Goal: Task Accomplishment & Management: Use online tool/utility

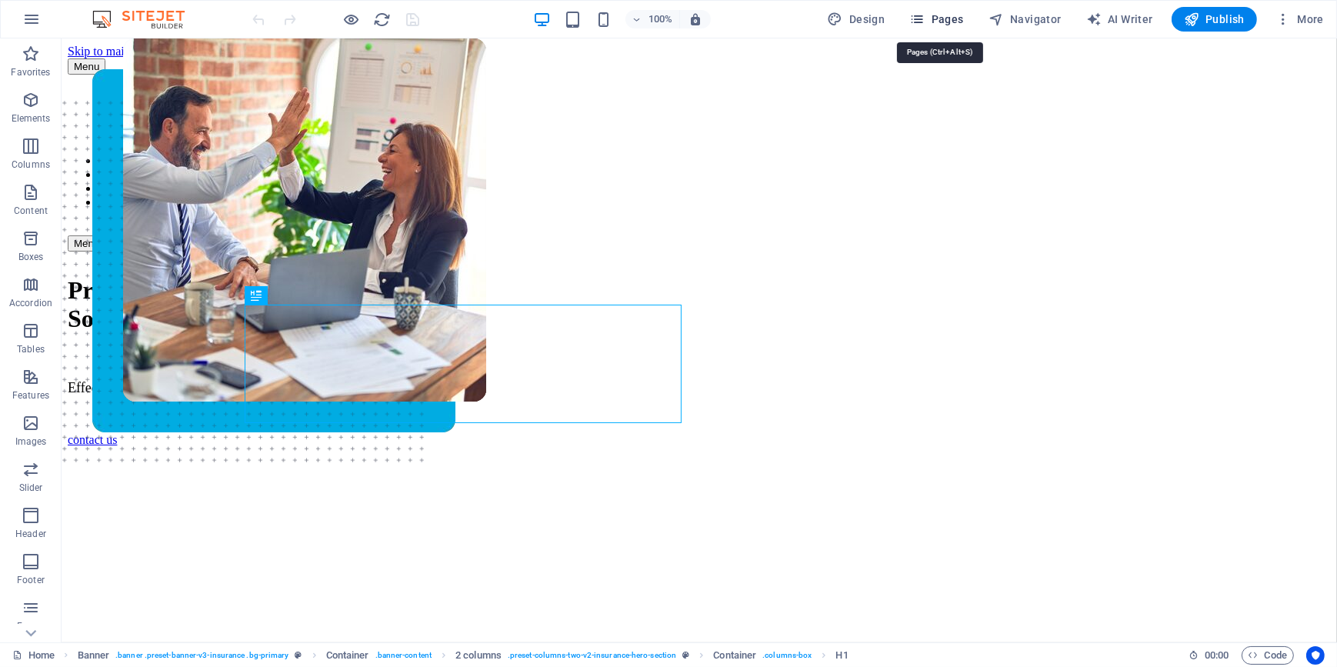
click at [941, 29] on button "Pages" at bounding box center [936, 19] width 66 height 25
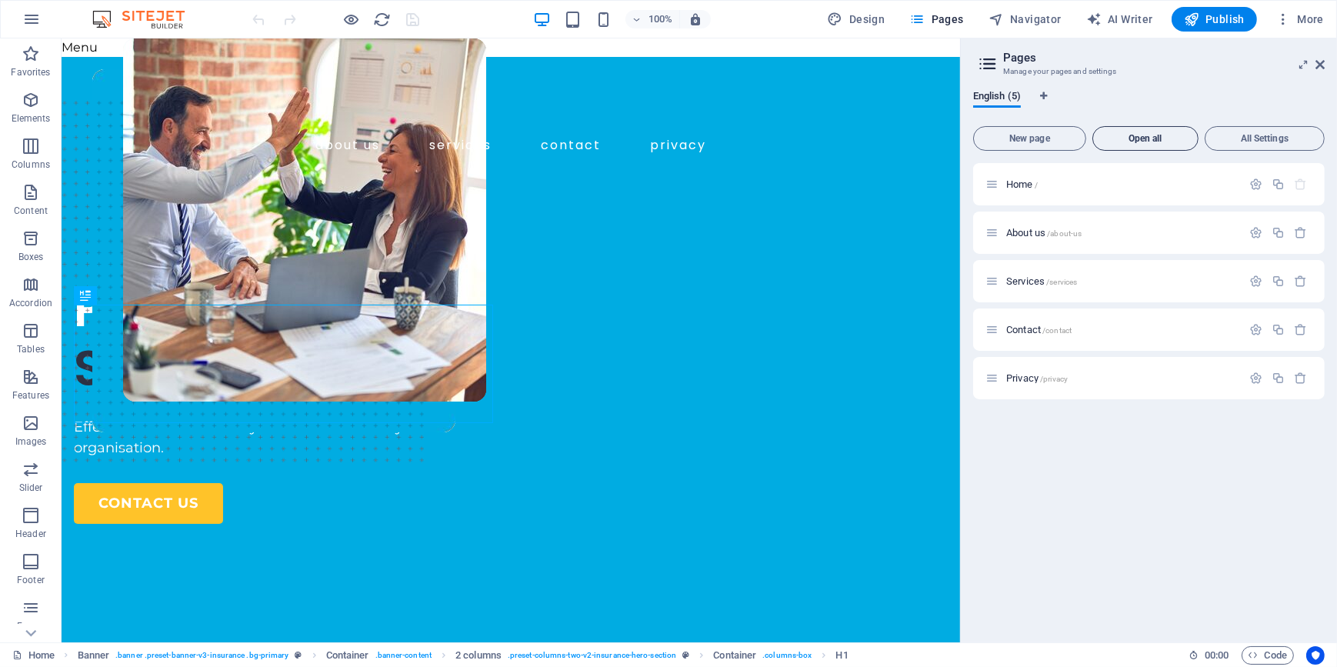
click at [1153, 145] on button "Open all" at bounding box center [1146, 138] width 106 height 25
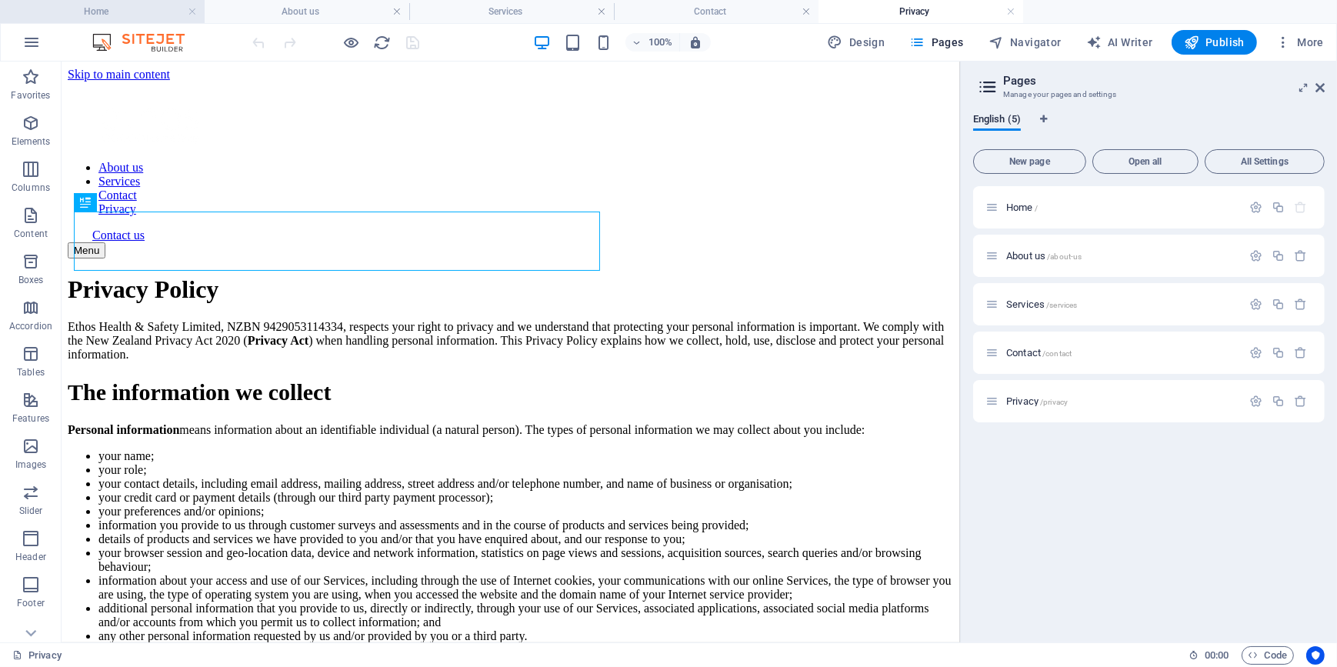
click at [120, 10] on h4 "Home" at bounding box center [102, 11] width 205 height 17
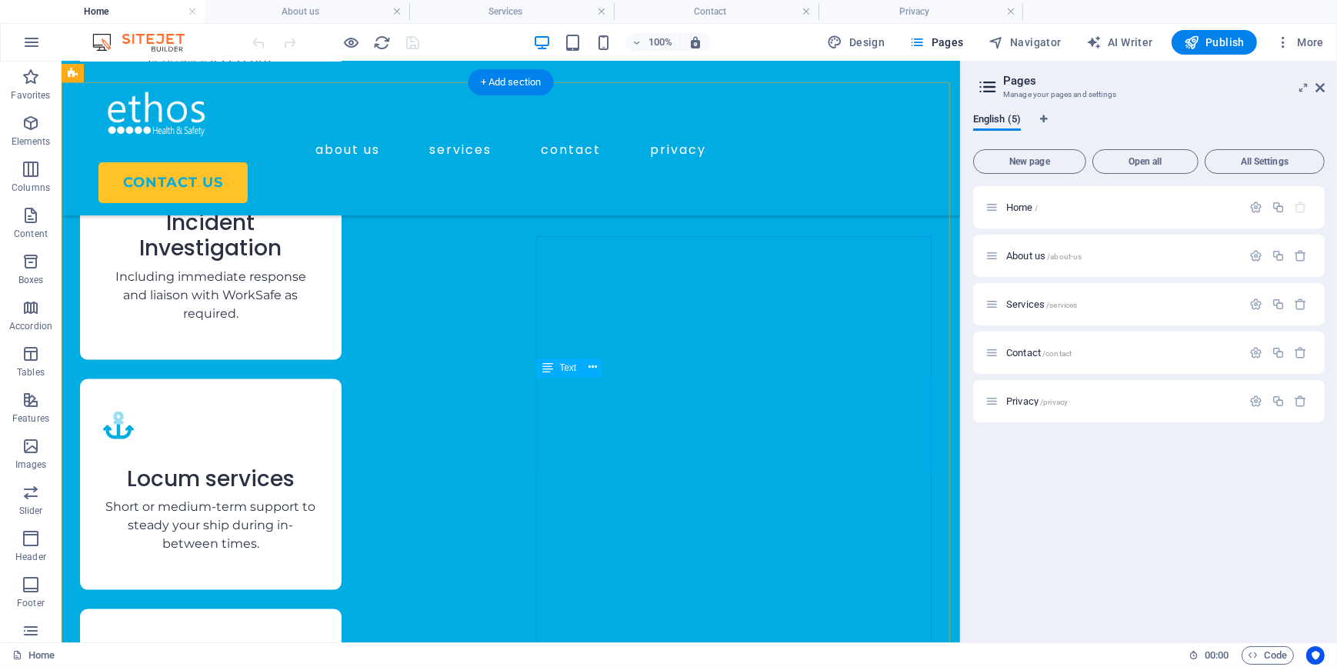
scroll to position [2657, 0]
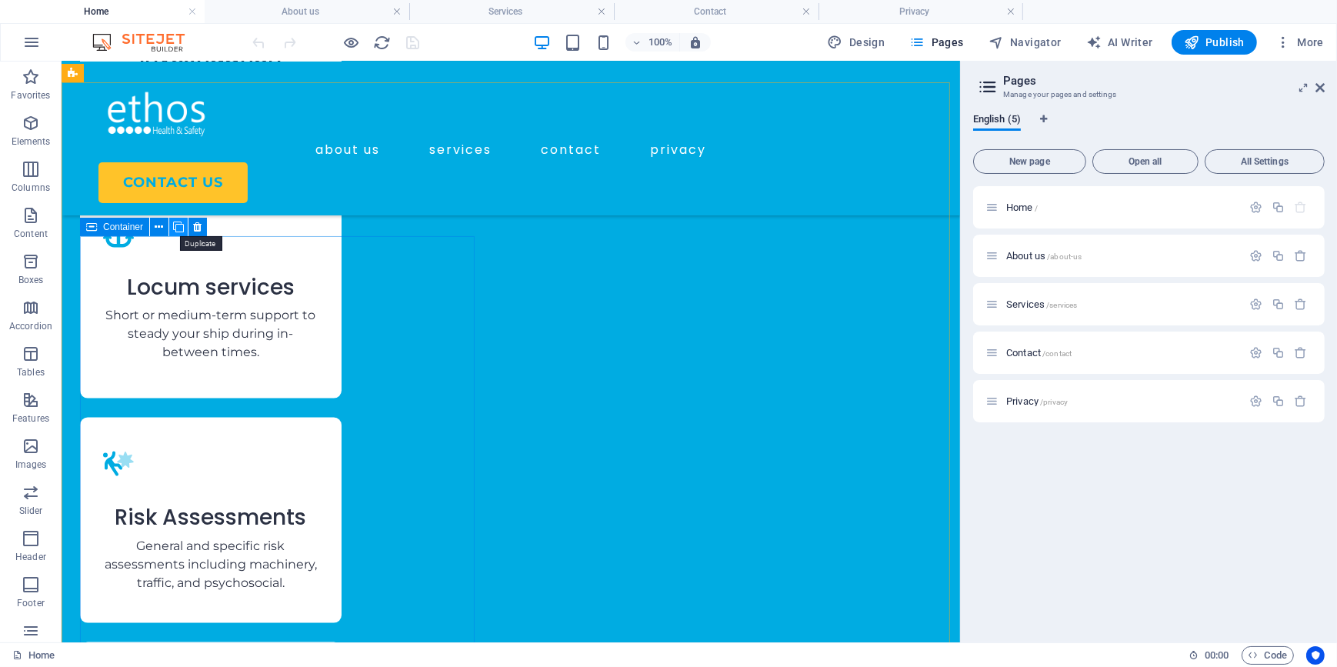
click at [177, 227] on icon at bounding box center [178, 227] width 11 height 16
click at [158, 224] on icon at bounding box center [159, 227] width 8 height 16
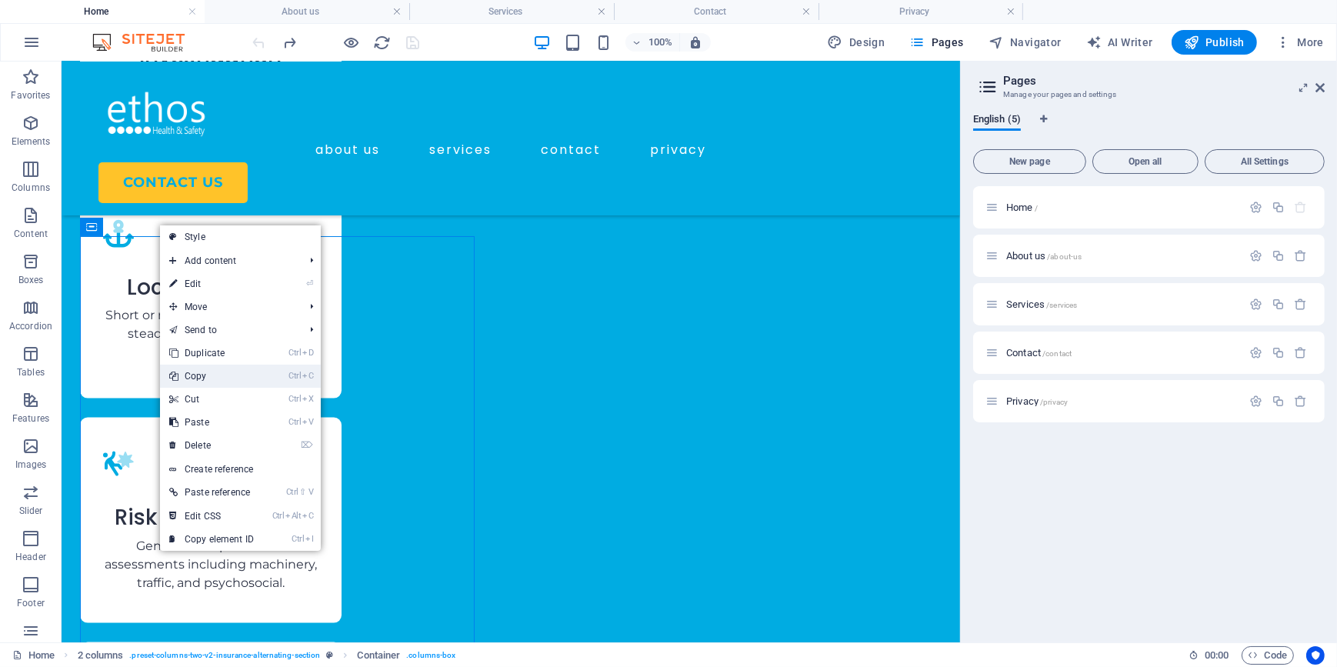
click at [194, 378] on link "Ctrl C Copy" at bounding box center [211, 376] width 103 height 23
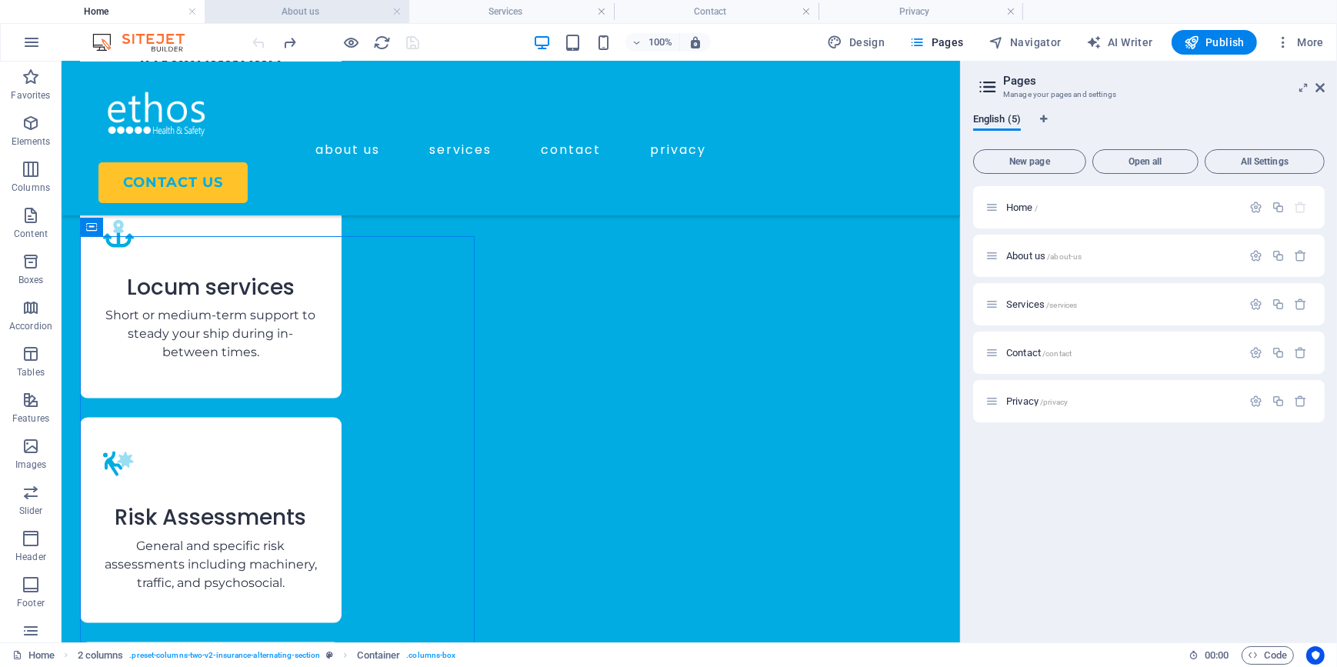
click at [299, 18] on h4 "About us" at bounding box center [307, 11] width 205 height 17
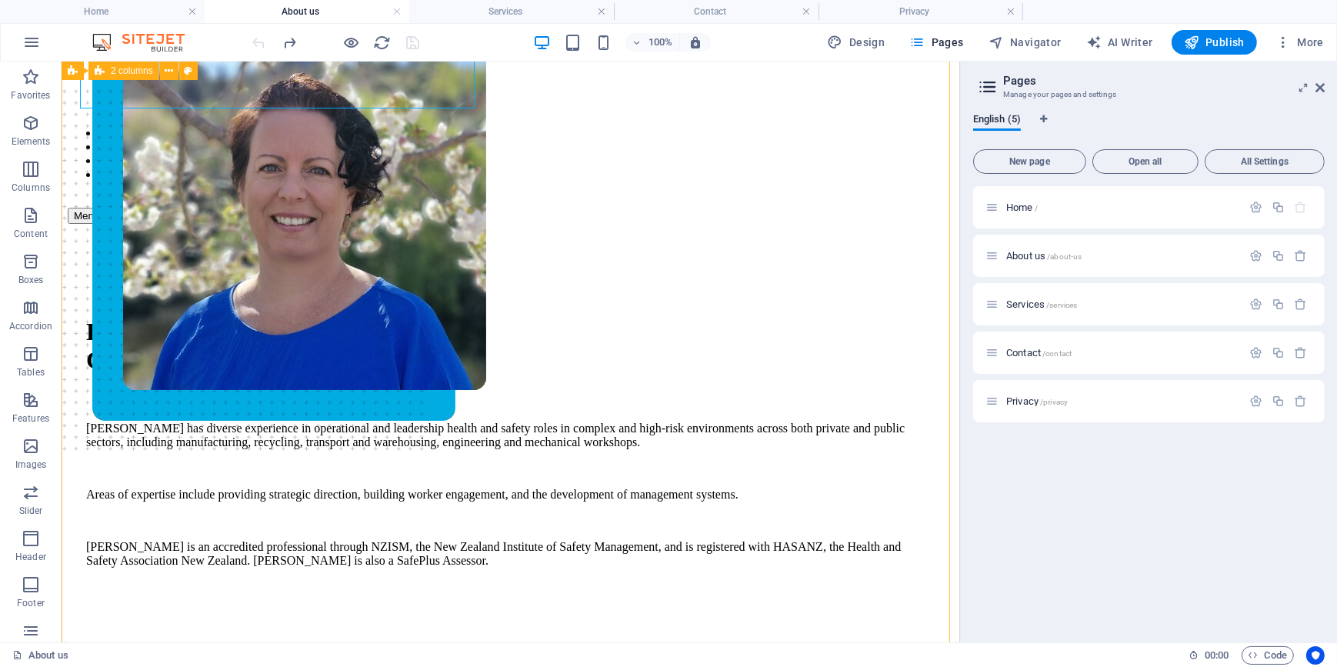
scroll to position [0, 0]
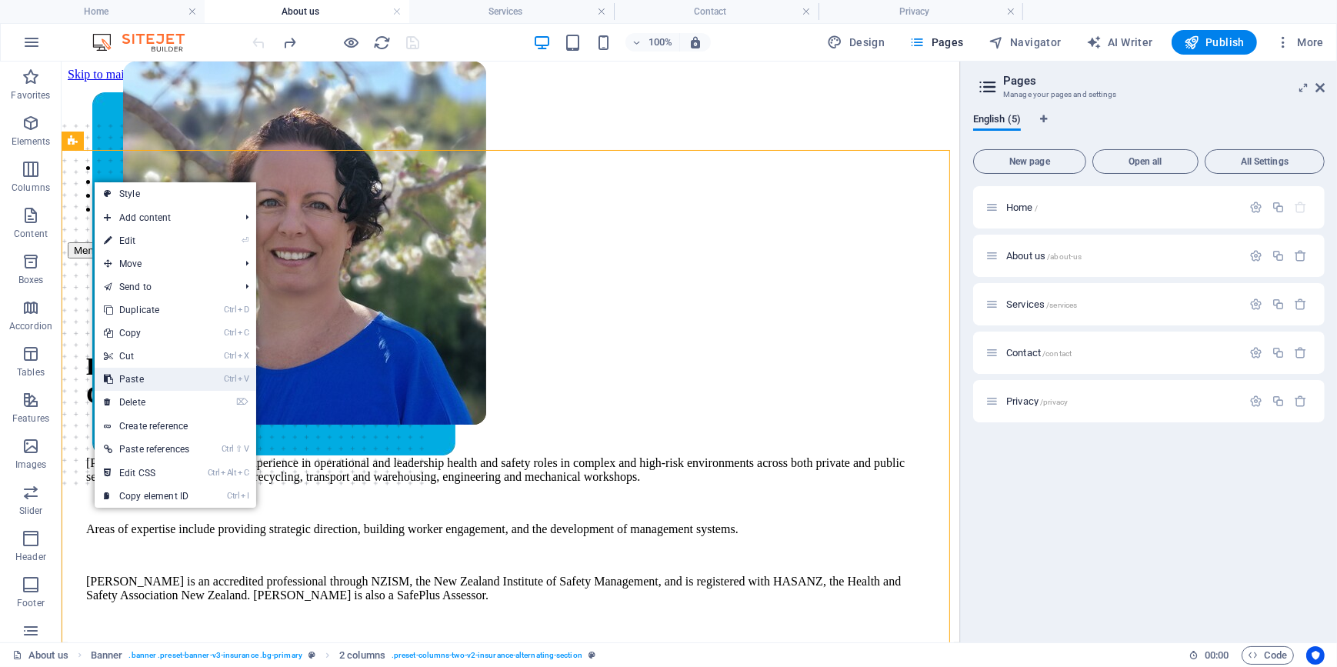
click at [156, 374] on link "Ctrl V Paste" at bounding box center [147, 379] width 104 height 23
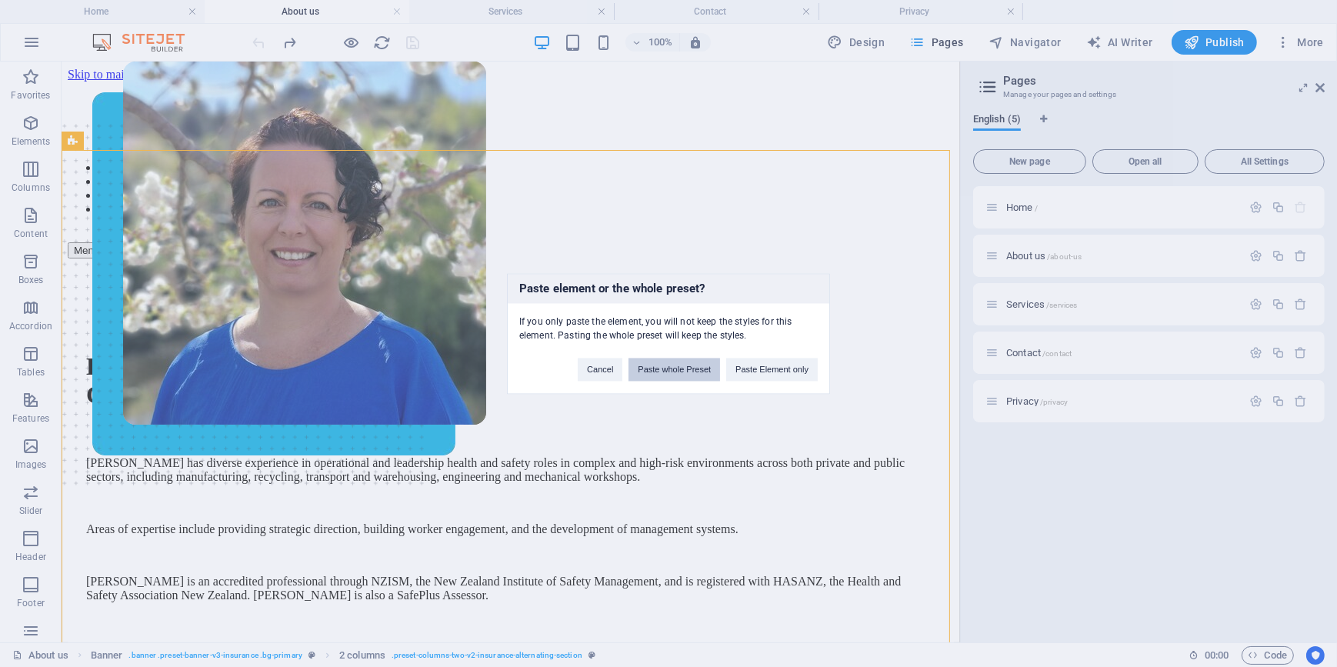
click at [655, 372] on button "Paste whole Preset" at bounding box center [675, 369] width 92 height 23
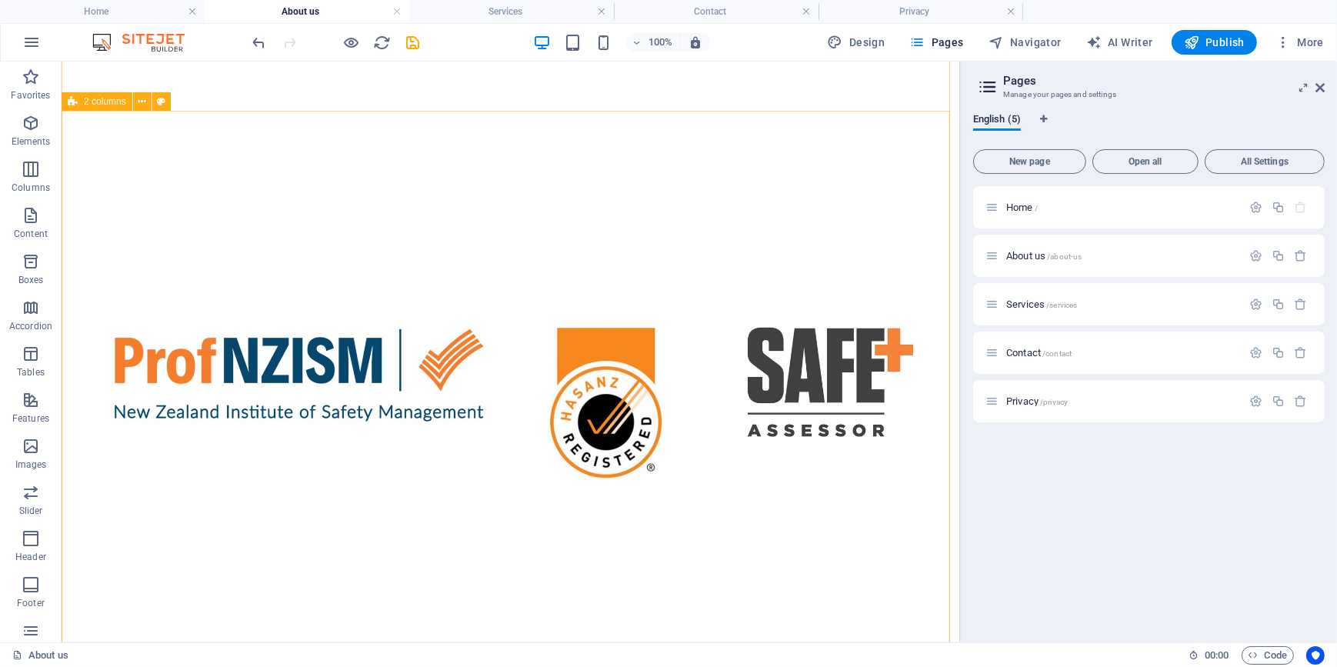
scroll to position [727, 0]
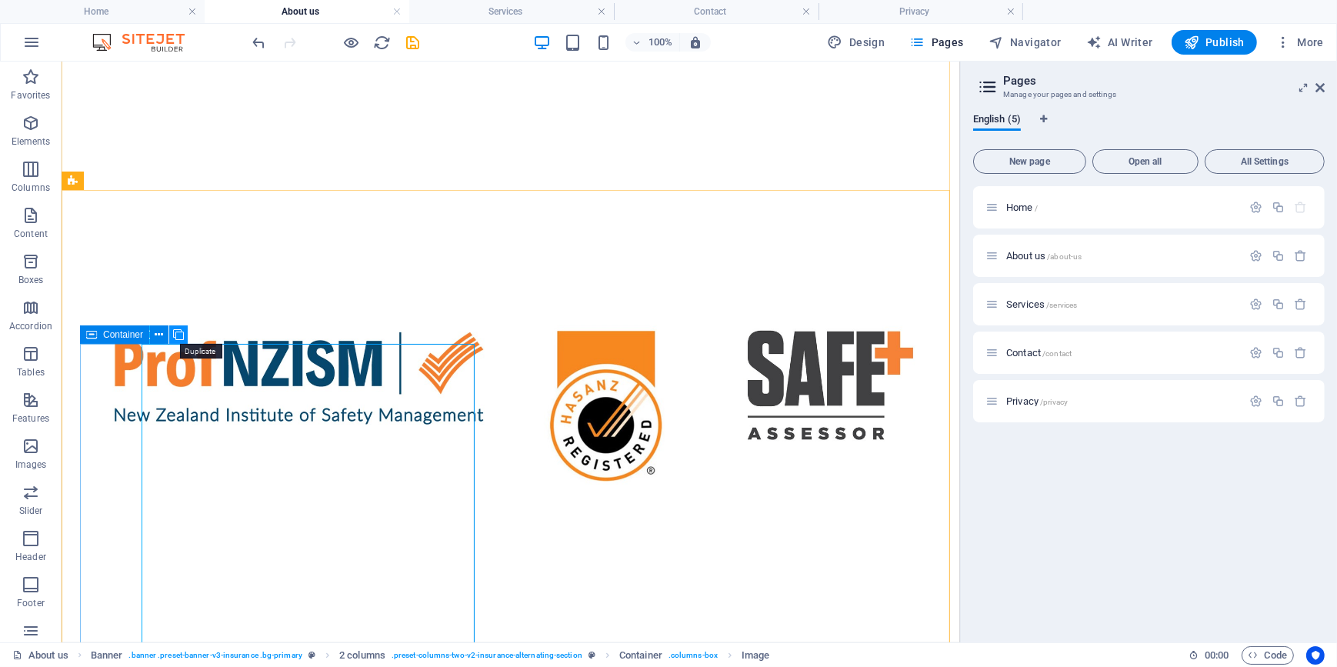
click at [179, 336] on icon at bounding box center [178, 335] width 11 height 16
click at [157, 336] on icon at bounding box center [159, 335] width 8 height 16
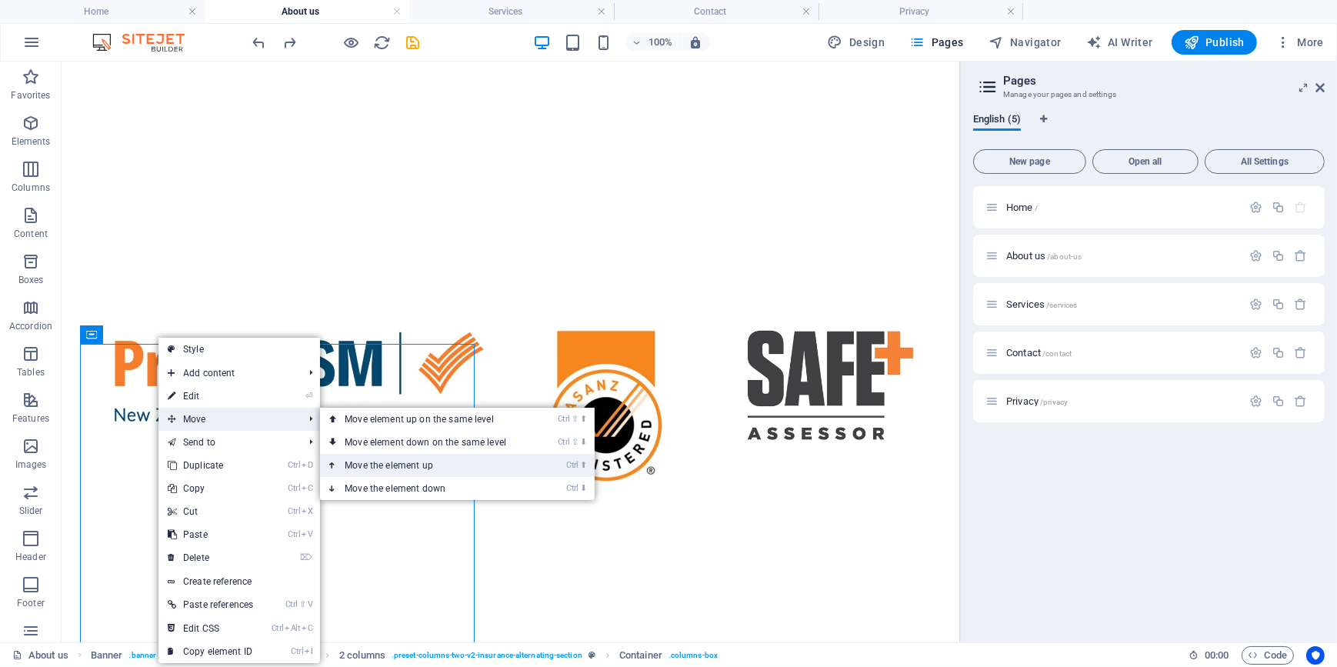
drag, startPoint x: 337, startPoint y: 400, endPoint x: 399, endPoint y: 462, distance: 87.0
click at [399, 462] on link "Ctrl ⬆ Move the element up" at bounding box center [428, 465] width 217 height 23
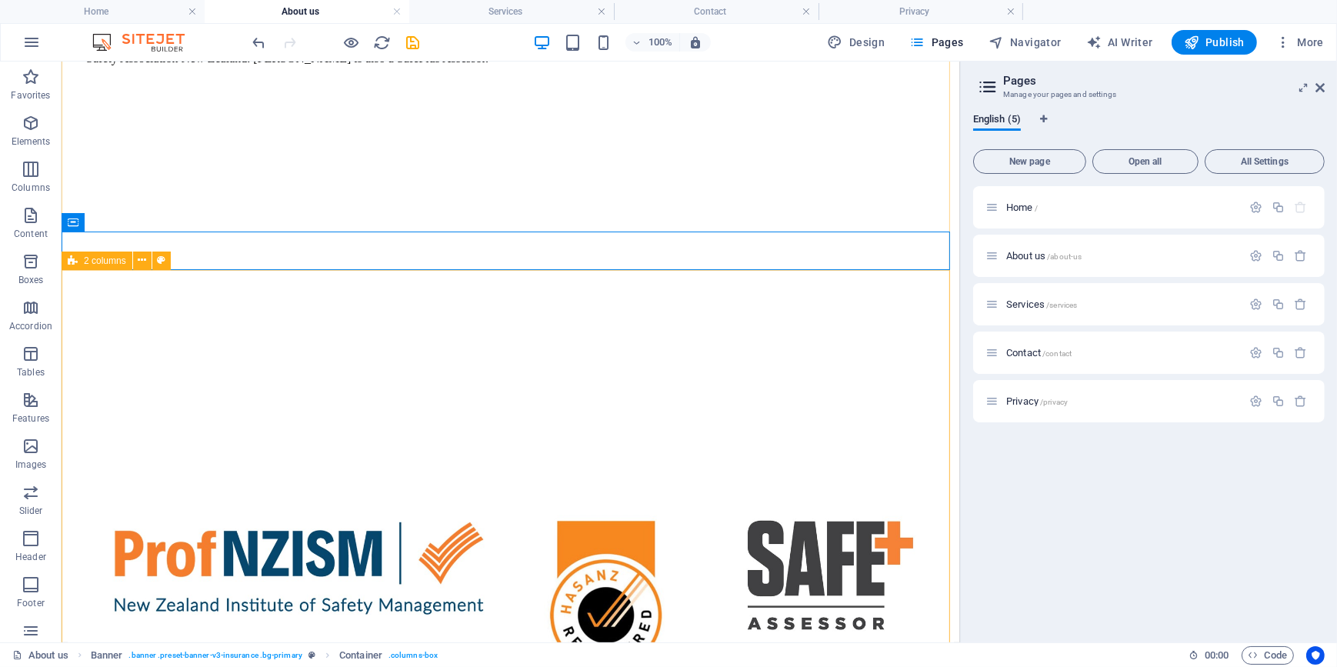
scroll to position [517, 0]
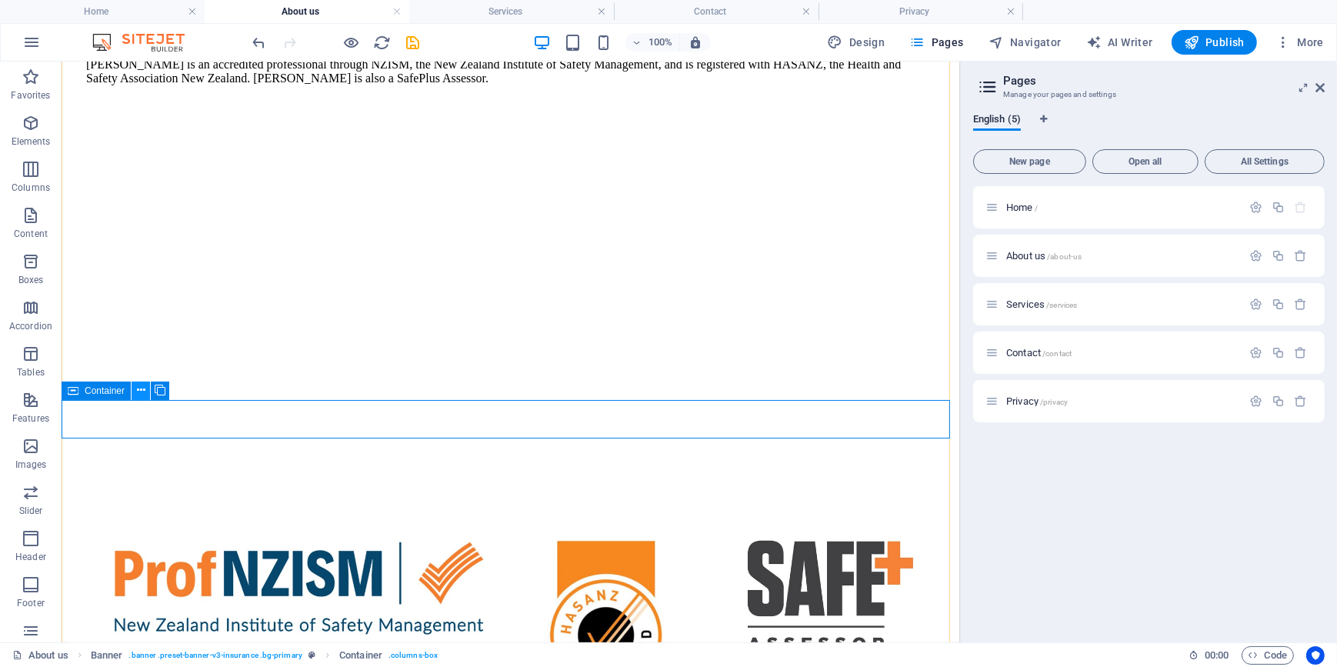
click at [138, 392] on icon at bounding box center [141, 390] width 8 height 16
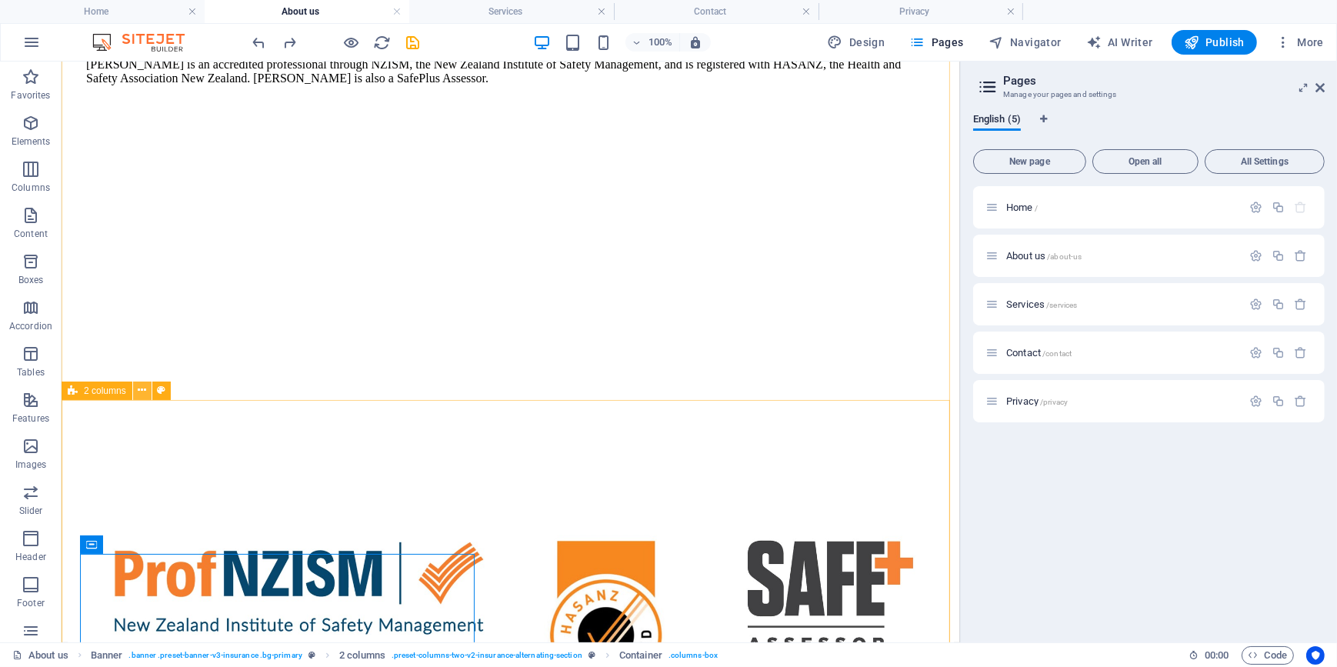
click at [139, 392] on icon at bounding box center [142, 390] width 8 height 16
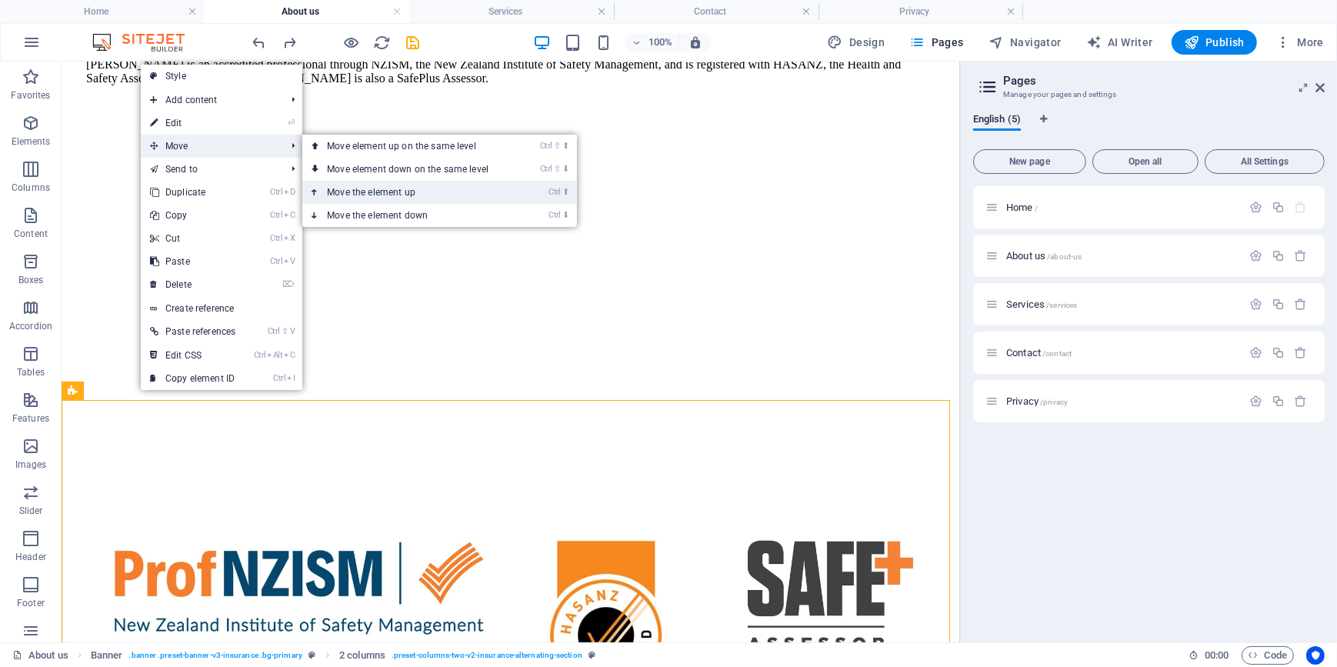
click at [409, 192] on link "Ctrl ⬆ Move the element up" at bounding box center [410, 192] width 217 height 23
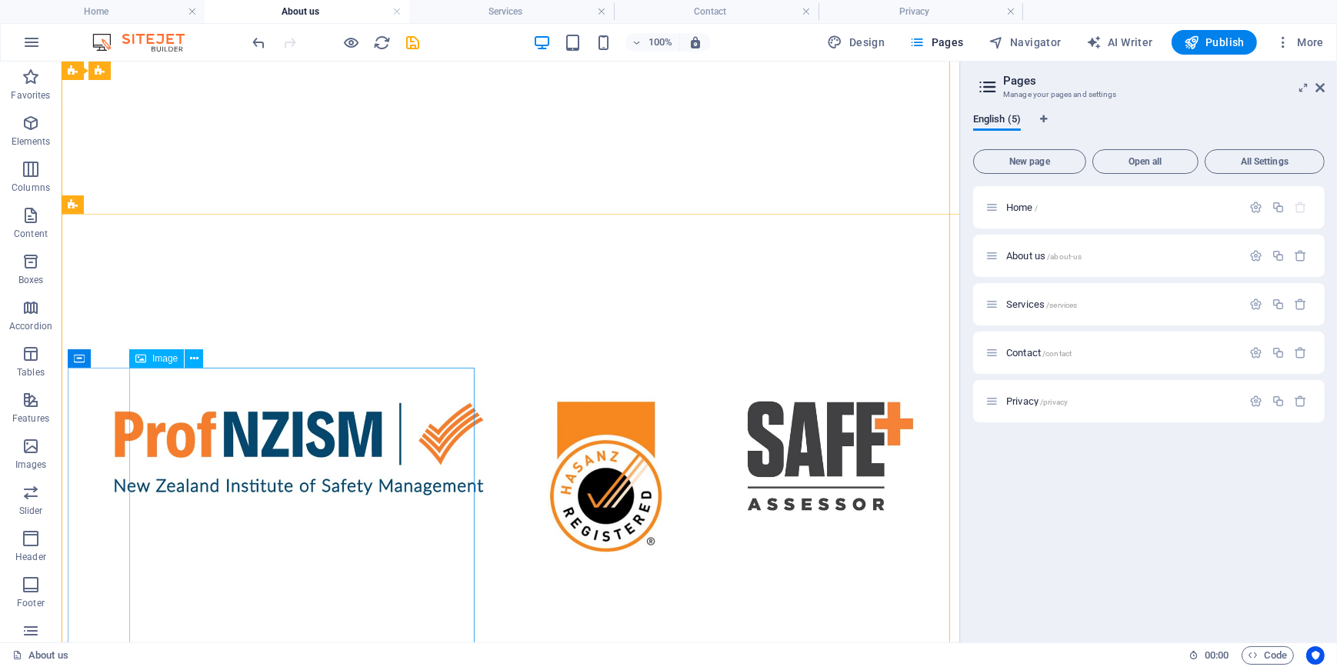
scroll to position [657, 0]
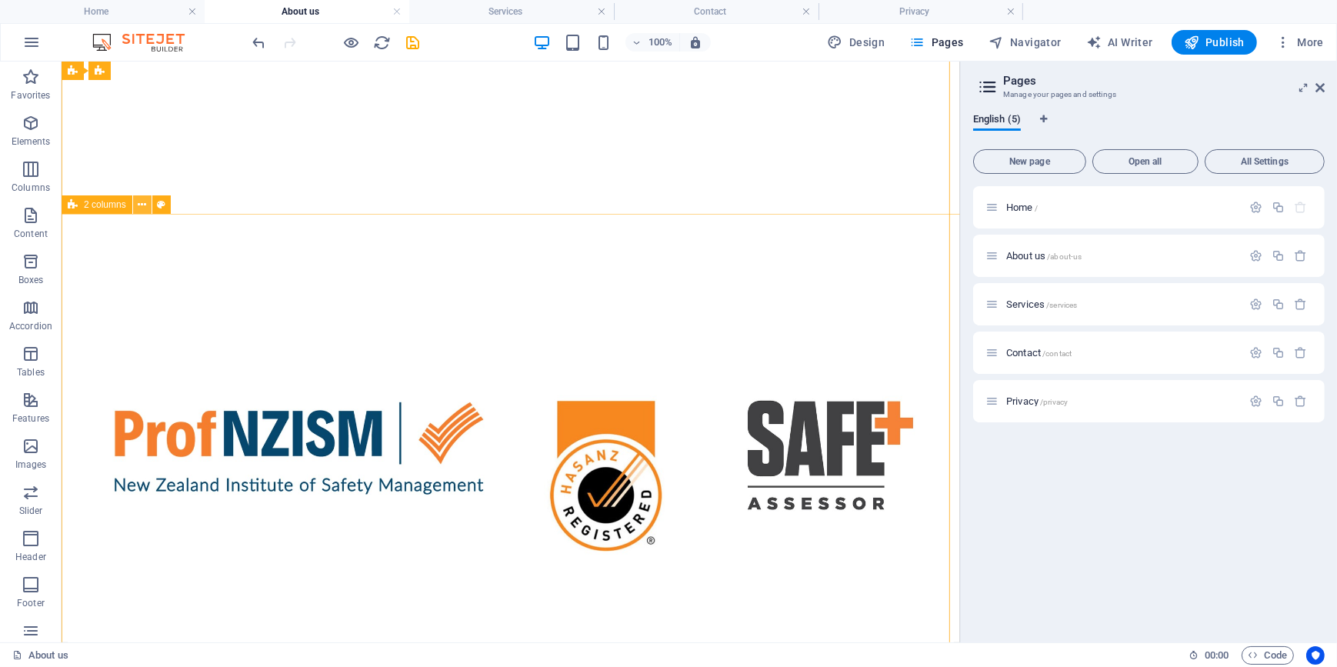
click at [140, 206] on icon at bounding box center [142, 205] width 8 height 16
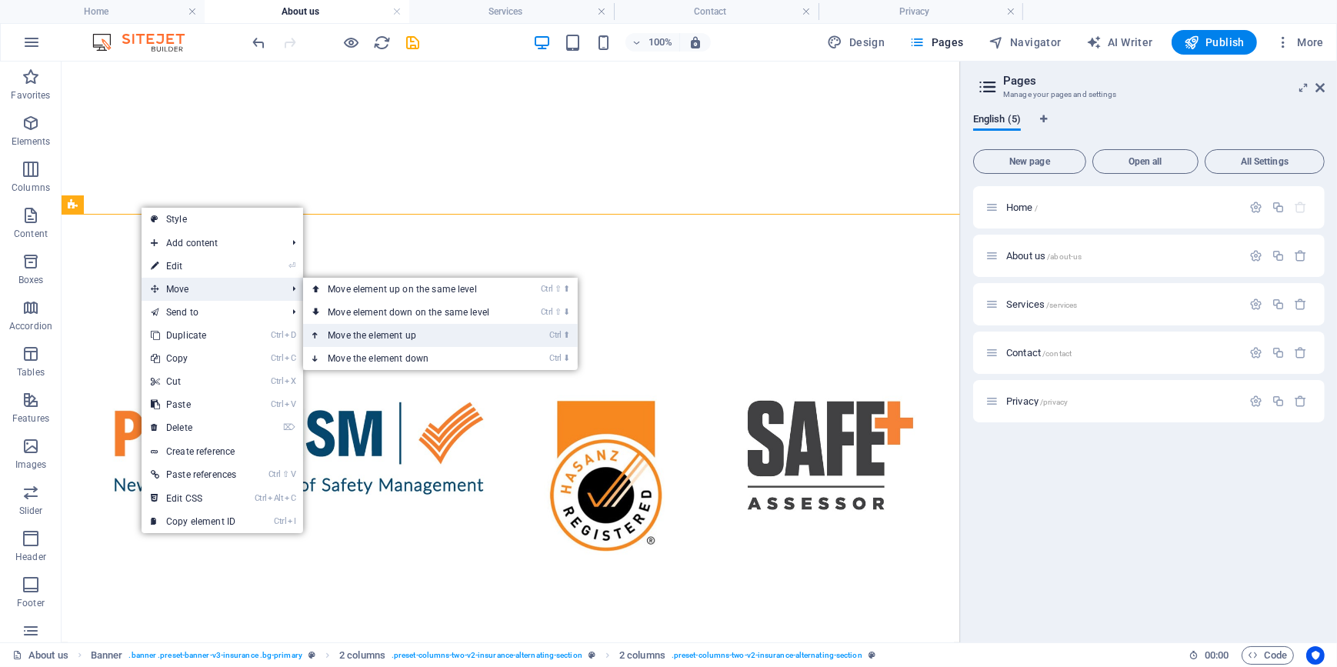
click at [384, 336] on link "Ctrl ⬆ Move the element up" at bounding box center [411, 335] width 217 height 23
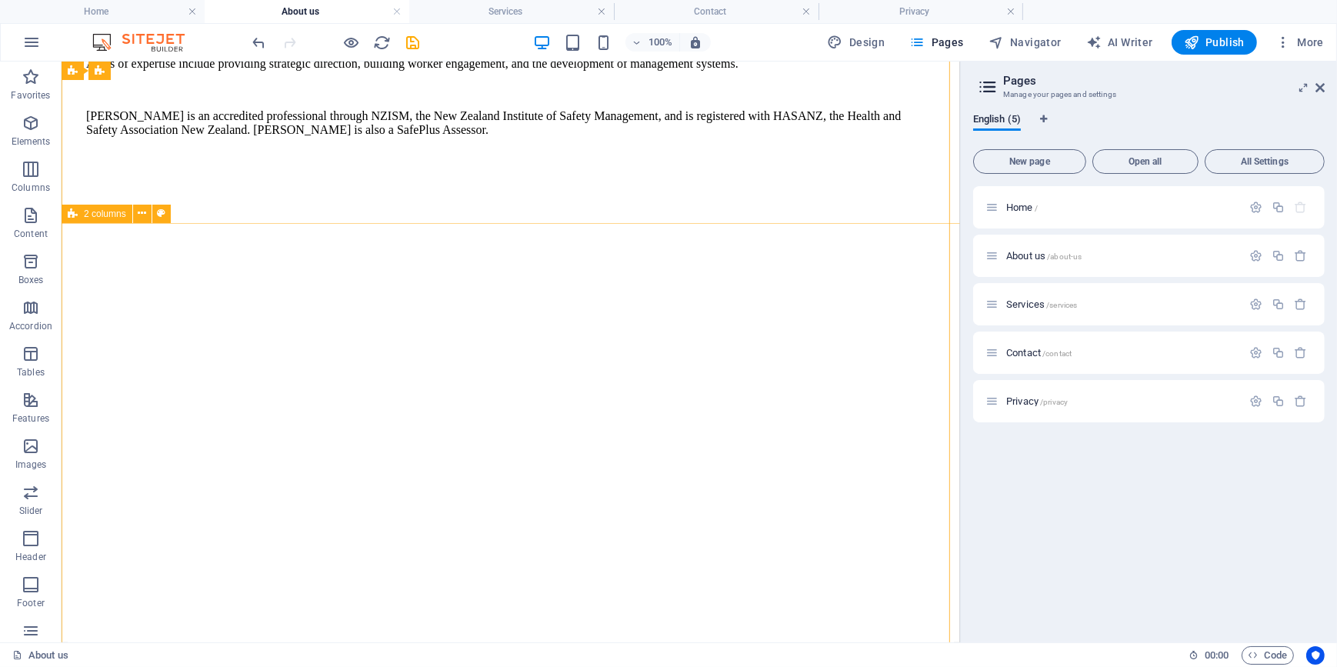
scroll to position [489, 0]
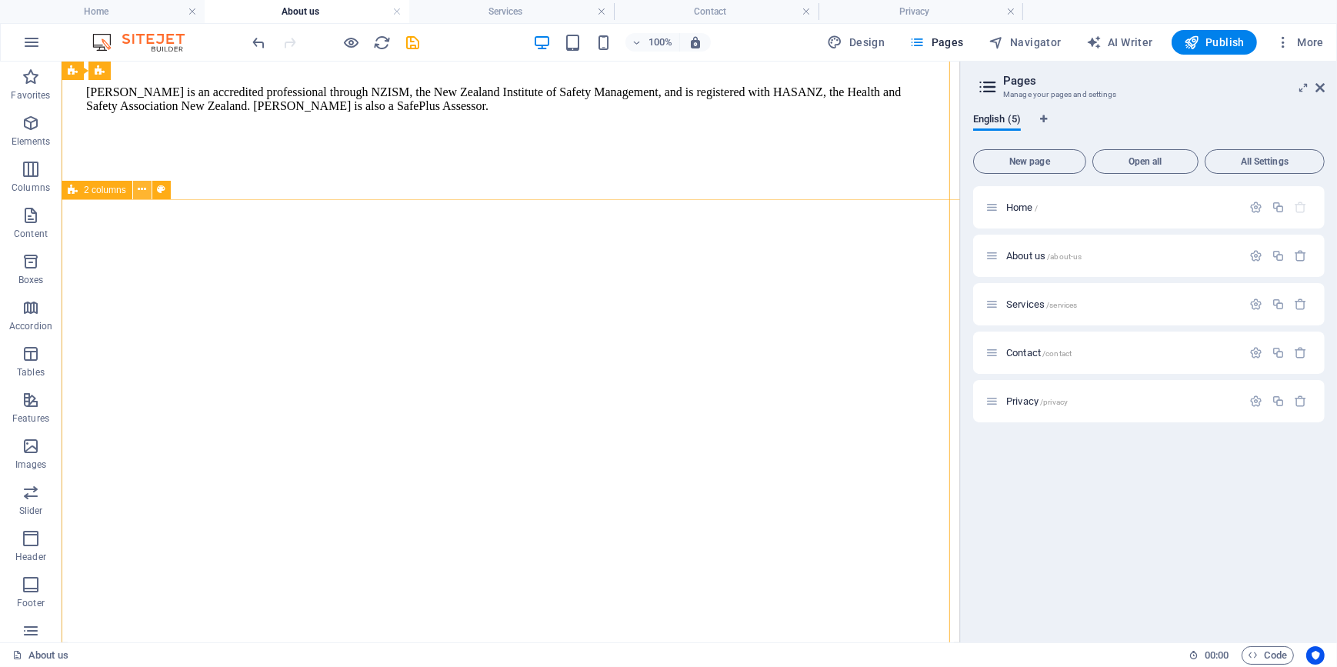
click at [142, 195] on icon at bounding box center [142, 190] width 8 height 16
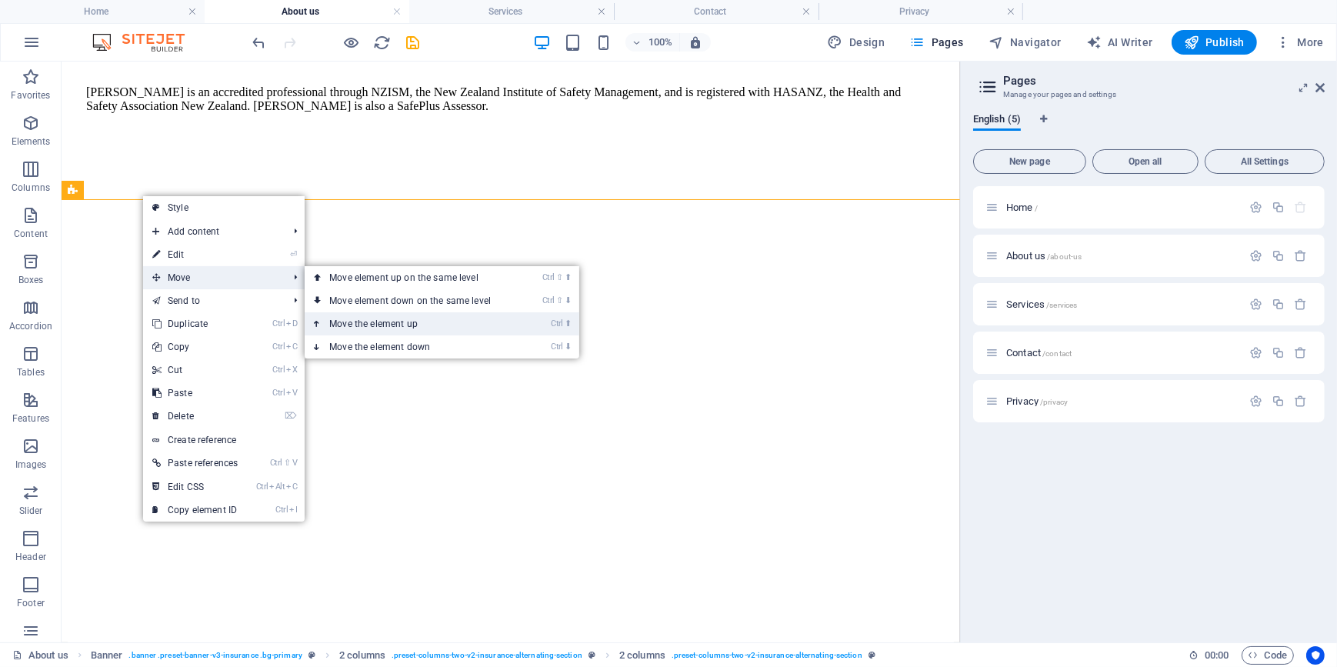
click at [374, 323] on link "Ctrl ⬆ Move the element up" at bounding box center [413, 323] width 217 height 23
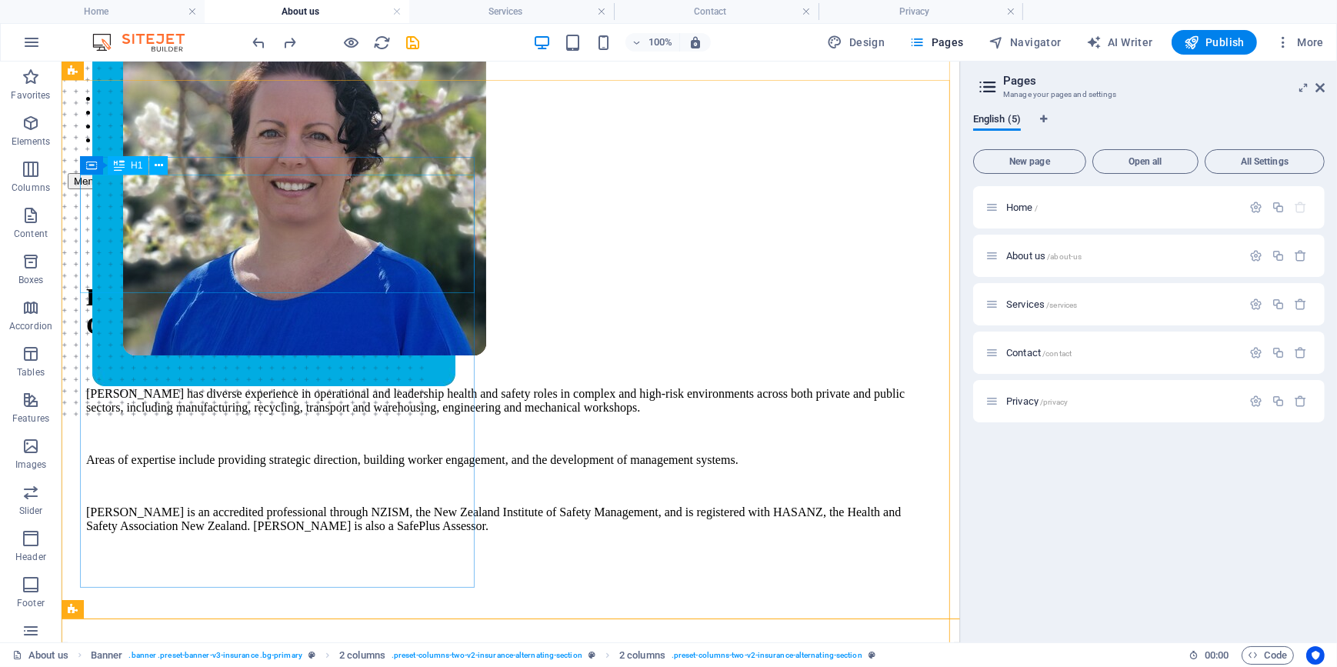
scroll to position [419, 0]
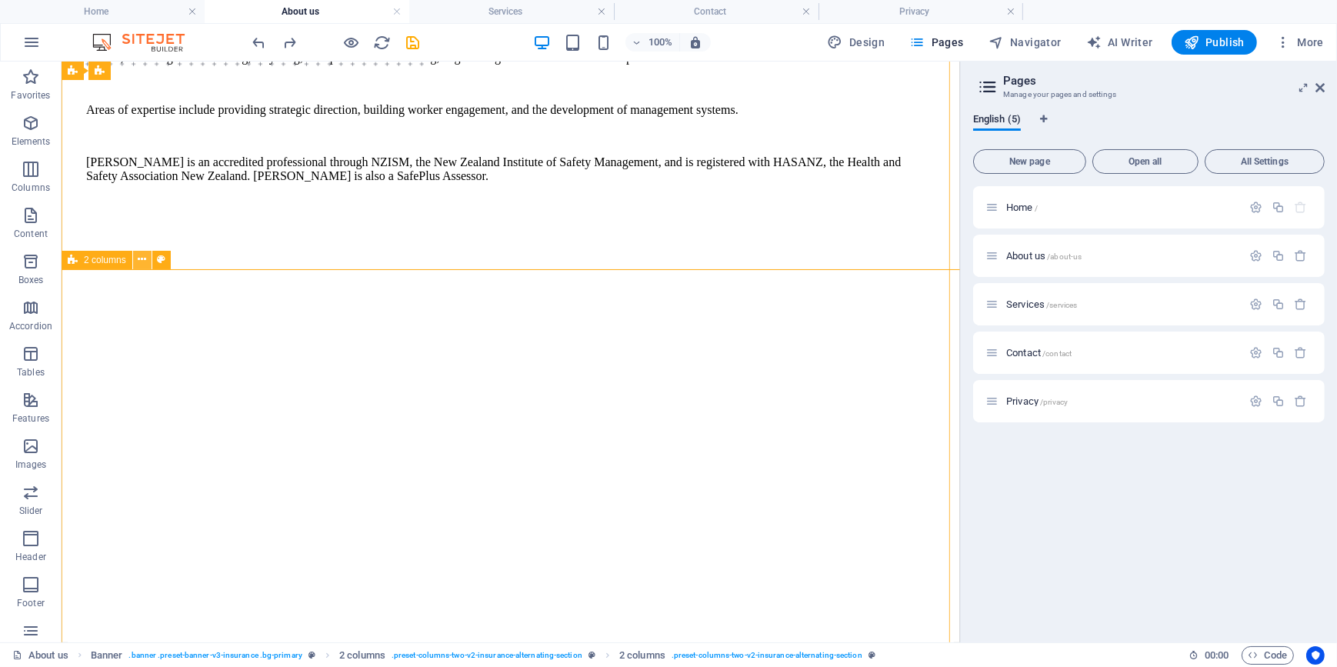
click at [140, 263] on icon at bounding box center [142, 260] width 8 height 16
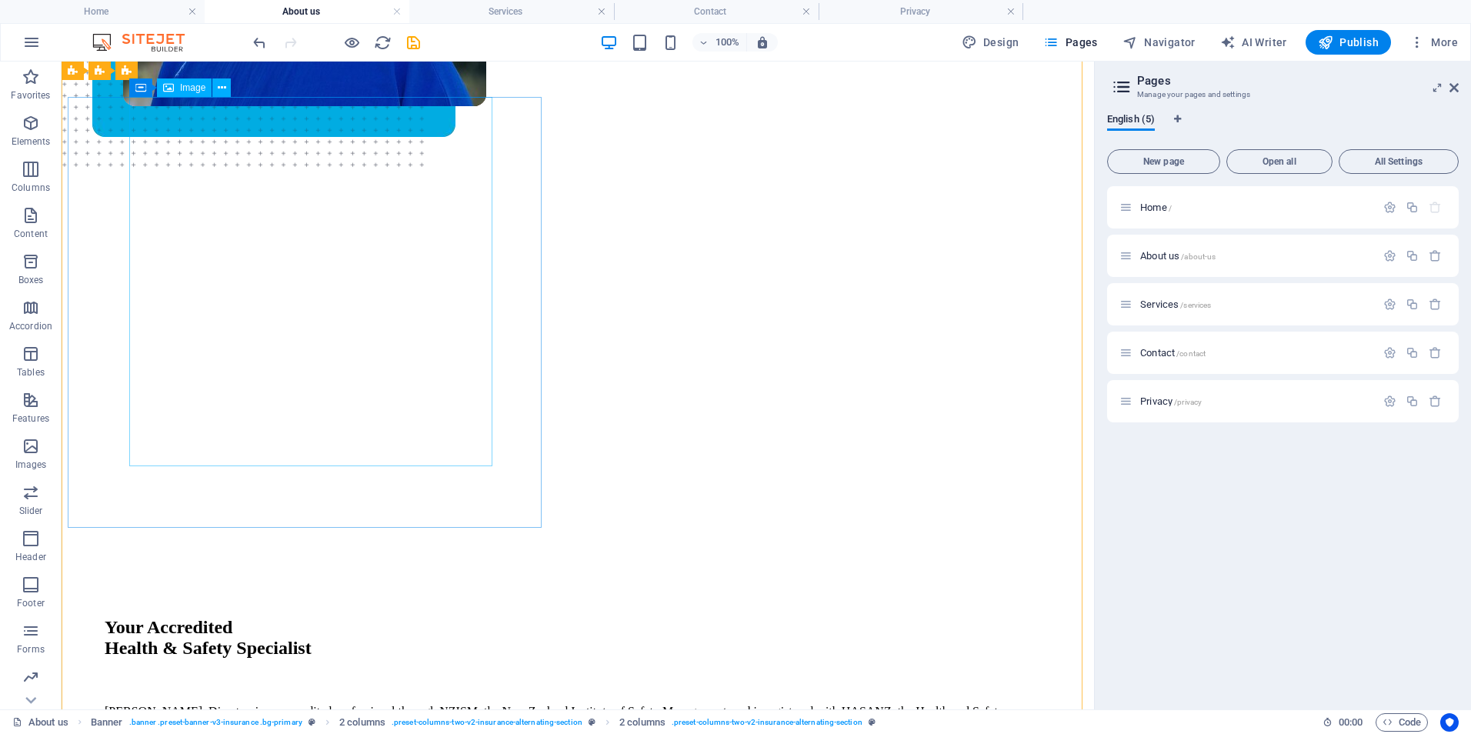
scroll to position [616, 0]
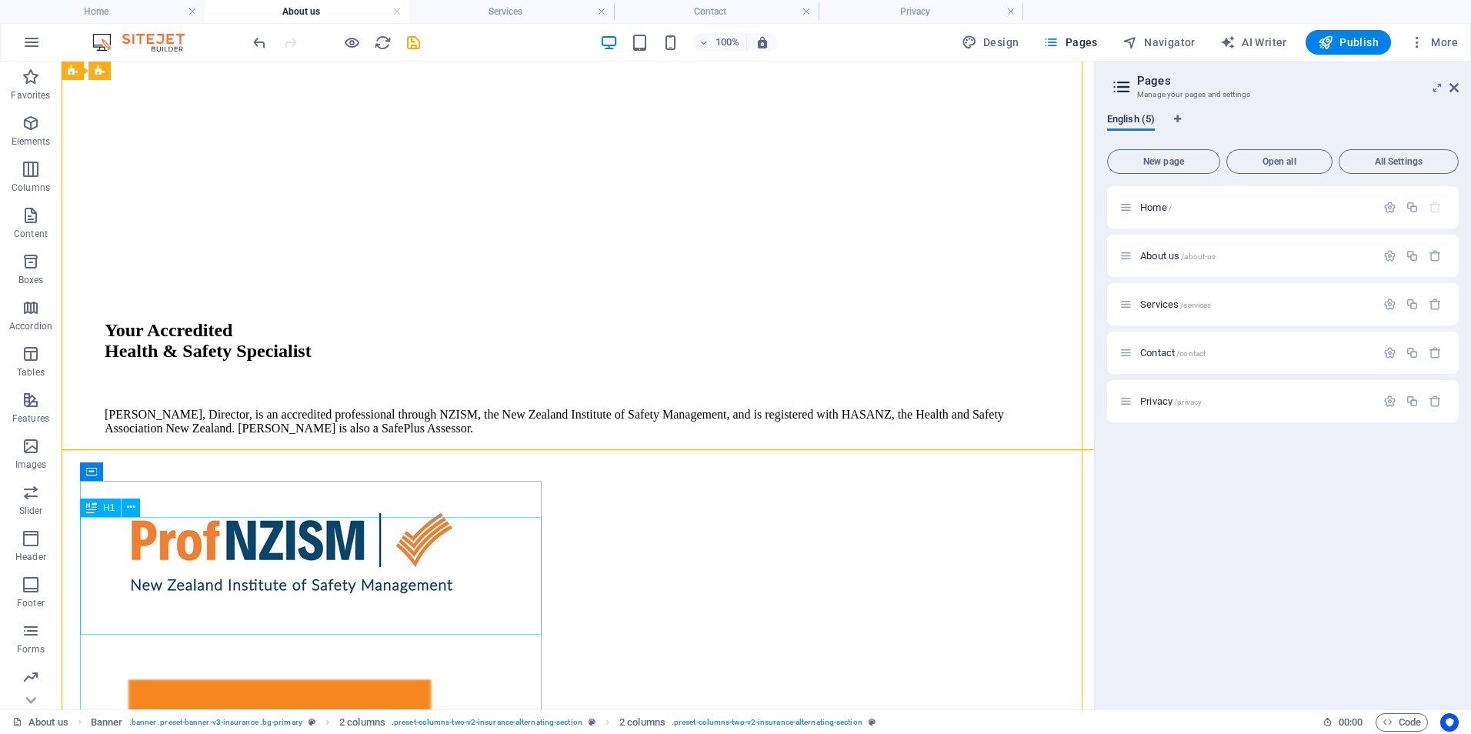
click at [128, 513] on icon at bounding box center [131, 507] width 8 height 16
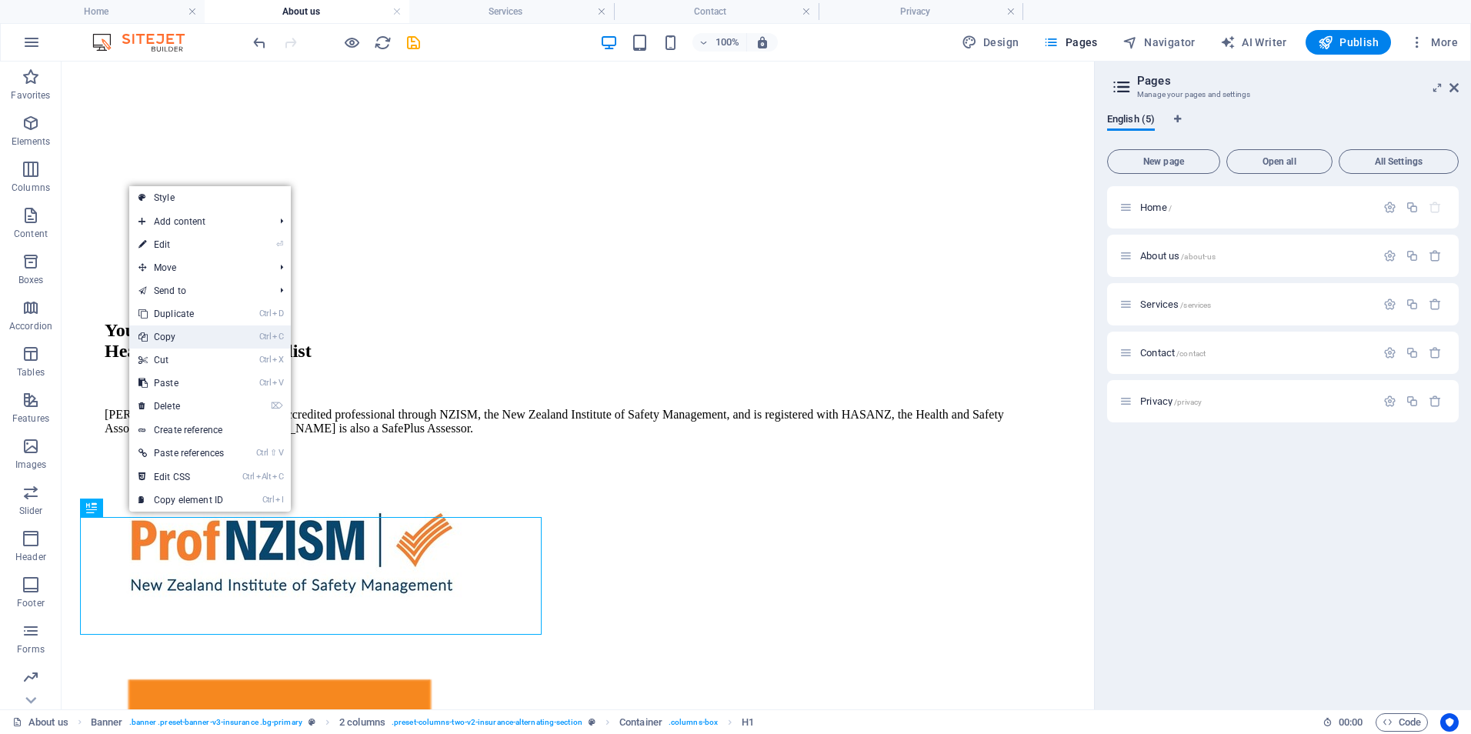
click at [192, 343] on link "Ctrl C Copy" at bounding box center [181, 336] width 104 height 23
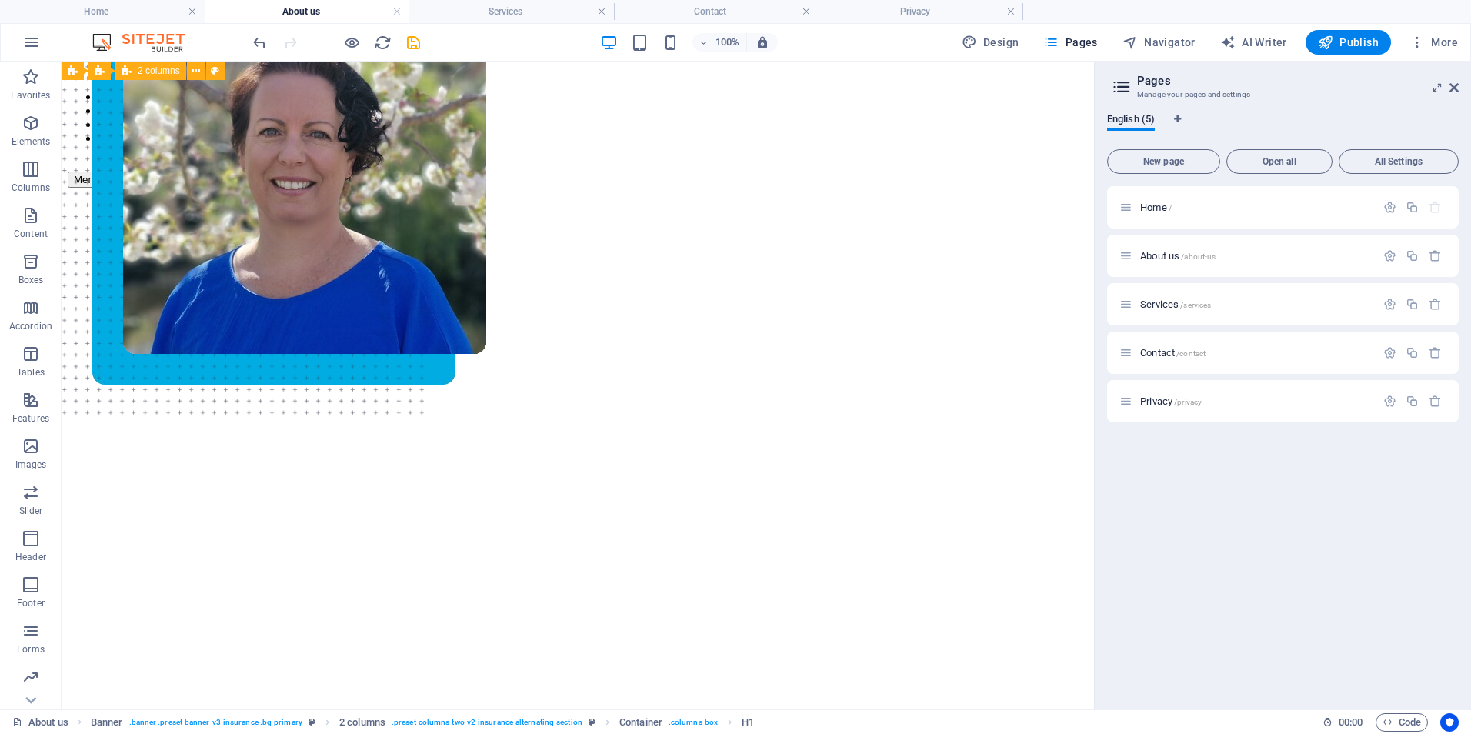
scroll to position [0, 0]
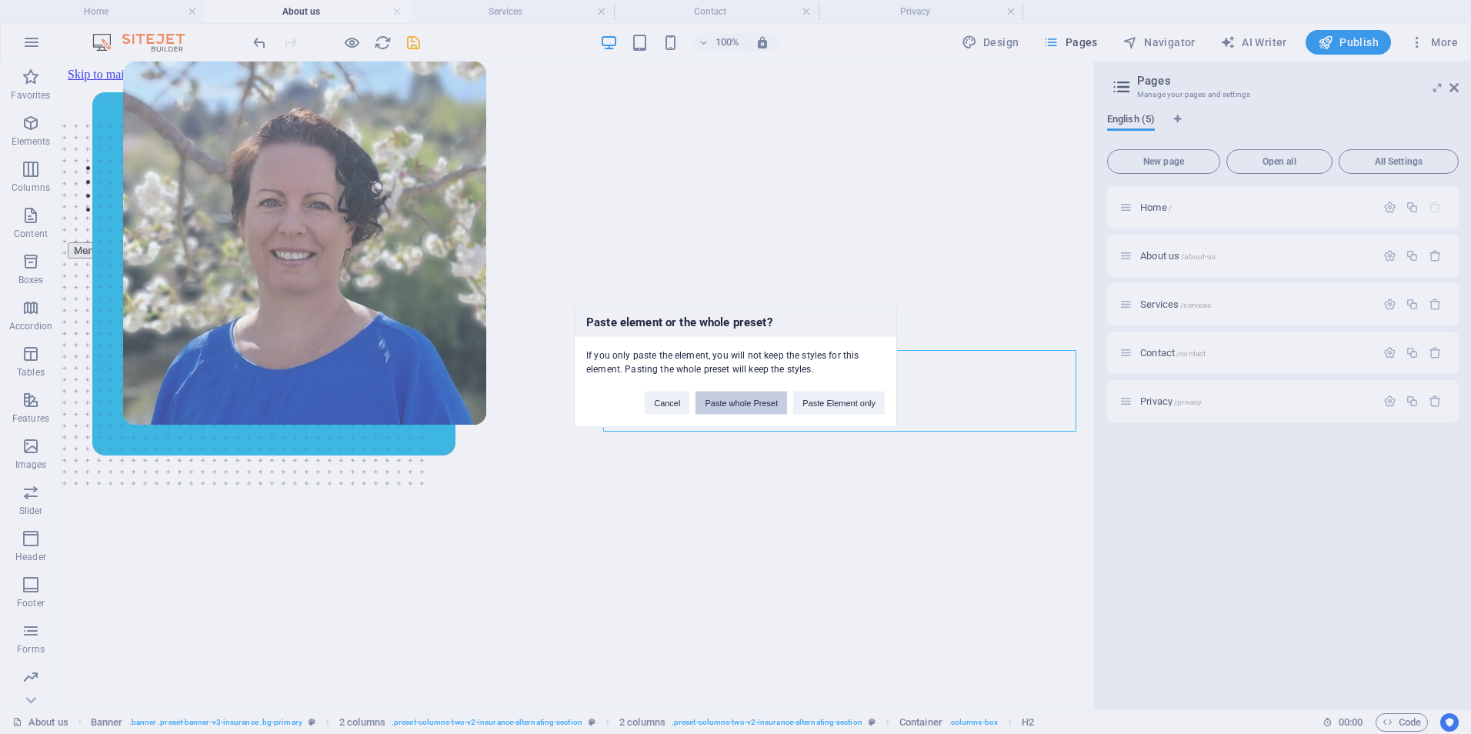
click at [730, 405] on button "Paste whole Preset" at bounding box center [742, 403] width 92 height 23
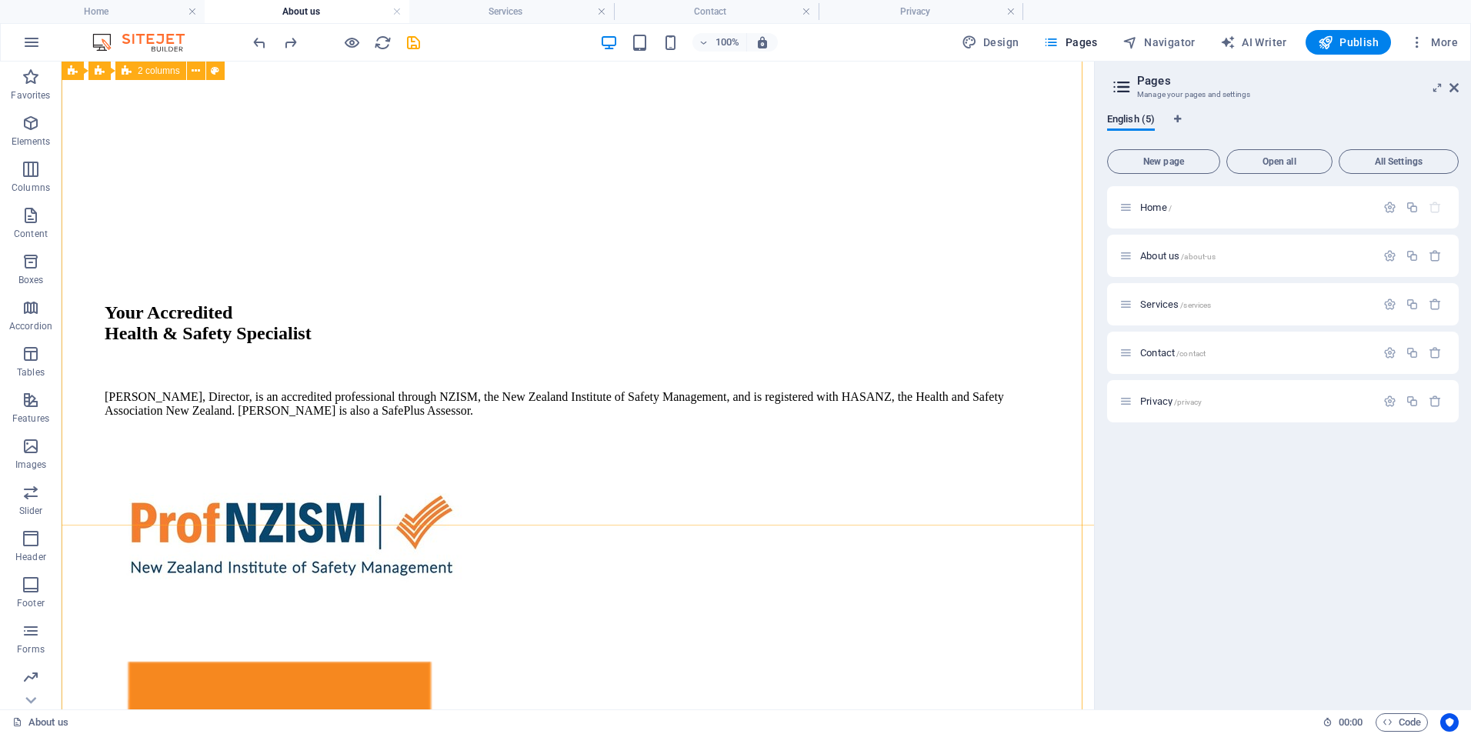
scroll to position [692, 0]
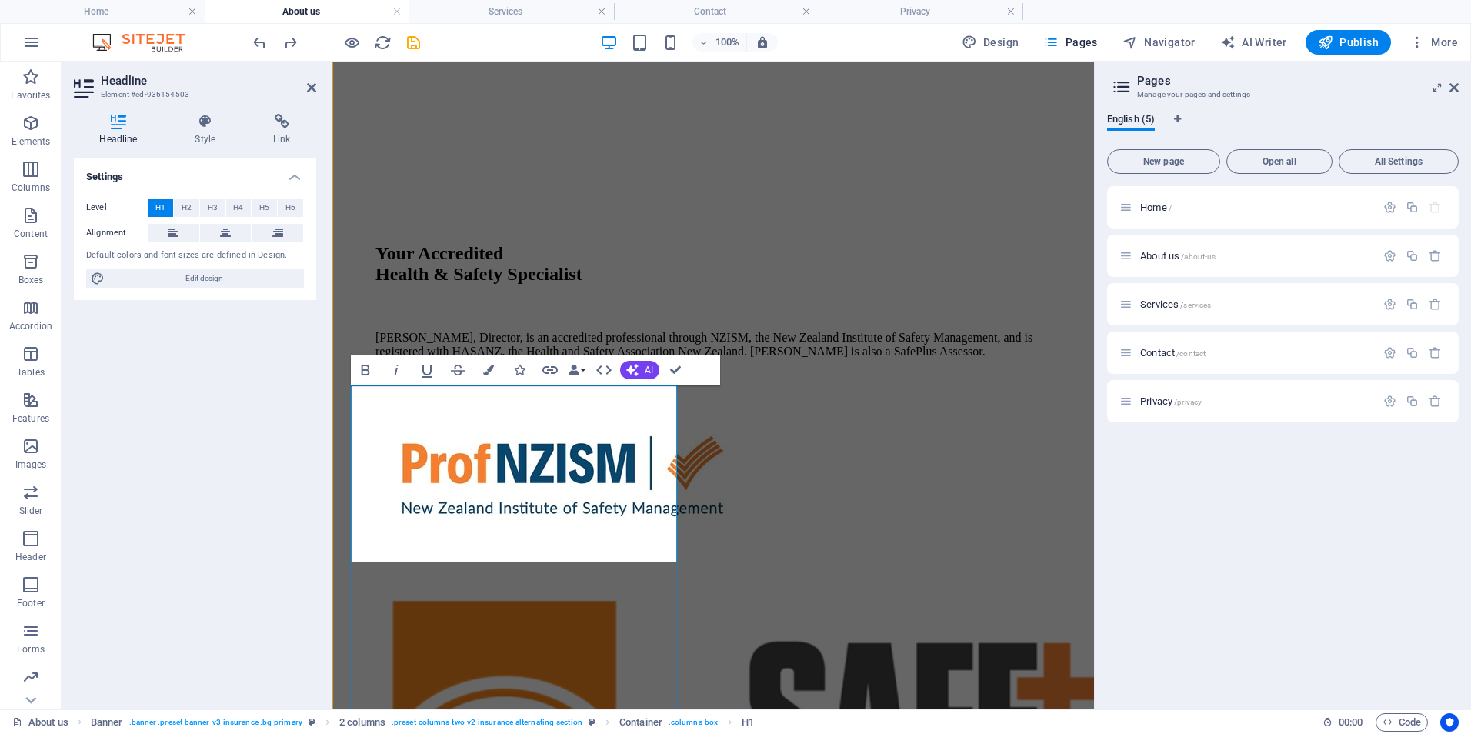
scroll to position [733, 0]
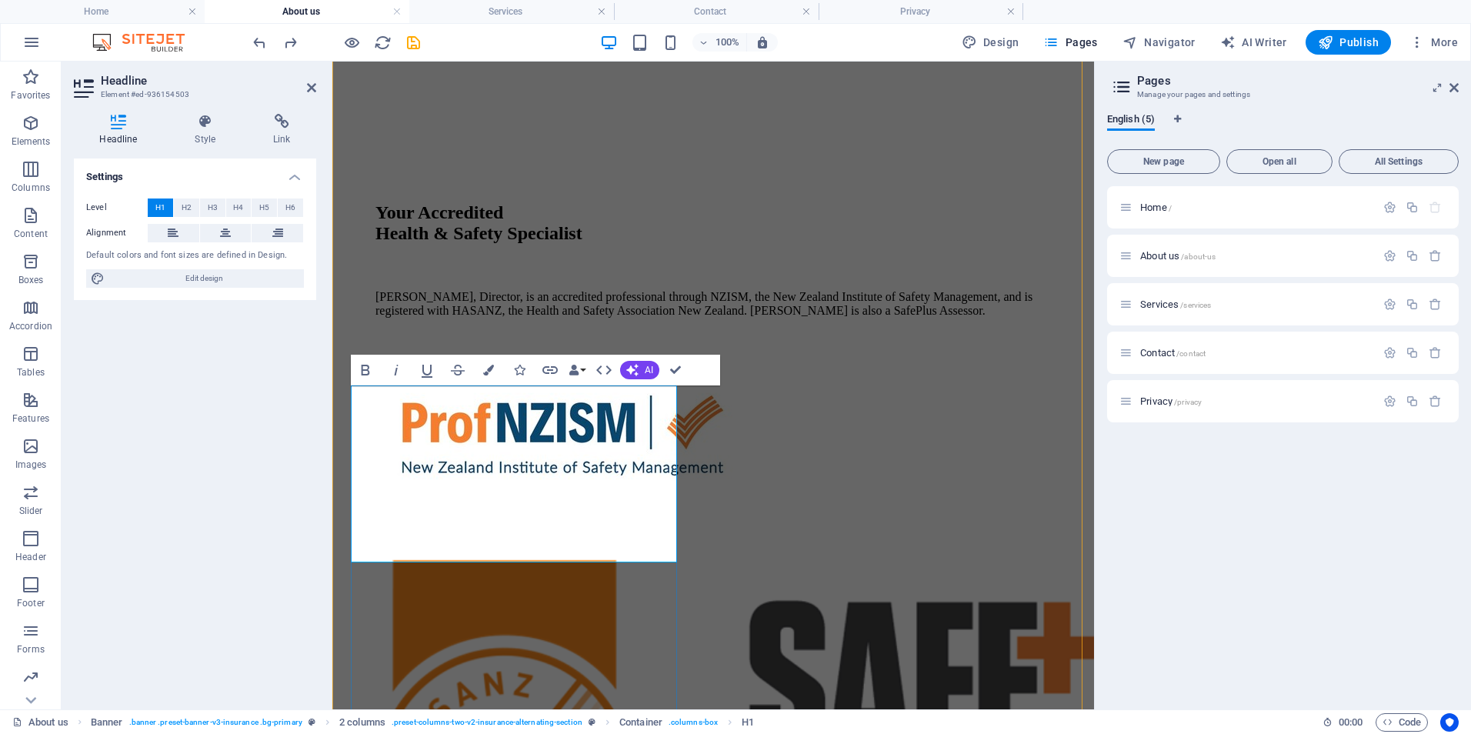
drag, startPoint x: 594, startPoint y: 532, endPoint x: 360, endPoint y: 415, distance: 261.8
copy span "Experience You Can Trust"
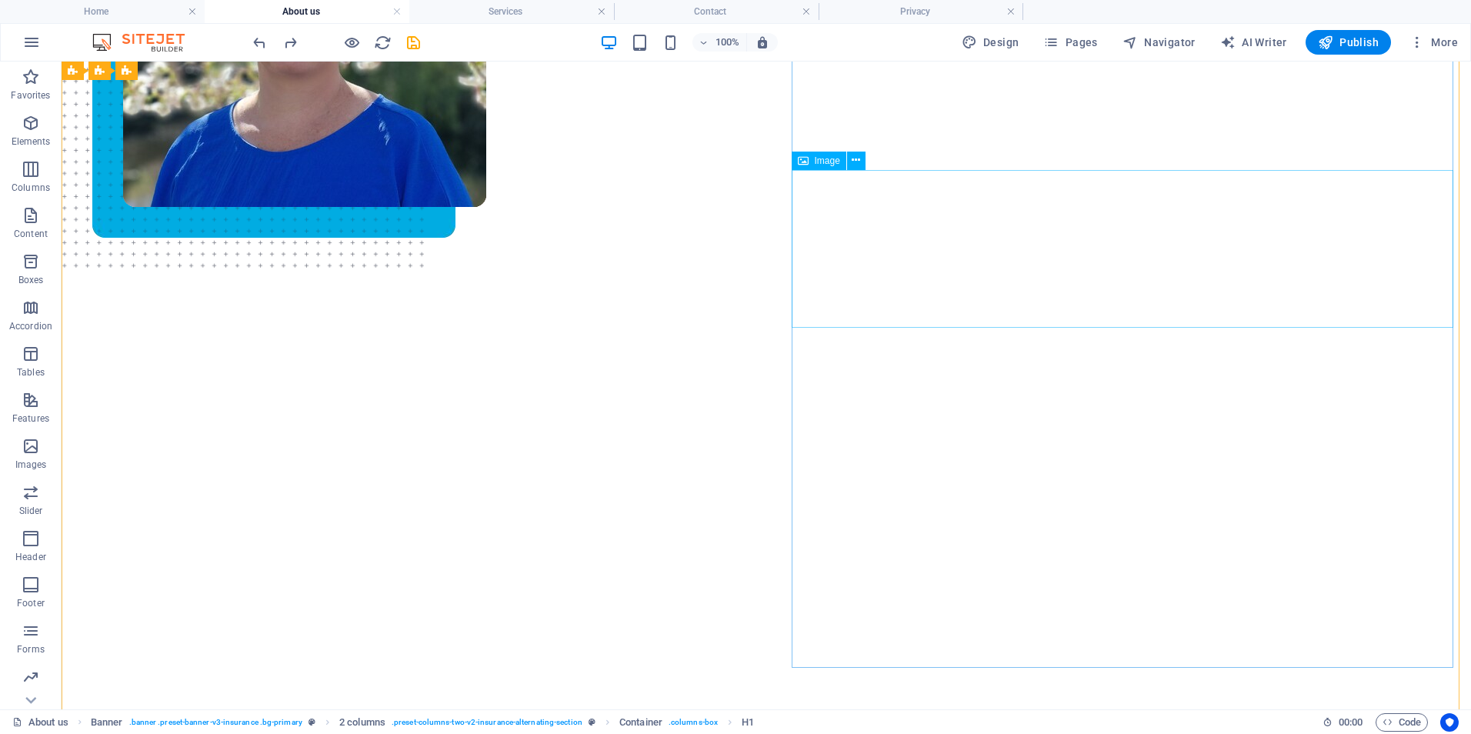
scroll to position [0, 0]
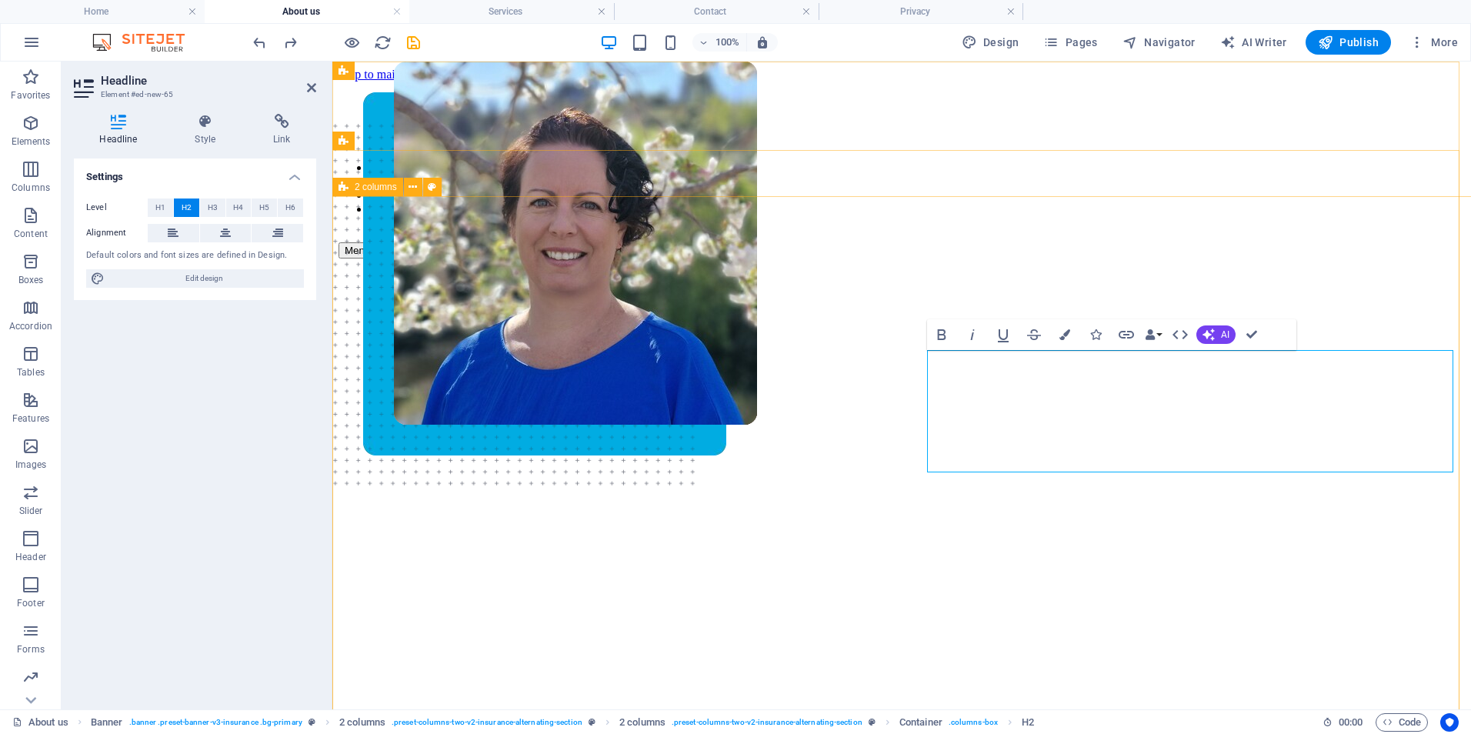
drag, startPoint x: 1223, startPoint y: 453, endPoint x: 909, endPoint y: 369, distance: 325.1
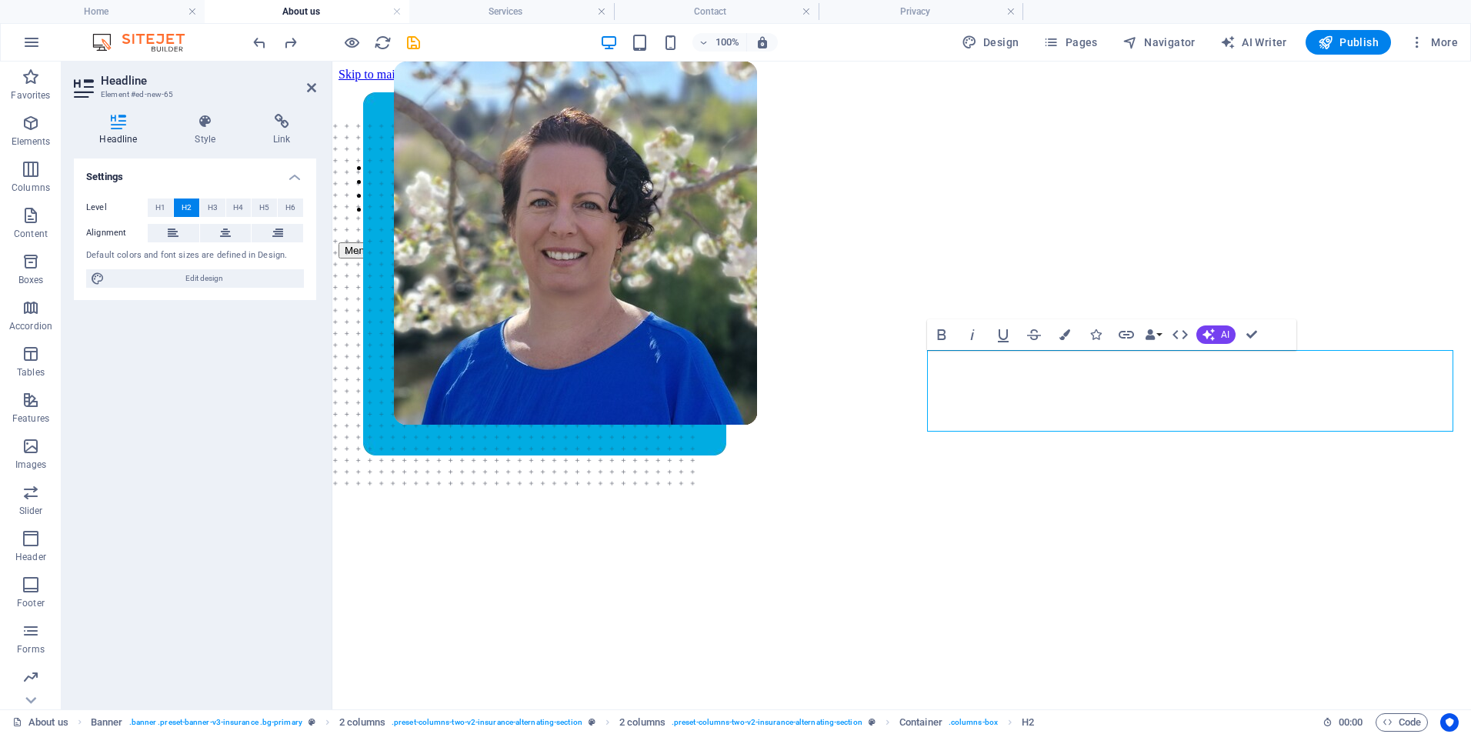
drag, startPoint x: 1367, startPoint y: 412, endPoint x: 926, endPoint y: 374, distance: 443.3
click at [157, 204] on span "H1" at bounding box center [160, 207] width 10 height 18
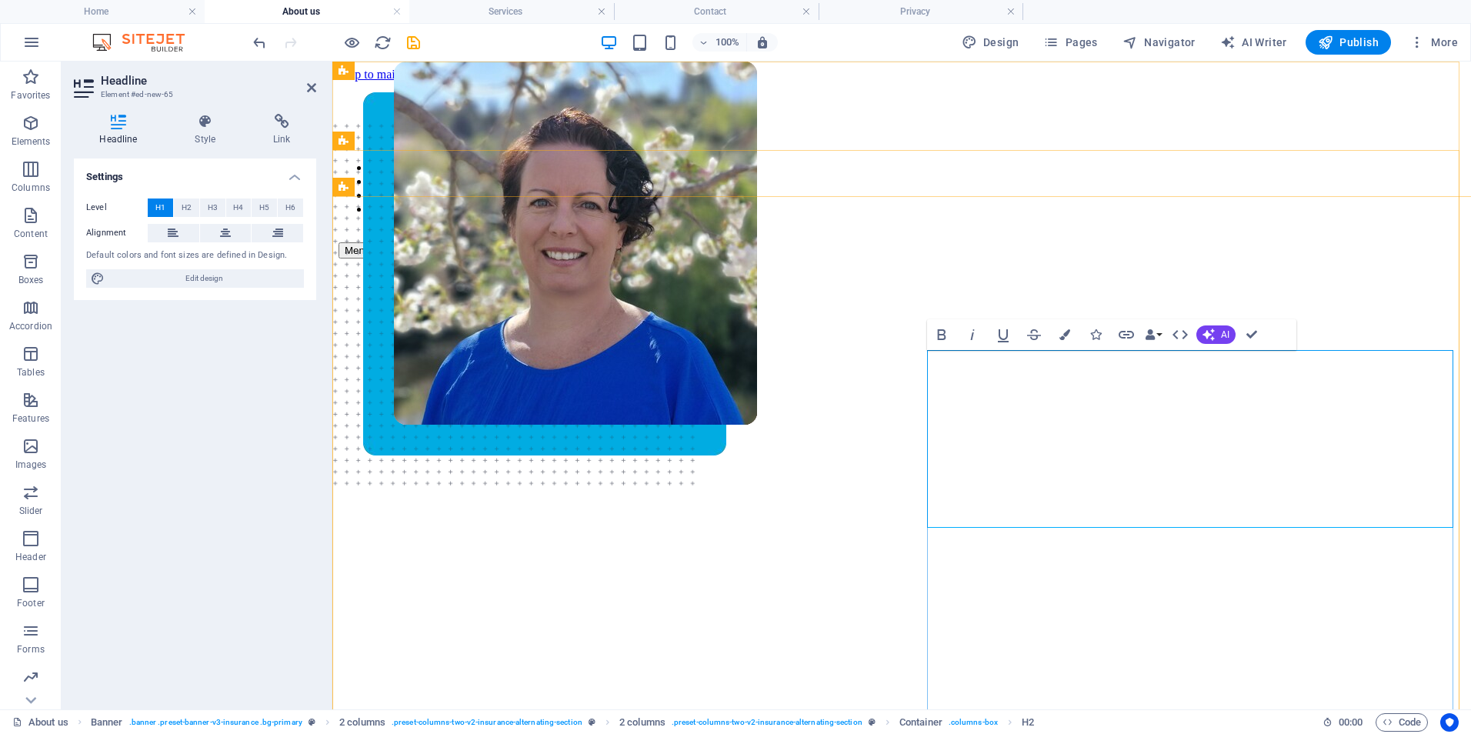
drag, startPoint x: 1327, startPoint y: 386, endPoint x: 929, endPoint y: 399, distance: 398.0
drag, startPoint x: 1409, startPoint y: 379, endPoint x: 928, endPoint y: 374, distance: 480.9
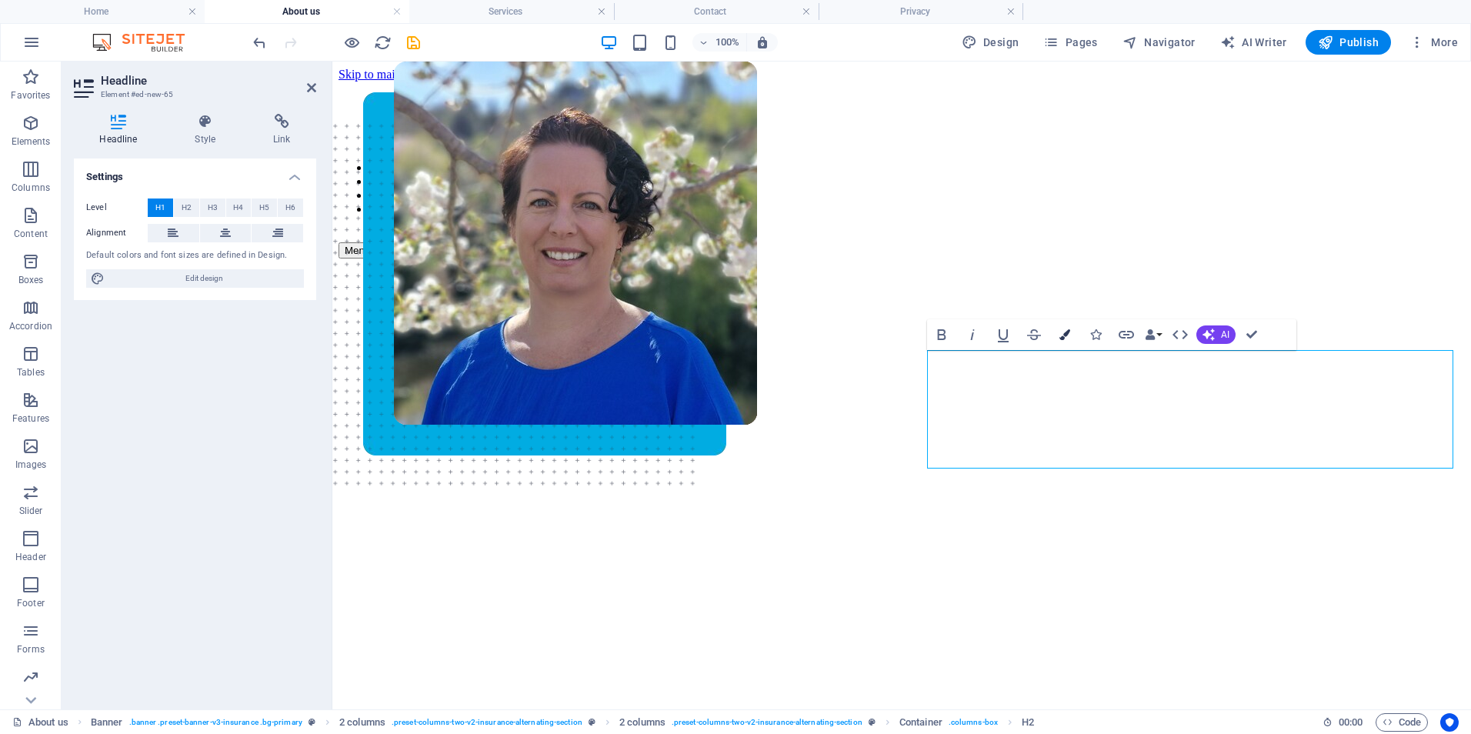
click at [1069, 338] on icon "button" at bounding box center [1064, 334] width 11 height 11
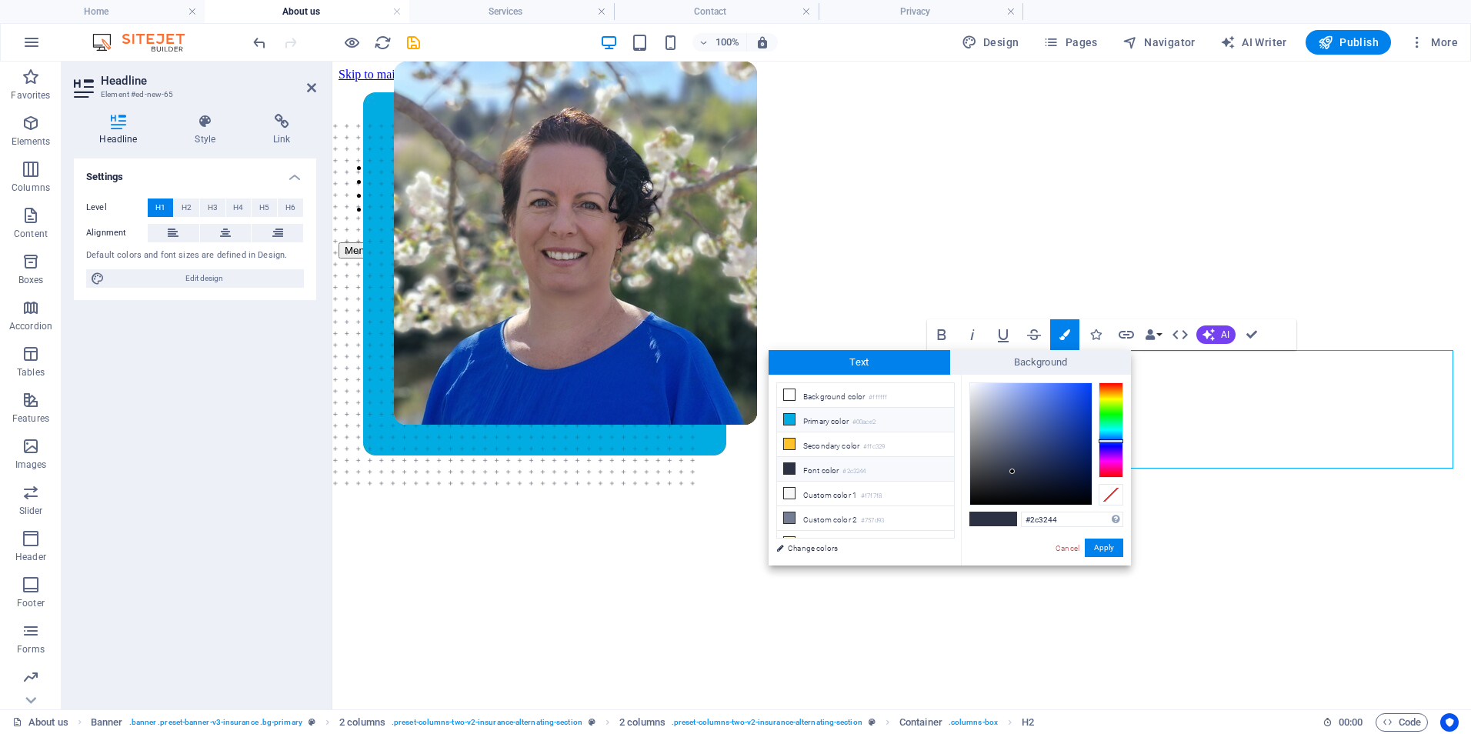
click at [843, 422] on li "Primary color #00ace2" at bounding box center [865, 420] width 177 height 25
click at [1099, 550] on button "Apply" at bounding box center [1104, 548] width 38 height 18
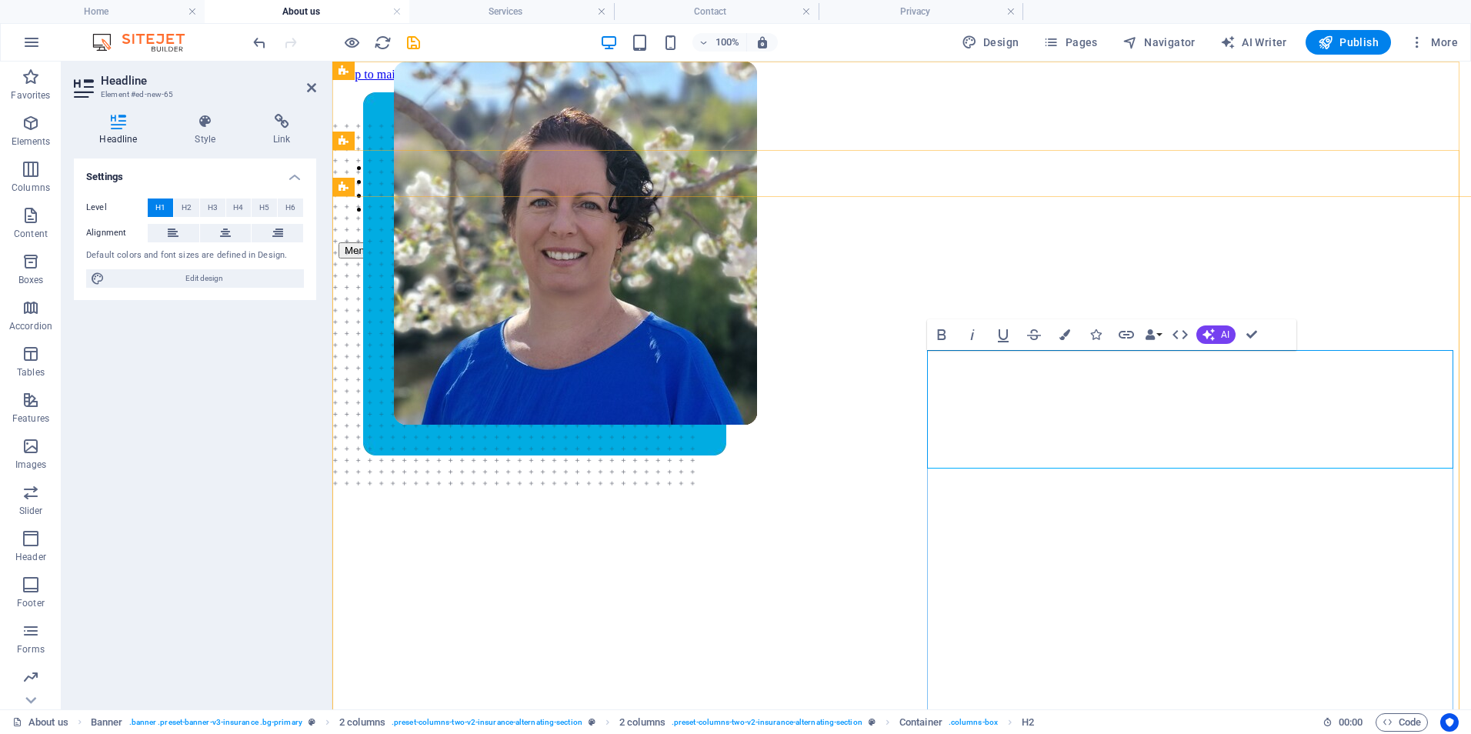
drag, startPoint x: 1034, startPoint y: 442, endPoint x: 986, endPoint y: 387, distance: 73.6
click at [1064, 333] on icon "button" at bounding box center [1064, 334] width 11 height 11
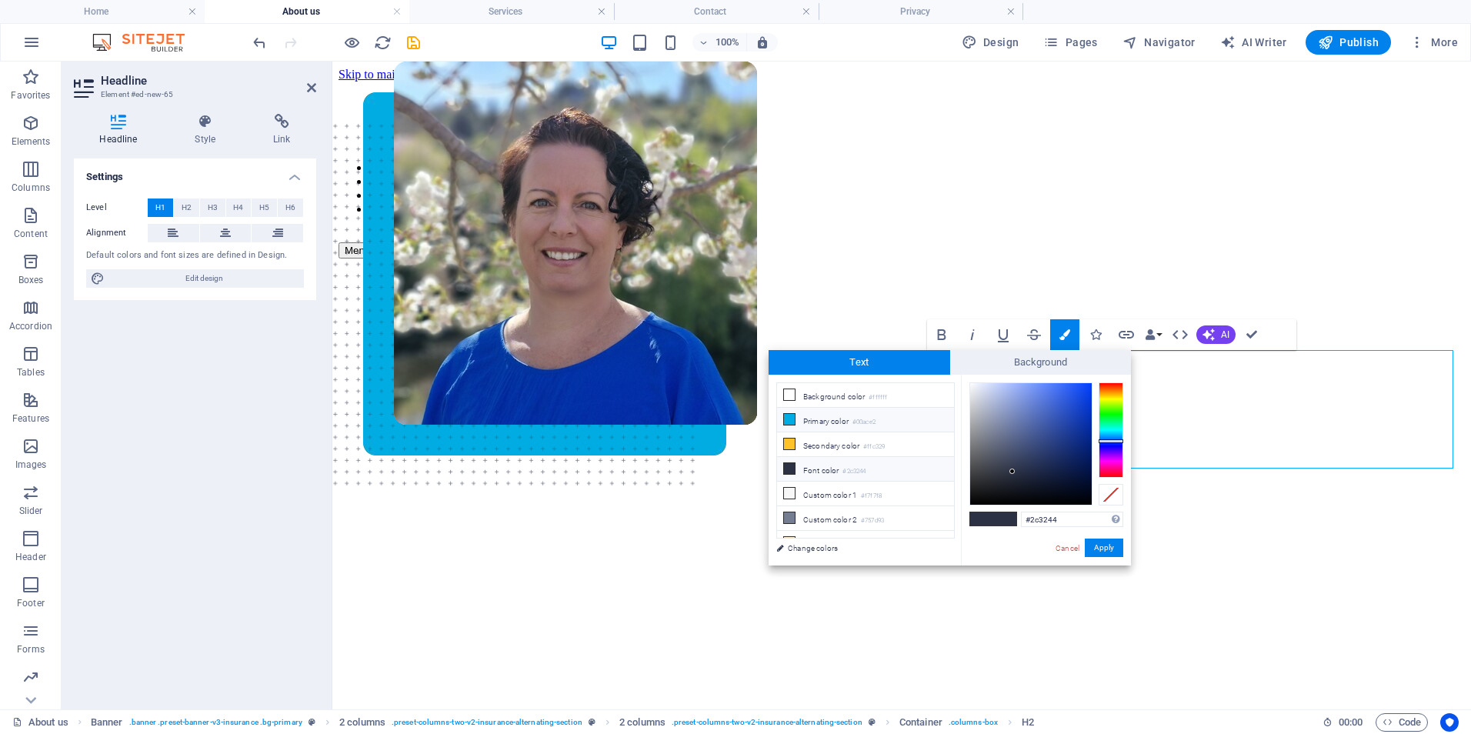
drag, startPoint x: 834, startPoint y: 449, endPoint x: 873, endPoint y: 459, distance: 40.3
click at [834, 449] on li "Secondary color #ffc329" at bounding box center [865, 444] width 177 height 25
type input "#ffc329"
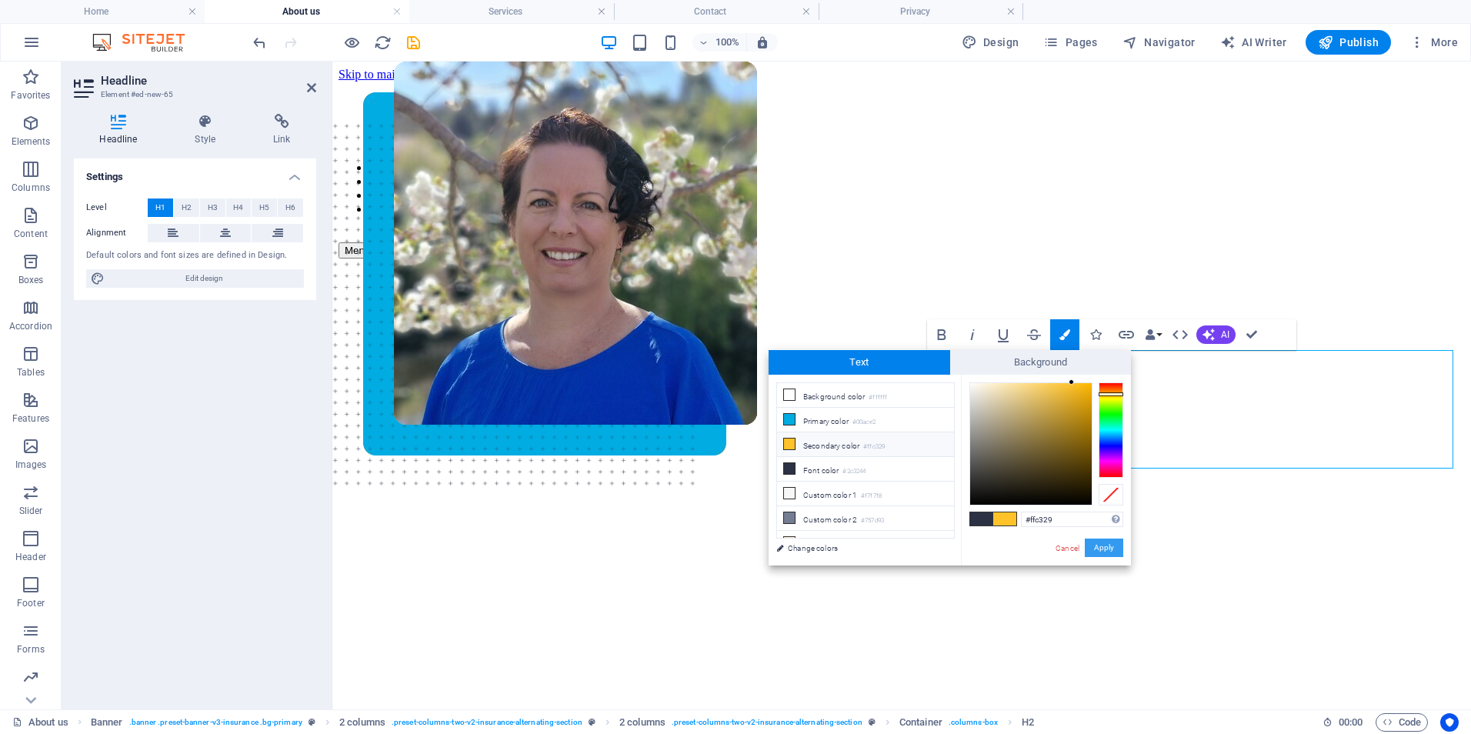
drag, startPoint x: 777, startPoint y: 487, endPoint x: 1106, endPoint y: 549, distance: 335.0
click at [1106, 549] on button "Apply" at bounding box center [1104, 548] width 38 height 18
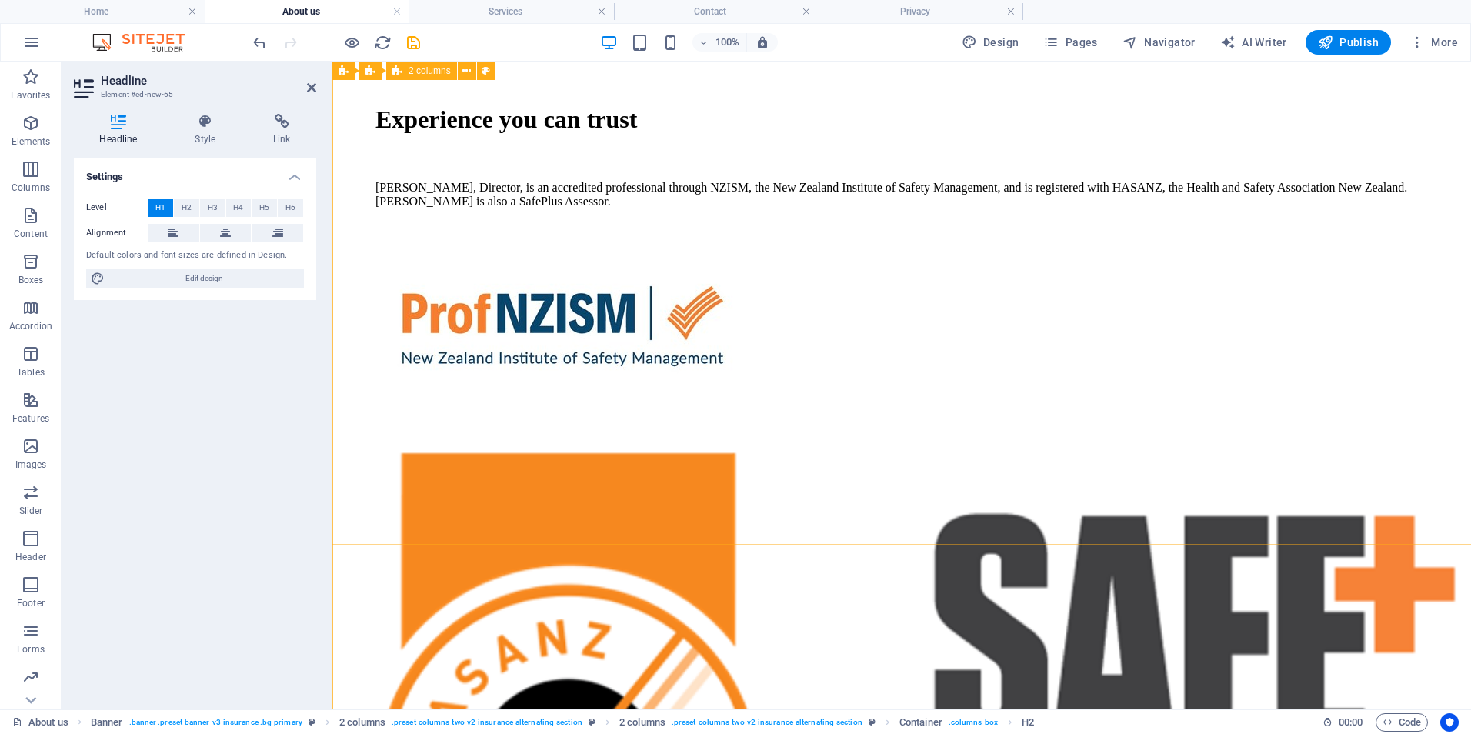
scroll to position [846, 0]
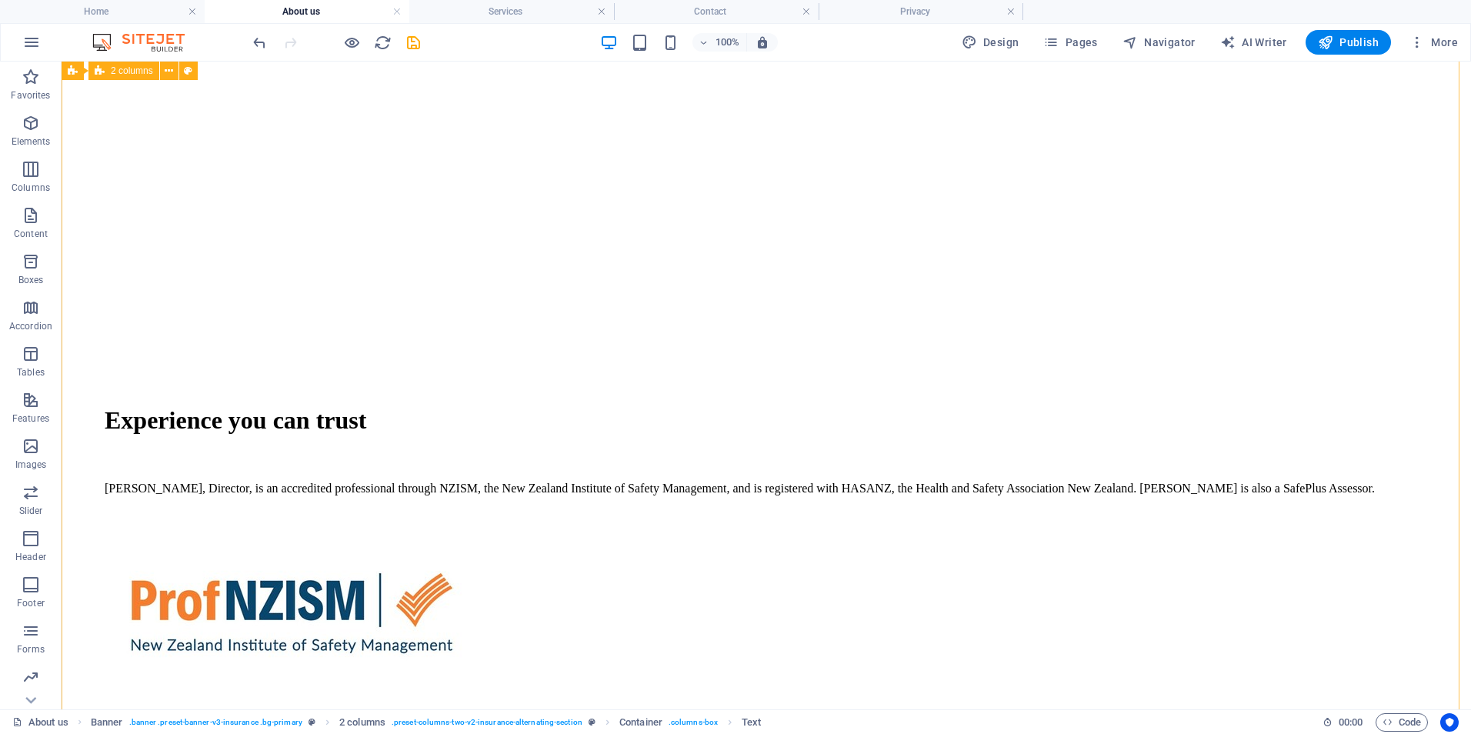
scroll to position [1046, 0]
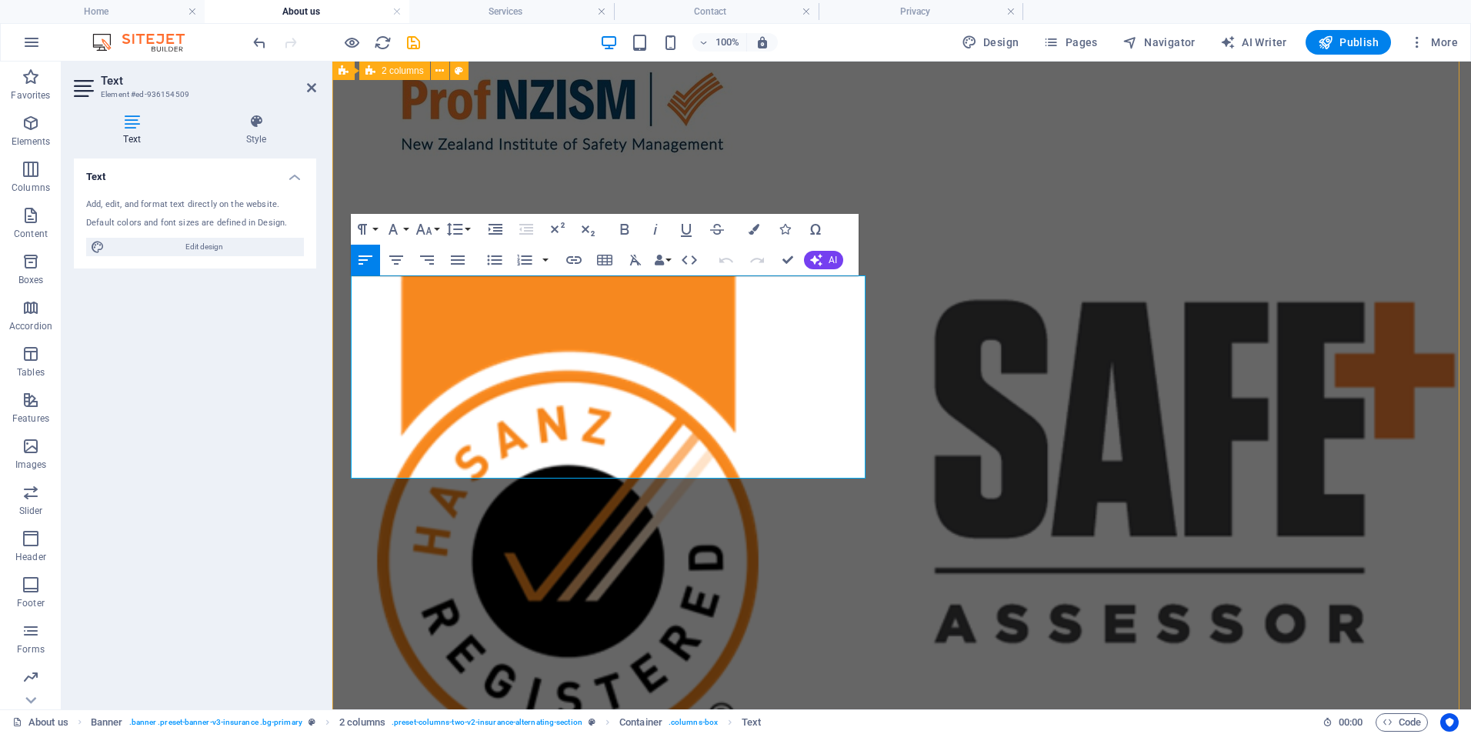
drag, startPoint x: 529, startPoint y: 386, endPoint x: 345, endPoint y: 277, distance: 214.6
click at [345, 277] on div "Experience you can trust Michelle Dykstra, Director, is an accredited professio…" at bounding box center [902, 513] width 1126 height 2600
copy div "Michelle has diverse experience in operational and leadership health and safety…"
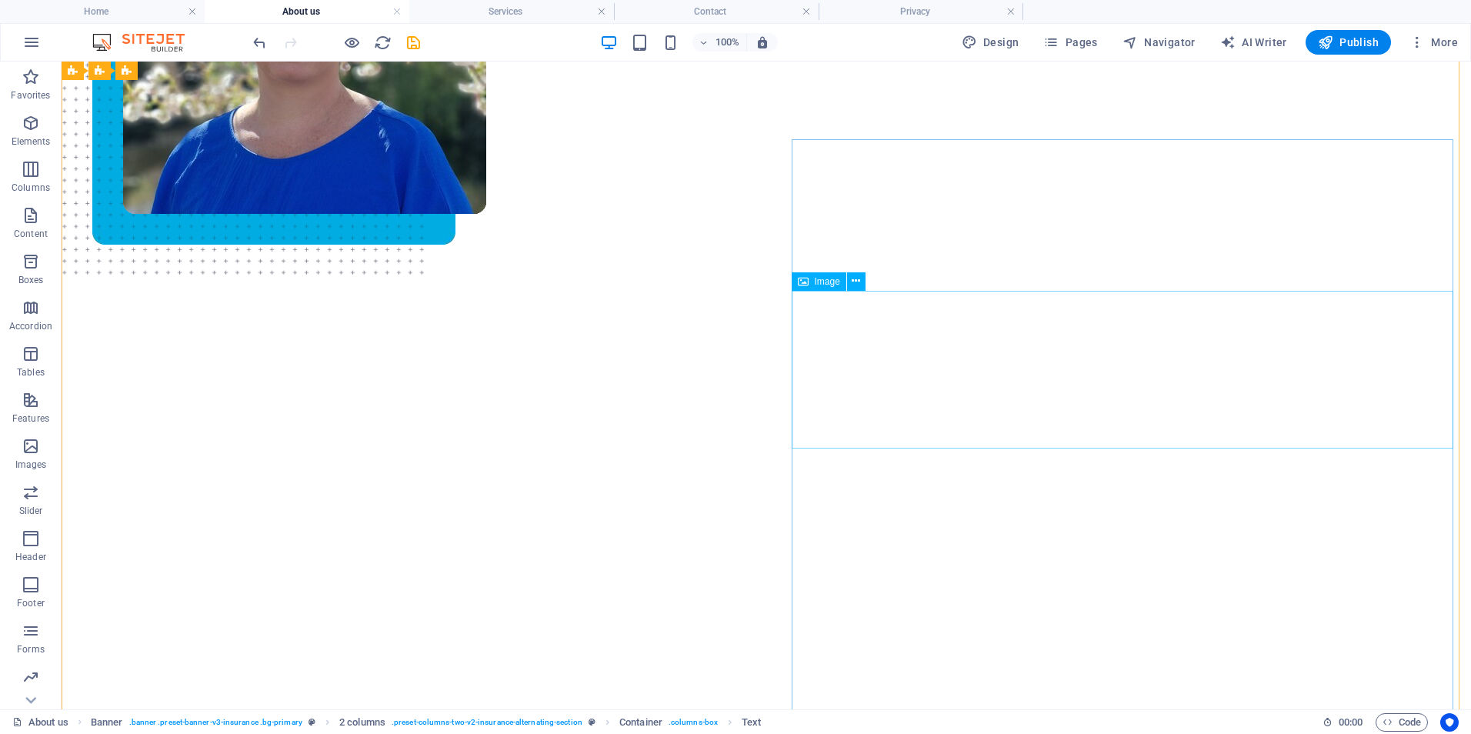
scroll to position [0, 0]
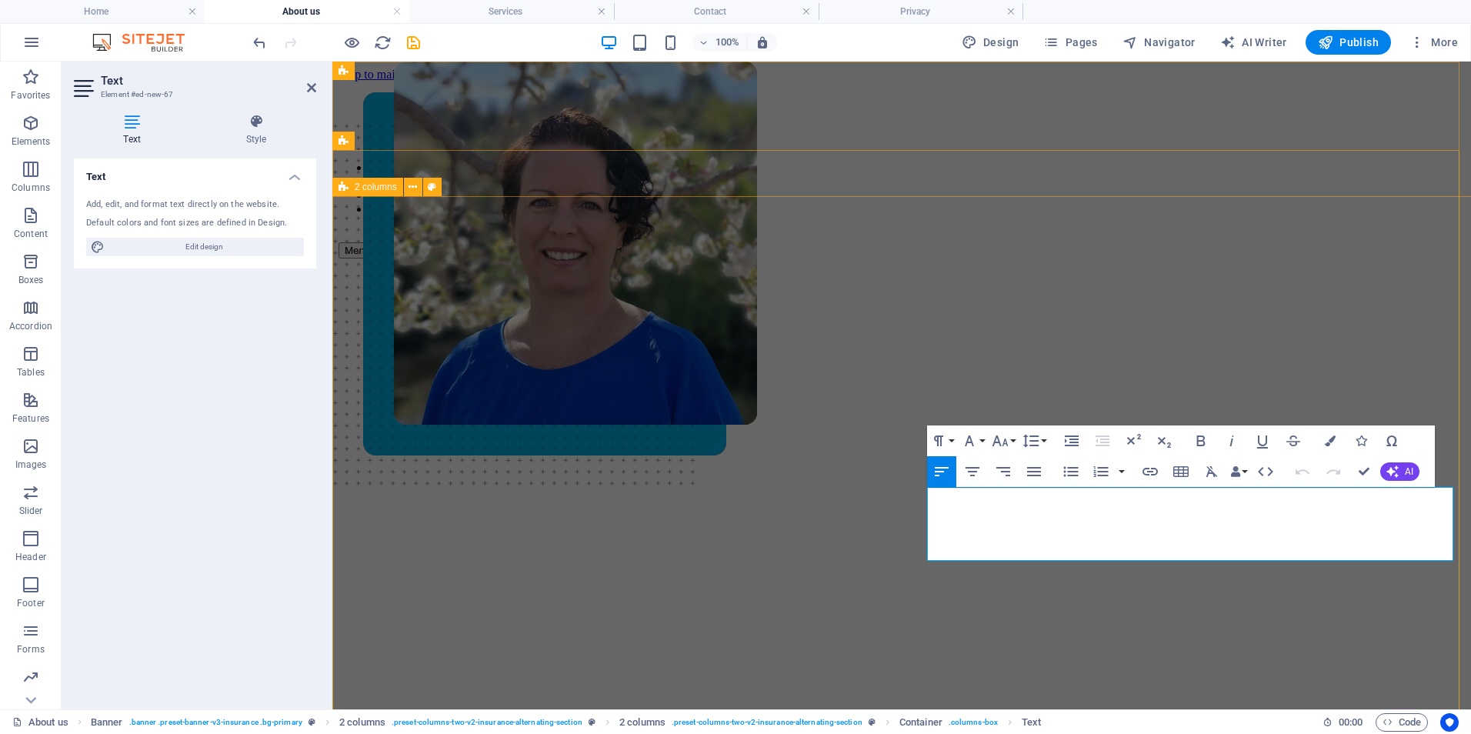
drag, startPoint x: 1386, startPoint y: 534, endPoint x: 921, endPoint y: 480, distance: 468.6
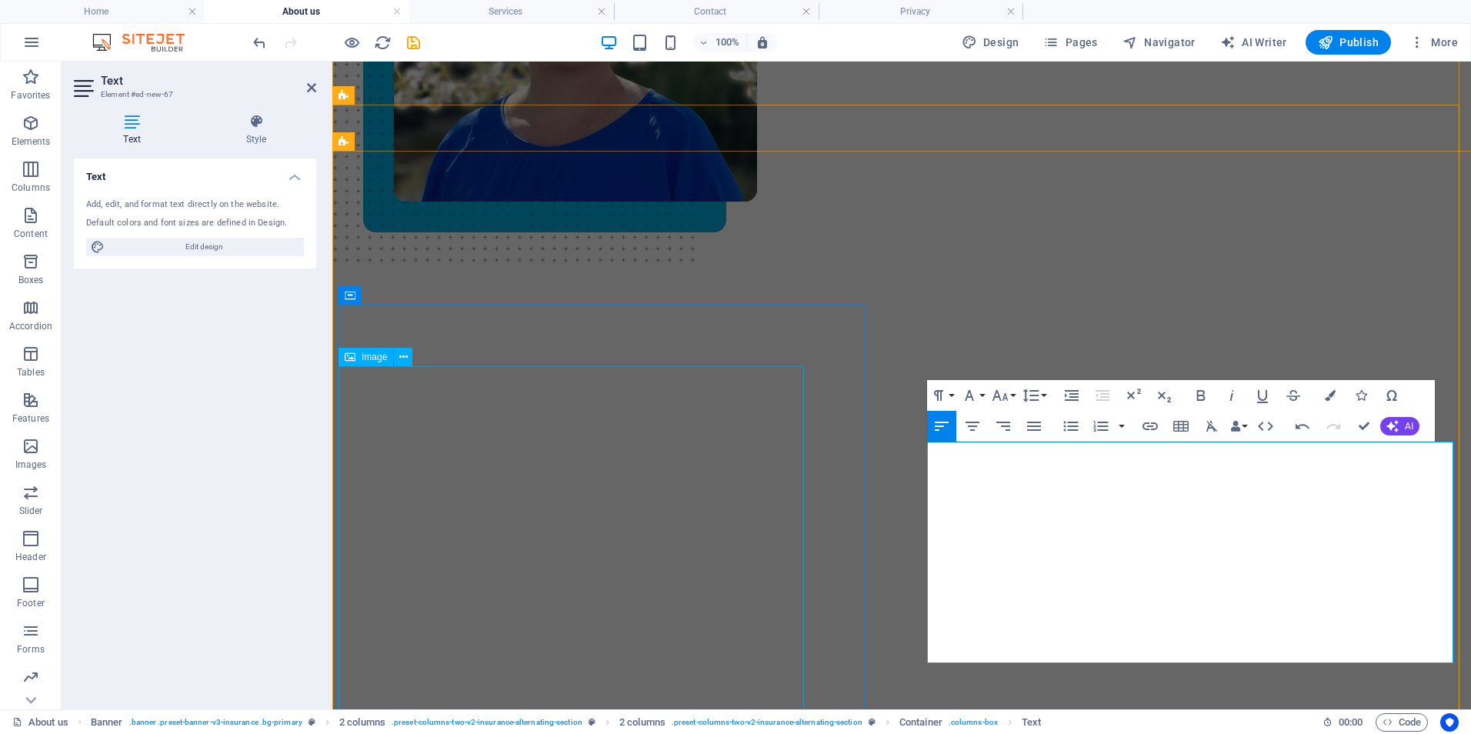
scroll to position [231, 0]
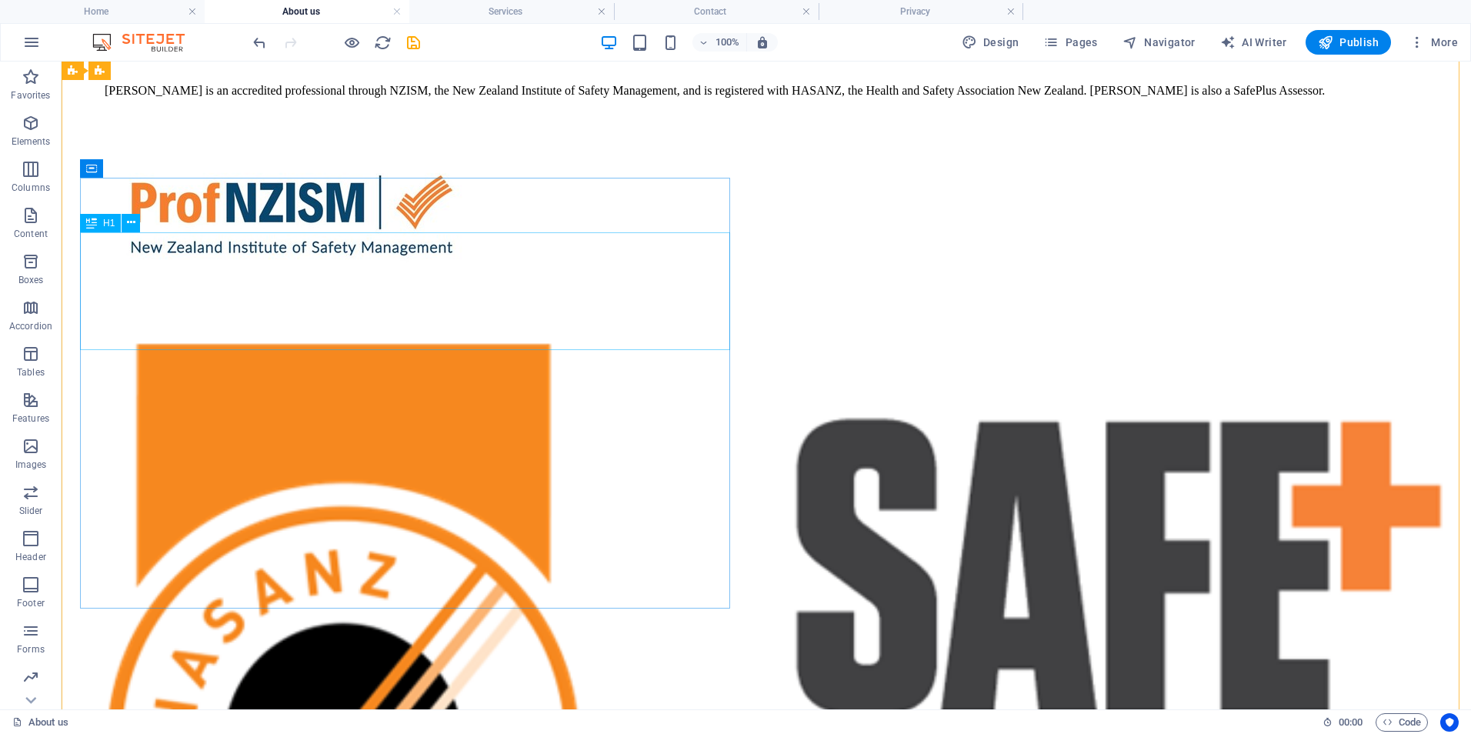
scroll to position [1018, 0]
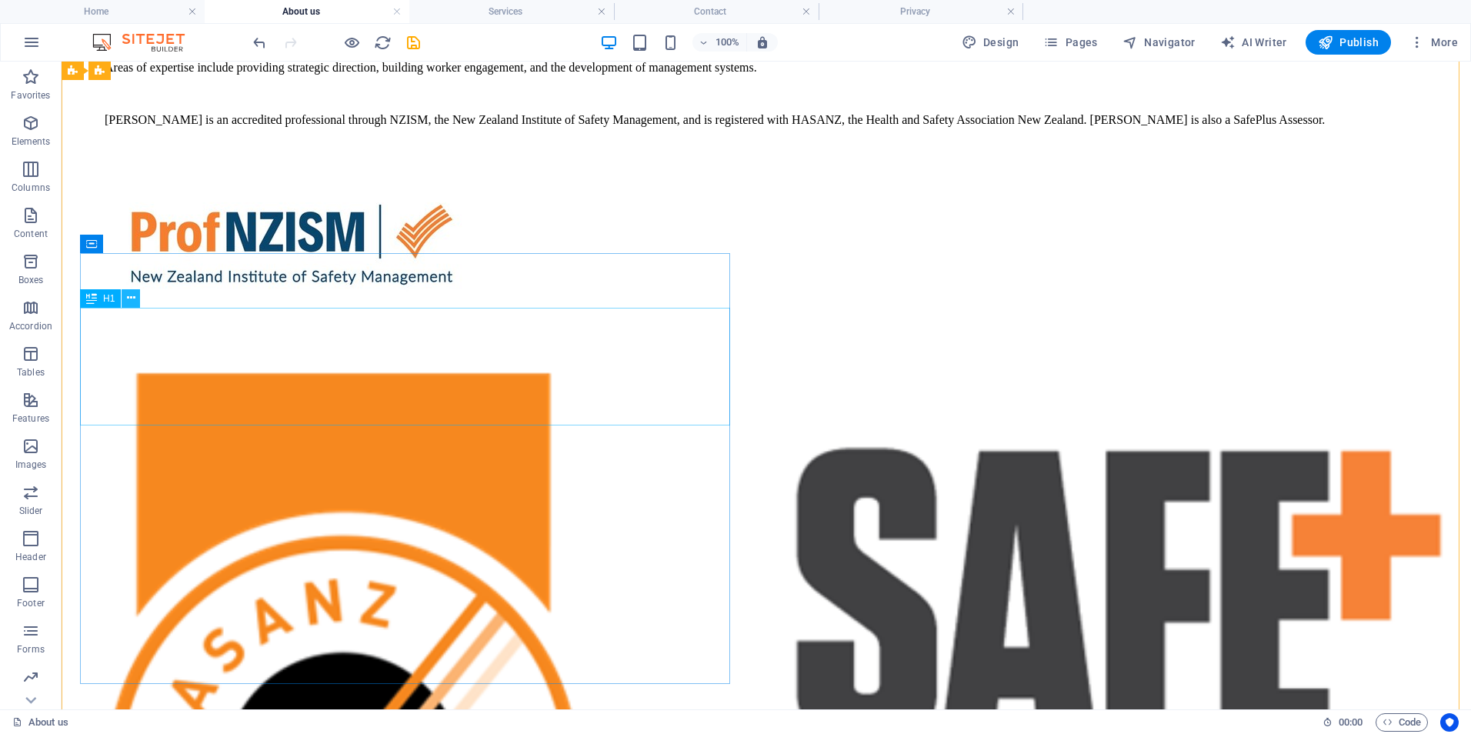
click at [131, 297] on icon at bounding box center [131, 298] width 8 height 16
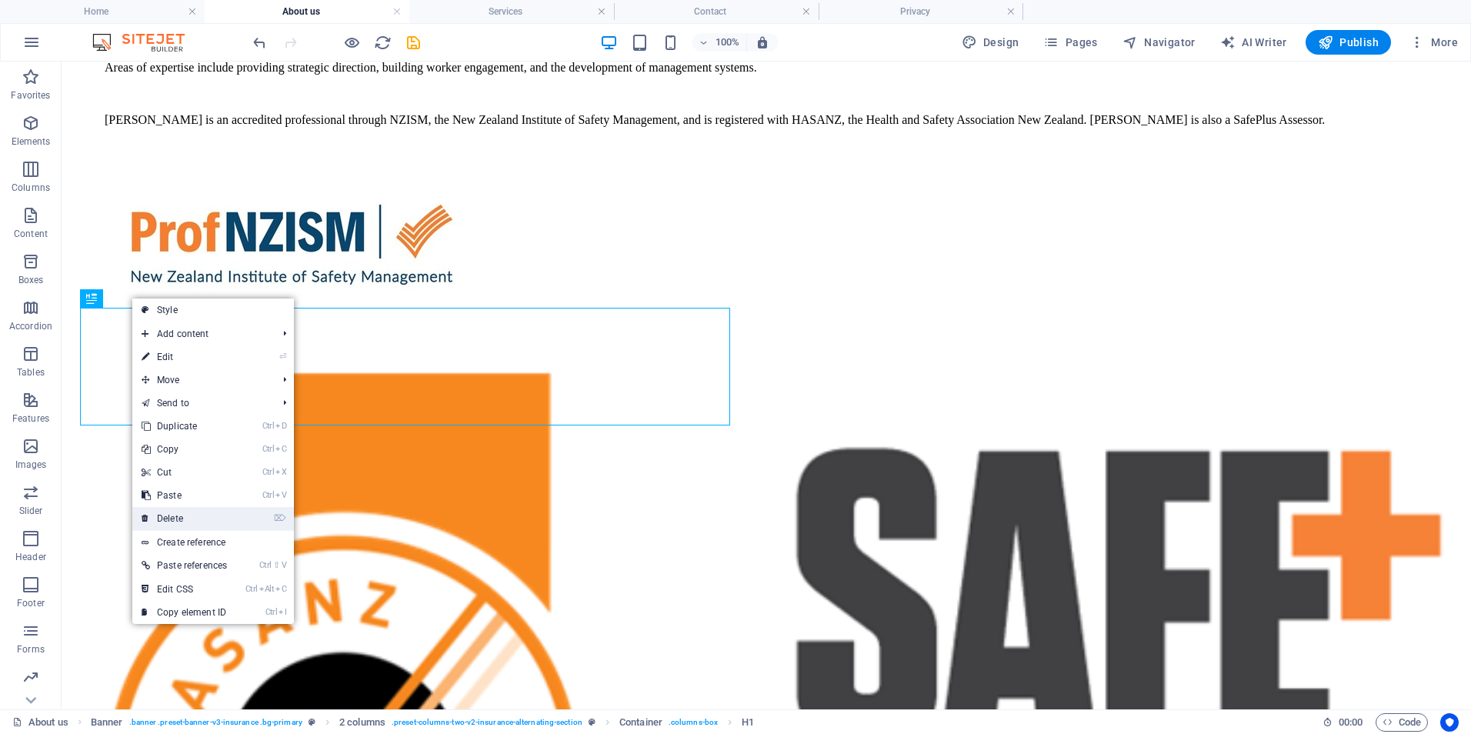
drag, startPoint x: 191, startPoint y: 514, endPoint x: 130, endPoint y: 451, distance: 87.6
click at [191, 514] on link "⌦ Delete" at bounding box center [184, 518] width 104 height 23
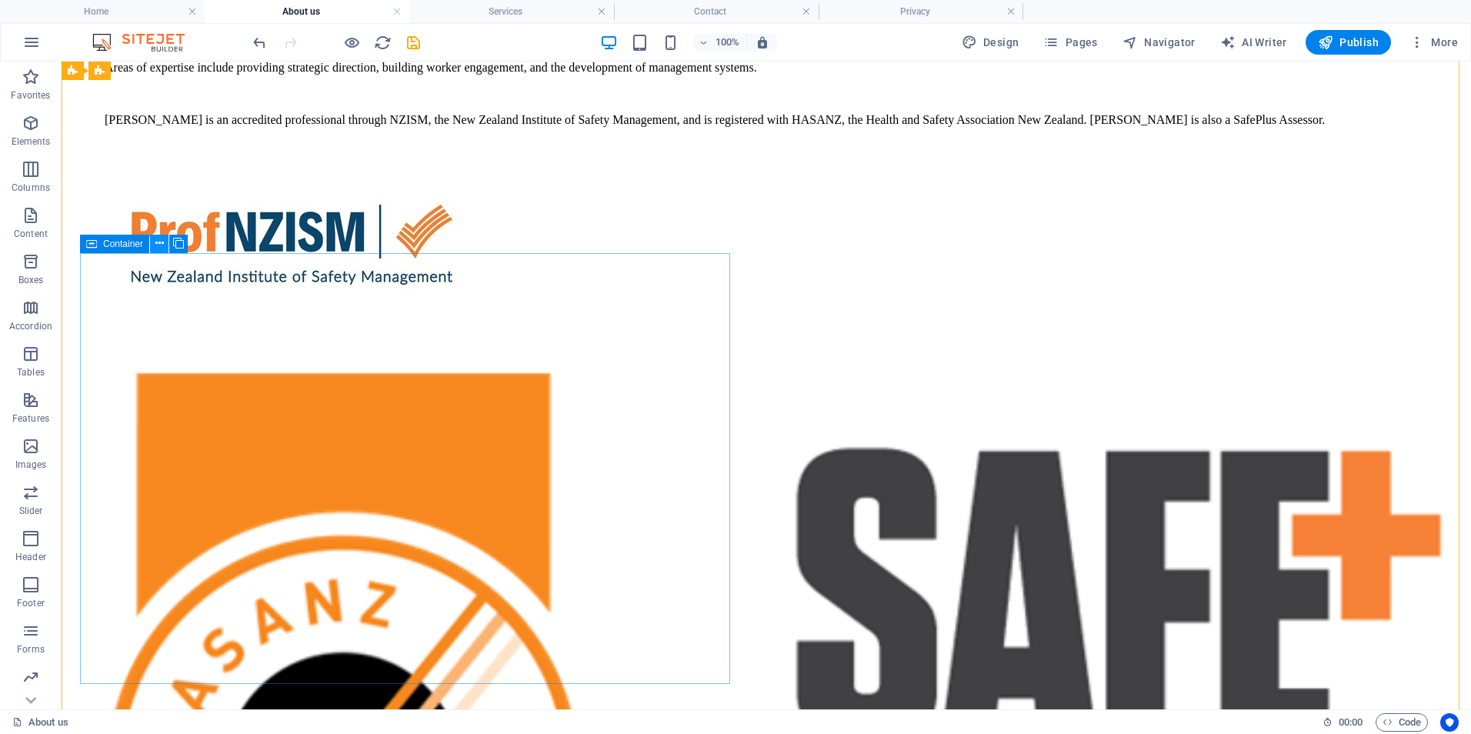
click at [155, 247] on icon at bounding box center [159, 243] width 8 height 16
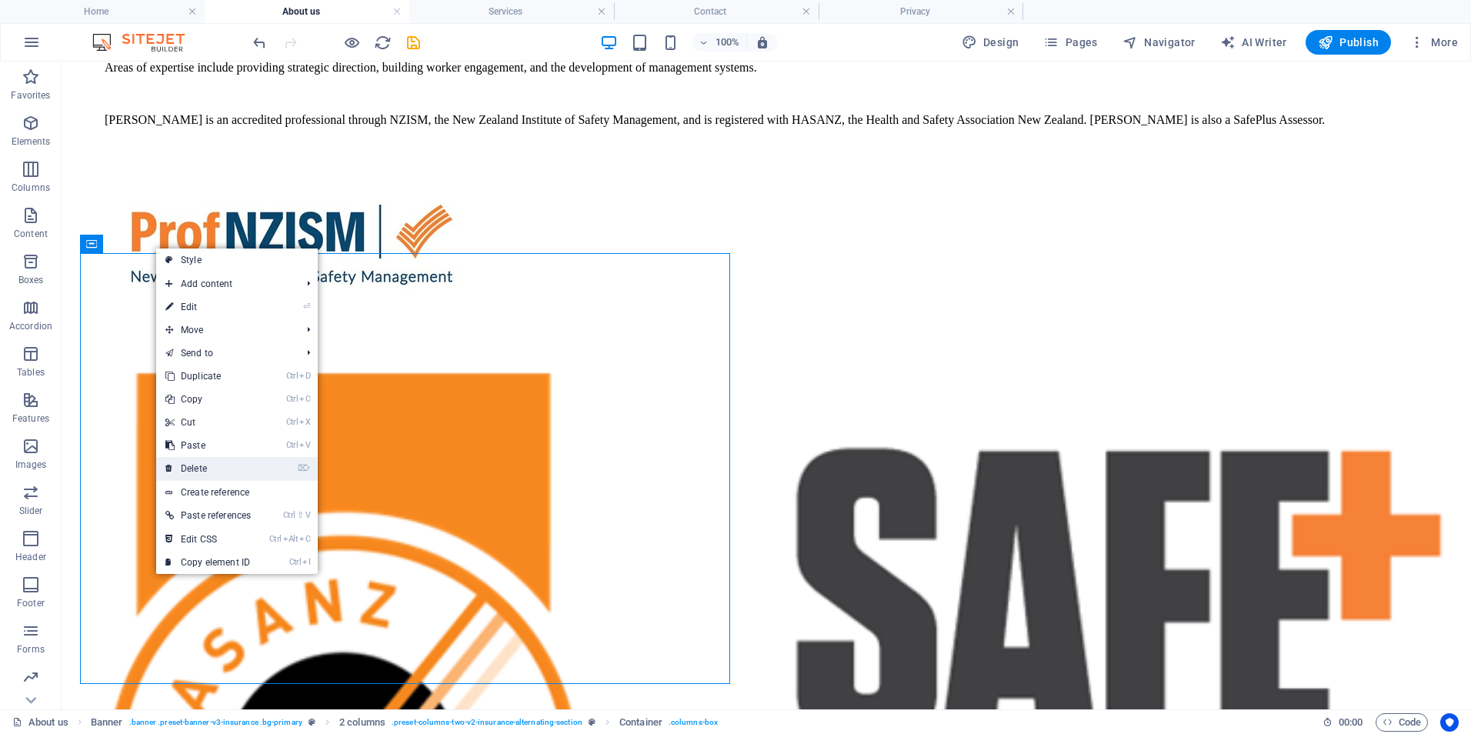
click at [209, 467] on link "⌦ Delete" at bounding box center [208, 468] width 104 height 23
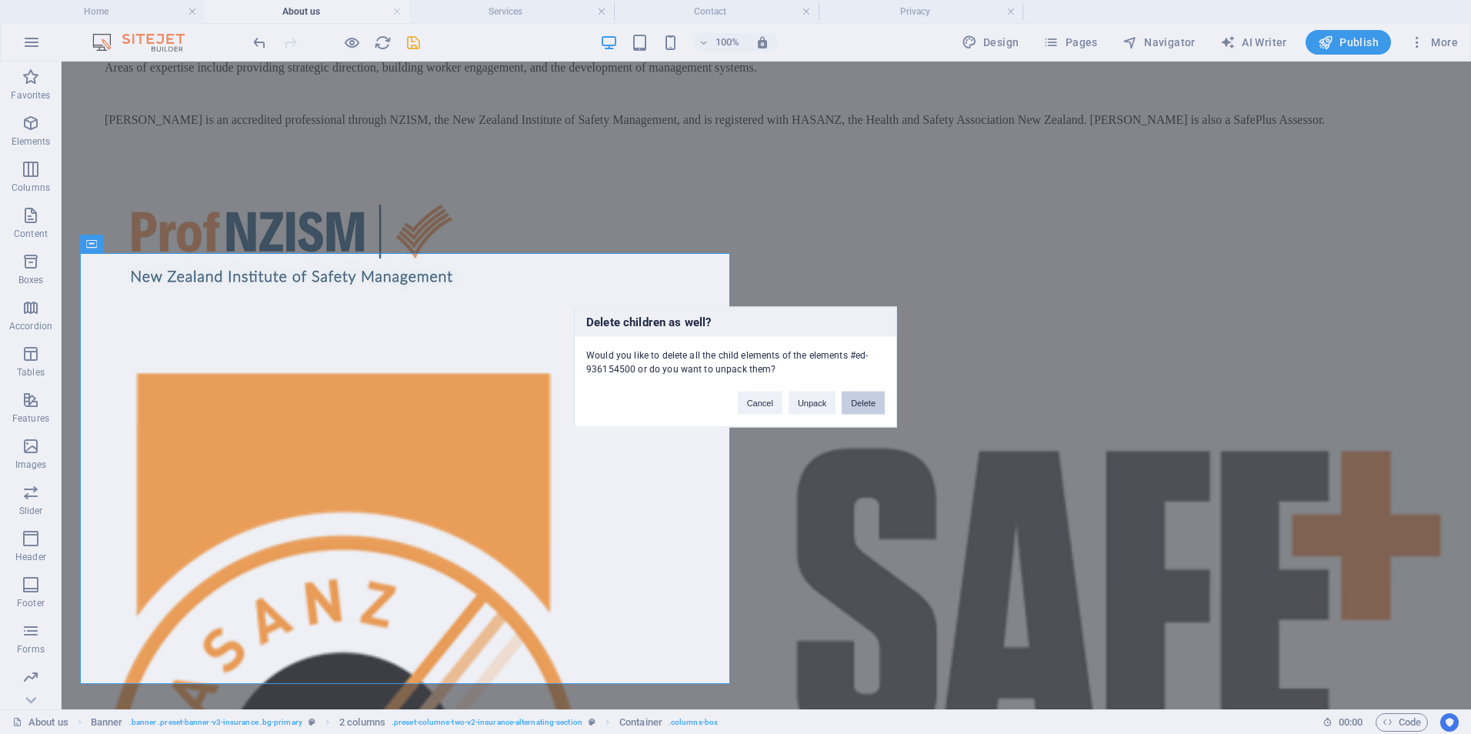
click at [863, 402] on button "Delete" at bounding box center [863, 403] width 43 height 23
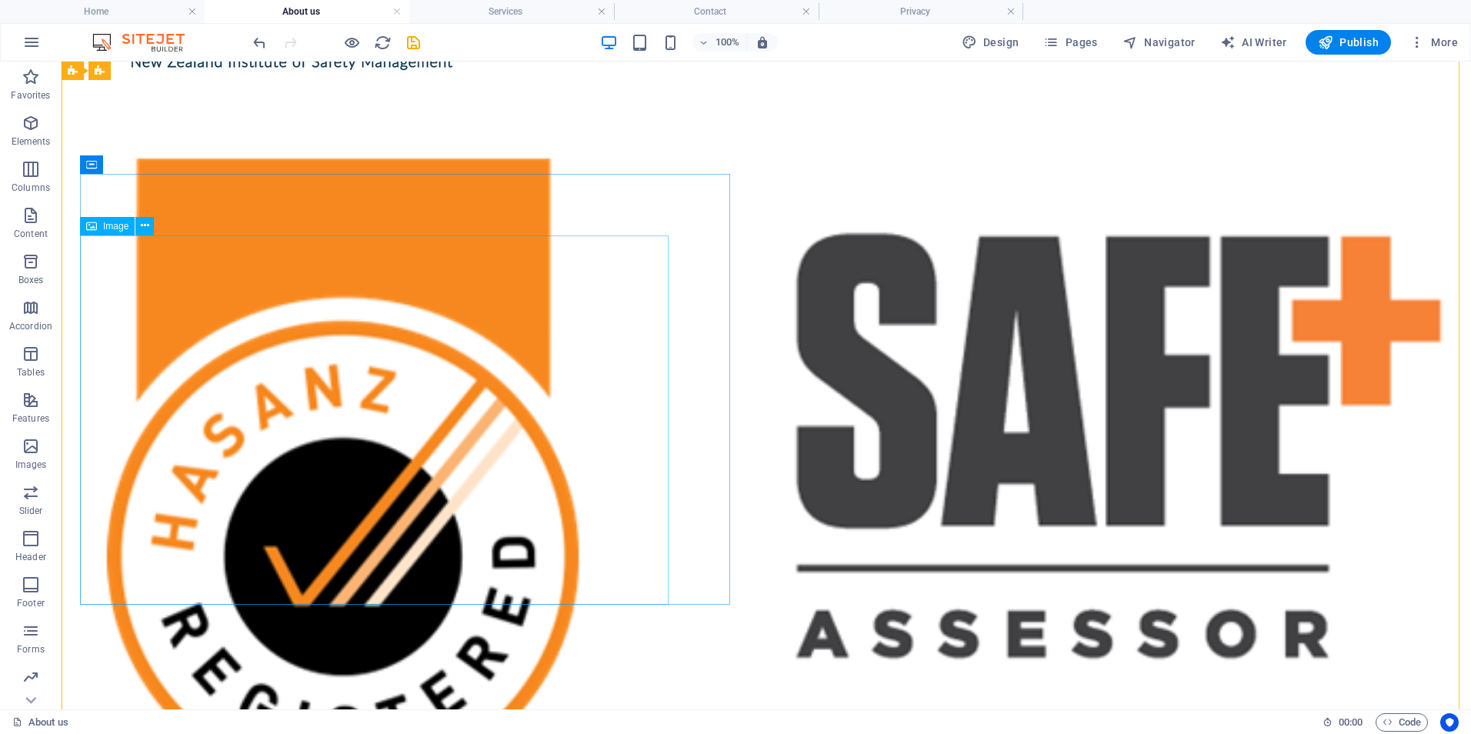
scroll to position [1095, 0]
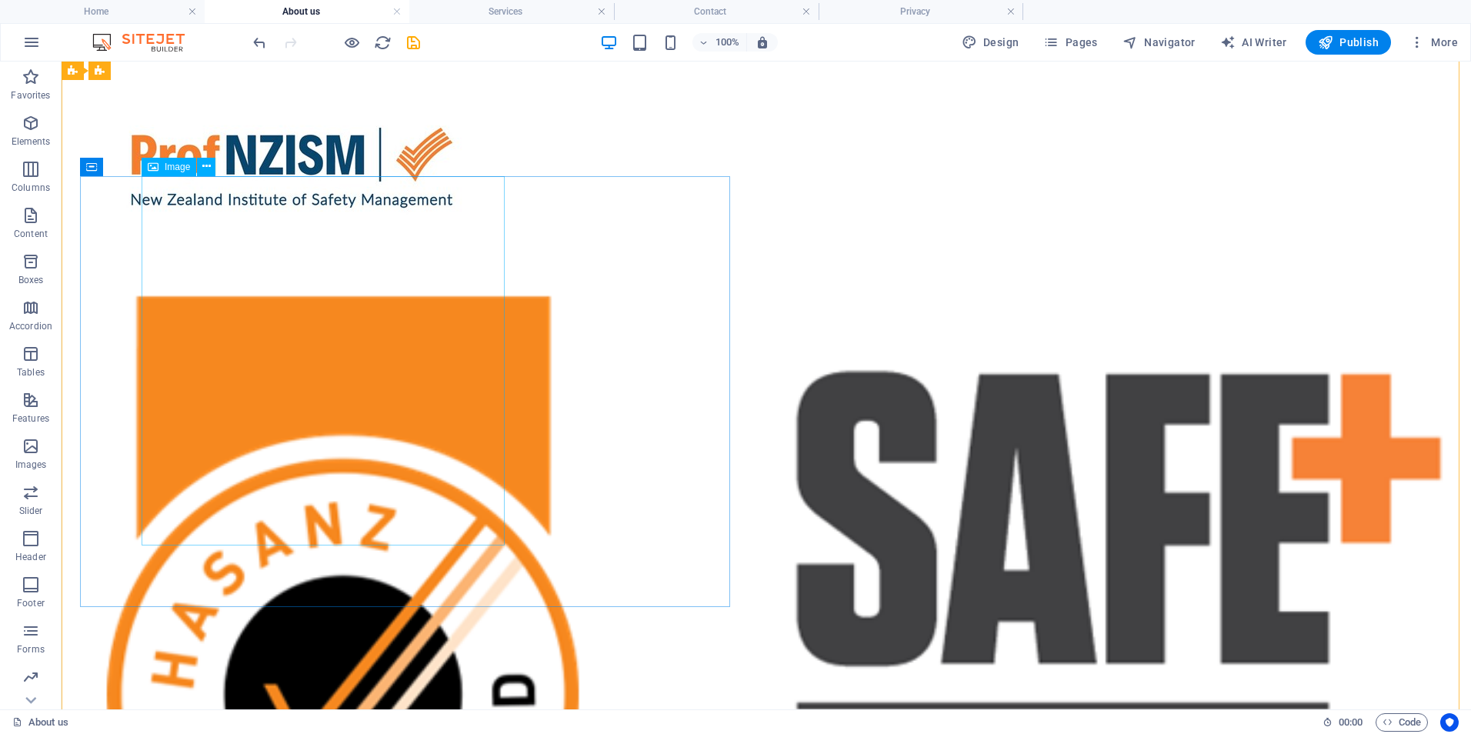
click at [205, 167] on icon at bounding box center [206, 166] width 8 height 16
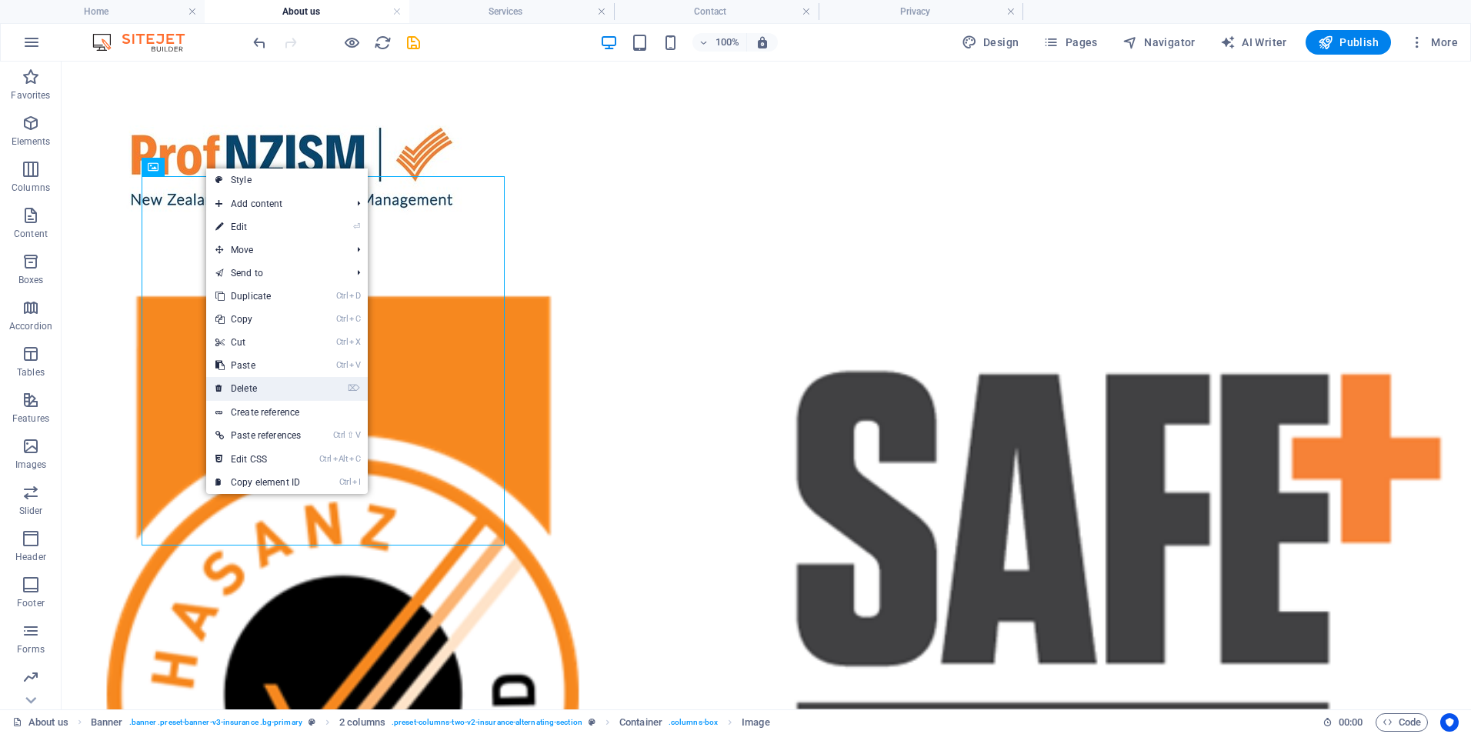
click at [272, 392] on link "⌦ Delete" at bounding box center [258, 388] width 104 height 23
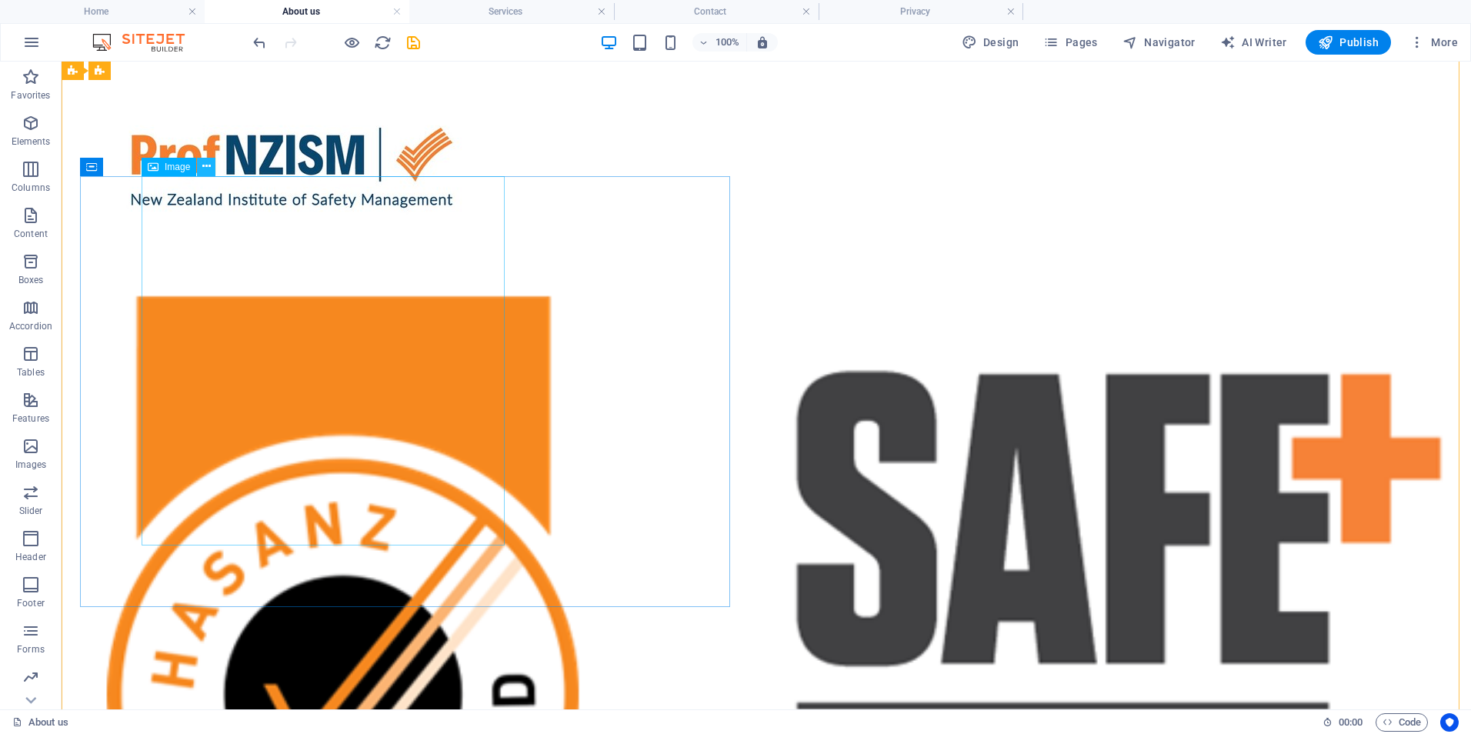
click at [209, 165] on icon at bounding box center [206, 166] width 8 height 16
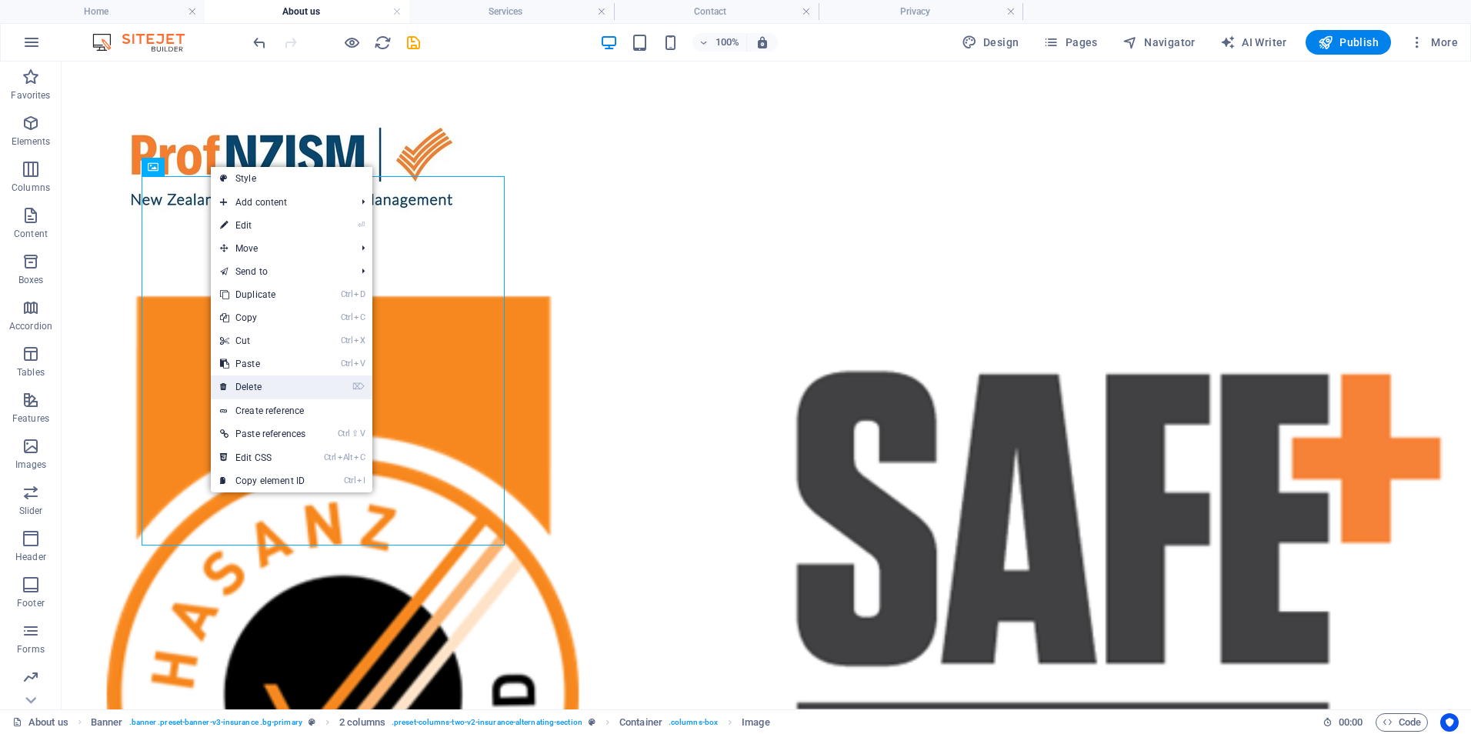
drag, startPoint x: 219, startPoint y: 321, endPoint x: 278, endPoint y: 384, distance: 86.5
click at [278, 384] on link "⌦ Delete" at bounding box center [263, 386] width 104 height 23
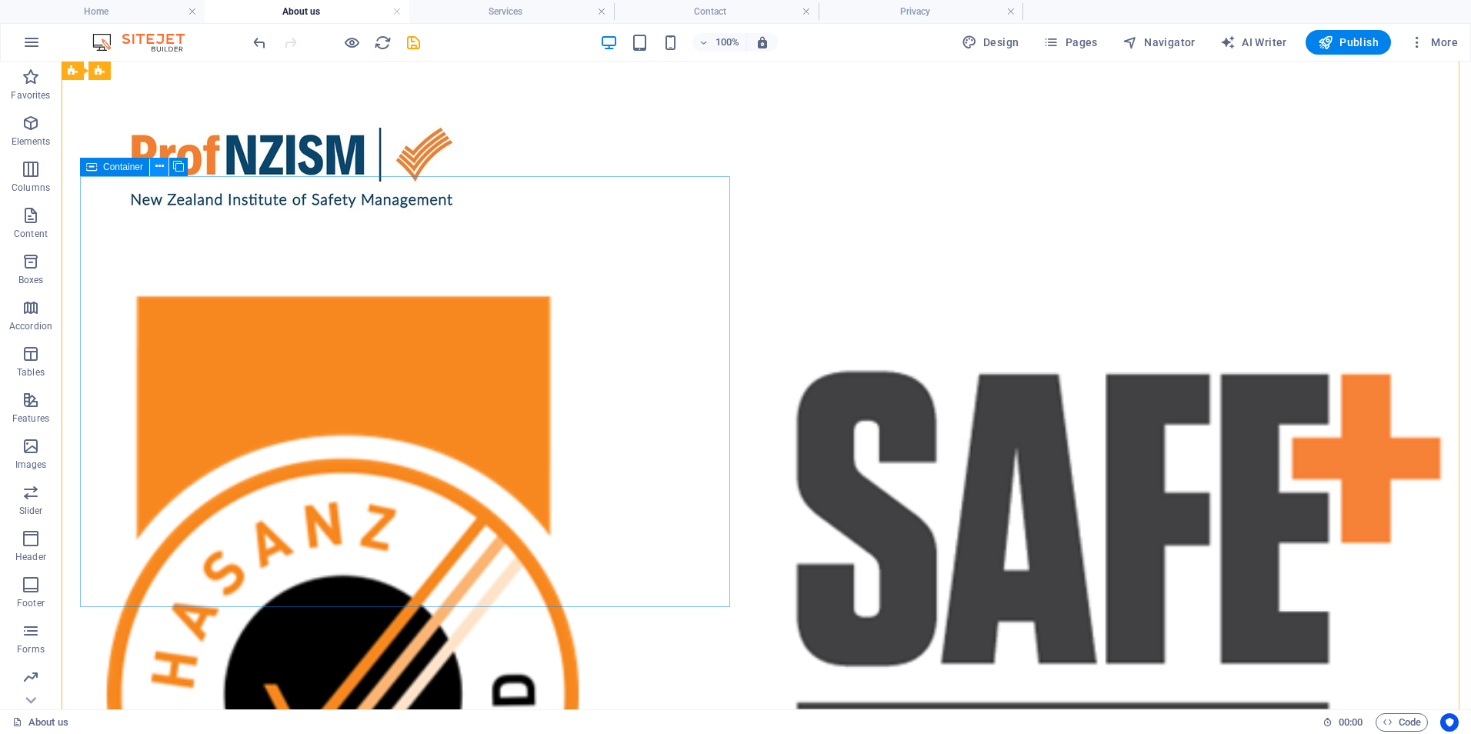
click at [157, 172] on icon at bounding box center [159, 166] width 8 height 16
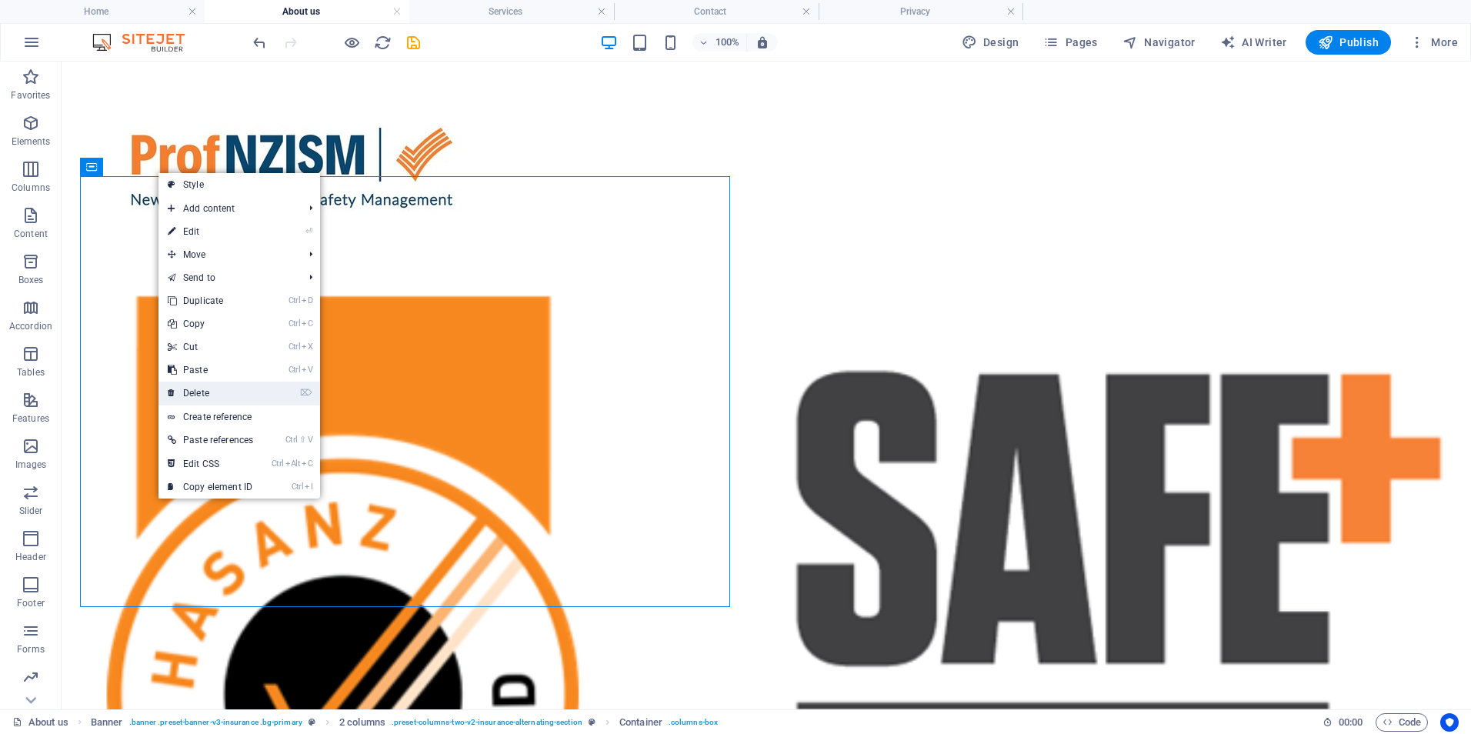
click at [245, 385] on link "⌦ Delete" at bounding box center [210, 393] width 104 height 23
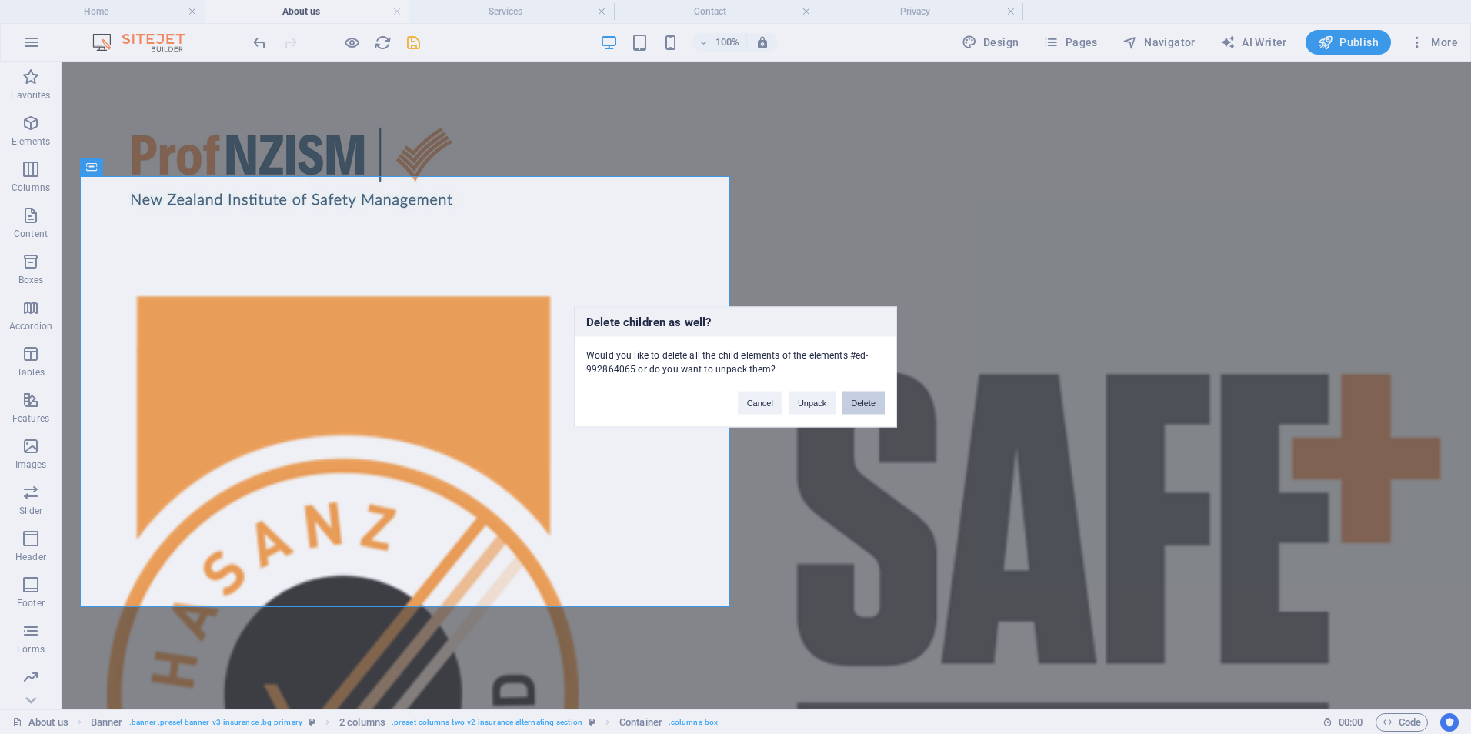
click at [867, 406] on button "Delete" at bounding box center [863, 403] width 43 height 23
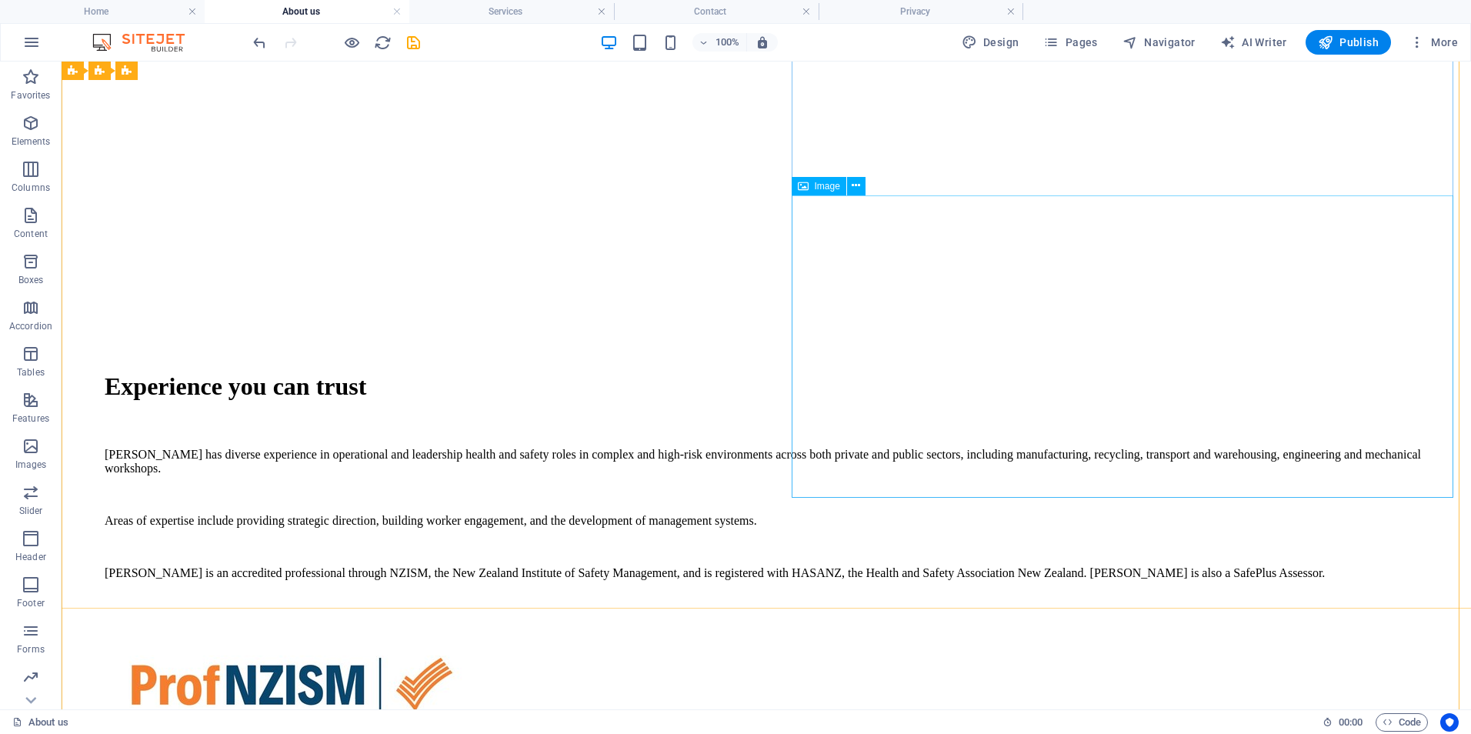
scroll to position [479, 0]
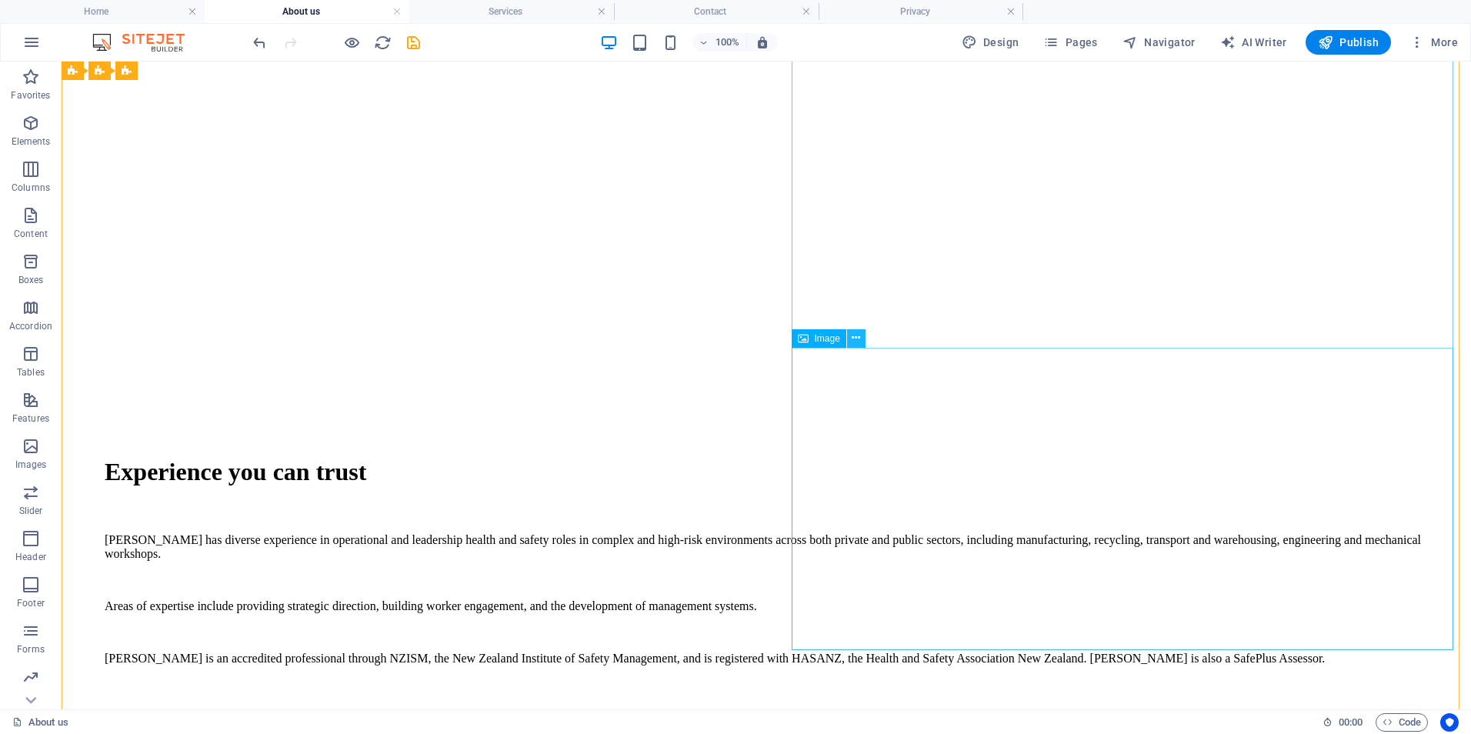
click at [858, 336] on icon at bounding box center [856, 338] width 8 height 16
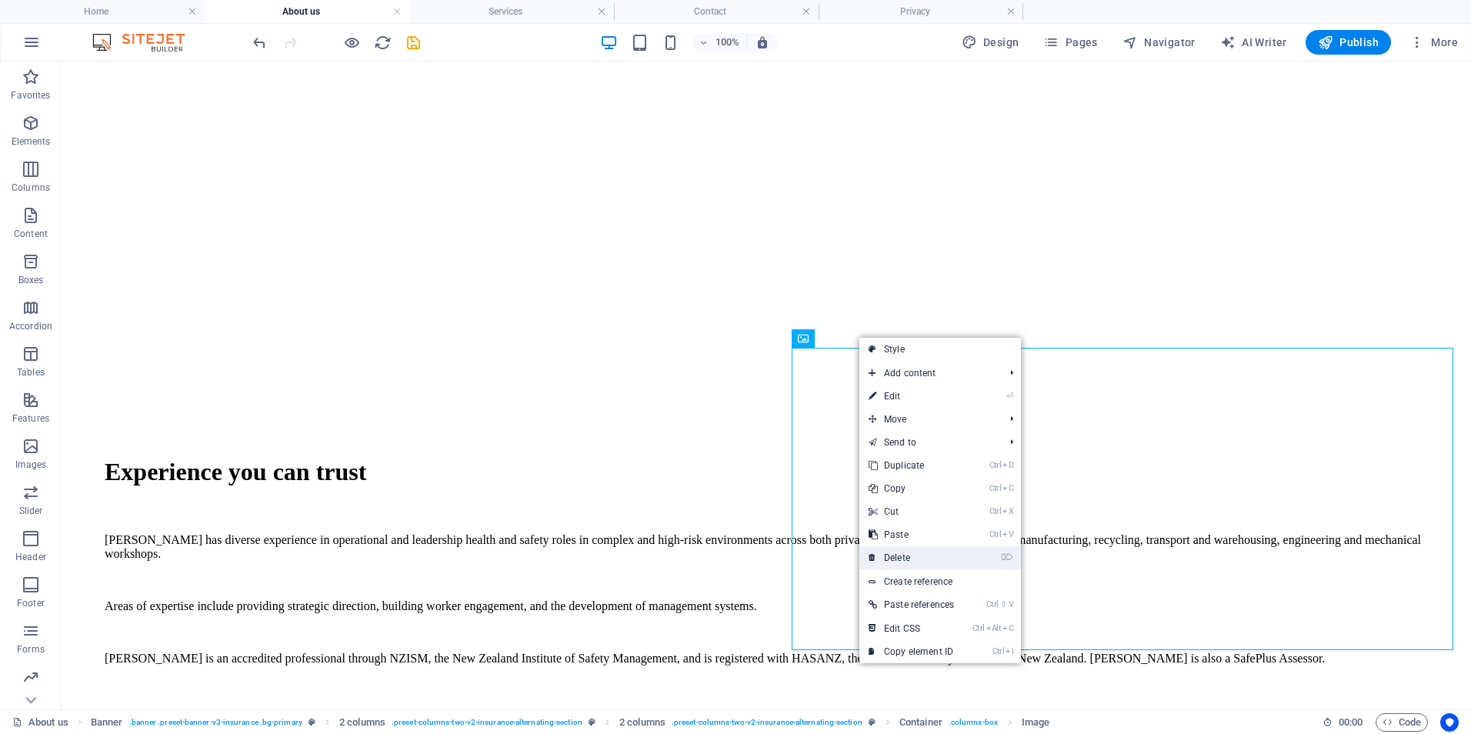
click at [935, 555] on link "⌦ Delete" at bounding box center [911, 557] width 104 height 23
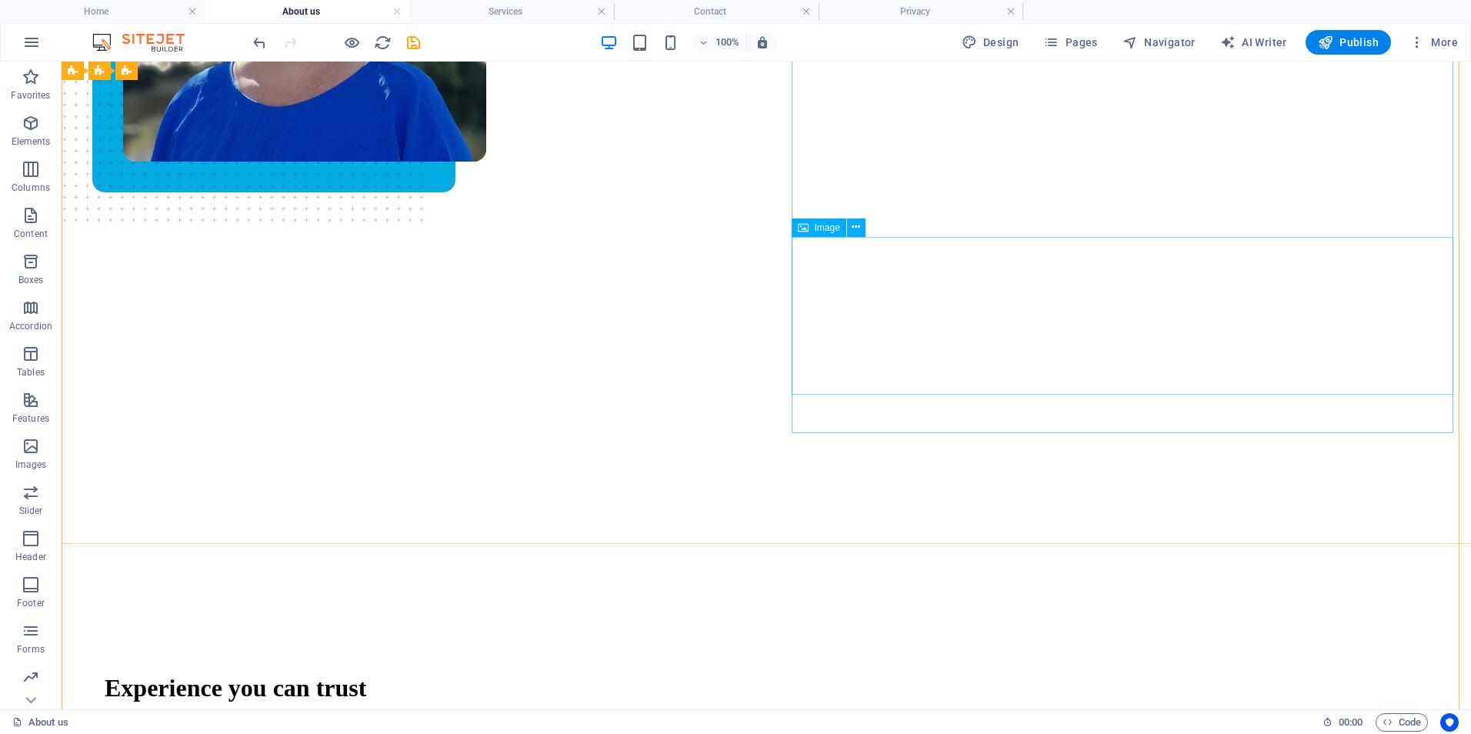
scroll to position [249, 0]
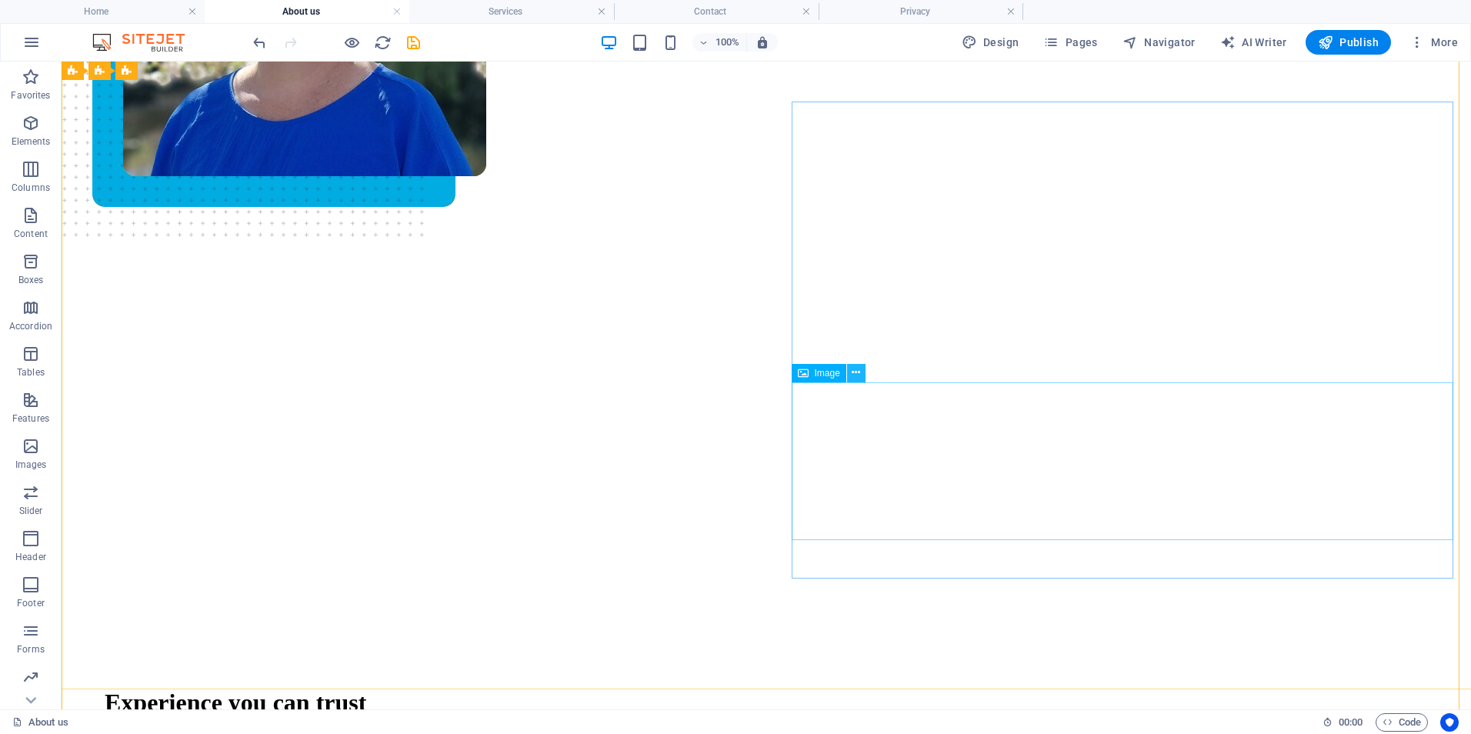
click at [852, 373] on icon at bounding box center [856, 373] width 8 height 16
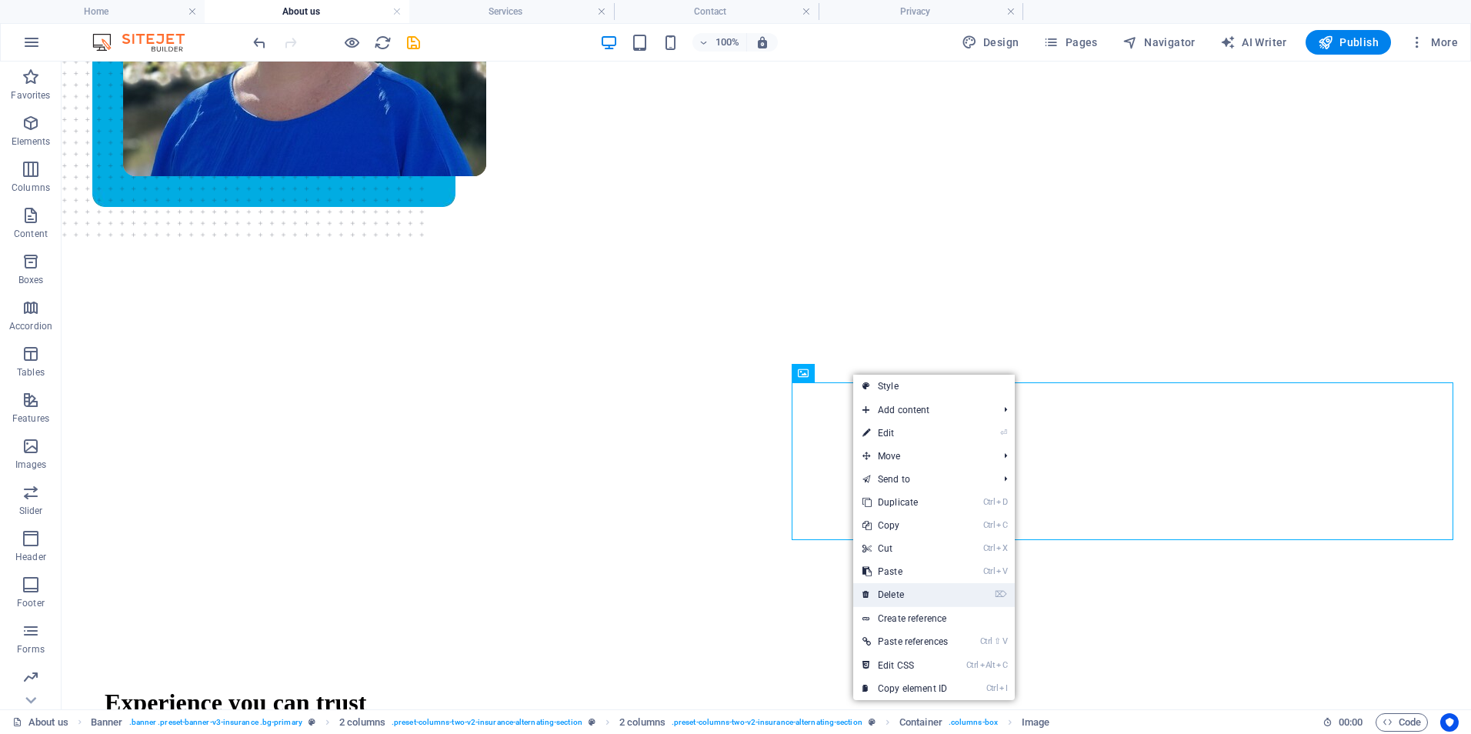
click at [927, 589] on link "⌦ Delete" at bounding box center [905, 594] width 104 height 23
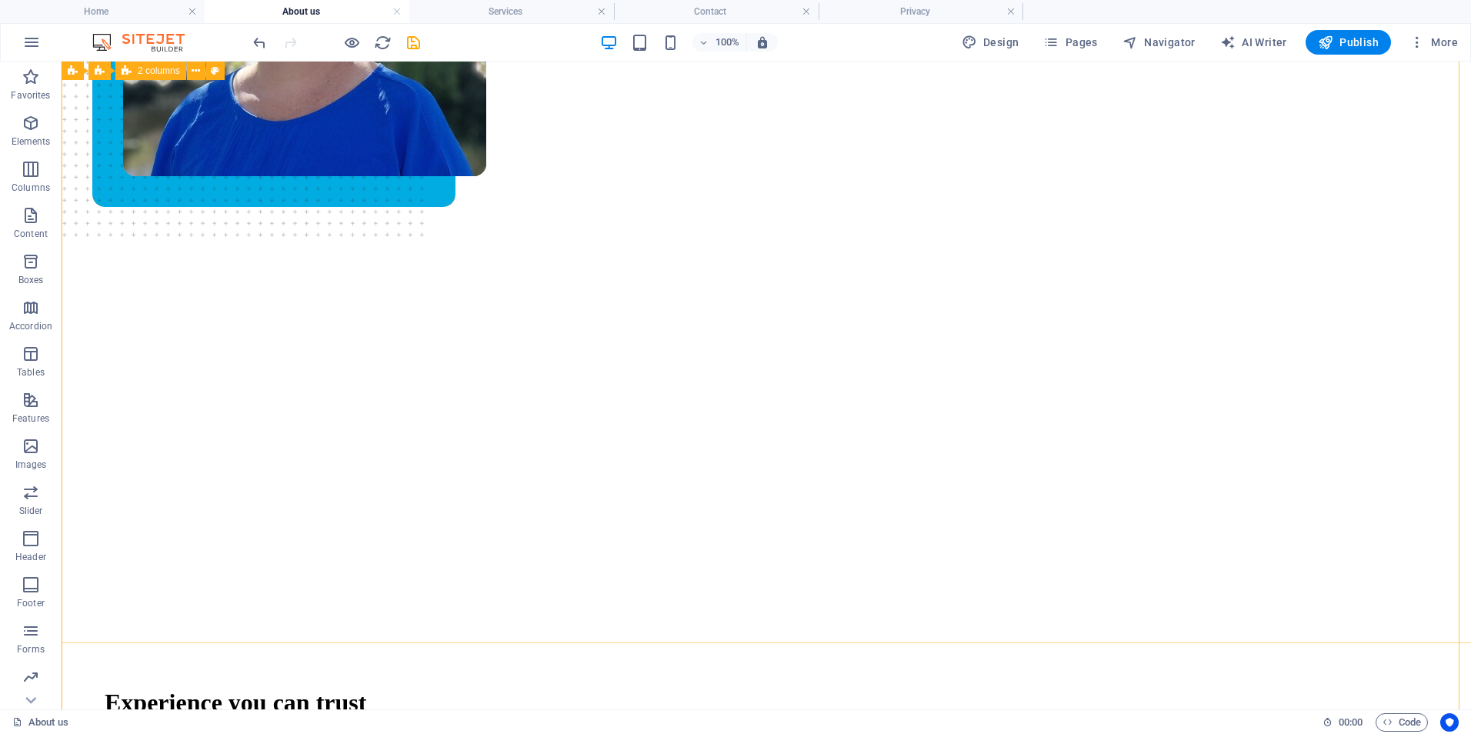
click at [537, 566] on div "Experience you can trust [PERSON_NAME] has diverse experience in operational an…" at bounding box center [766, 555] width 1360 height 936
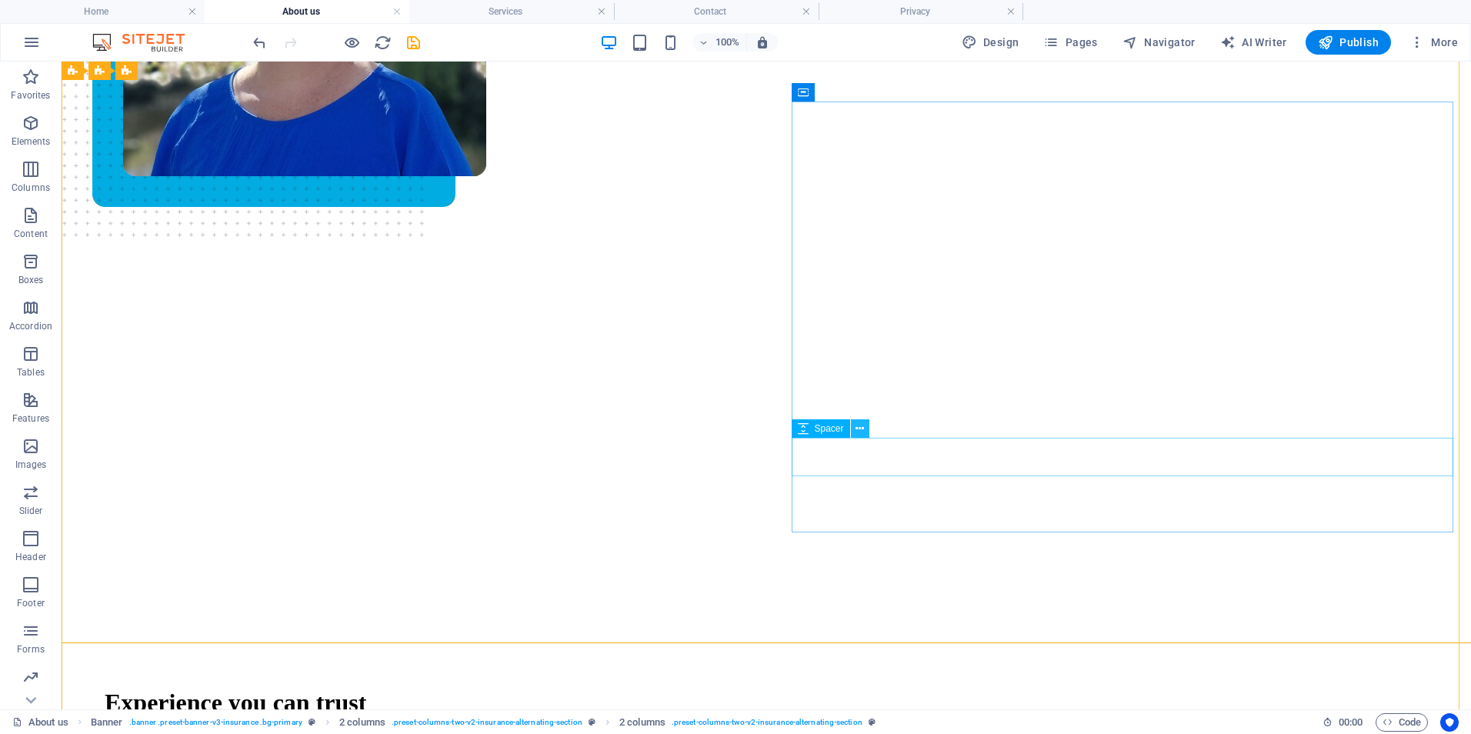
click at [857, 434] on icon at bounding box center [860, 429] width 8 height 16
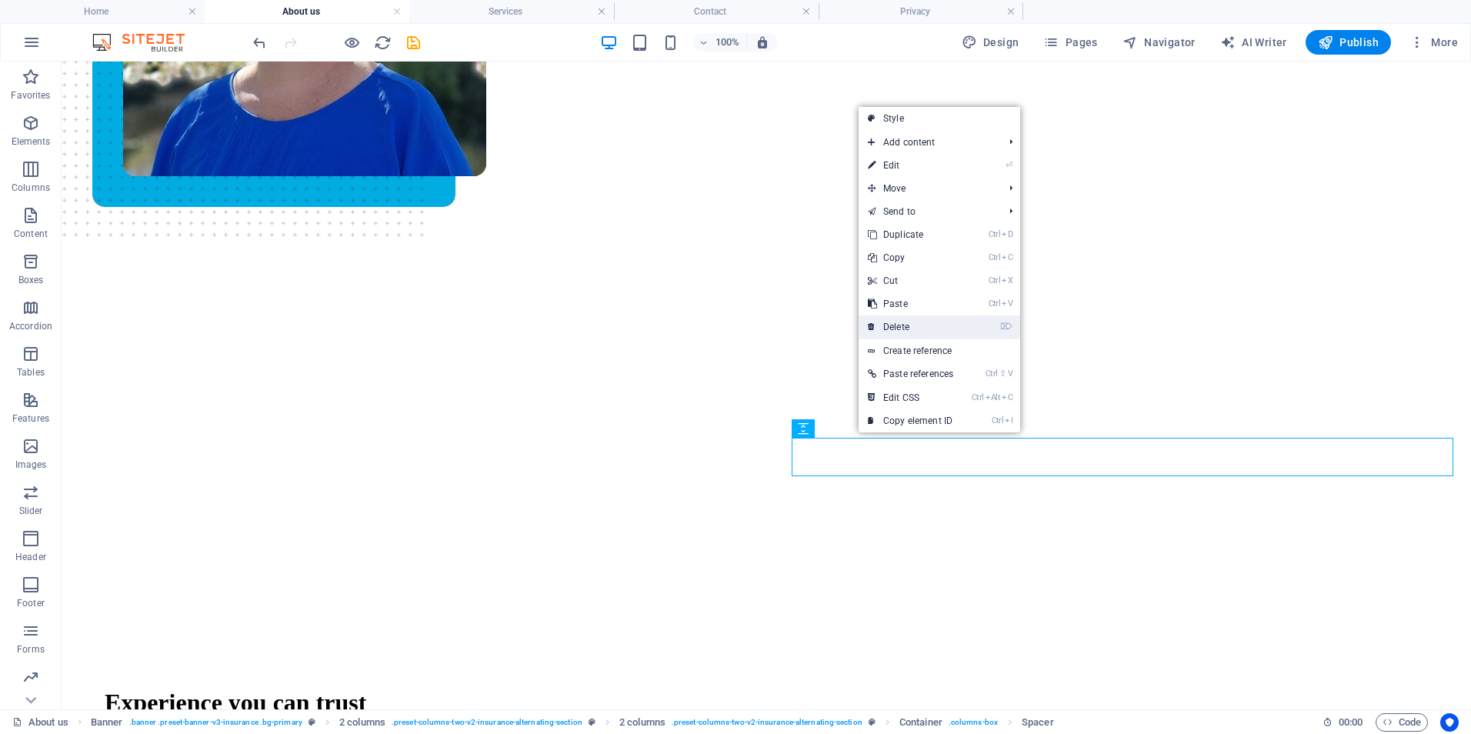
click at [906, 325] on link "⌦ Delete" at bounding box center [911, 326] width 104 height 23
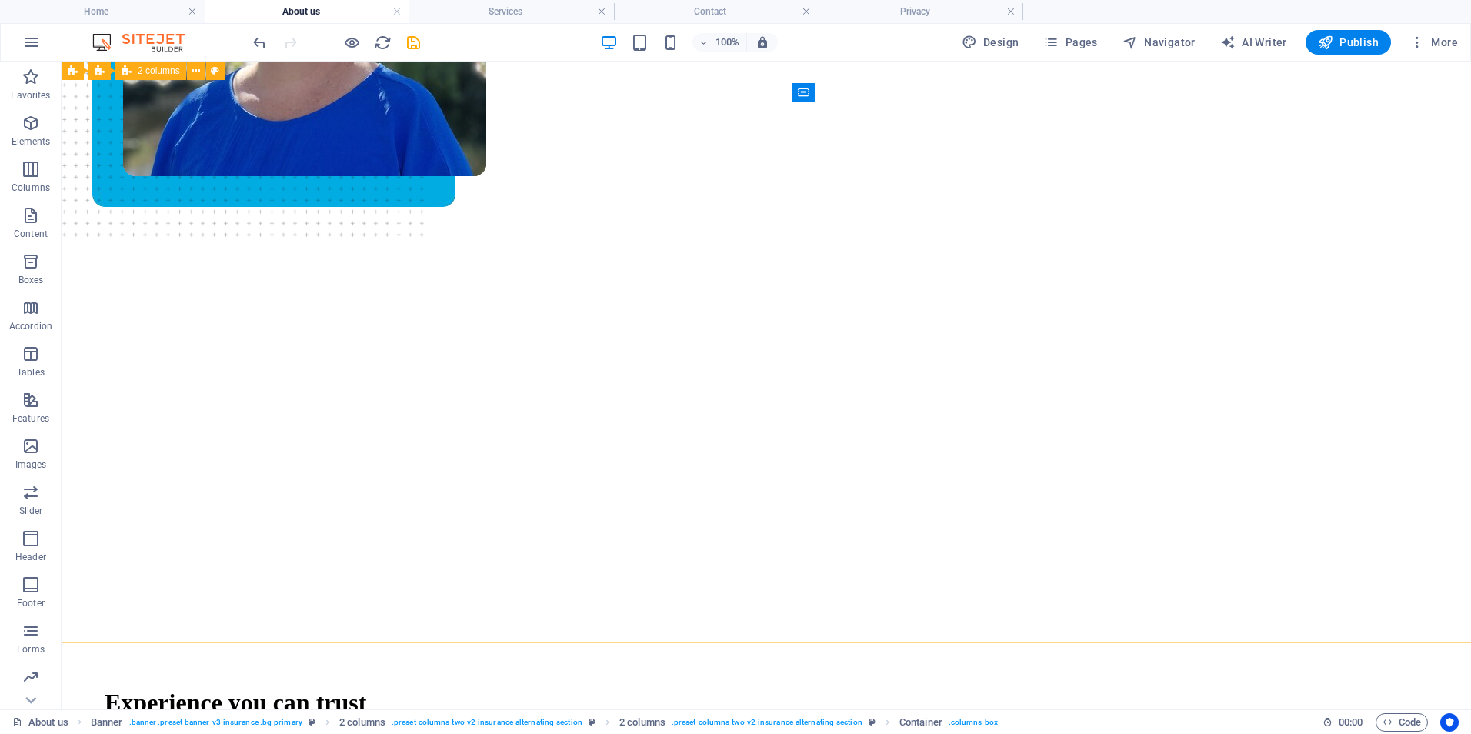
scroll to position [479, 0]
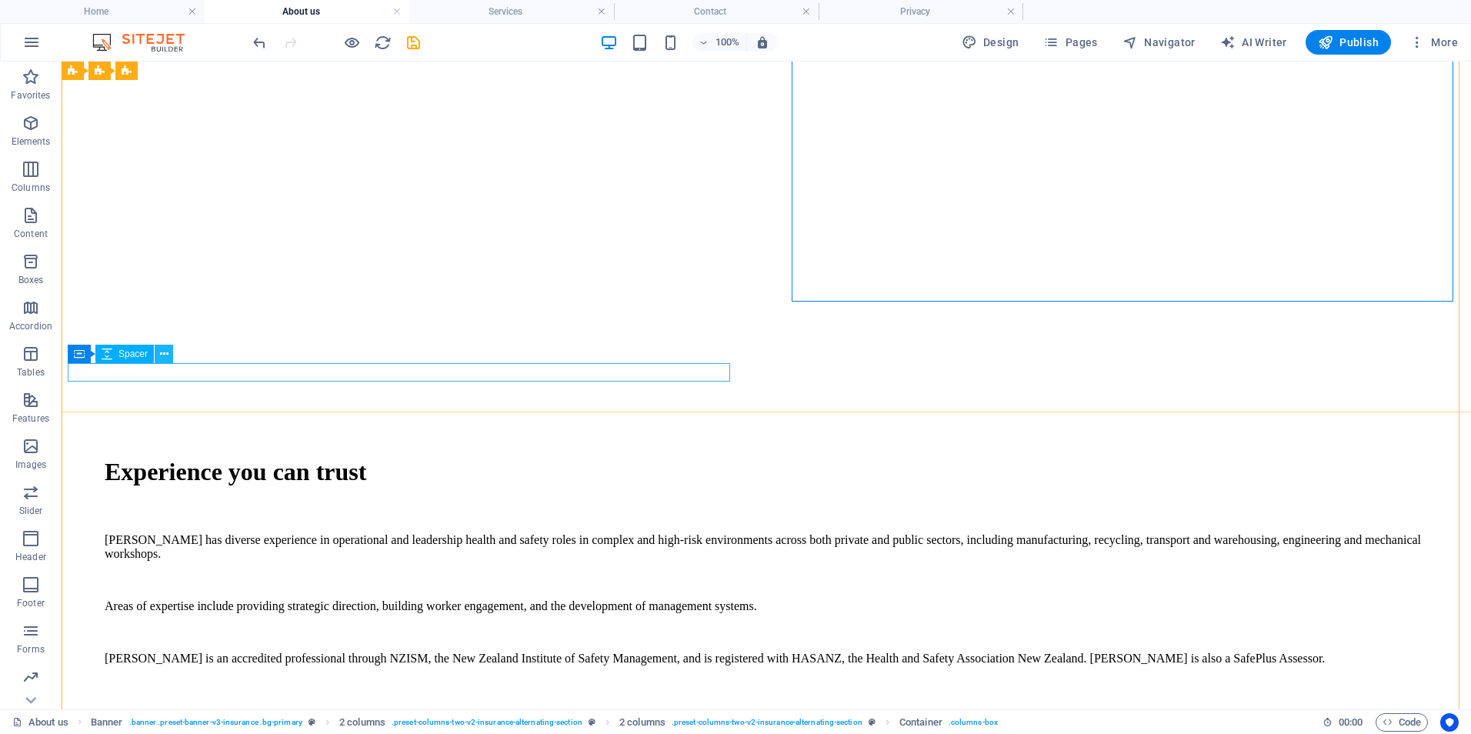
click at [165, 354] on icon at bounding box center [164, 354] width 8 height 16
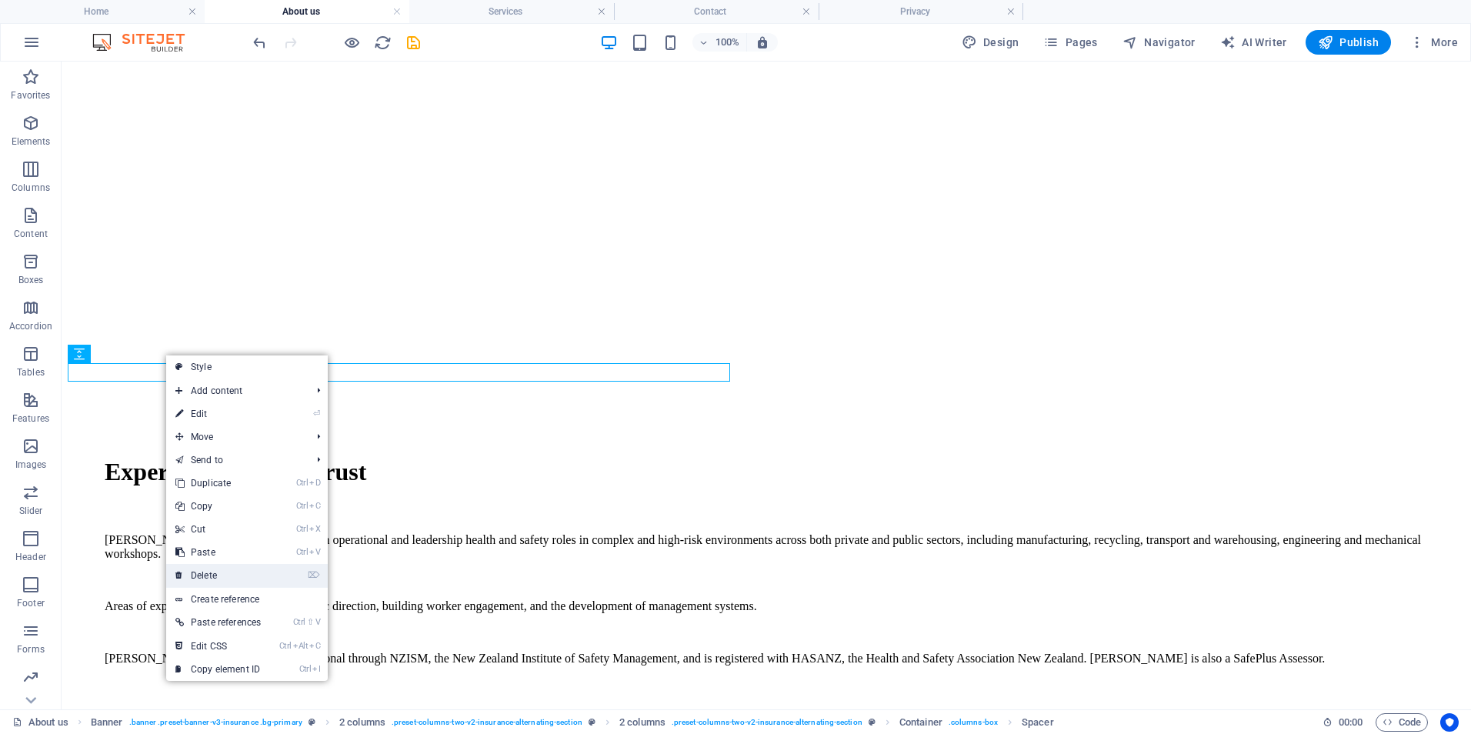
click at [264, 572] on link "⌦ Delete" at bounding box center [218, 575] width 104 height 23
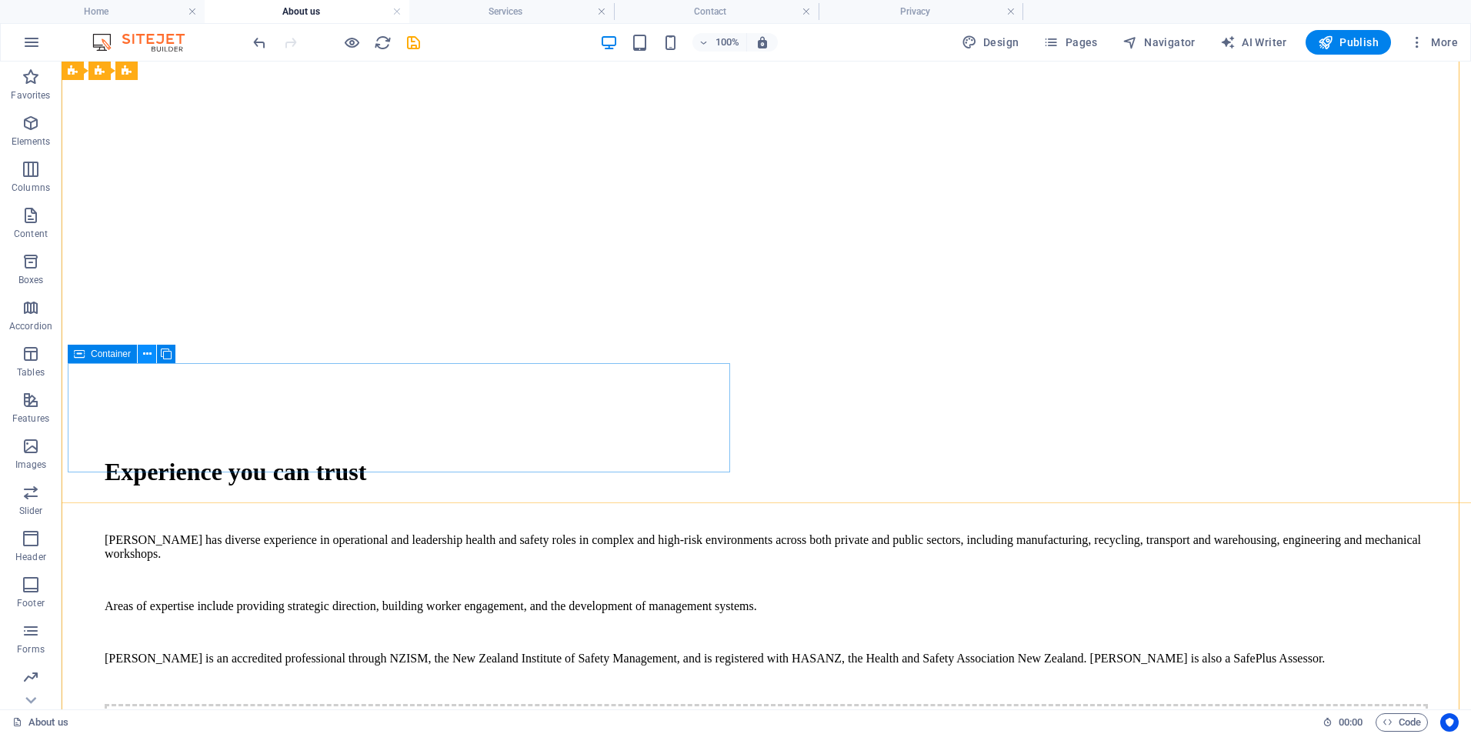
click at [144, 354] on icon at bounding box center [147, 354] width 8 height 16
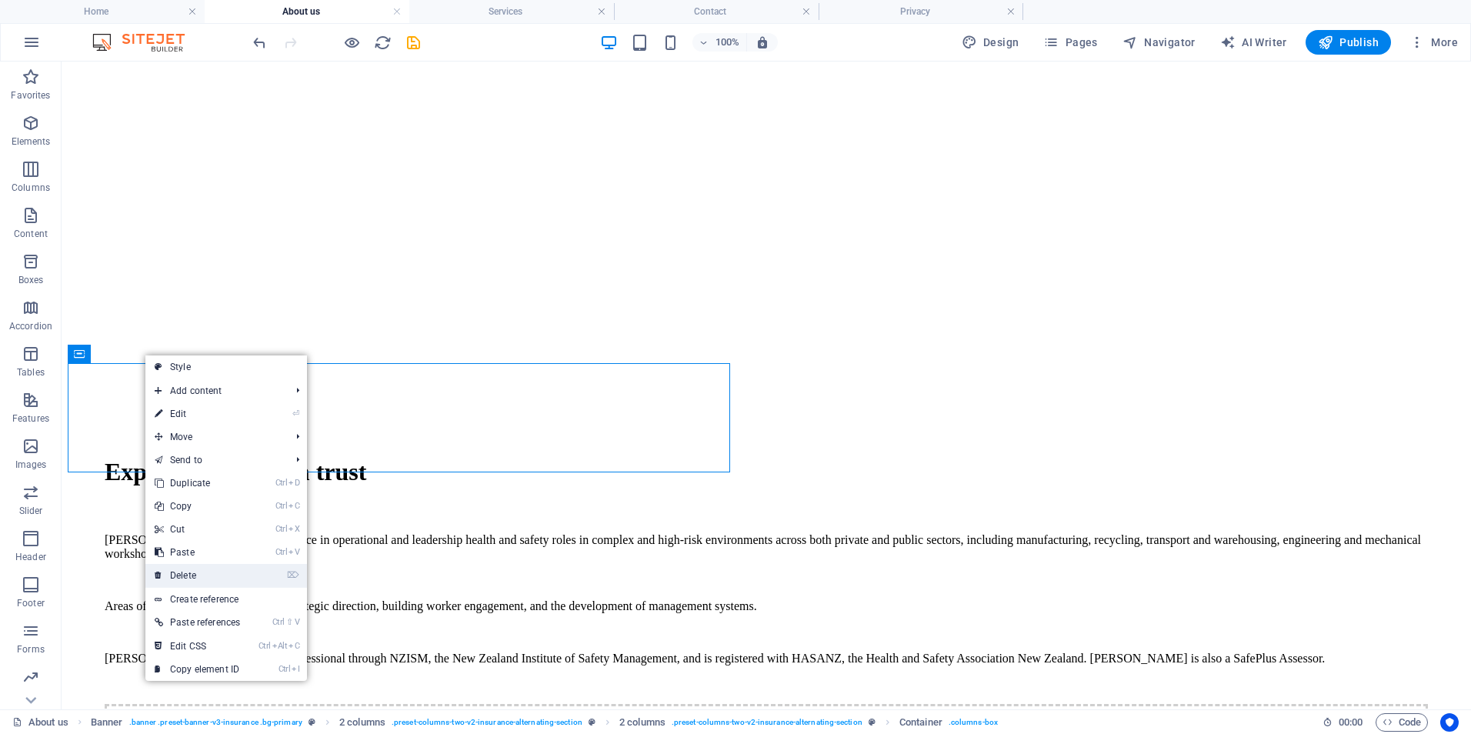
click at [217, 574] on link "⌦ Delete" at bounding box center [197, 575] width 104 height 23
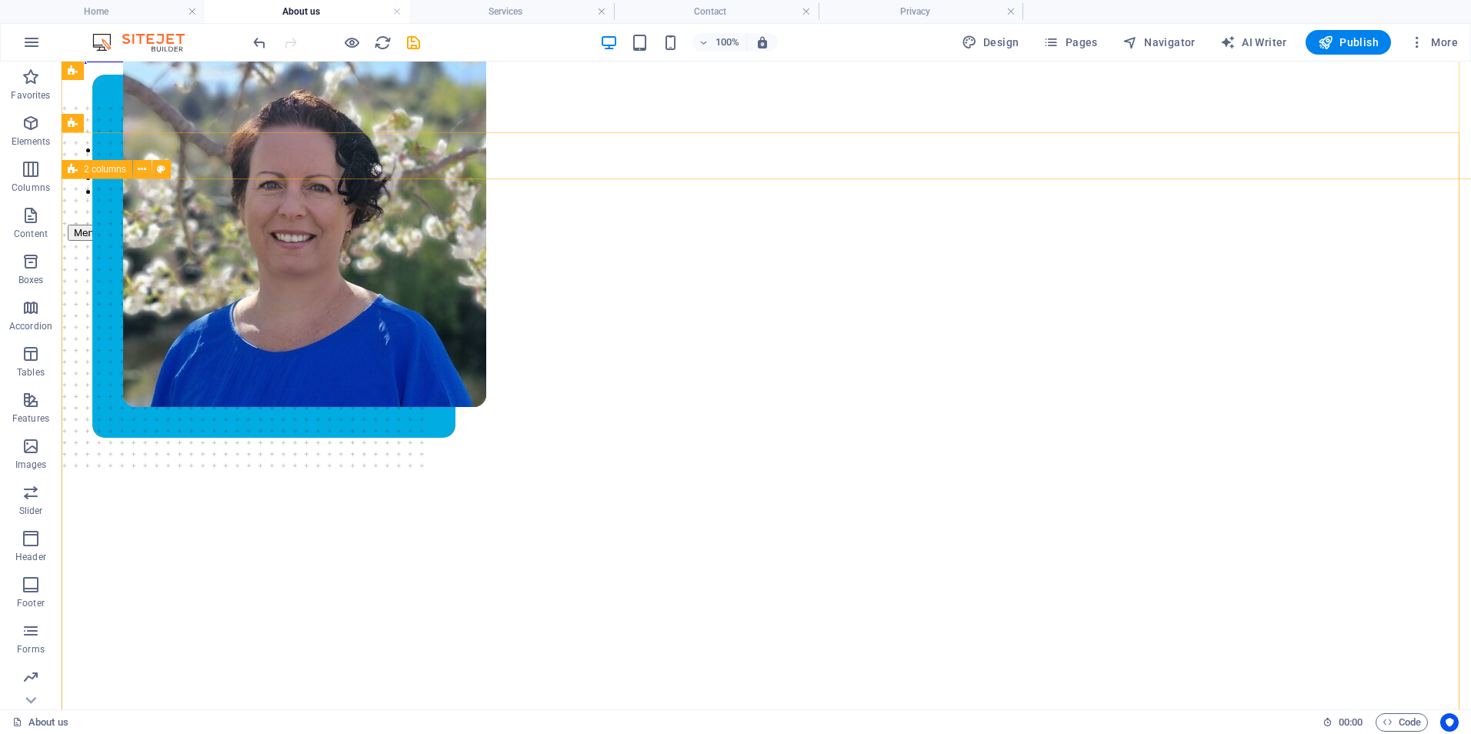
scroll to position [0, 0]
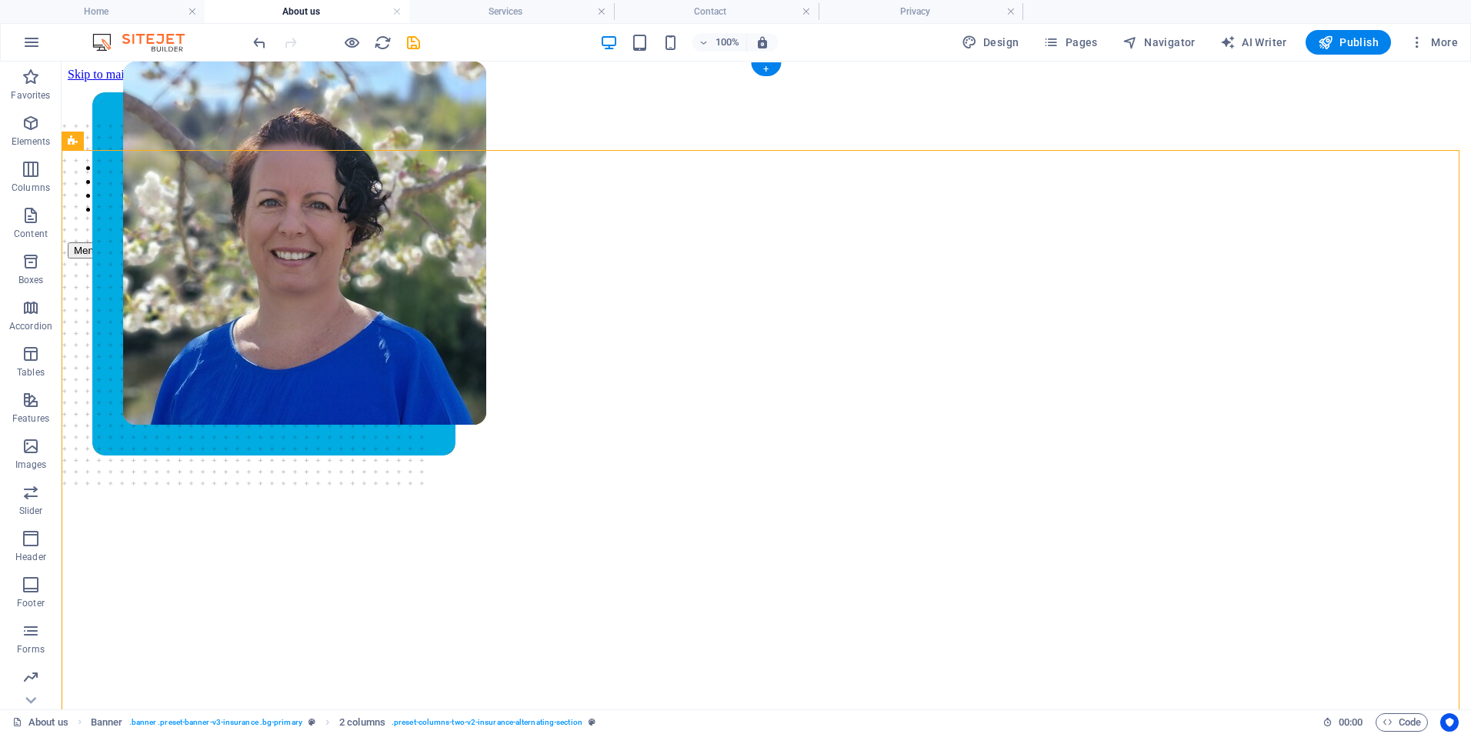
drag, startPoint x: 912, startPoint y: 405, endPoint x: 841, endPoint y: 294, distance: 131.5
click at [145, 143] on icon at bounding box center [142, 141] width 8 height 16
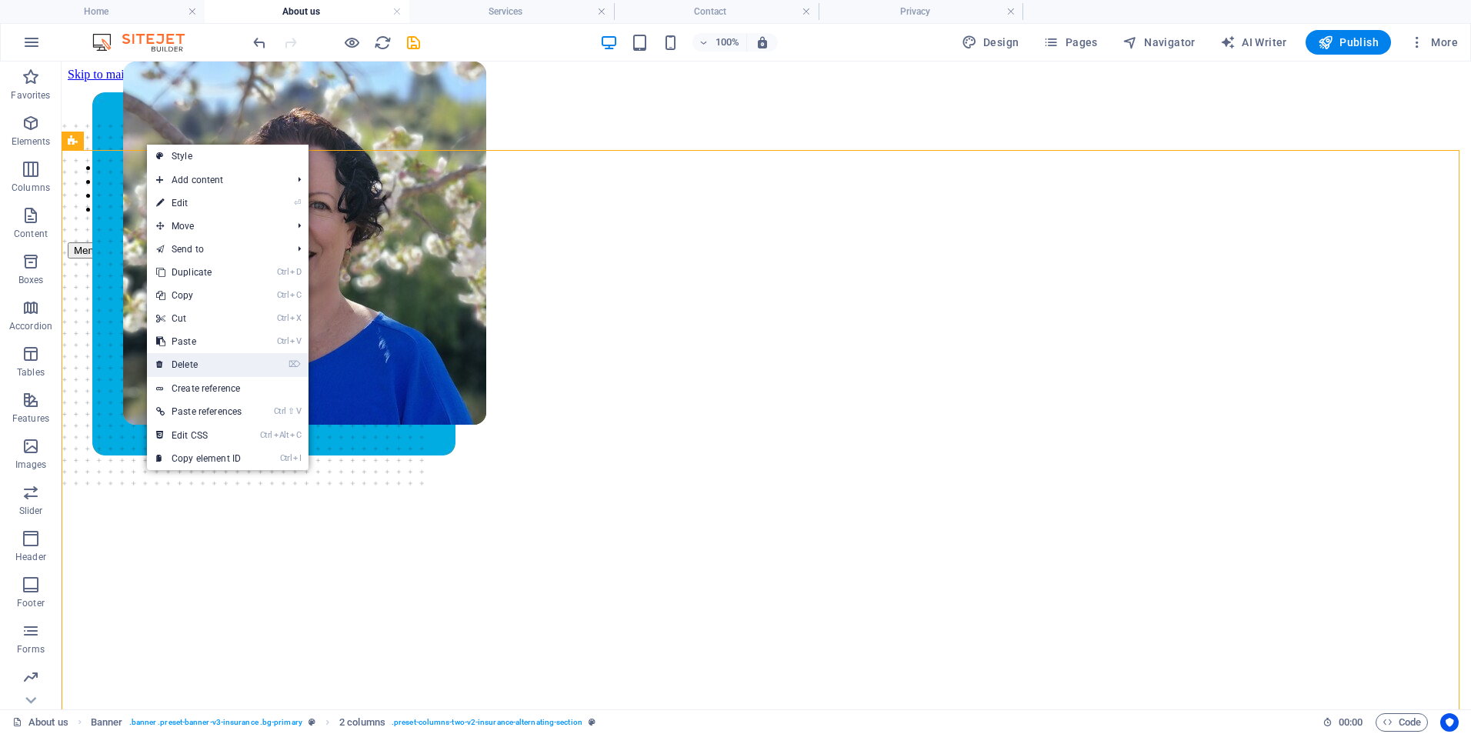
click at [188, 361] on link "⌦ Delete" at bounding box center [199, 364] width 104 height 23
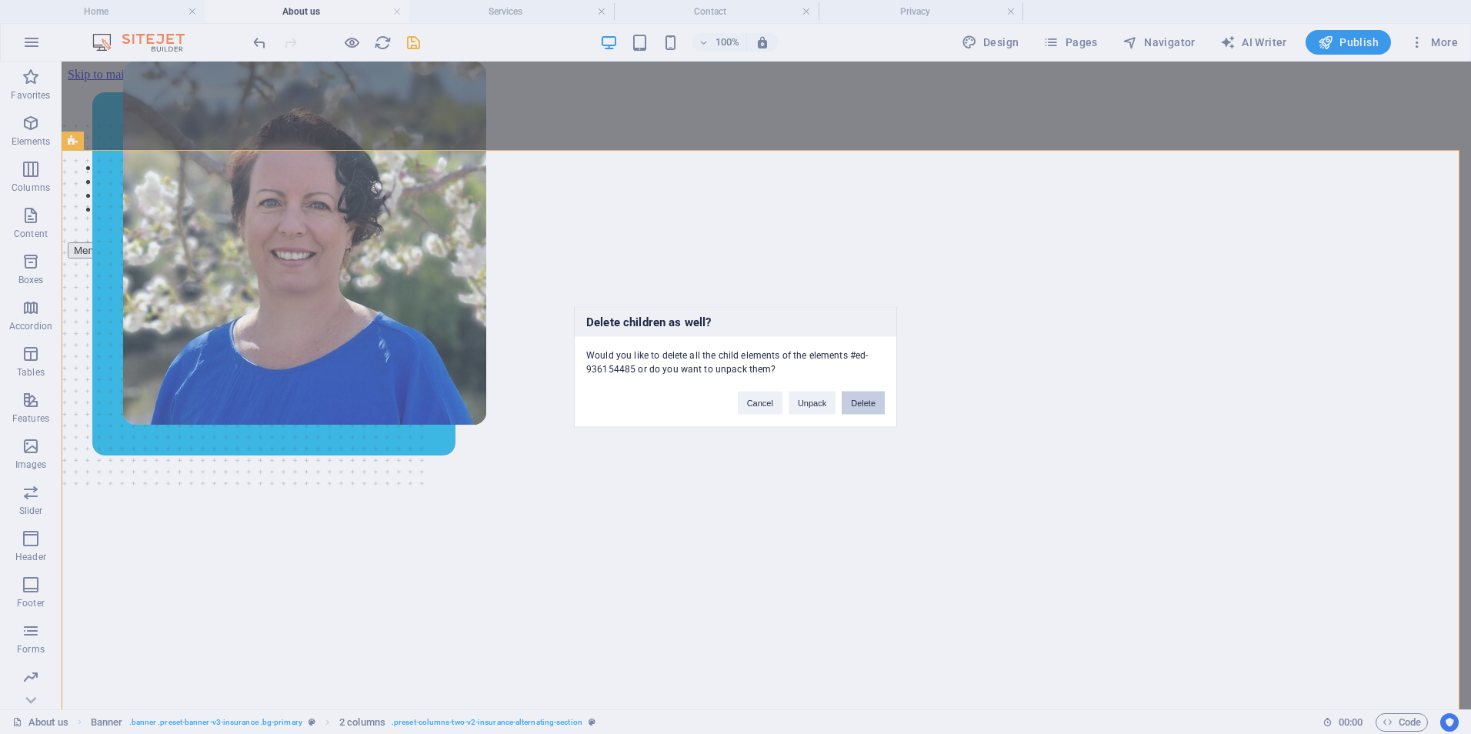
click at [863, 404] on button "Delete" at bounding box center [863, 403] width 43 height 23
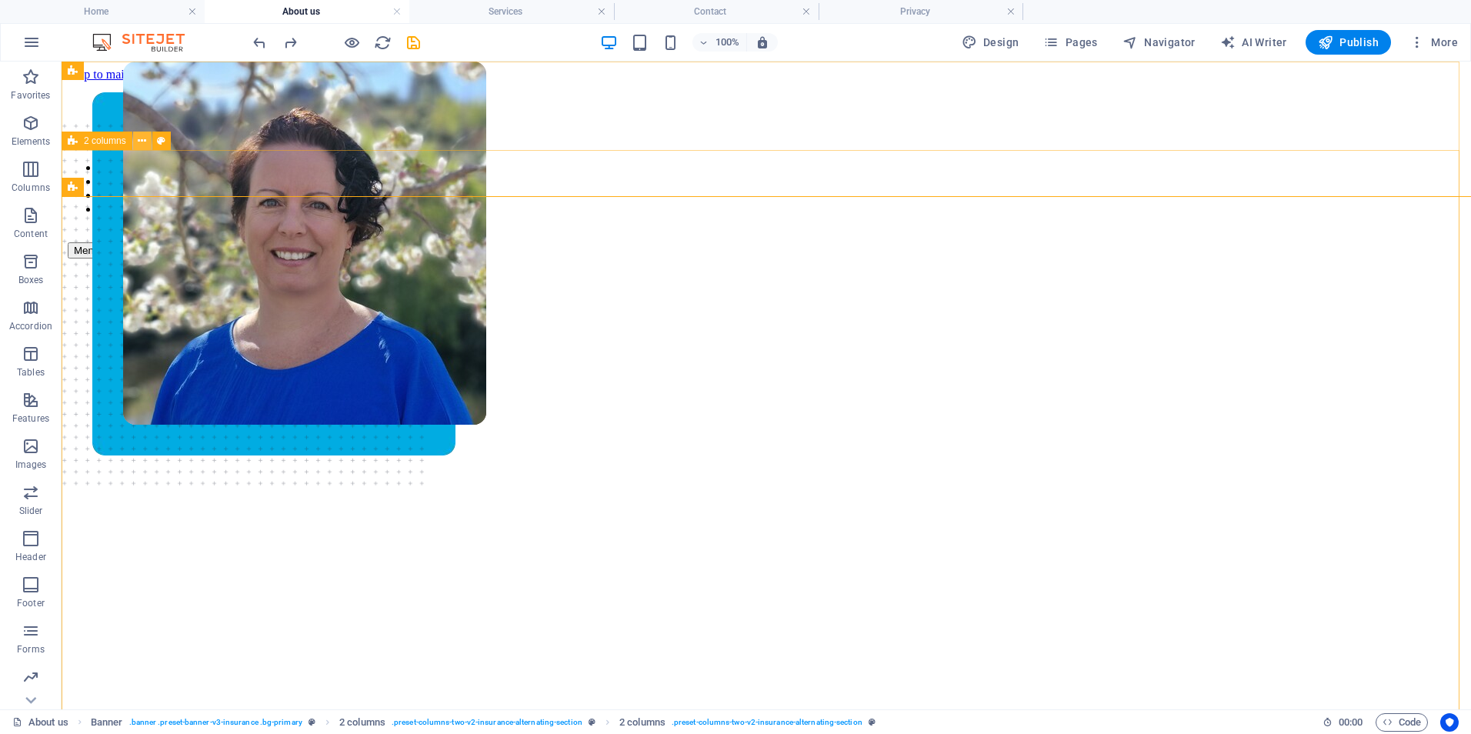
click at [142, 138] on icon at bounding box center [142, 141] width 8 height 16
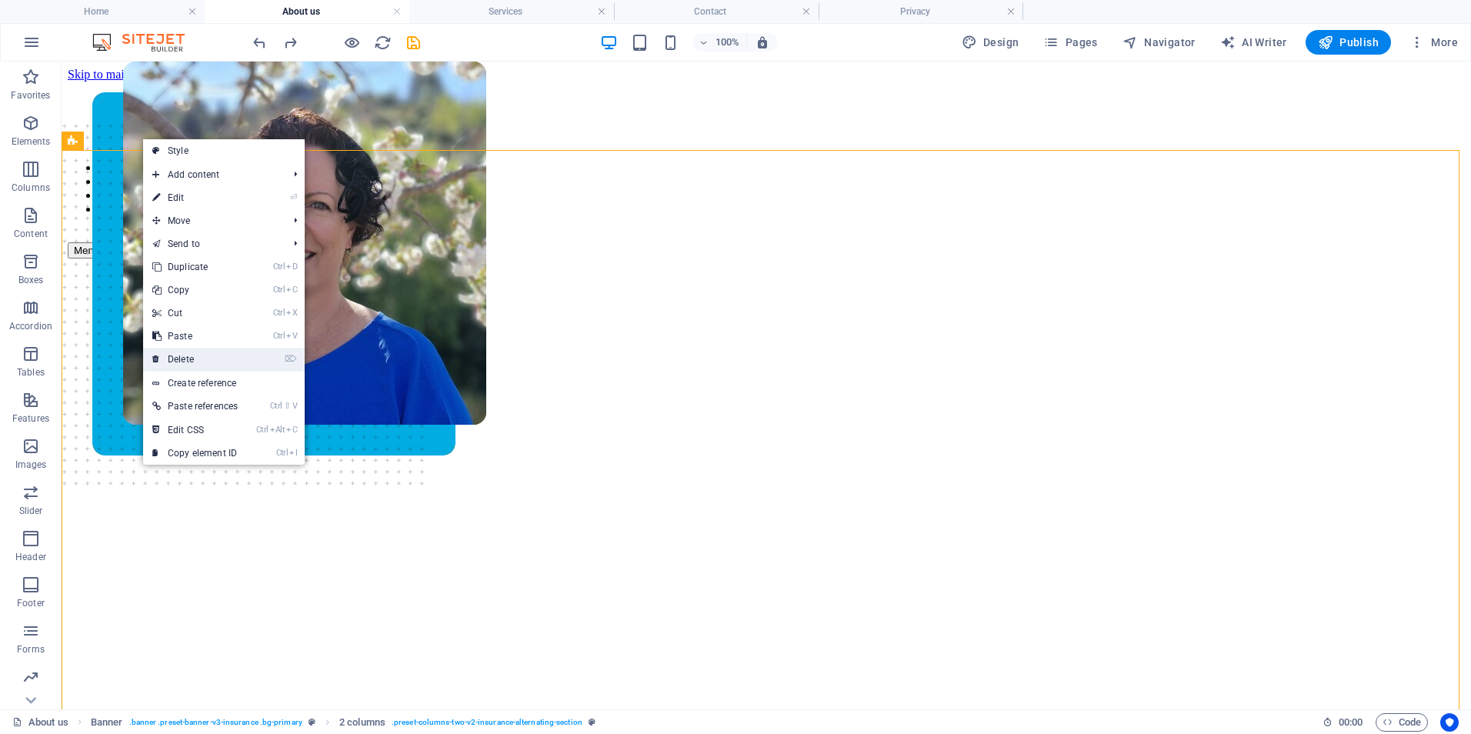
click at [198, 358] on link "⌦ Delete" at bounding box center [195, 359] width 104 height 23
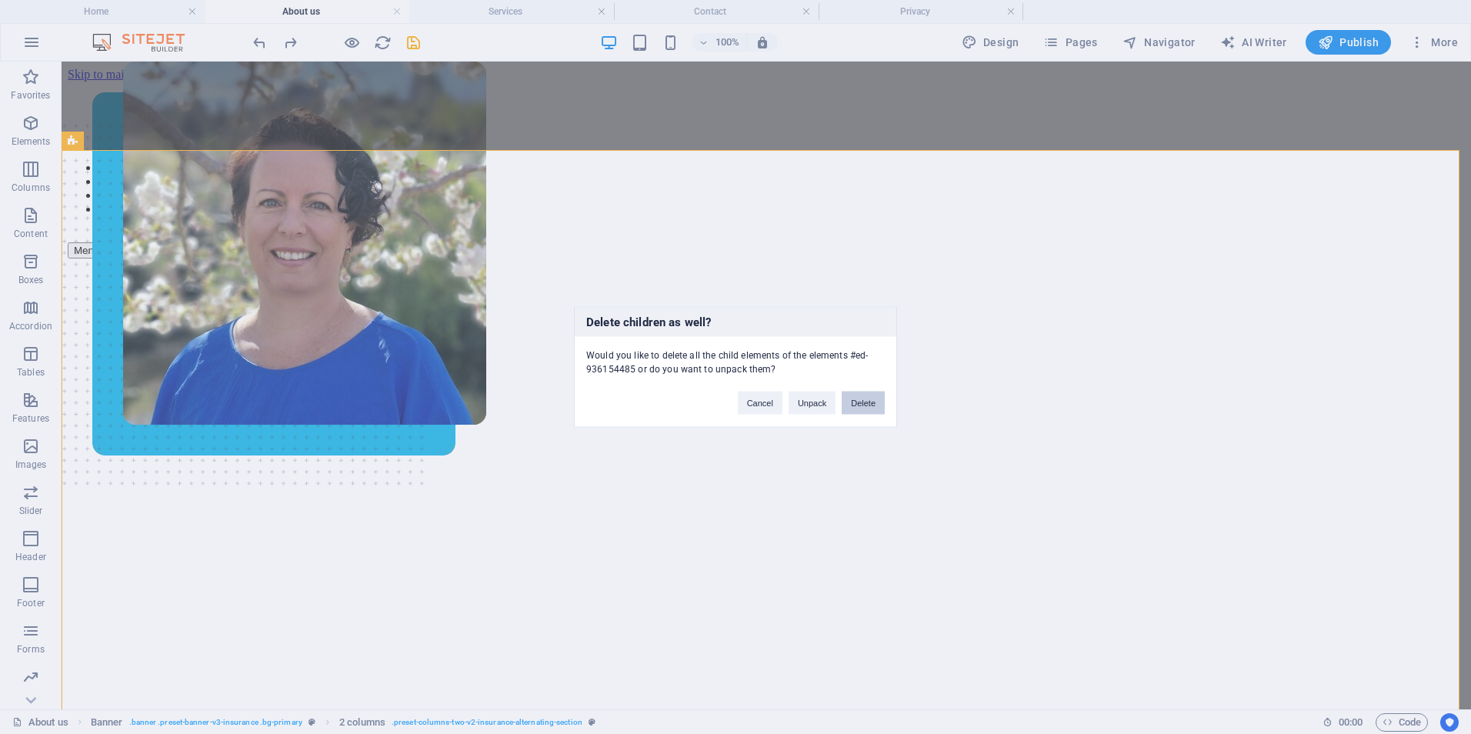
drag, startPoint x: 816, startPoint y: 340, endPoint x: 878, endPoint y: 402, distance: 87.0
click at [878, 402] on button "Delete" at bounding box center [863, 403] width 43 height 23
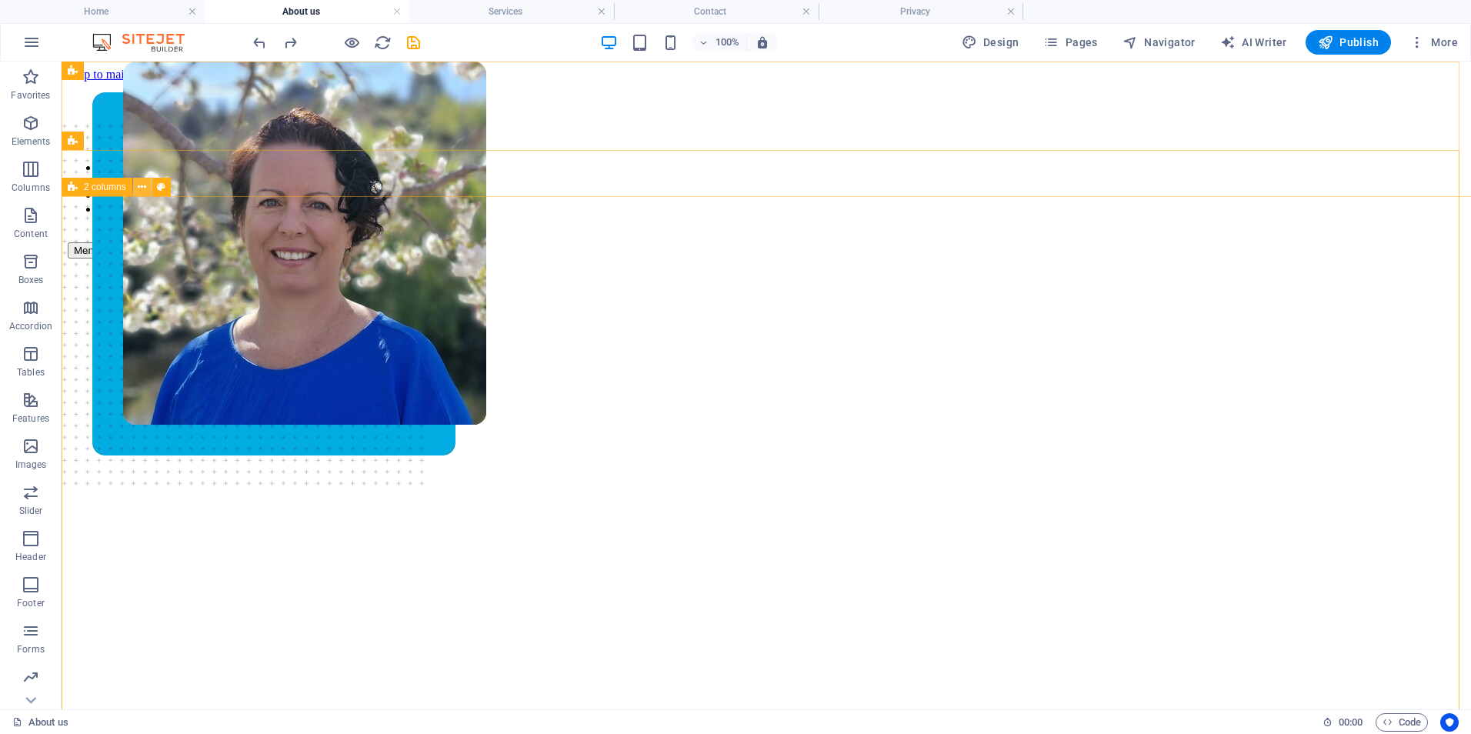
click at [141, 188] on icon at bounding box center [142, 187] width 8 height 16
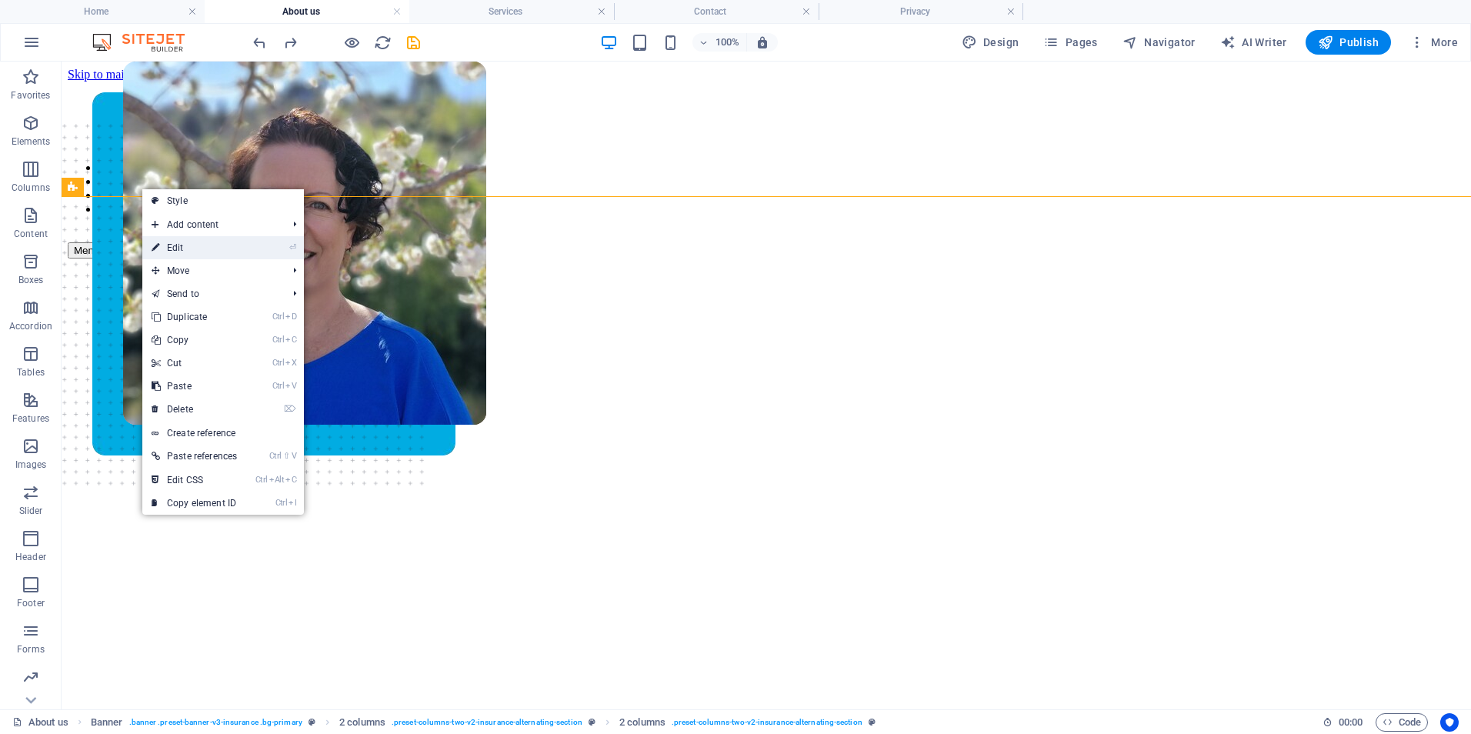
click at [157, 247] on icon at bounding box center [156, 247] width 8 height 23
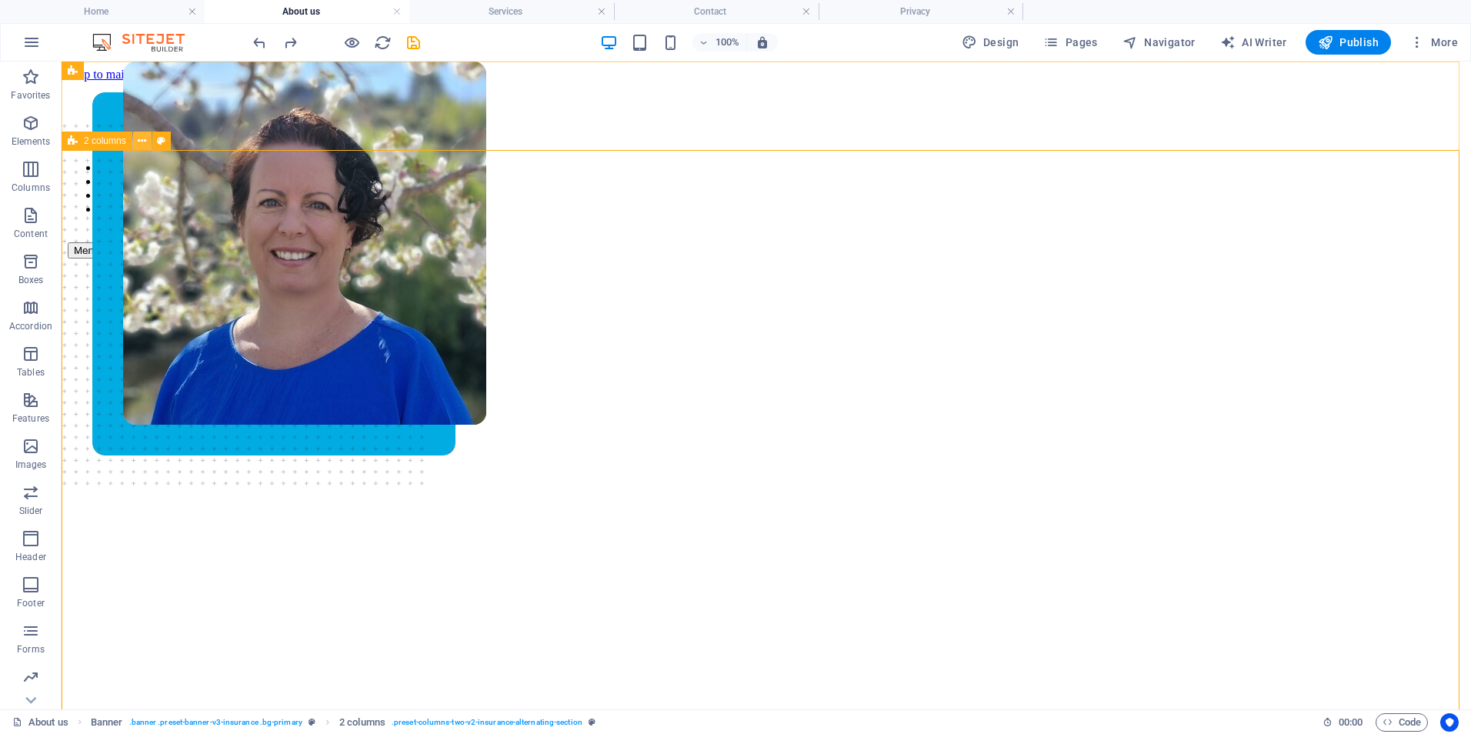
click at [141, 139] on icon at bounding box center [142, 141] width 8 height 16
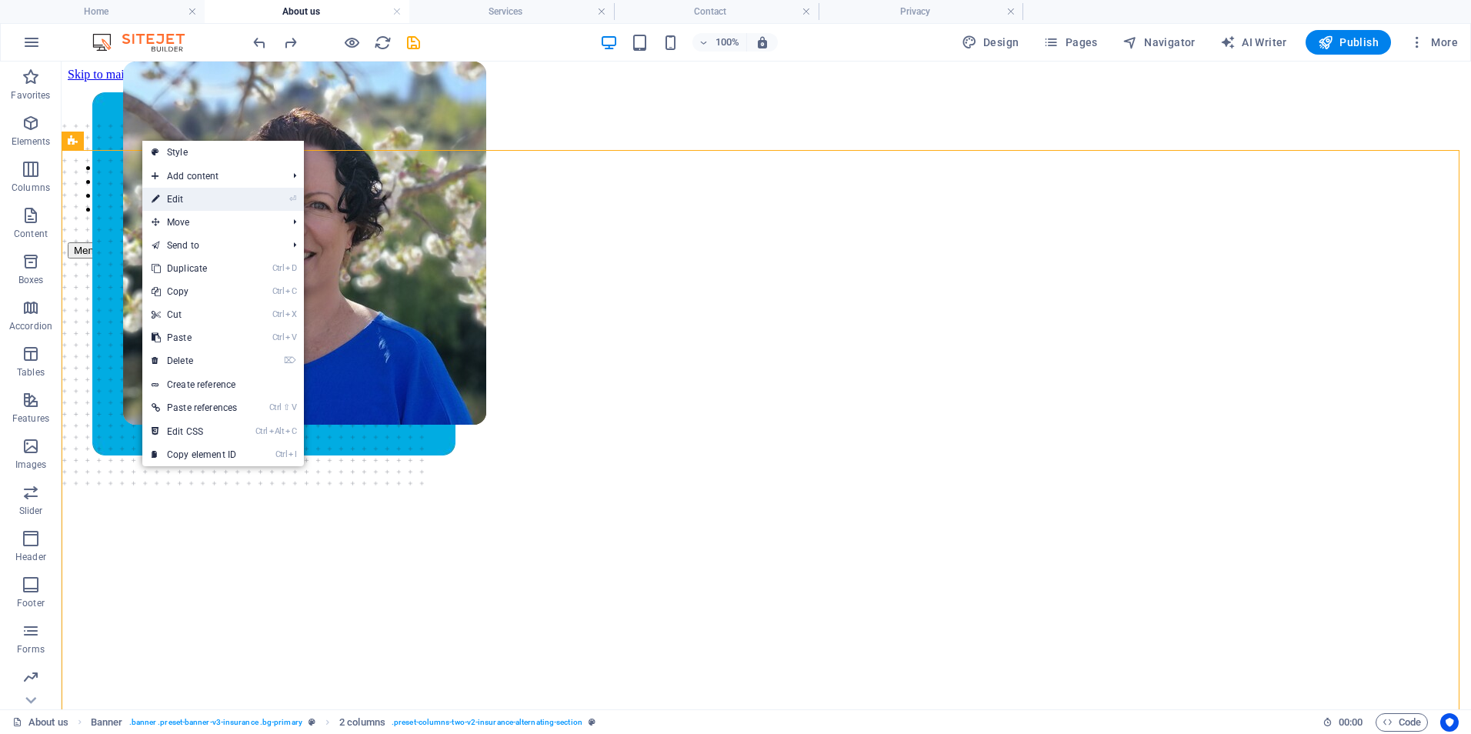
click at [171, 201] on link "⏎ Edit" at bounding box center [194, 199] width 104 height 23
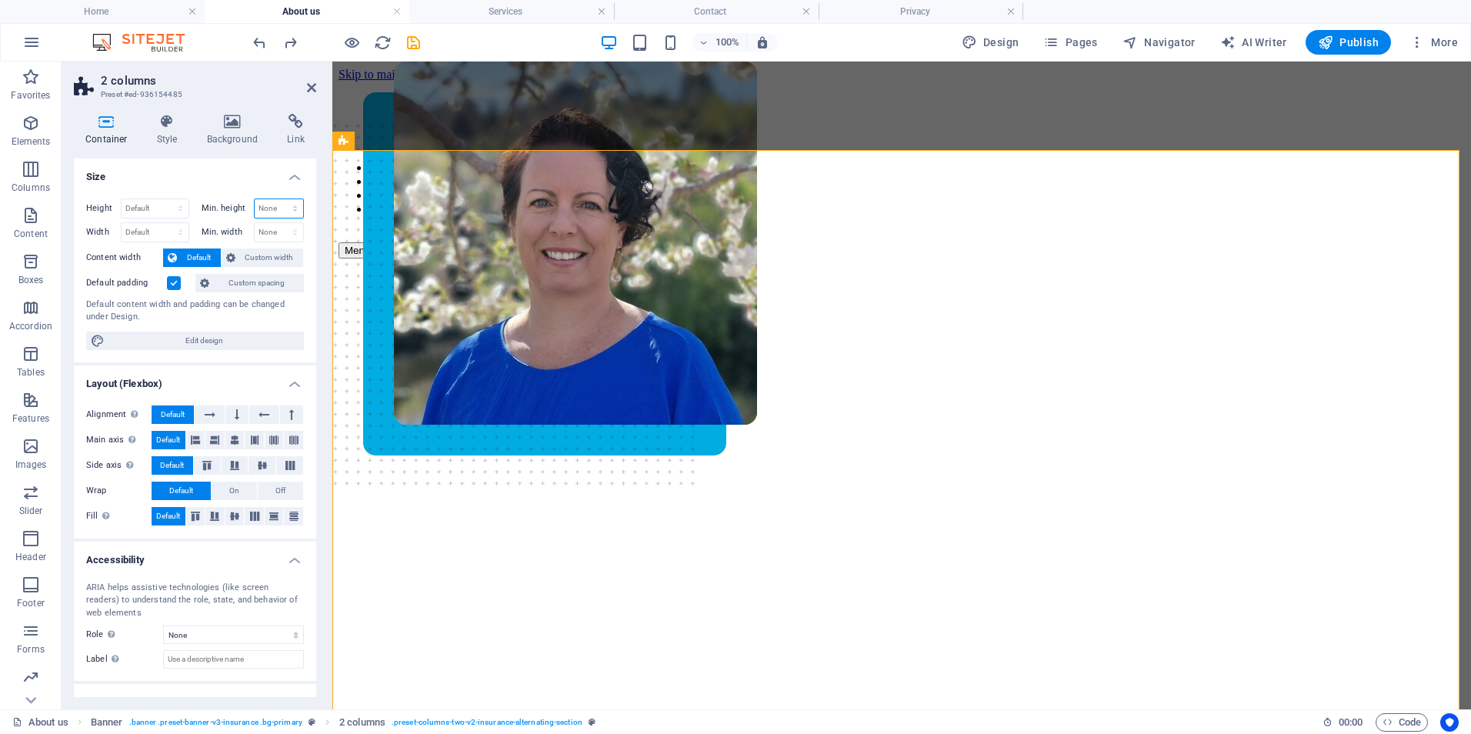
click at [277, 204] on select "None px rem % vh vw" at bounding box center [279, 208] width 49 height 18
select select "px"
click at [279, 199] on select "None px rem % vh vw" at bounding box center [279, 208] width 49 height 18
type input "10"
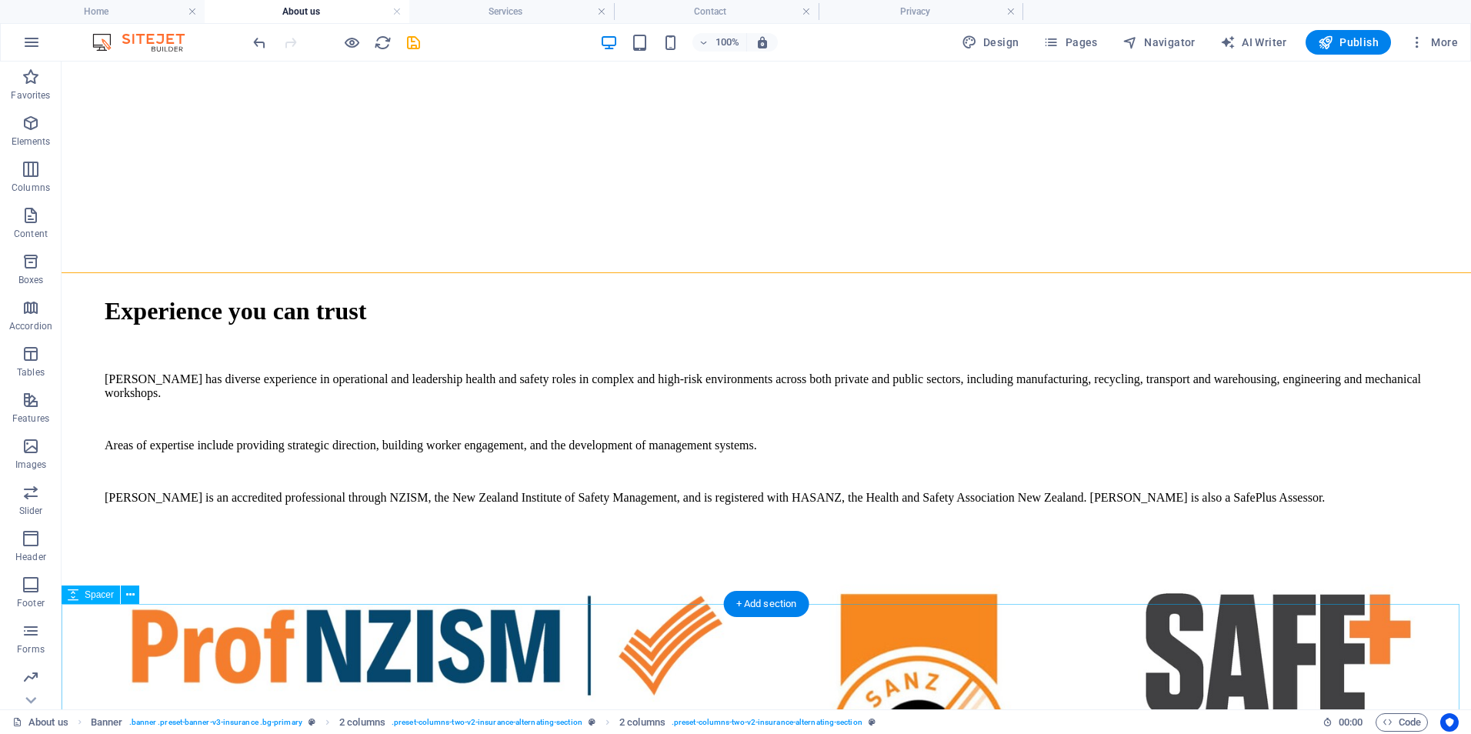
scroll to position [692, 0]
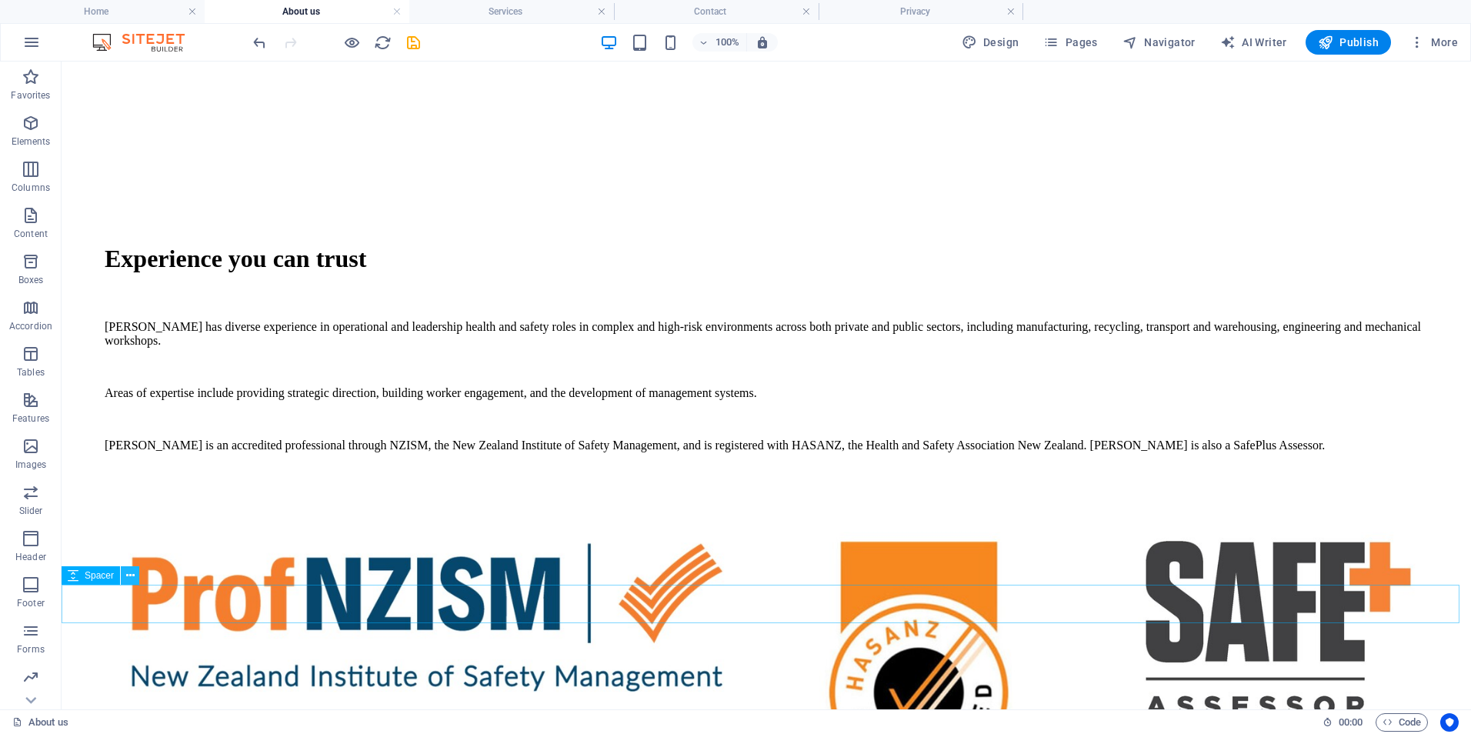
click at [128, 581] on icon at bounding box center [130, 576] width 8 height 16
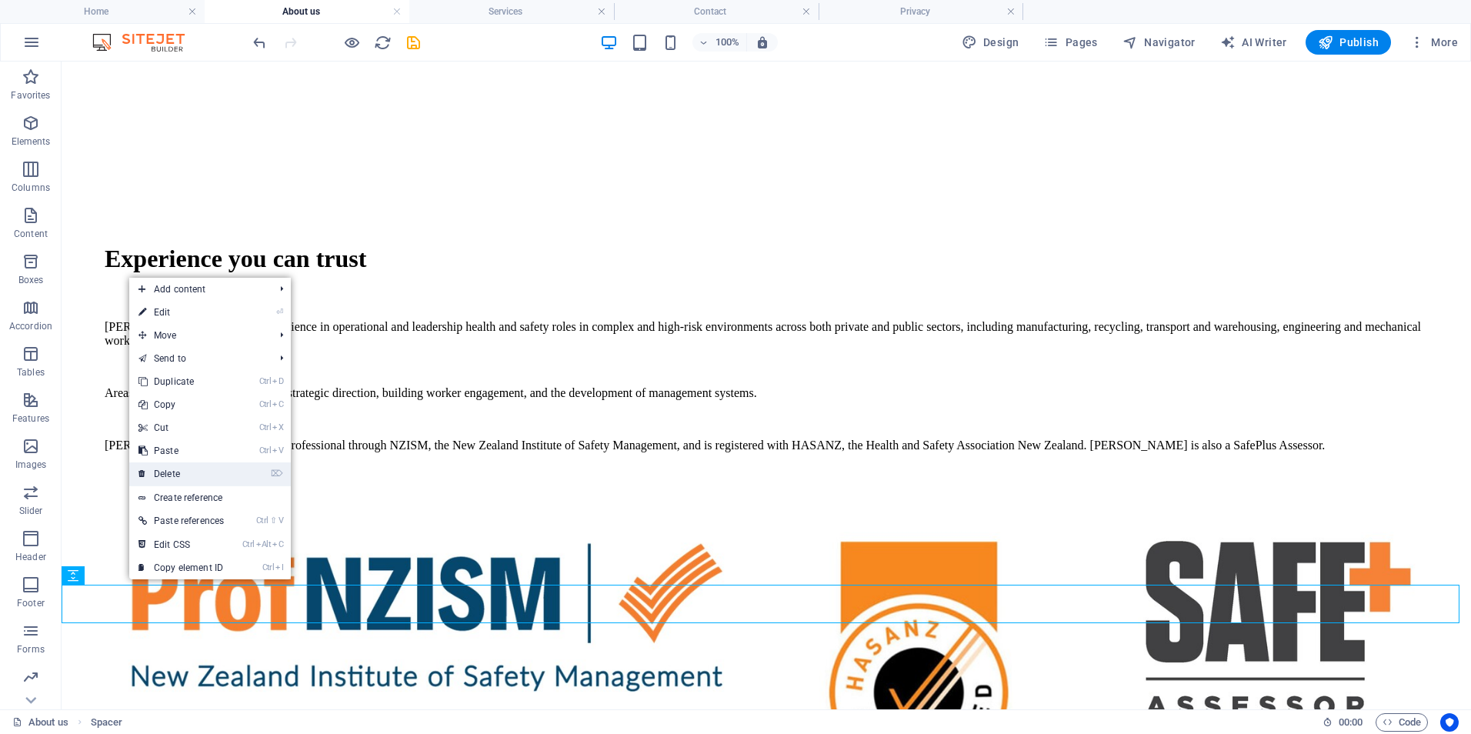
drag, startPoint x: 109, startPoint y: 407, endPoint x: 170, endPoint y: 468, distance: 86.0
click at [170, 468] on link "⌦ Delete" at bounding box center [181, 473] width 104 height 23
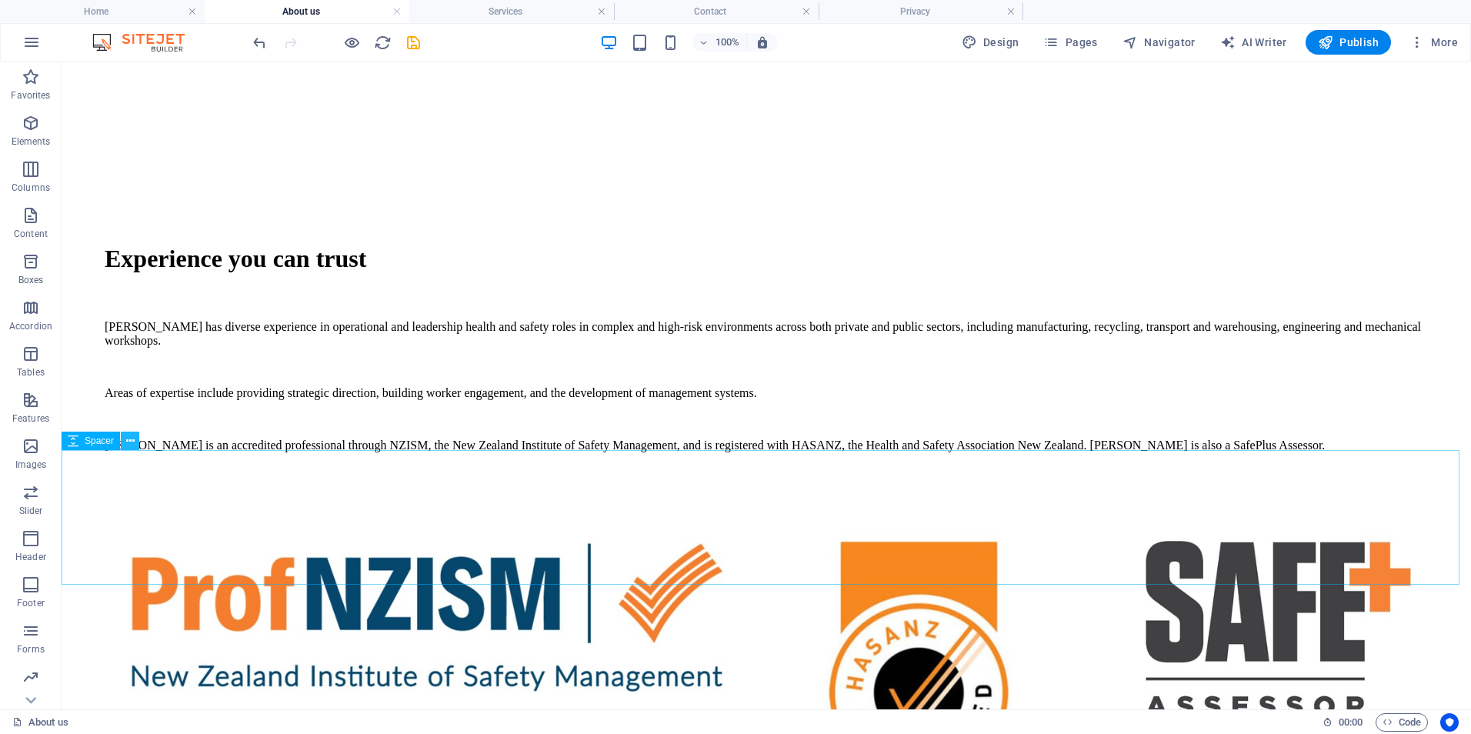
click at [135, 444] on button at bounding box center [130, 441] width 18 height 18
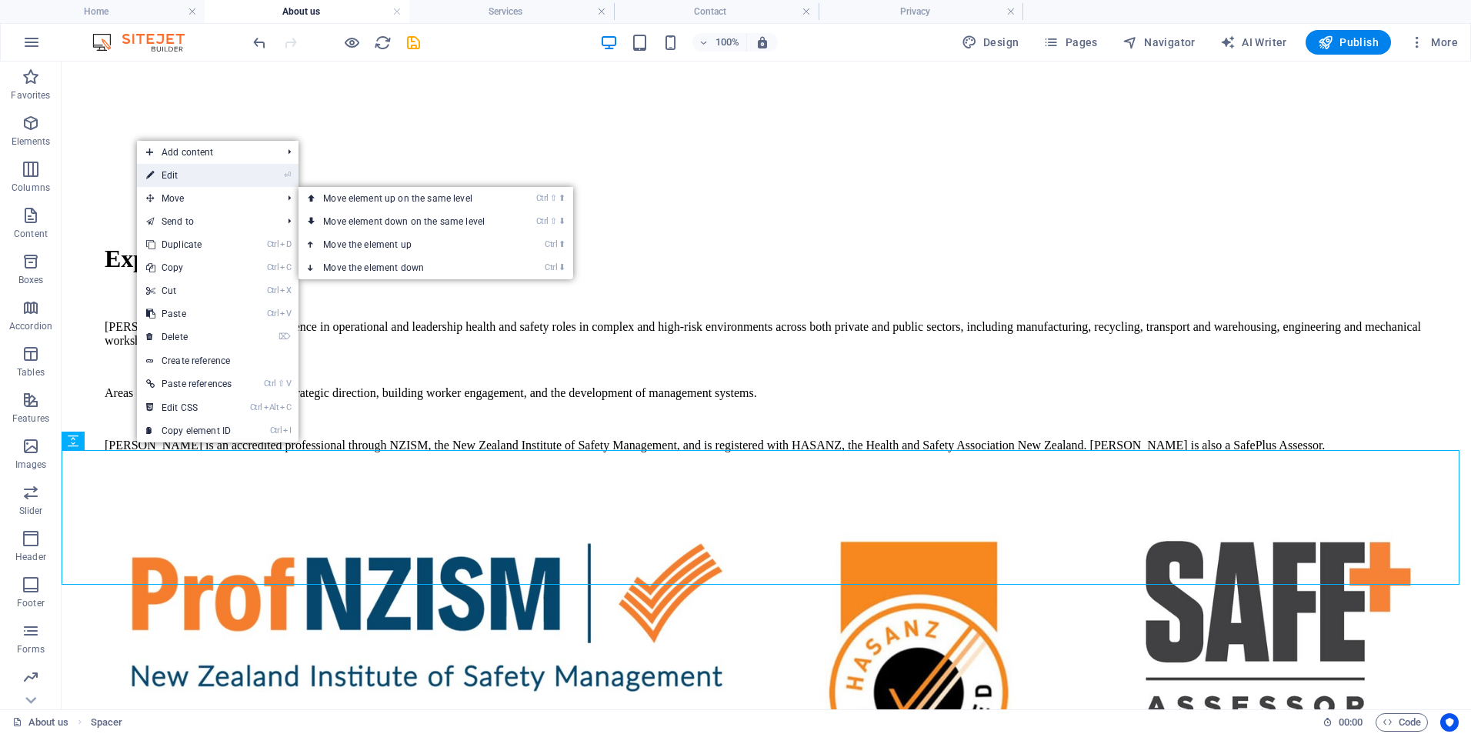
click at [217, 181] on link "⏎ Edit" at bounding box center [189, 175] width 104 height 23
select select "px"
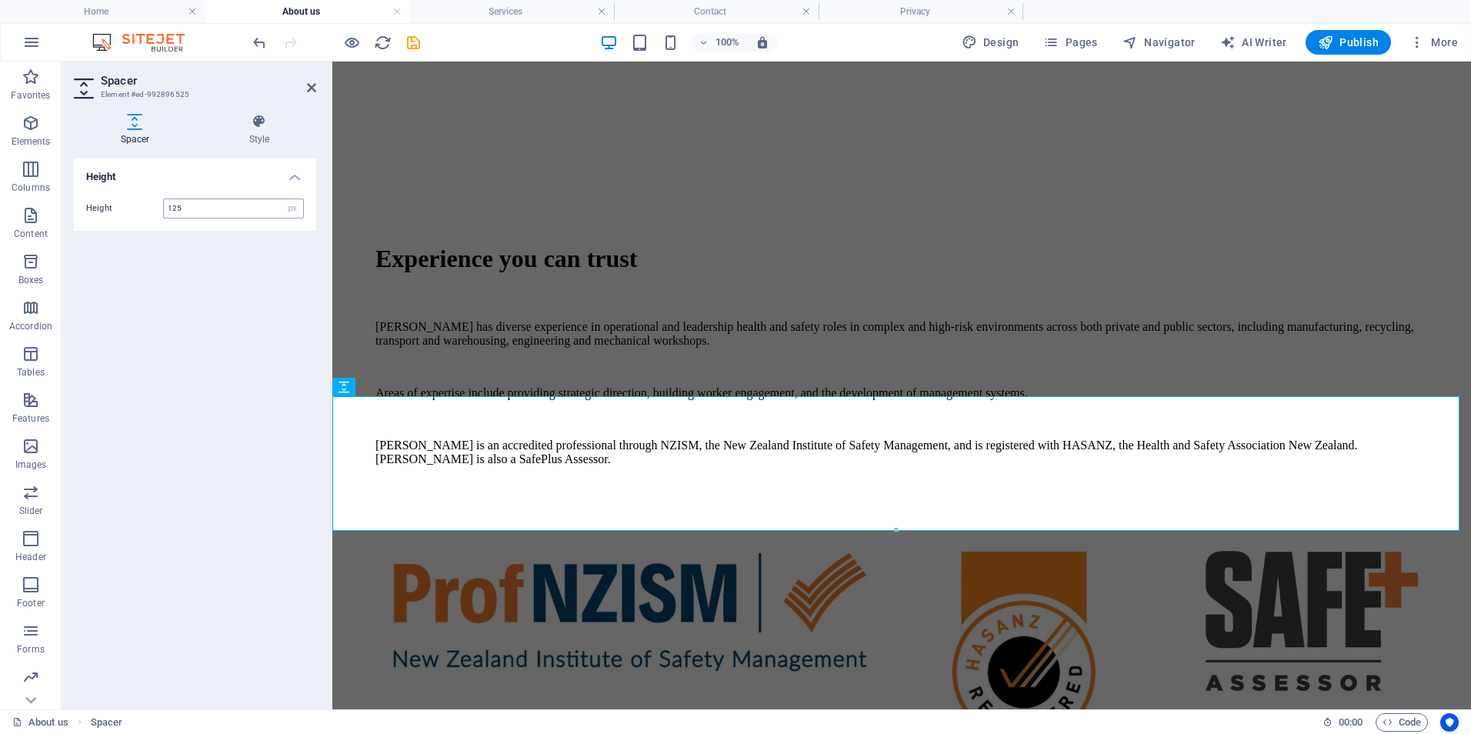
type input "125"
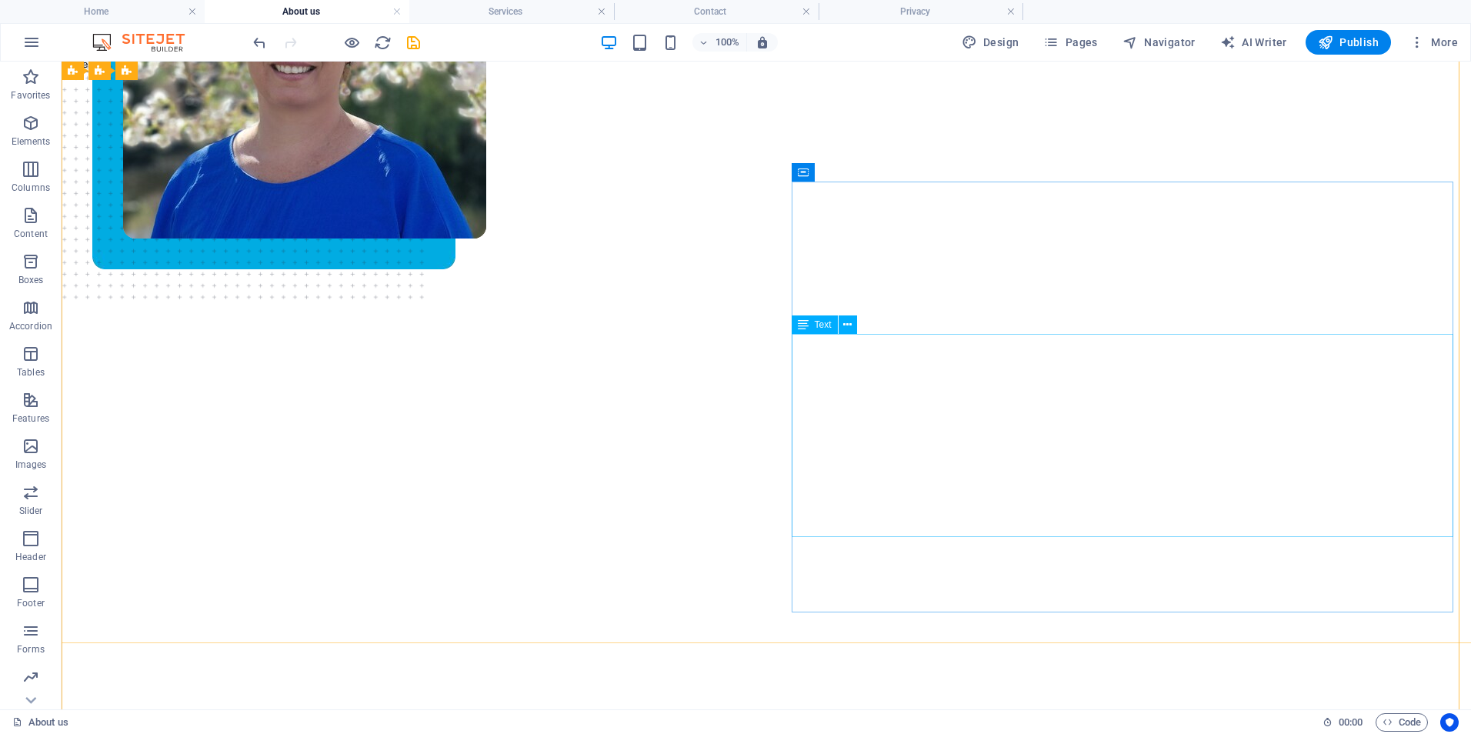
scroll to position [77, 0]
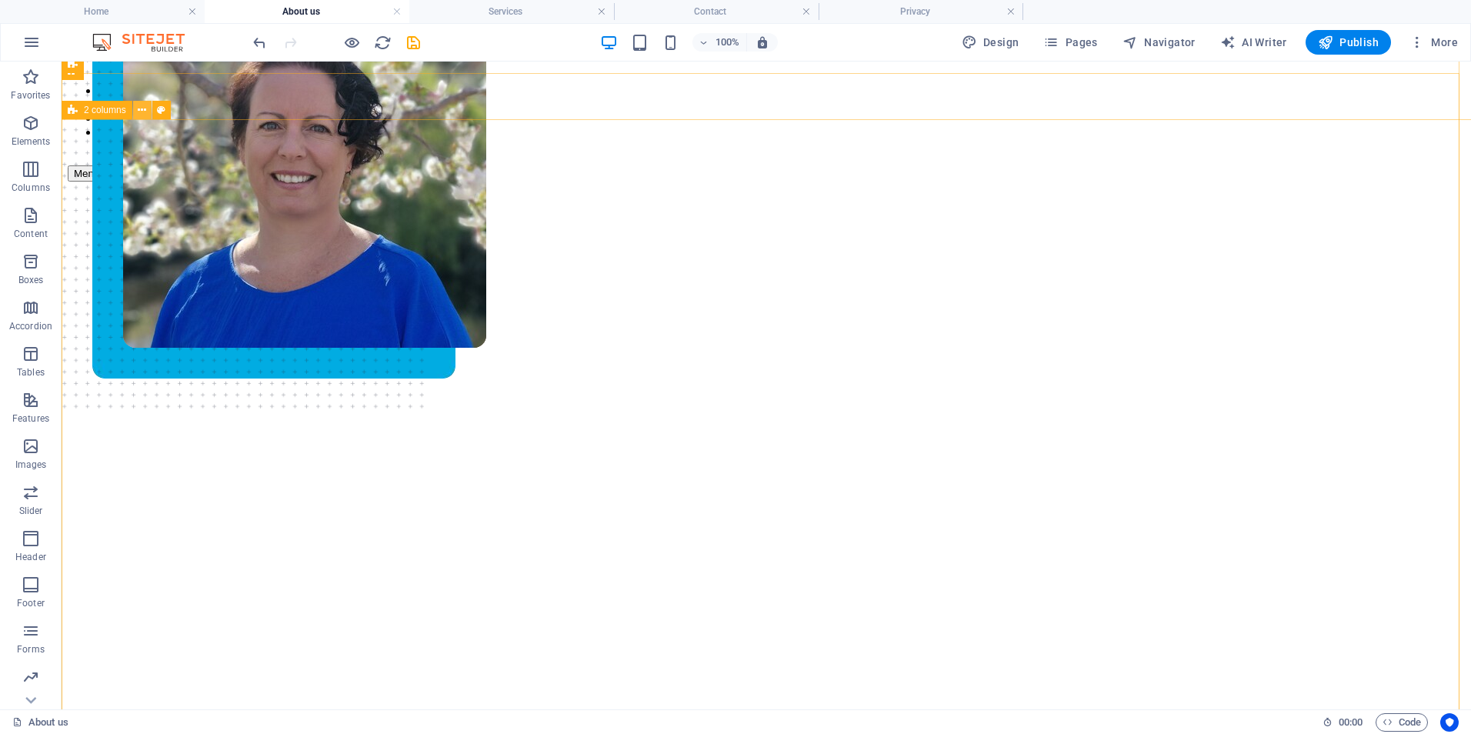
click at [141, 114] on icon at bounding box center [142, 110] width 8 height 16
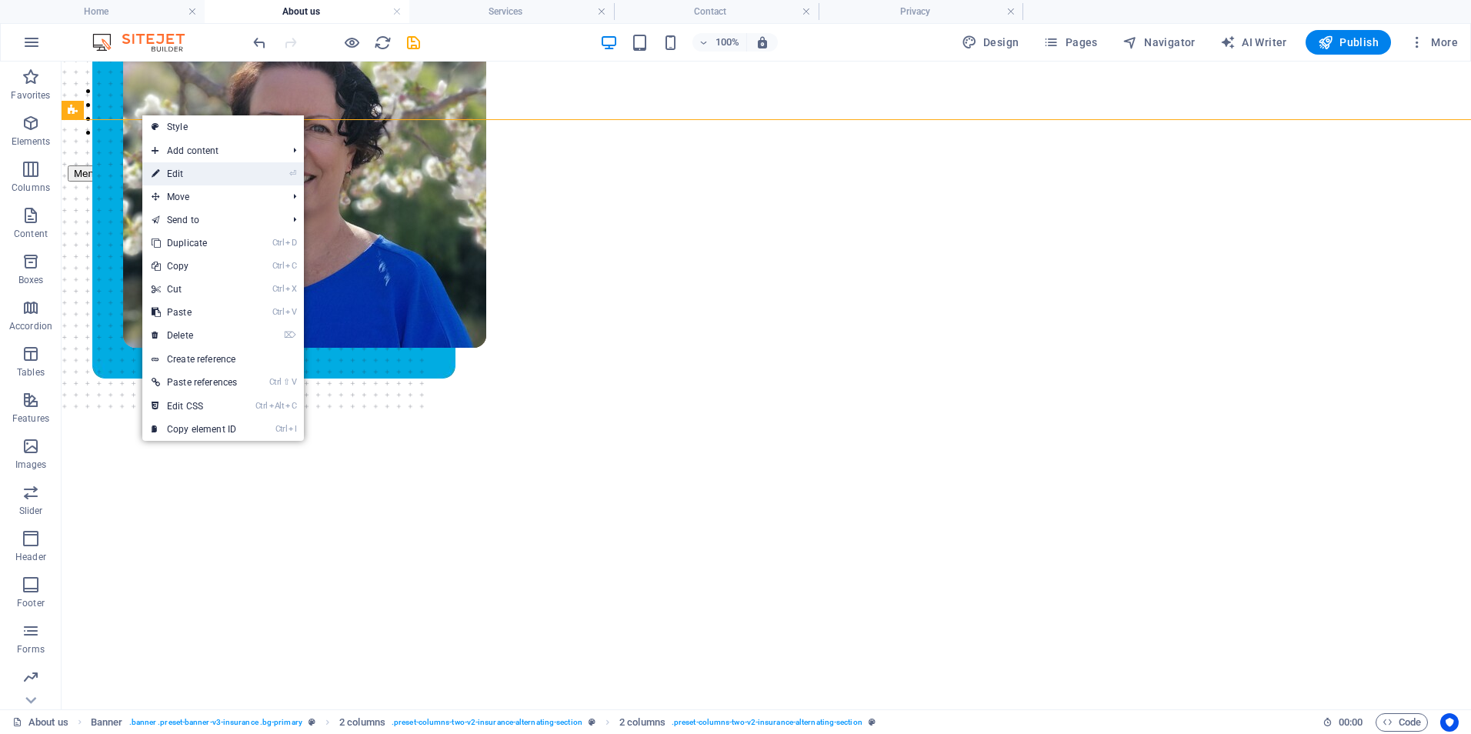
click at [158, 172] on icon at bounding box center [156, 173] width 8 height 23
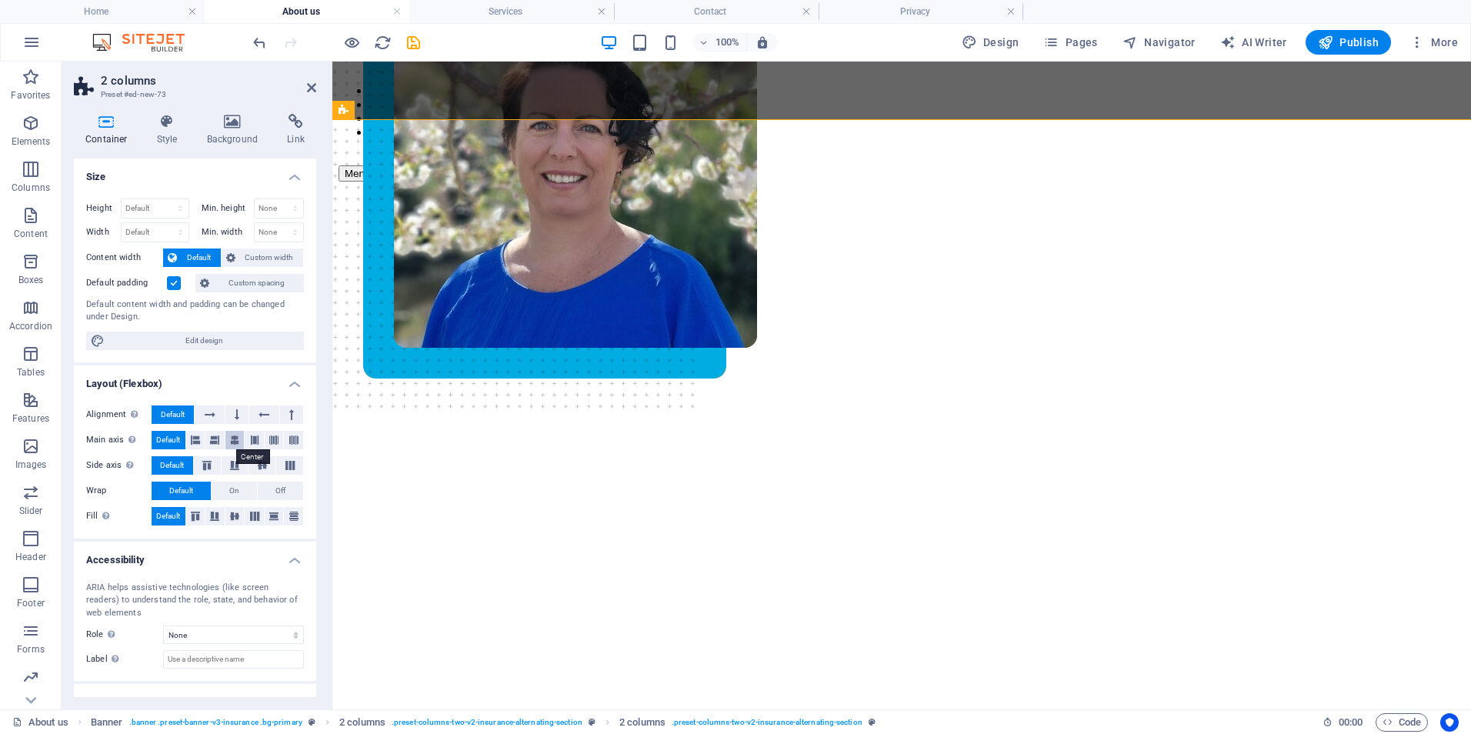
click at [231, 439] on icon at bounding box center [234, 440] width 9 height 18
click at [289, 413] on icon at bounding box center [291, 414] width 5 height 18
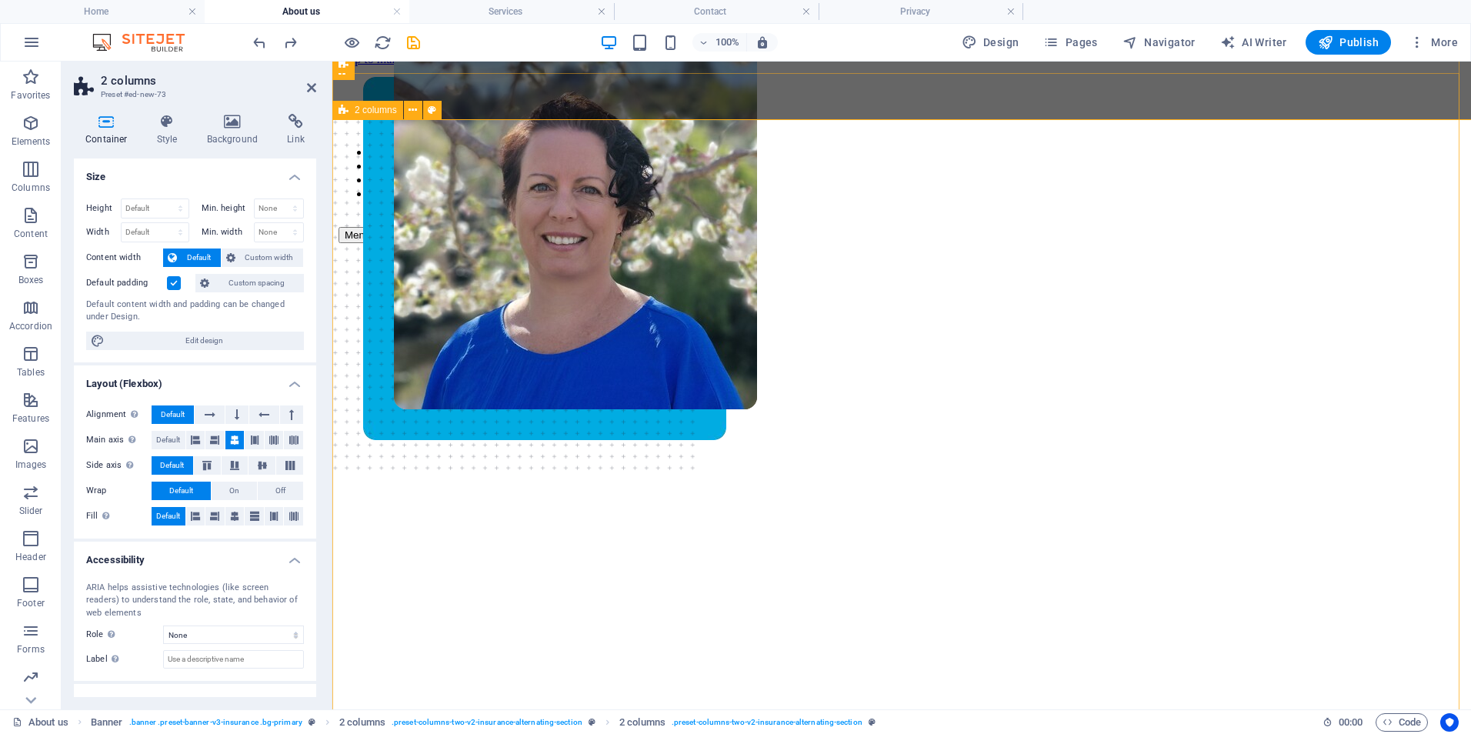
scroll to position [0, 0]
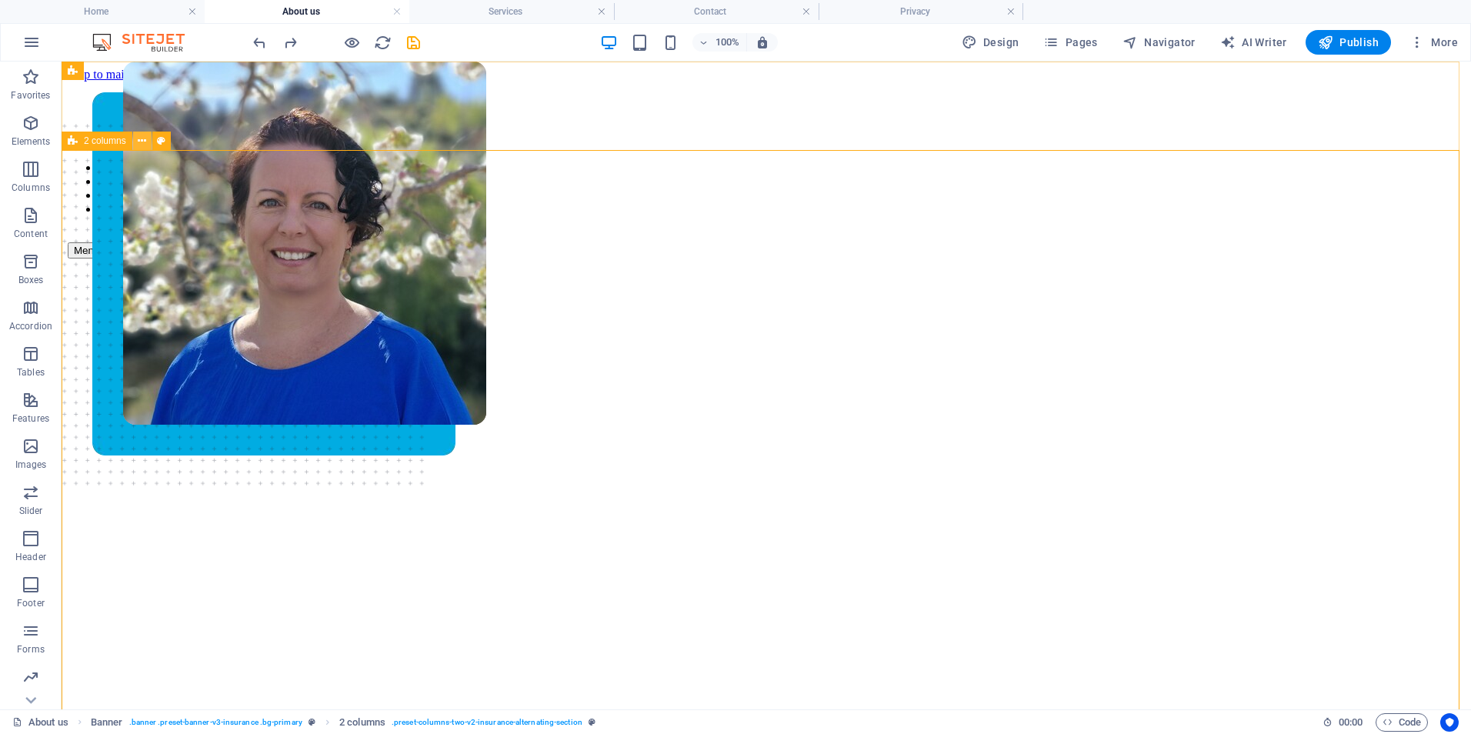
click at [139, 144] on icon at bounding box center [142, 141] width 8 height 16
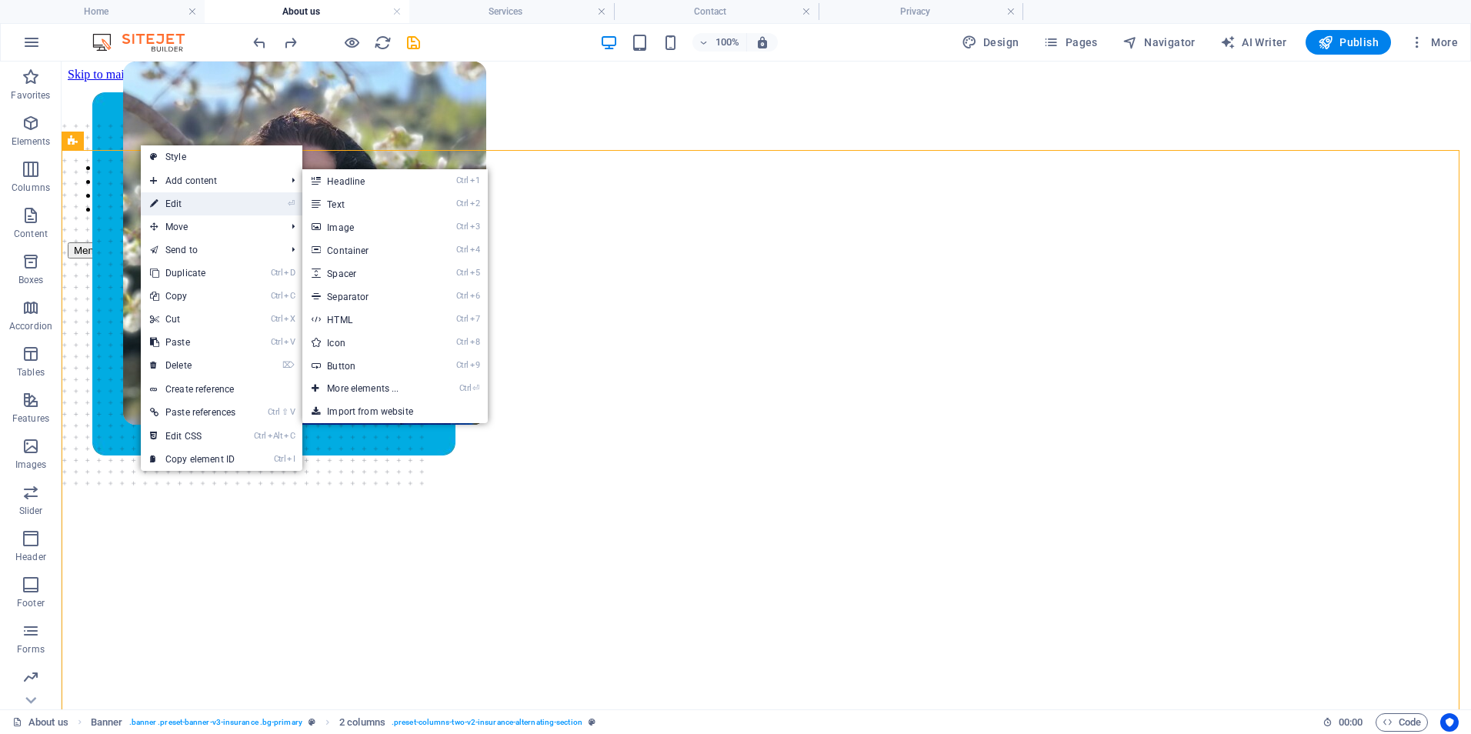
click at [162, 196] on link "⏎ Edit" at bounding box center [193, 203] width 104 height 23
select select "px"
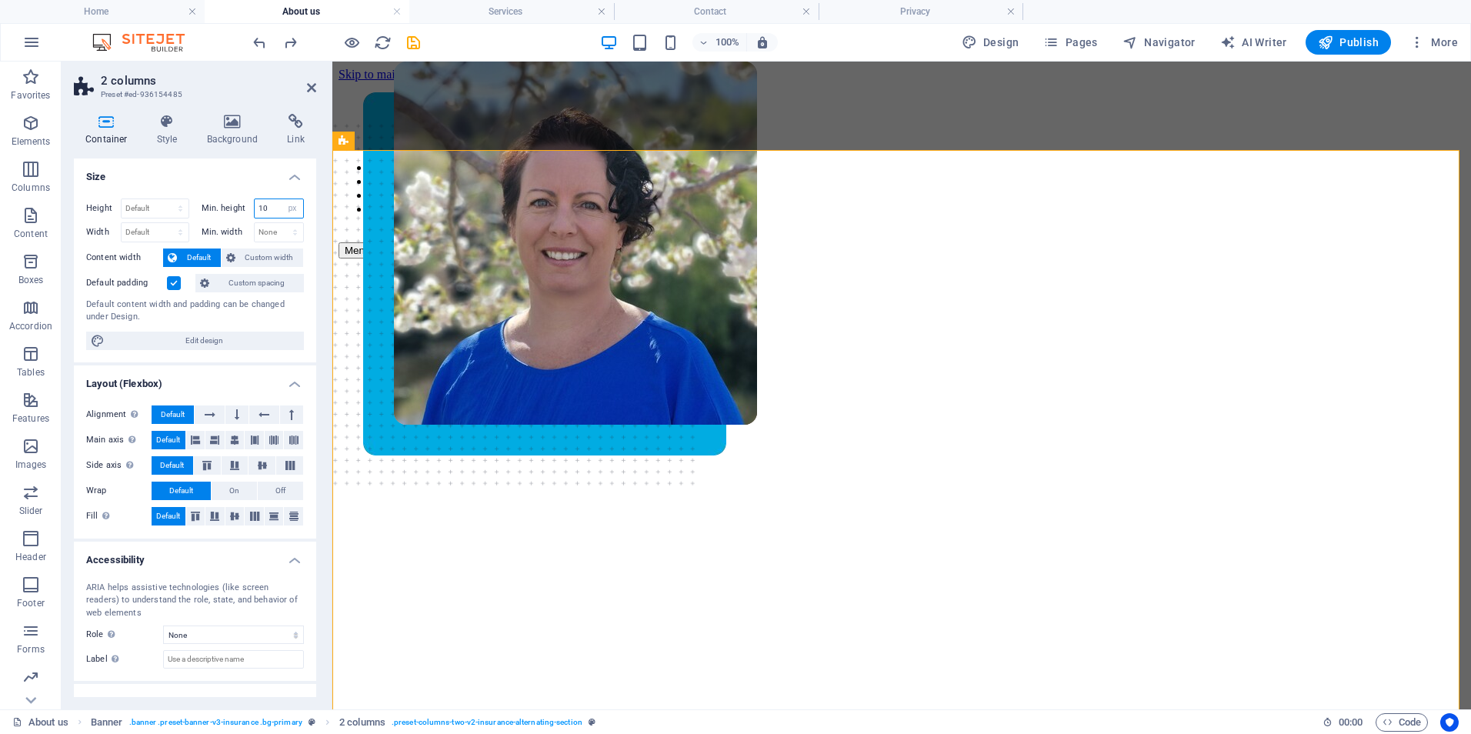
drag, startPoint x: 269, startPoint y: 208, endPoint x: 244, endPoint y: 204, distance: 25.7
click at [244, 204] on div "Min. height 10 None px rem % vh vw" at bounding box center [253, 208] width 103 height 20
type input "2"
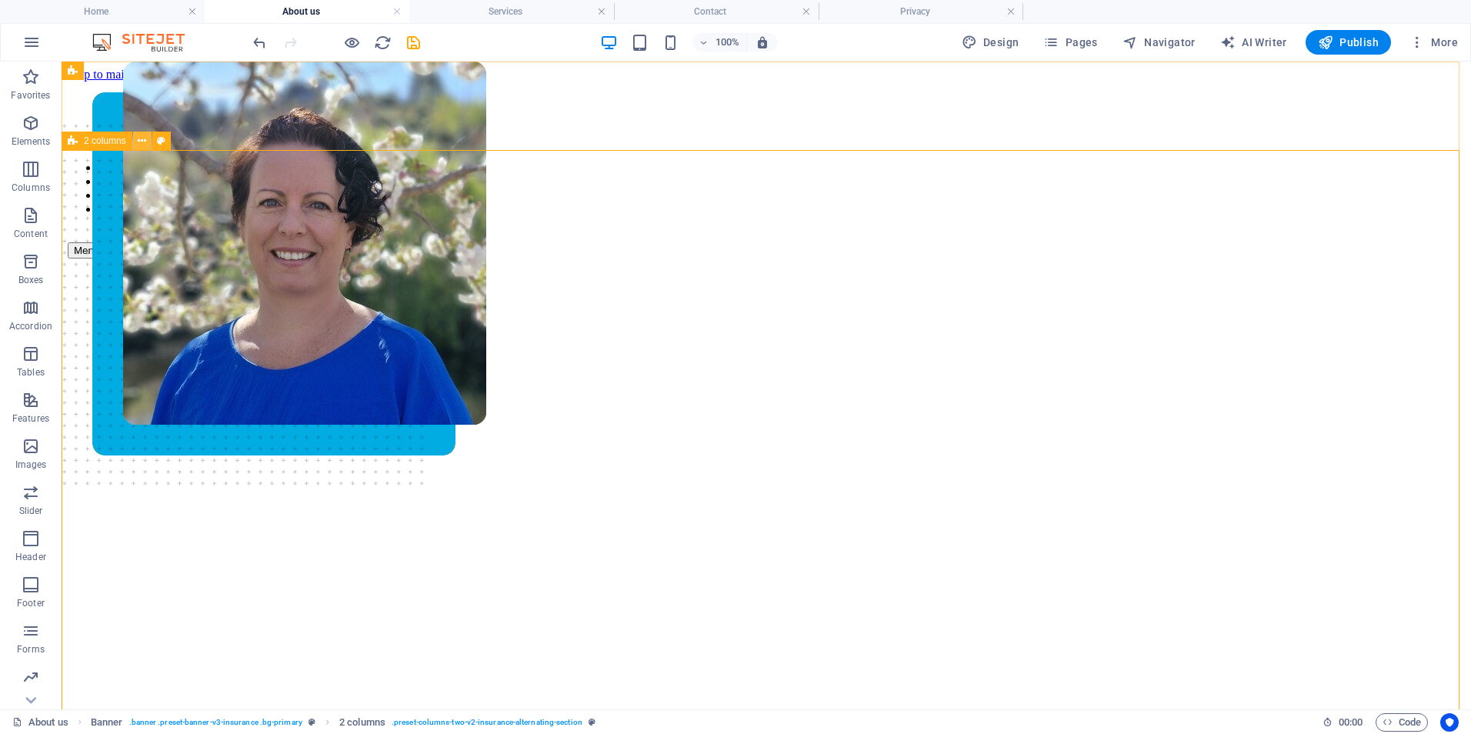
click at [141, 137] on icon at bounding box center [142, 141] width 8 height 16
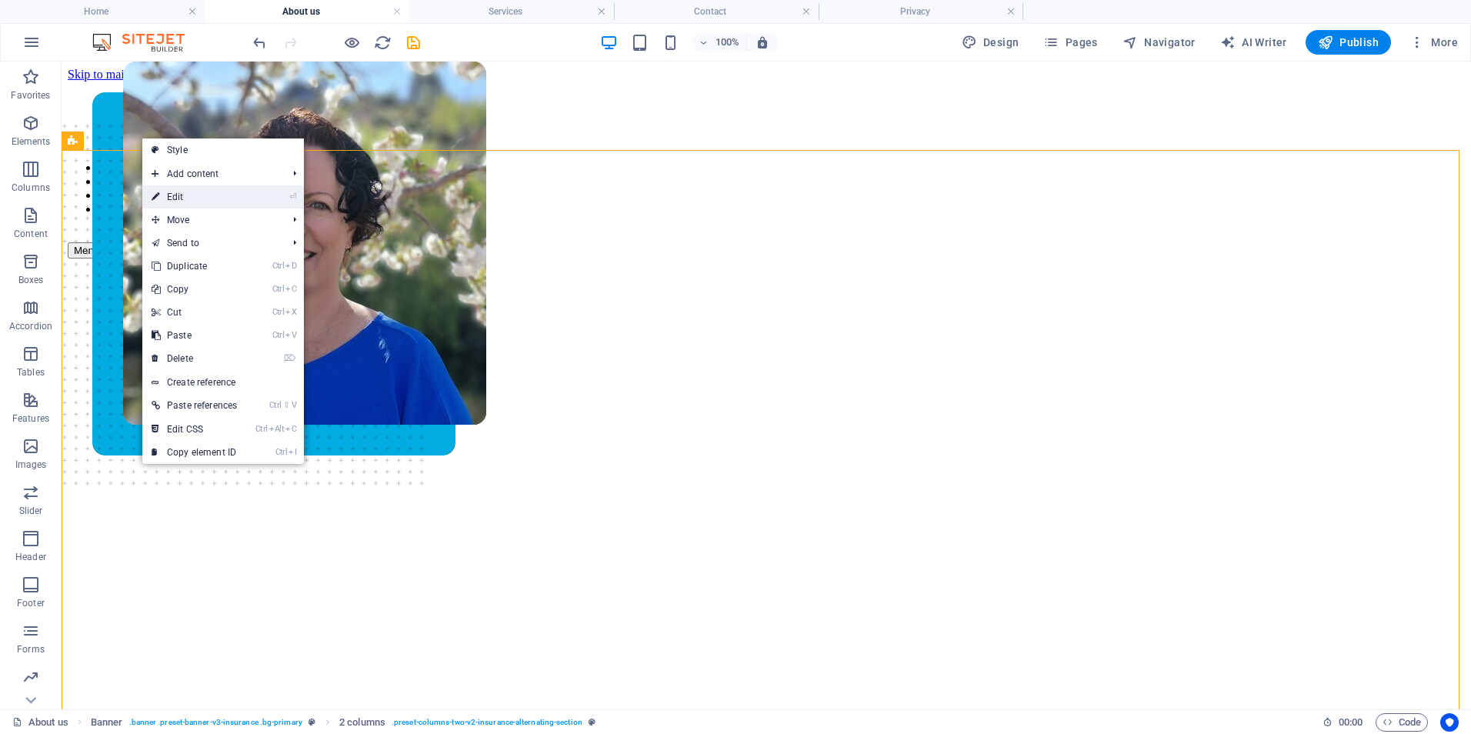
click at [175, 199] on link "⏎ Edit" at bounding box center [194, 196] width 104 height 23
select select "px"
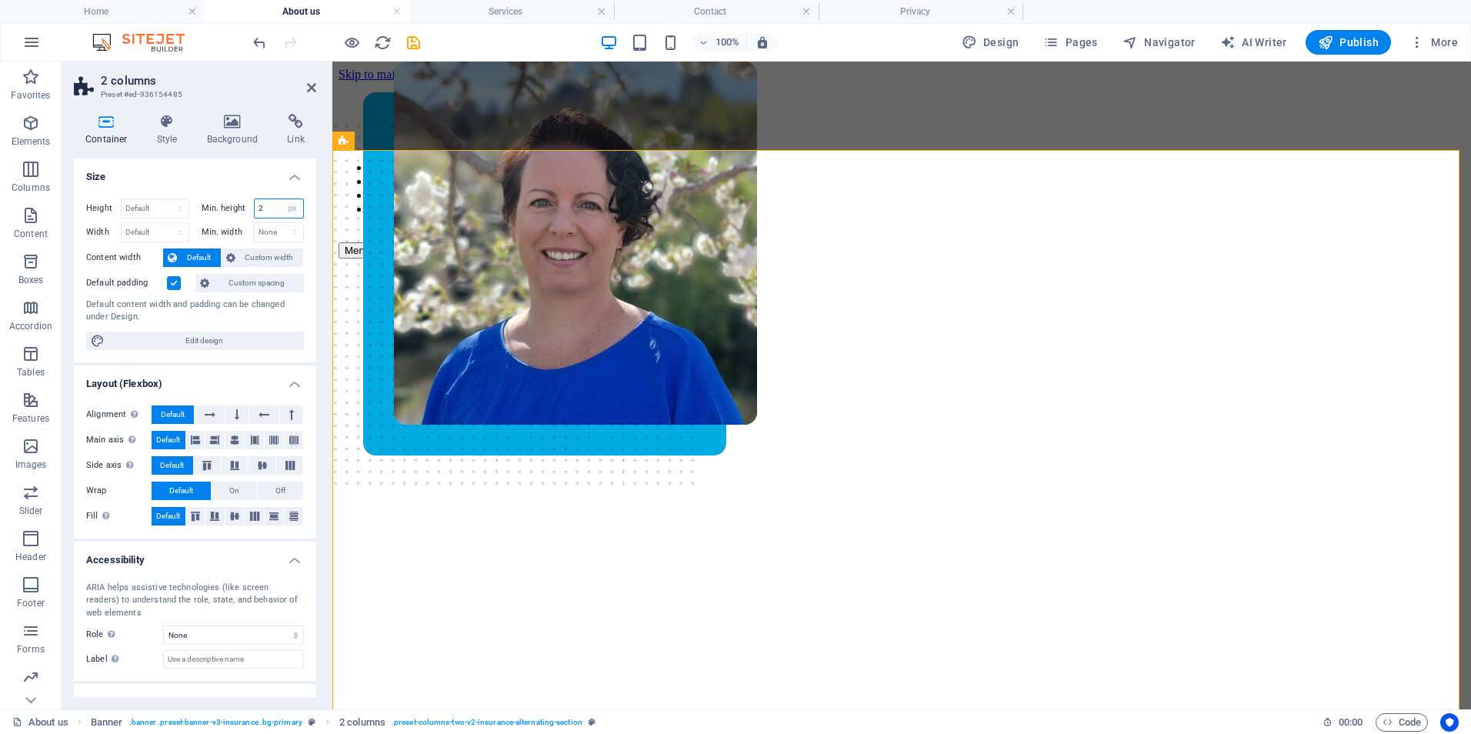
click at [276, 208] on input "2" at bounding box center [279, 208] width 49 height 18
drag, startPoint x: 276, startPoint y: 208, endPoint x: 232, endPoint y: 207, distance: 43.9
click at [232, 207] on div "Min. height 2 None px rem % vh vw" at bounding box center [253, 208] width 103 height 20
type input "1"
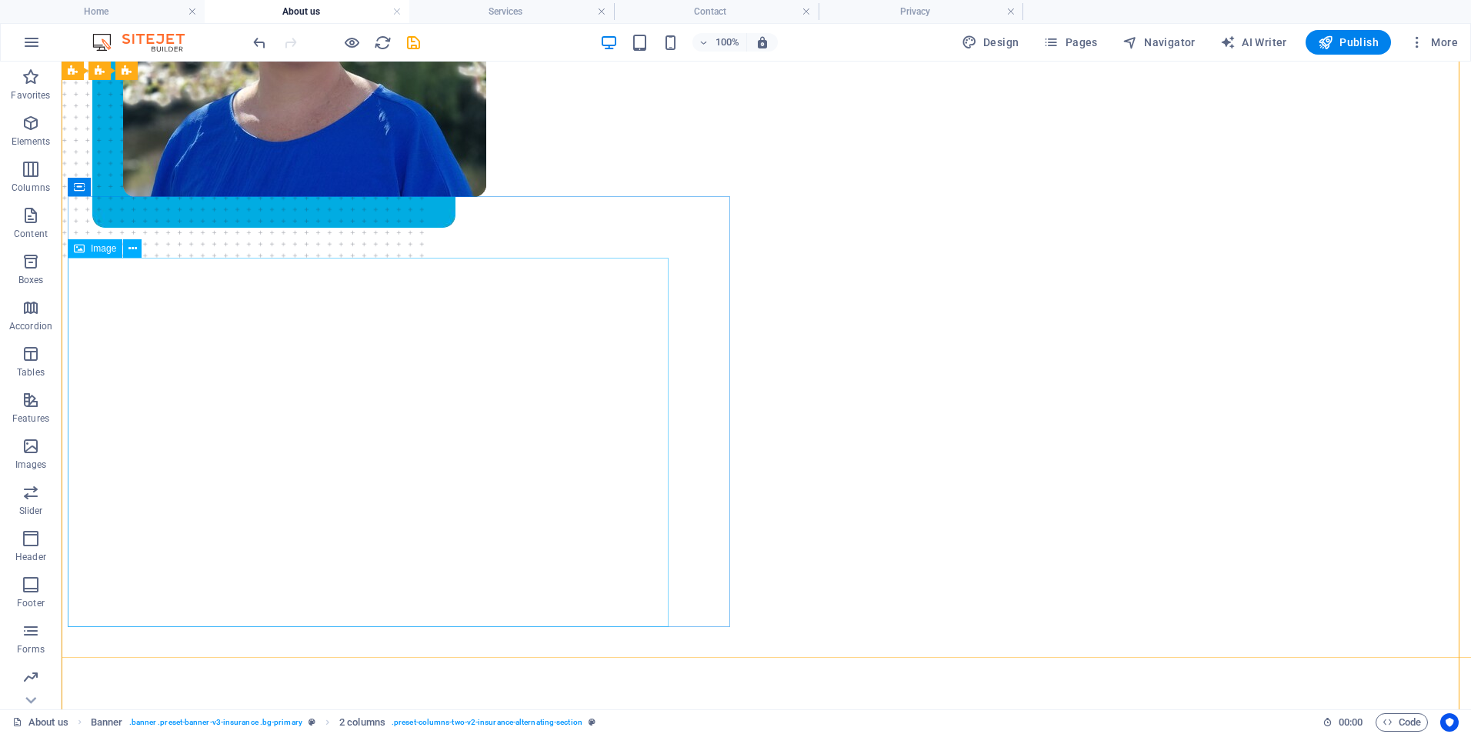
scroll to position [308, 0]
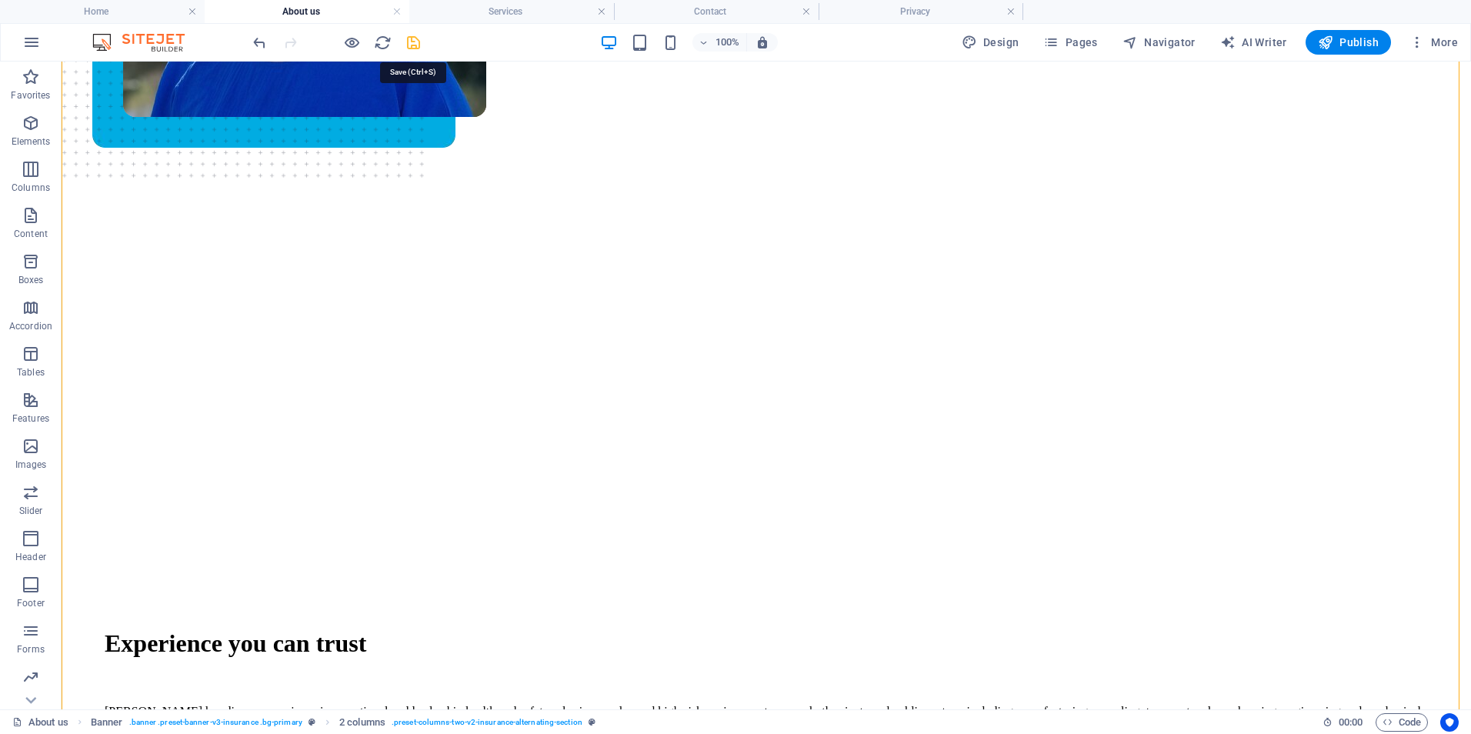
click at [417, 45] on icon "save" at bounding box center [414, 43] width 18 height 18
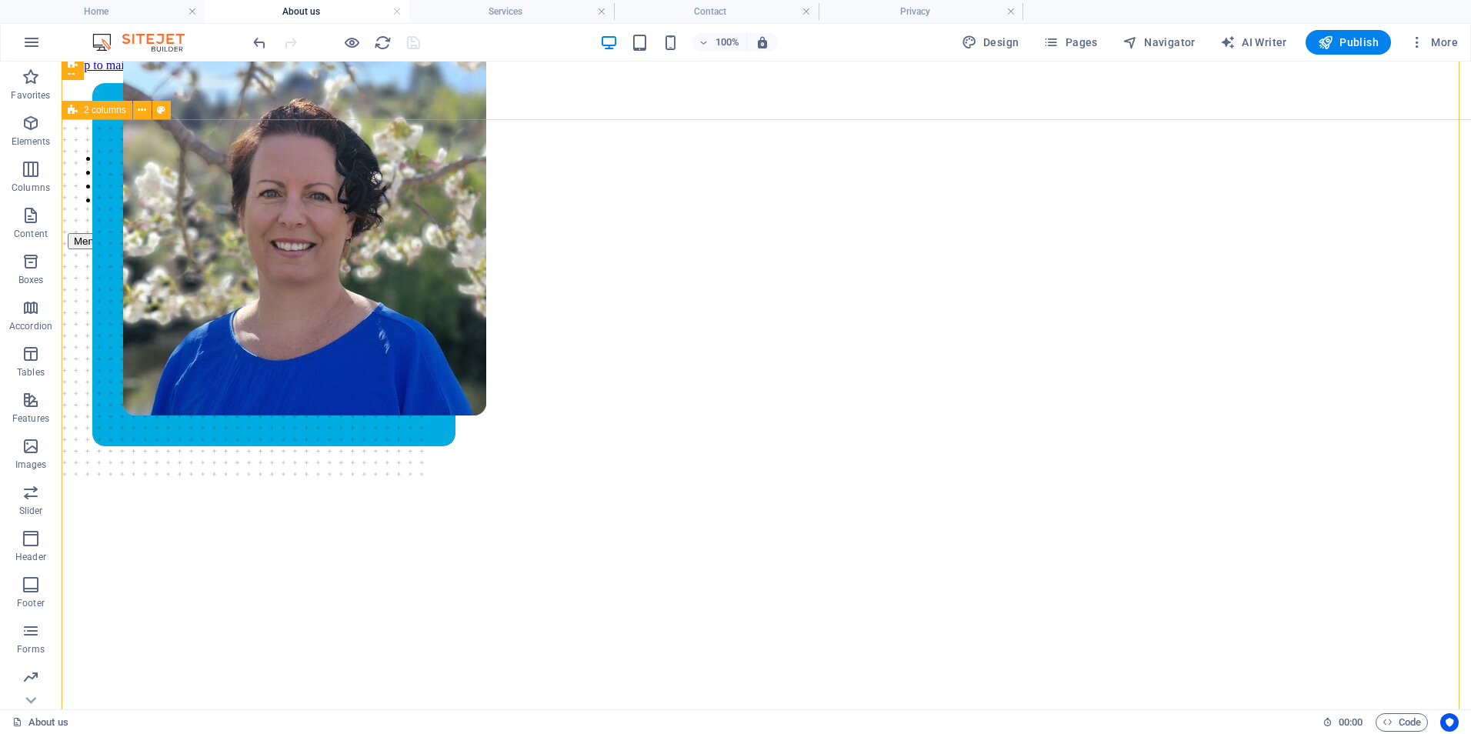
scroll to position [0, 0]
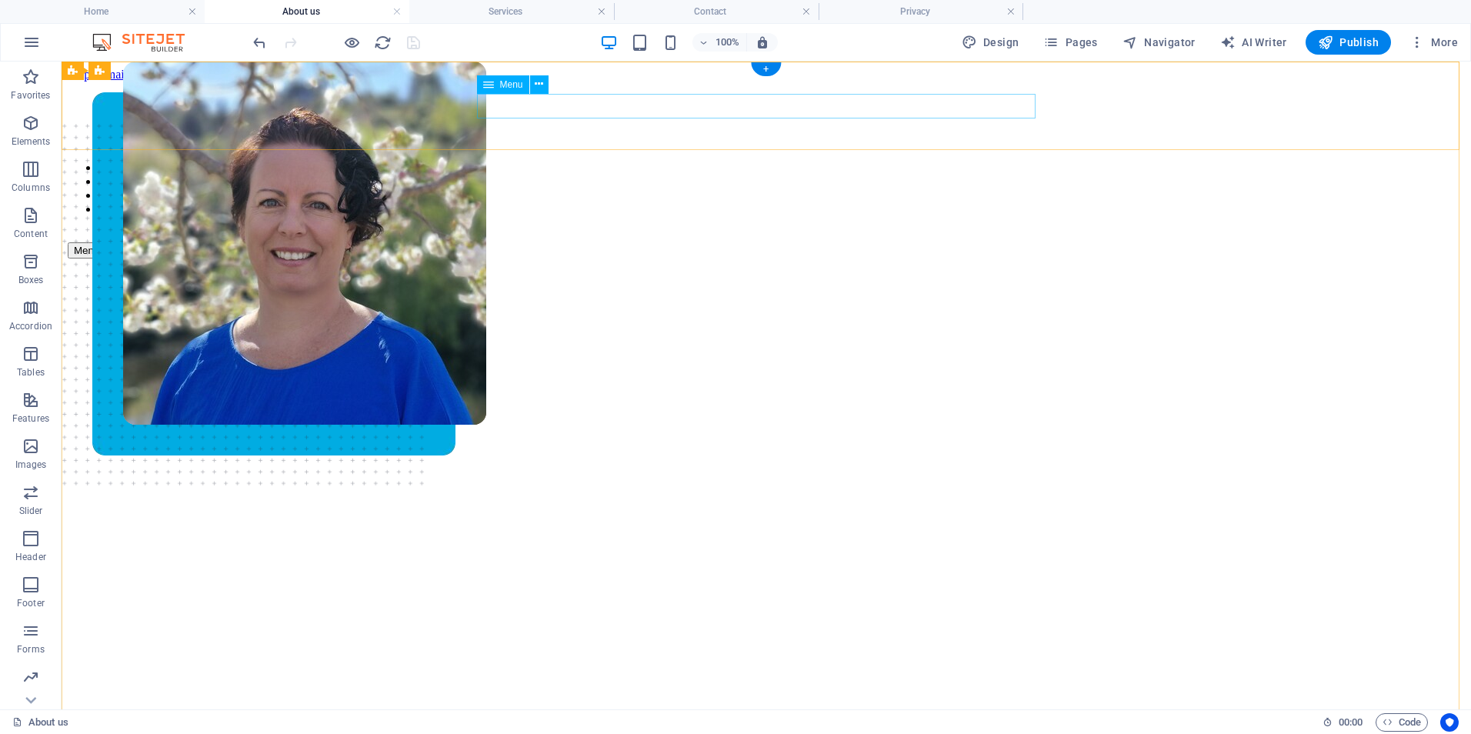
click at [704, 161] on nav "About us Services Contact Privacy" at bounding box center [766, 188] width 1397 height 55
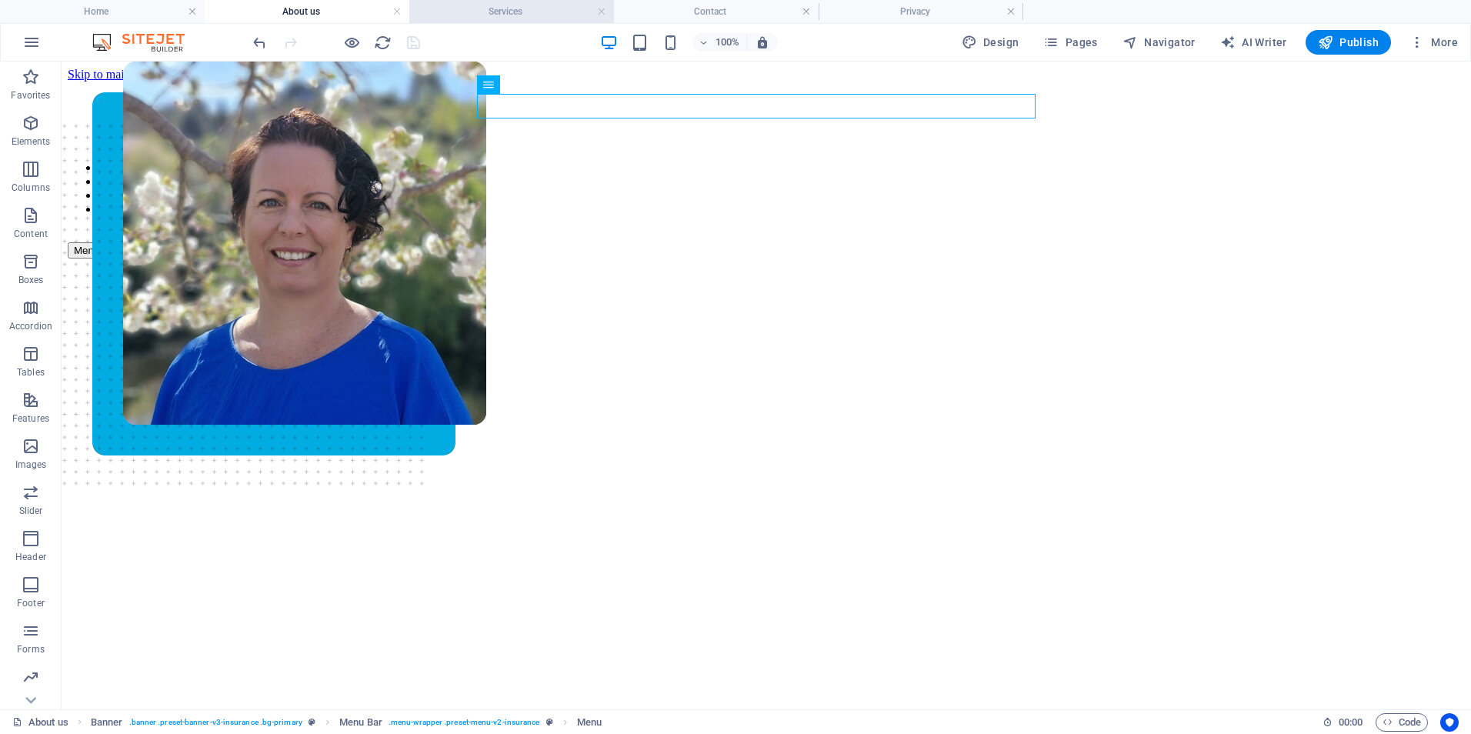
click at [512, 9] on h4 "Services" at bounding box center [511, 11] width 205 height 17
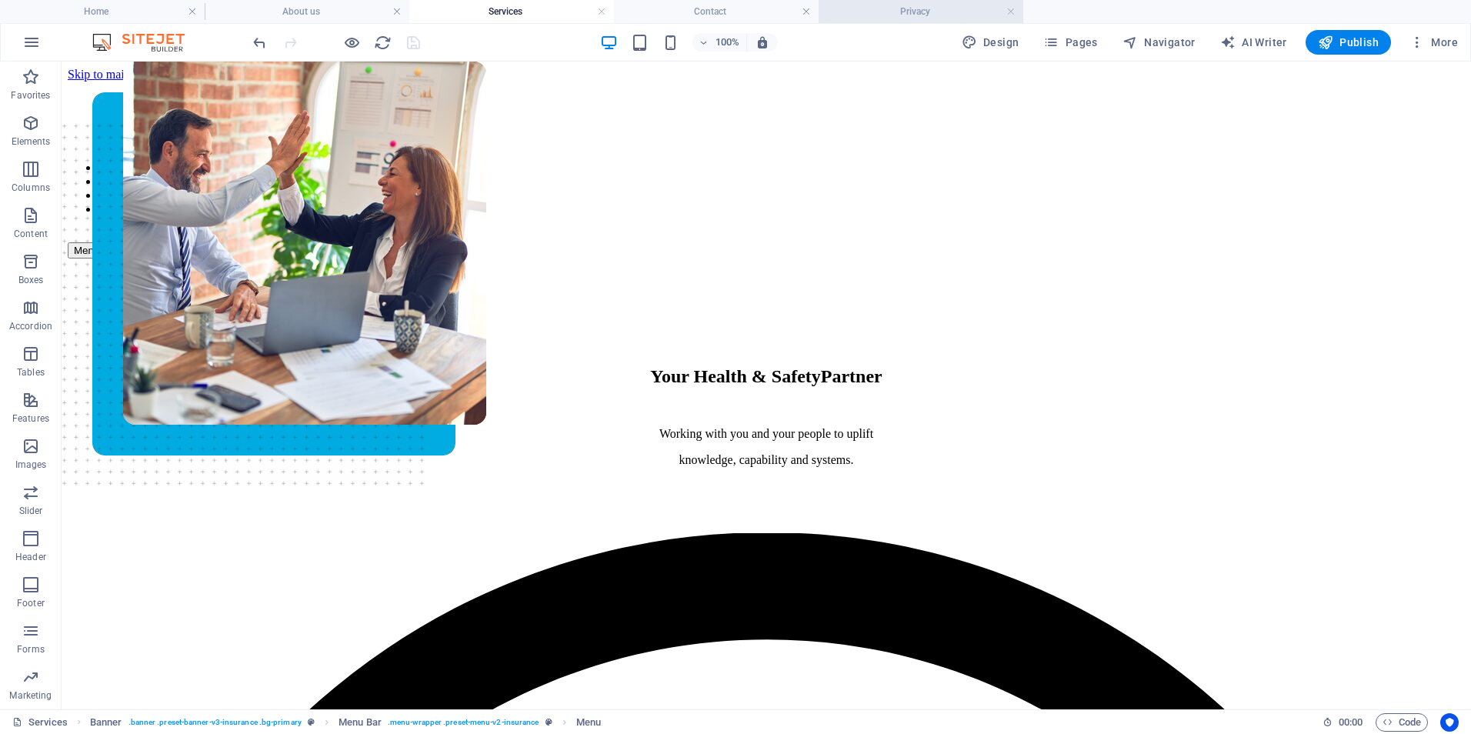
click at [905, 8] on h4 "Privacy" at bounding box center [921, 11] width 205 height 17
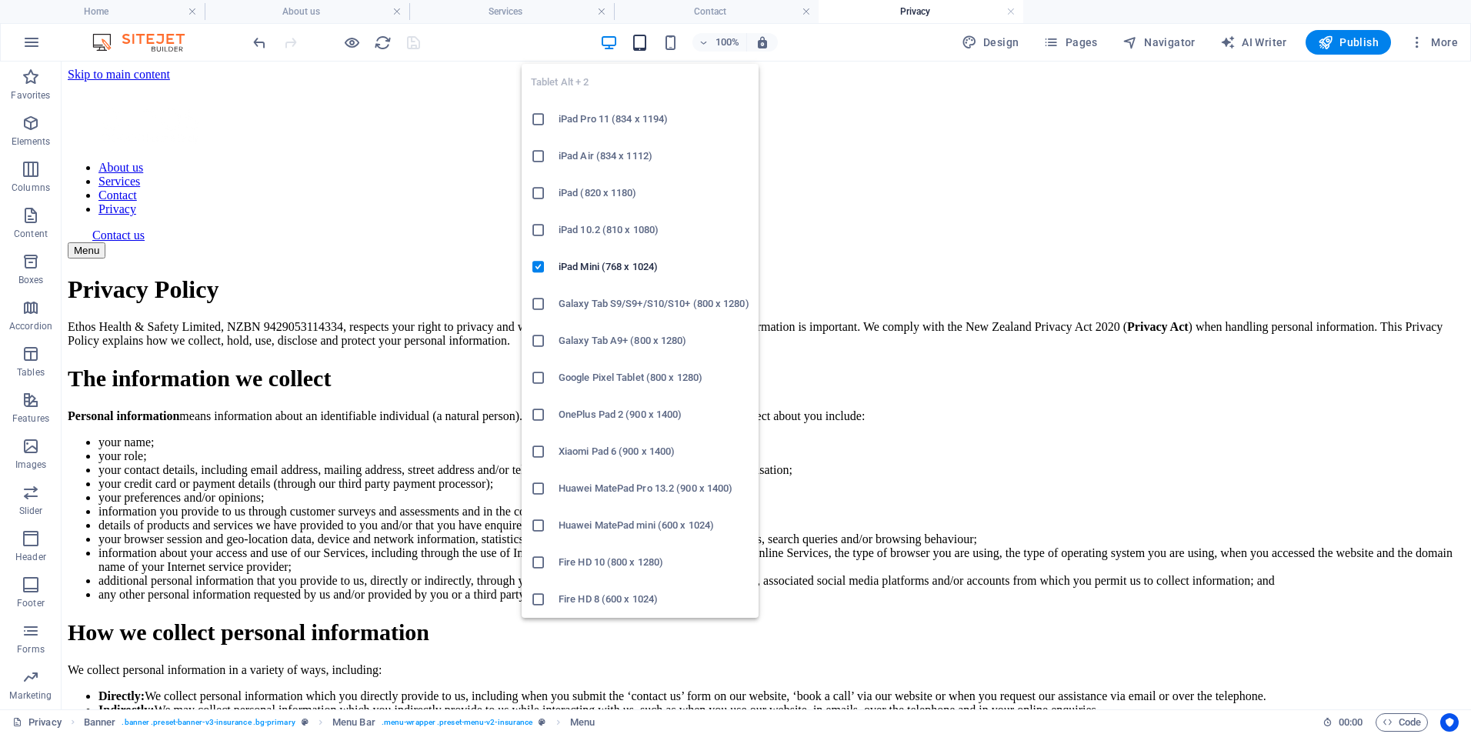
click at [647, 46] on icon "button" at bounding box center [640, 43] width 18 height 18
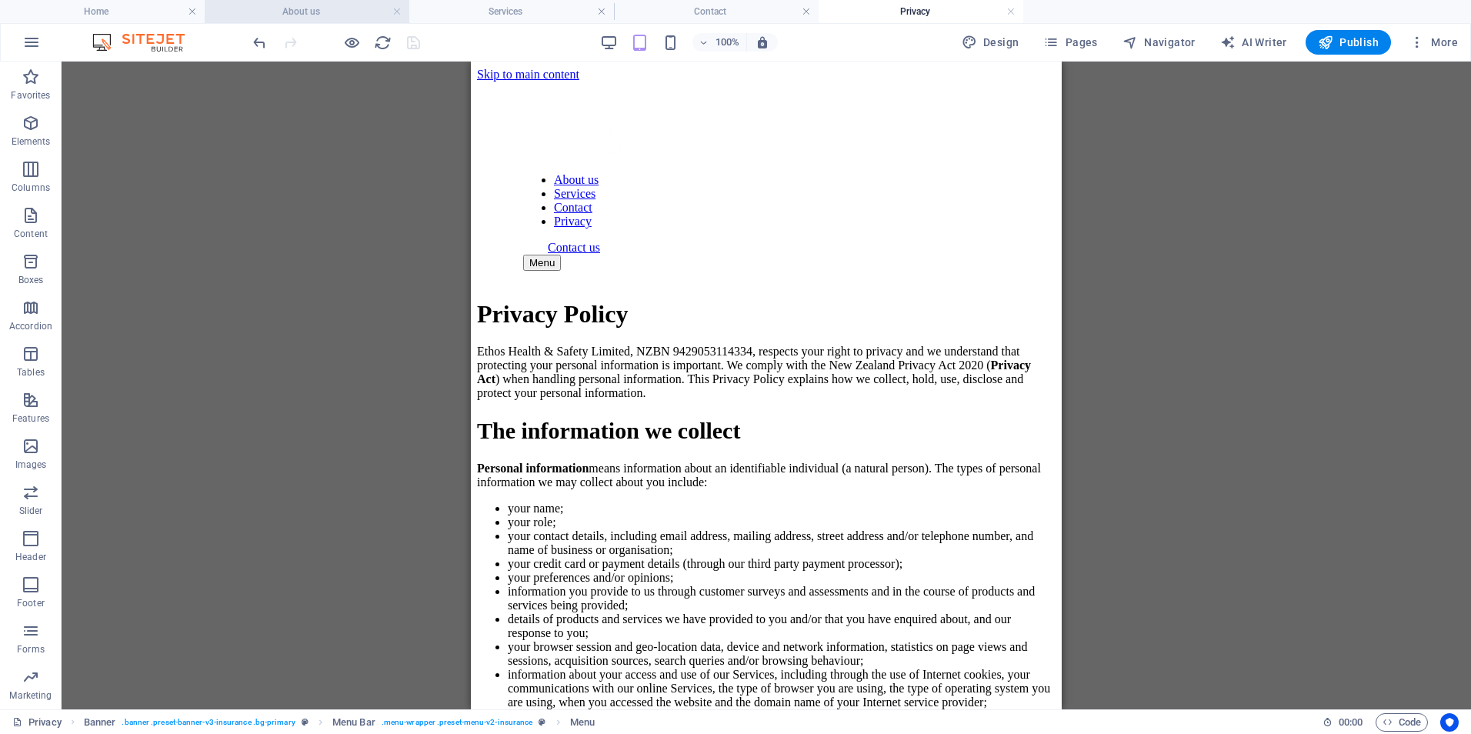
click at [302, 16] on h4 "About us" at bounding box center [307, 11] width 205 height 17
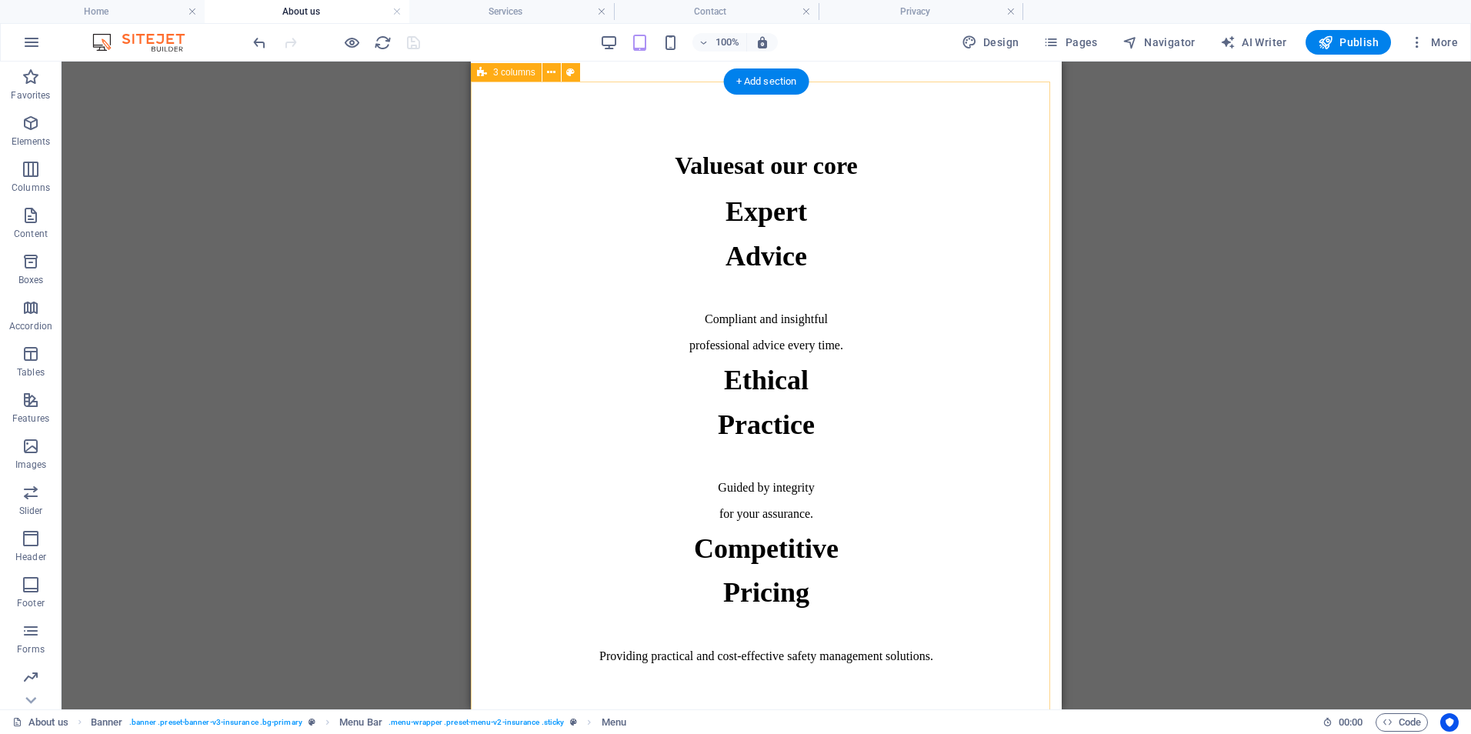
scroll to position [1616, 0]
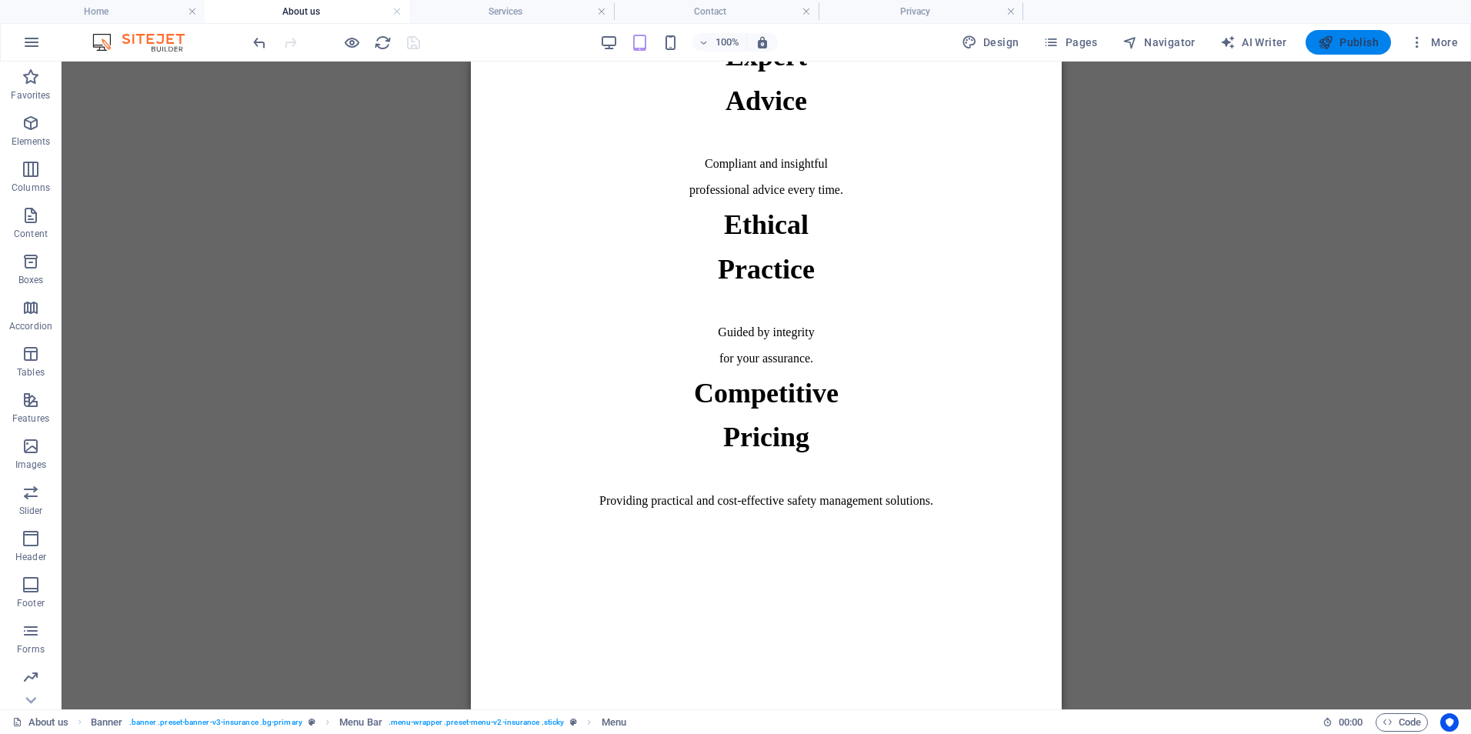
click at [1333, 45] on icon "button" at bounding box center [1325, 42] width 15 height 15
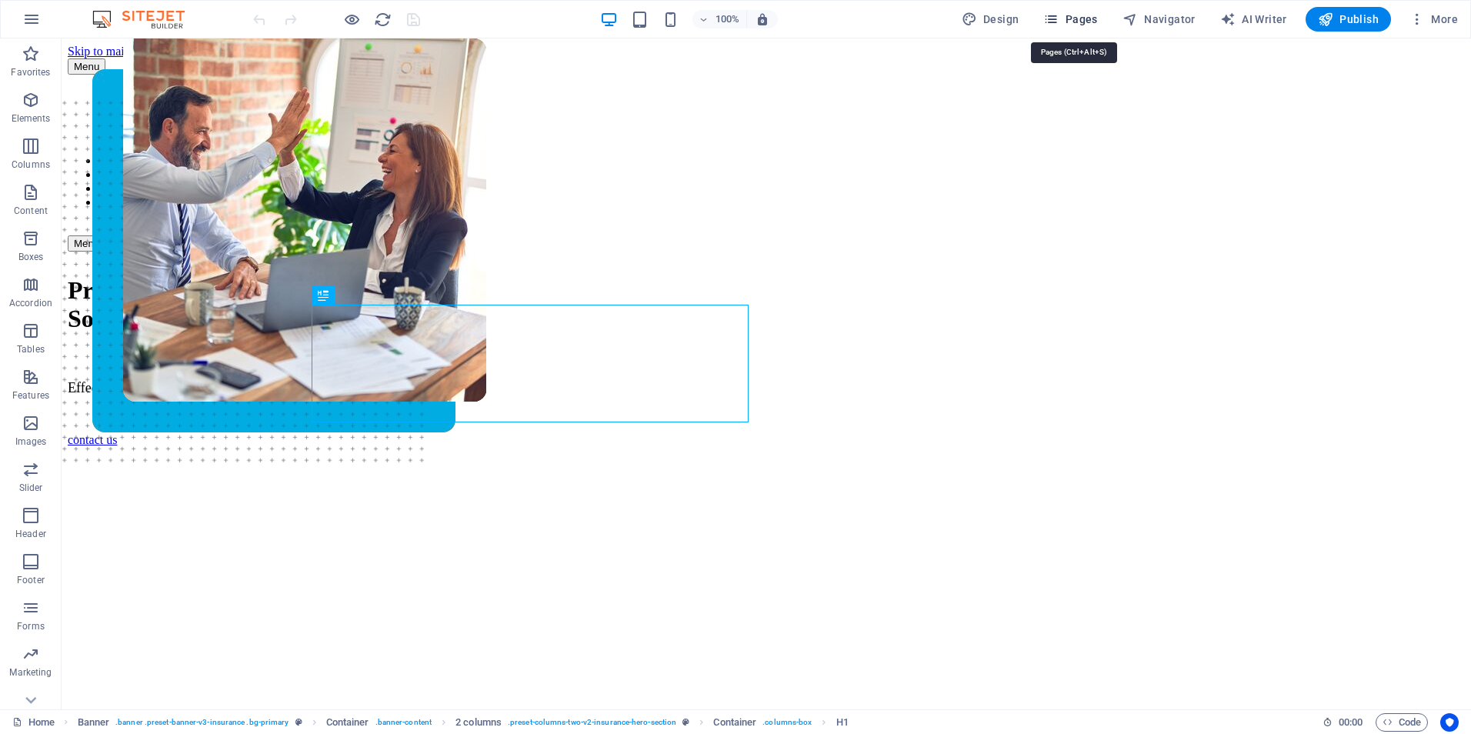
click at [1079, 24] on span "Pages" at bounding box center [1070, 19] width 54 height 15
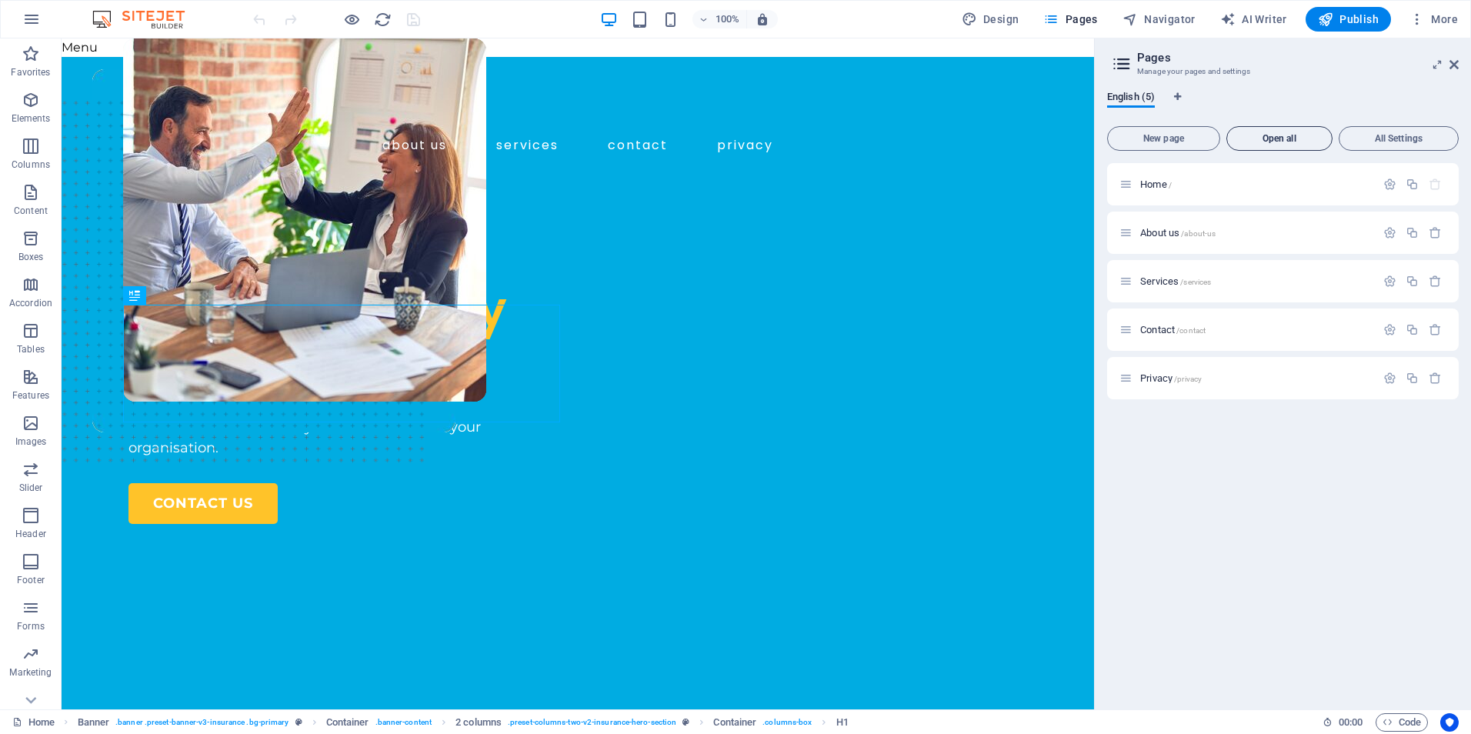
click at [1281, 134] on span "Open all" at bounding box center [1279, 138] width 92 height 9
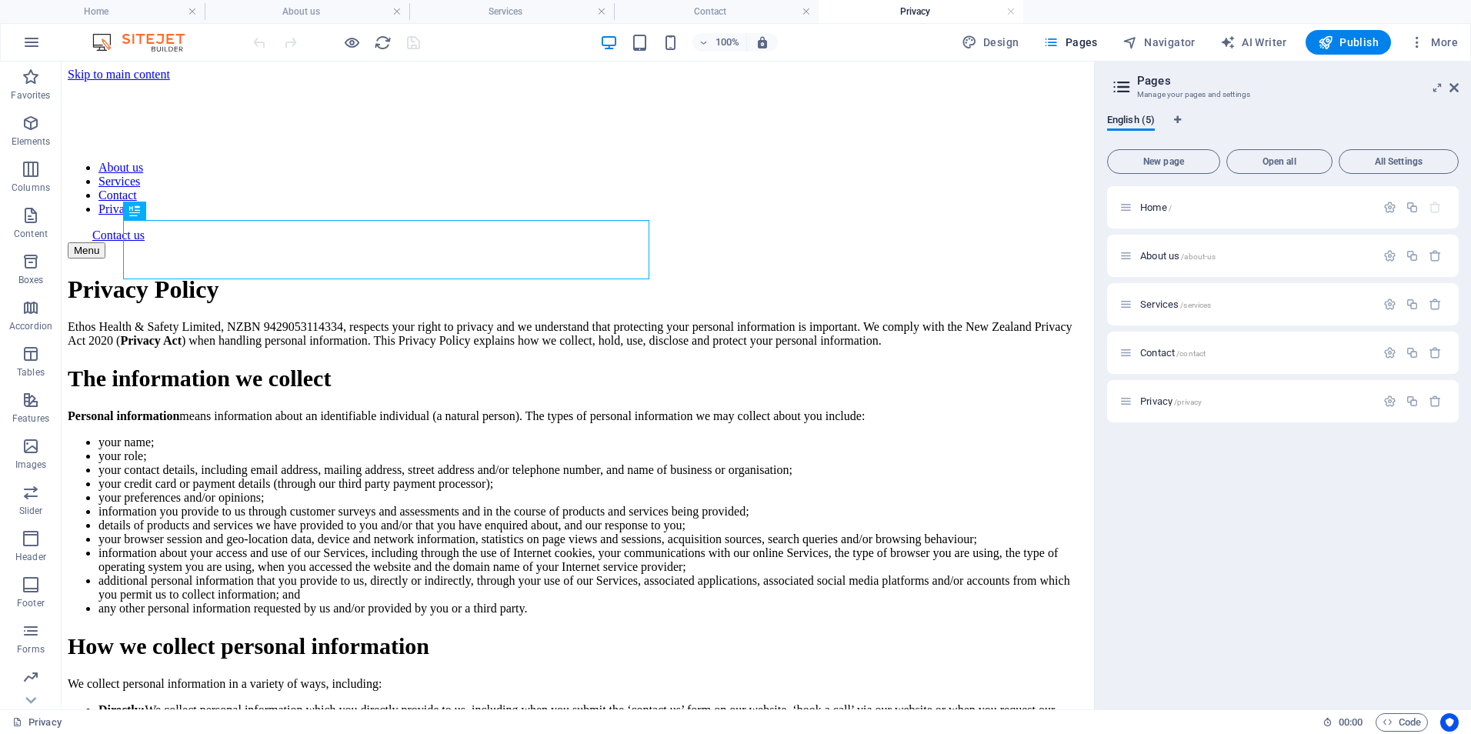
drag, startPoint x: 115, startPoint y: 10, endPoint x: 141, endPoint y: 28, distance: 31.6
click at [115, 10] on h4 "Home" at bounding box center [102, 11] width 205 height 17
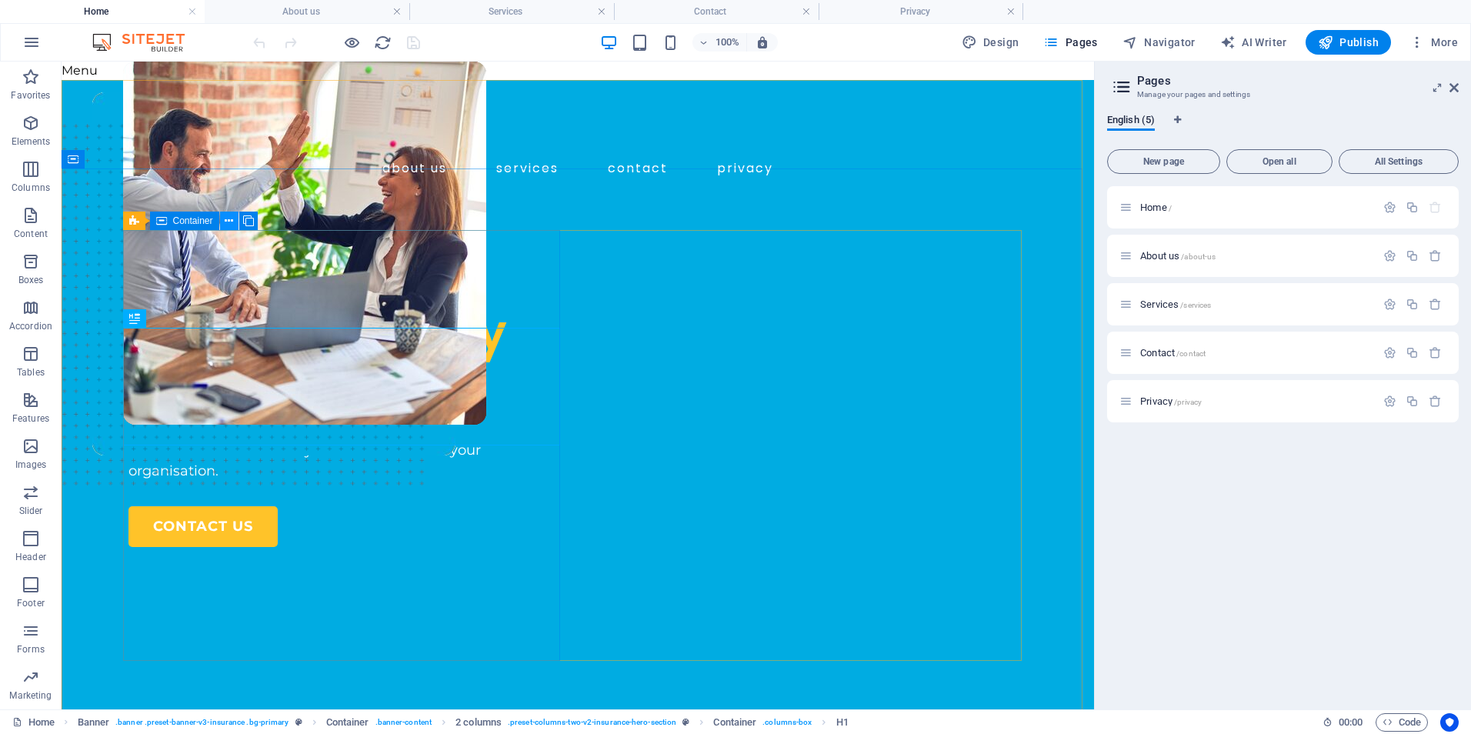
click at [229, 225] on icon at bounding box center [229, 221] width 8 height 16
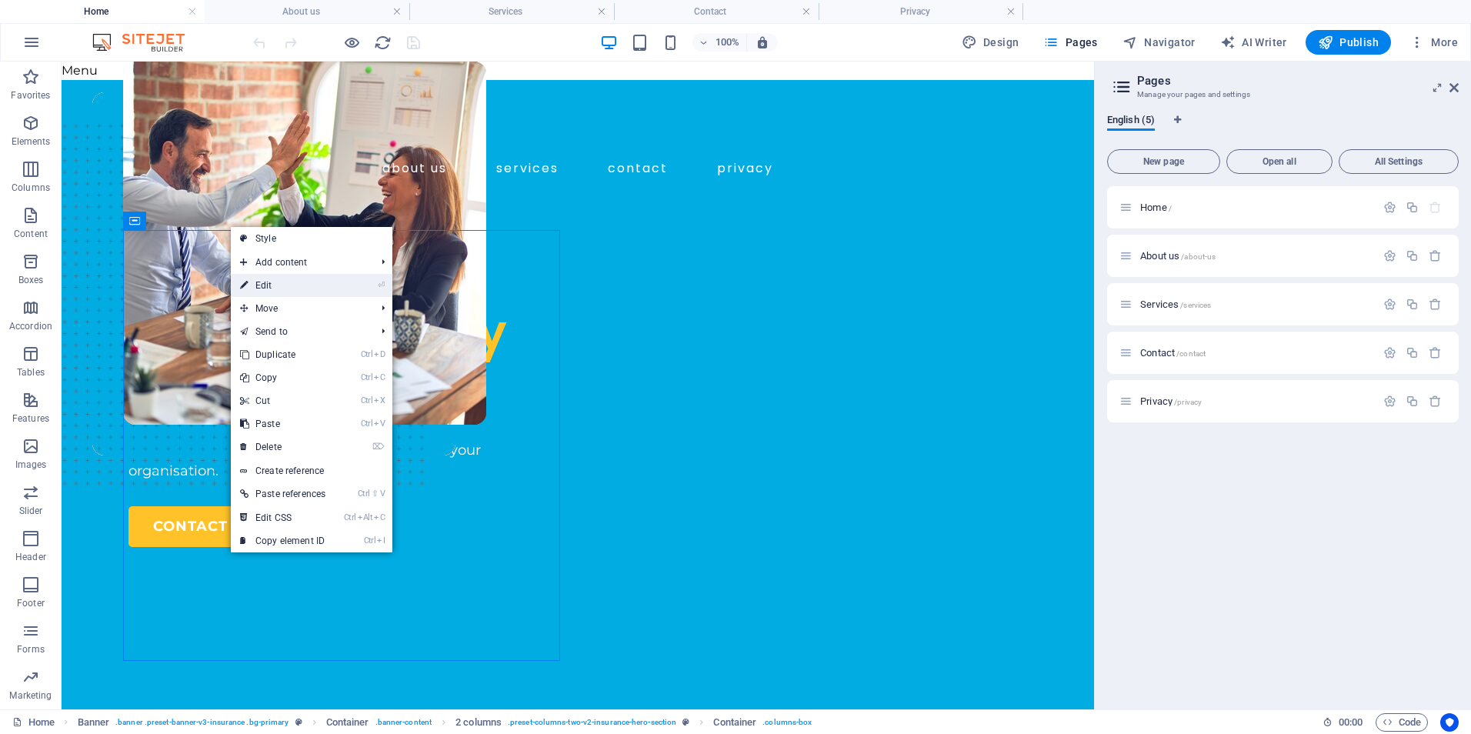
click at [264, 282] on link "⏎ Edit" at bounding box center [283, 285] width 104 height 23
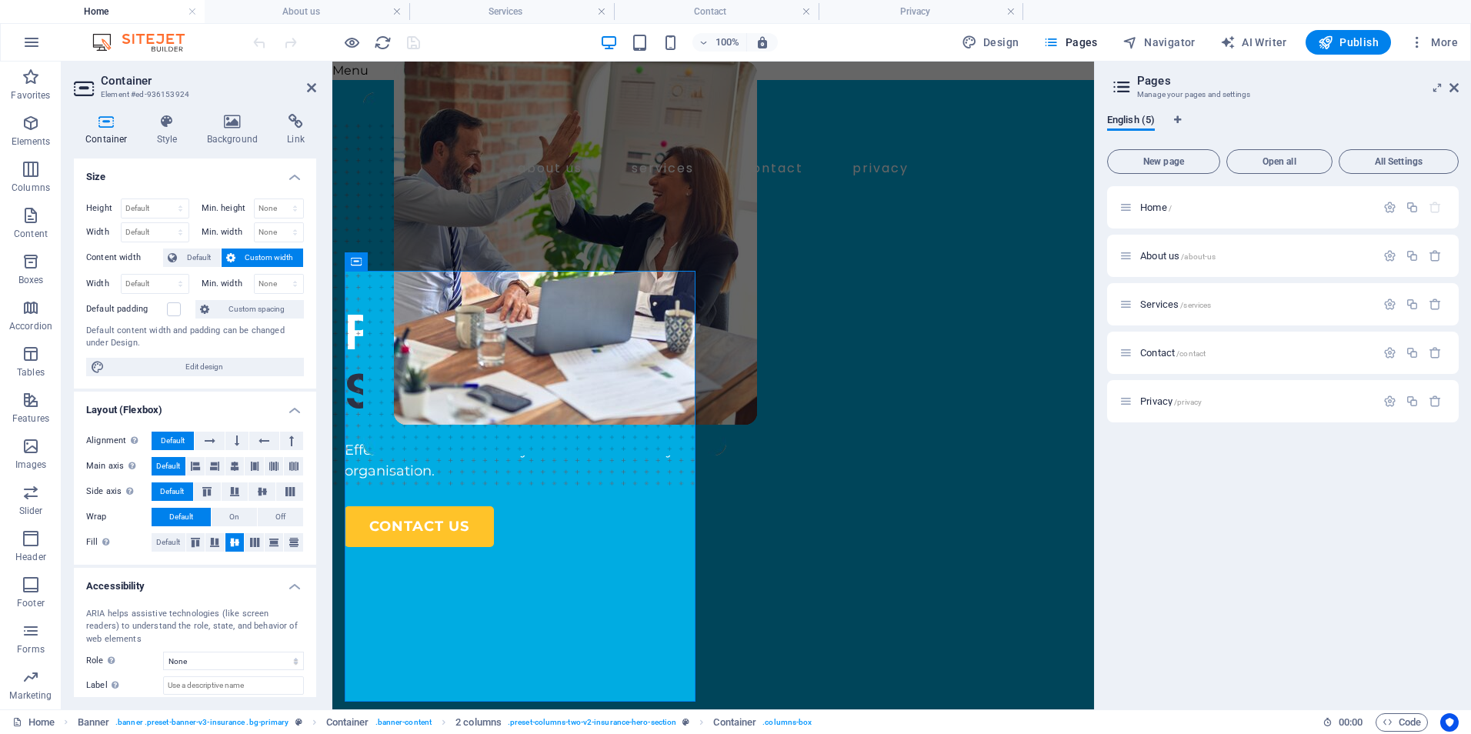
click at [252, 256] on span "Custom width" at bounding box center [269, 258] width 59 height 18
click at [167, 129] on h4 "Style" at bounding box center [170, 130] width 50 height 32
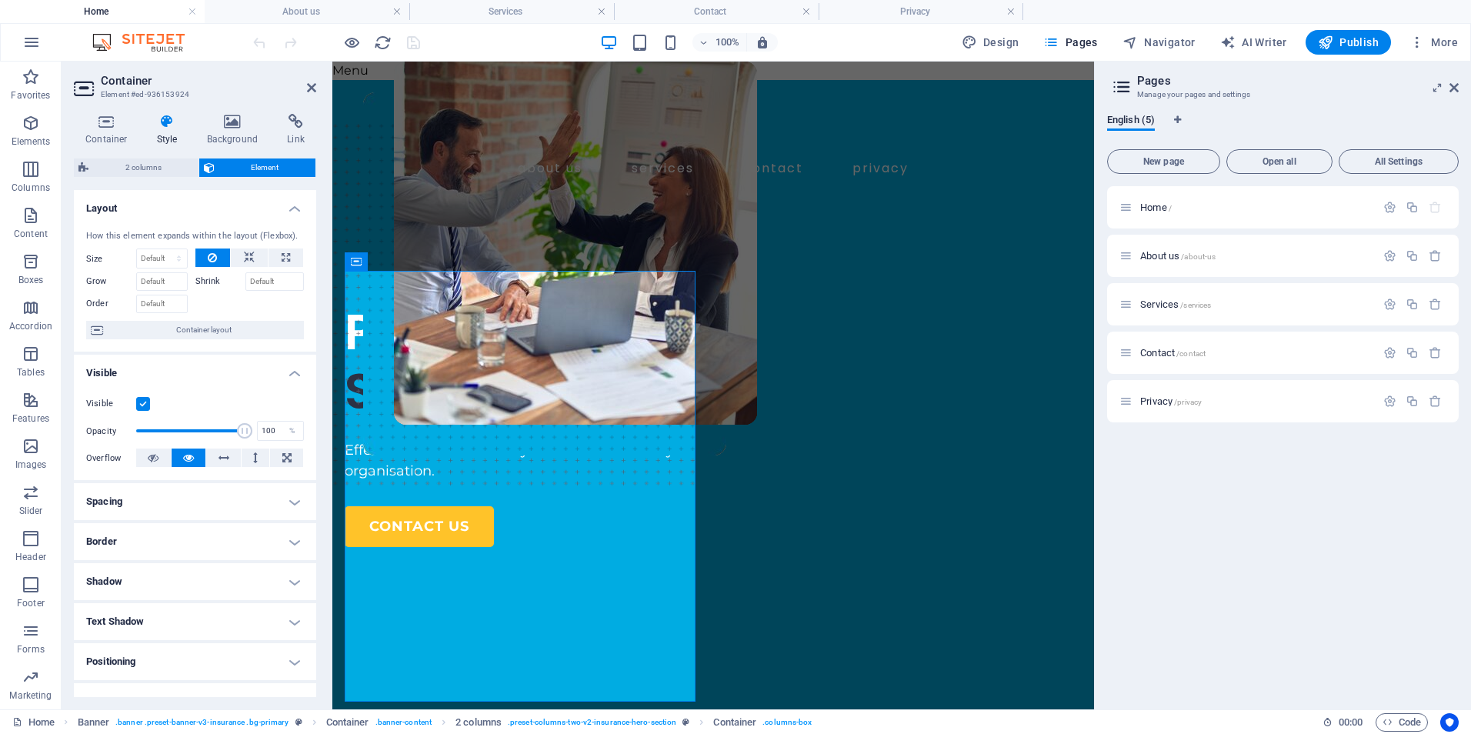
click at [288, 501] on h4 "Spacing" at bounding box center [195, 501] width 242 height 37
click at [288, 606] on h4 "Border" at bounding box center [195, 603] width 242 height 37
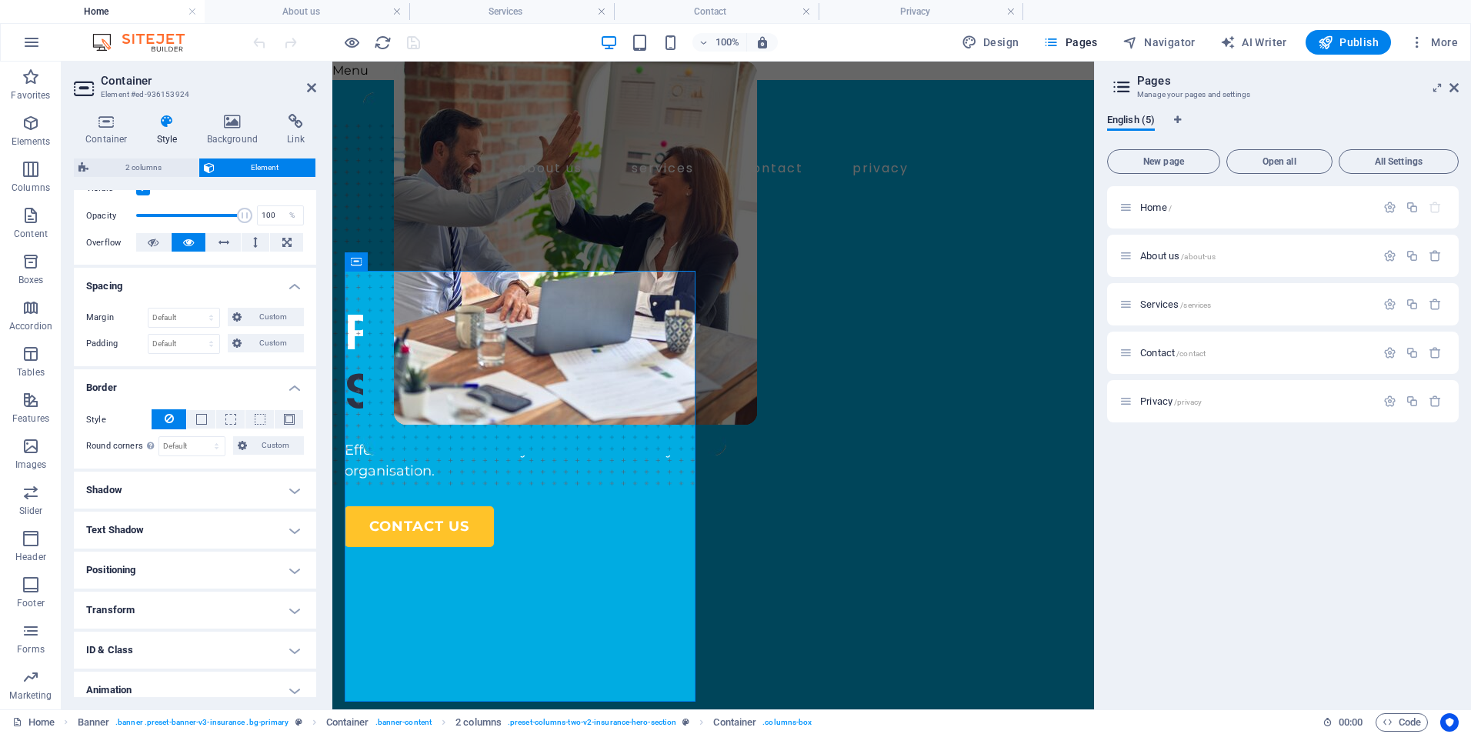
scroll to position [267, 0]
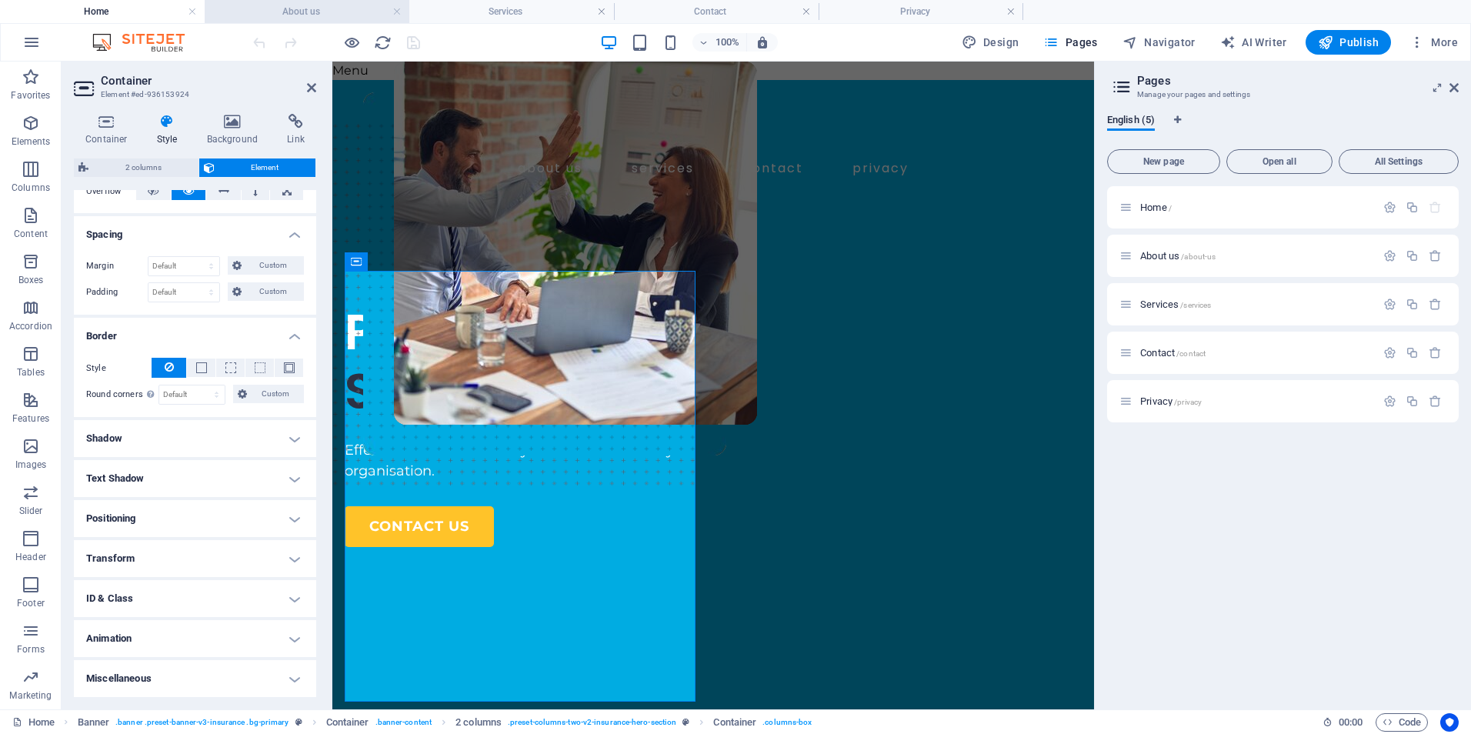
click at [287, 17] on h4 "About us" at bounding box center [307, 11] width 205 height 17
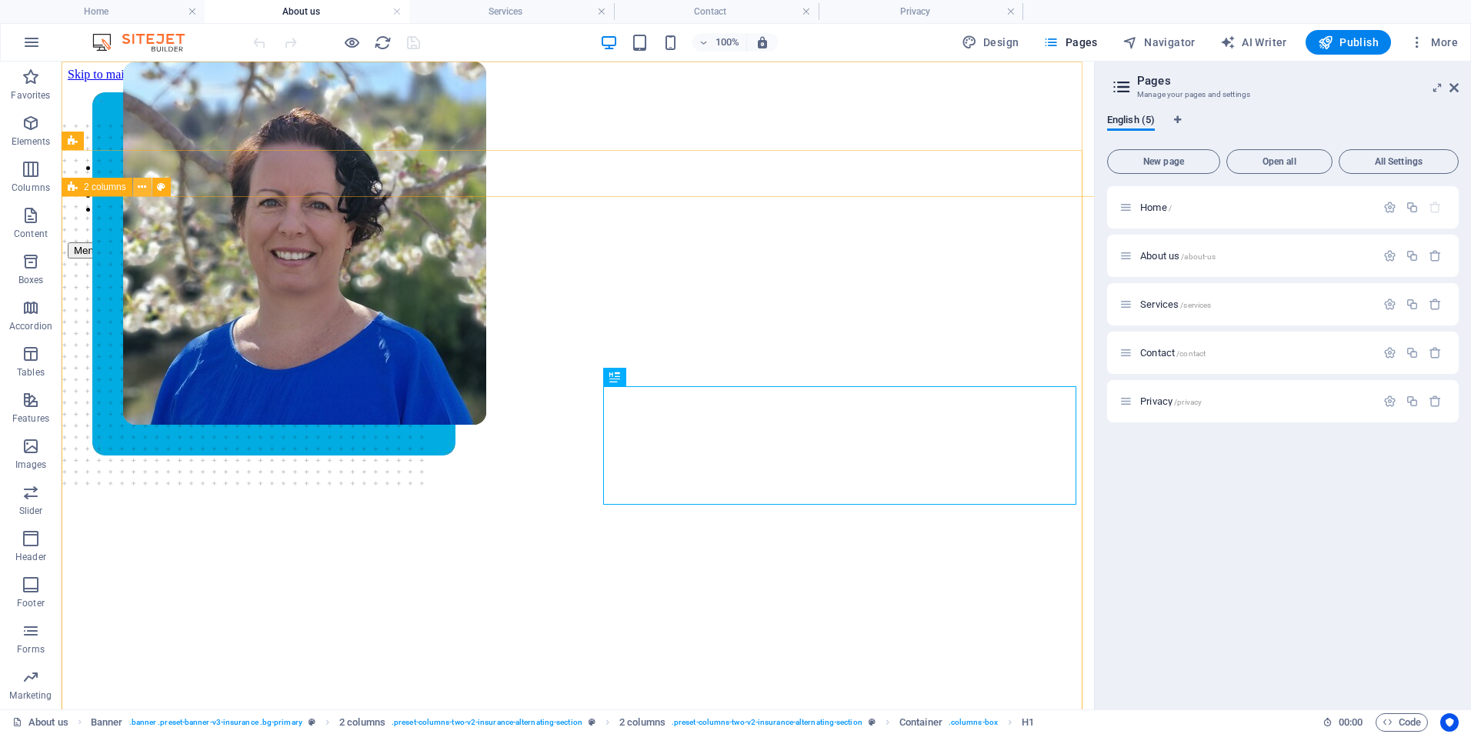
click at [145, 190] on icon at bounding box center [142, 187] width 8 height 16
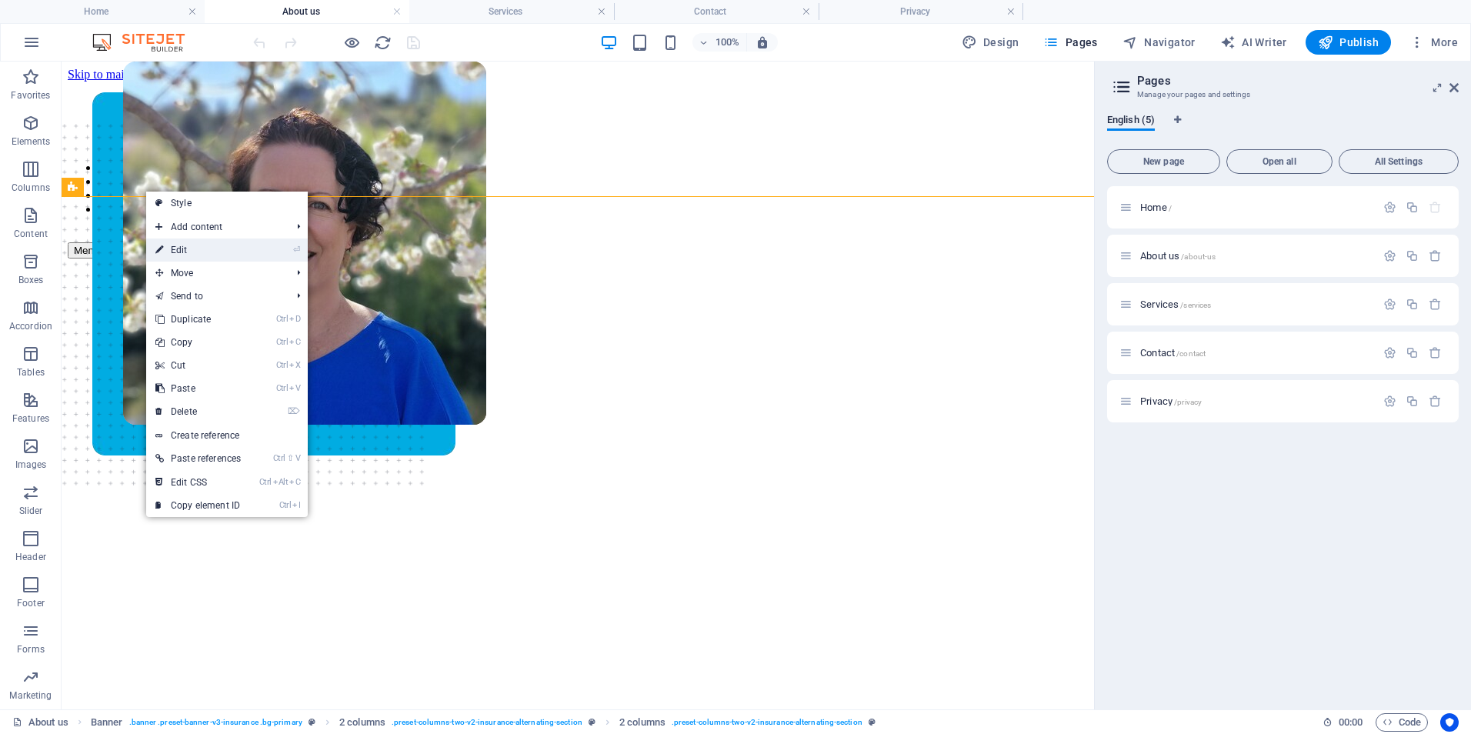
click at [167, 249] on link "⏎ Edit" at bounding box center [198, 250] width 104 height 23
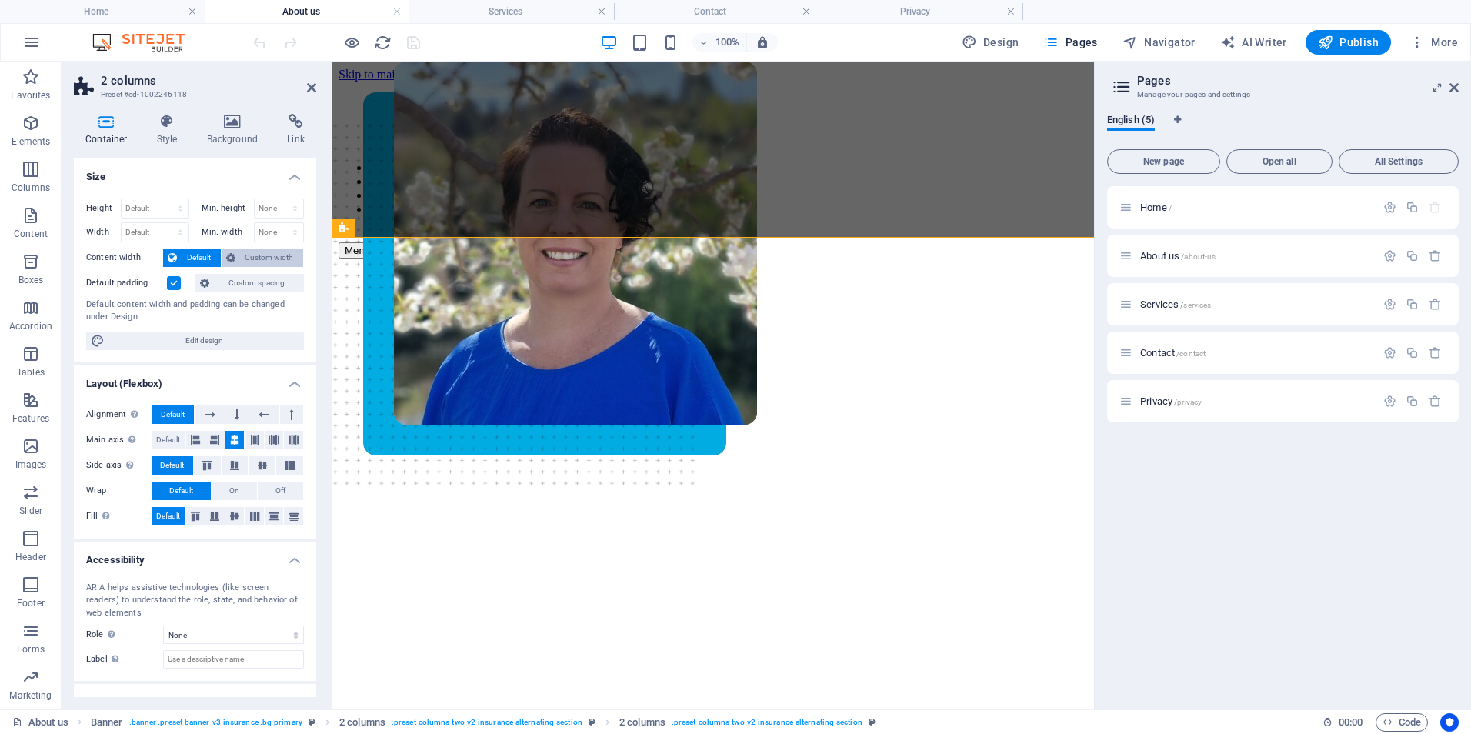
click at [264, 255] on span "Custom width" at bounding box center [269, 258] width 59 height 18
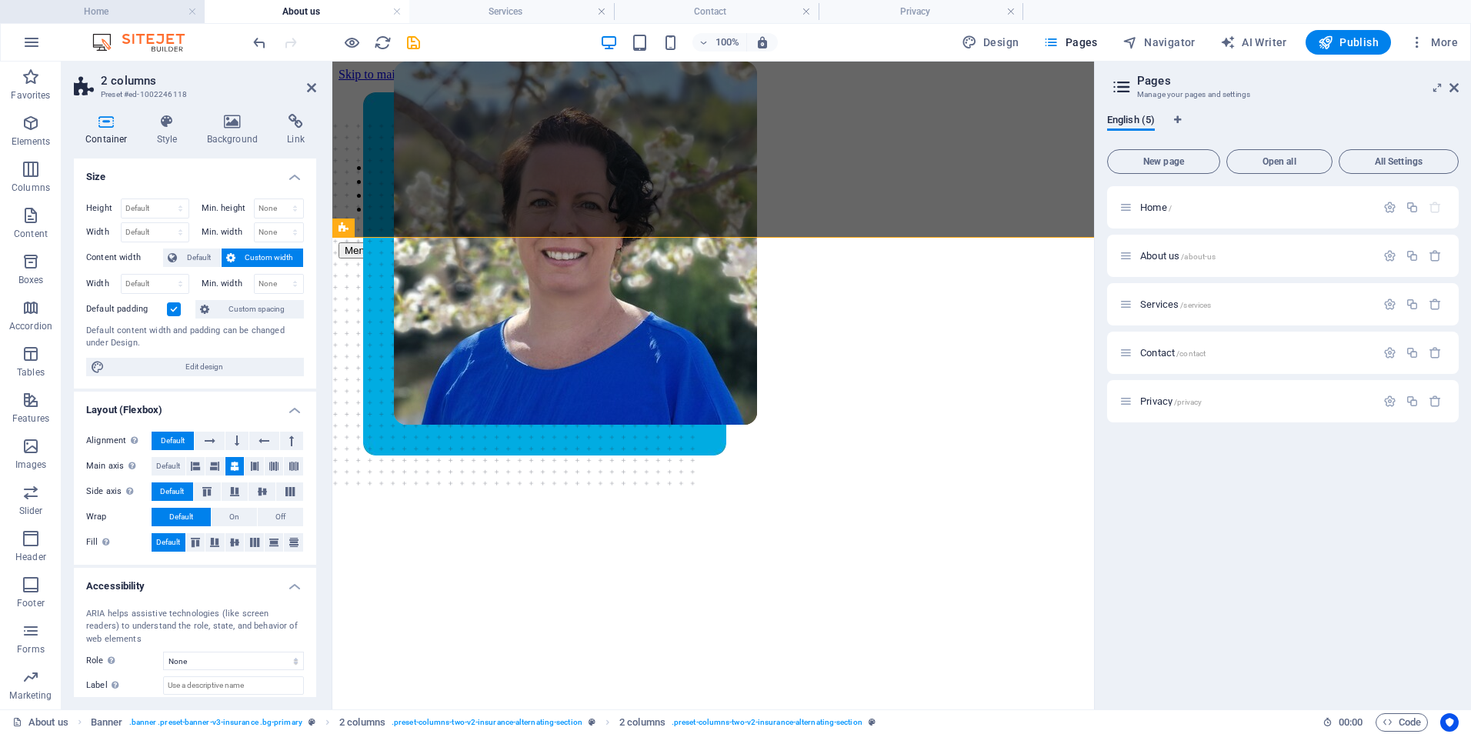
click at [108, 10] on h4 "Home" at bounding box center [102, 11] width 205 height 17
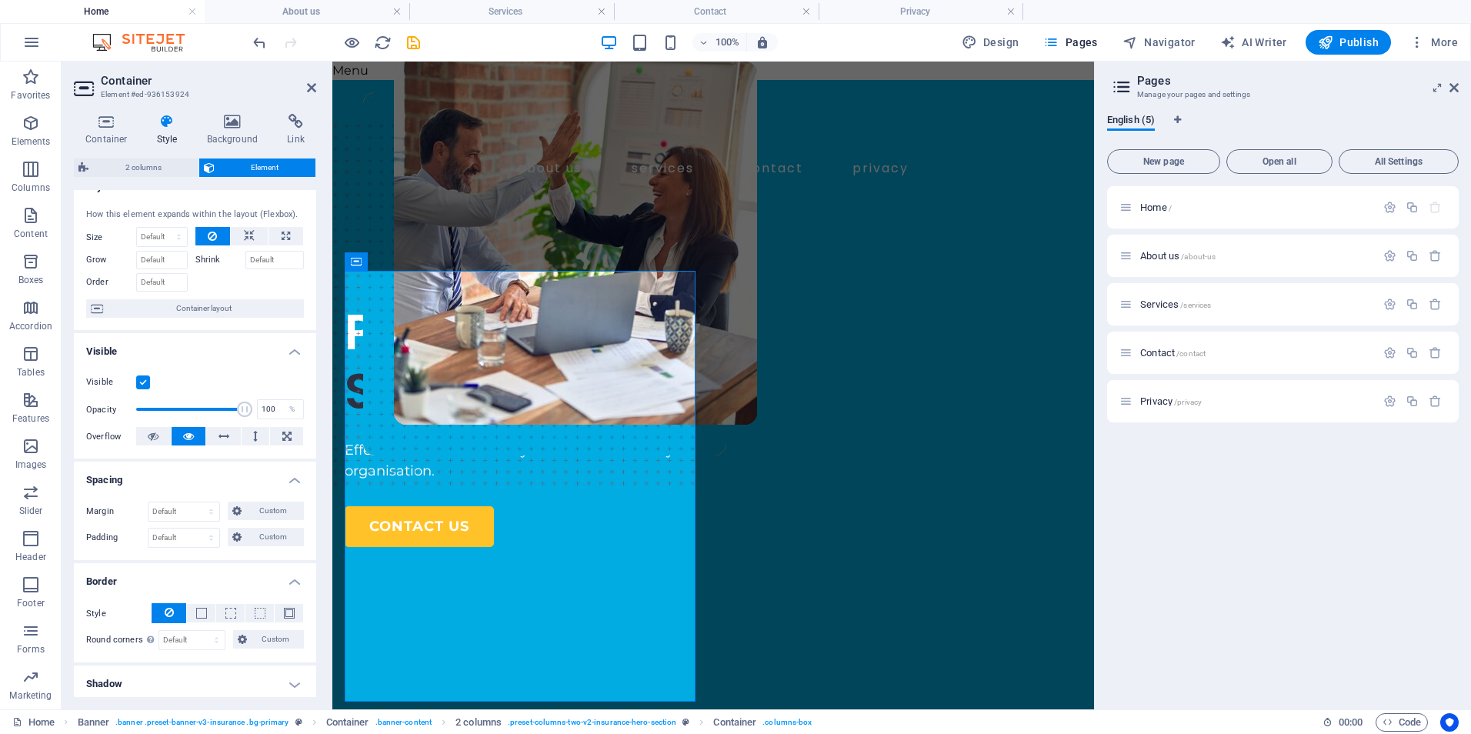
scroll to position [0, 0]
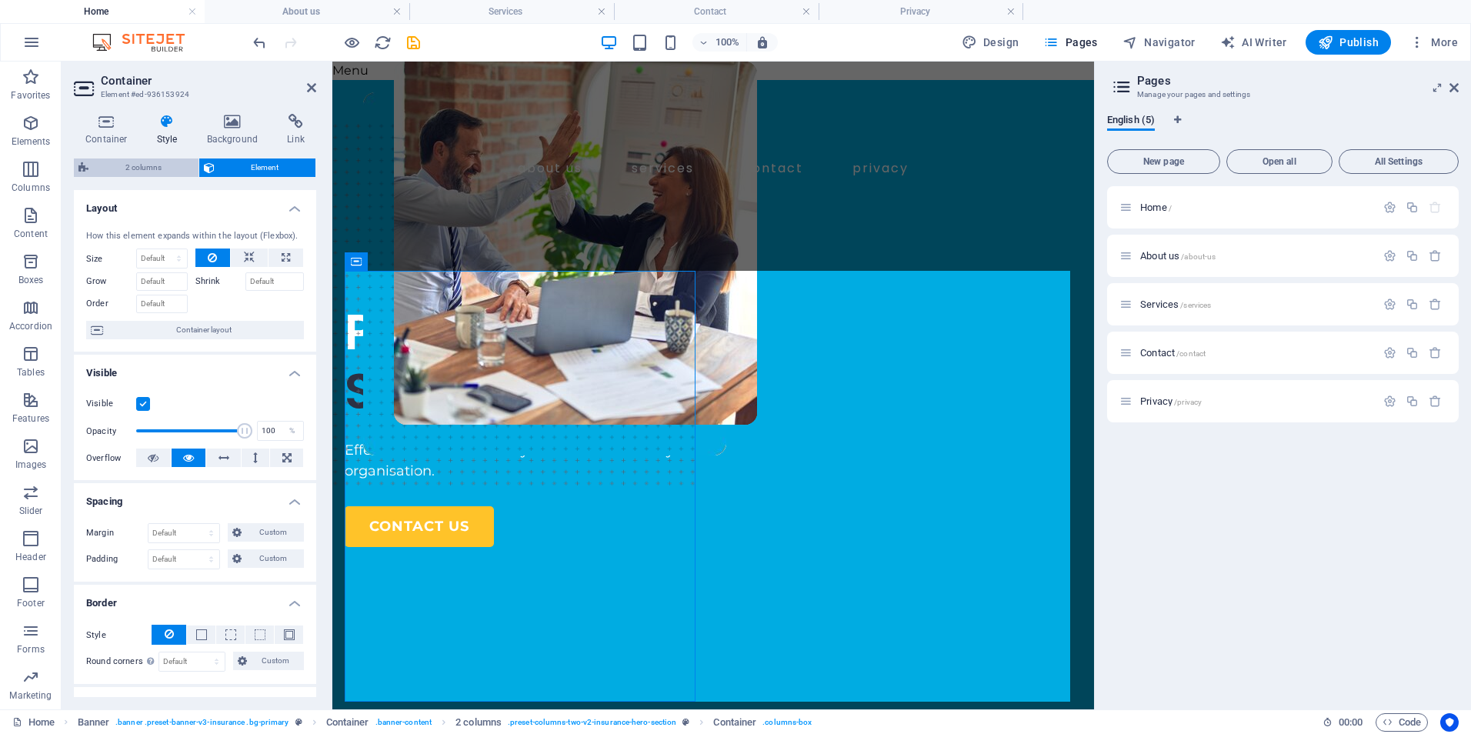
click at [120, 164] on span "2 columns" at bounding box center [143, 167] width 101 height 18
select select "rem"
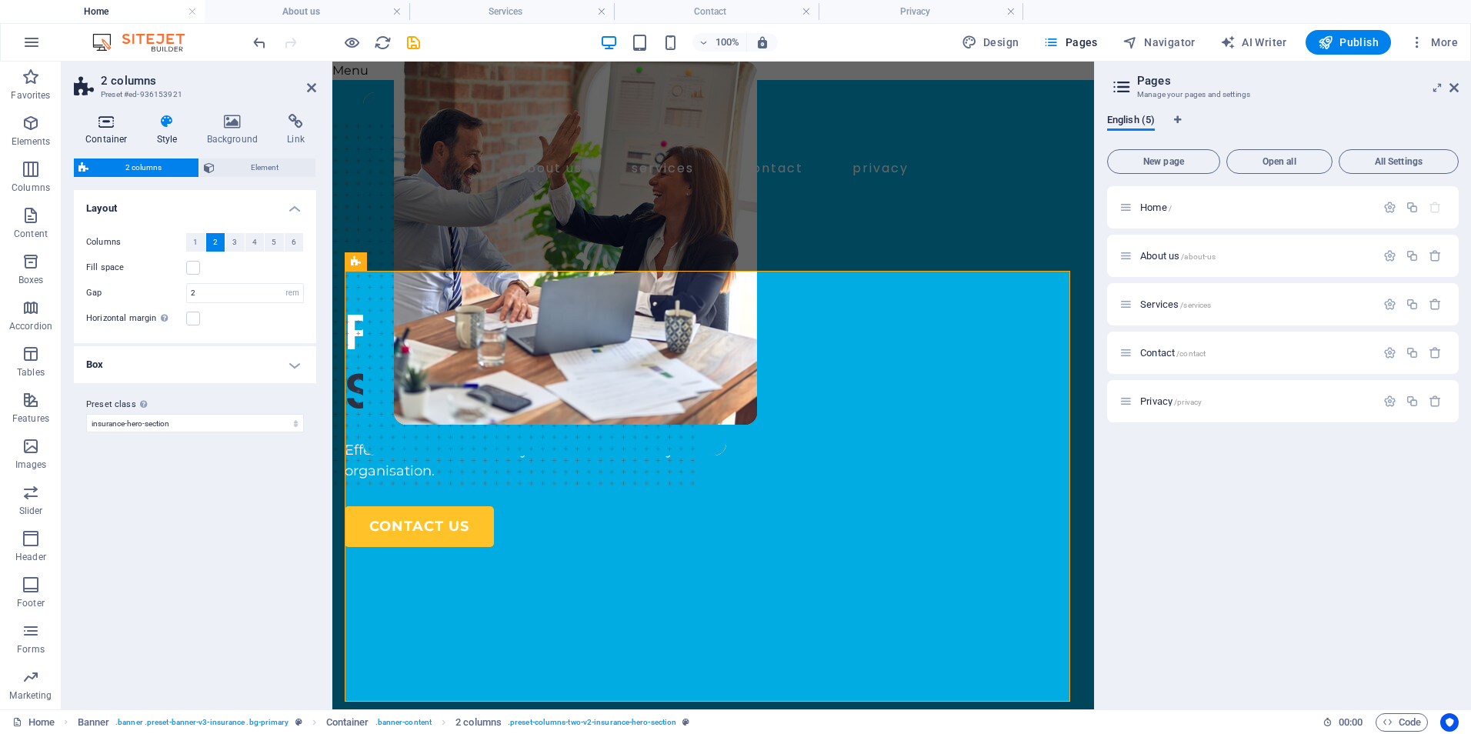
click at [101, 132] on h4 "Container" at bounding box center [110, 130] width 72 height 32
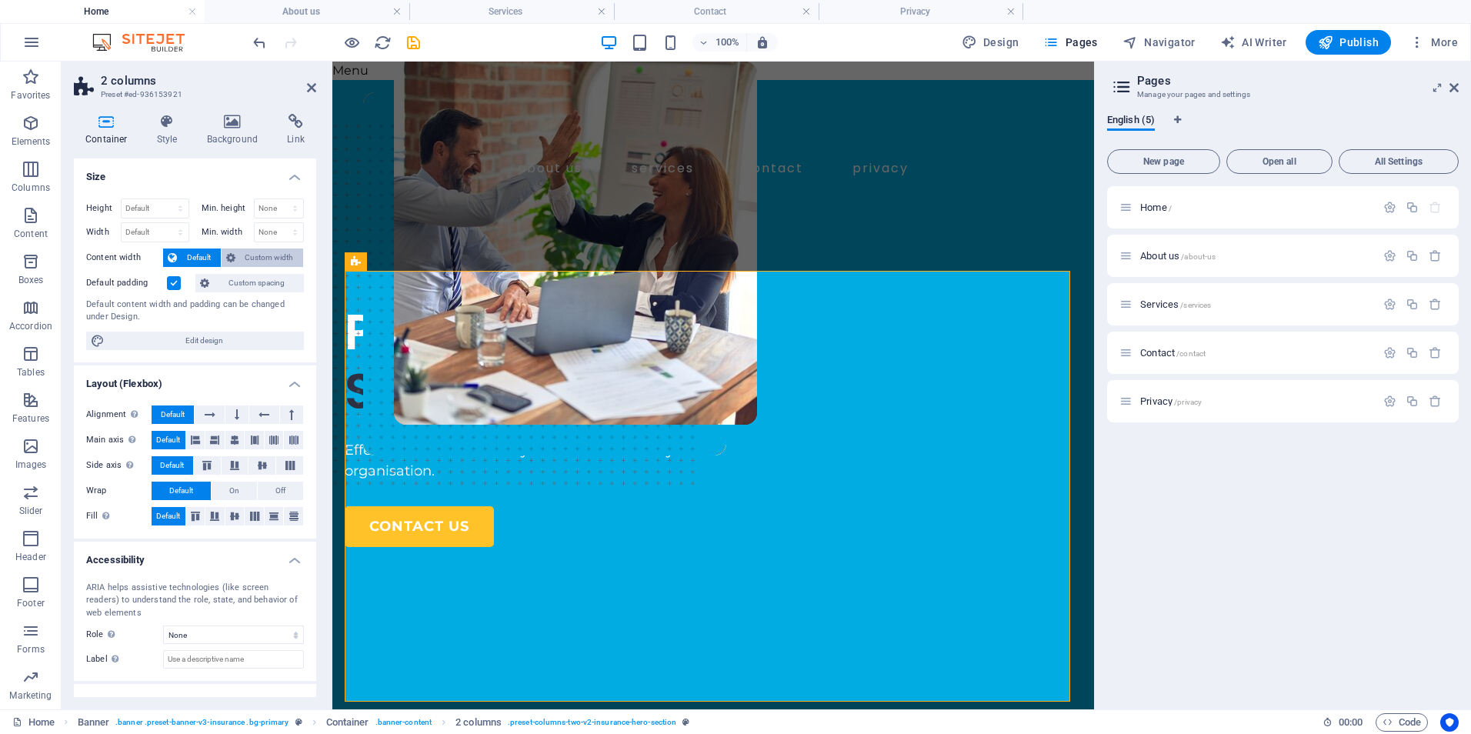
click at [250, 256] on span "Custom width" at bounding box center [269, 258] width 59 height 18
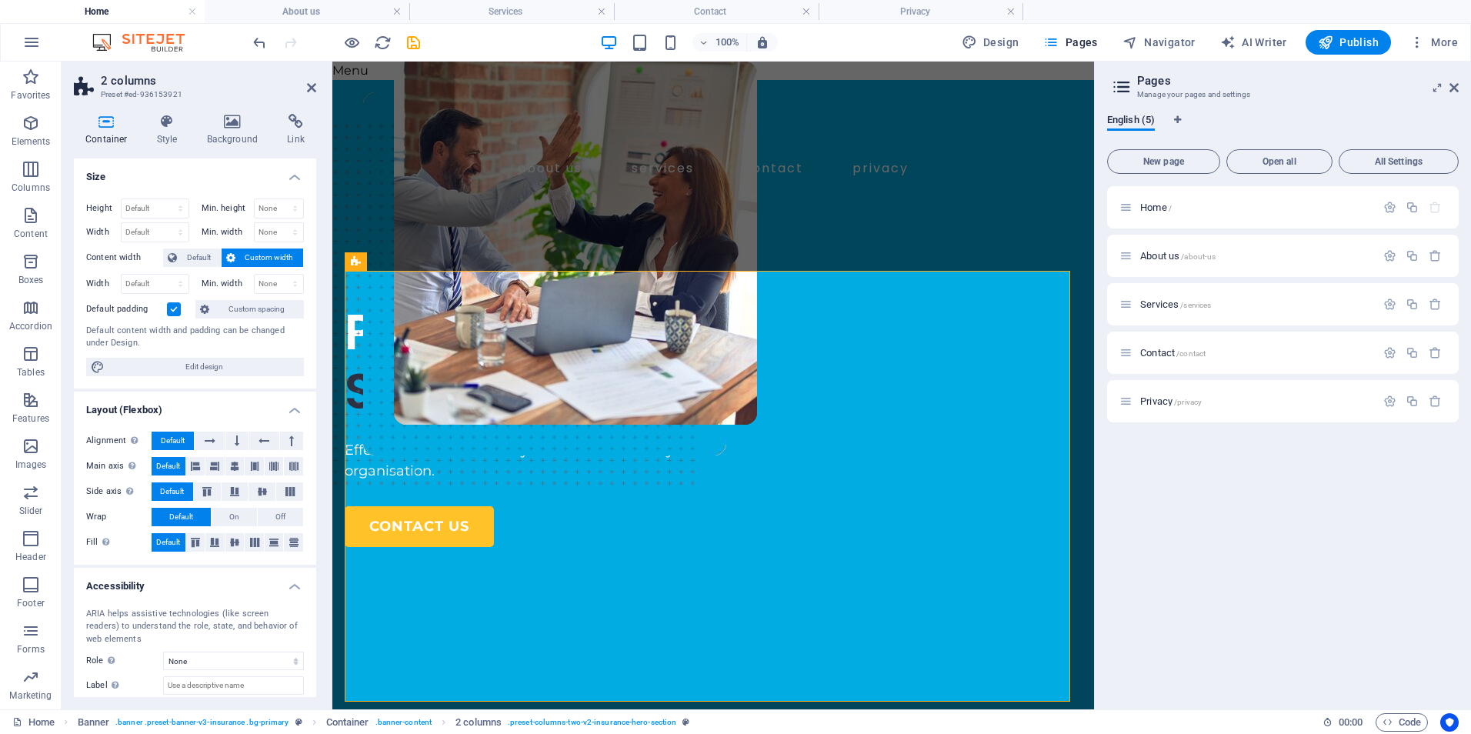
click at [251, 256] on span "Custom width" at bounding box center [269, 258] width 59 height 18
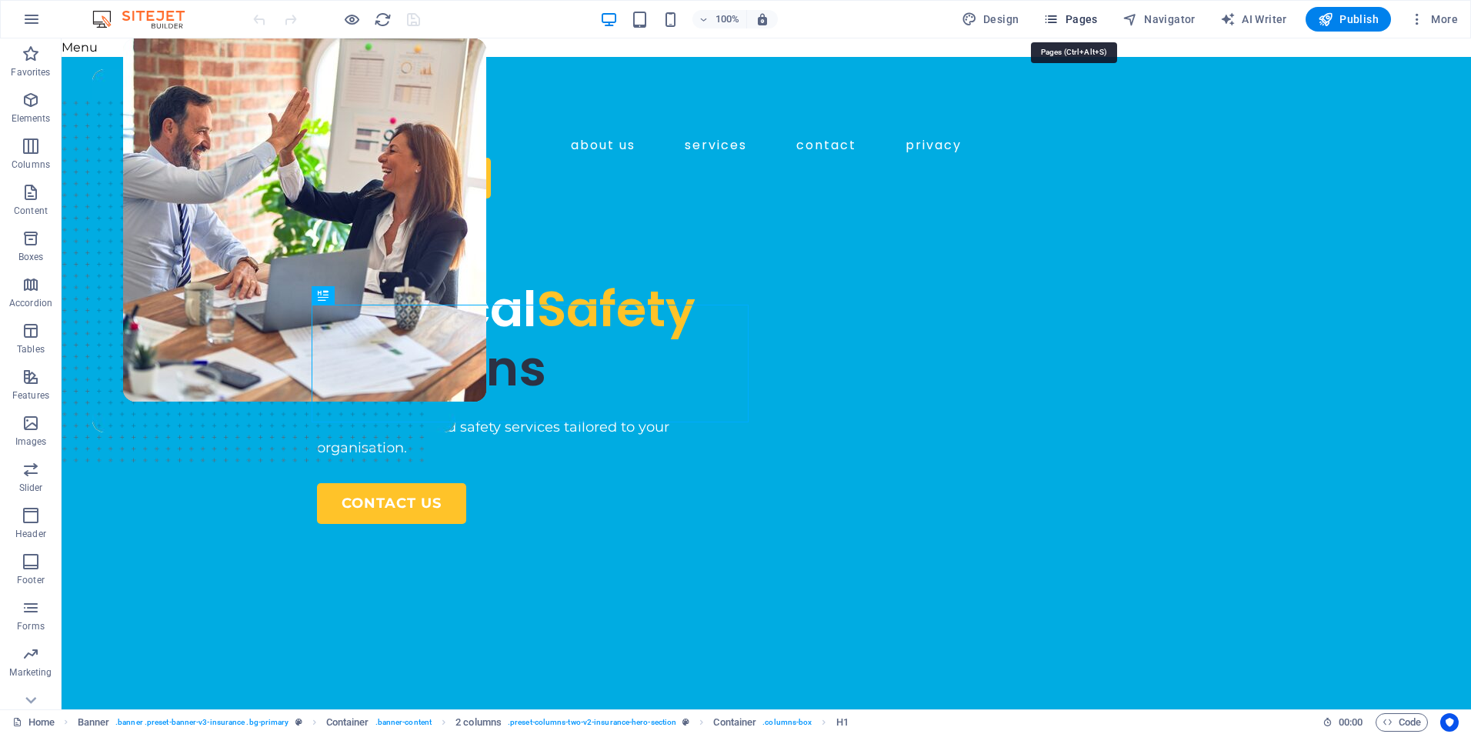
click at [1093, 25] on span "Pages" at bounding box center [1070, 19] width 54 height 15
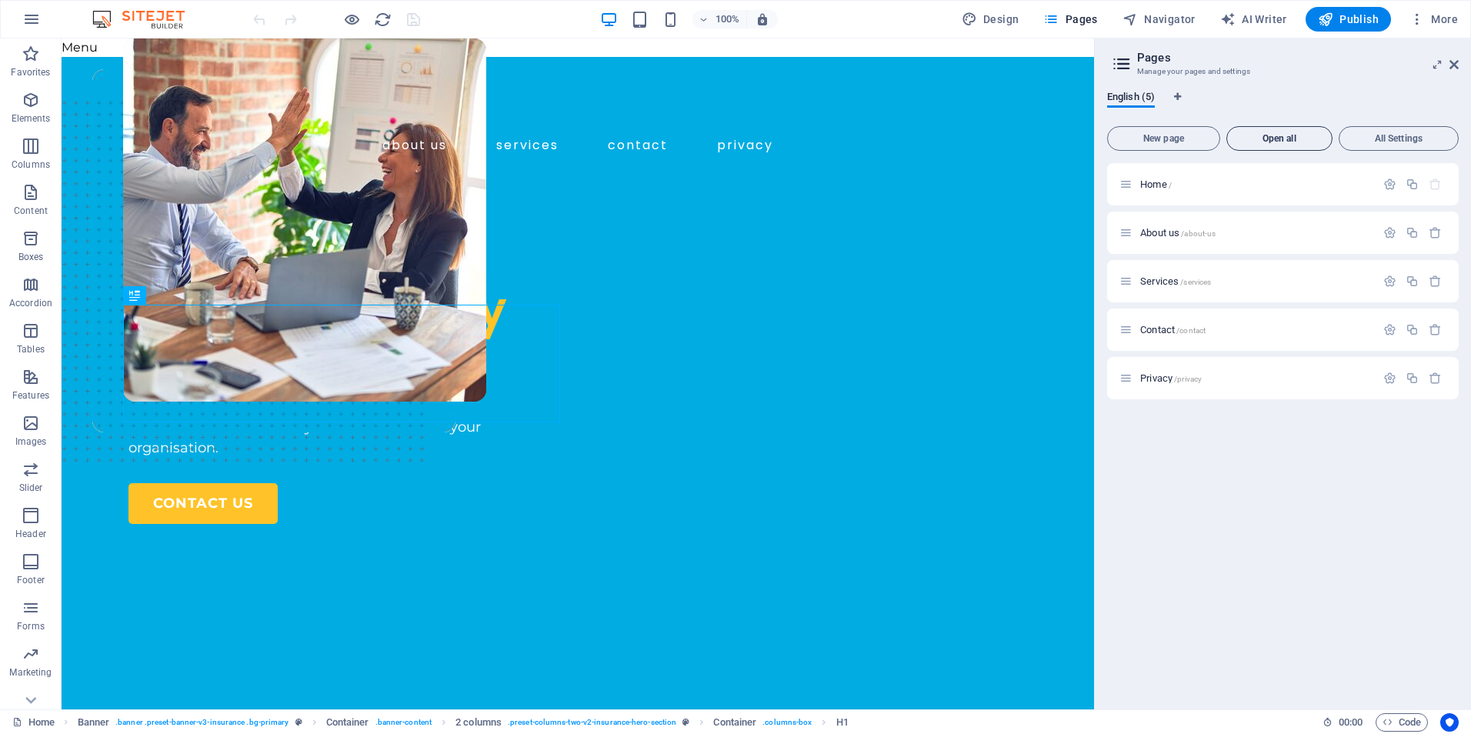
click at [1274, 141] on span "Open all" at bounding box center [1279, 138] width 92 height 9
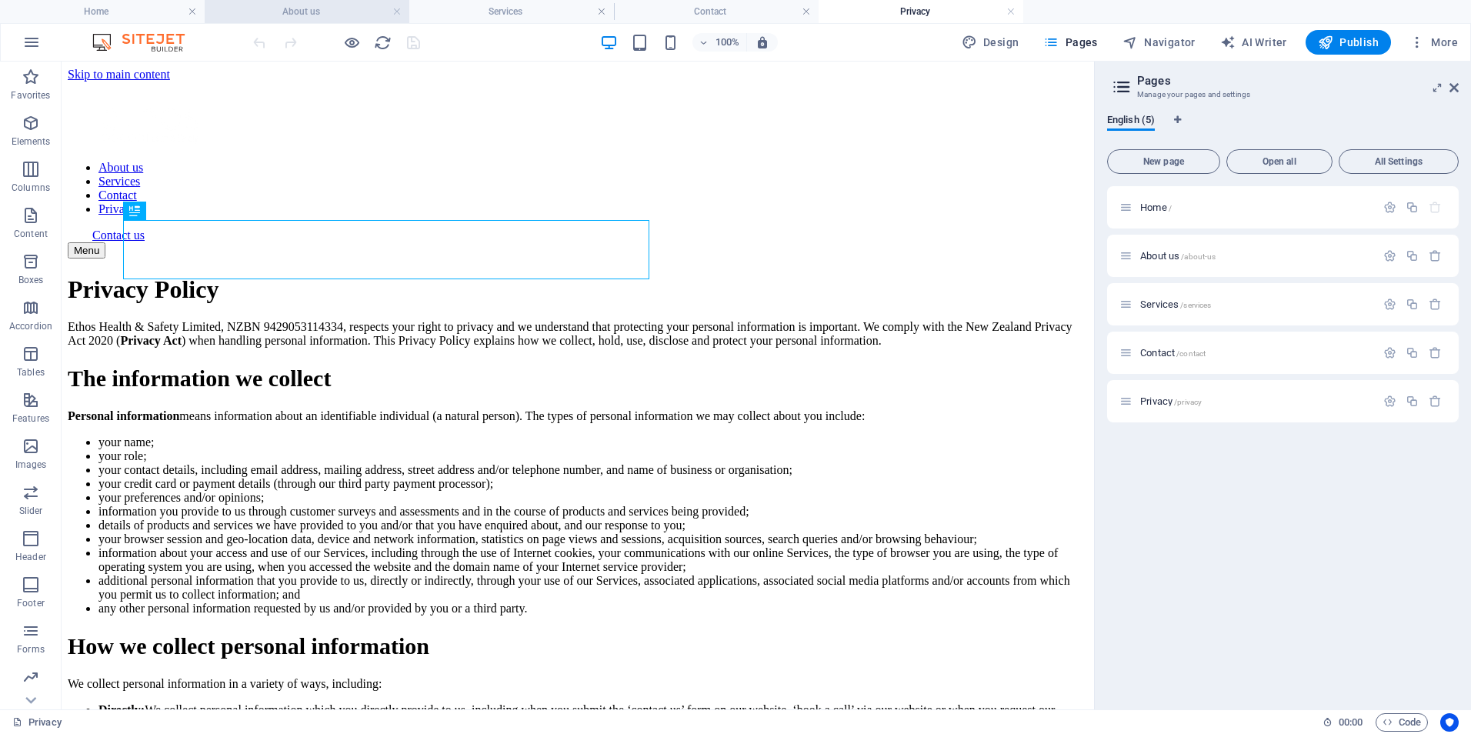
click at [320, 11] on h4 "About us" at bounding box center [307, 11] width 205 height 17
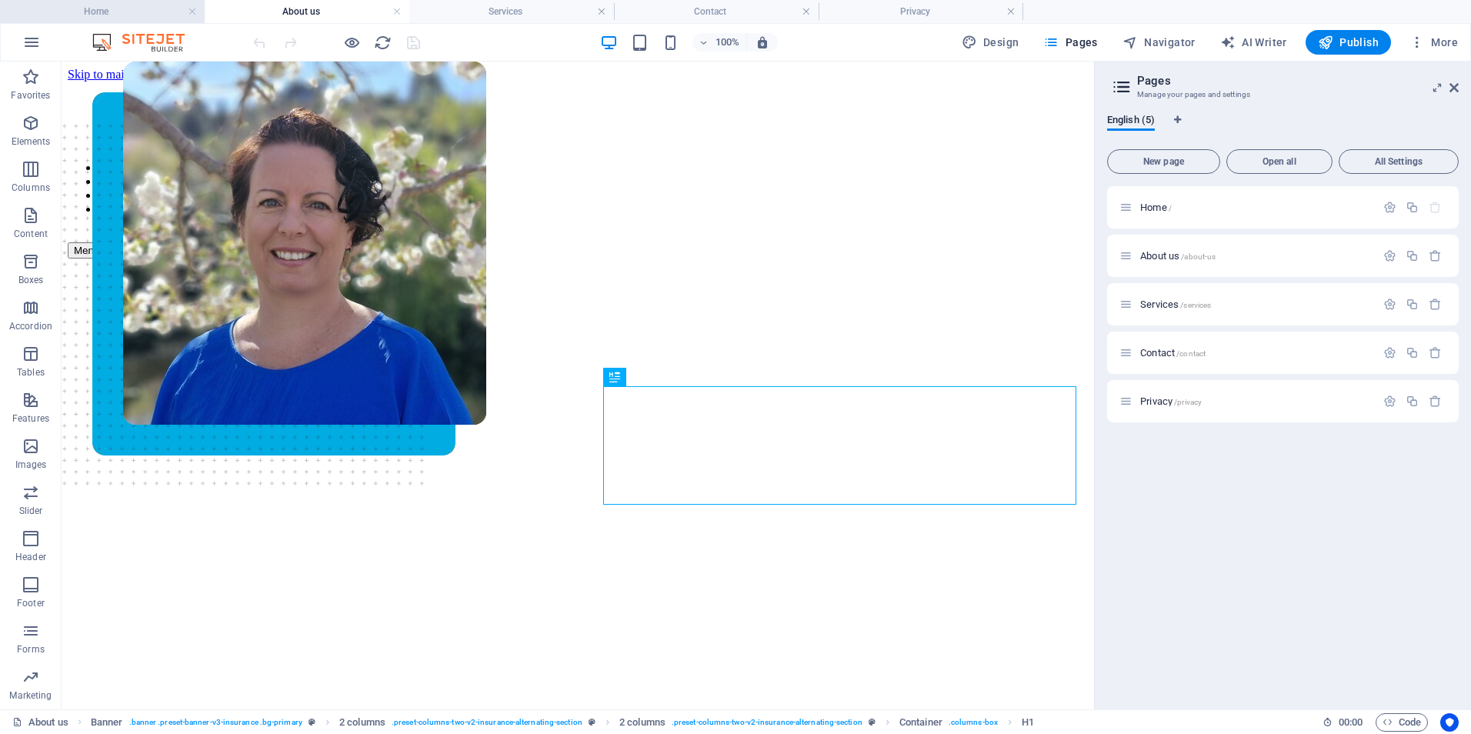
click at [135, 12] on h4 "Home" at bounding box center [102, 11] width 205 height 17
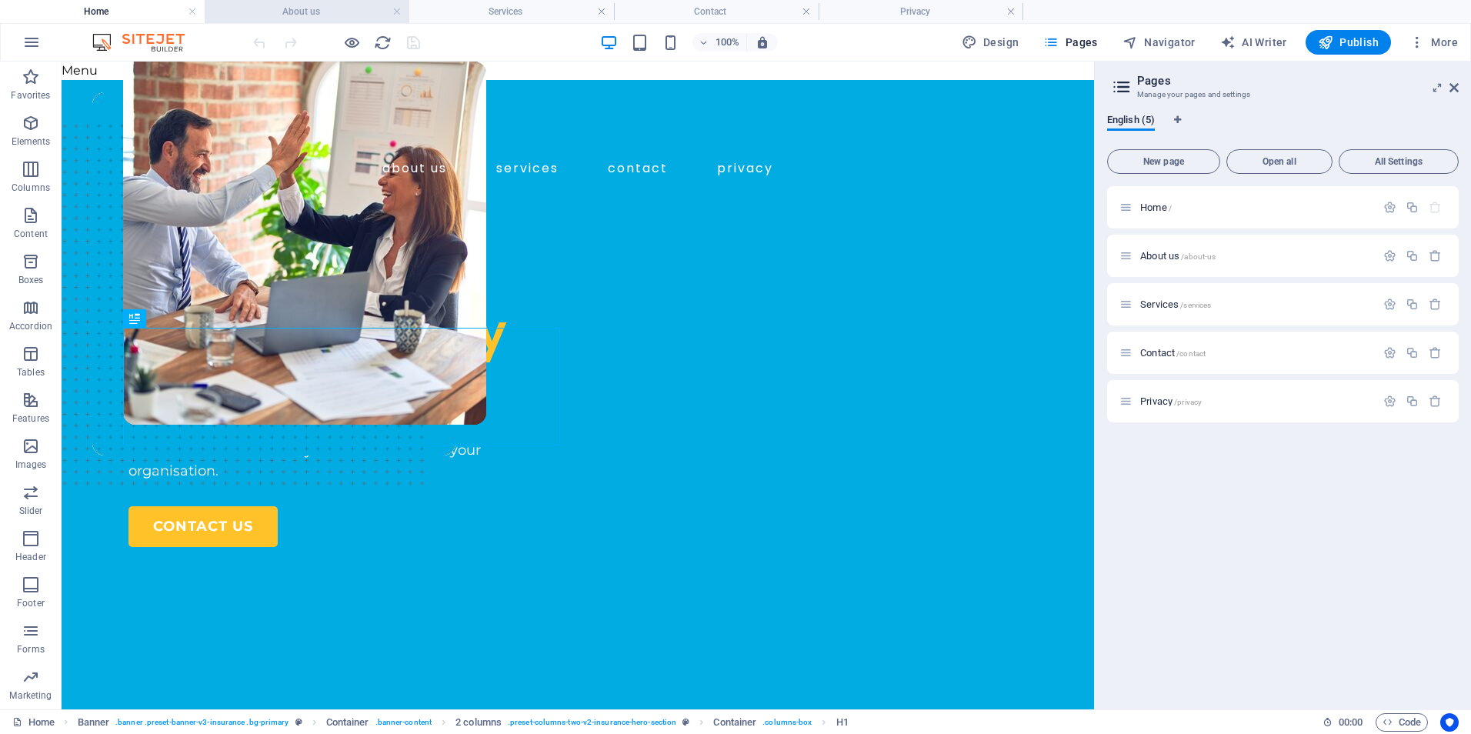
click at [312, 12] on h4 "About us" at bounding box center [307, 11] width 205 height 17
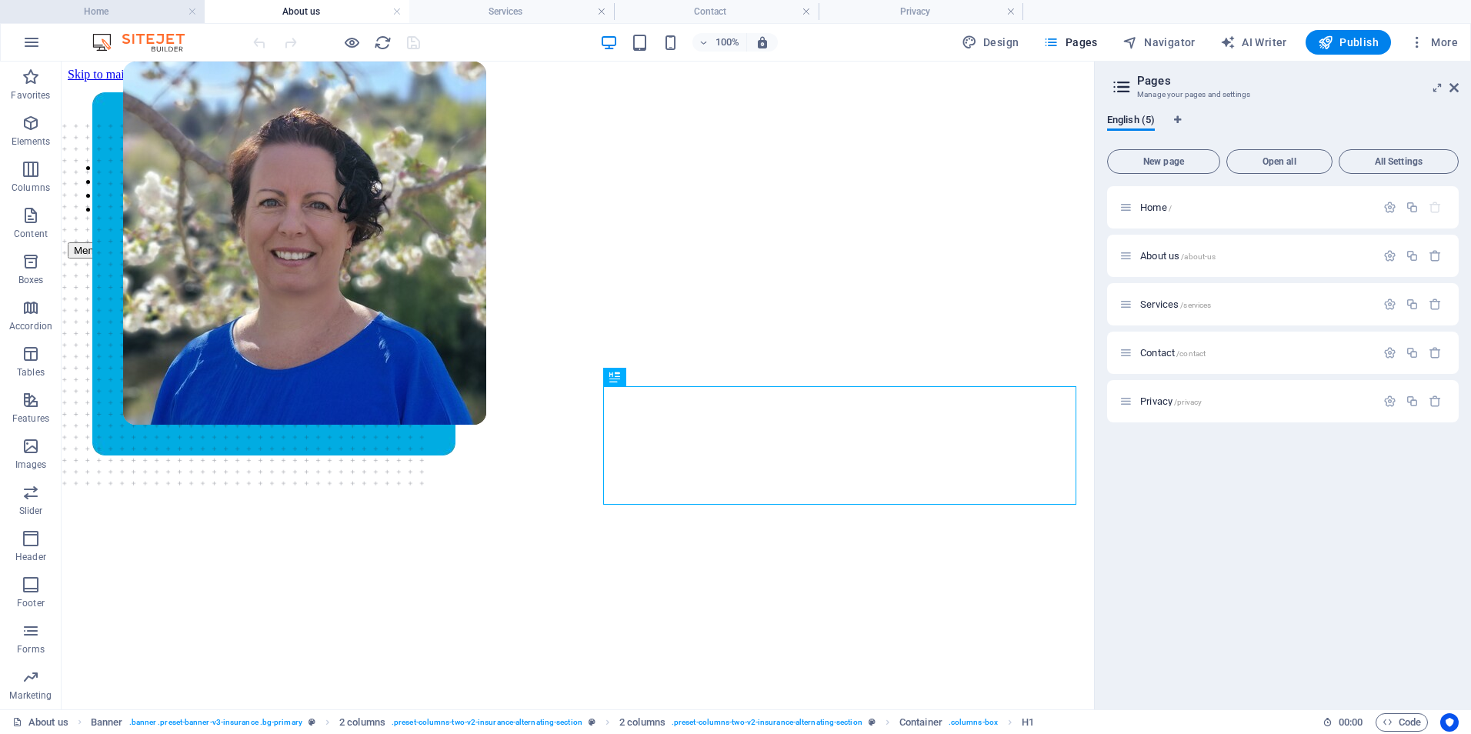
click at [154, 6] on h4 "Home" at bounding box center [102, 11] width 205 height 17
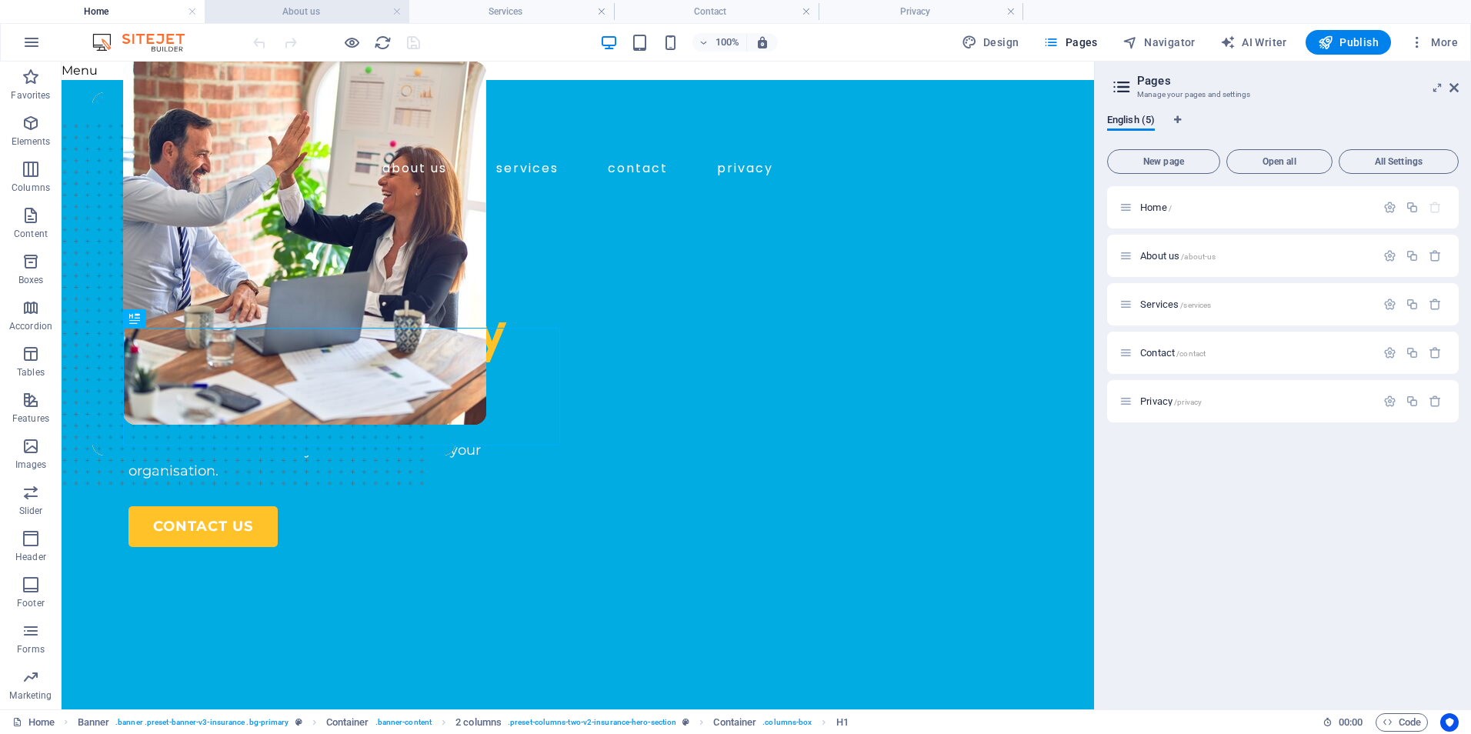
click at [306, 15] on h4 "About us" at bounding box center [307, 11] width 205 height 17
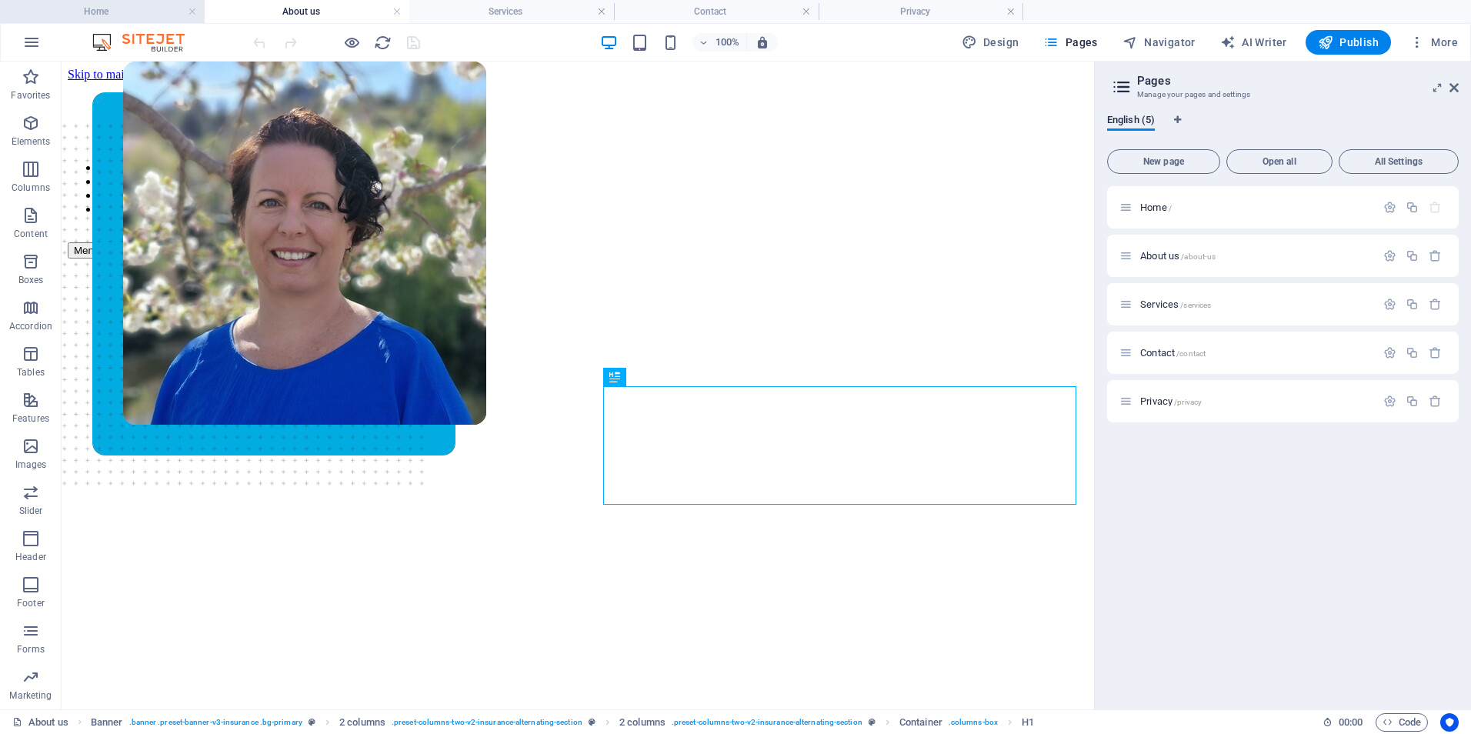
click at [115, 18] on h4 "Home" at bounding box center [102, 11] width 205 height 17
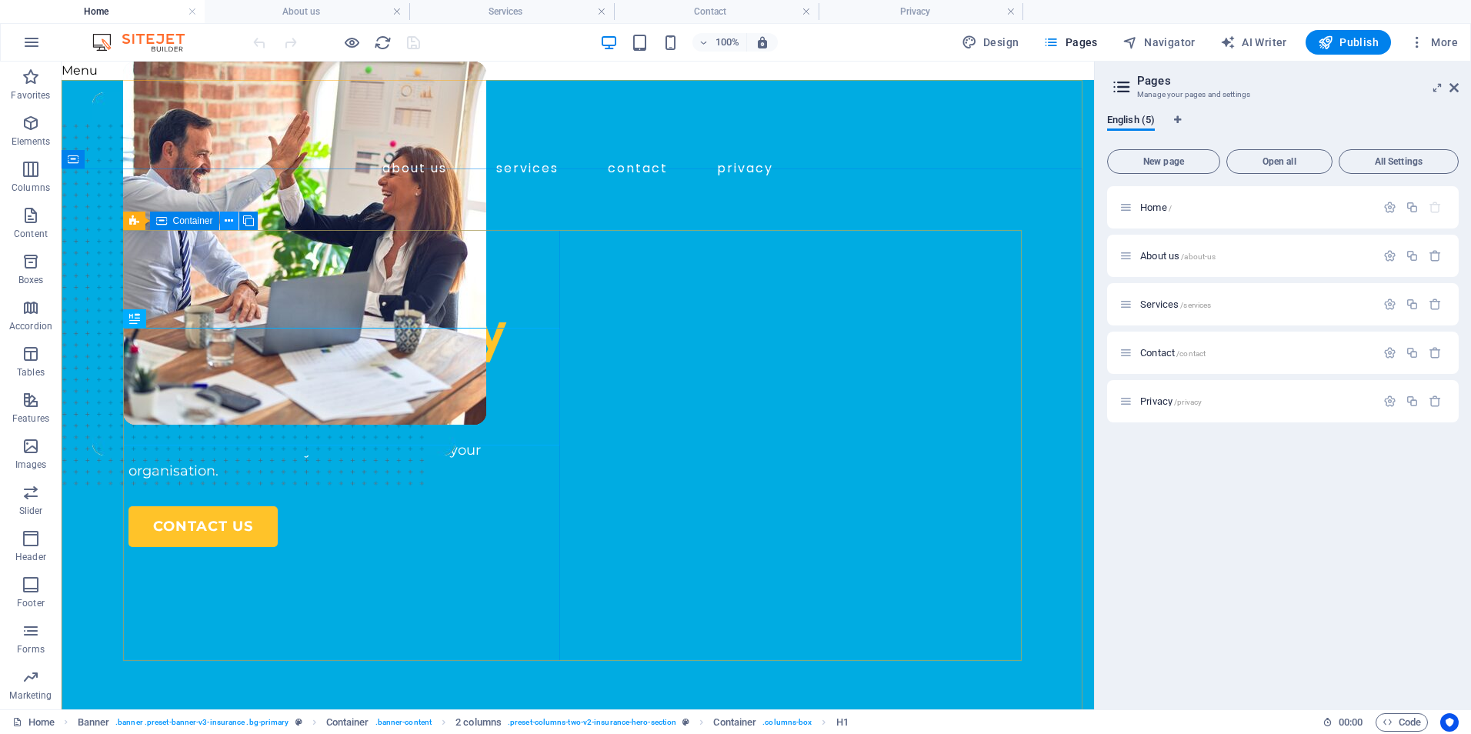
click at [230, 222] on icon at bounding box center [229, 221] width 8 height 16
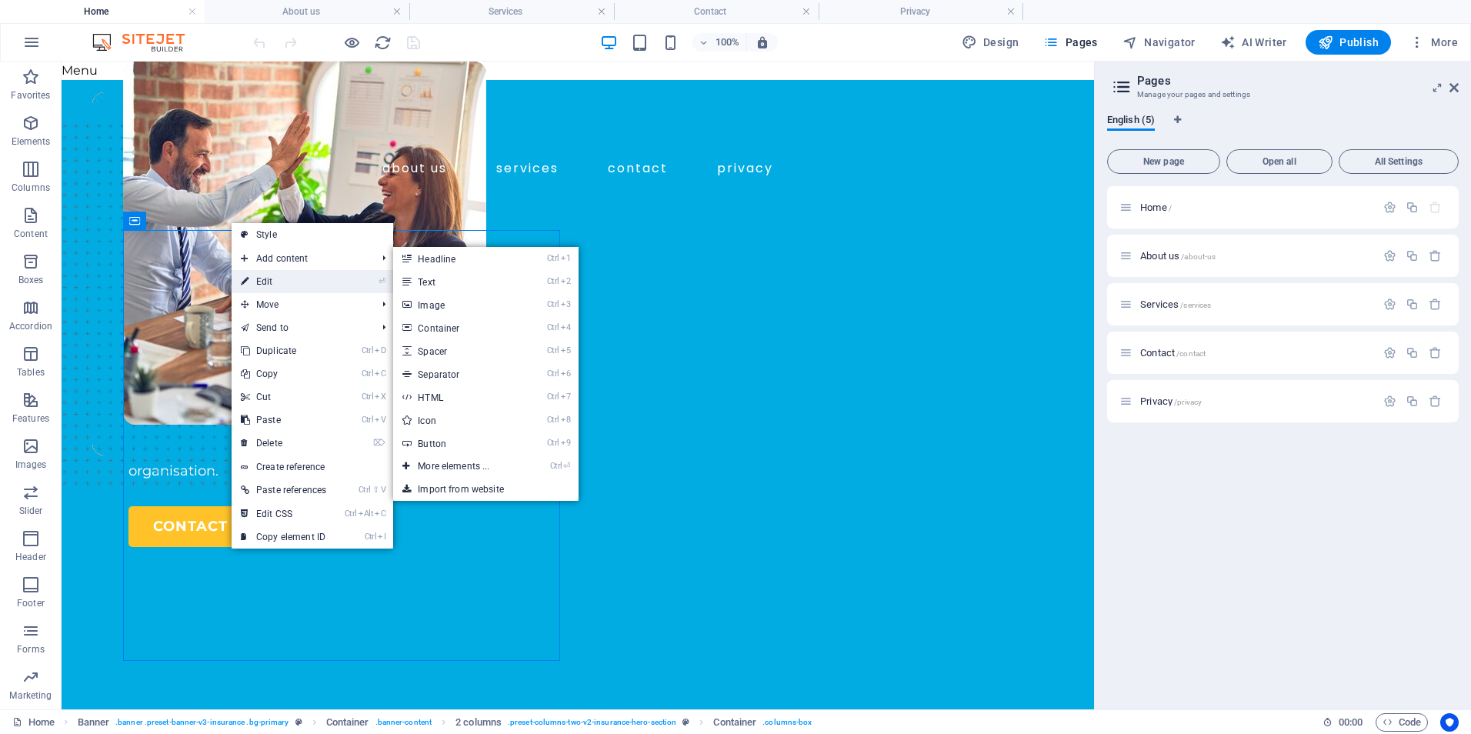
click at [256, 275] on link "⏎ Edit" at bounding box center [284, 281] width 104 height 23
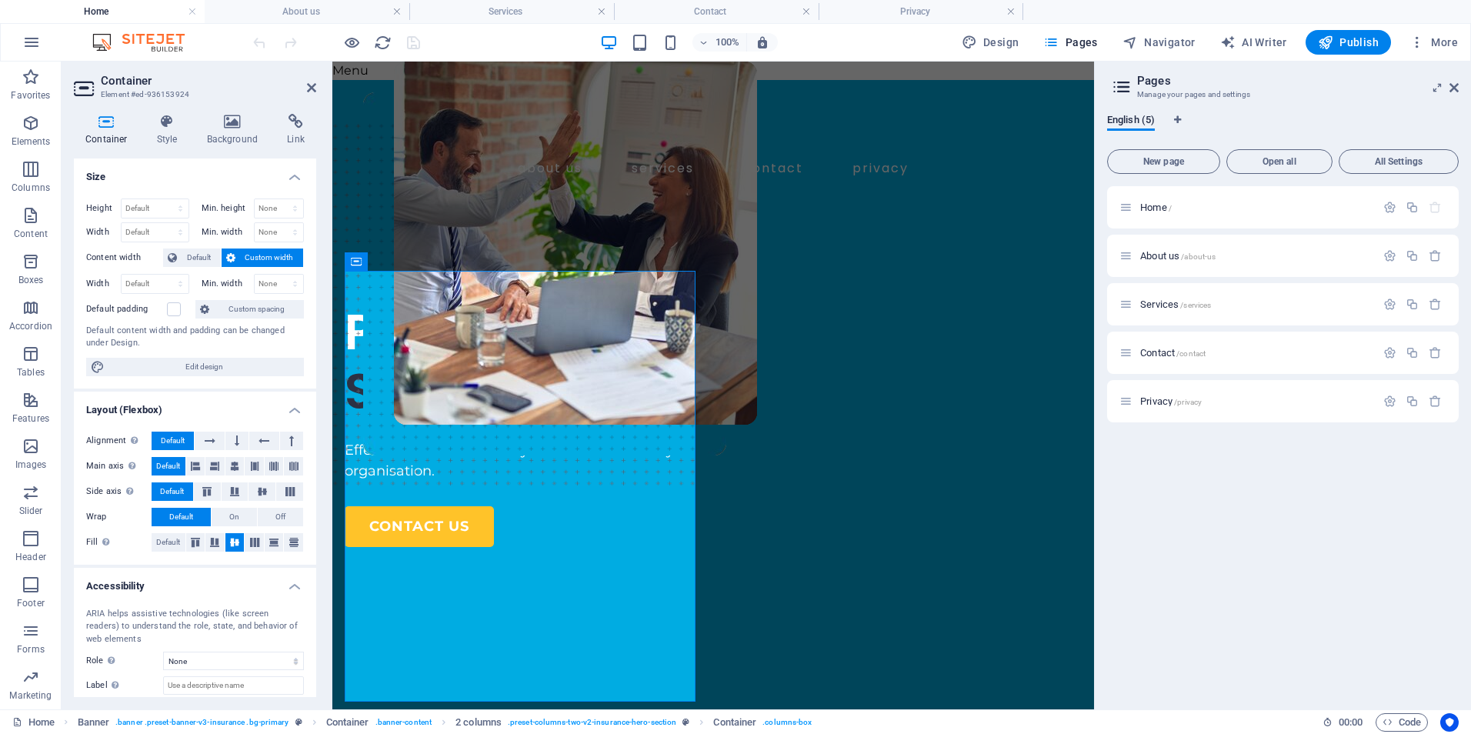
click at [250, 255] on span "Custom width" at bounding box center [269, 258] width 59 height 18
click at [265, 10] on h4 "About us" at bounding box center [307, 11] width 205 height 17
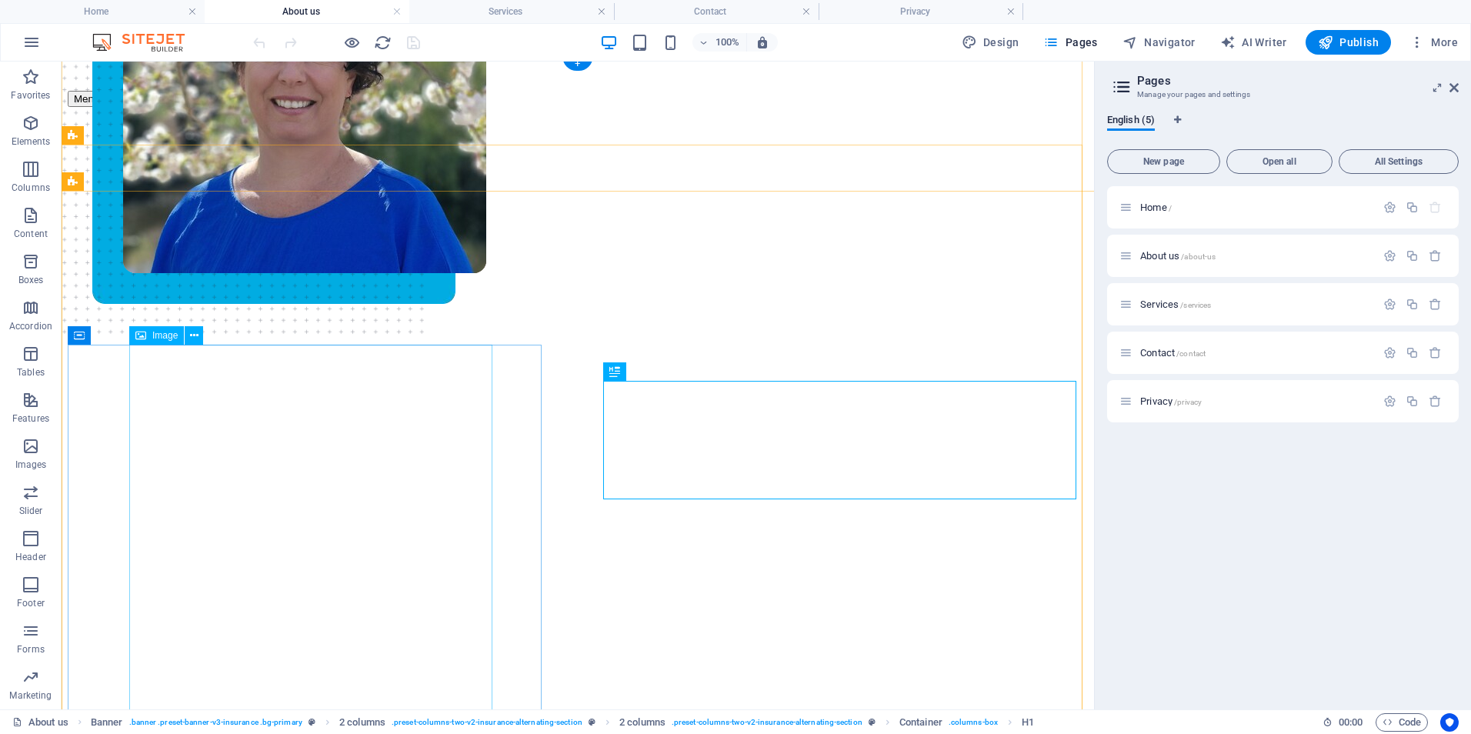
scroll to position [154, 0]
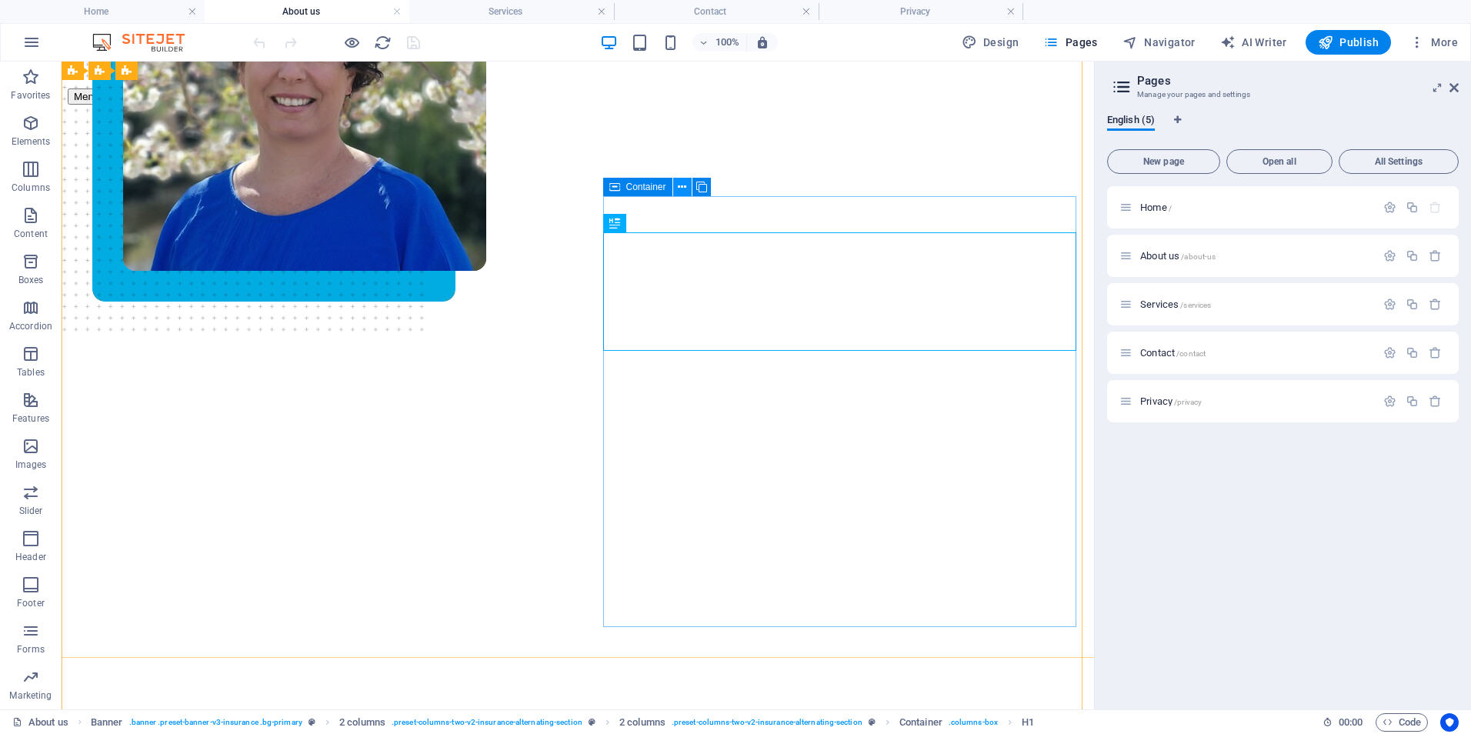
click at [682, 190] on icon at bounding box center [682, 187] width 8 height 16
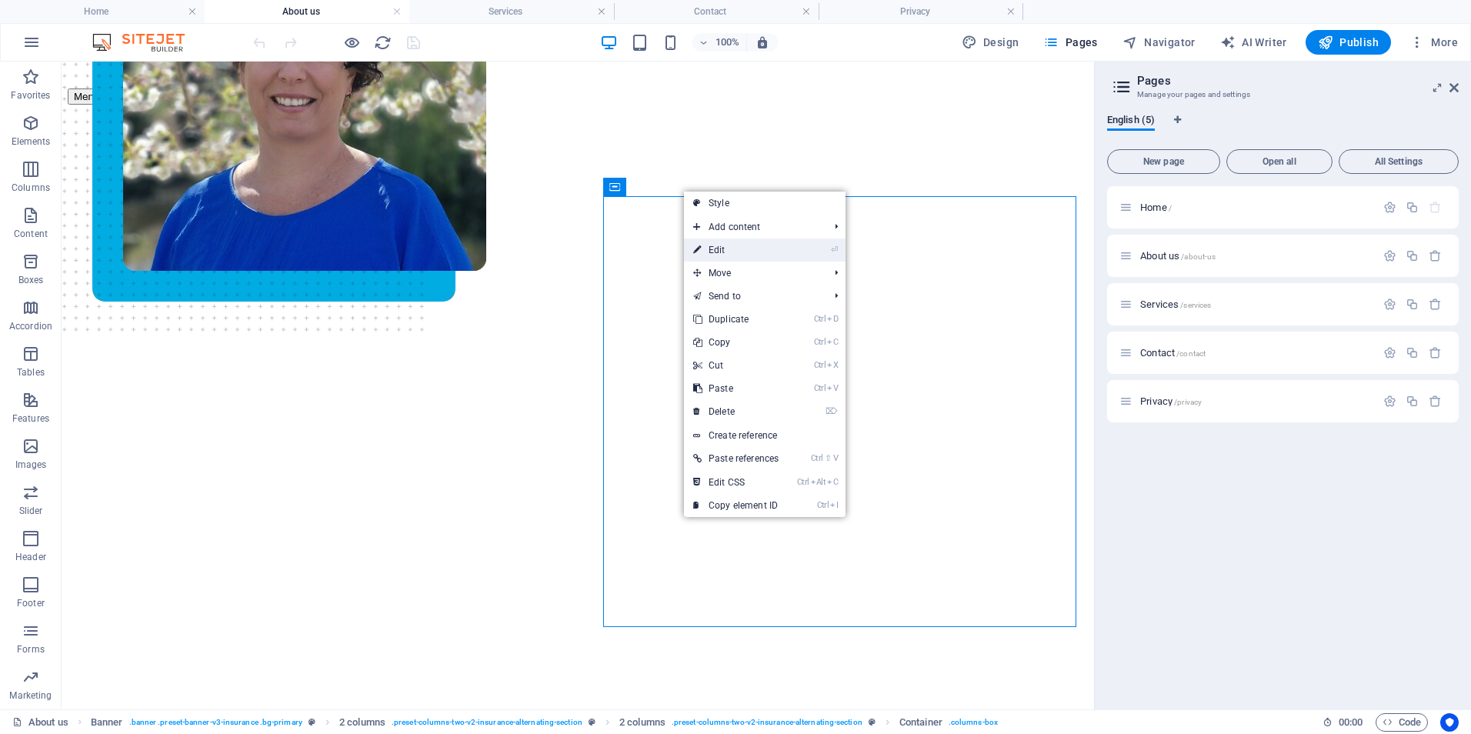
click at [710, 245] on link "⏎ Edit" at bounding box center [736, 250] width 104 height 23
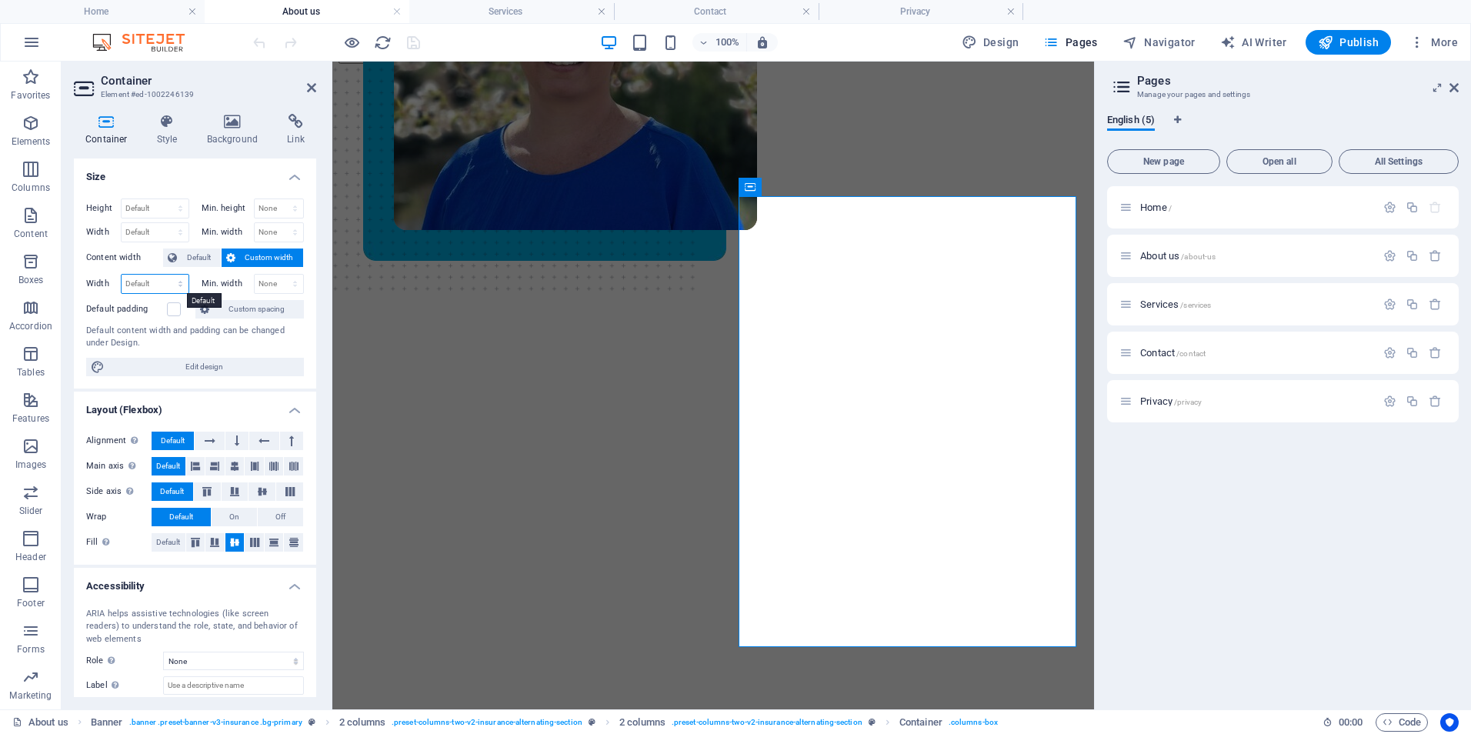
click at [165, 280] on select "Default px rem % em vh vw" at bounding box center [155, 284] width 67 height 18
click at [192, 465] on icon at bounding box center [195, 466] width 9 height 18
click at [233, 463] on icon at bounding box center [234, 466] width 9 height 18
click at [171, 311] on label at bounding box center [174, 309] width 14 height 14
click at [0, 0] on input "Default padding" at bounding box center [0, 0] width 0 height 0
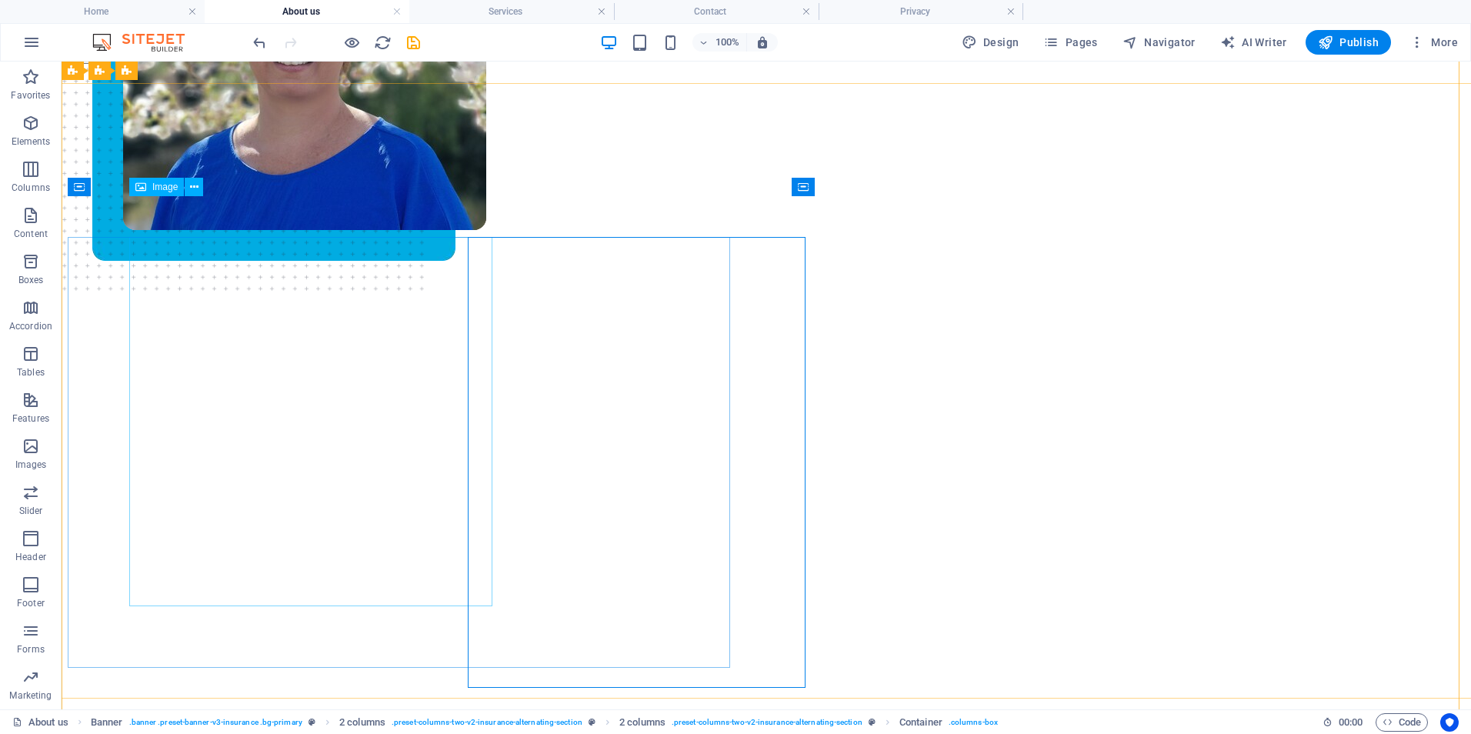
scroll to position [154, 0]
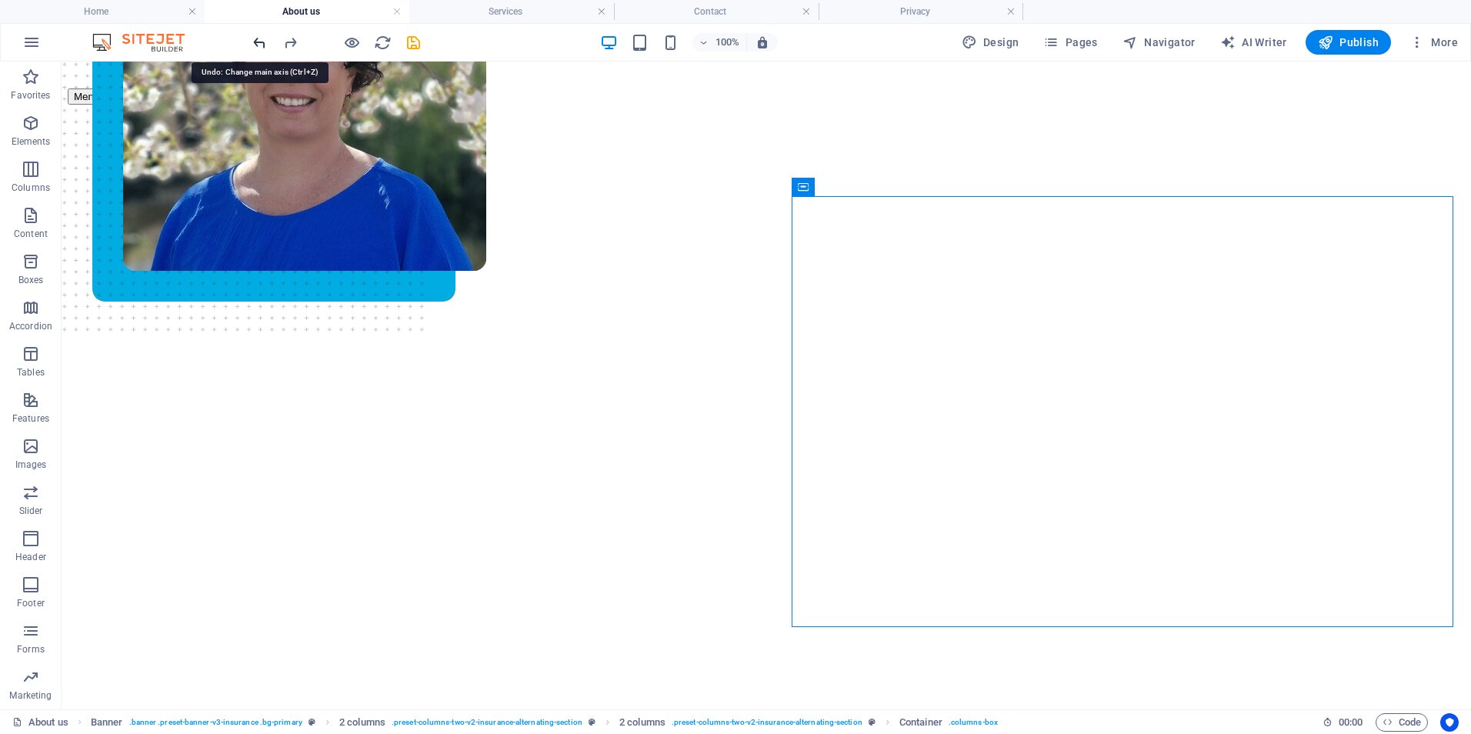
click at [258, 44] on icon "undo" at bounding box center [260, 43] width 18 height 18
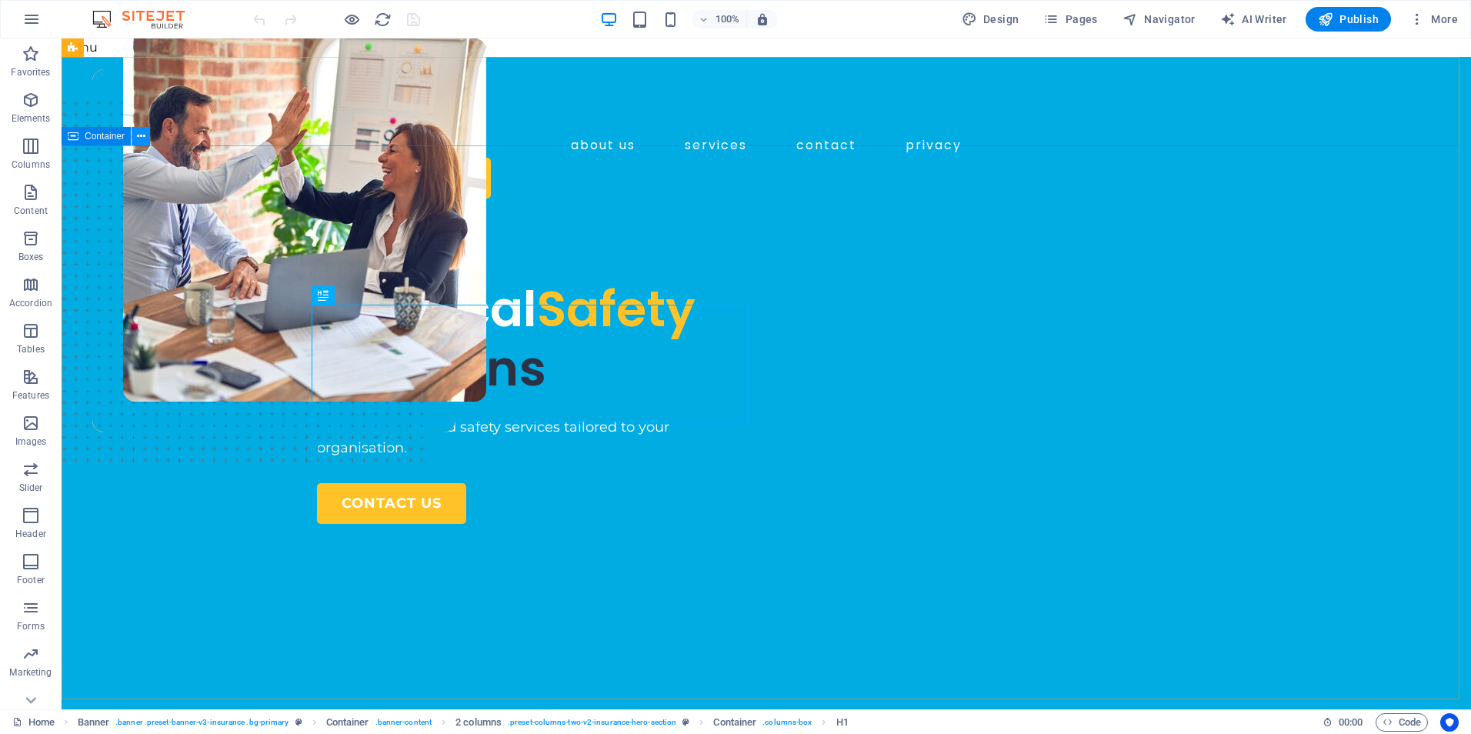
click at [144, 138] on icon at bounding box center [141, 136] width 8 height 16
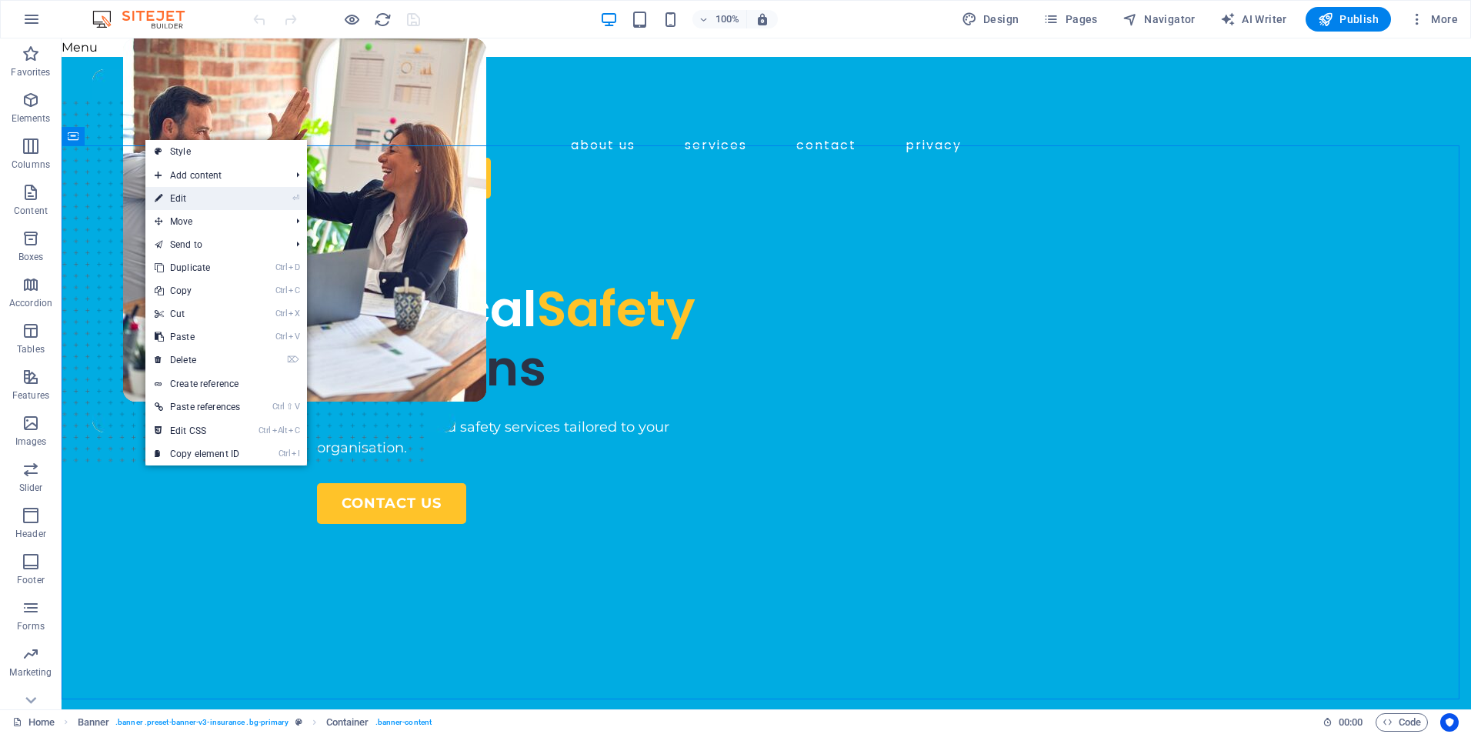
click at [160, 193] on icon at bounding box center [159, 198] width 8 height 23
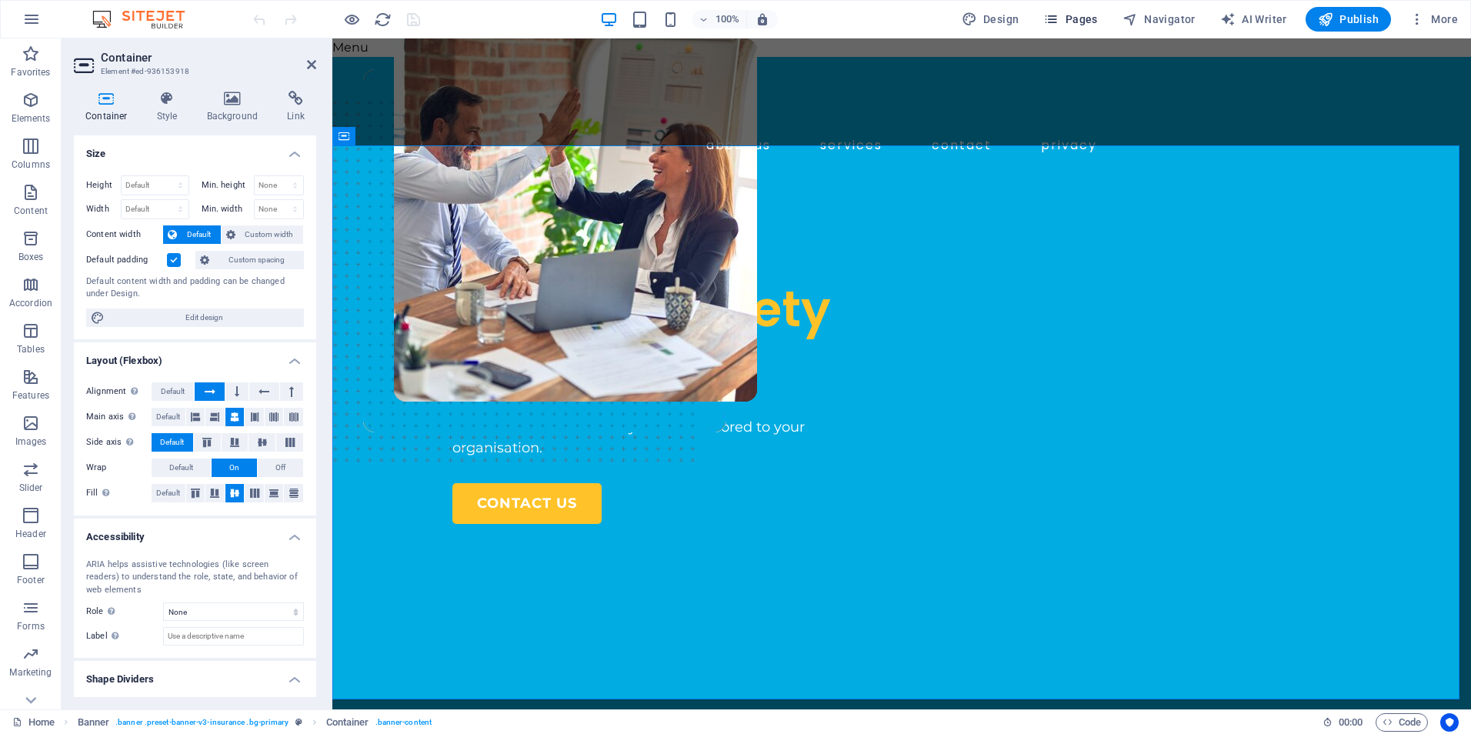
click at [1059, 20] on icon "button" at bounding box center [1050, 19] width 15 height 15
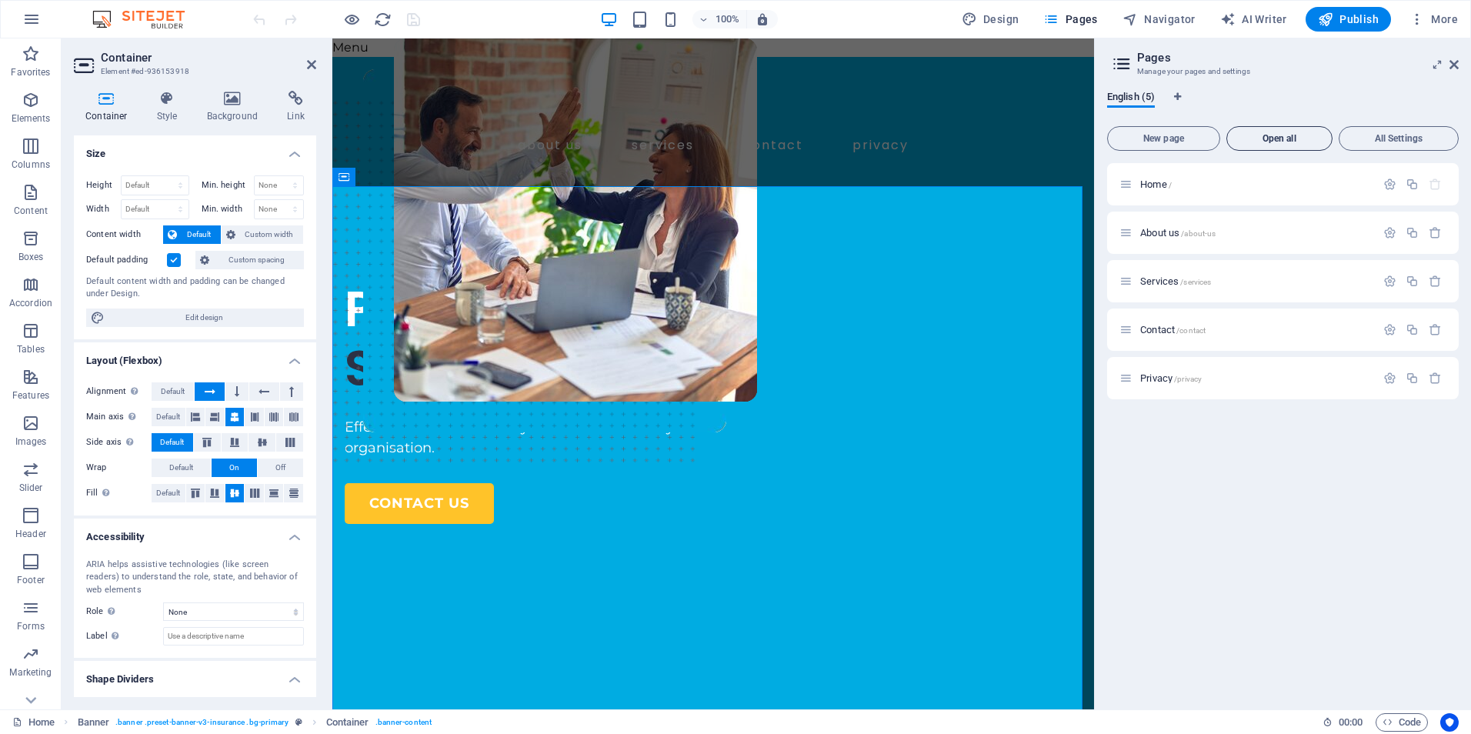
click at [1280, 135] on span "Open all" at bounding box center [1279, 138] width 92 height 9
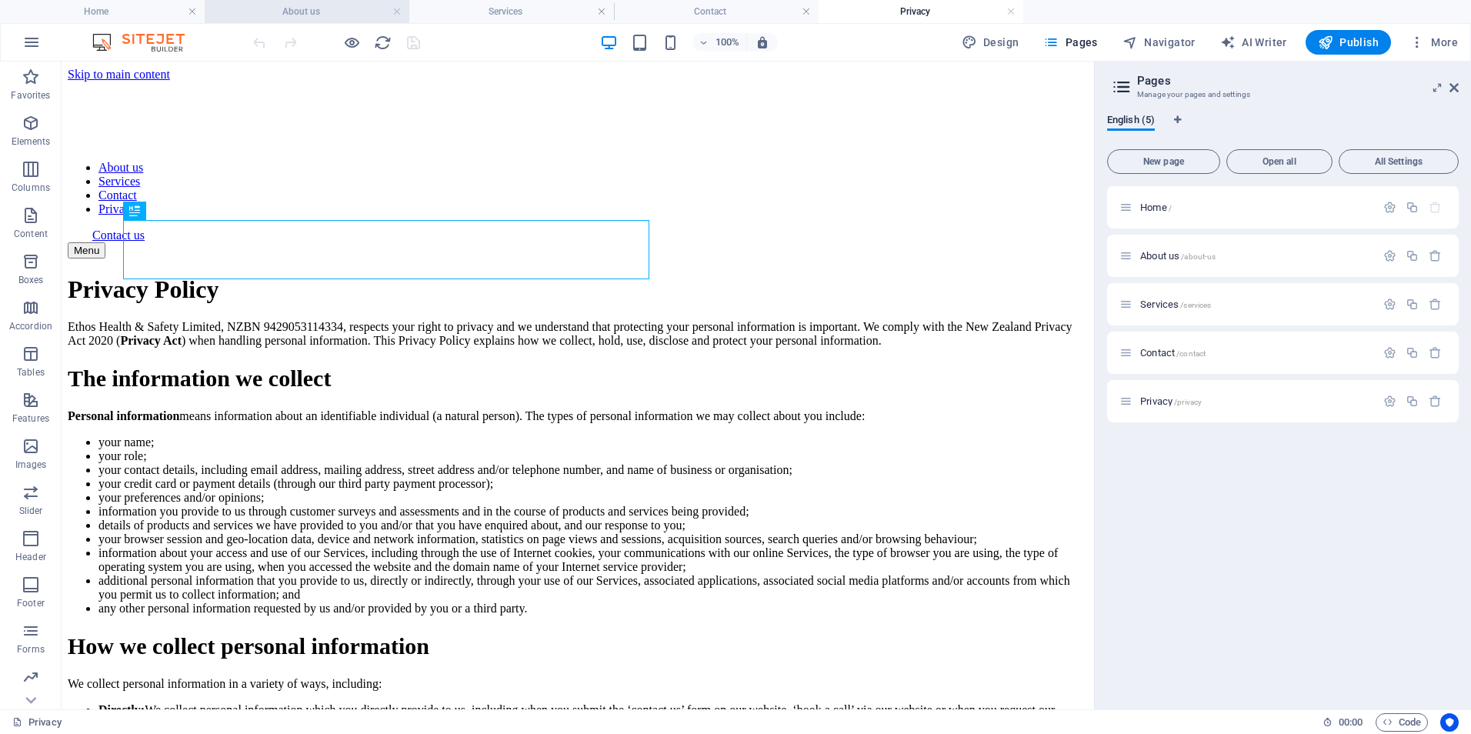
click at [299, 17] on h4 "About us" at bounding box center [307, 11] width 205 height 17
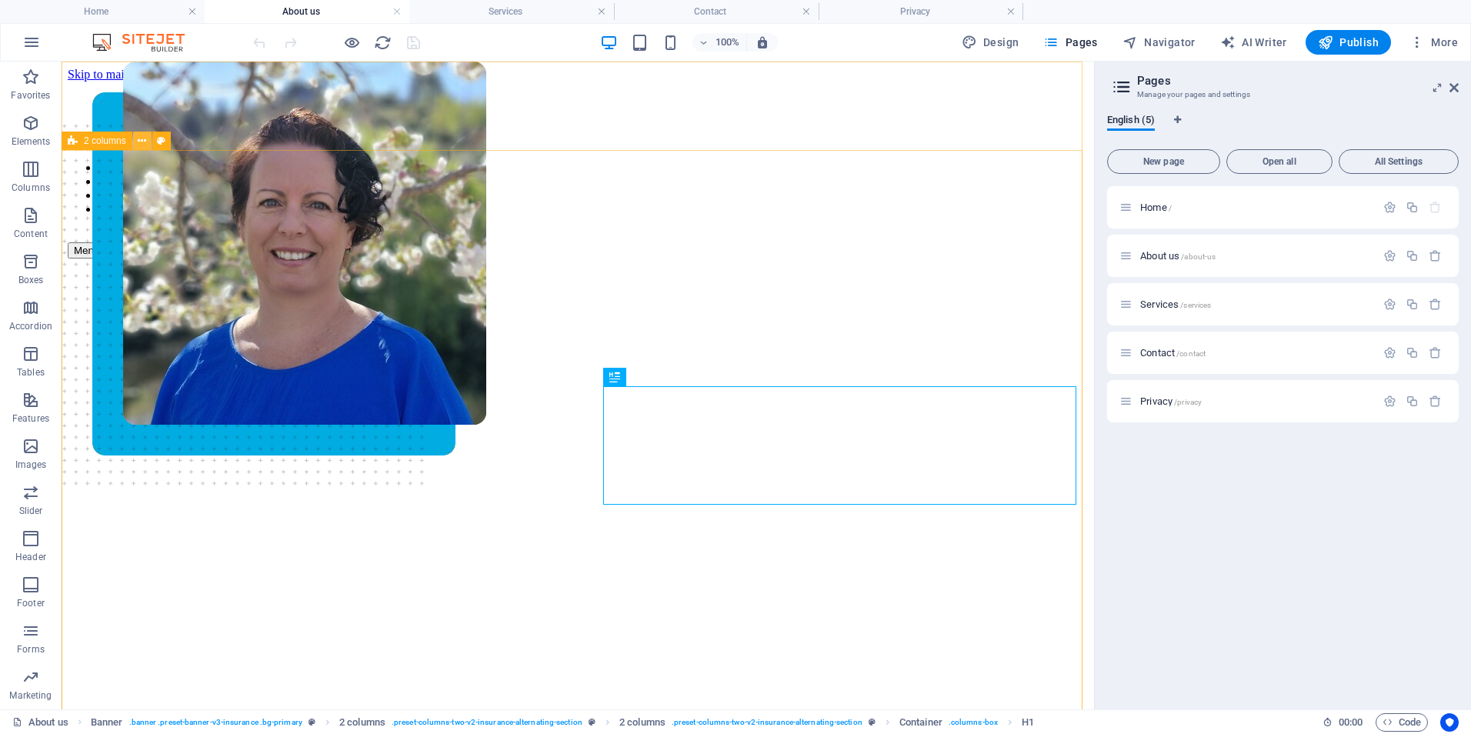
click at [143, 142] on icon at bounding box center [142, 141] width 8 height 16
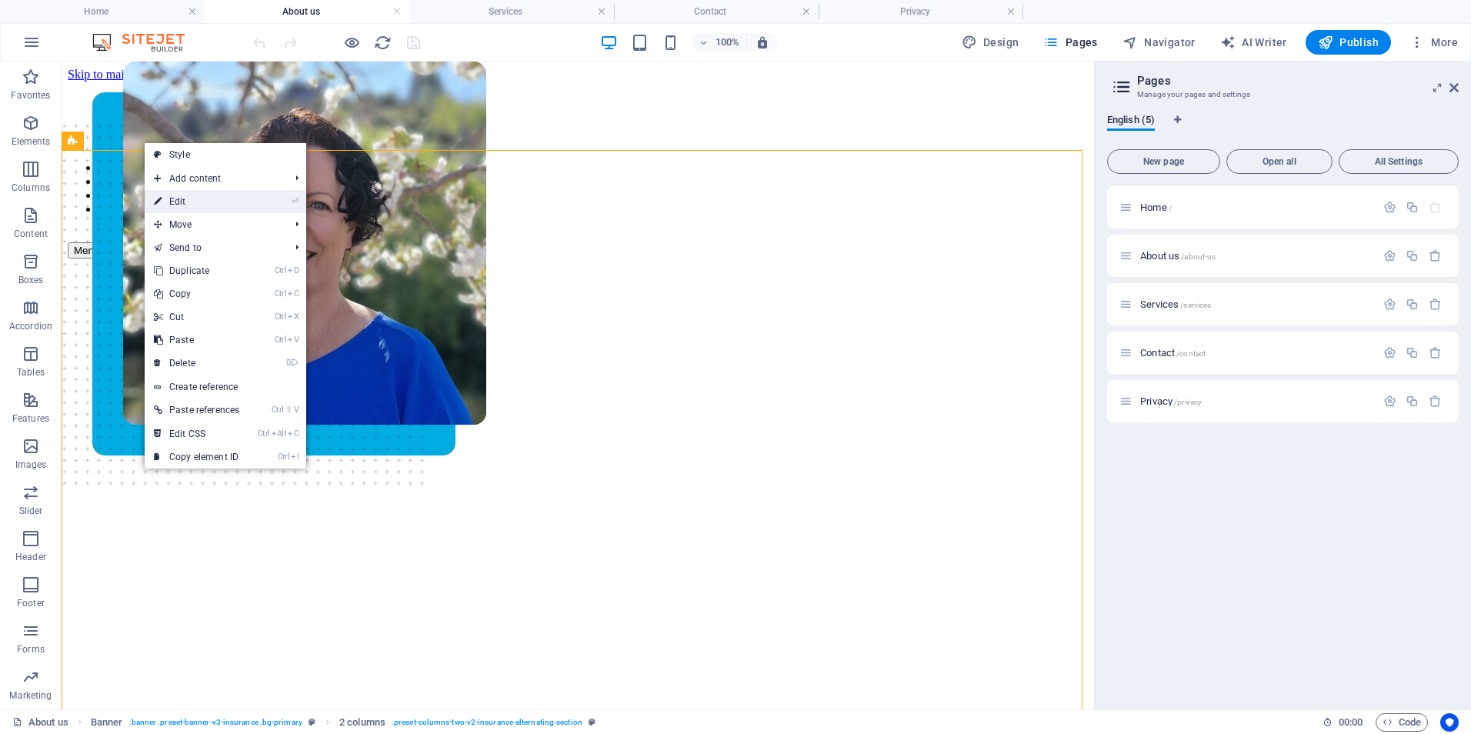
click at [172, 201] on link "⏎ Edit" at bounding box center [197, 201] width 104 height 23
select select "px"
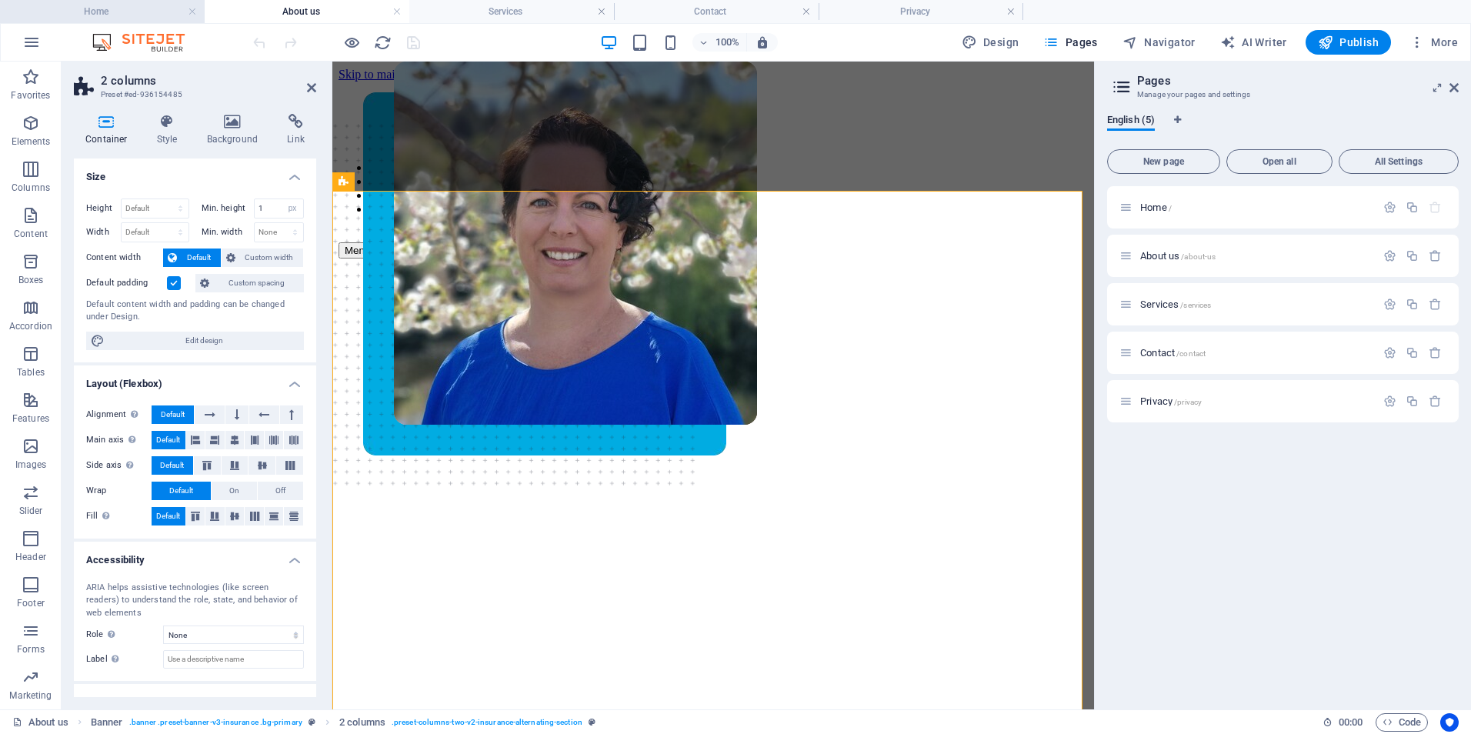
click at [122, 3] on h4 "Home" at bounding box center [102, 11] width 205 height 17
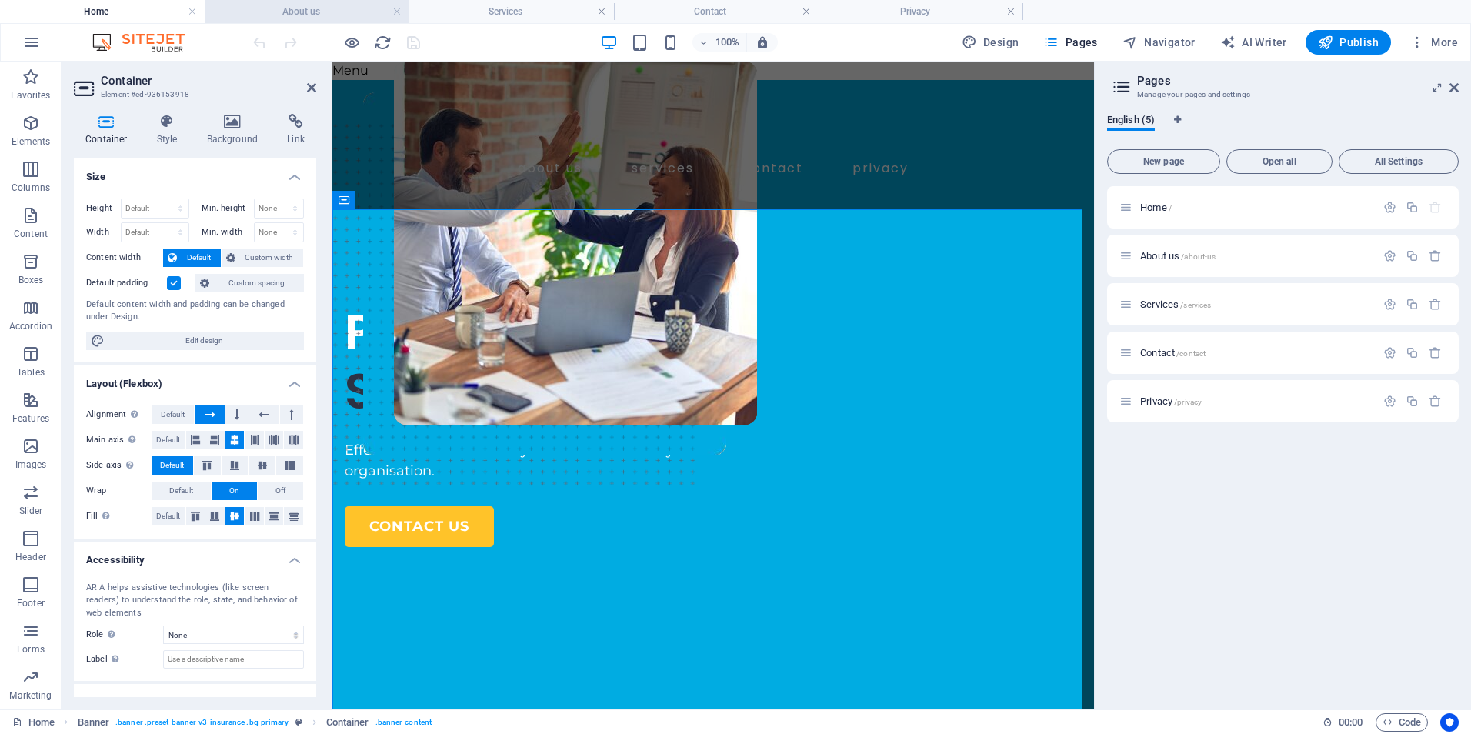
click at [267, 16] on h4 "About us" at bounding box center [307, 11] width 205 height 17
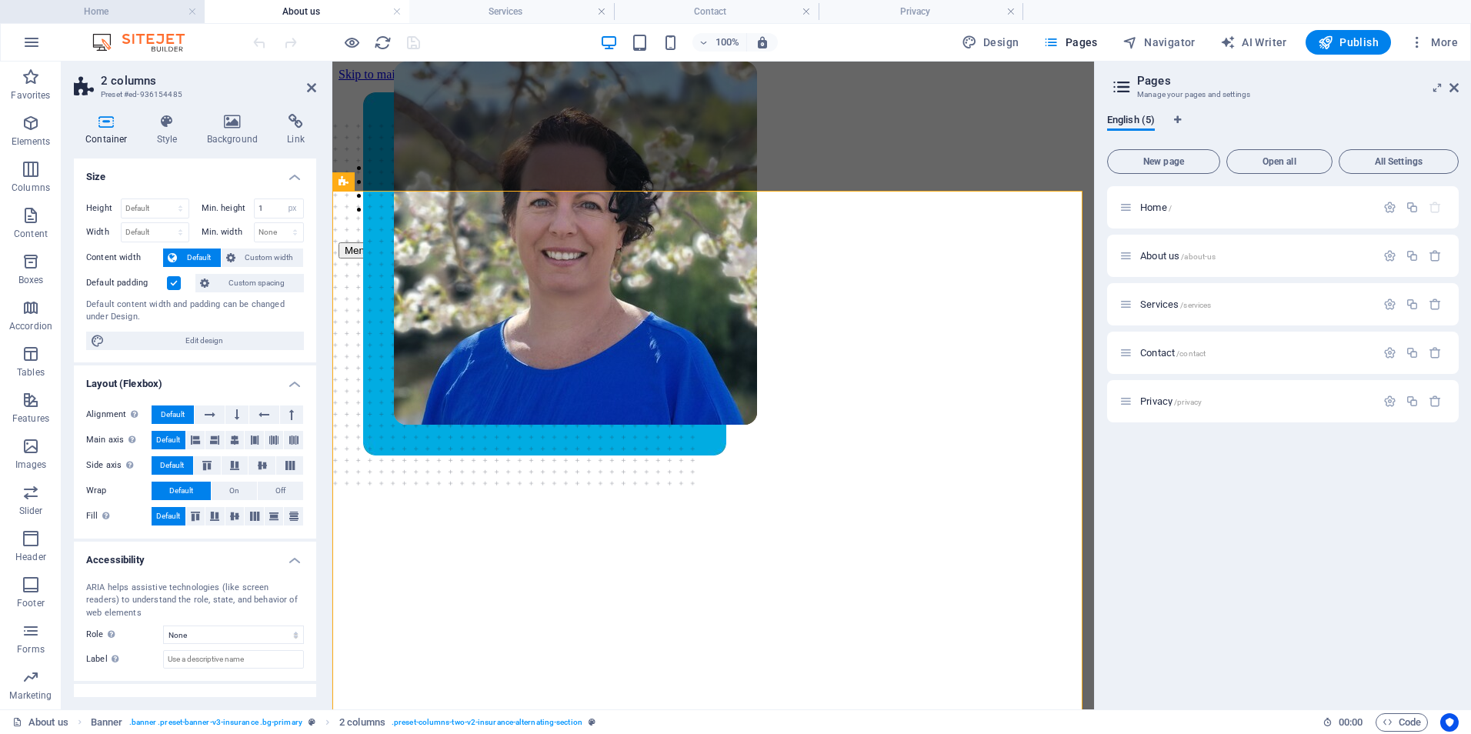
click at [89, 8] on h4 "Home" at bounding box center [102, 11] width 205 height 17
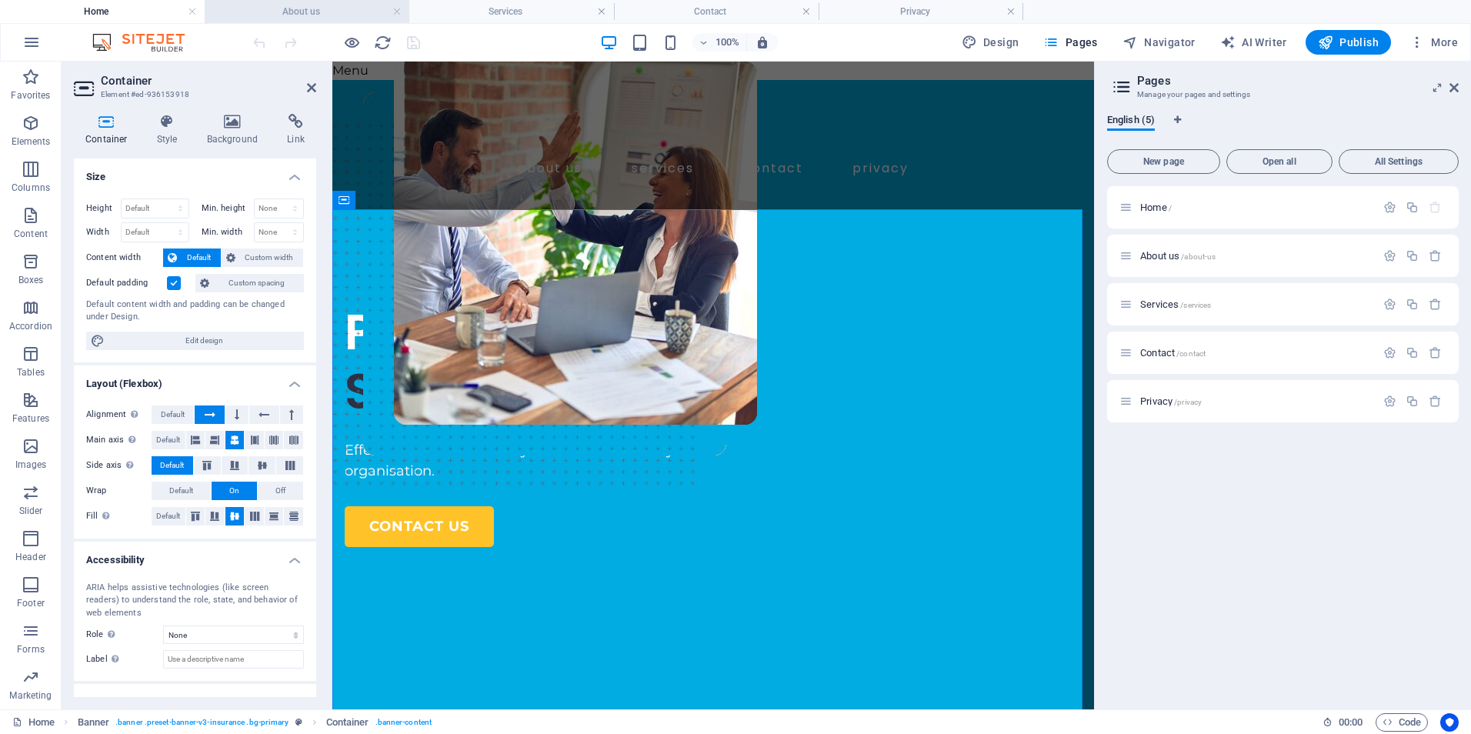
click at [250, 10] on h4 "About us" at bounding box center [307, 11] width 205 height 17
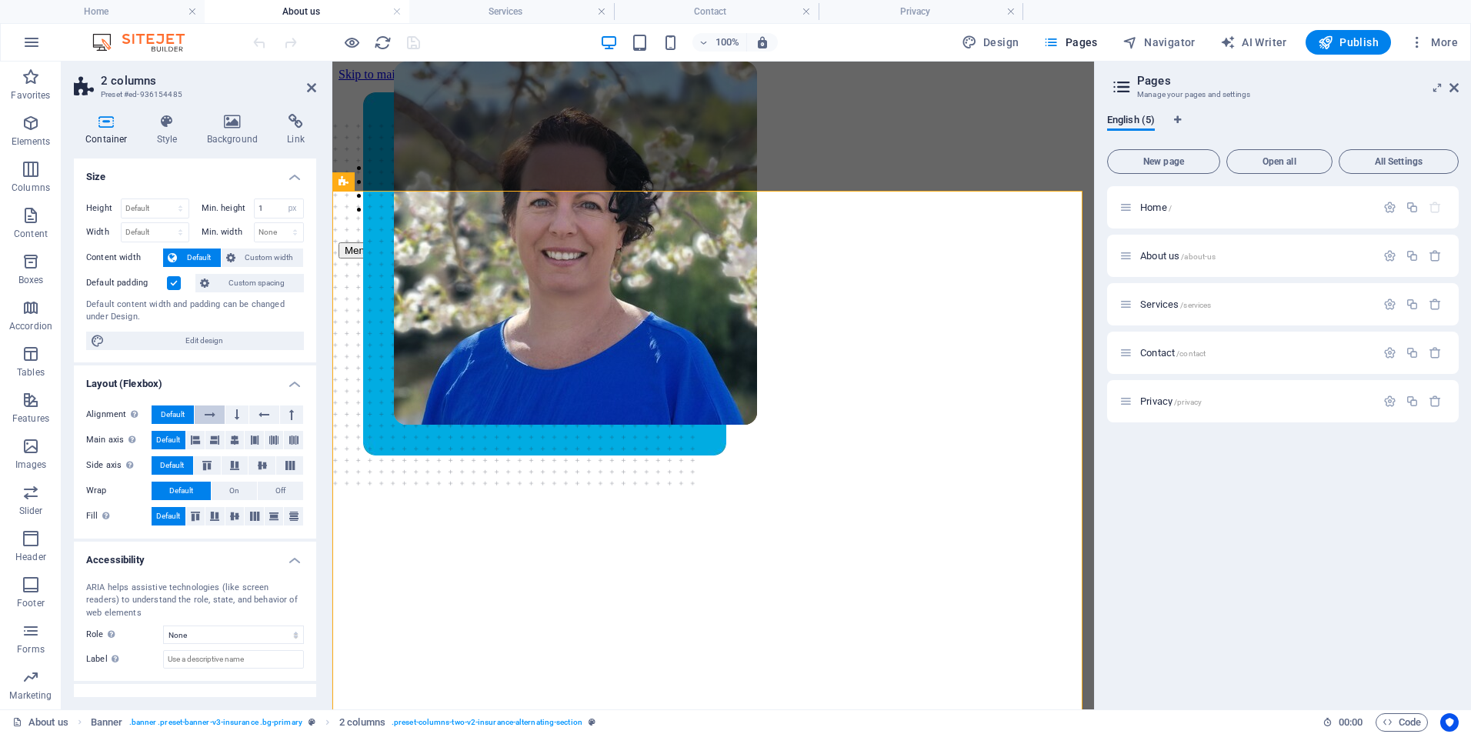
click at [208, 409] on icon at bounding box center [210, 414] width 11 height 18
click at [72, 8] on h4 "Home" at bounding box center [102, 11] width 205 height 17
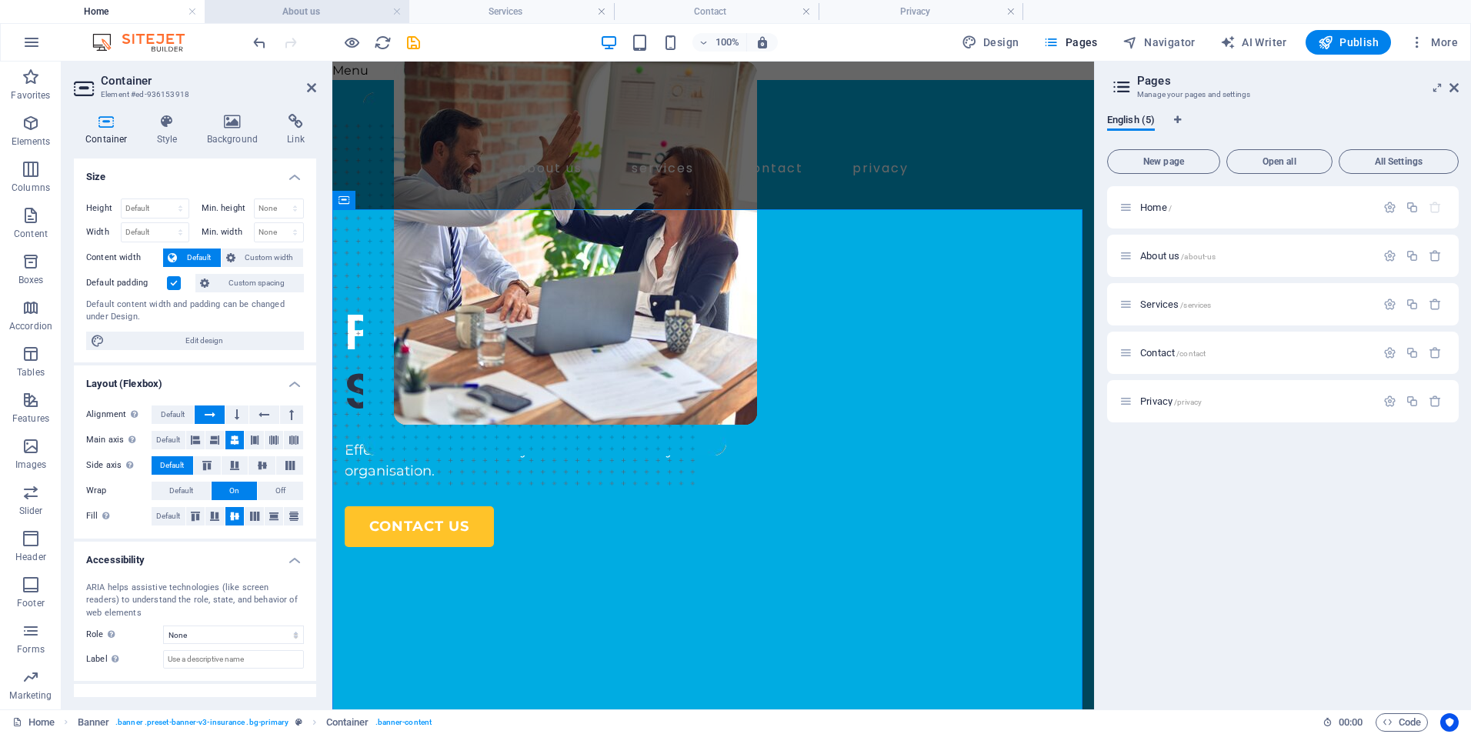
click at [285, 13] on h4 "About us" at bounding box center [307, 11] width 205 height 17
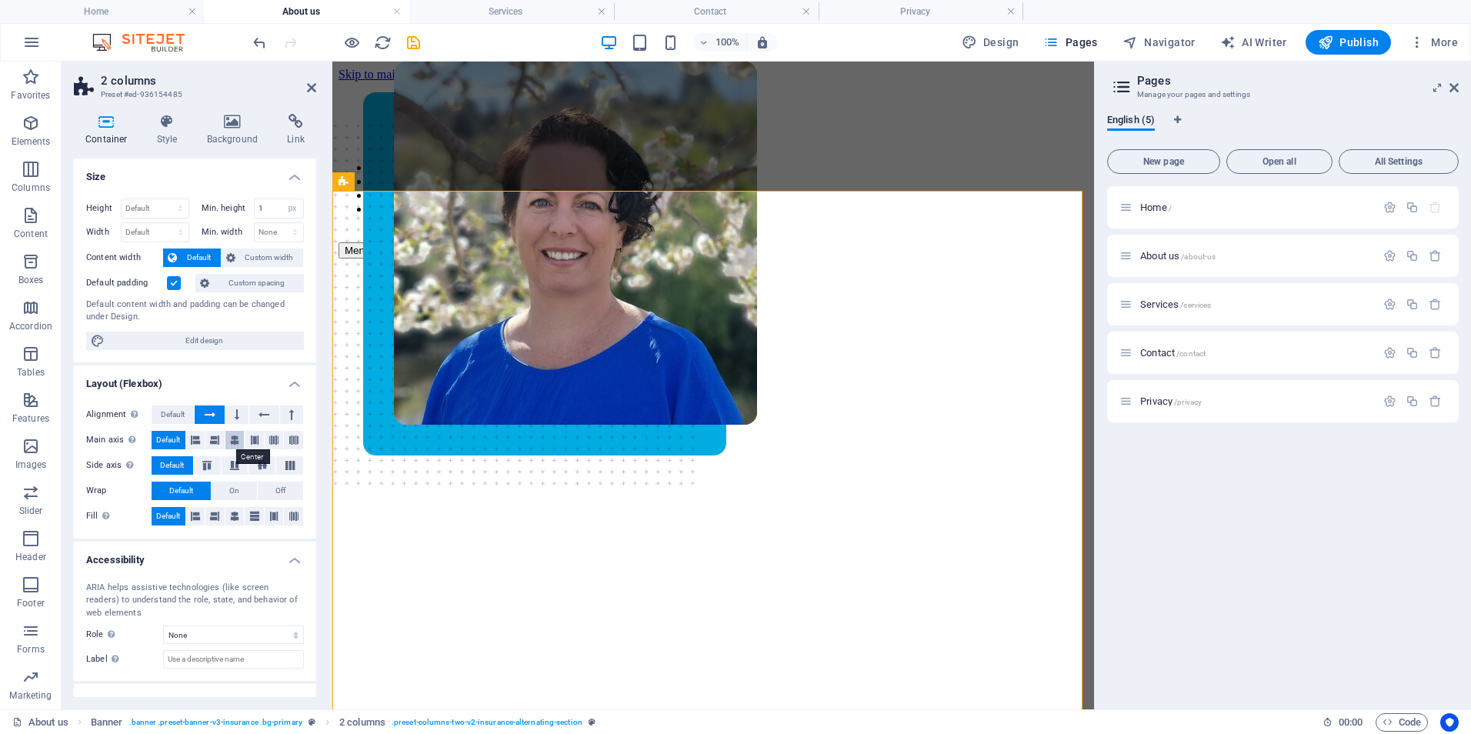
click at [231, 442] on icon at bounding box center [234, 440] width 9 height 18
click at [122, 14] on h4 "Home" at bounding box center [102, 11] width 205 height 17
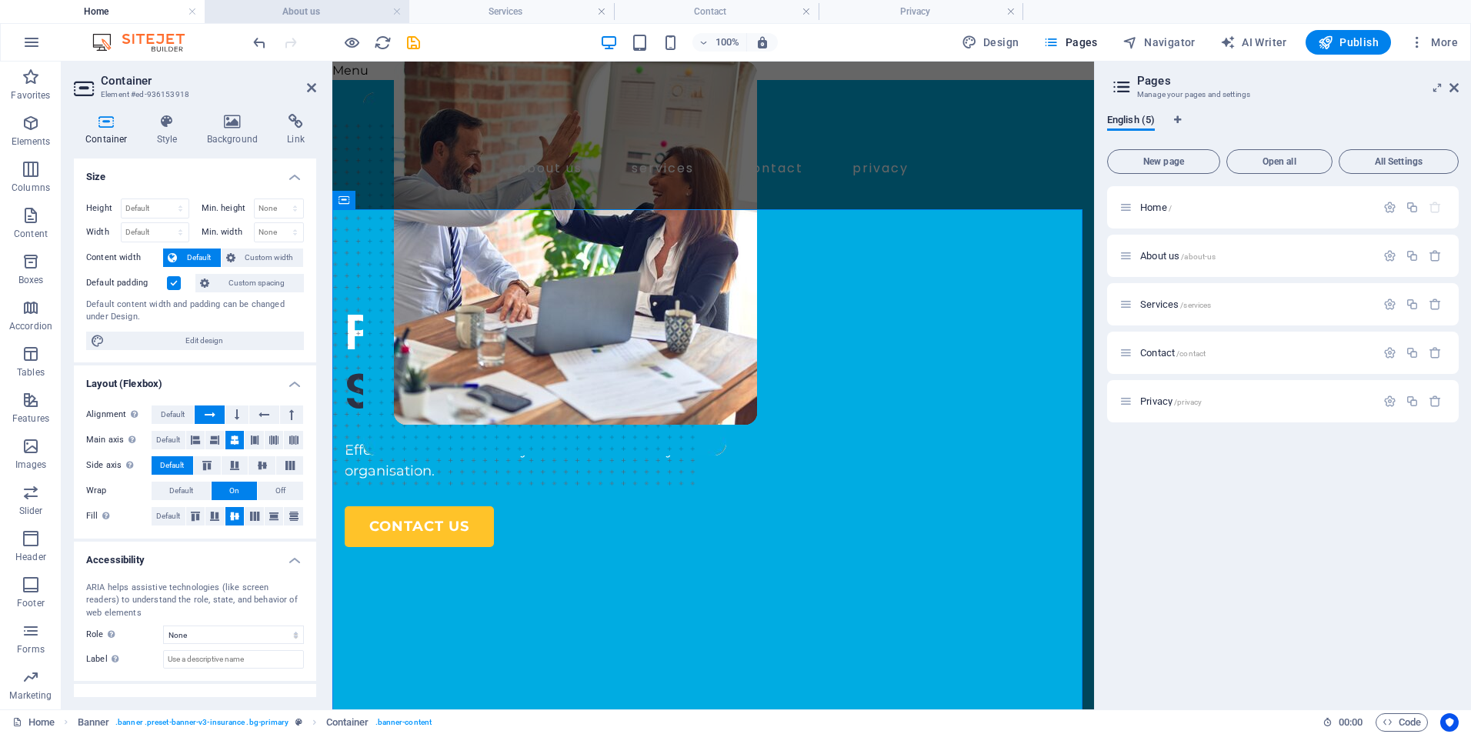
click at [270, 2] on li "About us" at bounding box center [307, 11] width 205 height 23
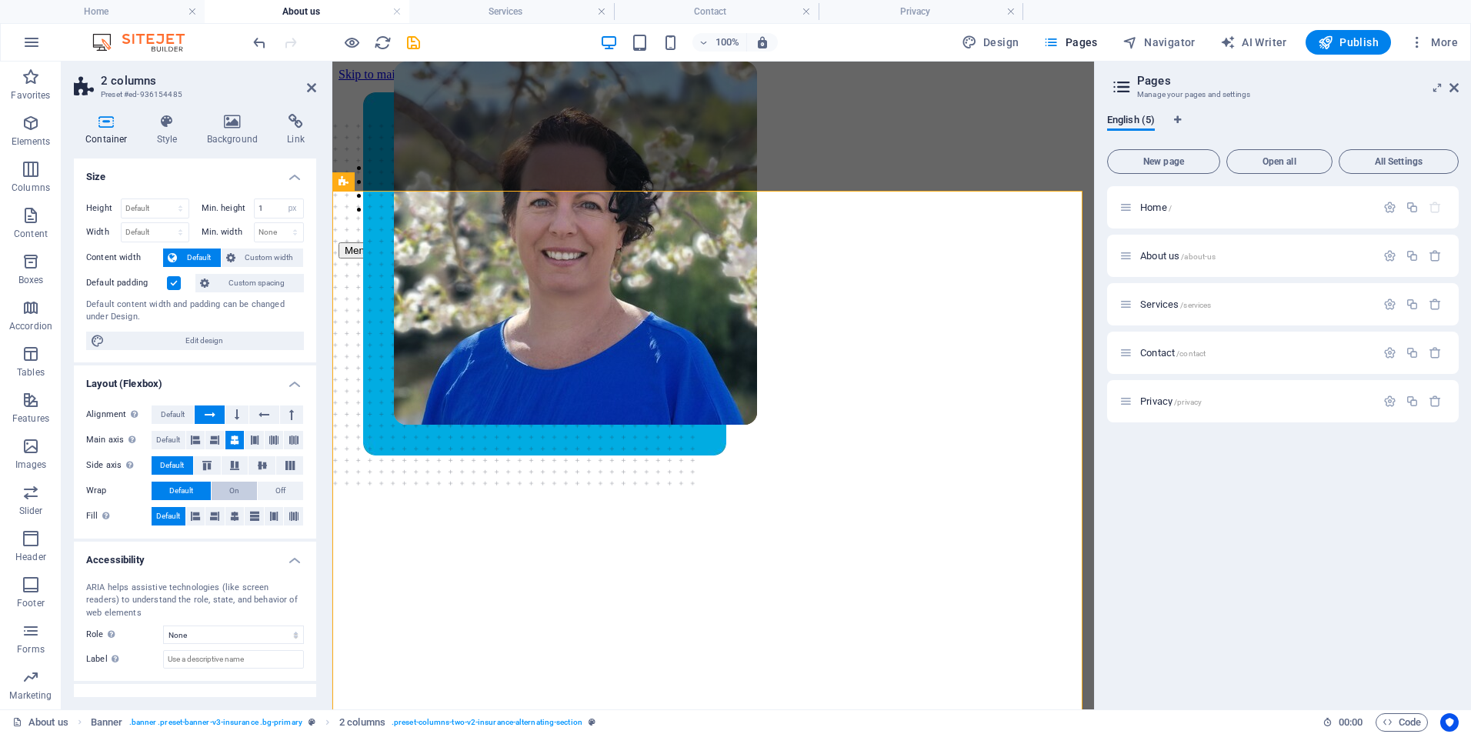
click at [229, 489] on span "On" at bounding box center [234, 491] width 10 height 18
click at [143, 6] on h4 "Home" at bounding box center [102, 11] width 205 height 17
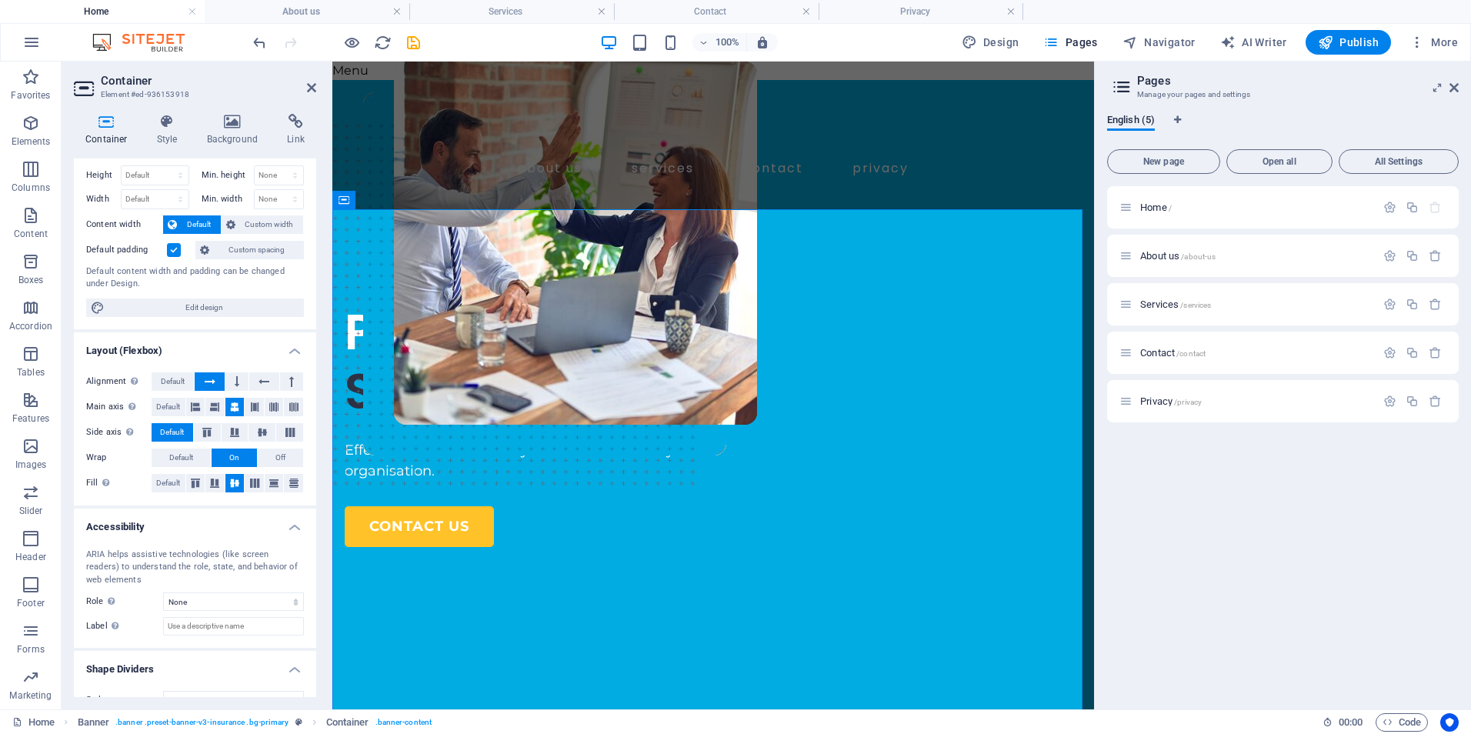
scroll to position [58, 0]
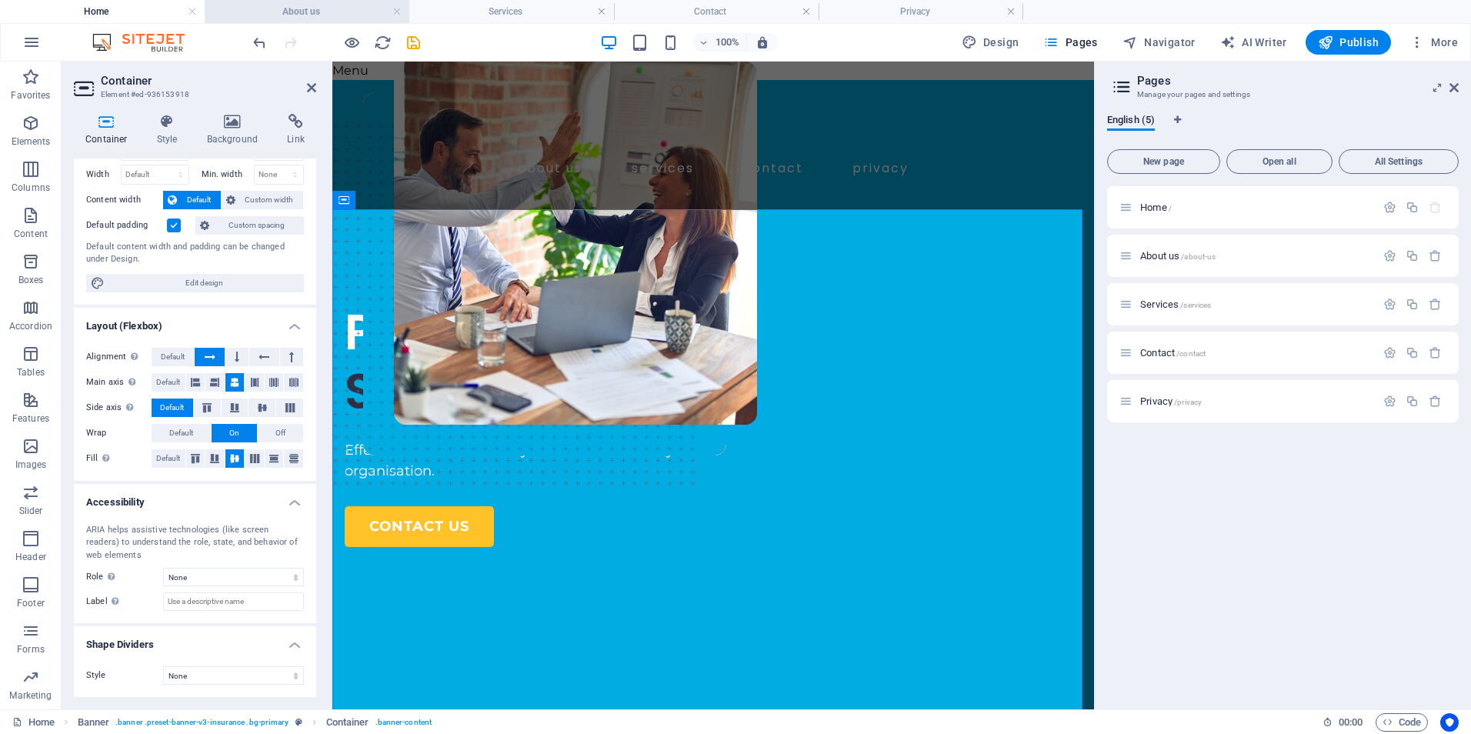
click at [264, 14] on h4 "About us" at bounding box center [307, 11] width 205 height 17
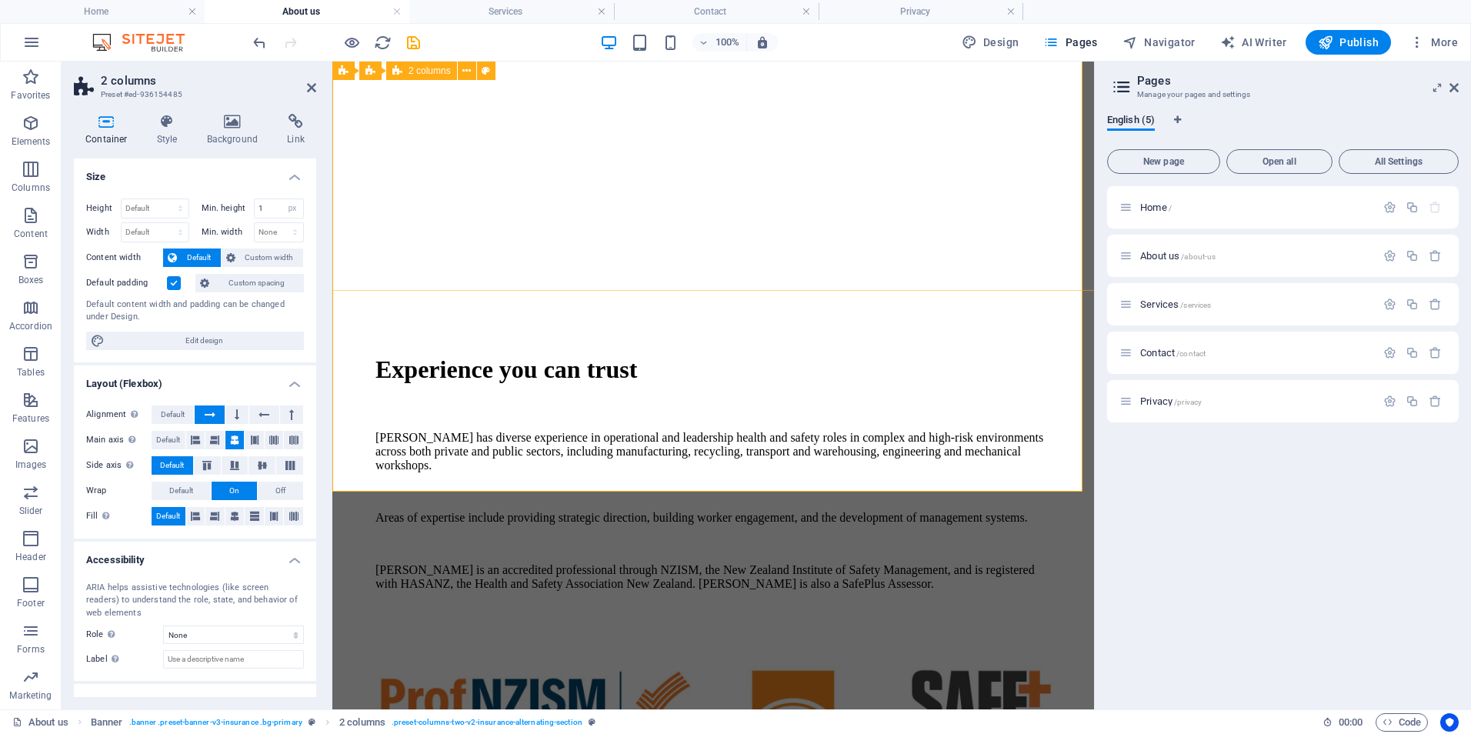
scroll to position [692, 0]
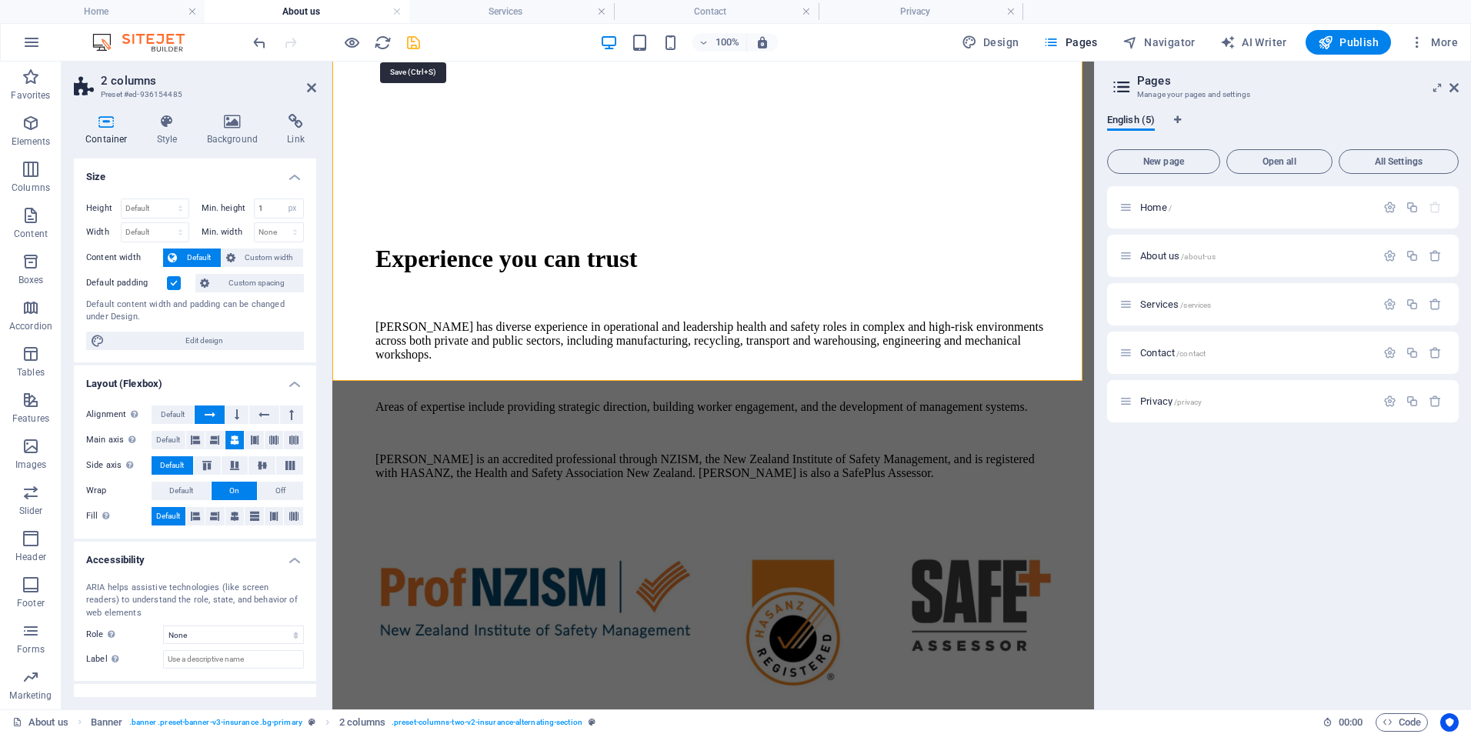
click at [412, 44] on icon "save" at bounding box center [414, 43] width 18 height 18
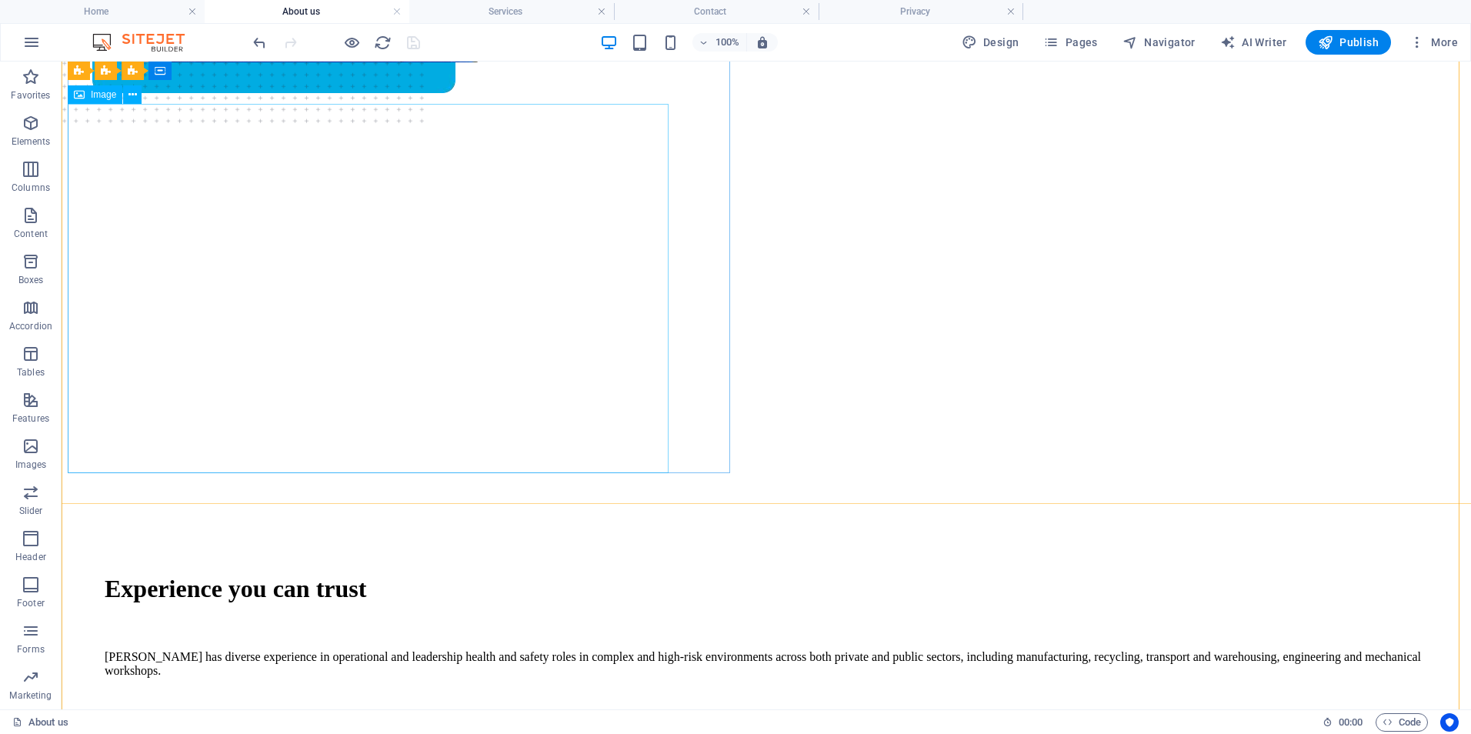
scroll to position [385, 0]
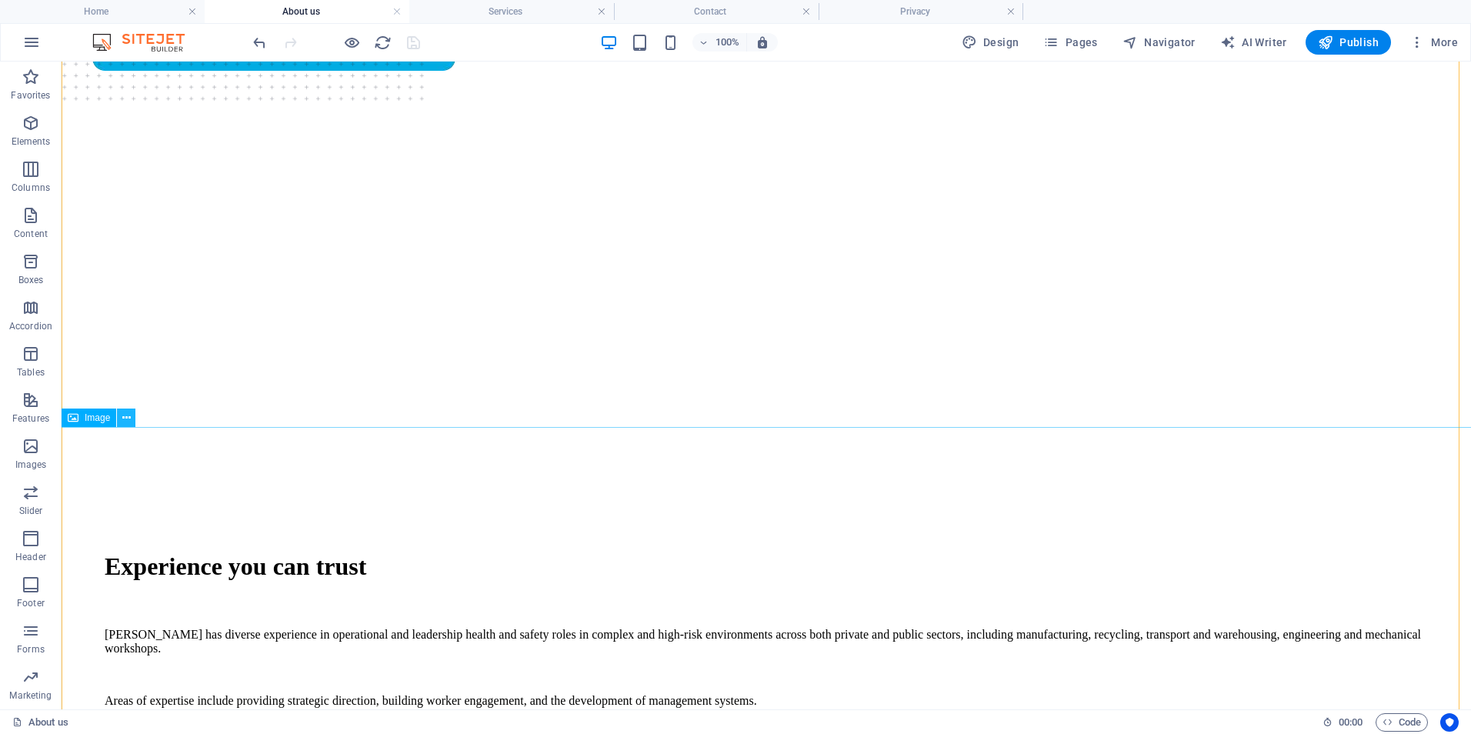
click at [122, 418] on icon at bounding box center [126, 418] width 8 height 16
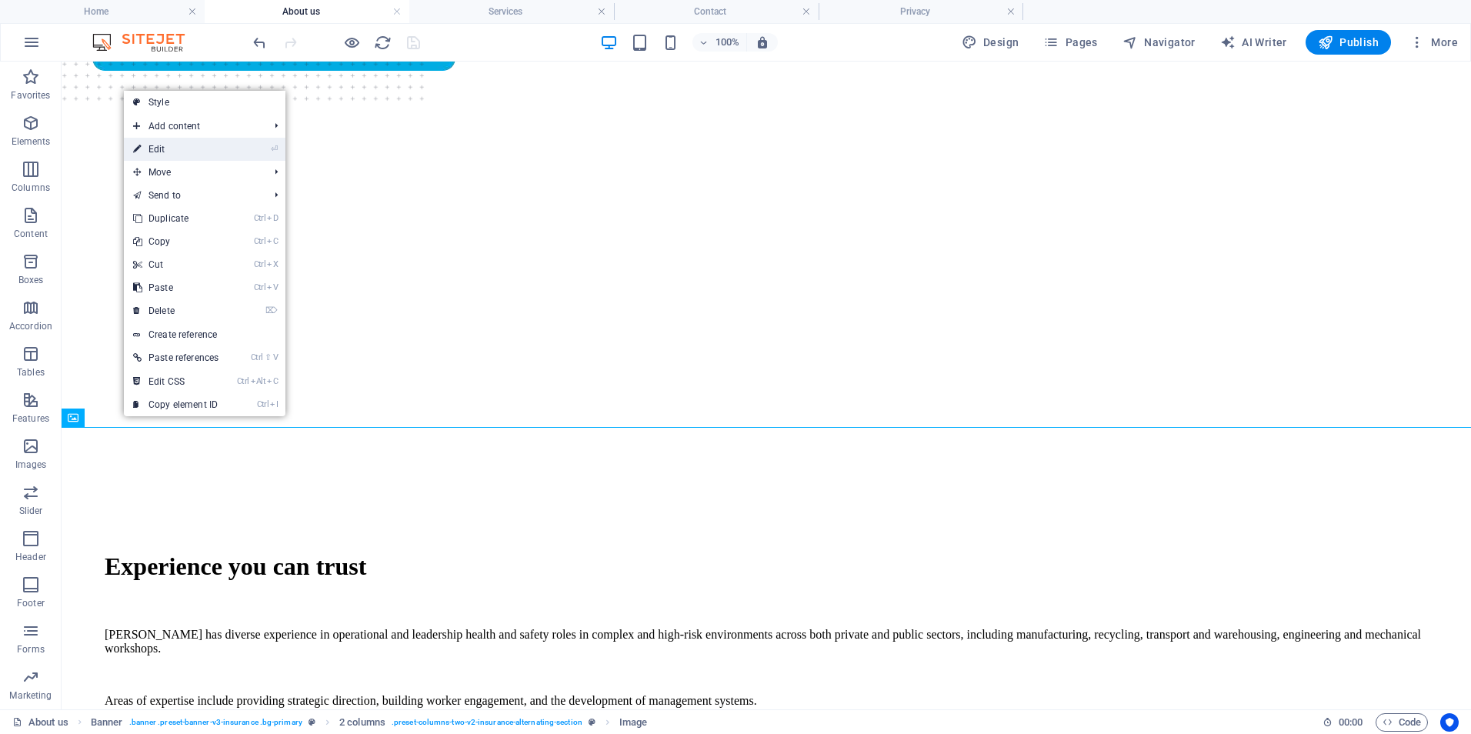
click at [166, 148] on link "⏎ Edit" at bounding box center [176, 149] width 104 height 23
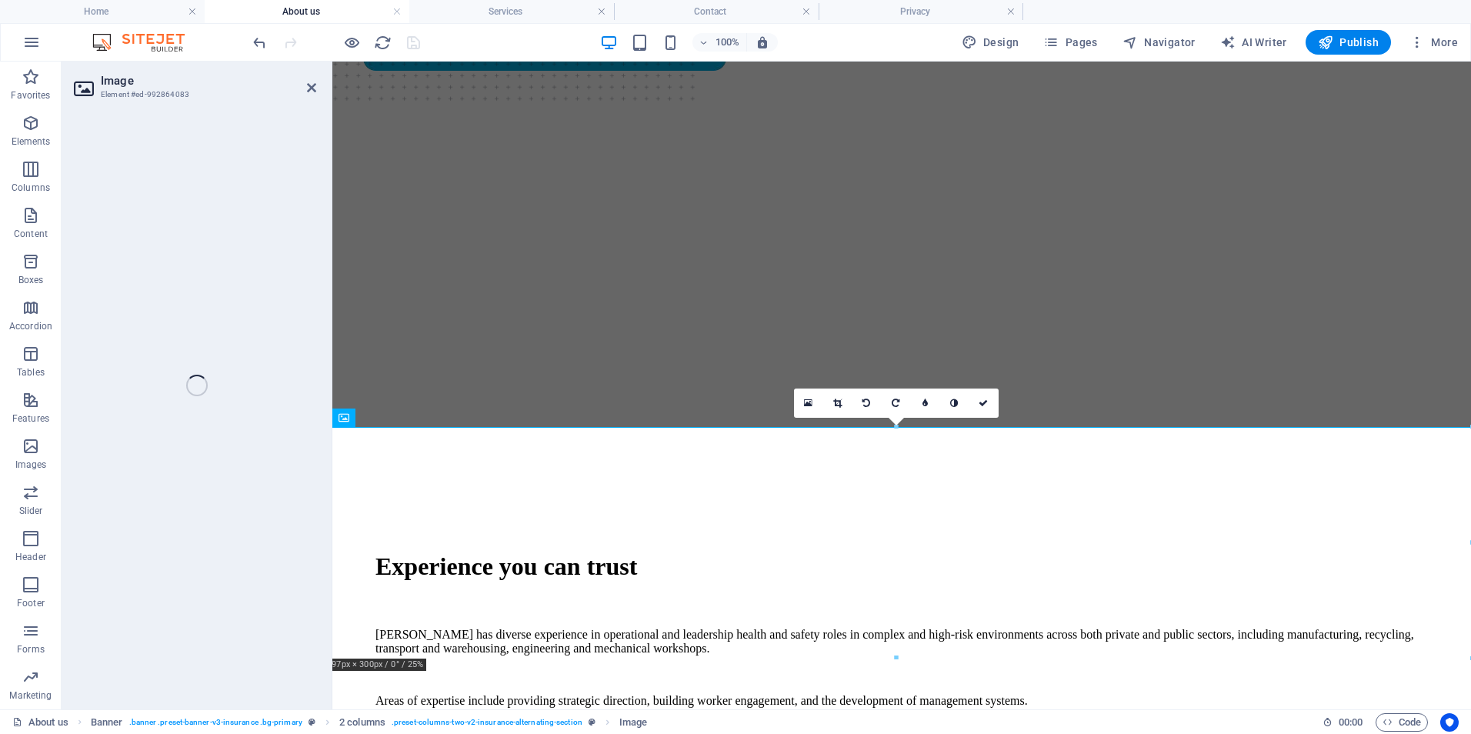
select select "%"
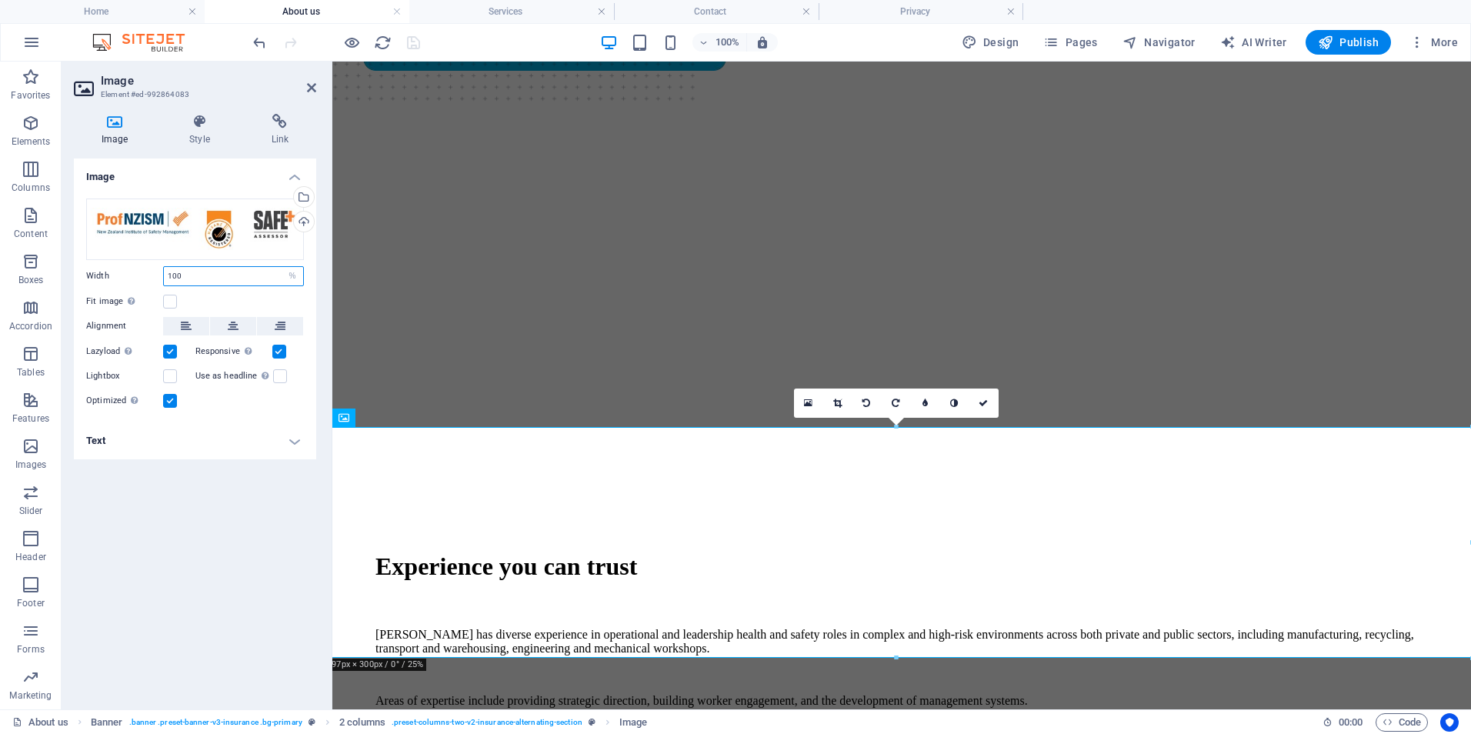
drag, startPoint x: 211, startPoint y: 276, endPoint x: 143, endPoint y: 276, distance: 67.7
click at [144, 276] on div "Width 100 Default auto px rem % em vh vw" at bounding box center [195, 276] width 218 height 20
type input "75"
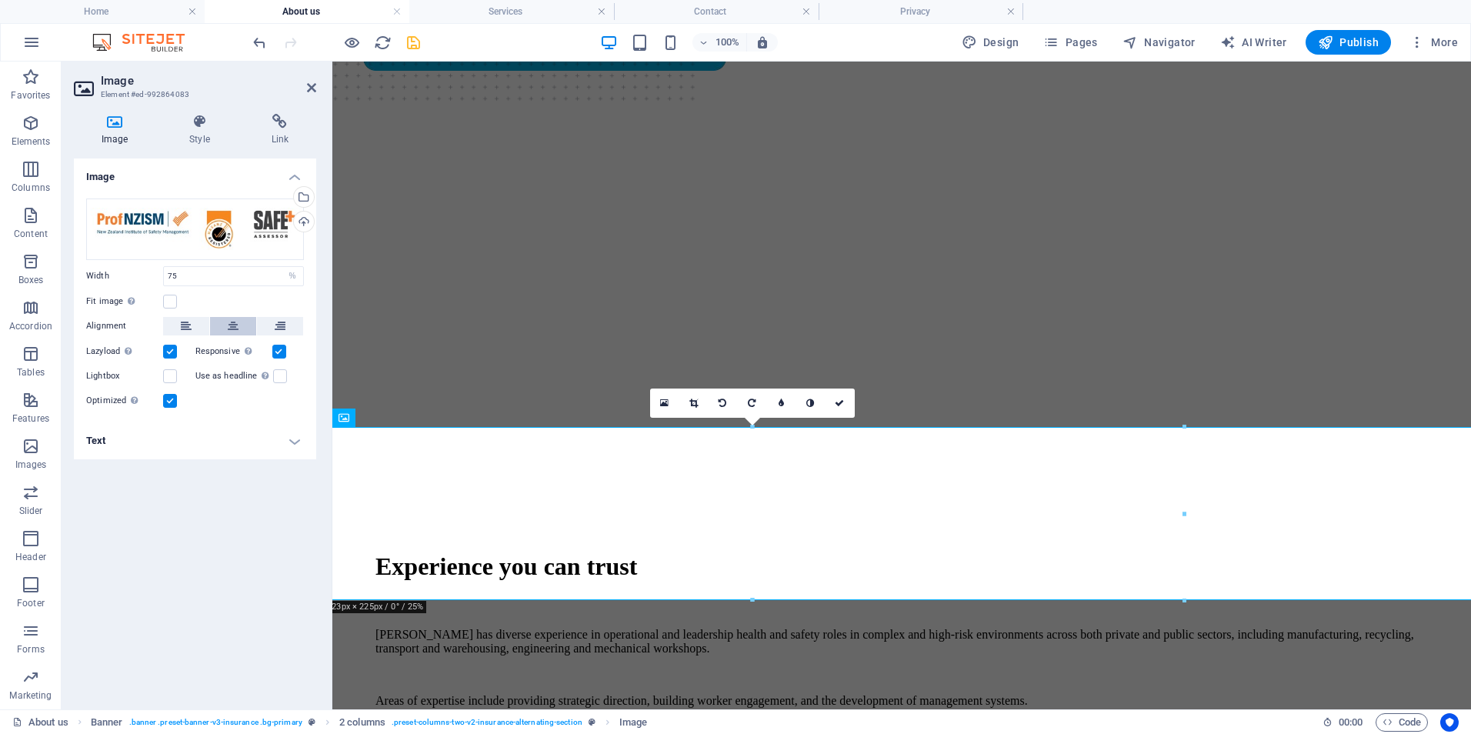
click at [234, 322] on icon at bounding box center [233, 326] width 11 height 18
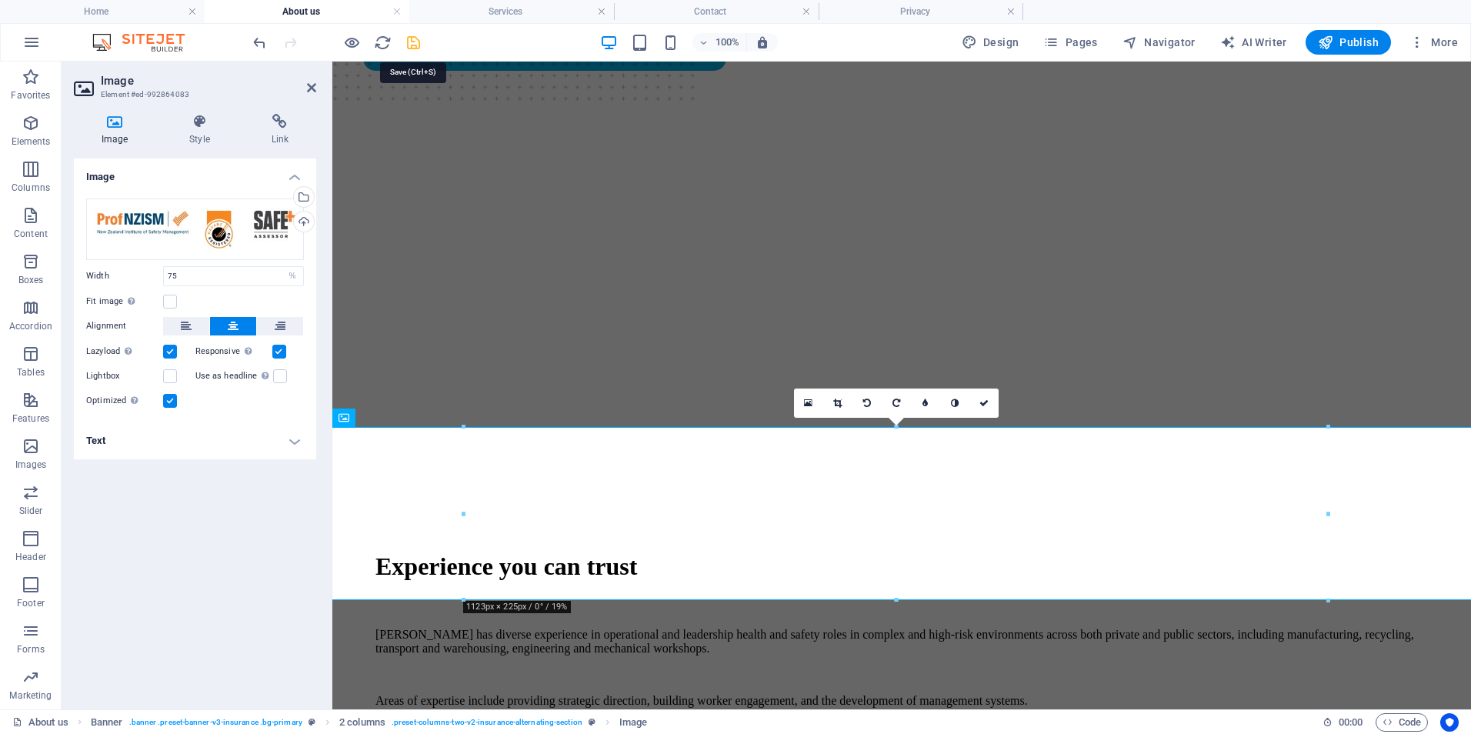
drag, startPoint x: 413, startPoint y: 42, endPoint x: 302, endPoint y: 149, distance: 154.0
click at [413, 42] on icon "save" at bounding box center [414, 43] width 18 height 18
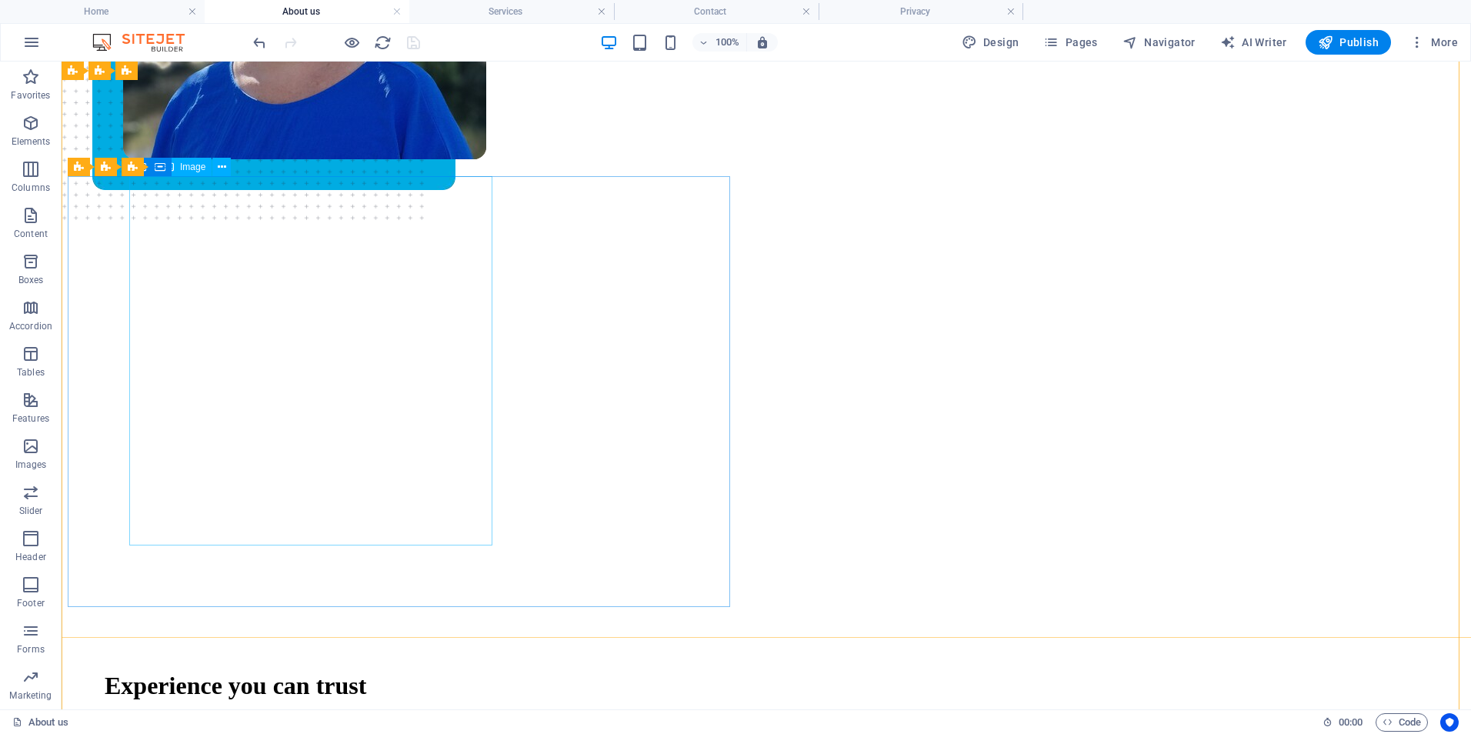
scroll to position [154, 0]
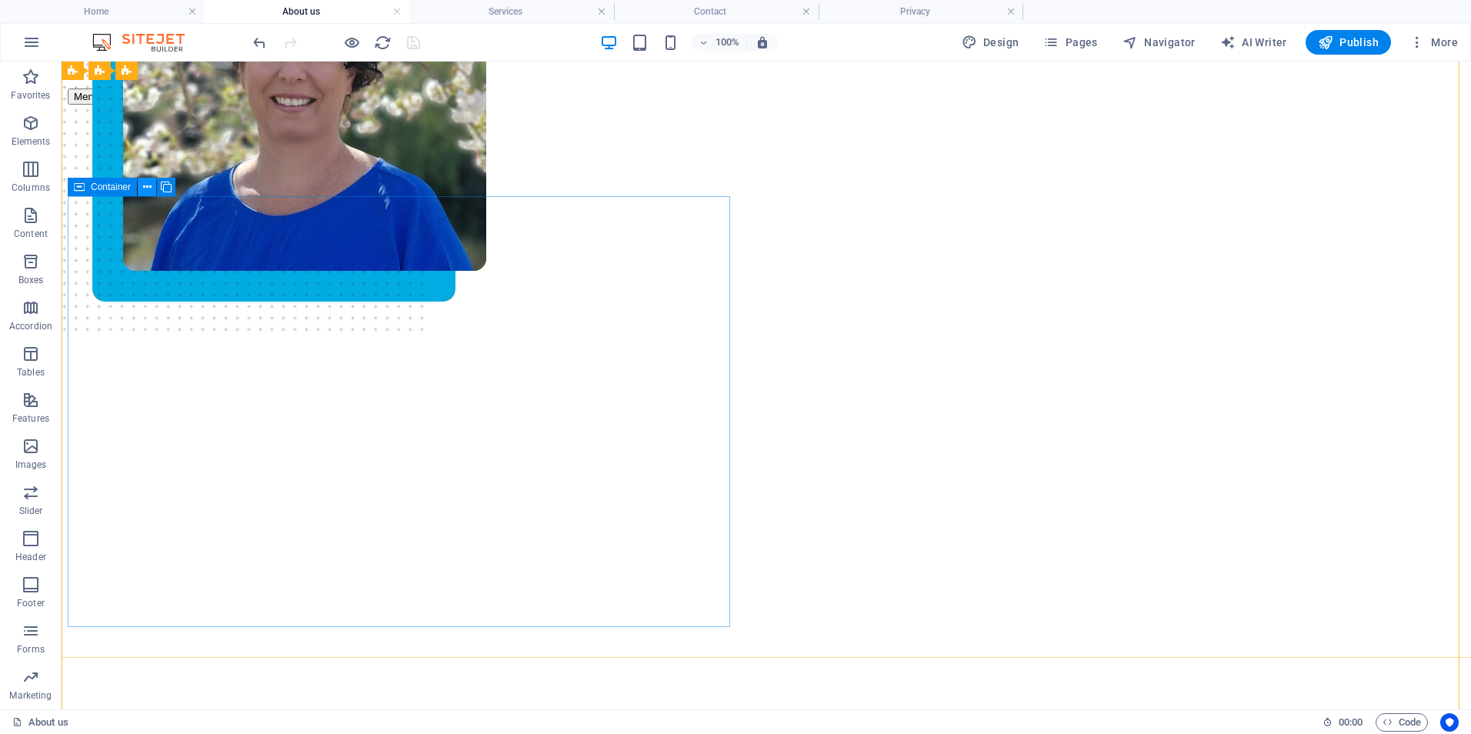
click at [149, 189] on icon at bounding box center [147, 187] width 8 height 16
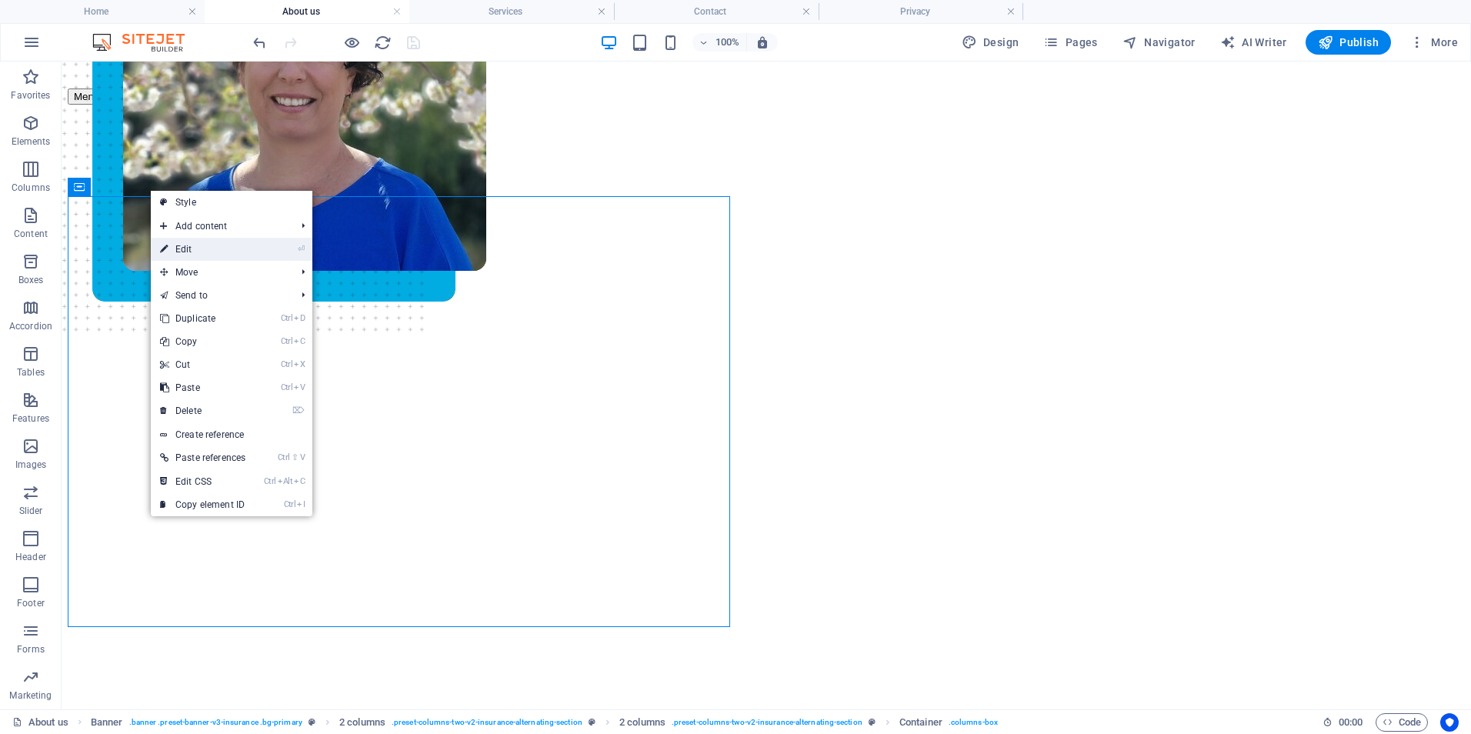
click at [185, 254] on link "⏎ Edit" at bounding box center [203, 249] width 104 height 23
select select "px"
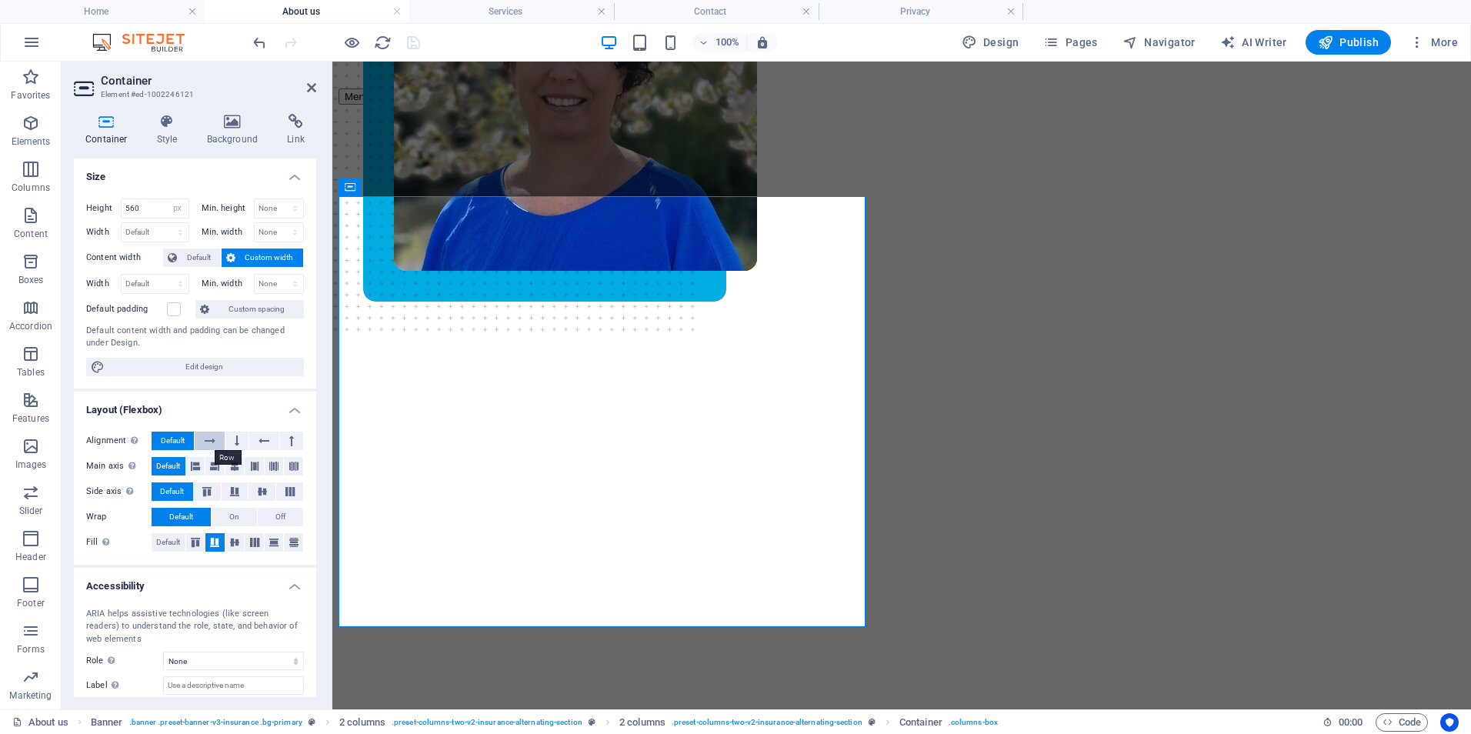
click at [208, 439] on icon at bounding box center [210, 441] width 11 height 18
click at [105, 9] on h4 "Home" at bounding box center [102, 11] width 205 height 17
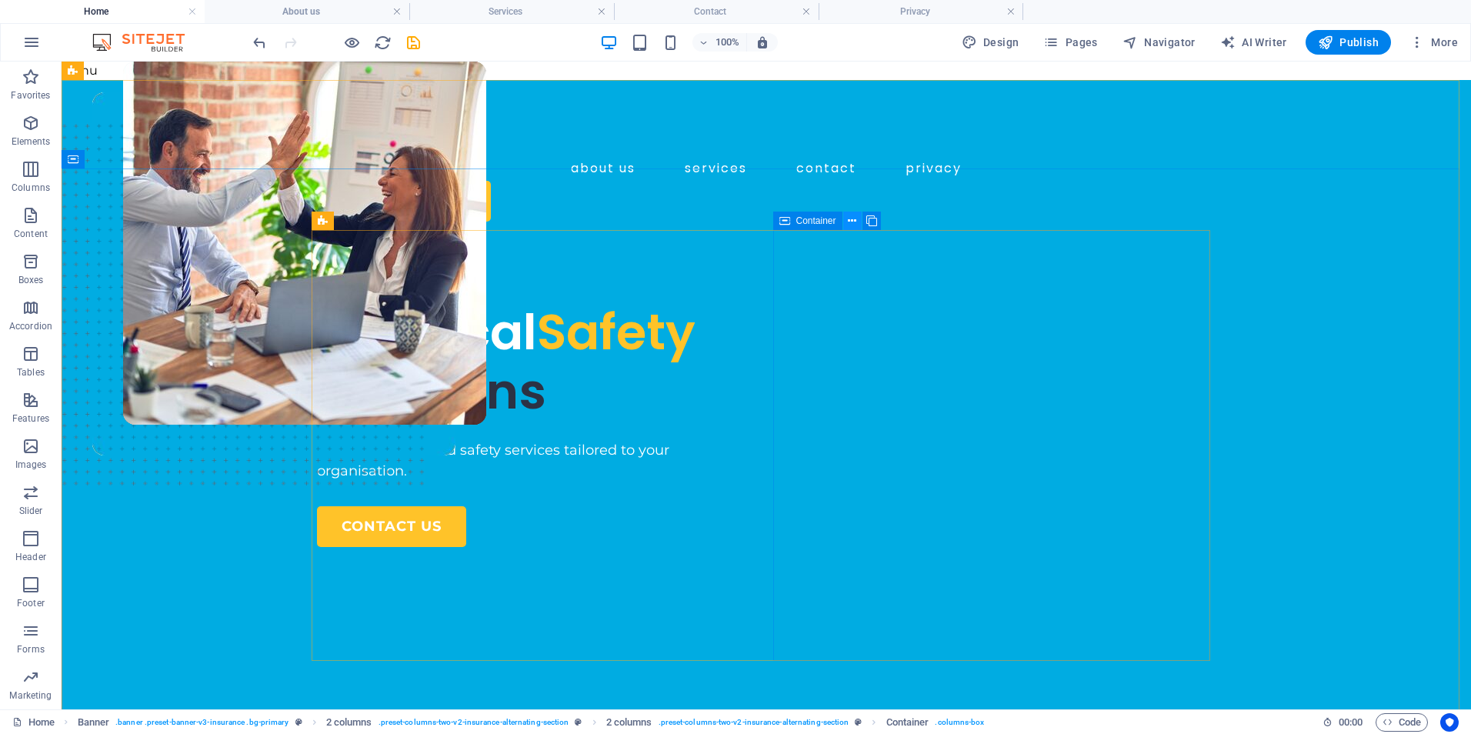
click at [854, 219] on icon at bounding box center [852, 221] width 8 height 16
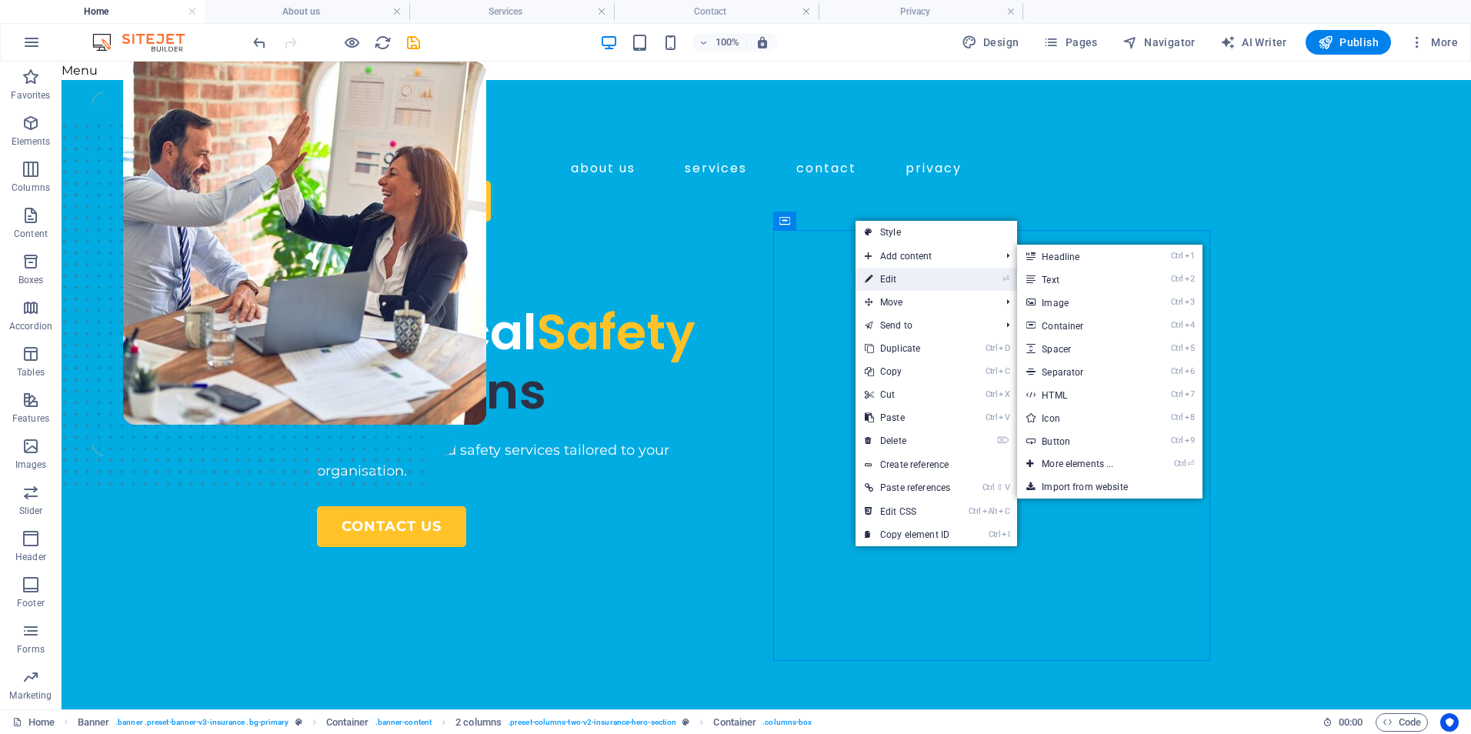
click at [889, 279] on link "⏎ Edit" at bounding box center [908, 279] width 104 height 23
select select "px"
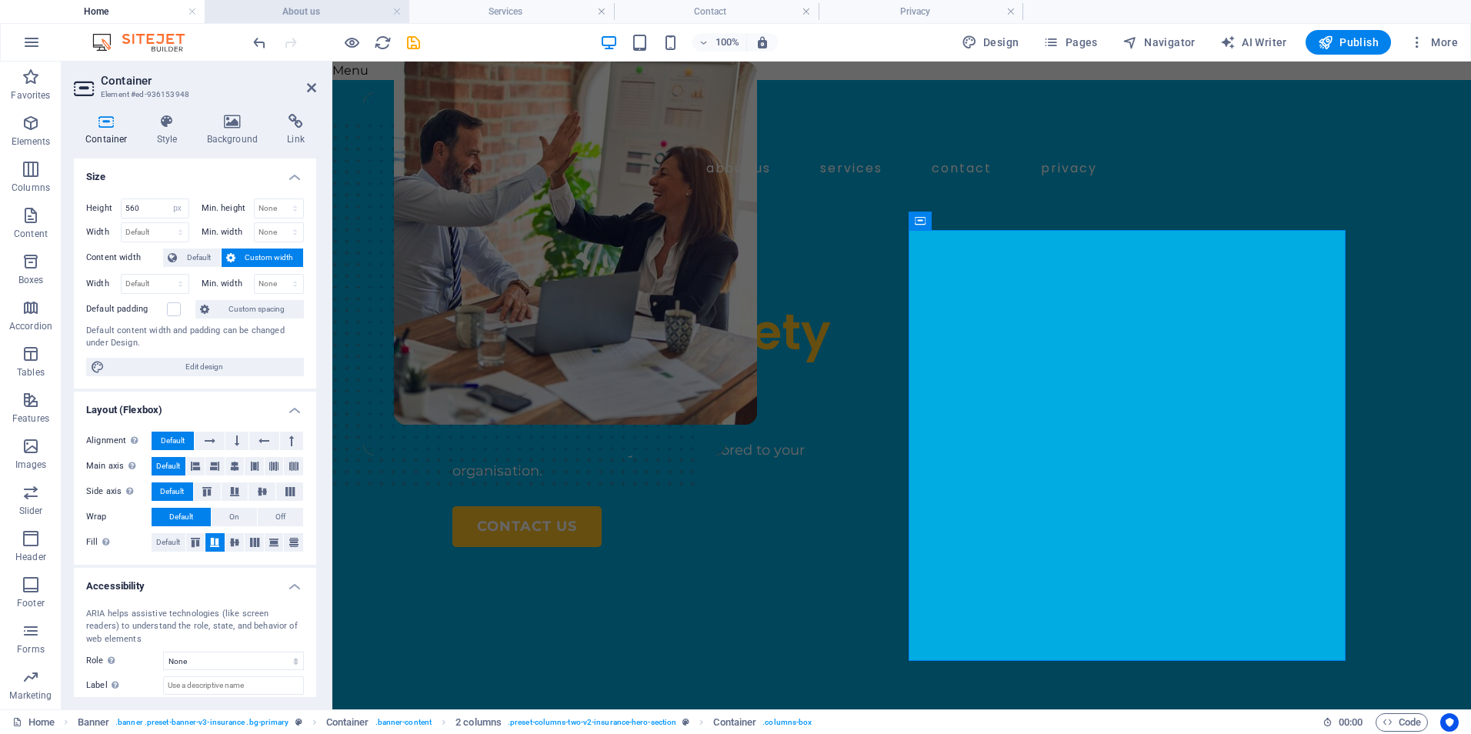
click at [319, 16] on h4 "About us" at bounding box center [307, 11] width 205 height 17
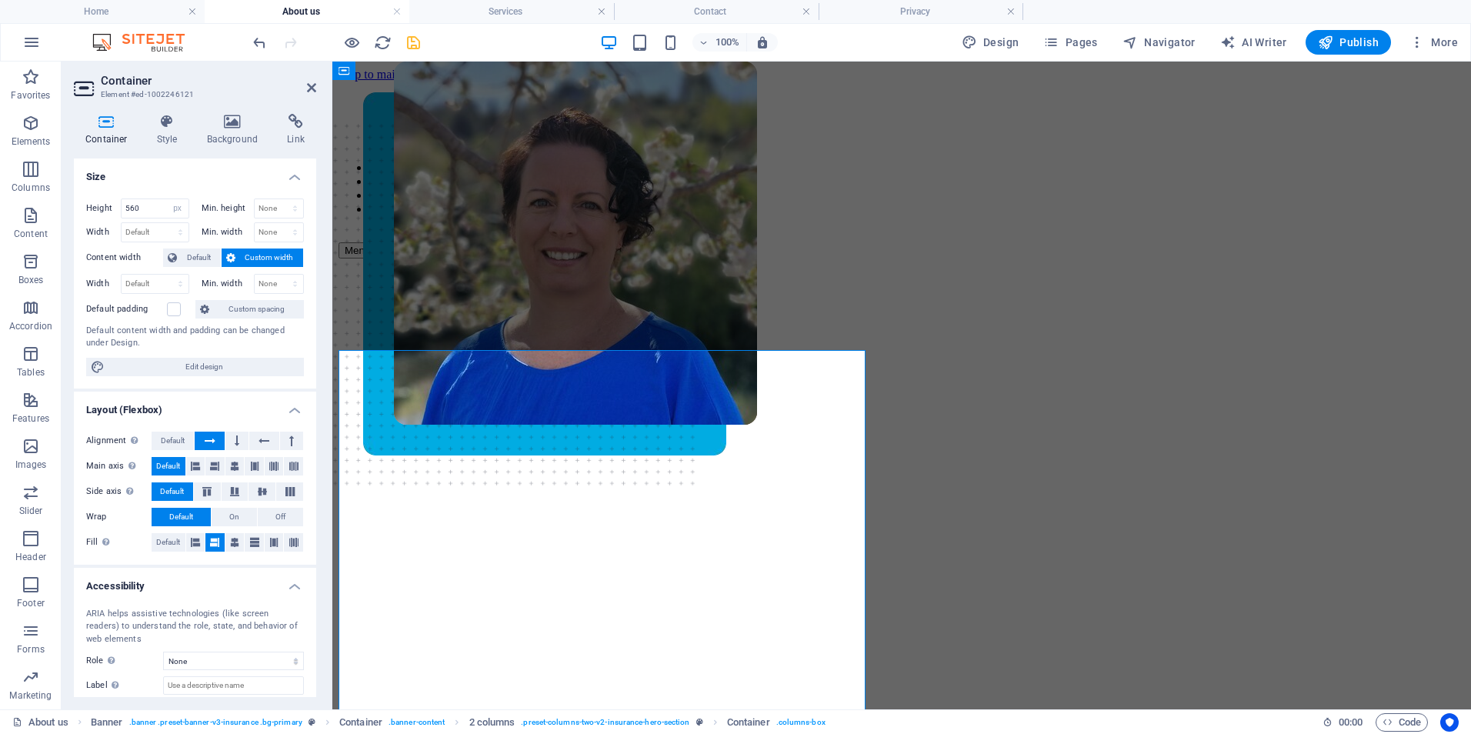
scroll to position [154, 0]
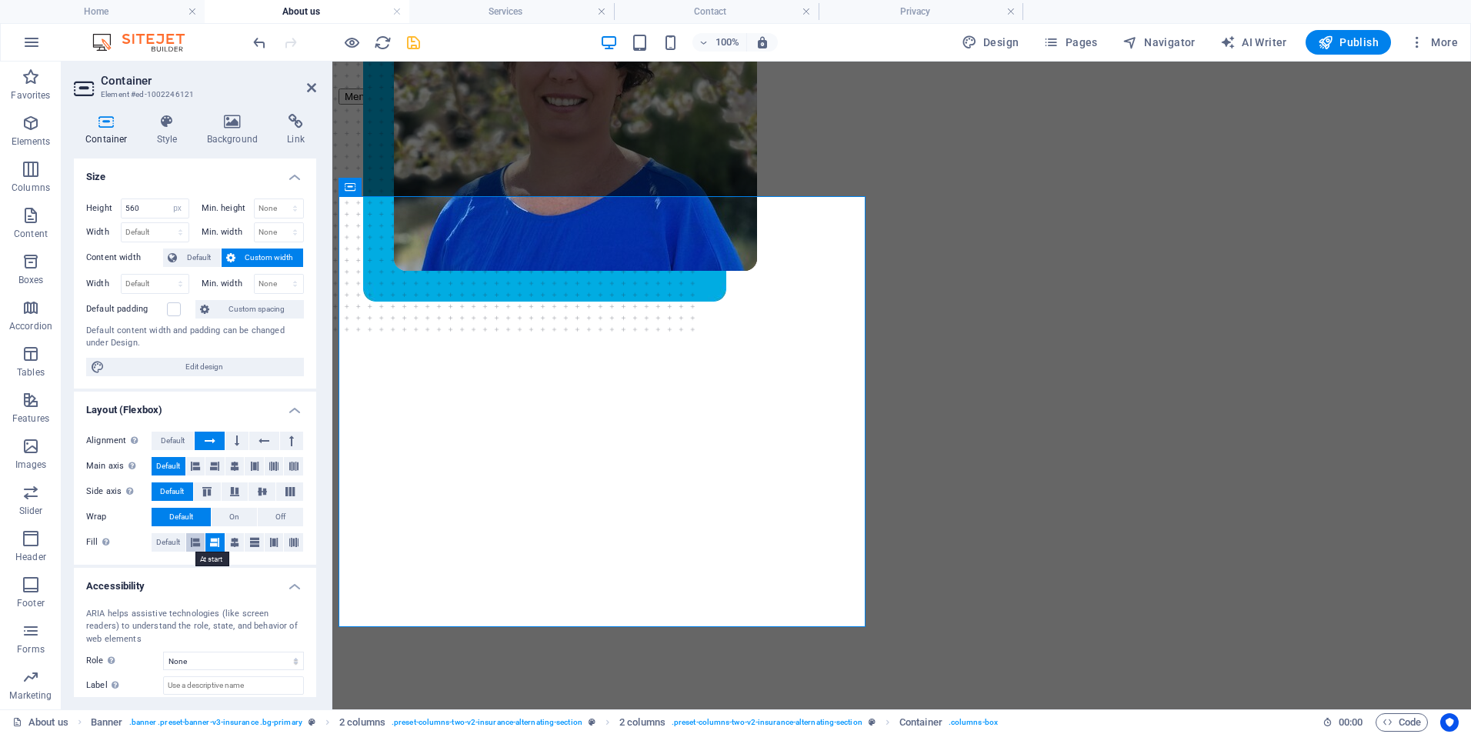
click at [195, 541] on icon at bounding box center [195, 542] width 9 height 18
click at [260, 439] on icon at bounding box center [264, 441] width 11 height 18
click at [289, 440] on icon at bounding box center [291, 441] width 5 height 18
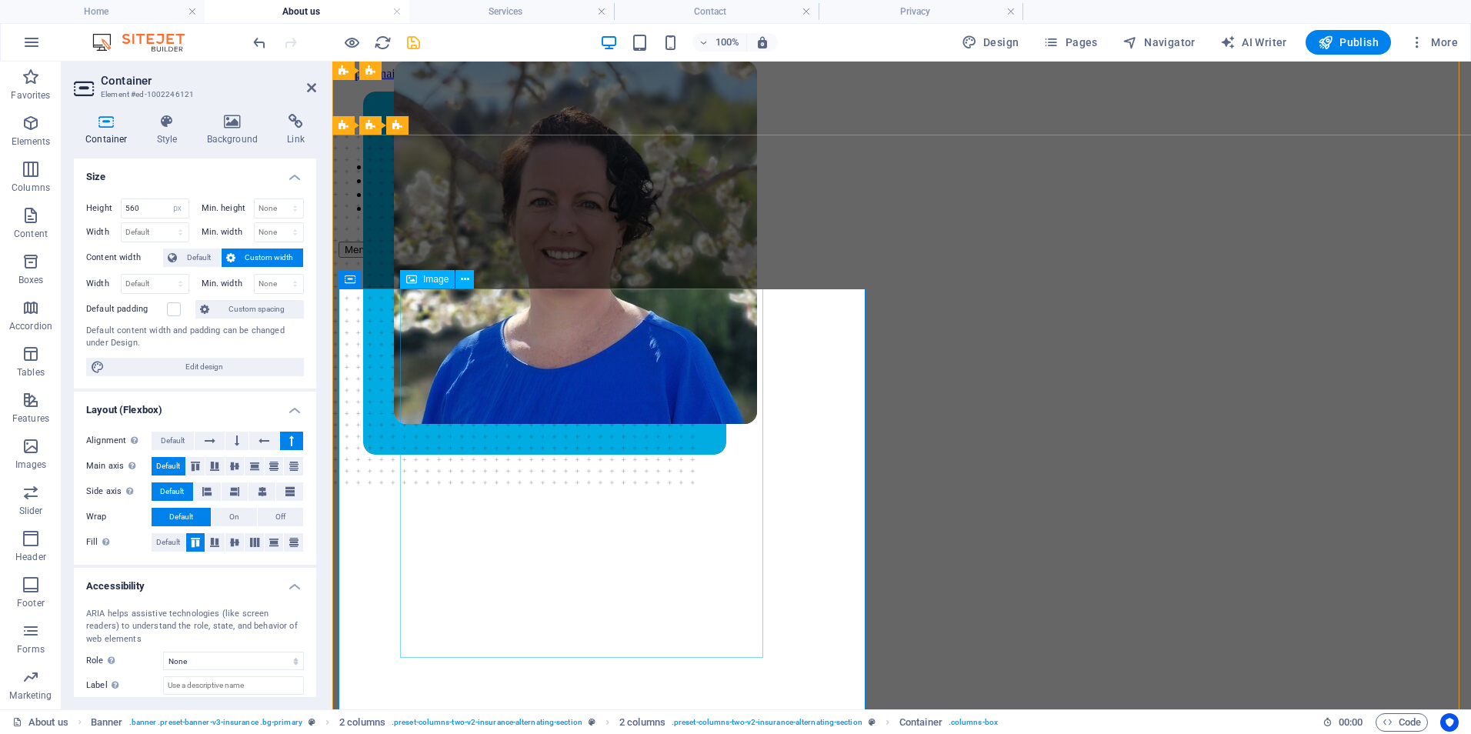
scroll to position [0, 0]
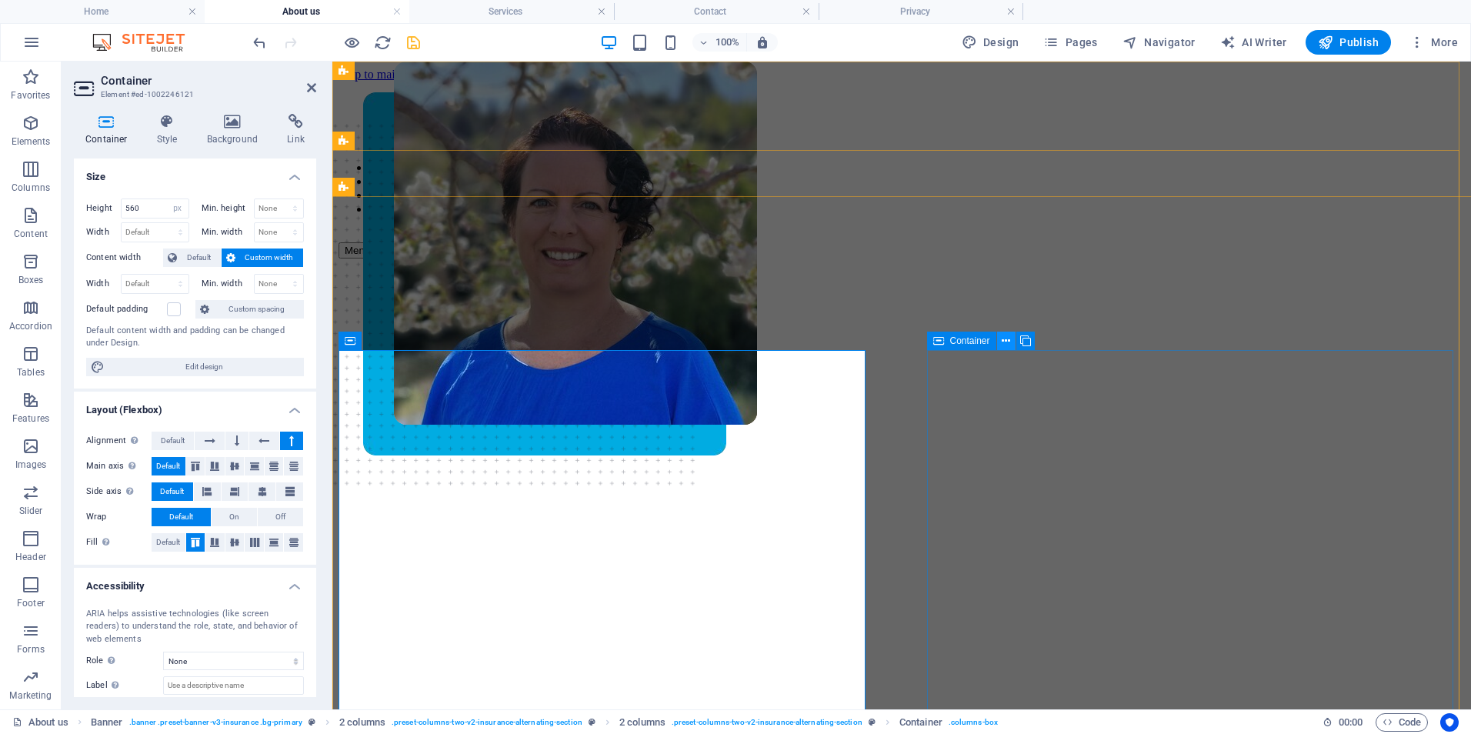
click at [1007, 339] on icon at bounding box center [1006, 341] width 8 height 16
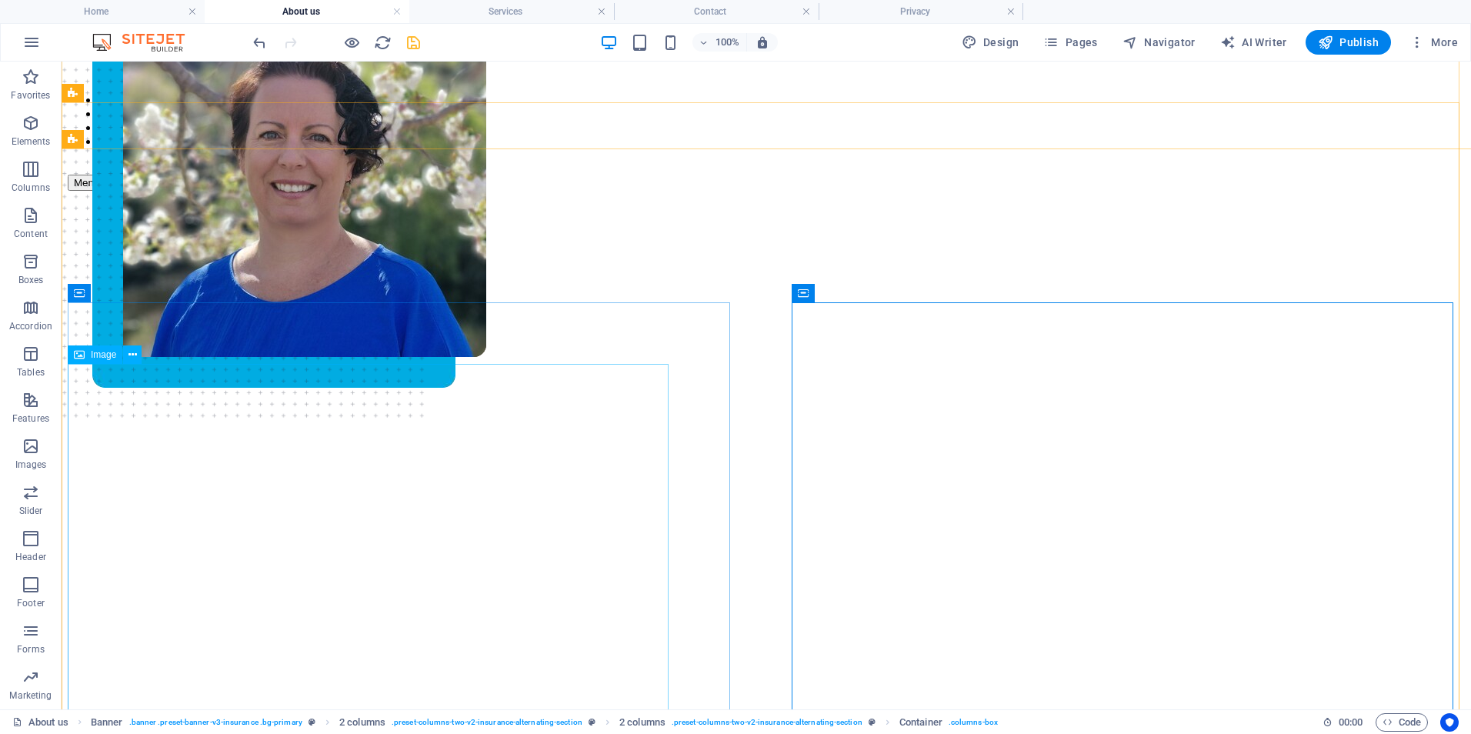
scroll to position [154, 0]
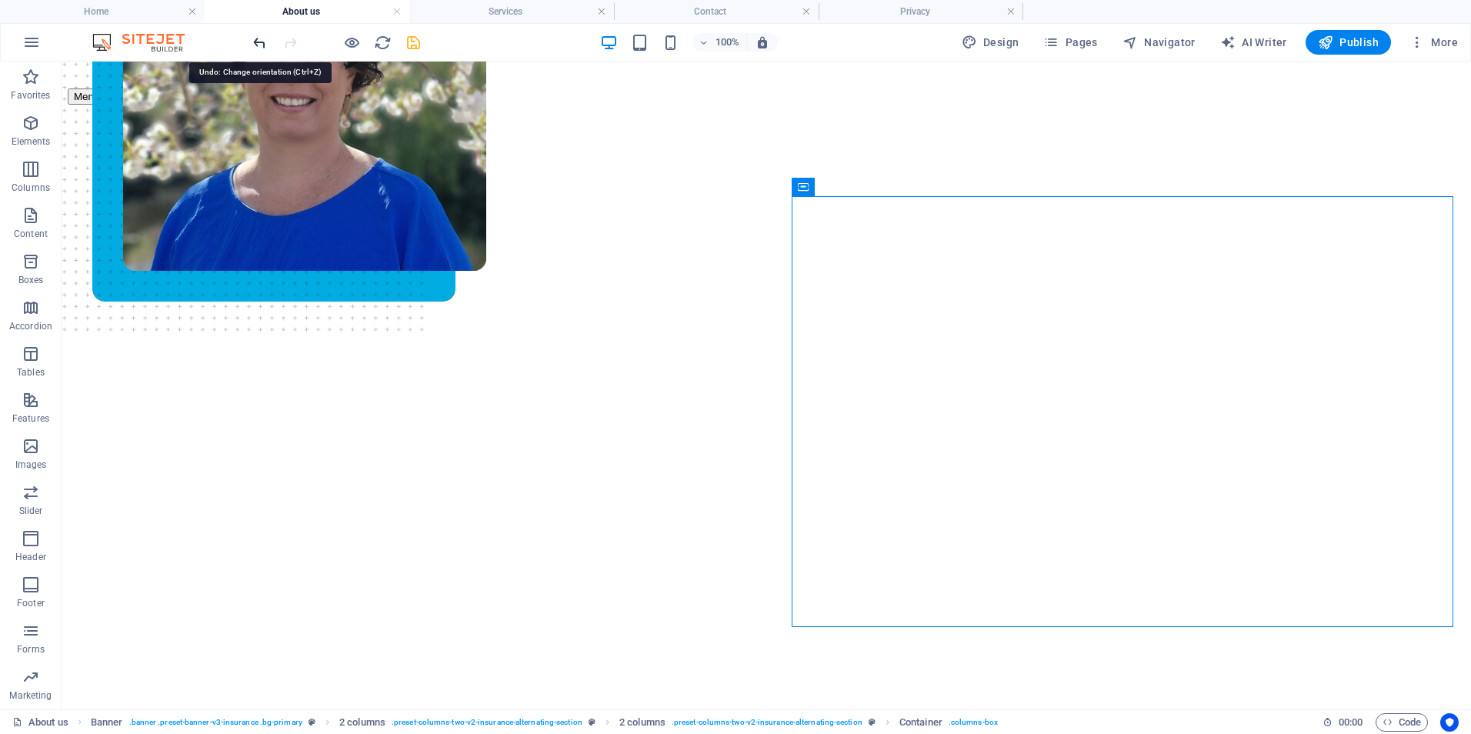
click at [256, 42] on icon "undo" at bounding box center [260, 43] width 18 height 18
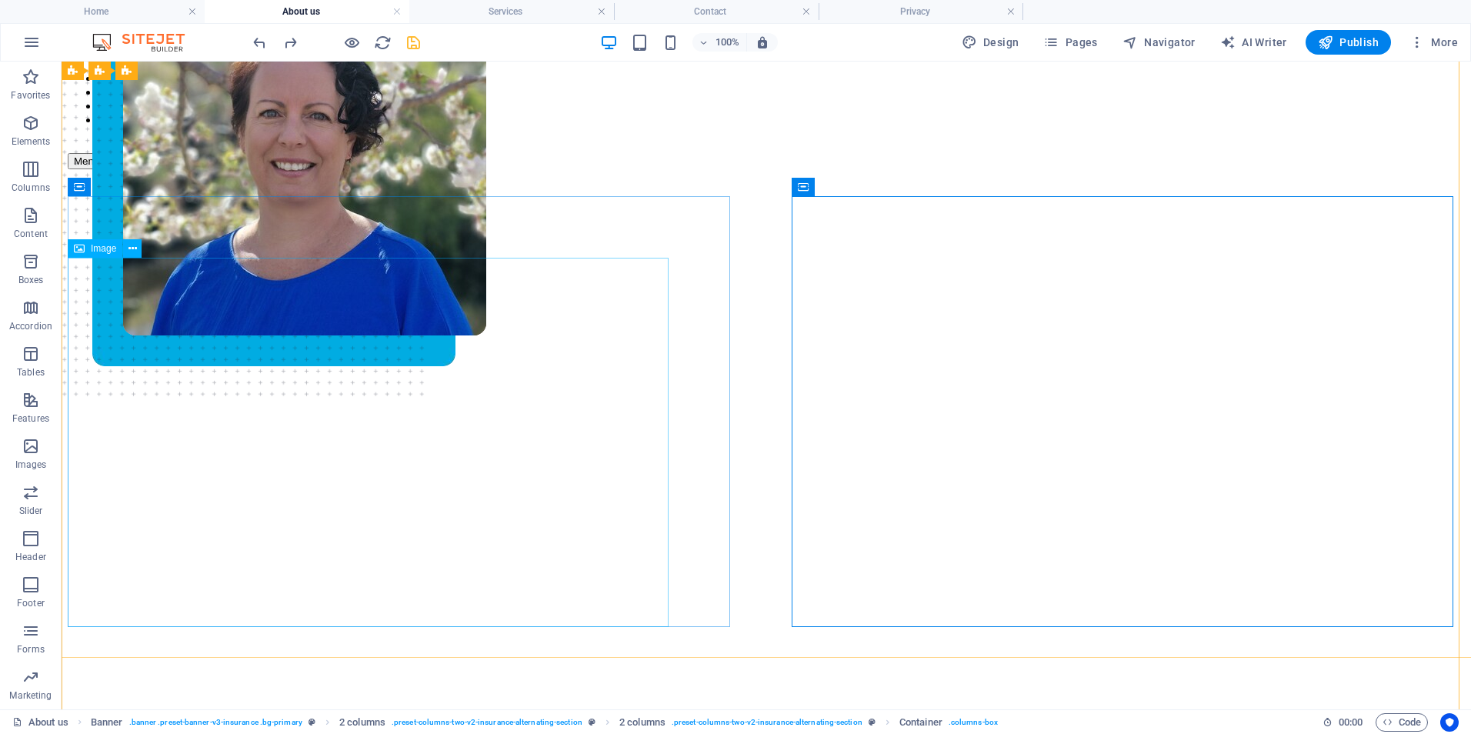
scroll to position [77, 0]
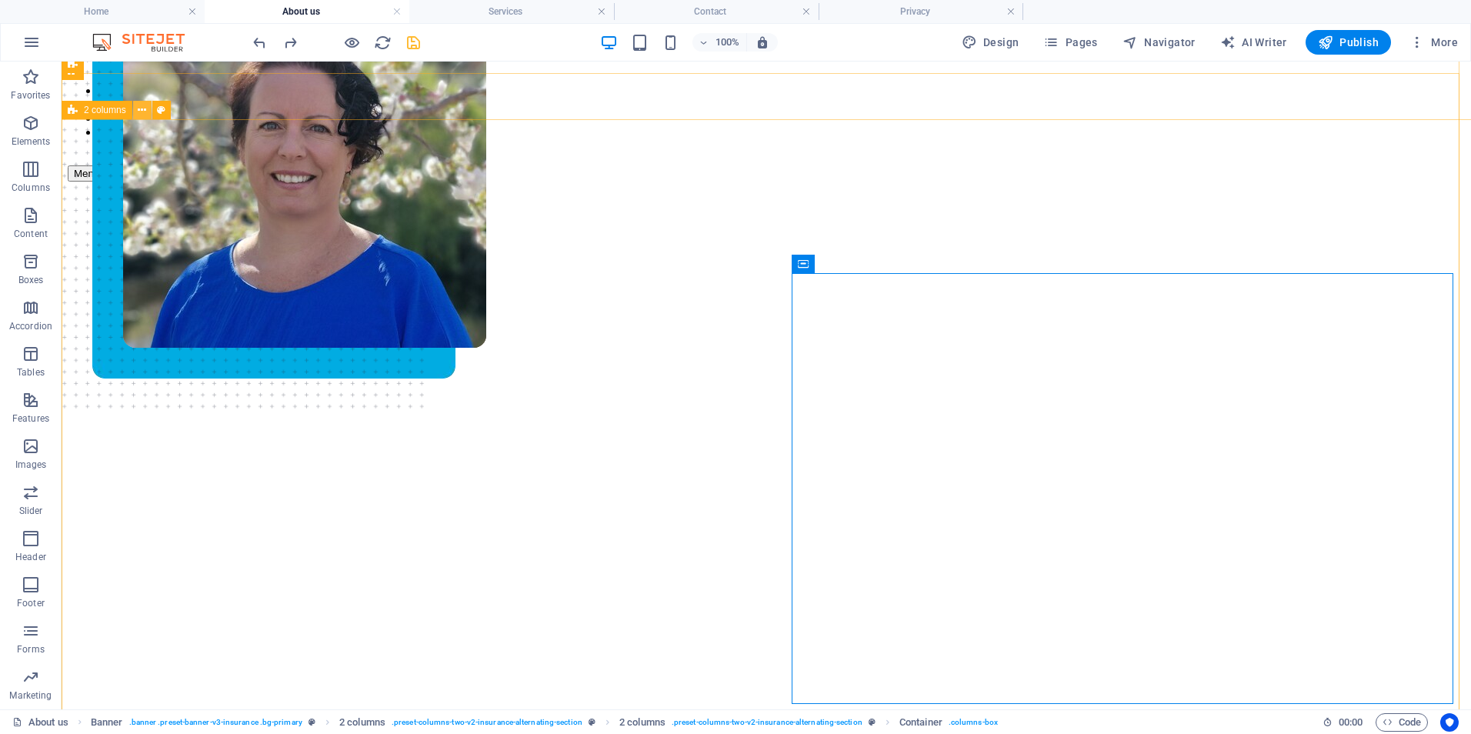
click at [145, 108] on icon at bounding box center [142, 110] width 8 height 16
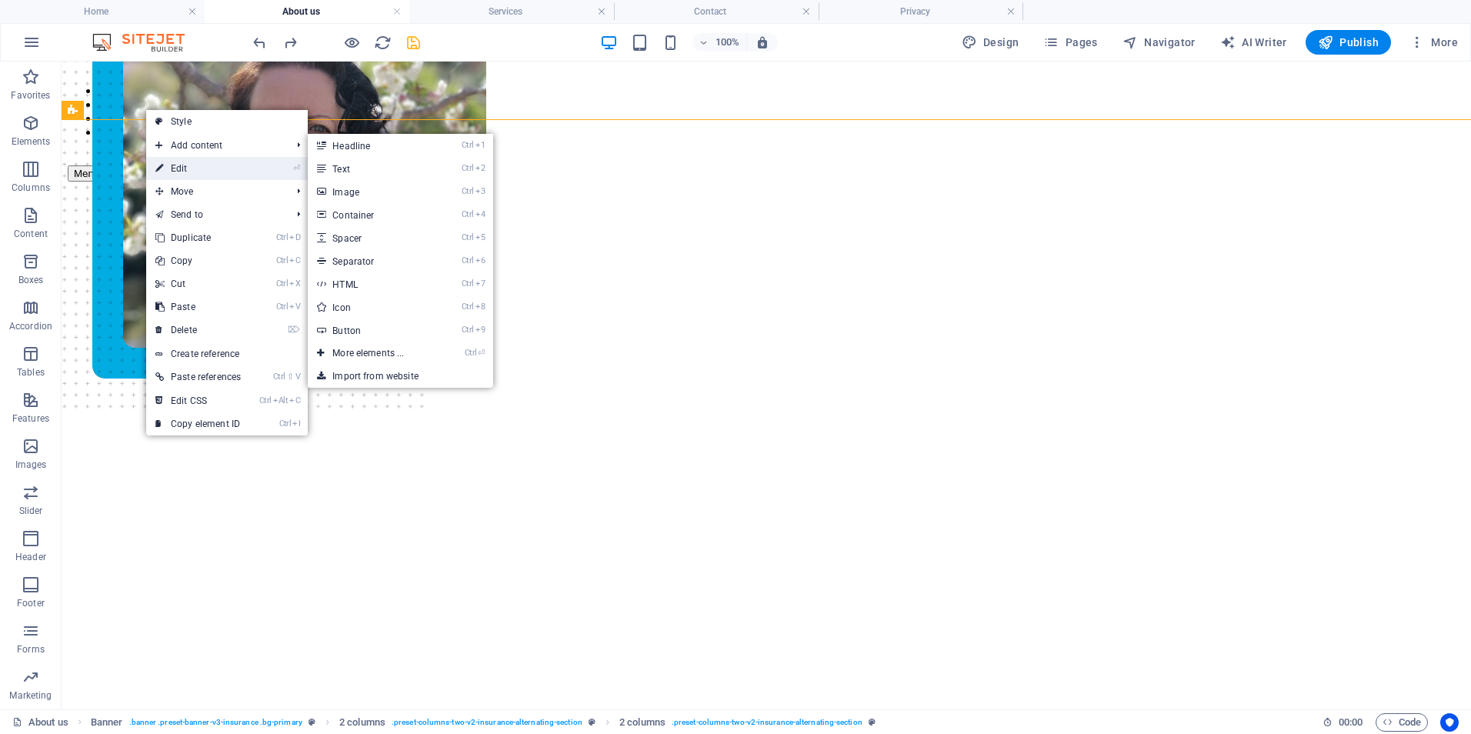
click at [162, 162] on icon at bounding box center [159, 168] width 8 height 23
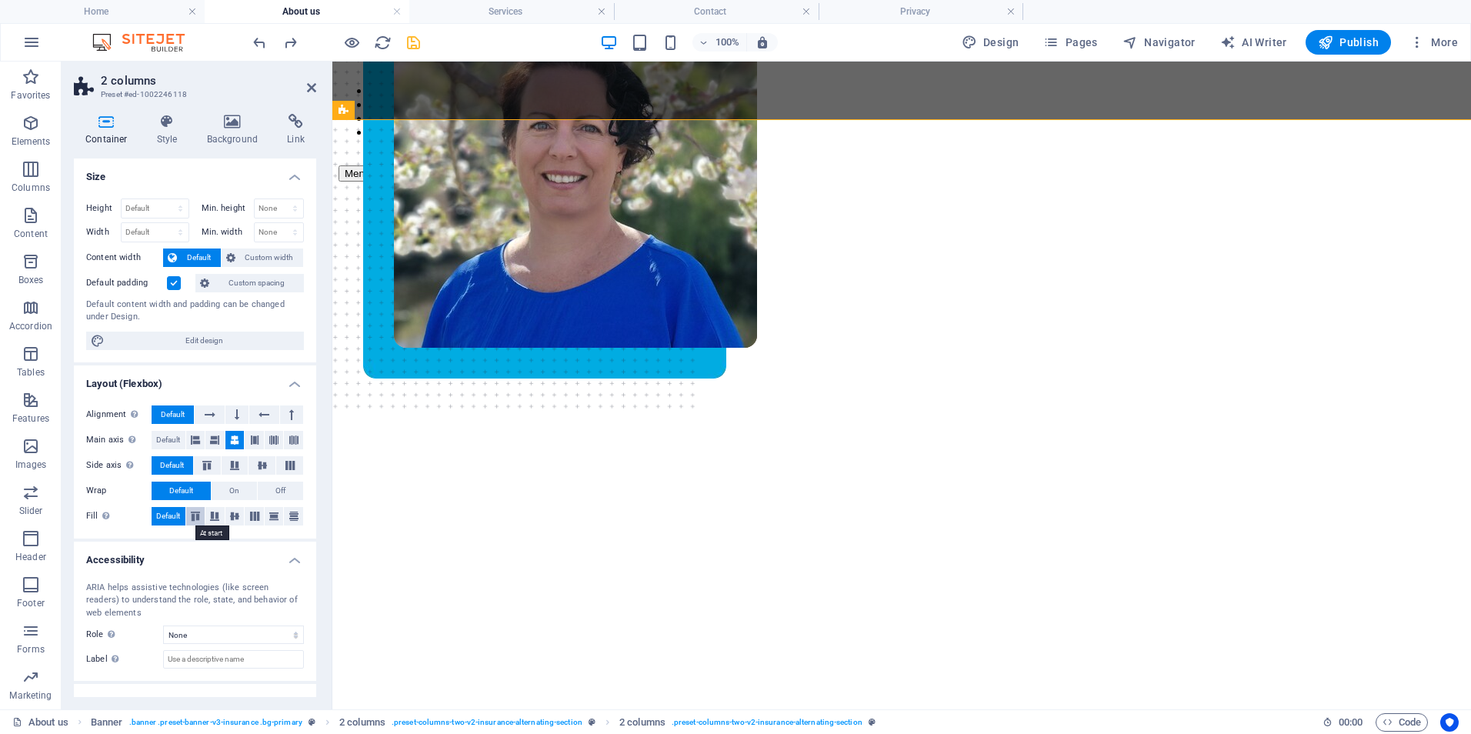
click at [191, 517] on icon at bounding box center [195, 516] width 18 height 9
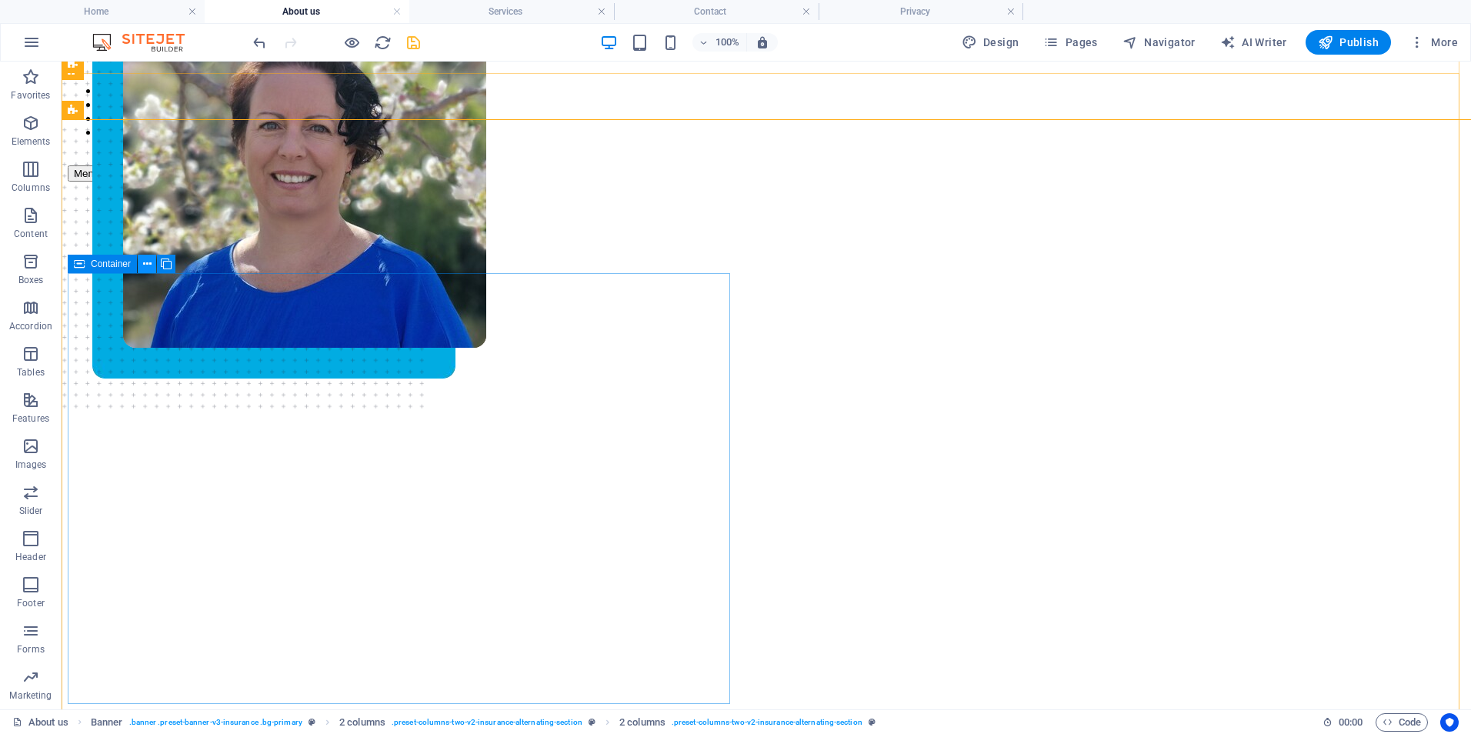
click at [143, 262] on icon at bounding box center [147, 264] width 8 height 16
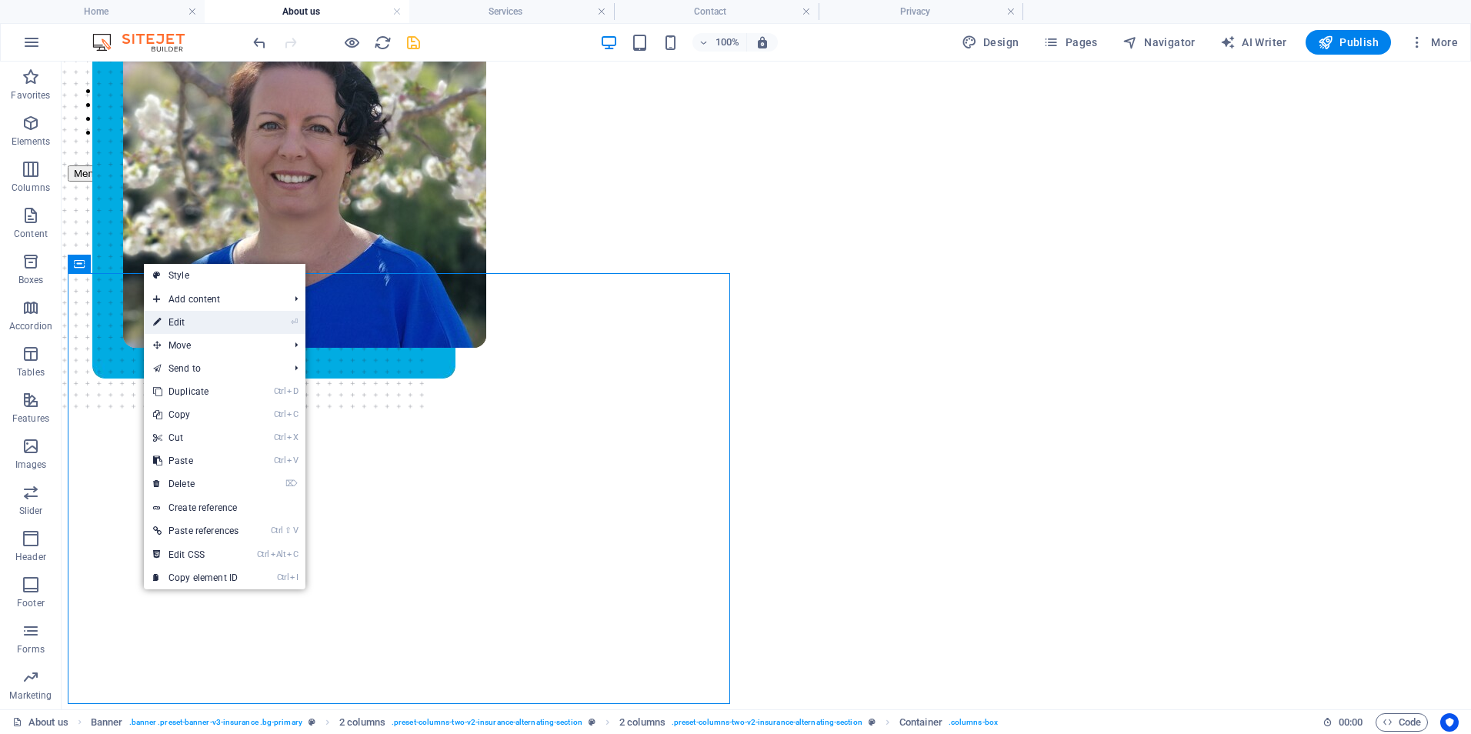
click at [180, 325] on link "⏎ Edit" at bounding box center [196, 322] width 104 height 23
select select "px"
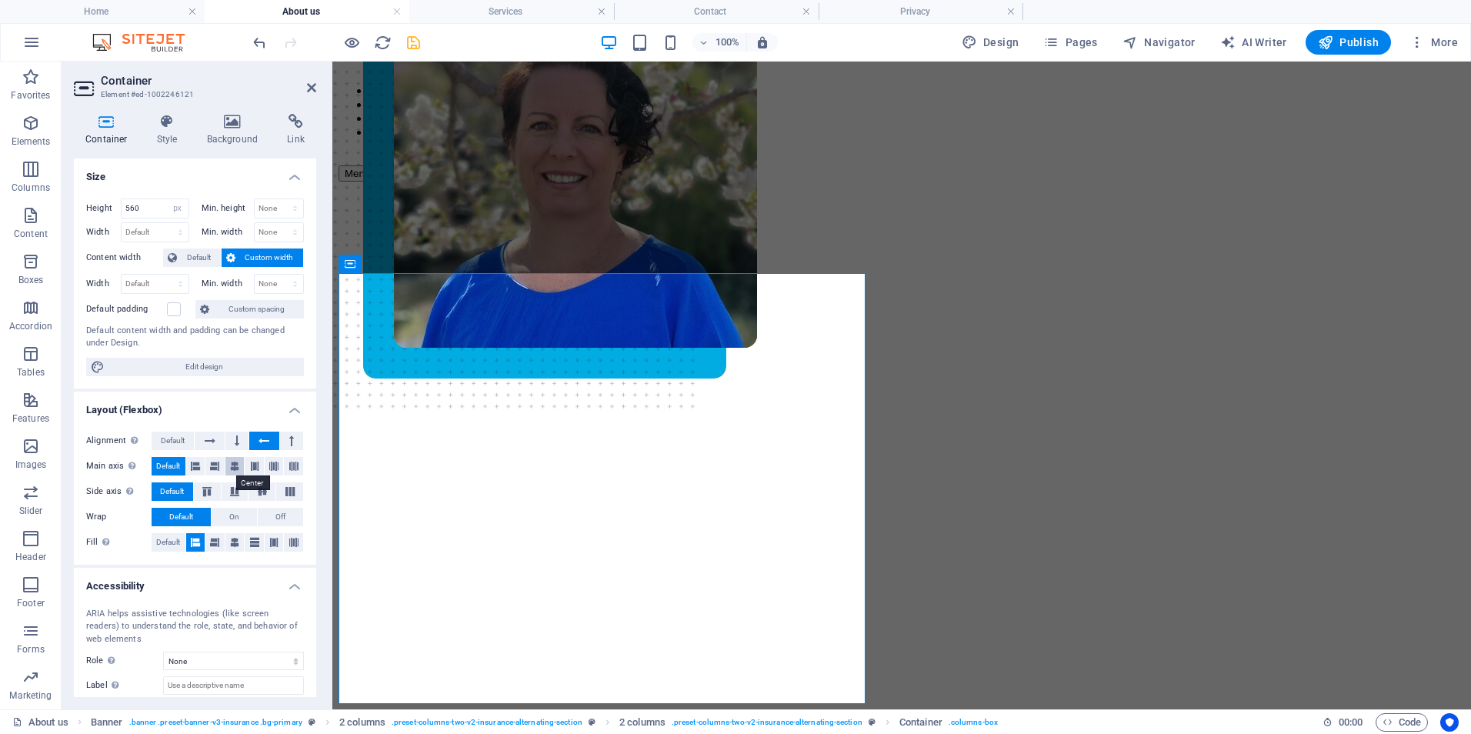
click at [236, 461] on icon at bounding box center [234, 466] width 9 height 18
click at [176, 309] on label at bounding box center [174, 309] width 14 height 14
click at [0, 0] on input "Default padding" at bounding box center [0, 0] width 0 height 0
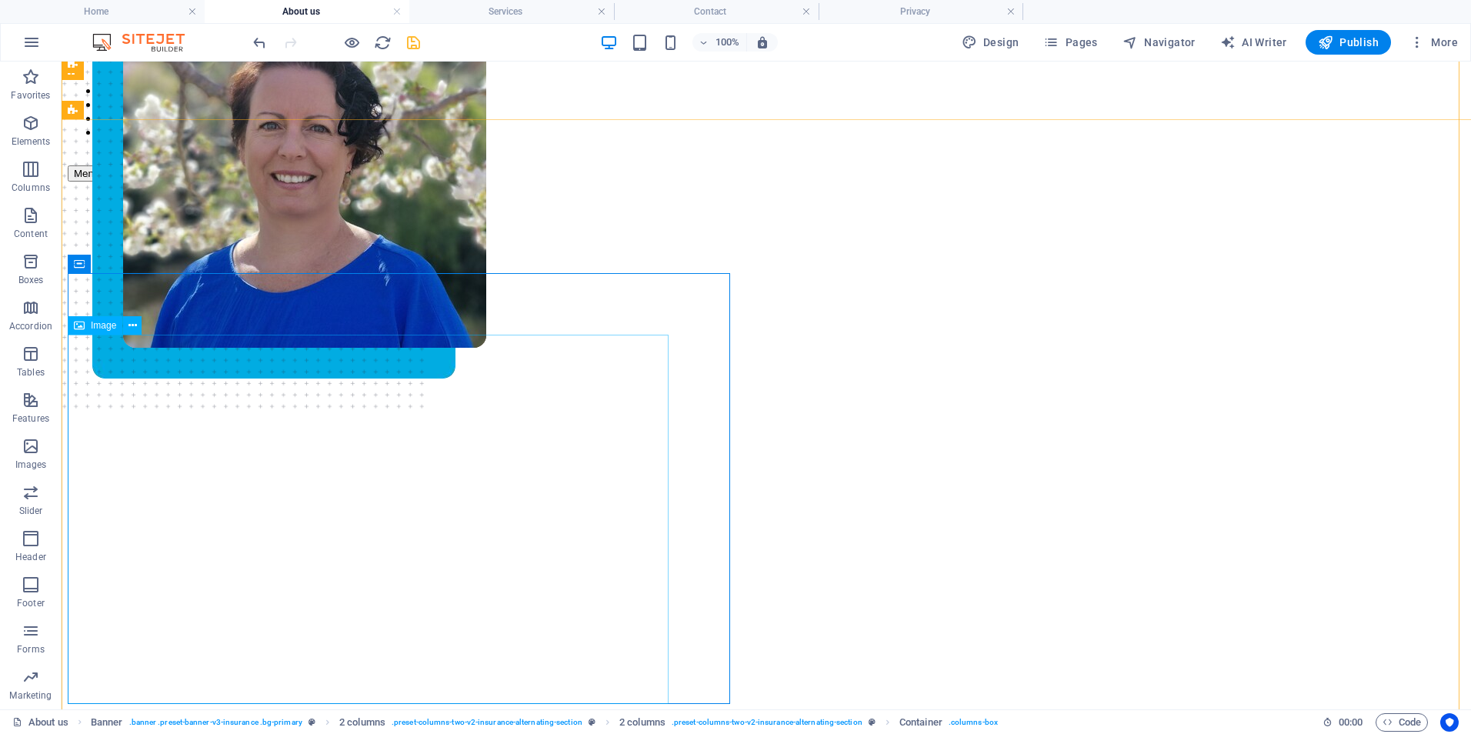
scroll to position [0, 0]
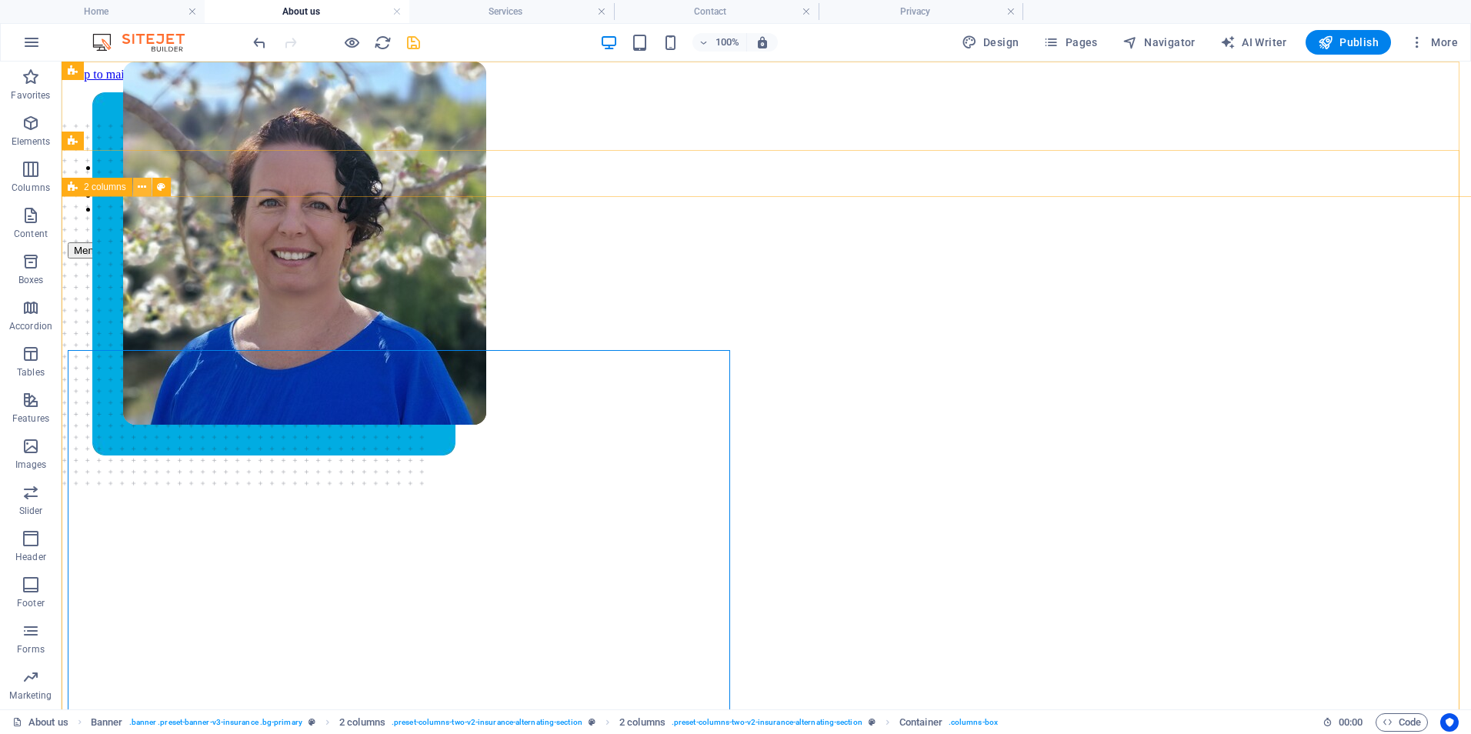
click at [141, 192] on icon at bounding box center [142, 187] width 8 height 16
click at [148, 341] on icon at bounding box center [147, 341] width 8 height 16
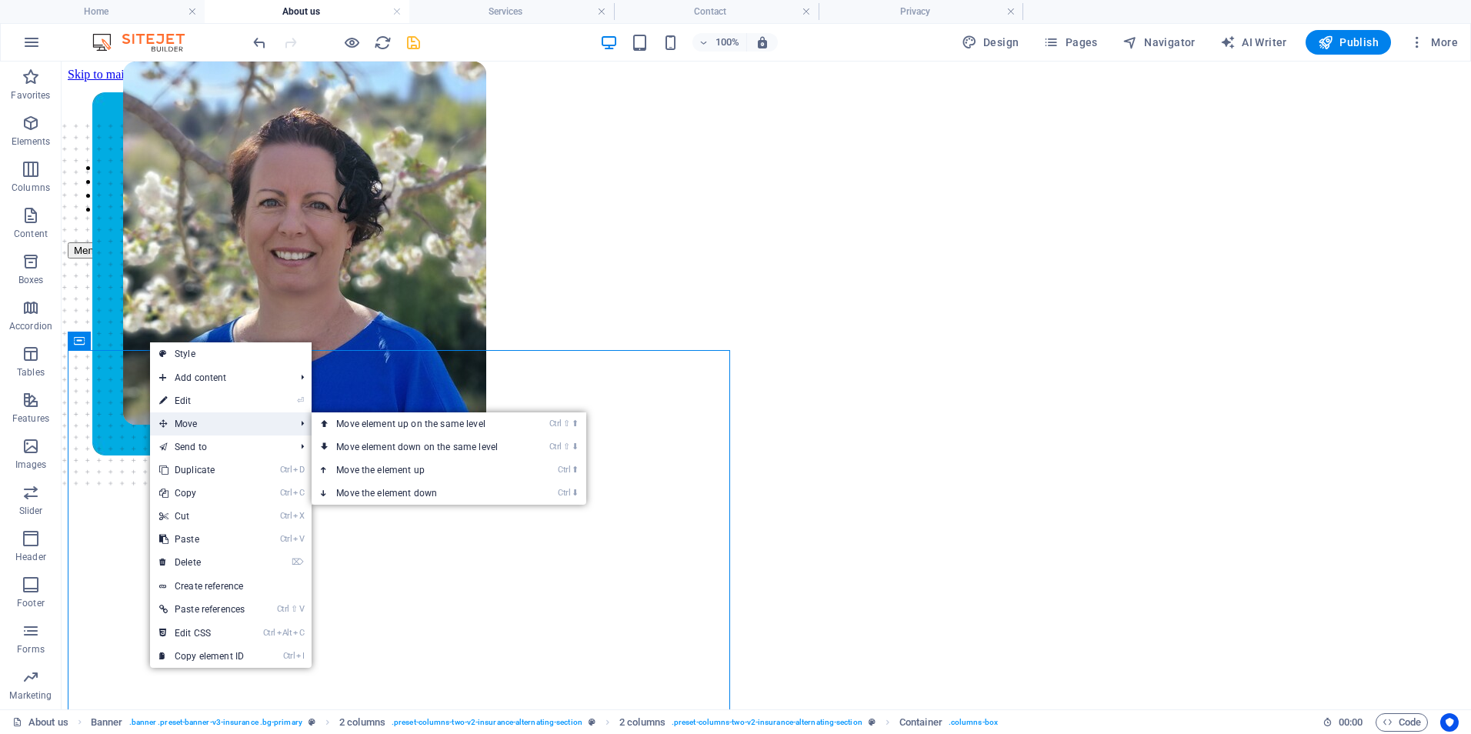
click at [192, 415] on span "Move" at bounding box center [219, 423] width 138 height 23
click at [395, 466] on link "Ctrl ⬆ Move the element up" at bounding box center [420, 470] width 217 height 23
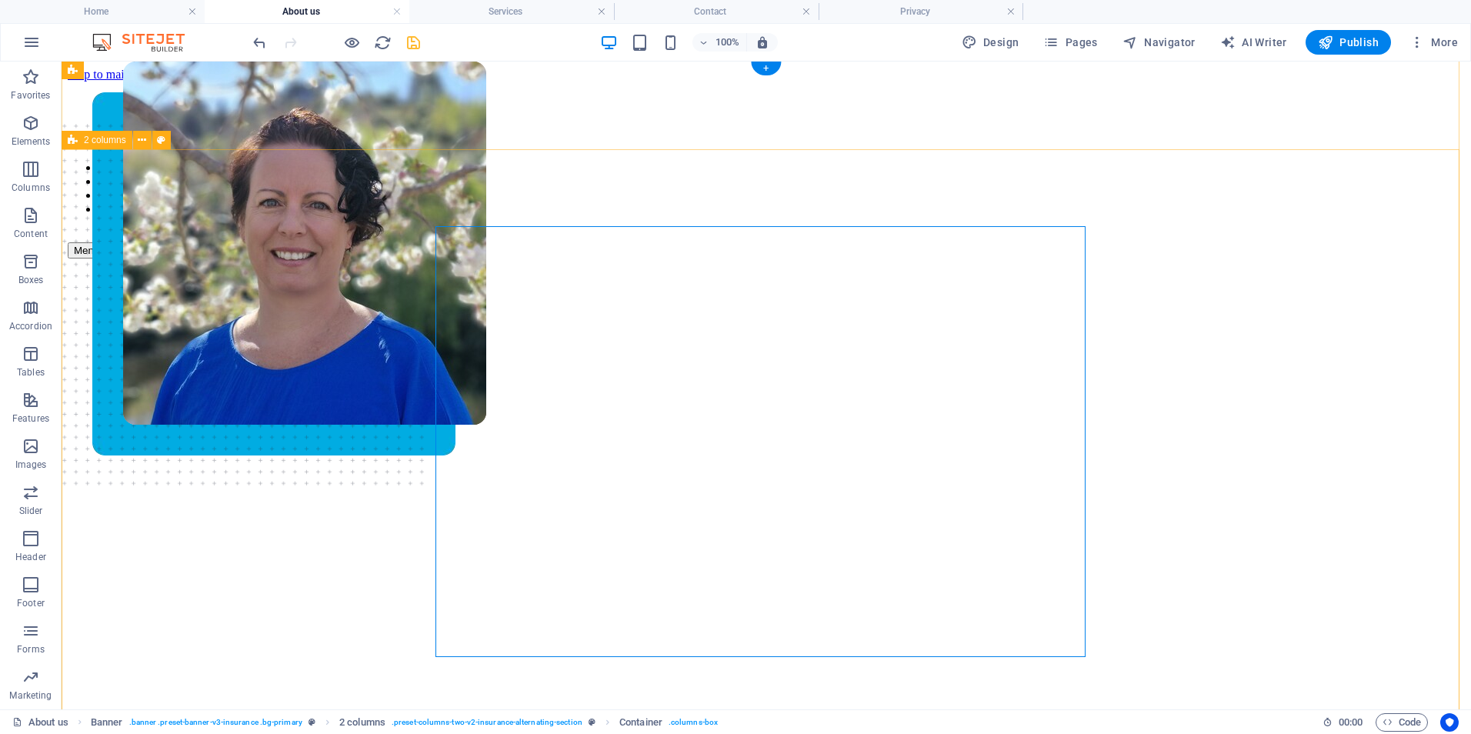
scroll to position [385, 0]
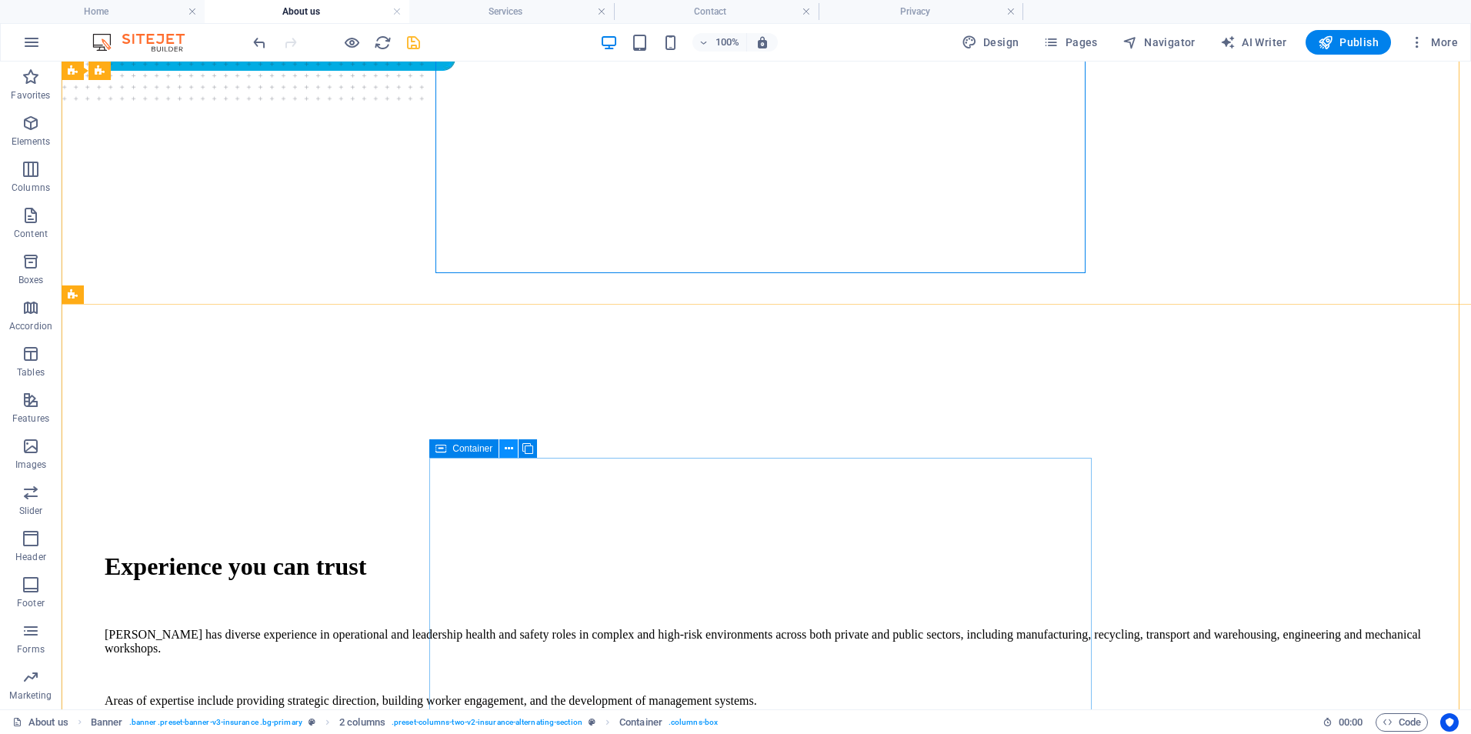
click at [510, 445] on icon at bounding box center [509, 449] width 8 height 16
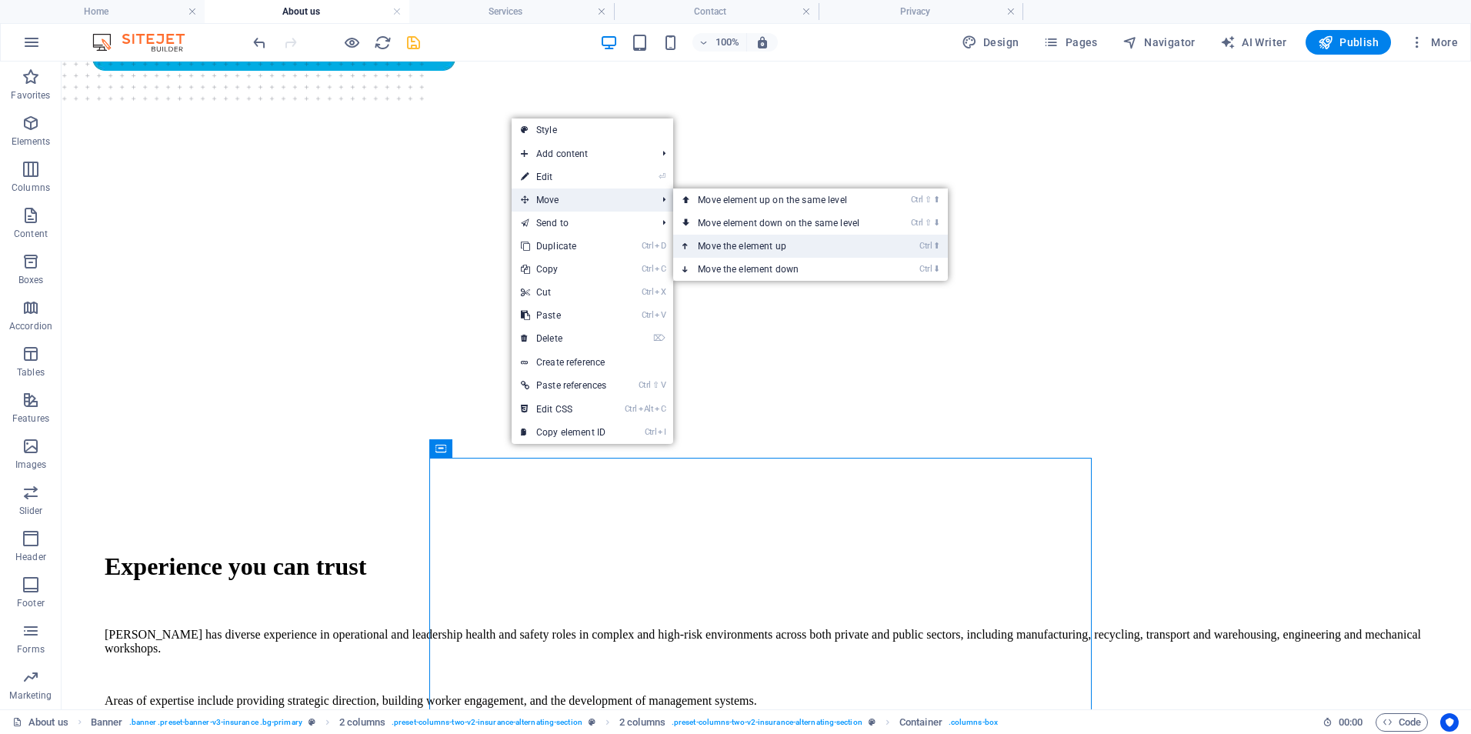
click at [752, 242] on link "Ctrl ⬆ Move the element up" at bounding box center [781, 246] width 217 height 23
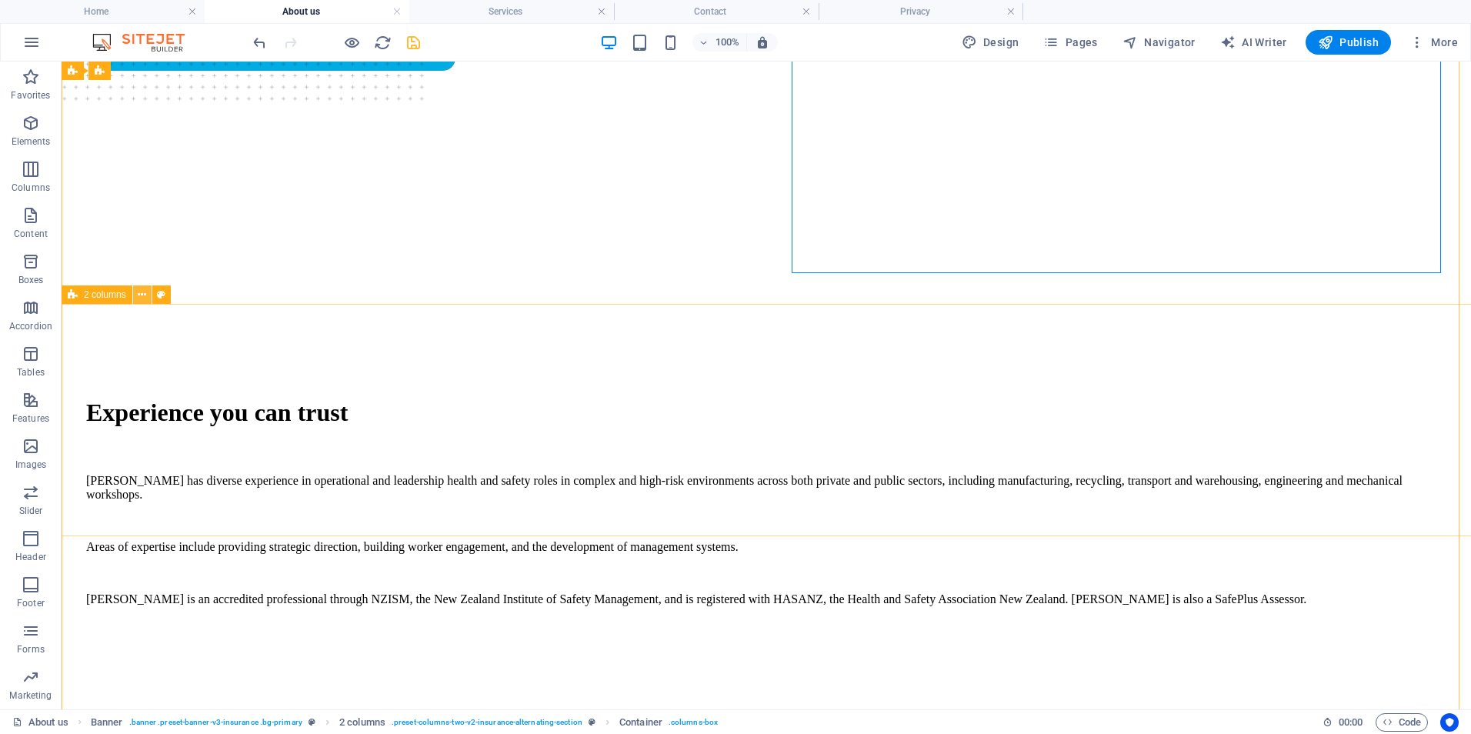
click at [140, 295] on icon at bounding box center [142, 295] width 8 height 16
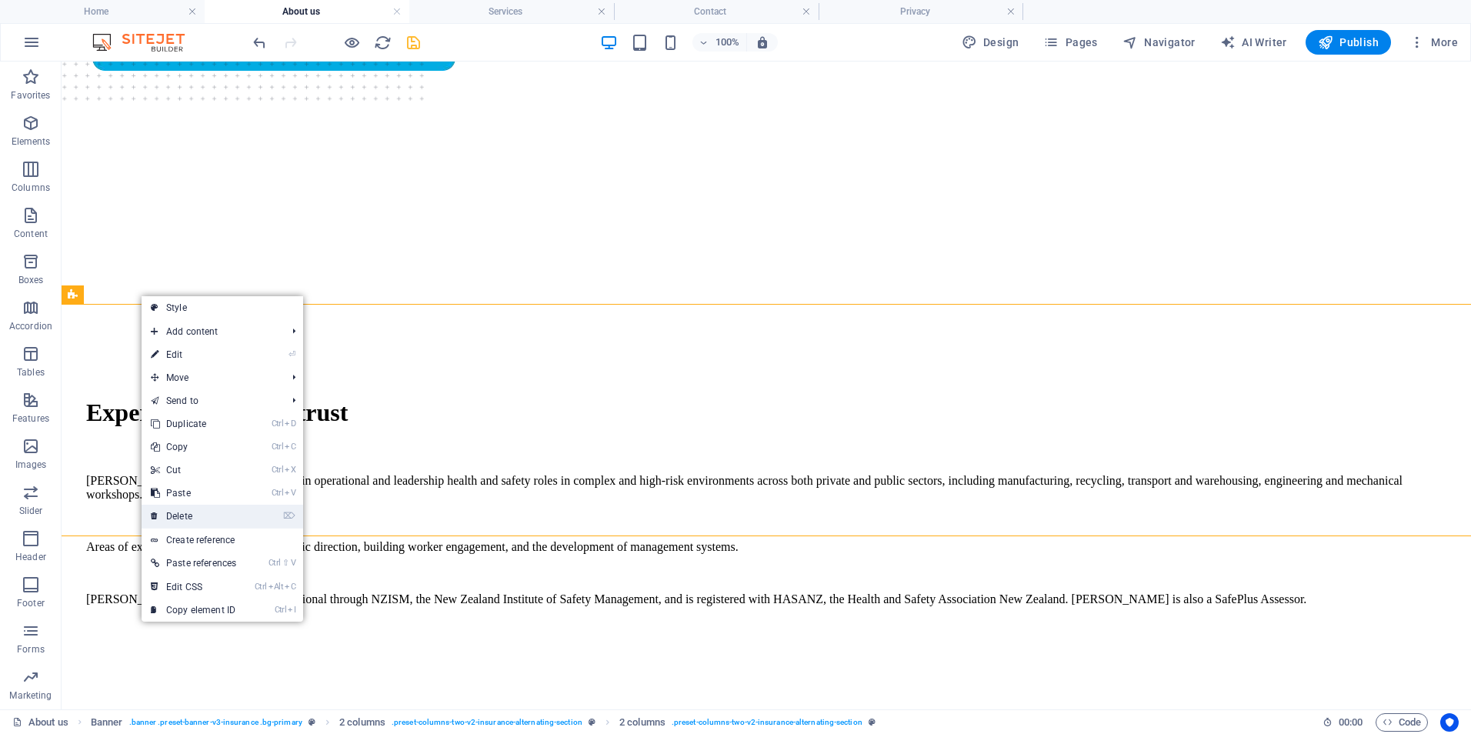
click at [195, 513] on link "⌦ Delete" at bounding box center [194, 516] width 104 height 23
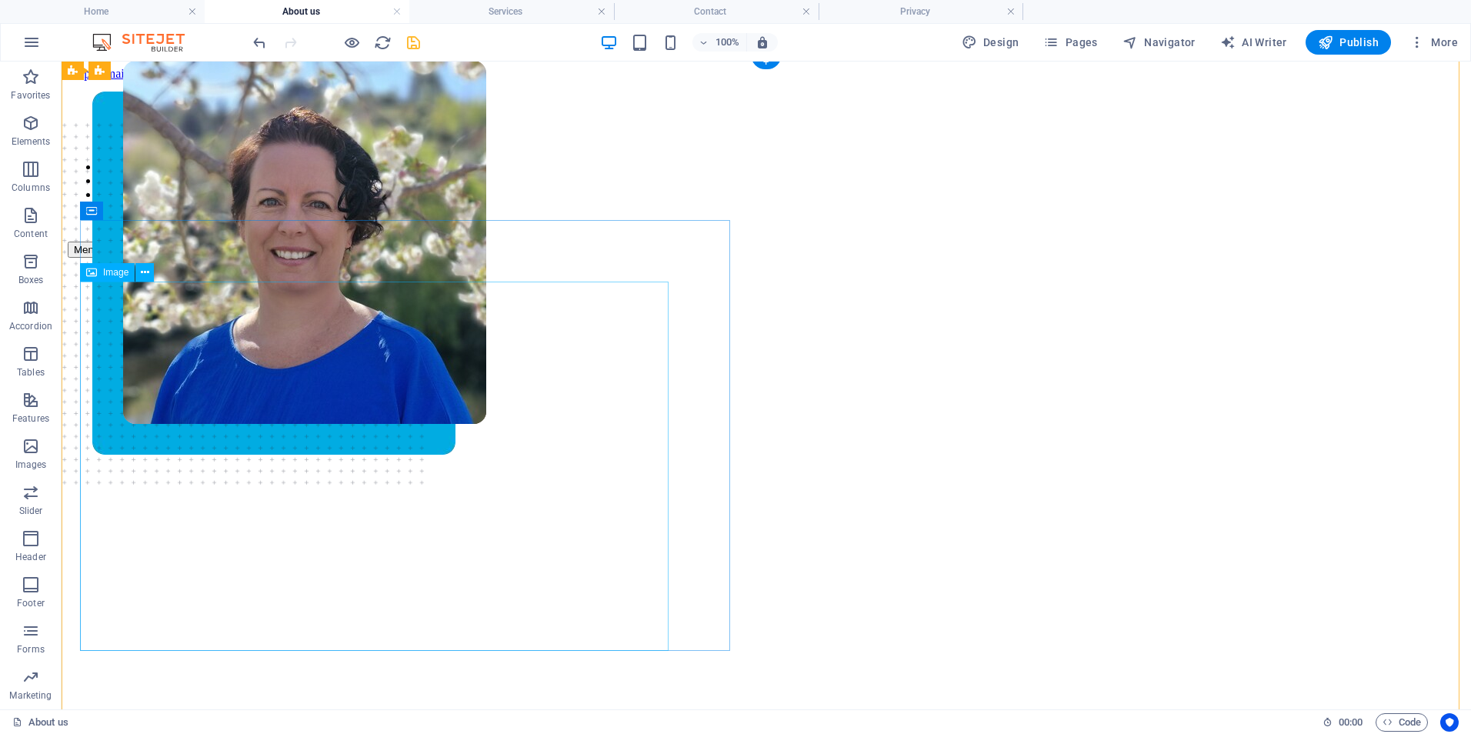
scroll to position [0, 0]
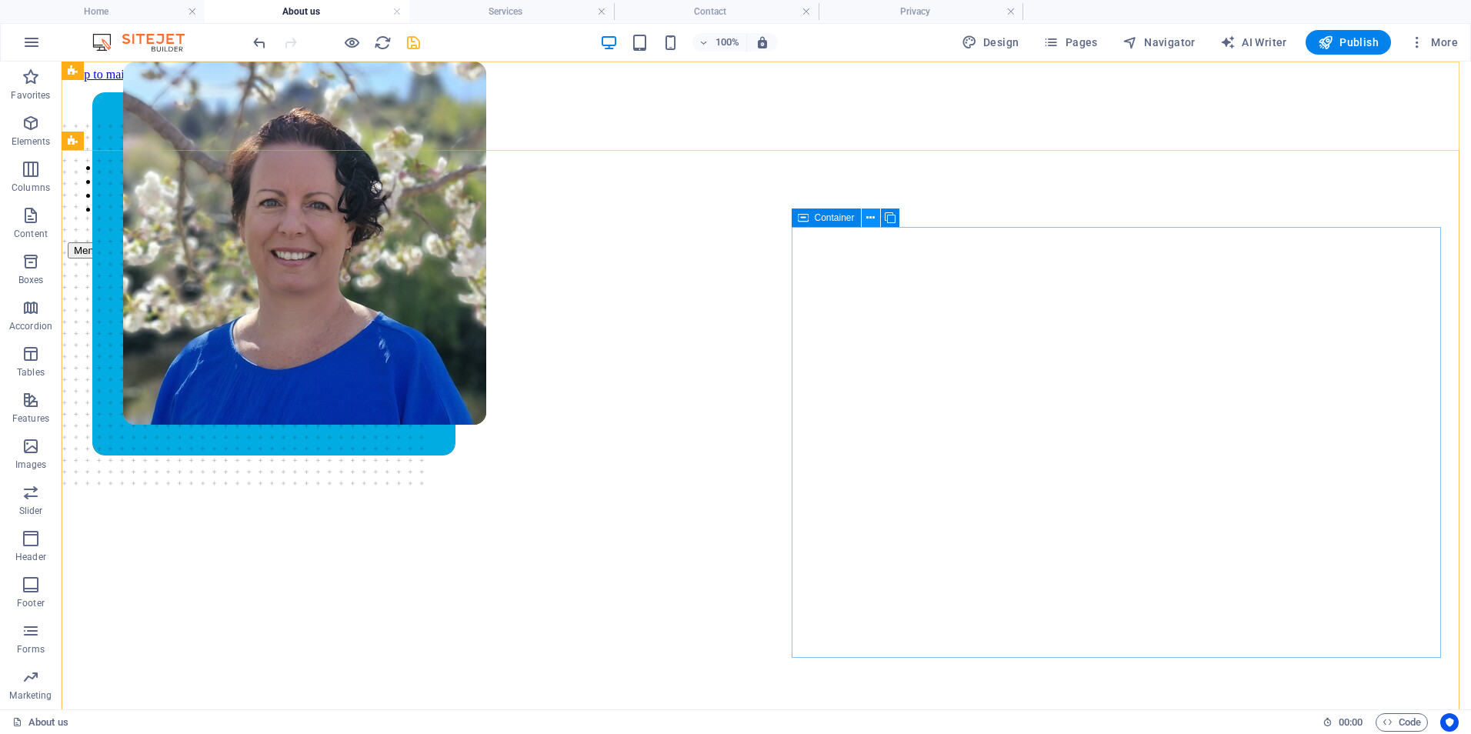
click at [872, 221] on icon at bounding box center [870, 218] width 8 height 16
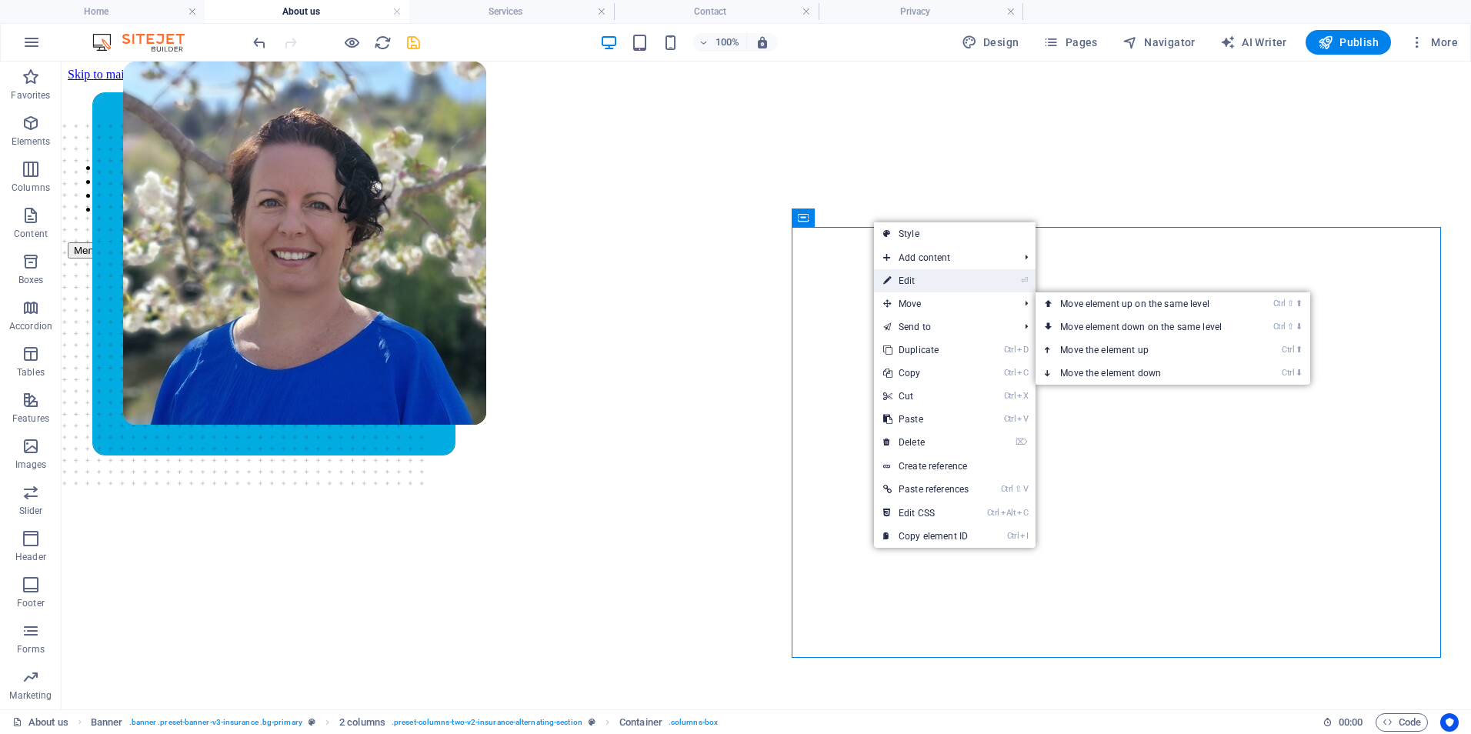
click at [904, 281] on link "⏎ Edit" at bounding box center [926, 280] width 104 height 23
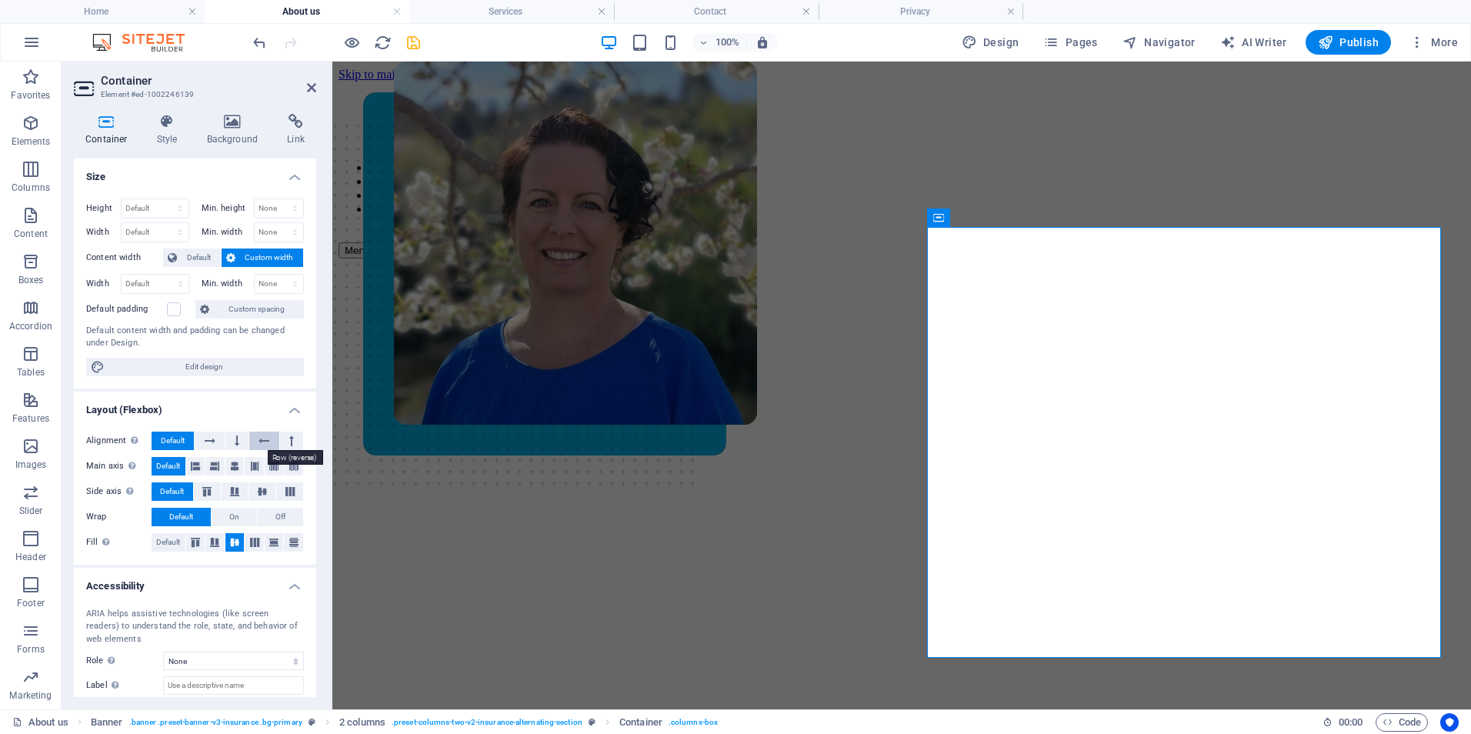
click at [259, 442] on icon at bounding box center [264, 441] width 11 height 18
click at [429, 220] on icon at bounding box center [430, 218] width 8 height 16
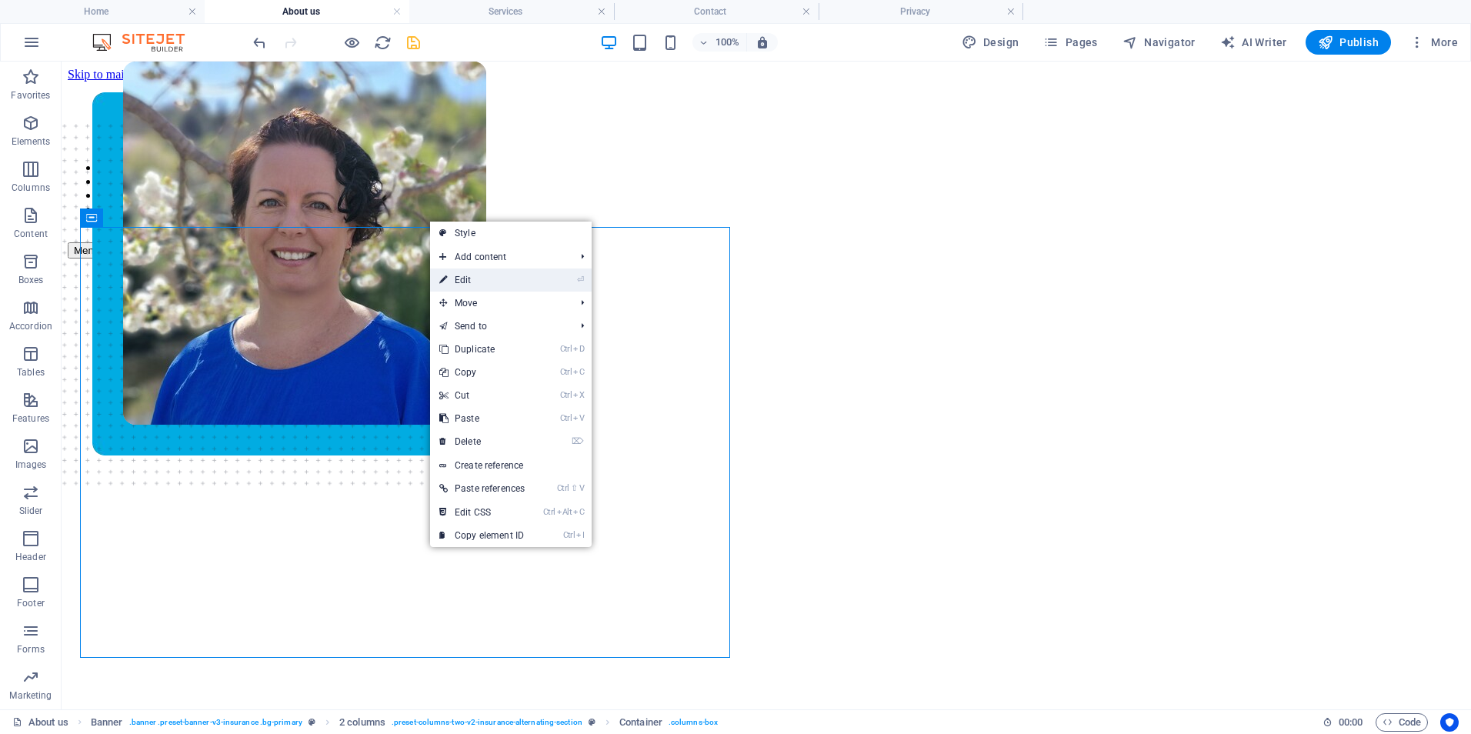
click at [456, 277] on link "⏎ Edit" at bounding box center [482, 280] width 104 height 23
select select "px"
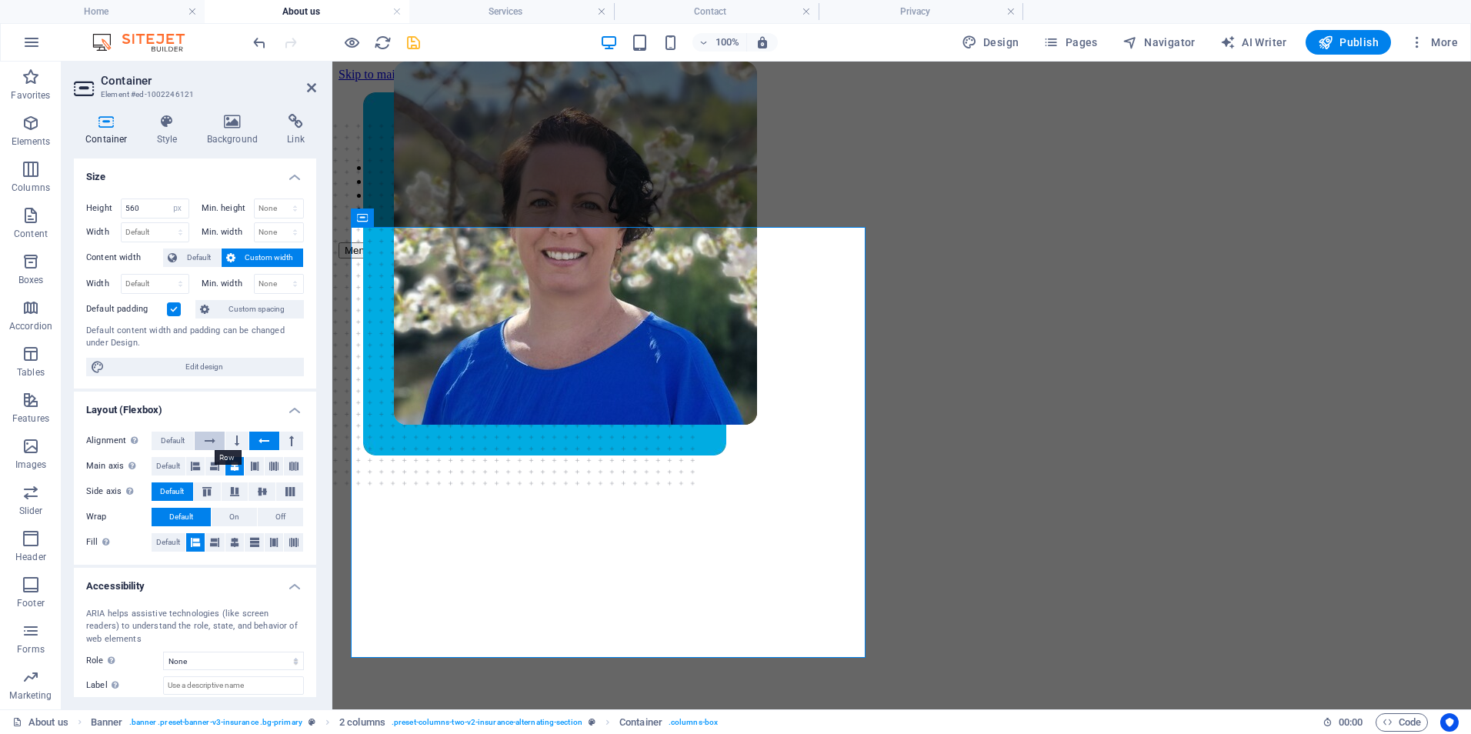
click at [212, 441] on icon at bounding box center [210, 441] width 11 height 18
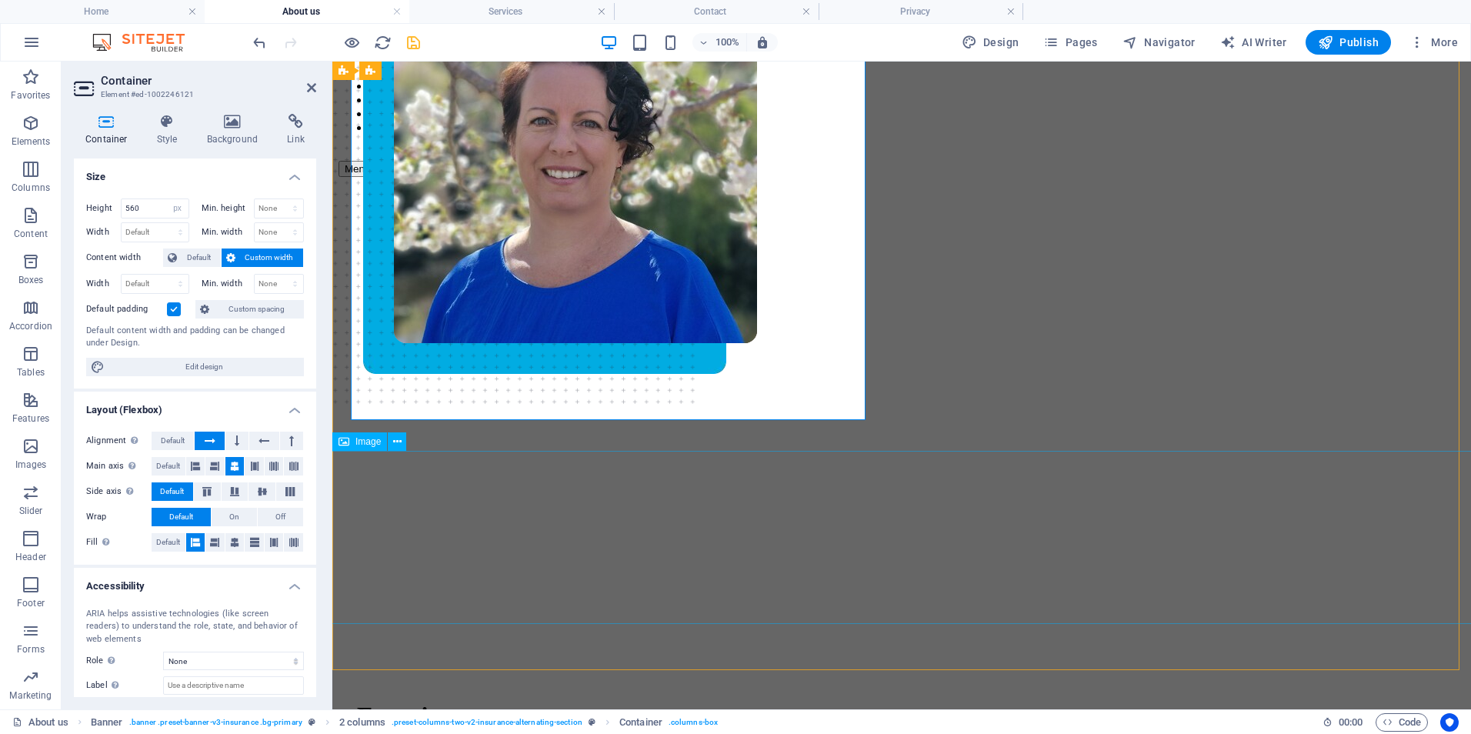
scroll to position [77, 0]
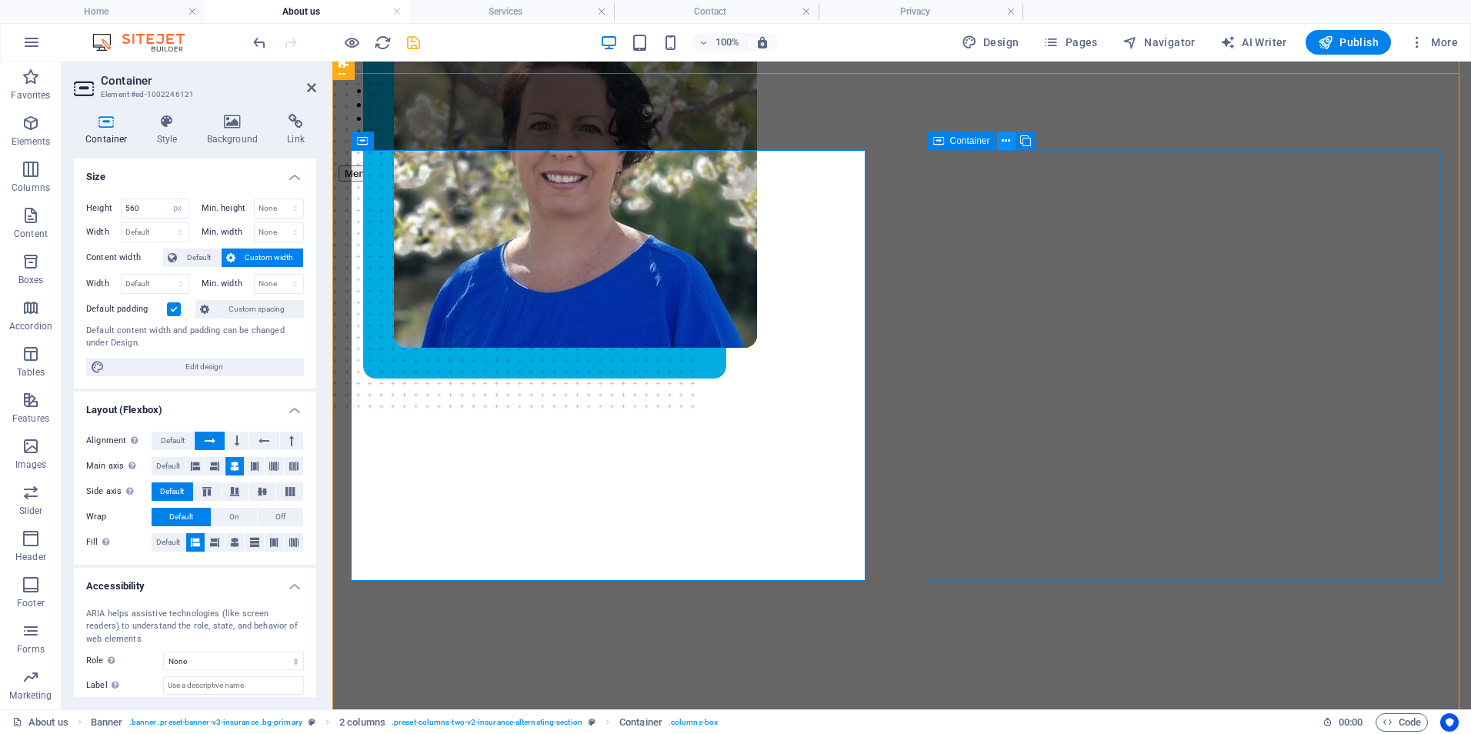
click at [1009, 138] on icon at bounding box center [1006, 141] width 8 height 16
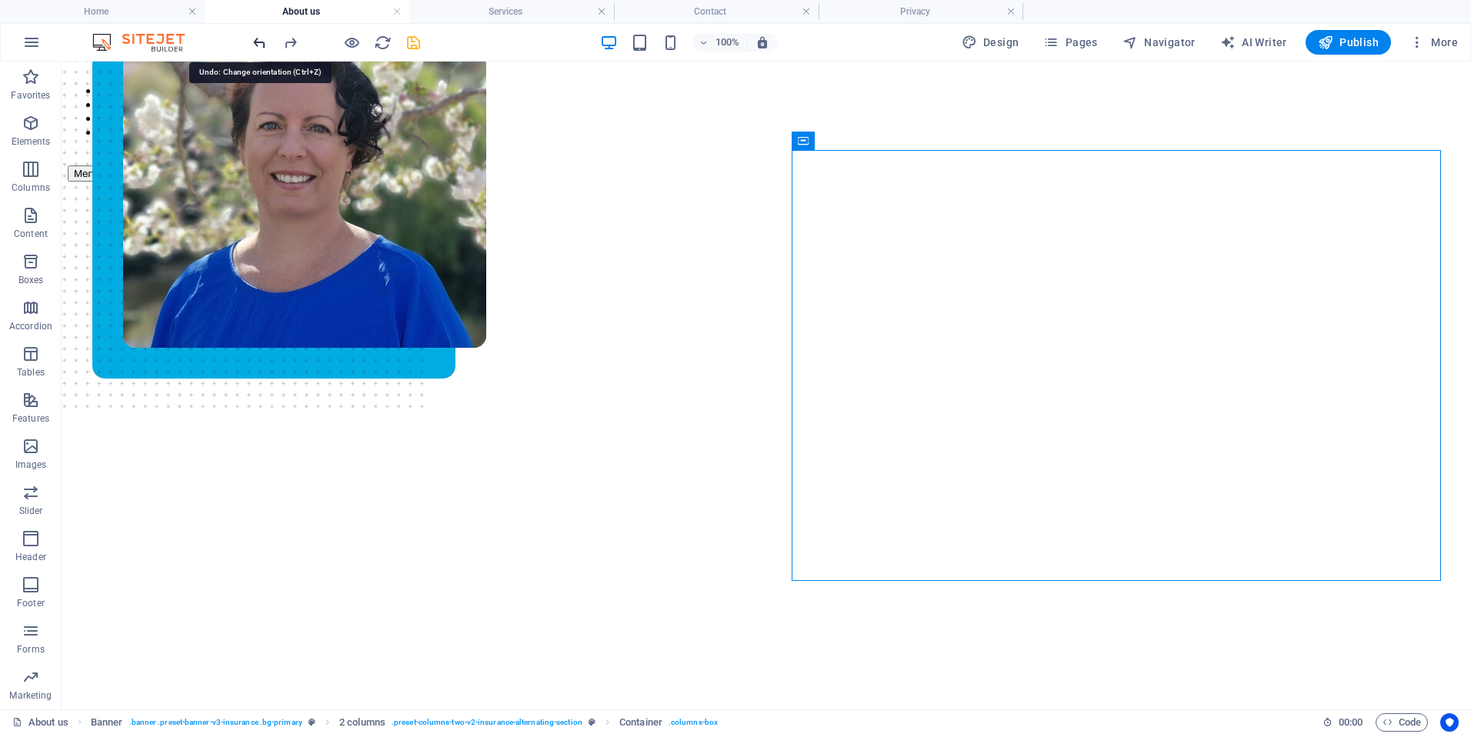
click at [262, 43] on icon "undo" at bounding box center [260, 43] width 18 height 18
click at [262, 44] on icon "undo" at bounding box center [260, 43] width 18 height 18
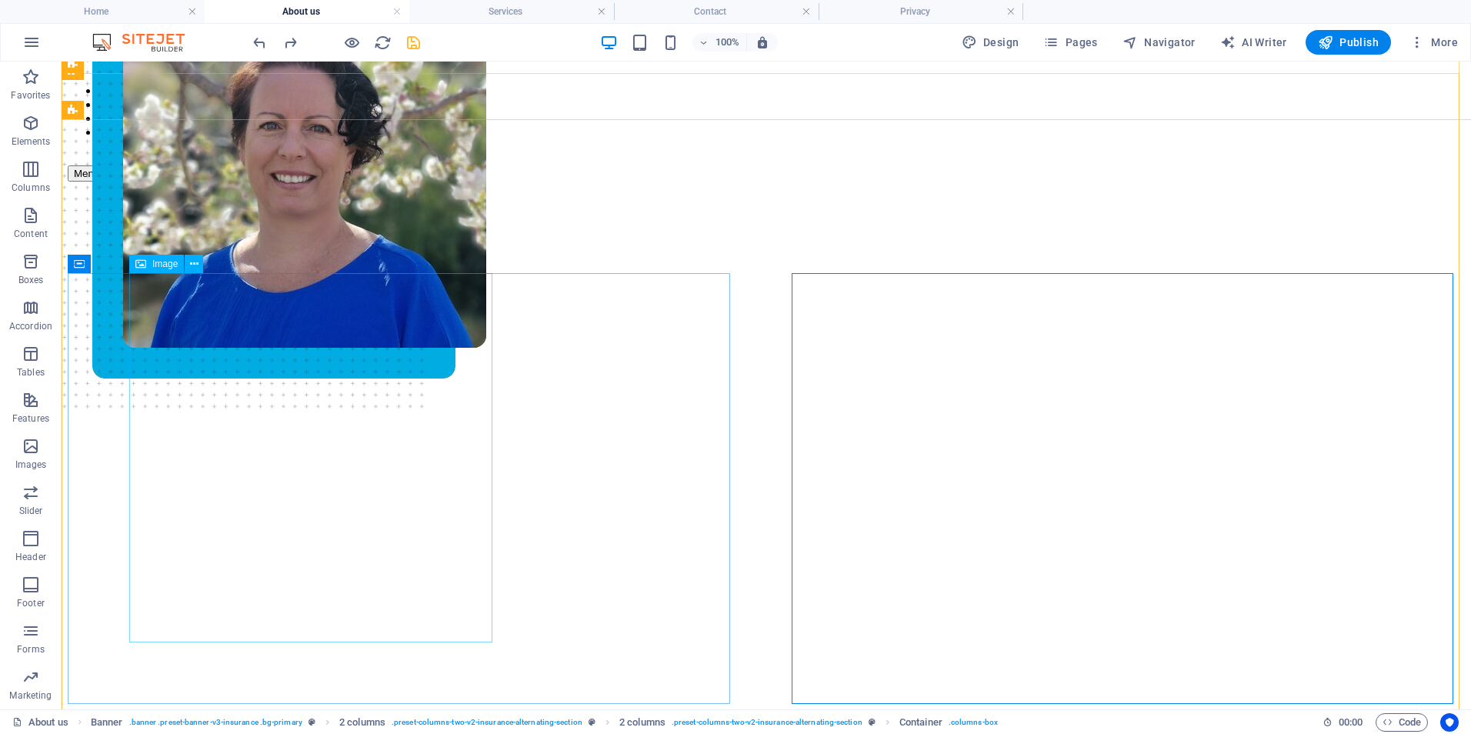
scroll to position [0, 0]
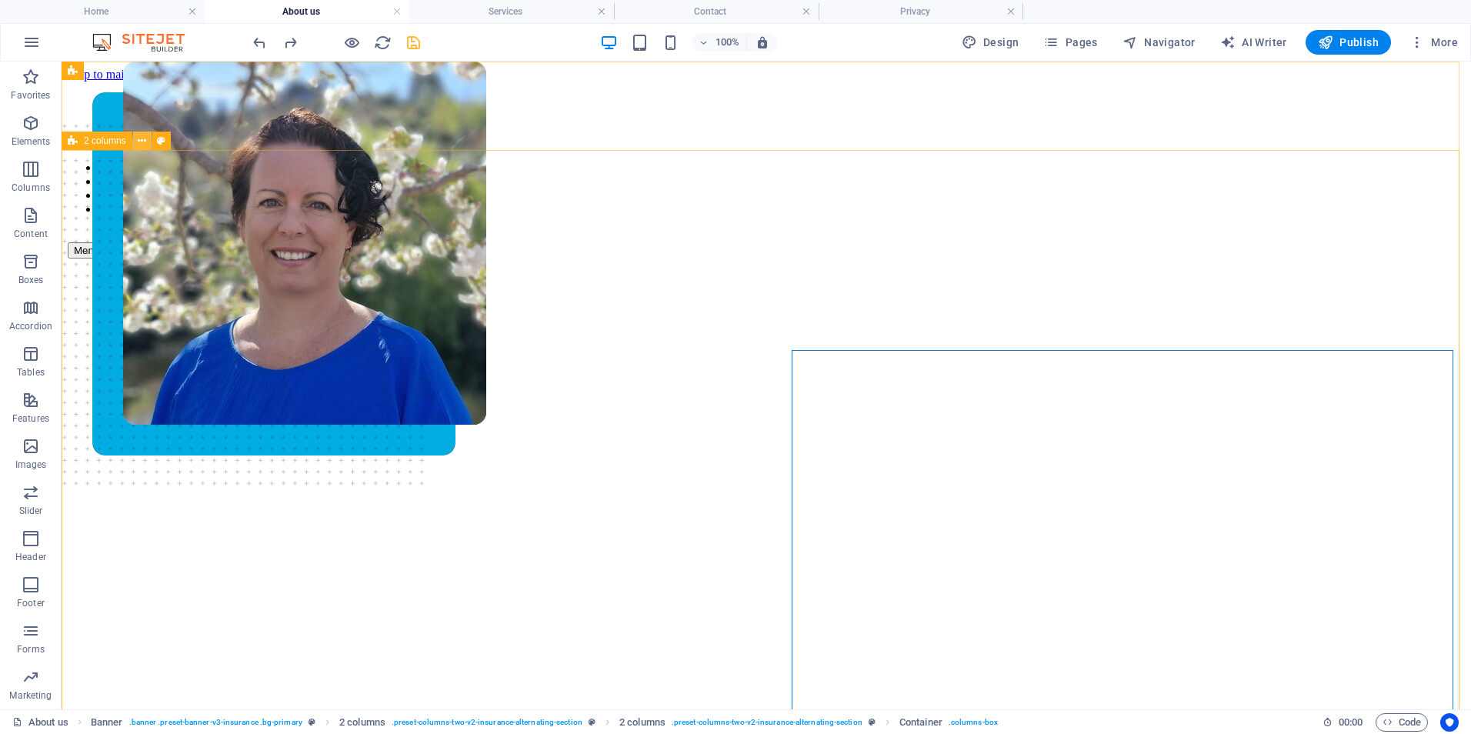
click at [140, 142] on icon at bounding box center [142, 141] width 8 height 16
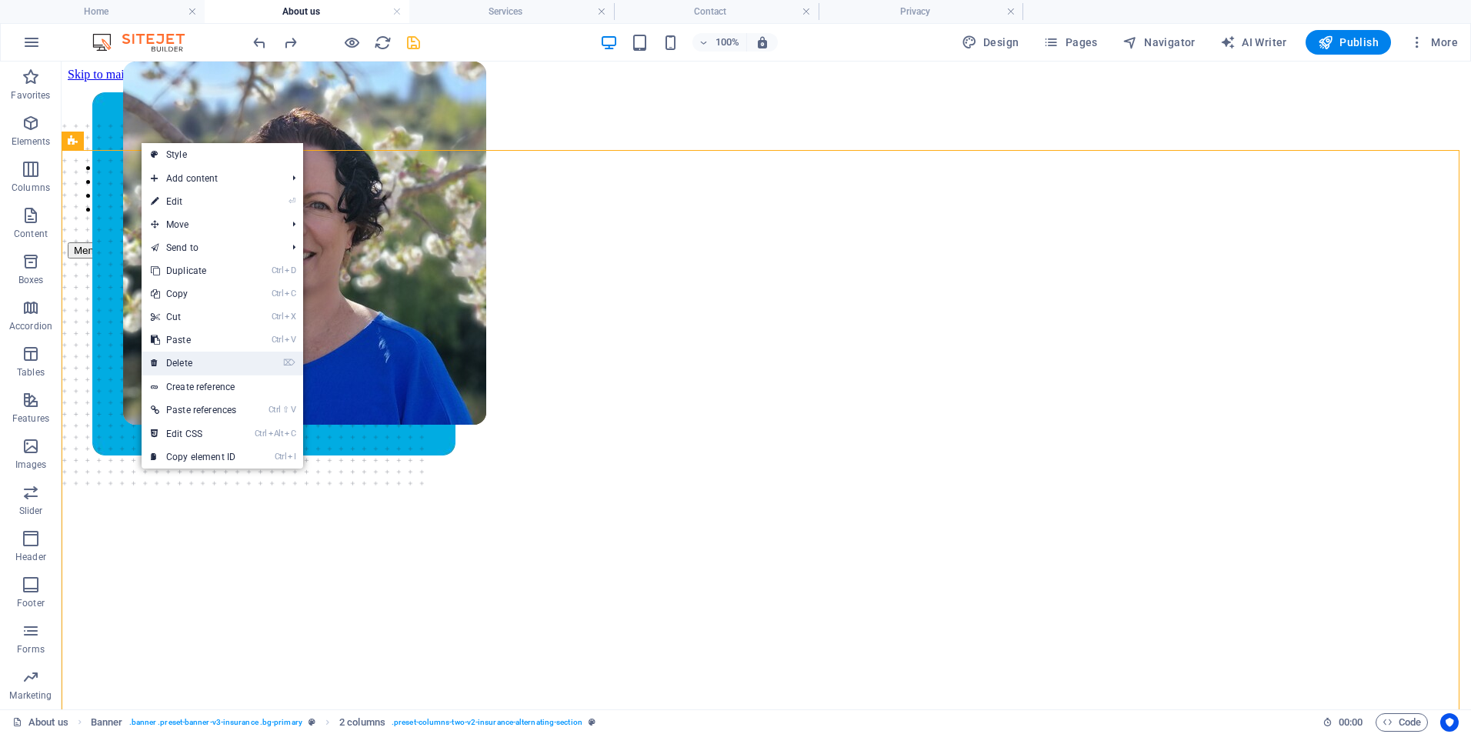
click at [197, 356] on link "⌦ Delete" at bounding box center [194, 363] width 104 height 23
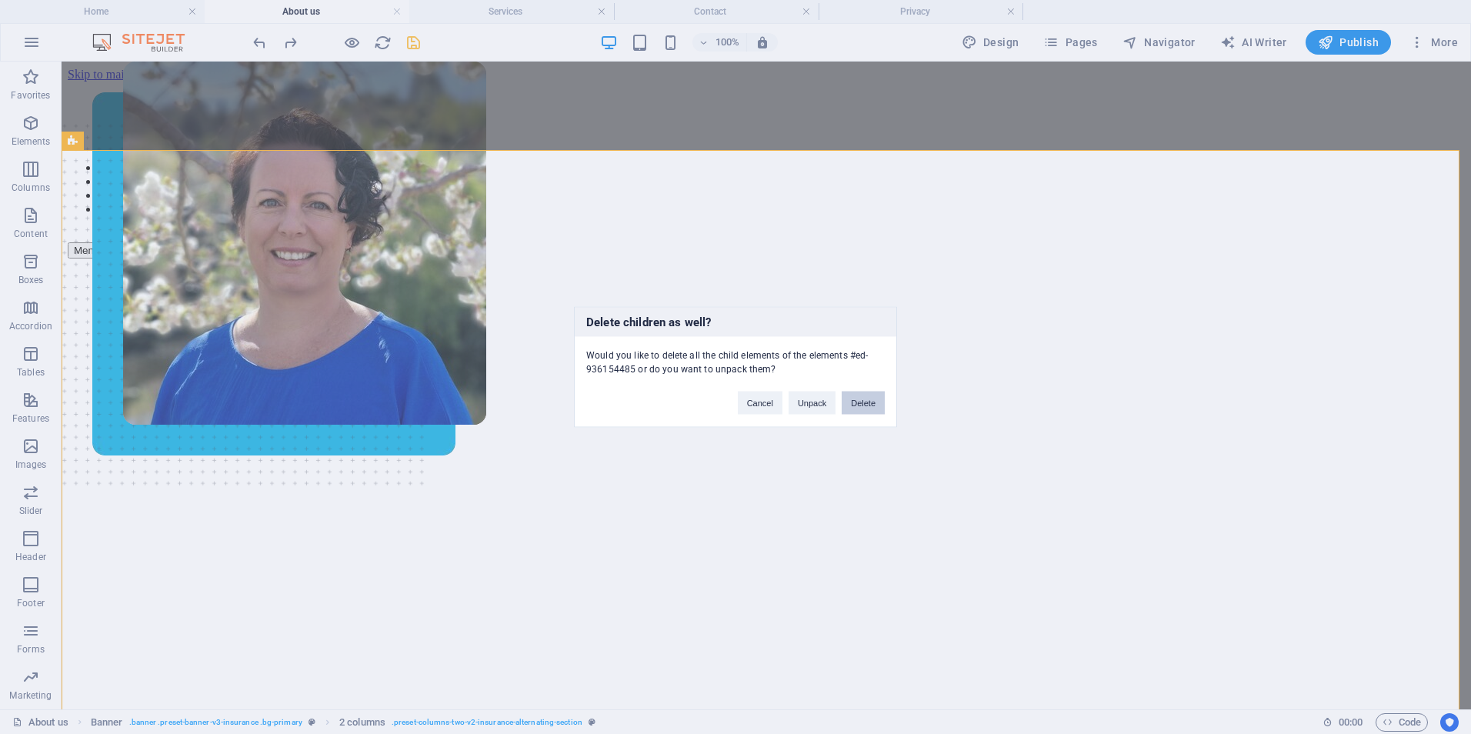
click at [866, 404] on button "Delete" at bounding box center [863, 403] width 43 height 23
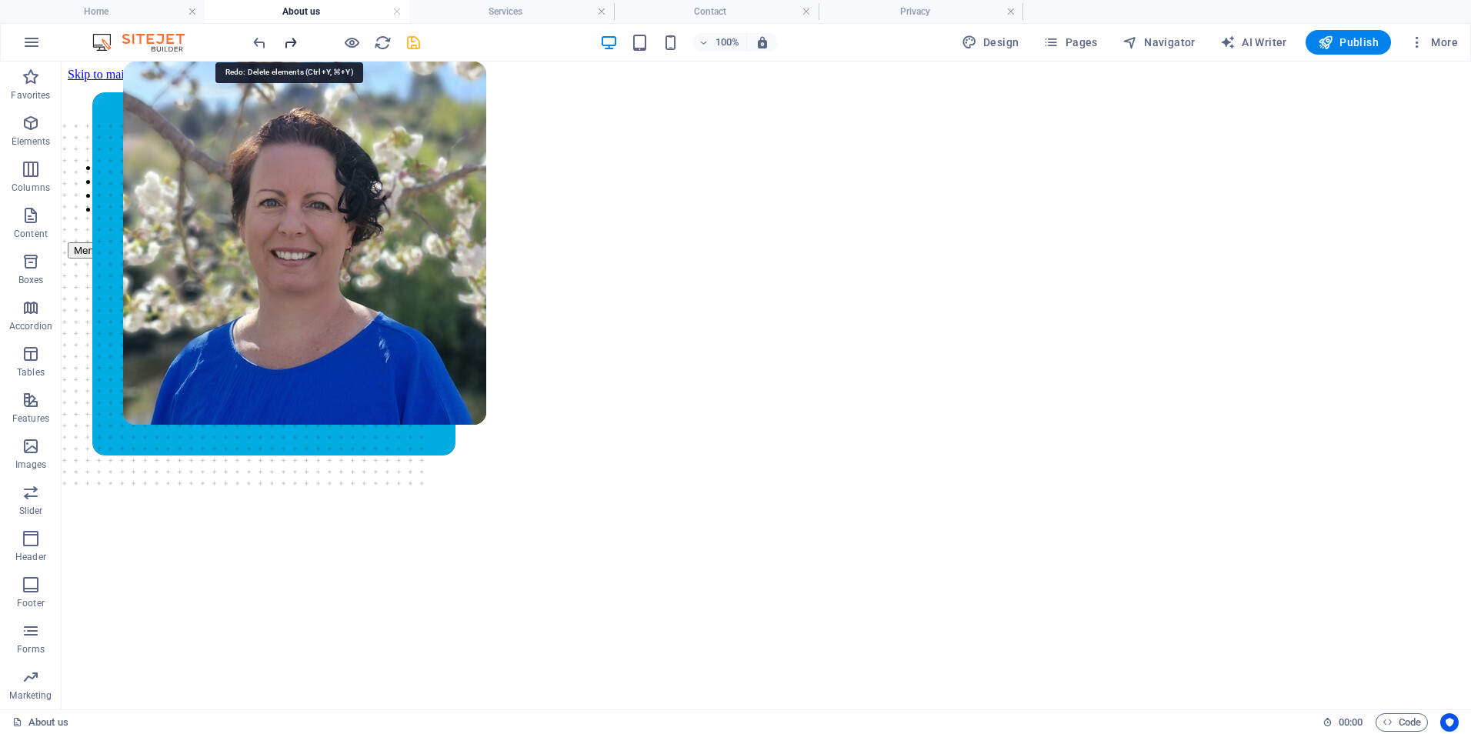
click at [294, 44] on icon "redo" at bounding box center [291, 43] width 18 height 18
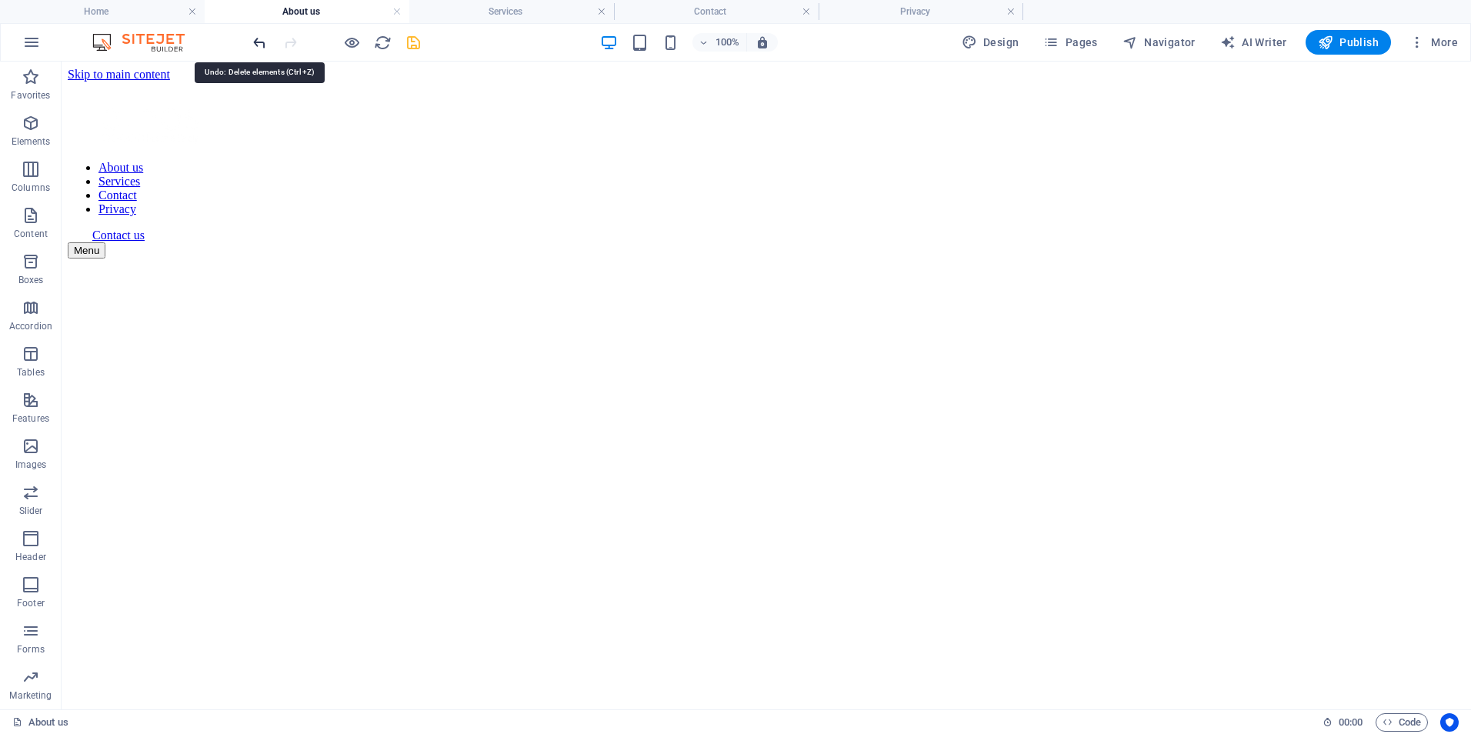
click at [256, 43] on icon "undo" at bounding box center [260, 43] width 18 height 18
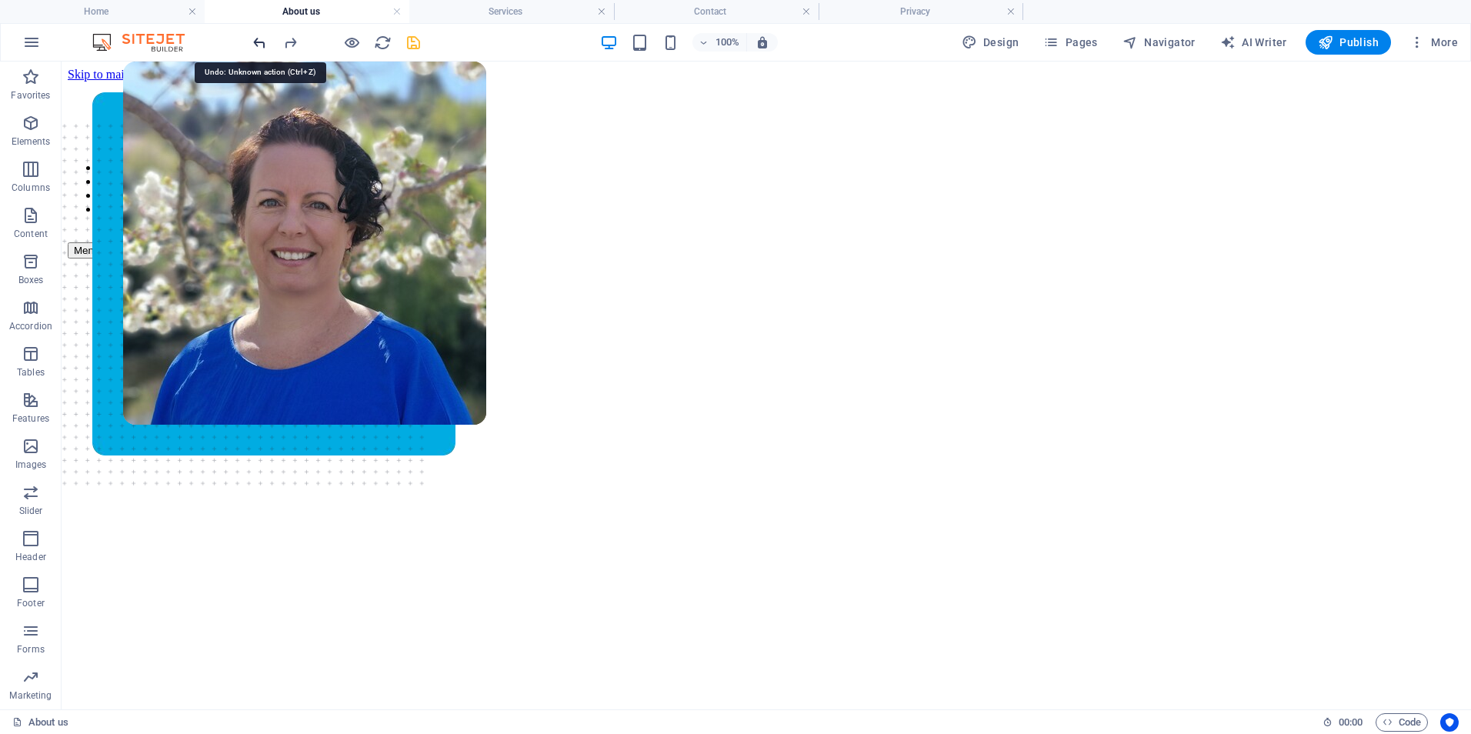
click at [256, 43] on icon "undo" at bounding box center [260, 43] width 18 height 18
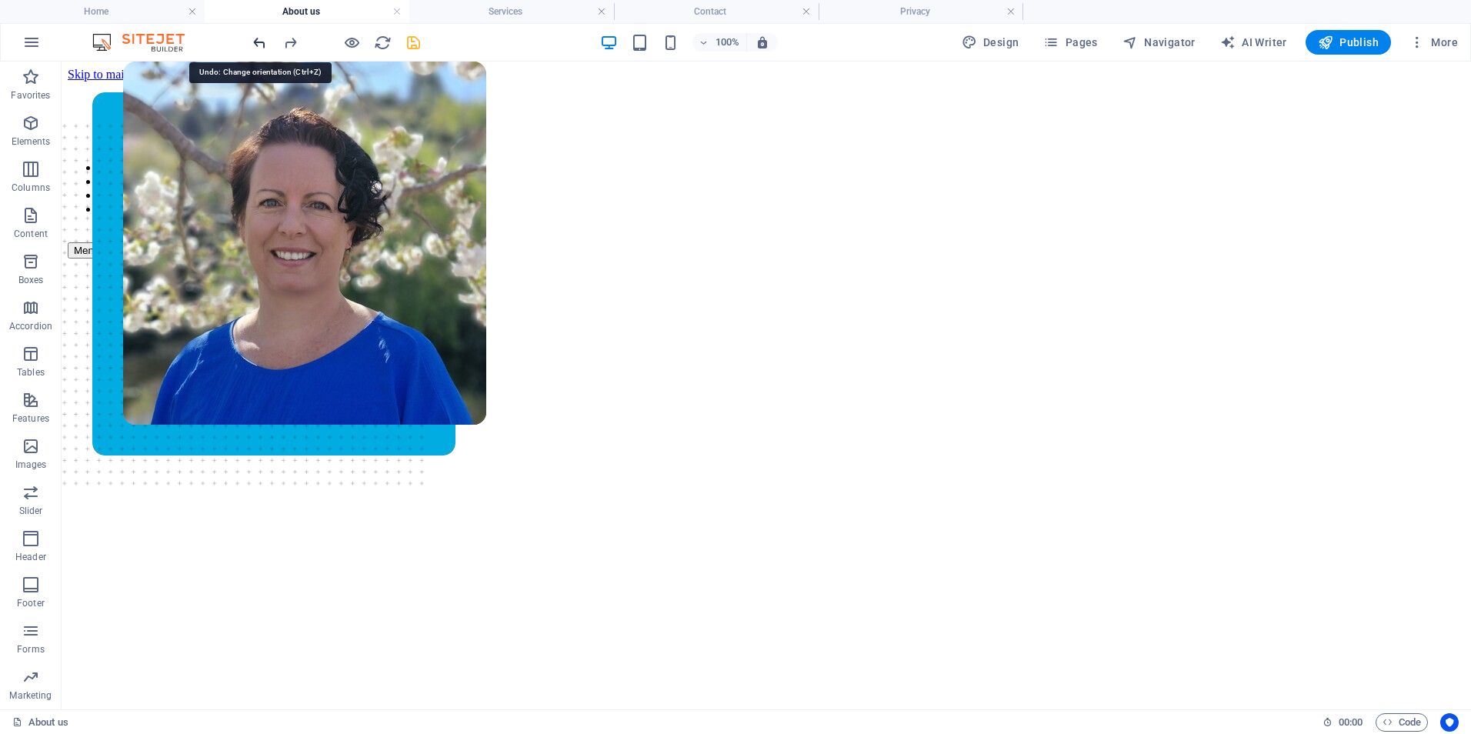
click at [256, 43] on icon "undo" at bounding box center [260, 43] width 18 height 18
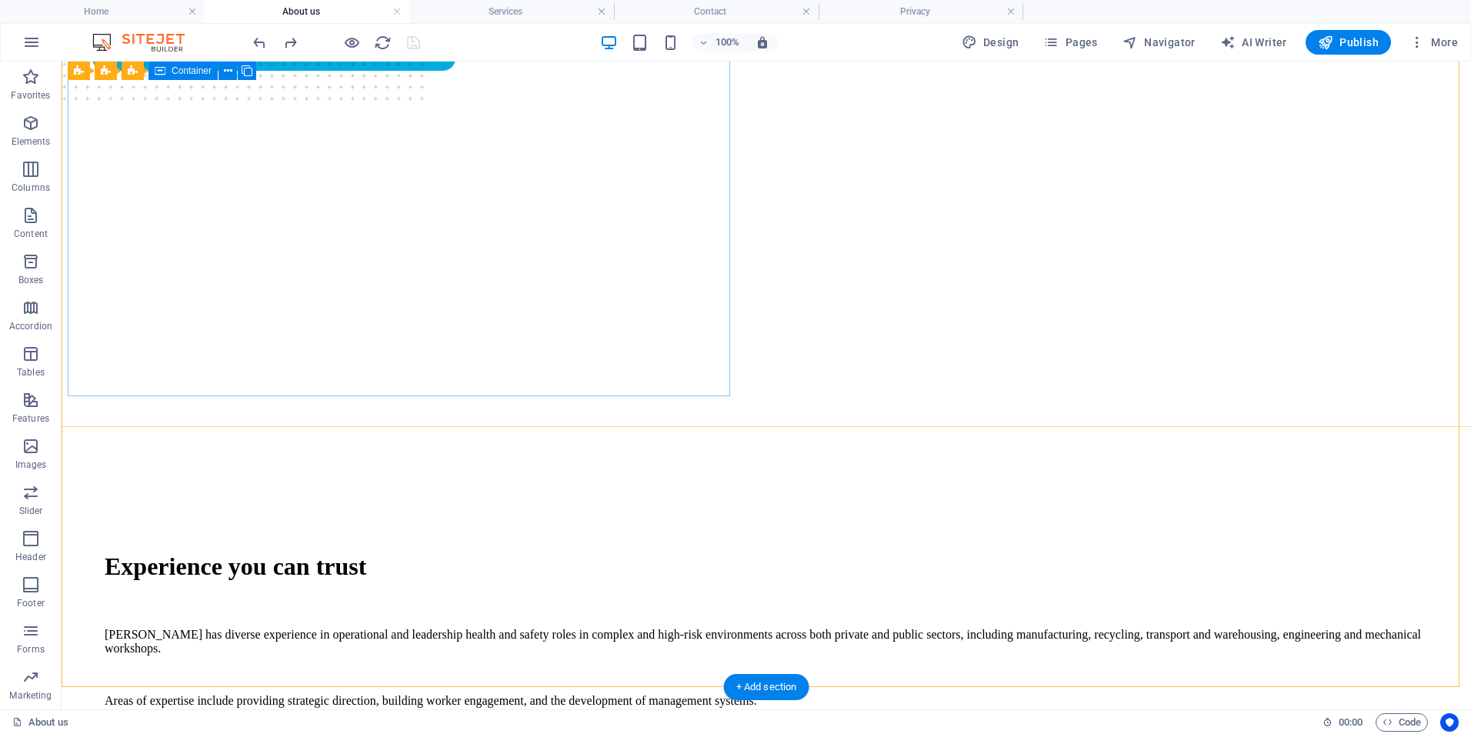
scroll to position [154, 0]
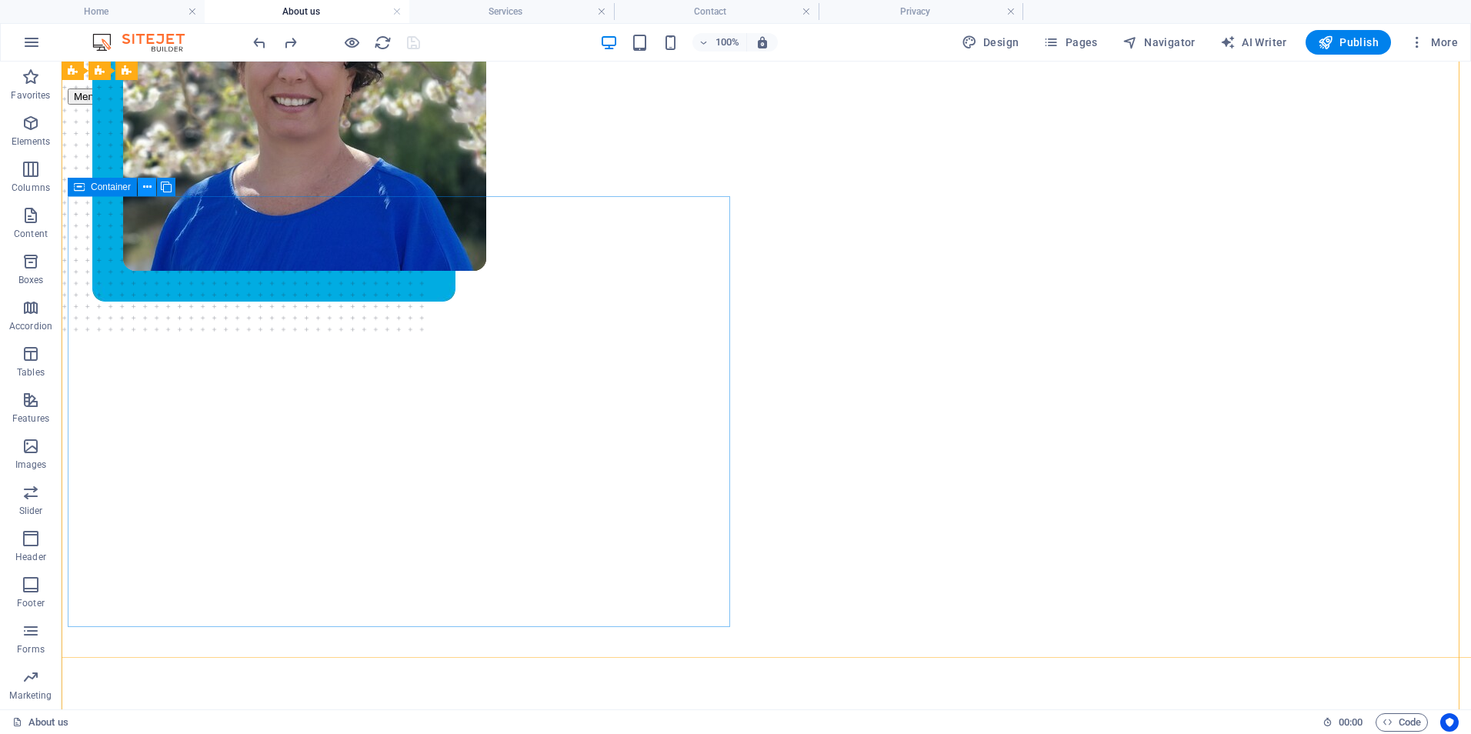
click at [146, 188] on icon at bounding box center [147, 187] width 8 height 16
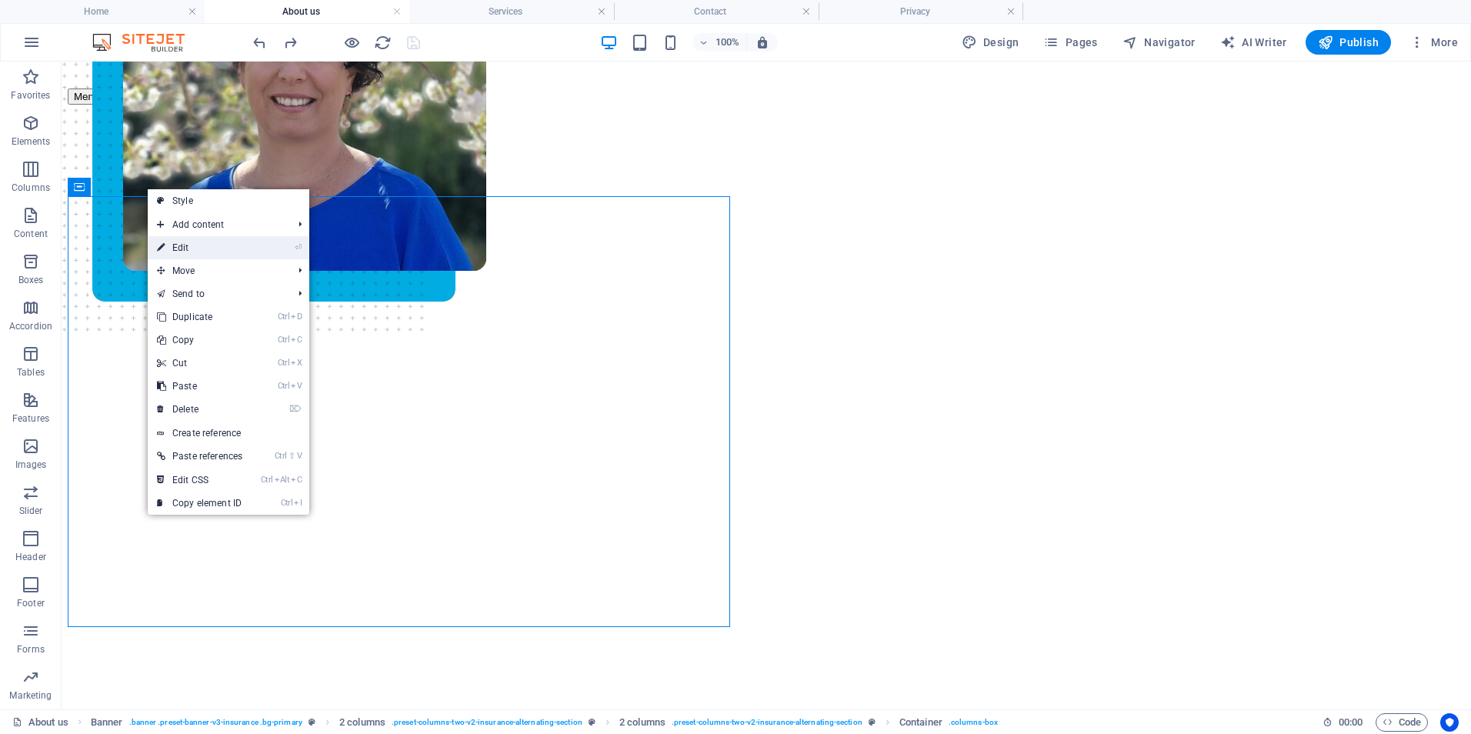
click at [169, 249] on link "⏎ Edit" at bounding box center [200, 247] width 104 height 23
select select "px"
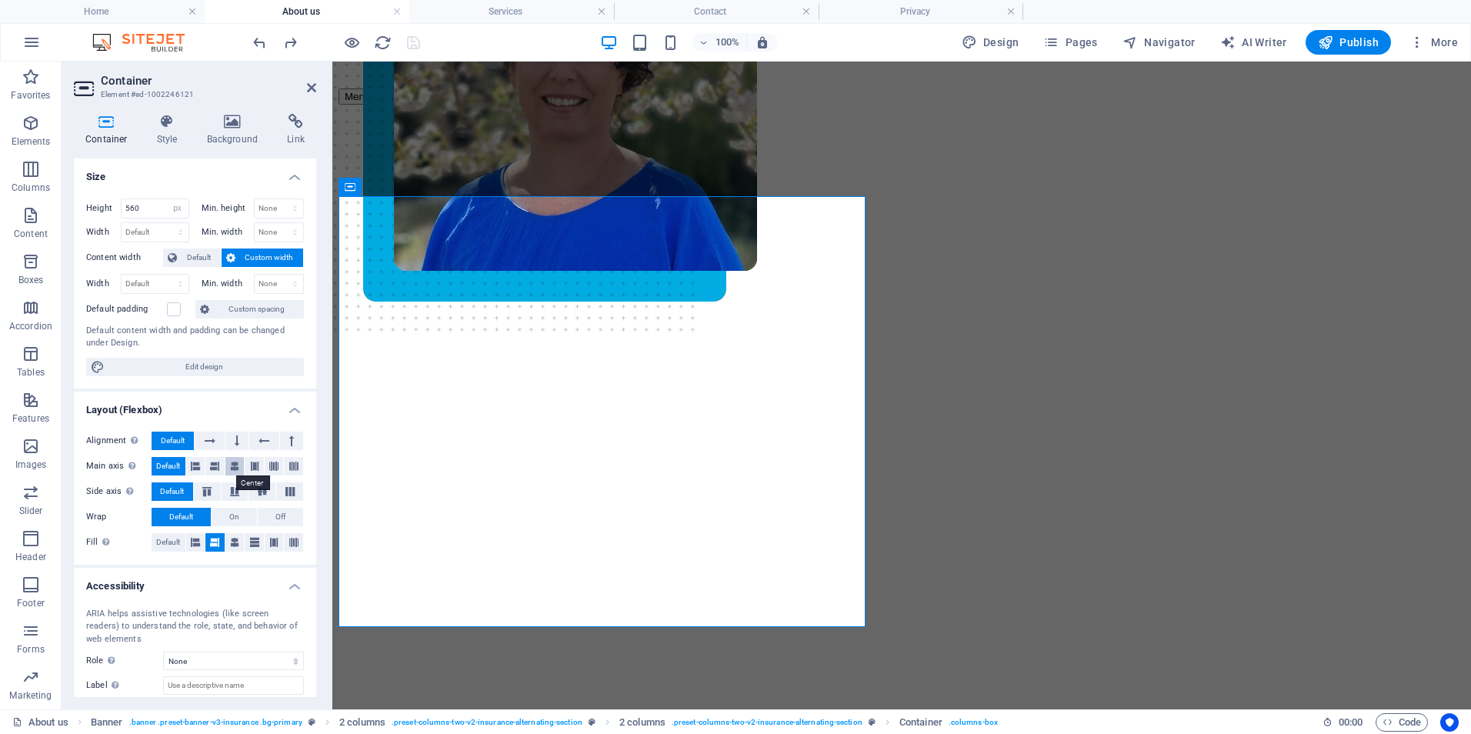
click at [232, 466] on icon at bounding box center [234, 466] width 9 height 18
click at [232, 515] on span "On" at bounding box center [234, 517] width 10 height 18
click at [185, 519] on span "Default" at bounding box center [181, 517] width 24 height 18
click at [158, 464] on span "Default" at bounding box center [168, 466] width 24 height 18
click at [1008, 190] on icon at bounding box center [1006, 187] width 8 height 16
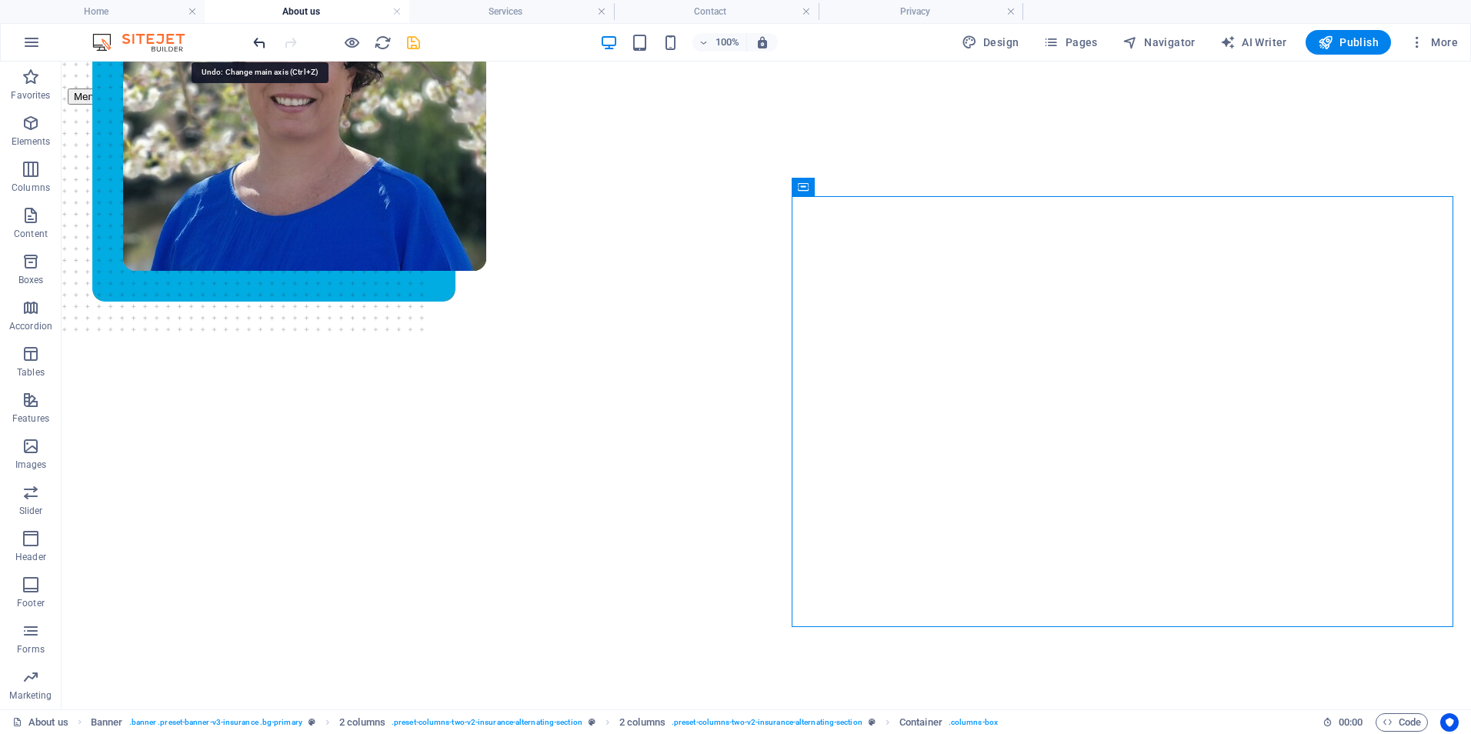
click at [259, 44] on icon "undo" at bounding box center [260, 43] width 18 height 18
click at [258, 43] on icon "undo" at bounding box center [260, 43] width 18 height 18
click at [258, 45] on icon "undo" at bounding box center [260, 43] width 18 height 18
click at [258, 46] on icon "undo" at bounding box center [260, 43] width 18 height 18
click at [259, 50] on icon "undo" at bounding box center [260, 43] width 18 height 18
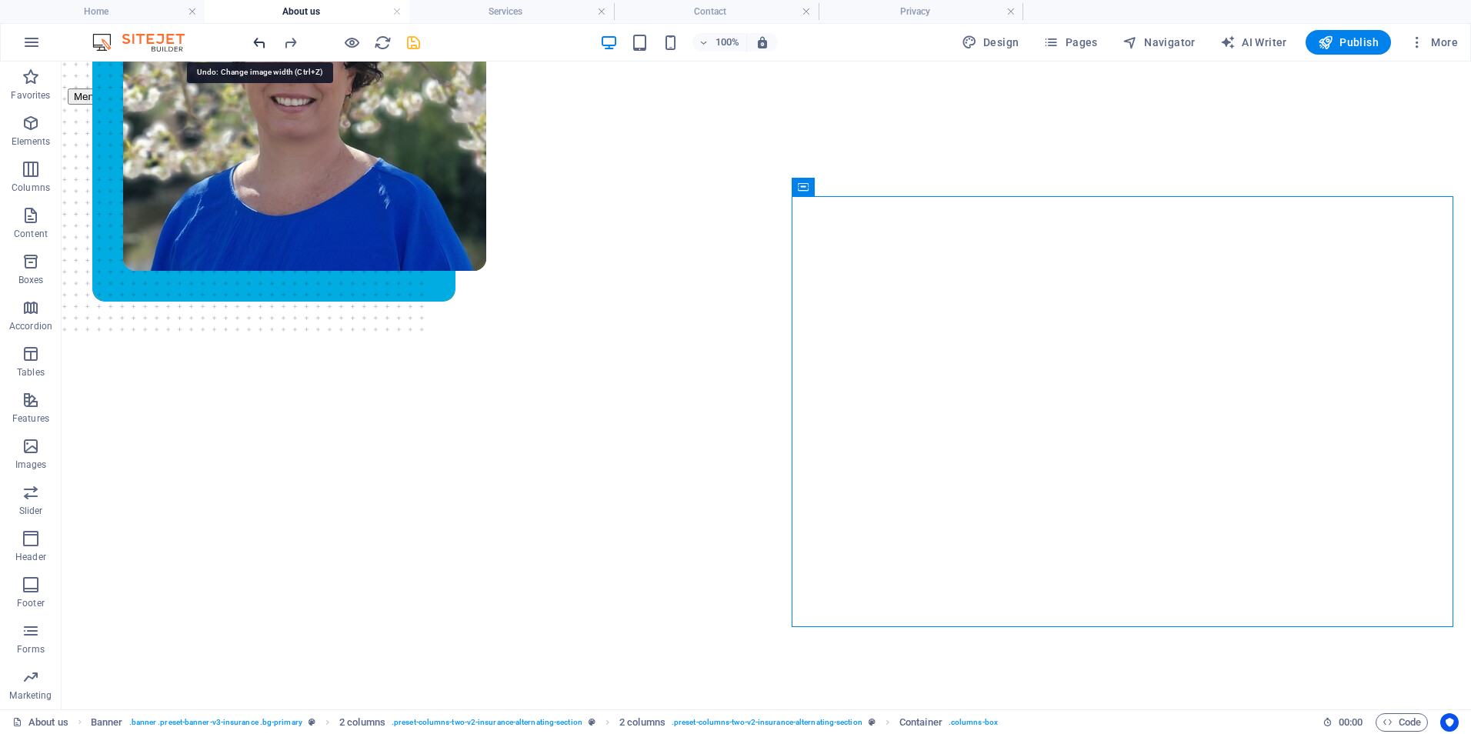
click at [258, 44] on icon "undo" at bounding box center [260, 43] width 18 height 18
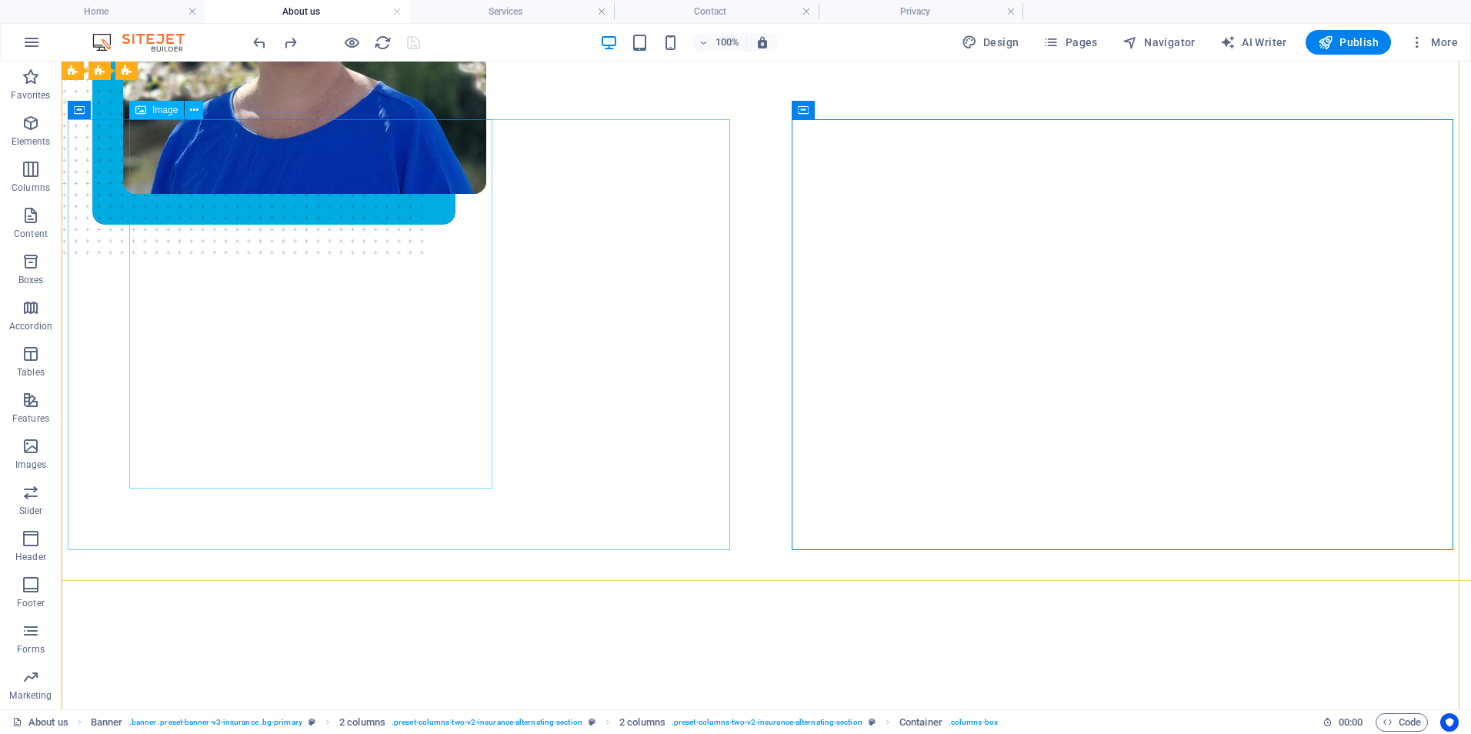
scroll to position [77, 0]
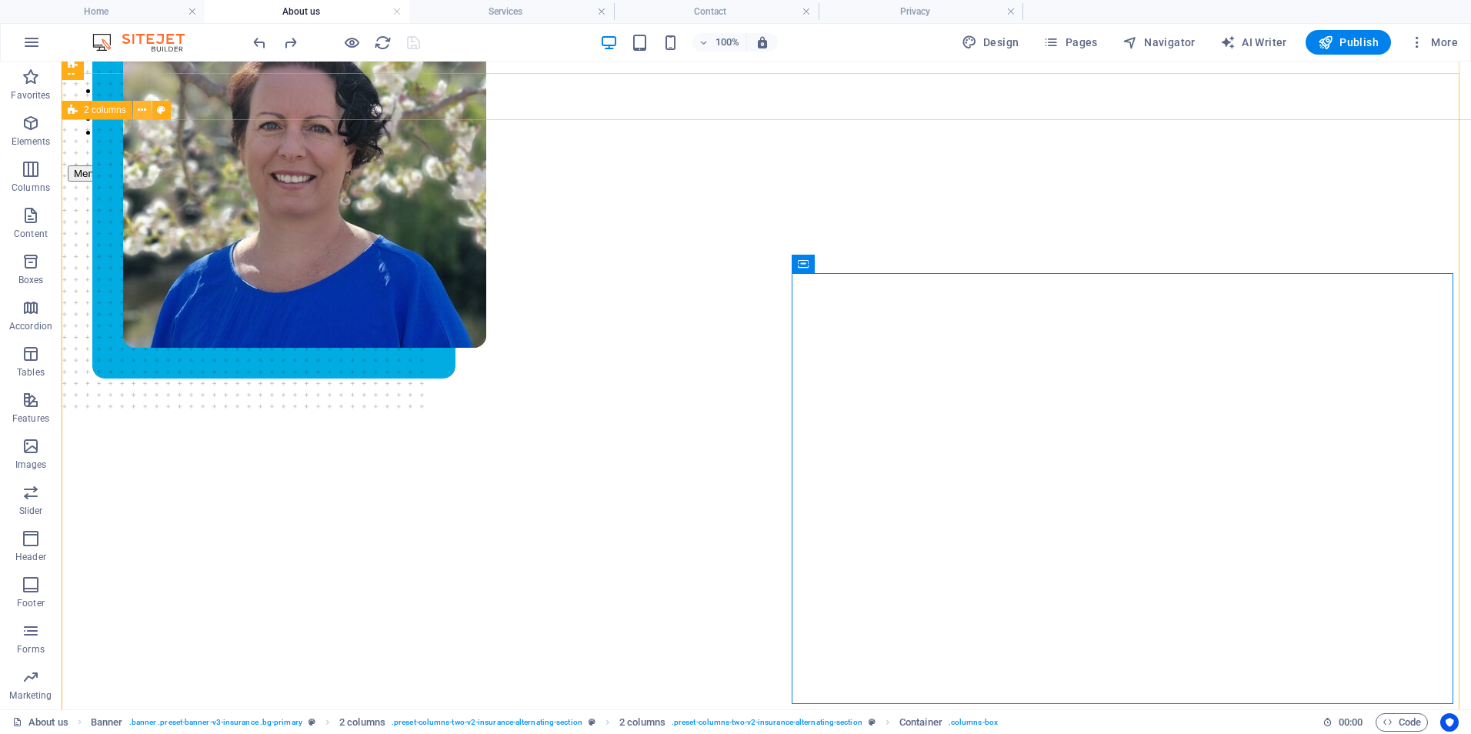
click at [142, 109] on icon at bounding box center [142, 110] width 8 height 16
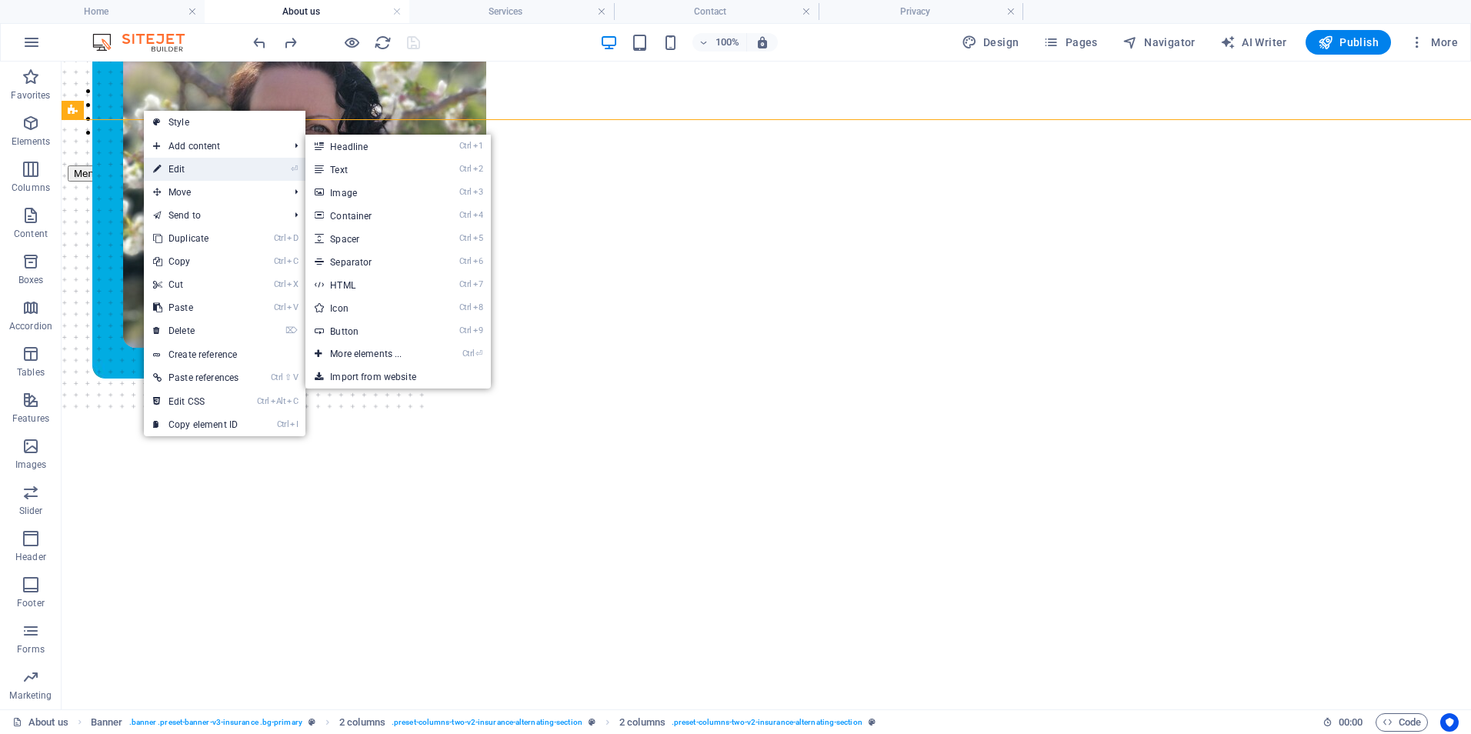
click at [173, 165] on link "⏎ Edit" at bounding box center [196, 169] width 104 height 23
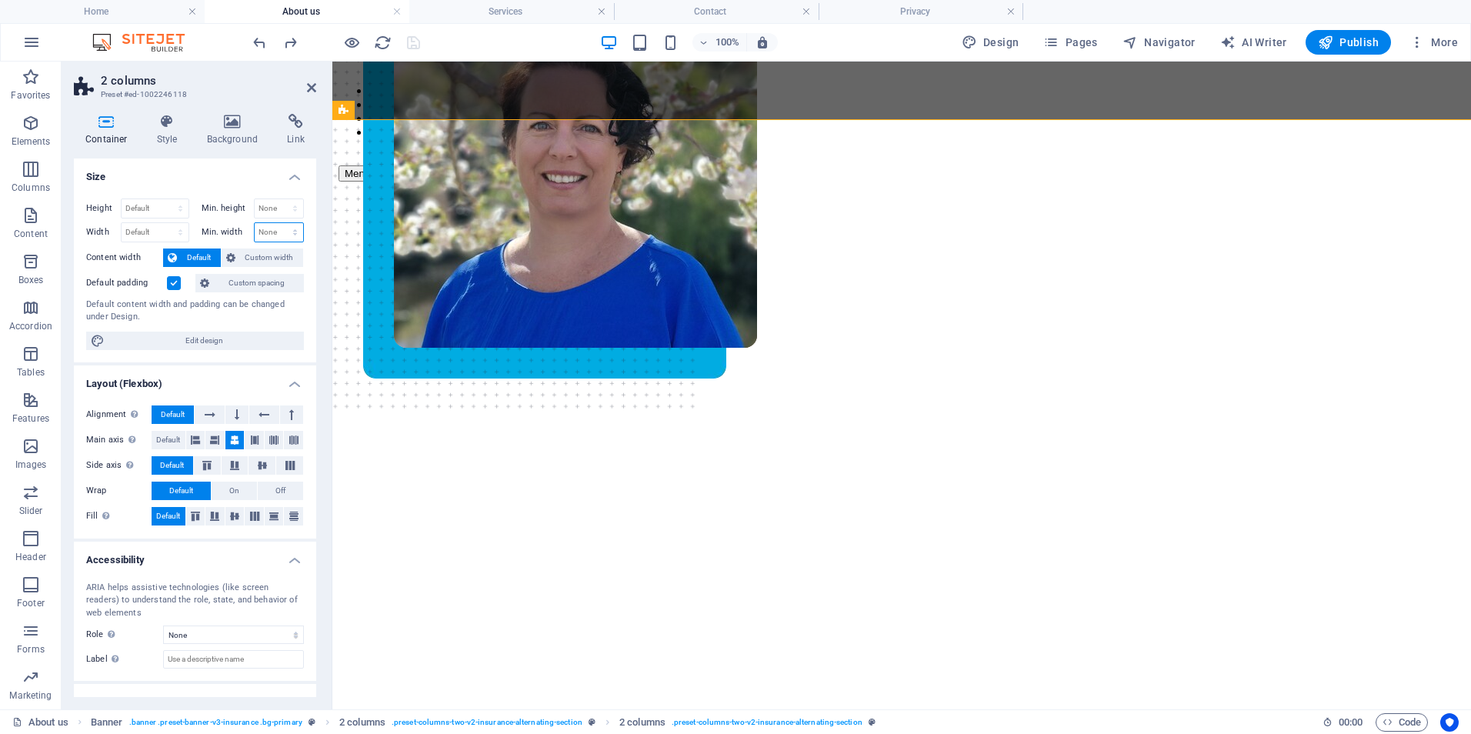
click at [285, 231] on select "None px rem % vh vw" at bounding box center [279, 232] width 49 height 18
select select "%"
click at [279, 223] on select "None px rem % vh vw" at bounding box center [279, 232] width 49 height 18
type input "8"
type input "75"
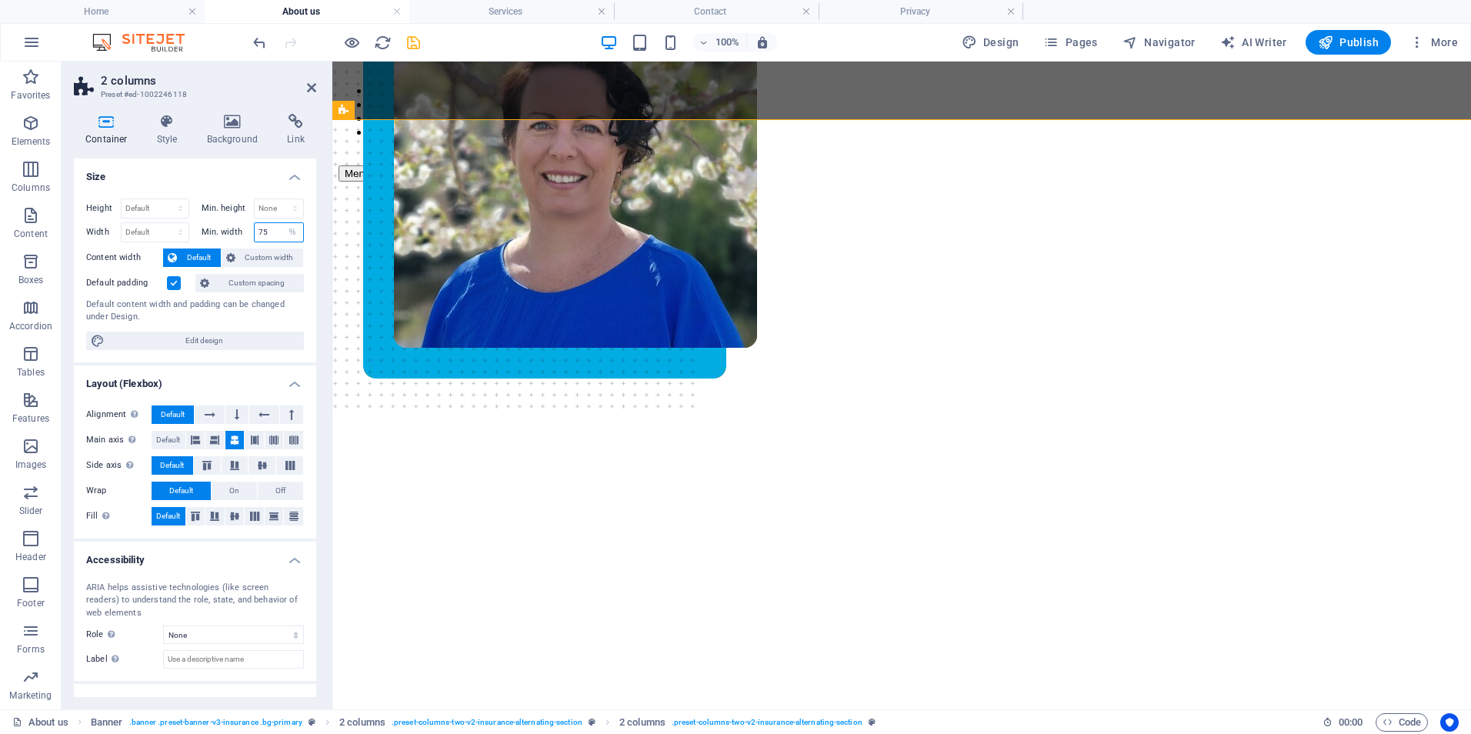
drag, startPoint x: 272, startPoint y: 233, endPoint x: 245, endPoint y: 232, distance: 27.7
click at [245, 232] on div "Min. width 75 None px rem % vh vw" at bounding box center [253, 232] width 103 height 20
click at [293, 229] on select "None px rem % vh vw" at bounding box center [293, 232] width 22 height 18
select select "t3tmpcm9bqo"
click at [282, 223] on select "None px rem % vh vw" at bounding box center [293, 232] width 22 height 18
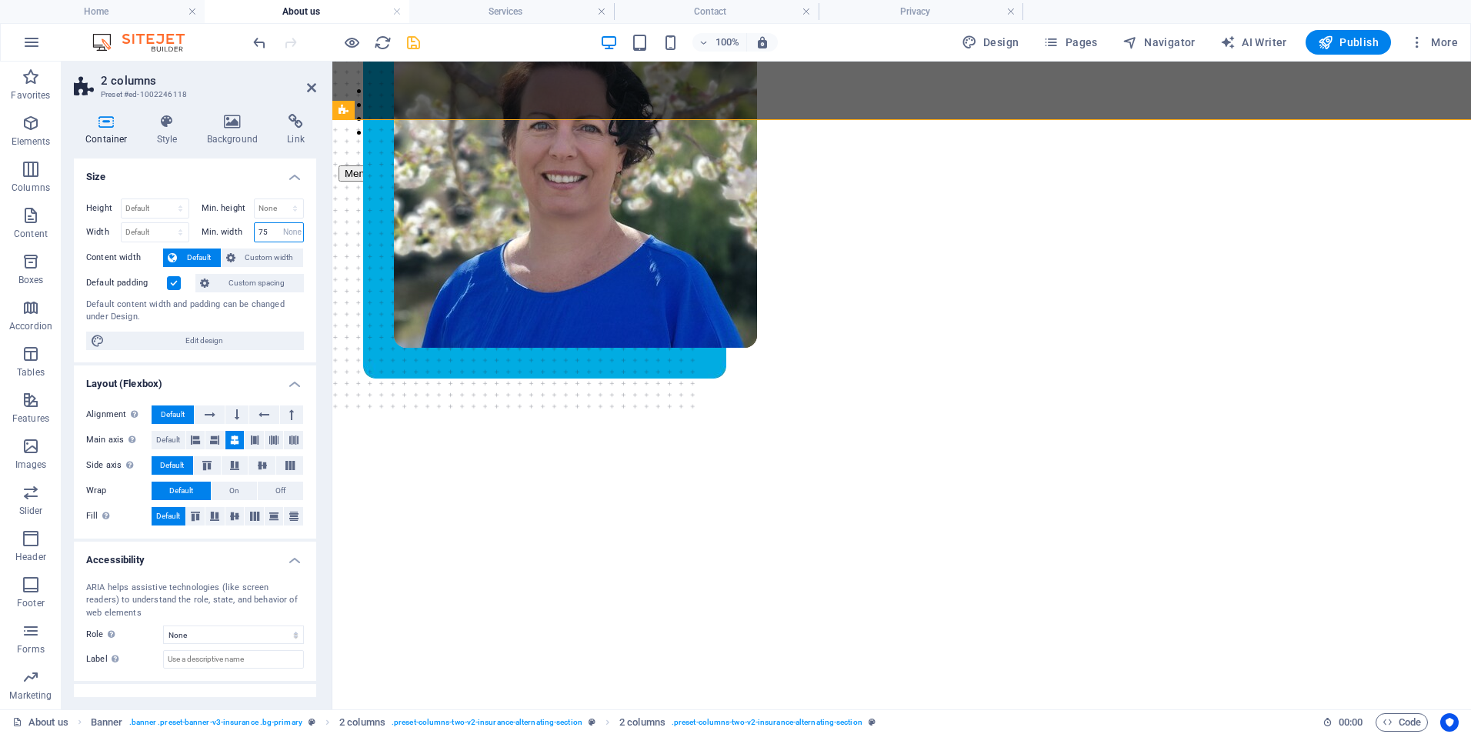
select select "DISABLED_OPTION_VALUE"
click at [270, 255] on span "Custom width" at bounding box center [269, 258] width 59 height 18
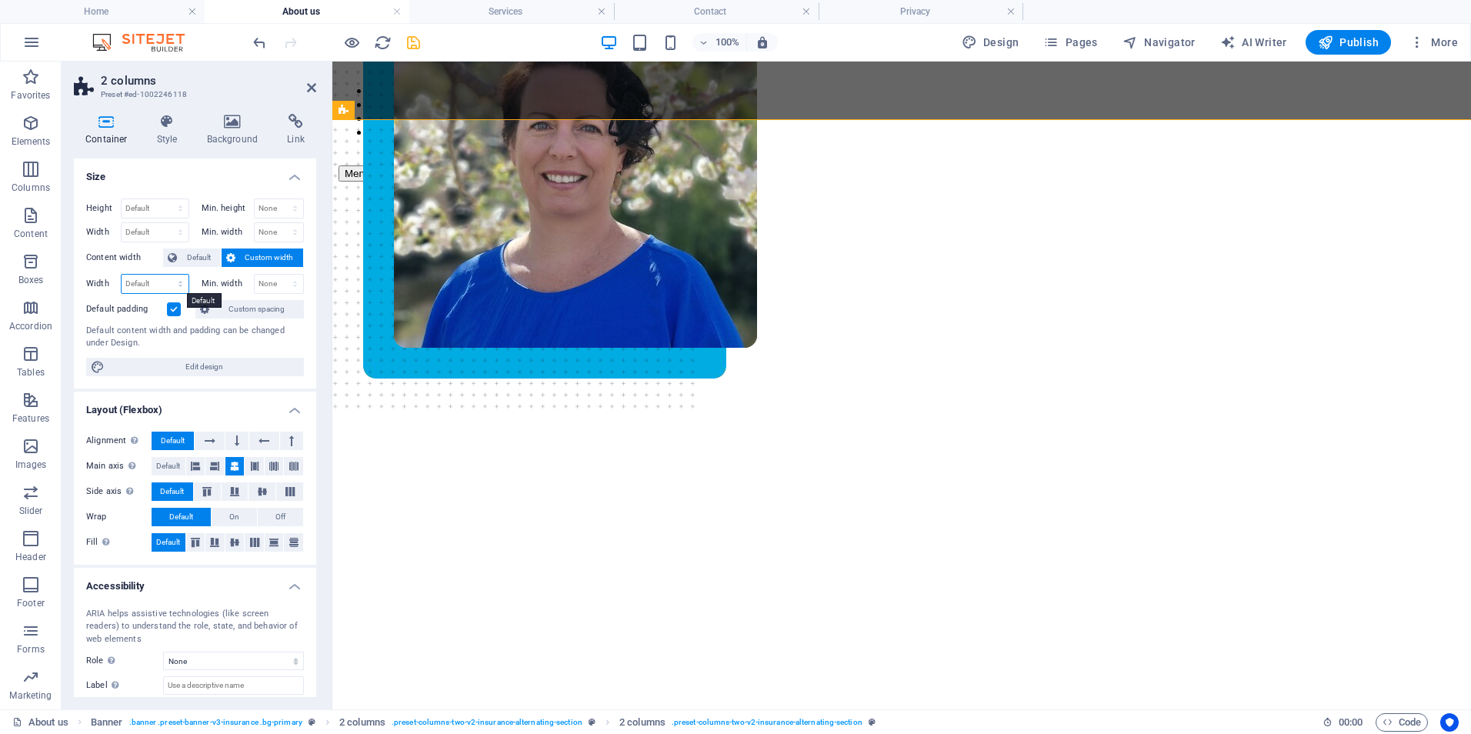
click at [162, 282] on select "Default px rem % em vh vw" at bounding box center [155, 284] width 67 height 18
select select "%"
click at [165, 275] on select "Default px rem % em vh vw" at bounding box center [155, 284] width 67 height 18
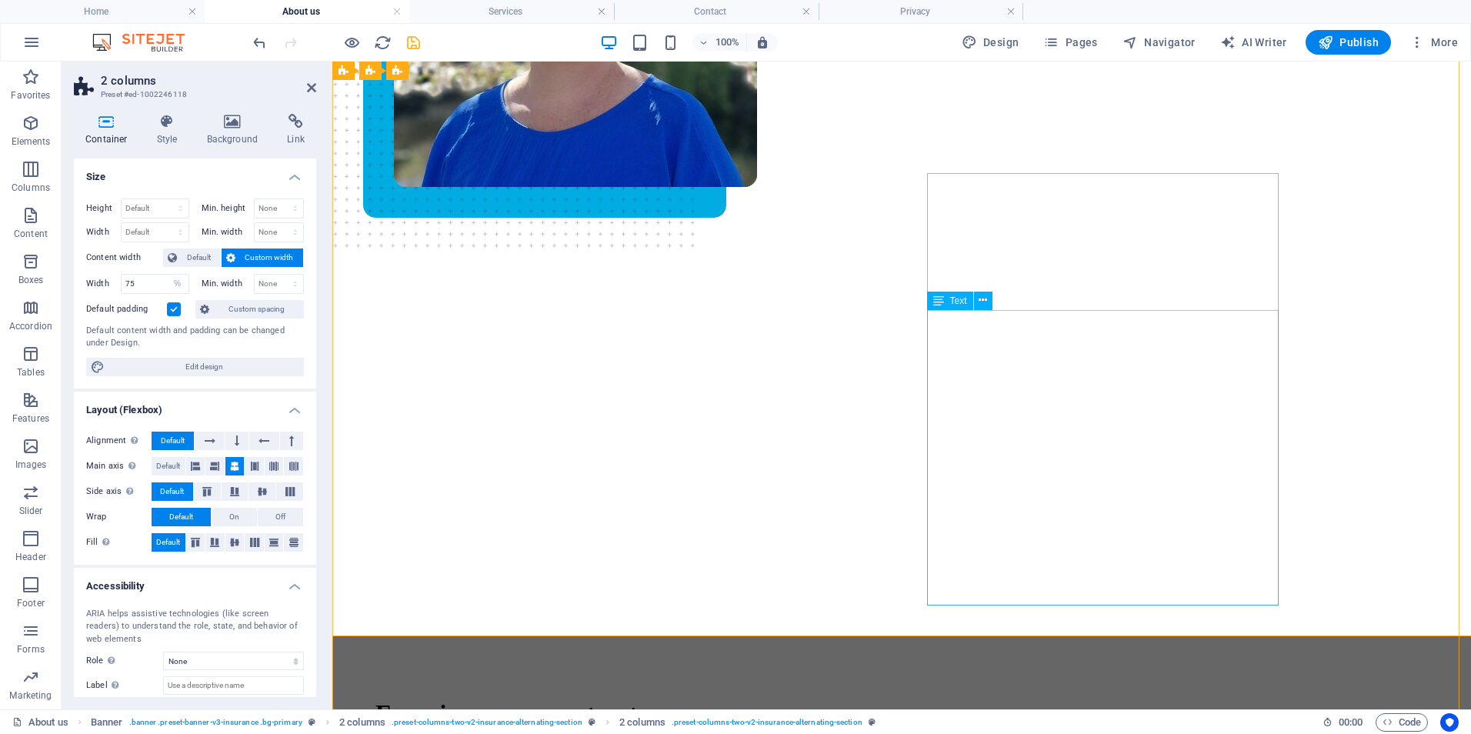
scroll to position [154, 0]
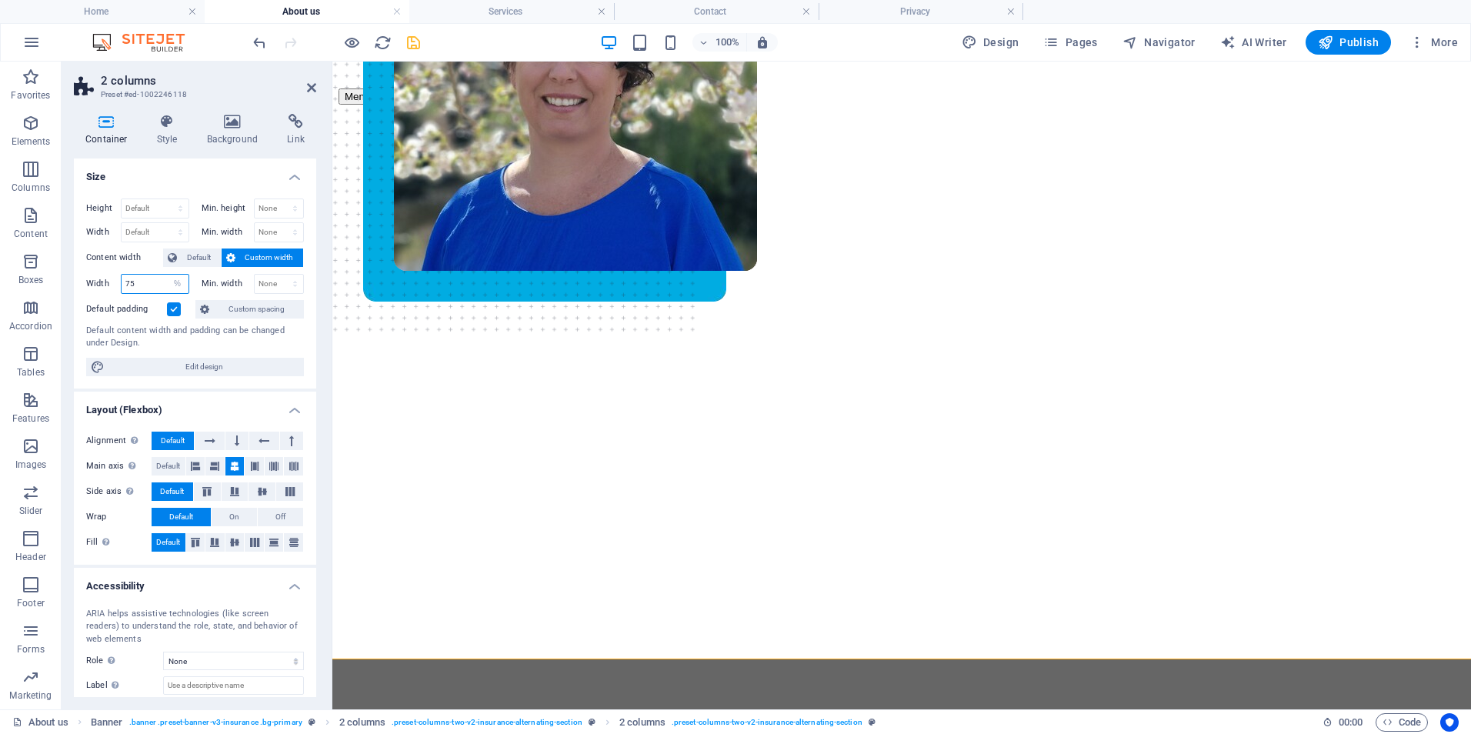
click at [146, 285] on input "75" at bounding box center [155, 284] width 67 height 18
type input "7"
type input "80"
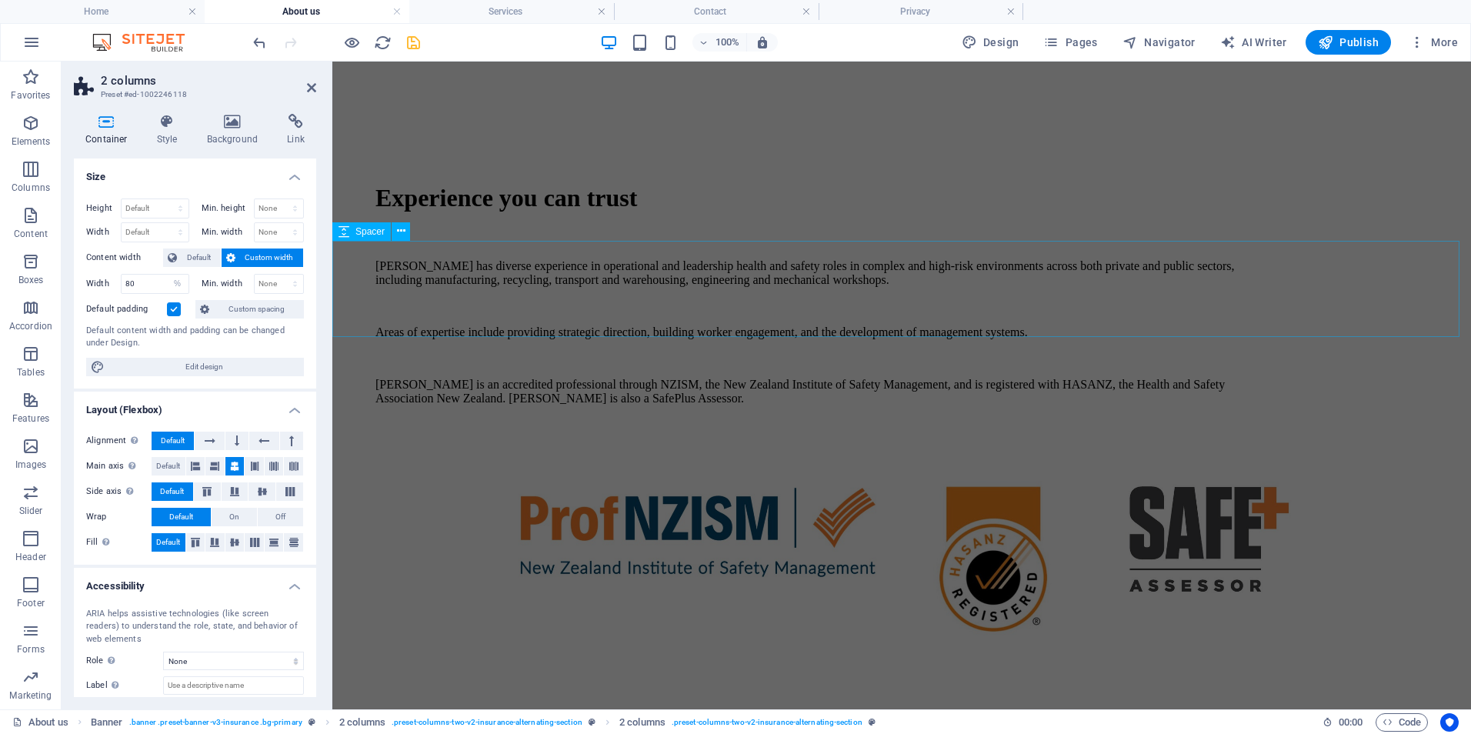
scroll to position [846, 0]
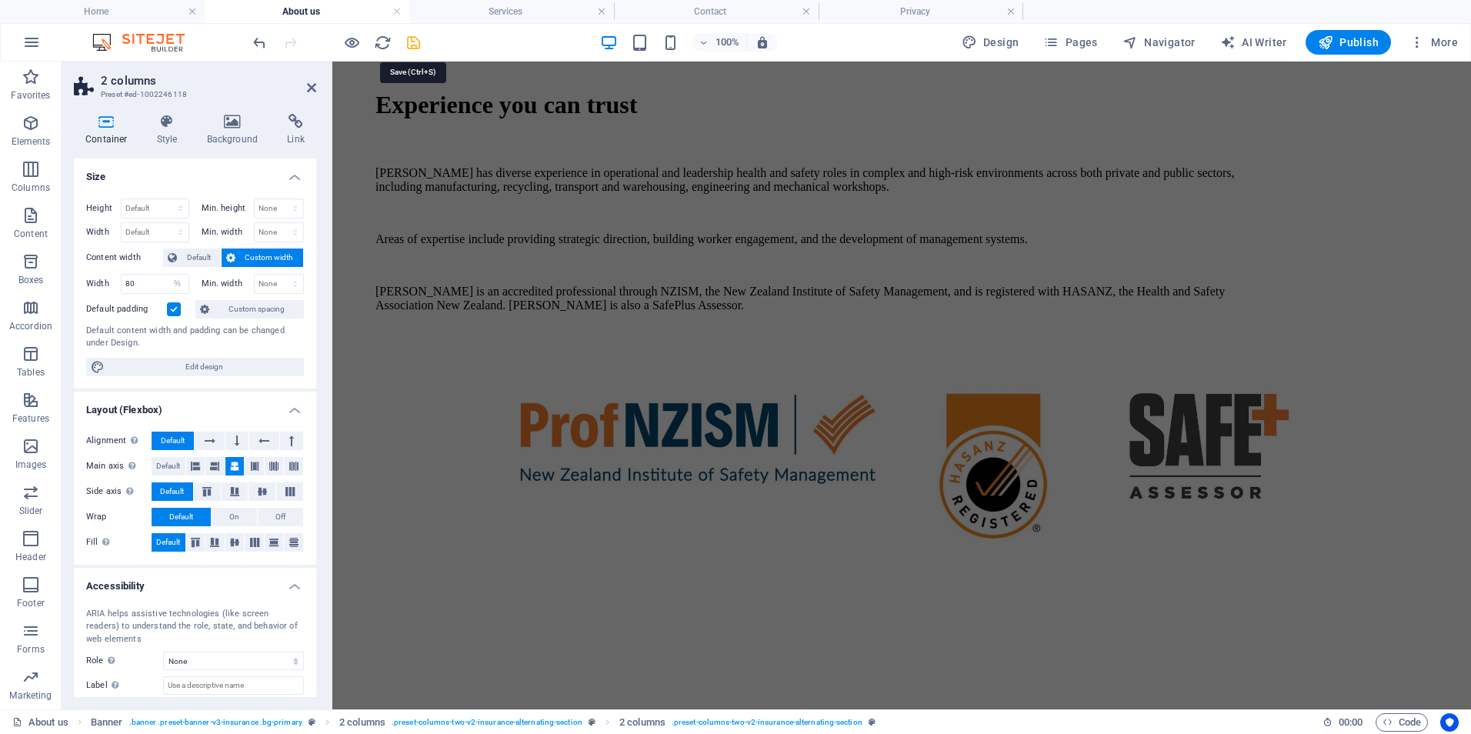
click at [412, 42] on icon "save" at bounding box center [414, 43] width 18 height 18
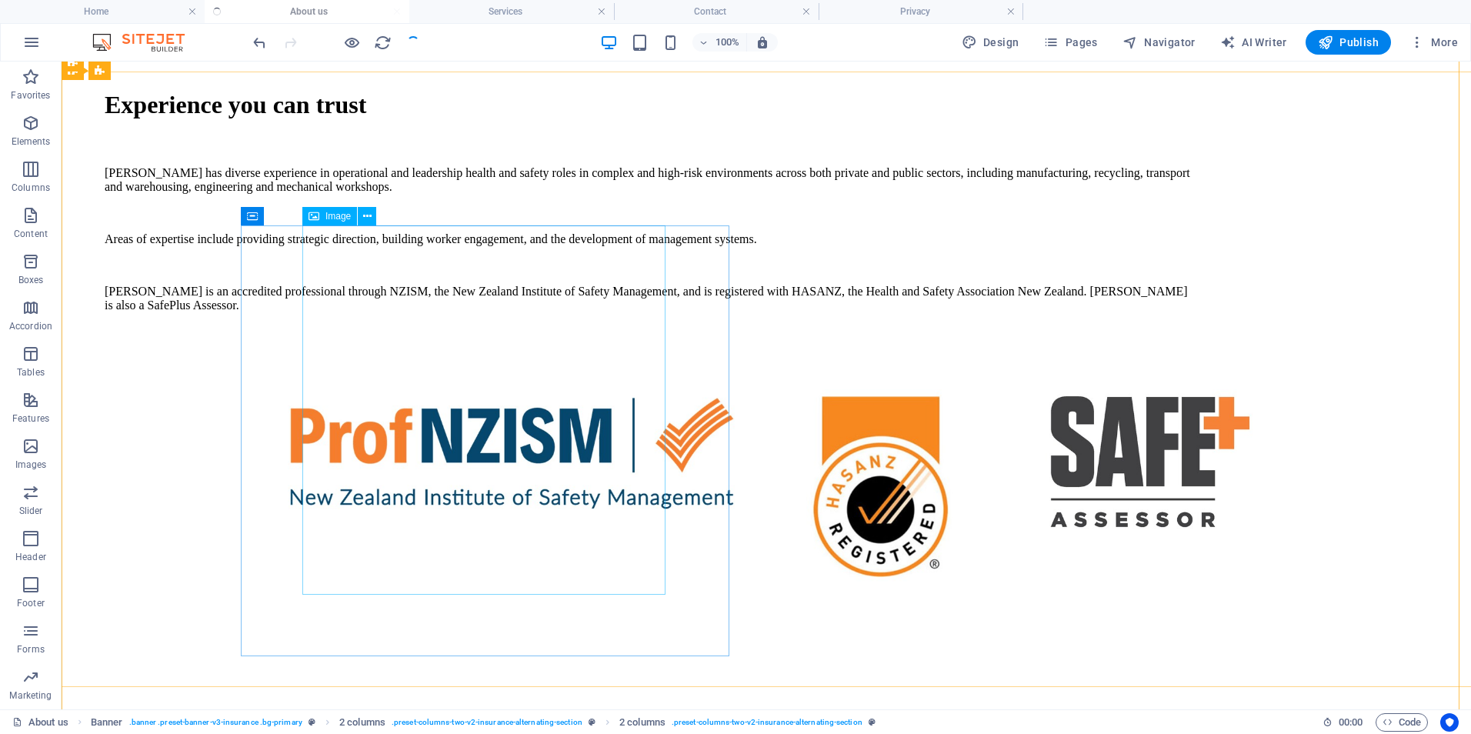
scroll to position [125, 0]
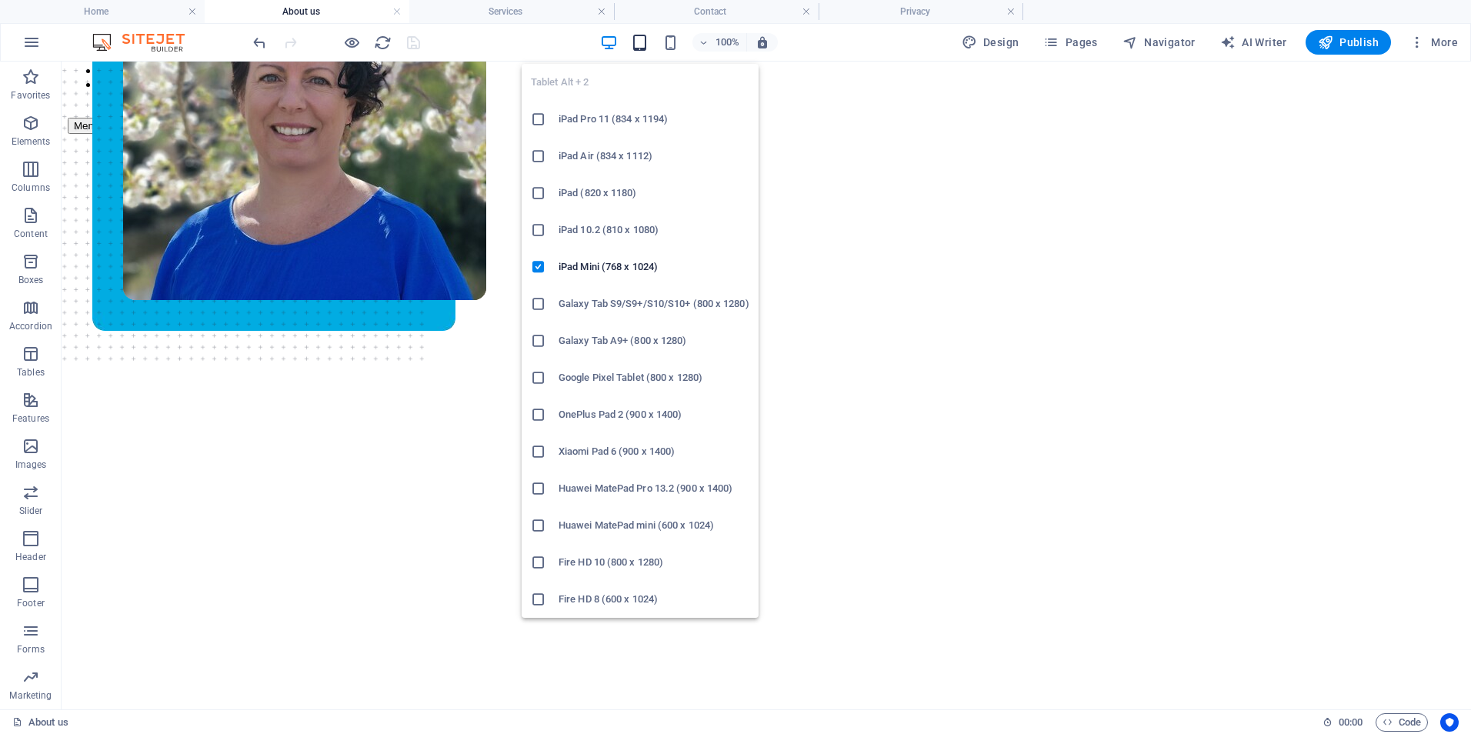
click at [640, 44] on icon "button" at bounding box center [640, 43] width 18 height 18
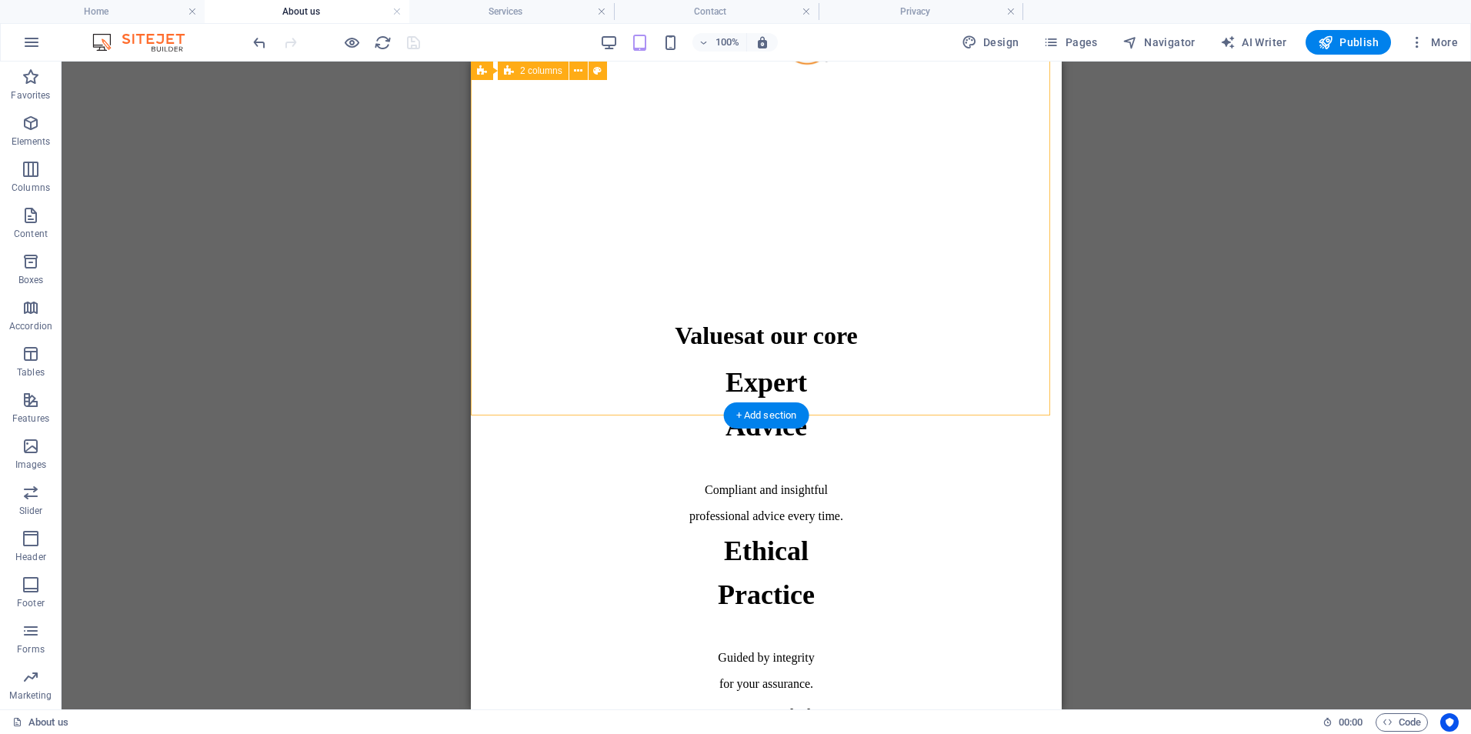
scroll to position [1048, 0]
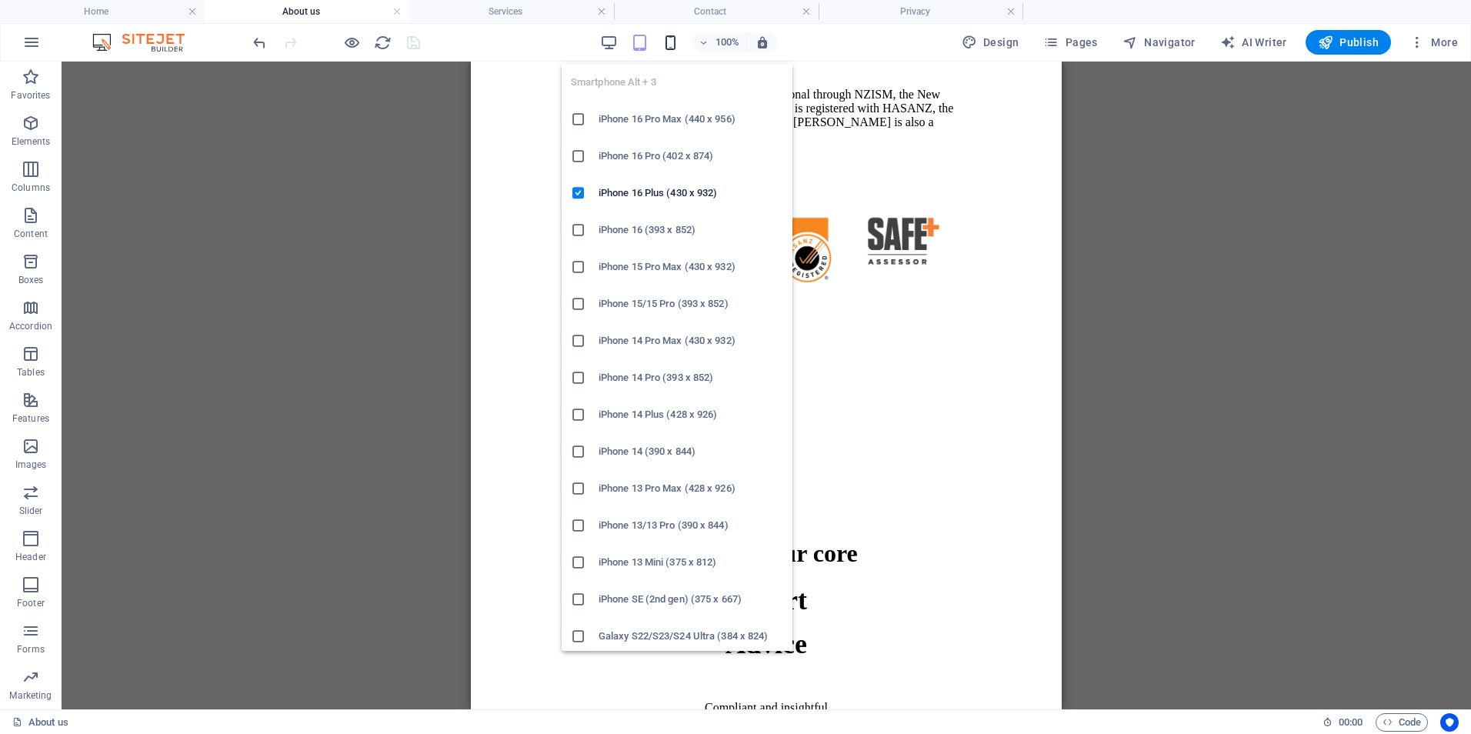
click at [674, 43] on icon "button" at bounding box center [671, 43] width 18 height 18
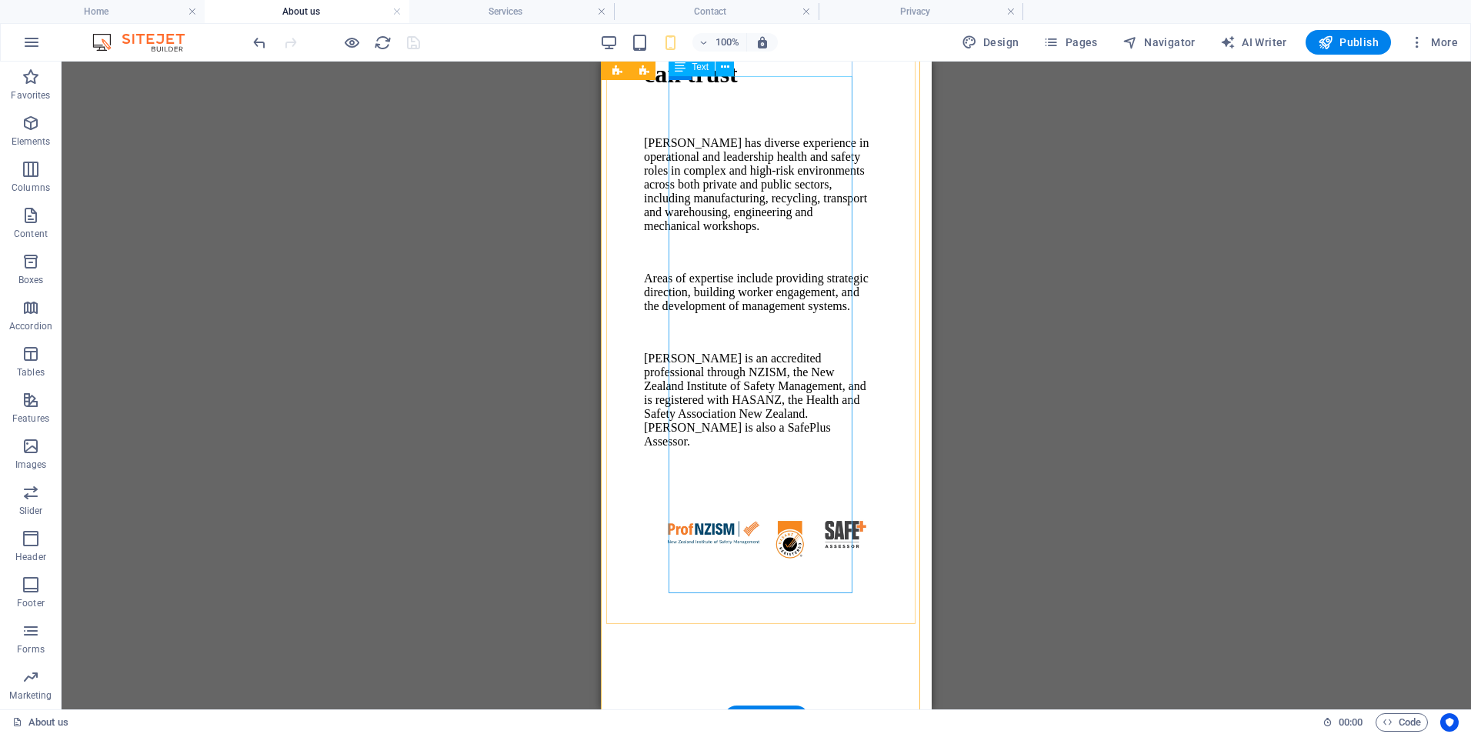
scroll to position [539, 0]
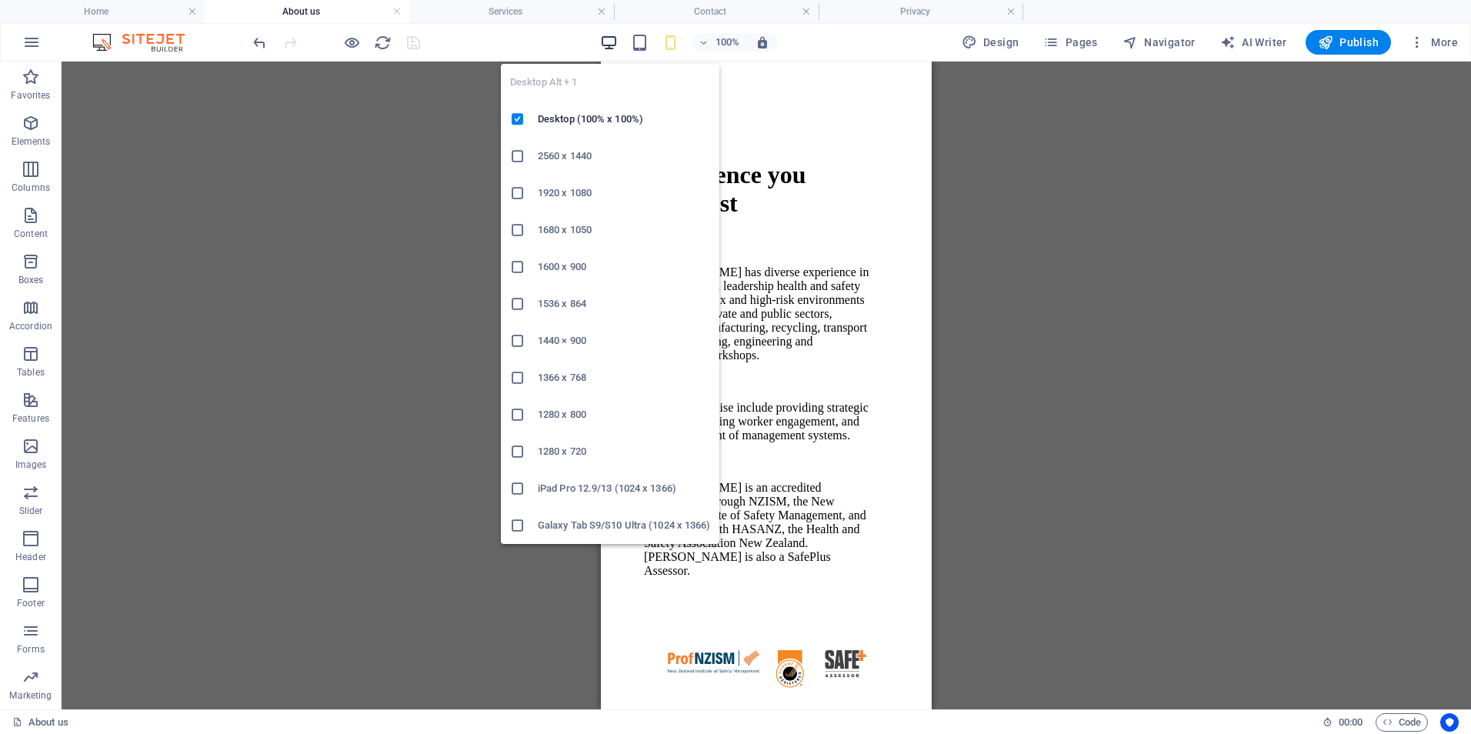
click at [605, 38] on icon "button" at bounding box center [609, 43] width 18 height 18
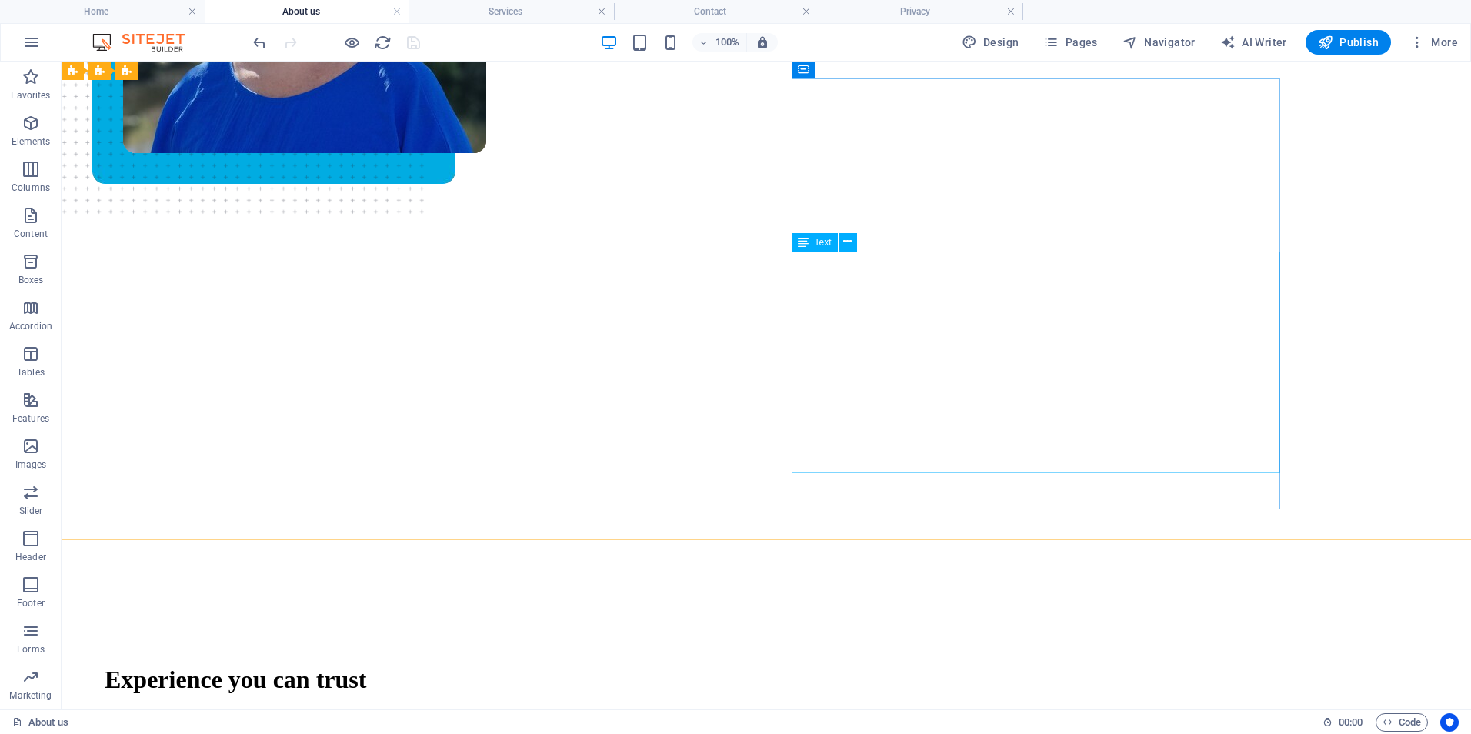
scroll to position [0, 0]
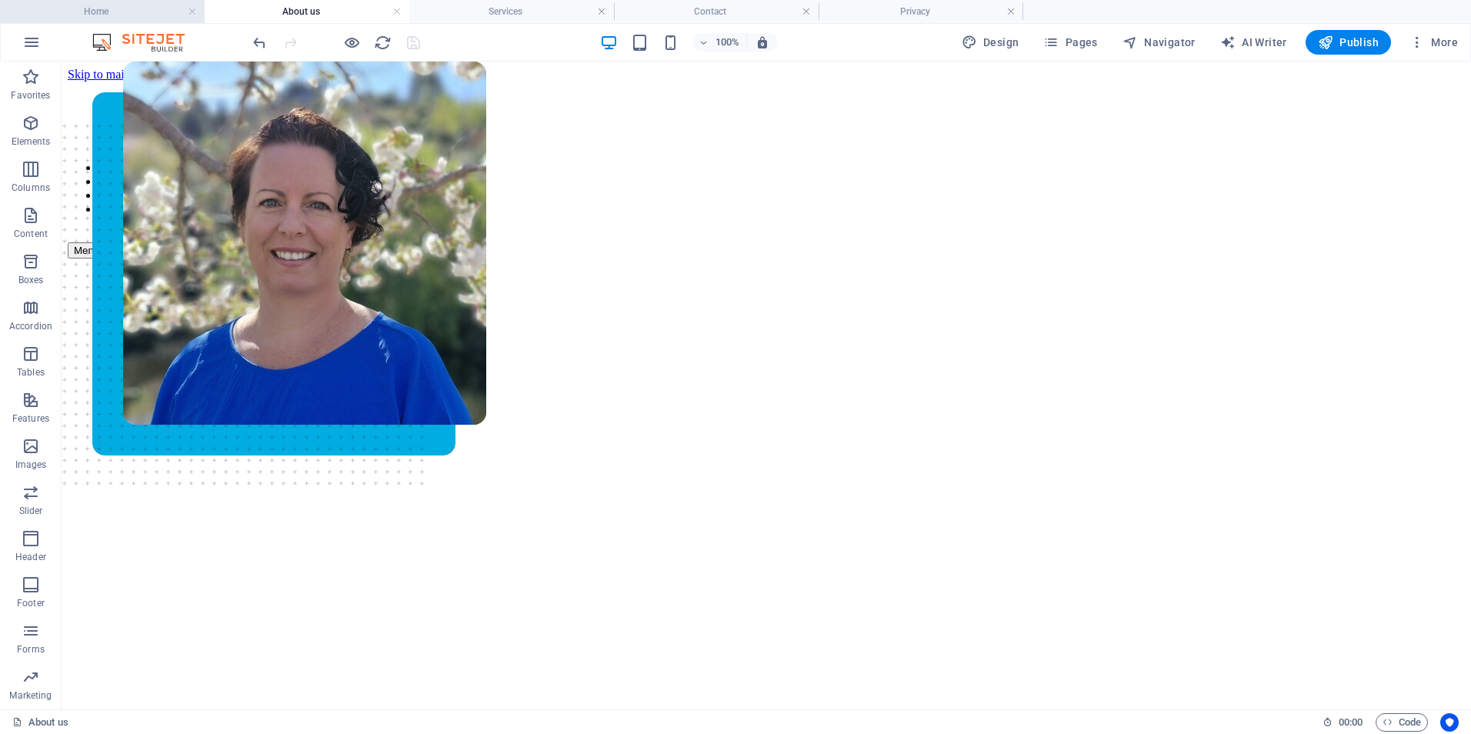
click at [140, 15] on h4 "Home" at bounding box center [102, 11] width 205 height 17
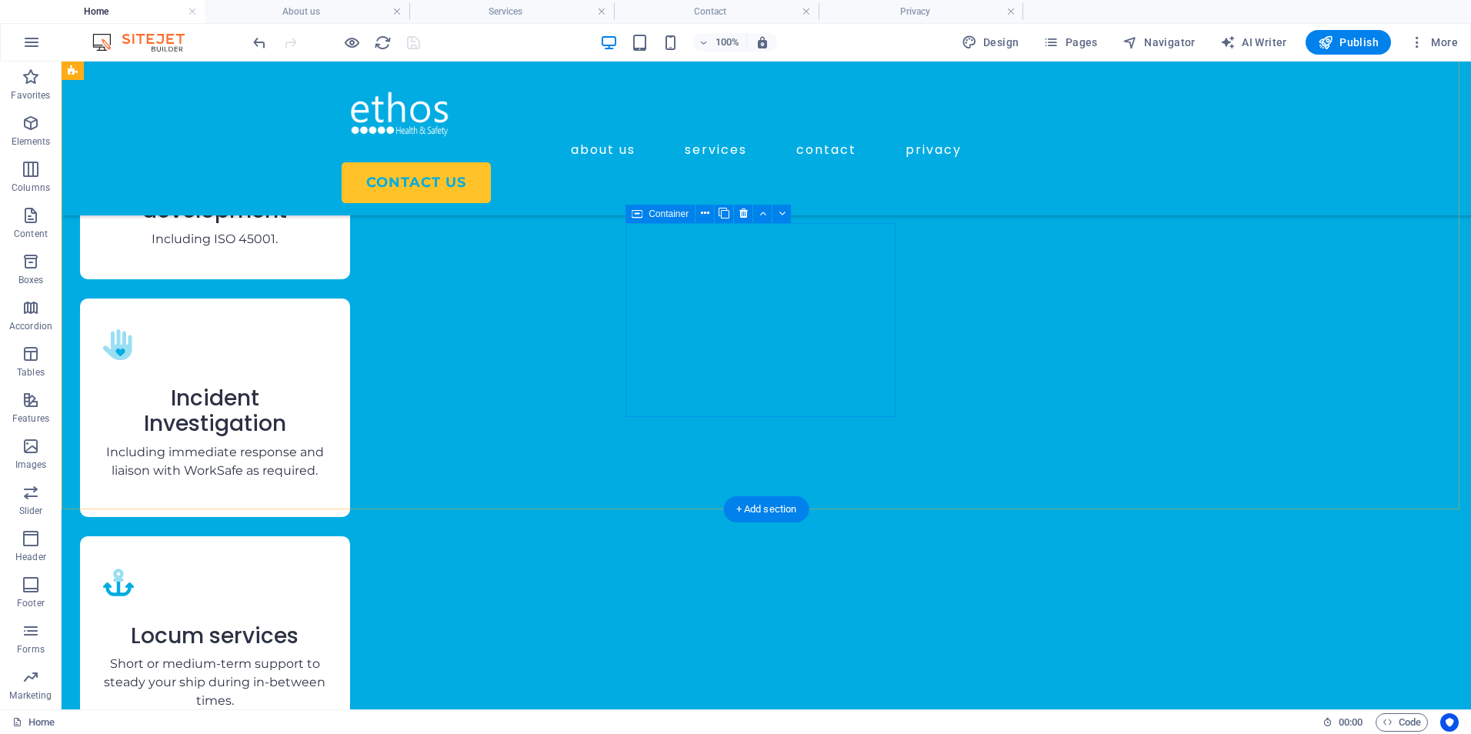
scroll to position [2616, 0]
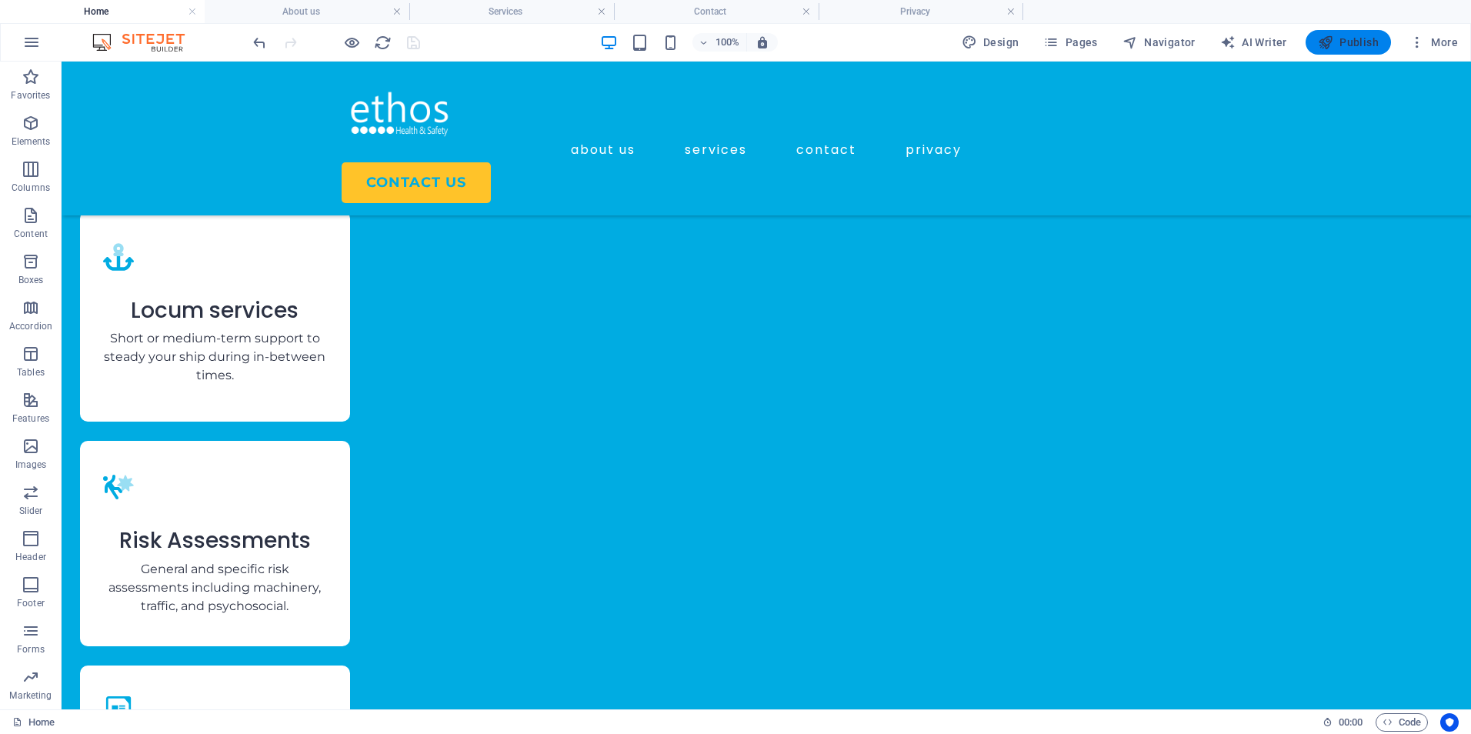
click at [1343, 41] on span "Publish" at bounding box center [1348, 42] width 61 height 15
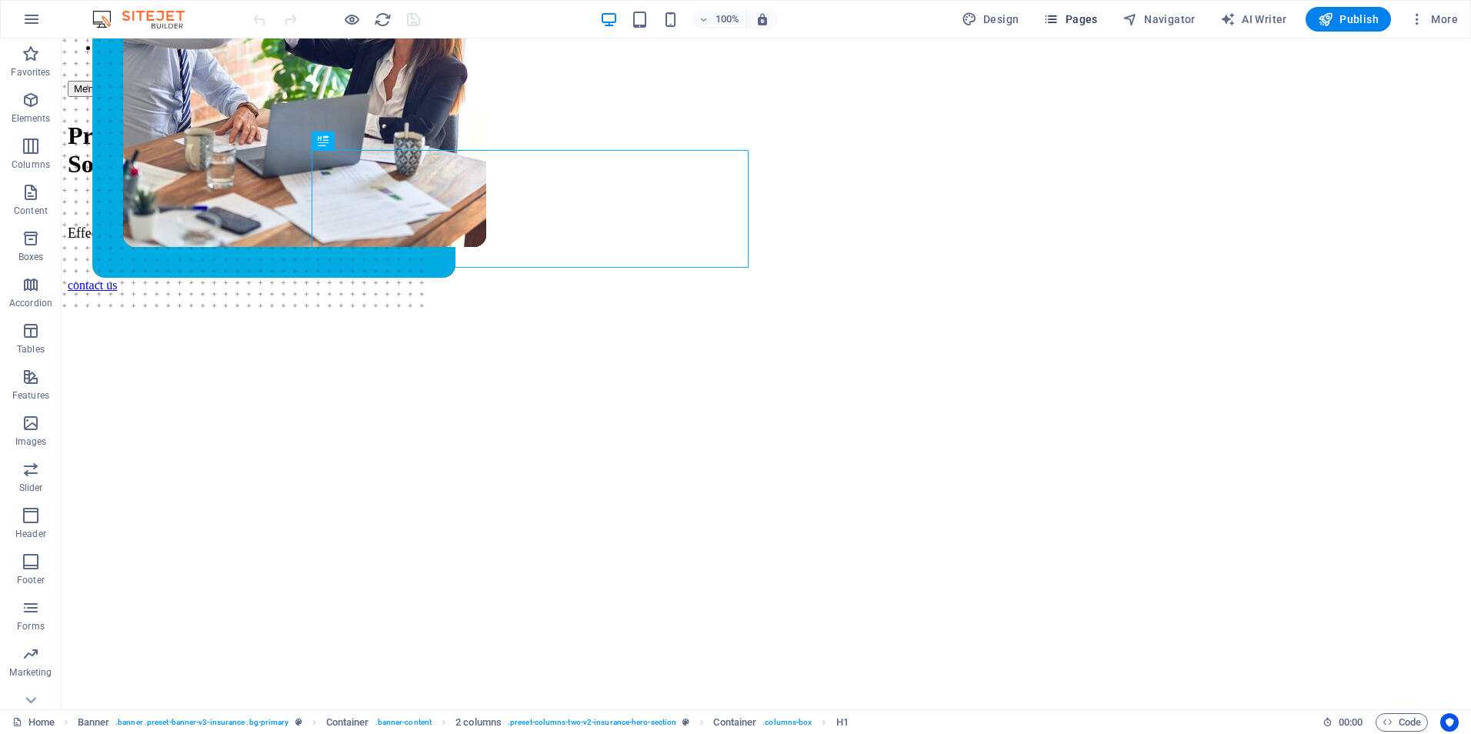
click at [978, 24] on span "Pages" at bounding box center [1070, 19] width 54 height 15
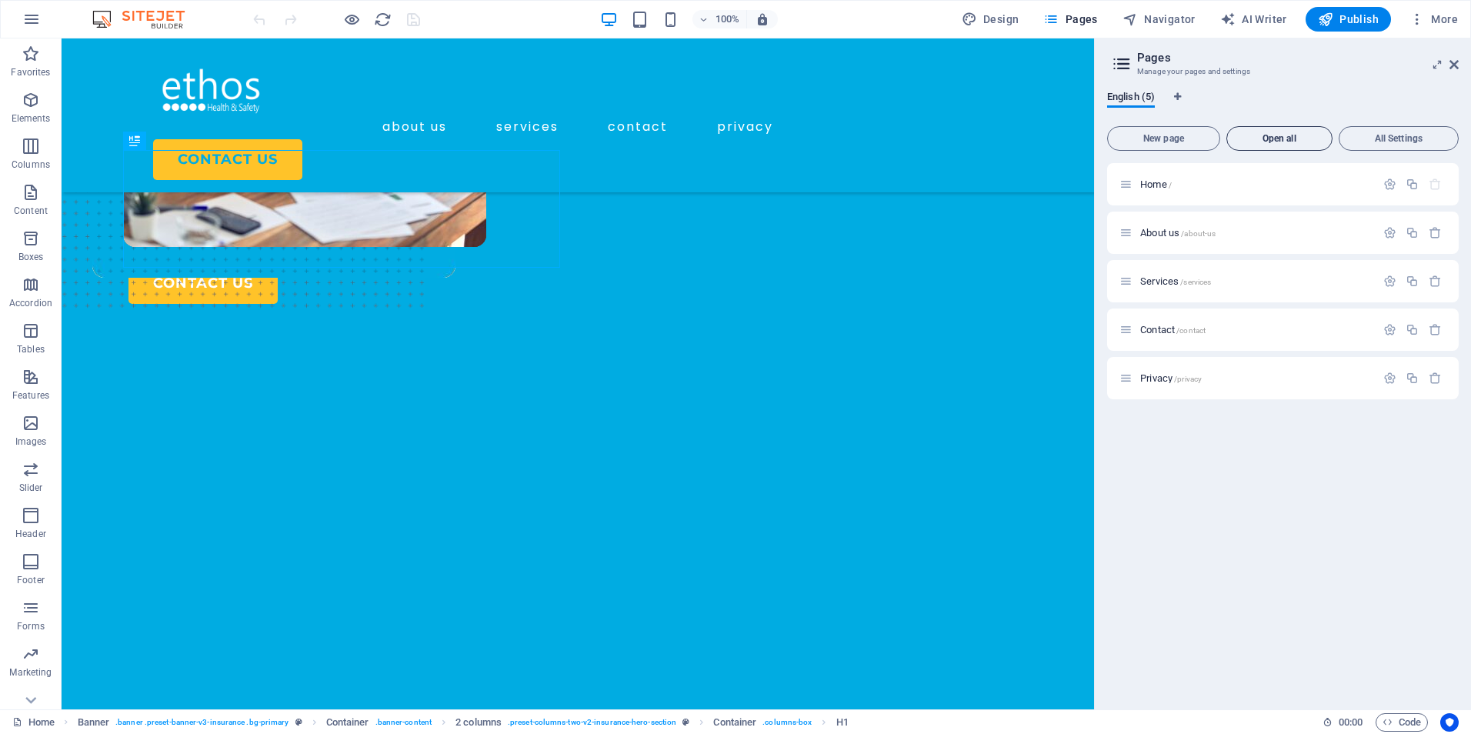
click at [978, 141] on span "Open all" at bounding box center [1279, 138] width 92 height 9
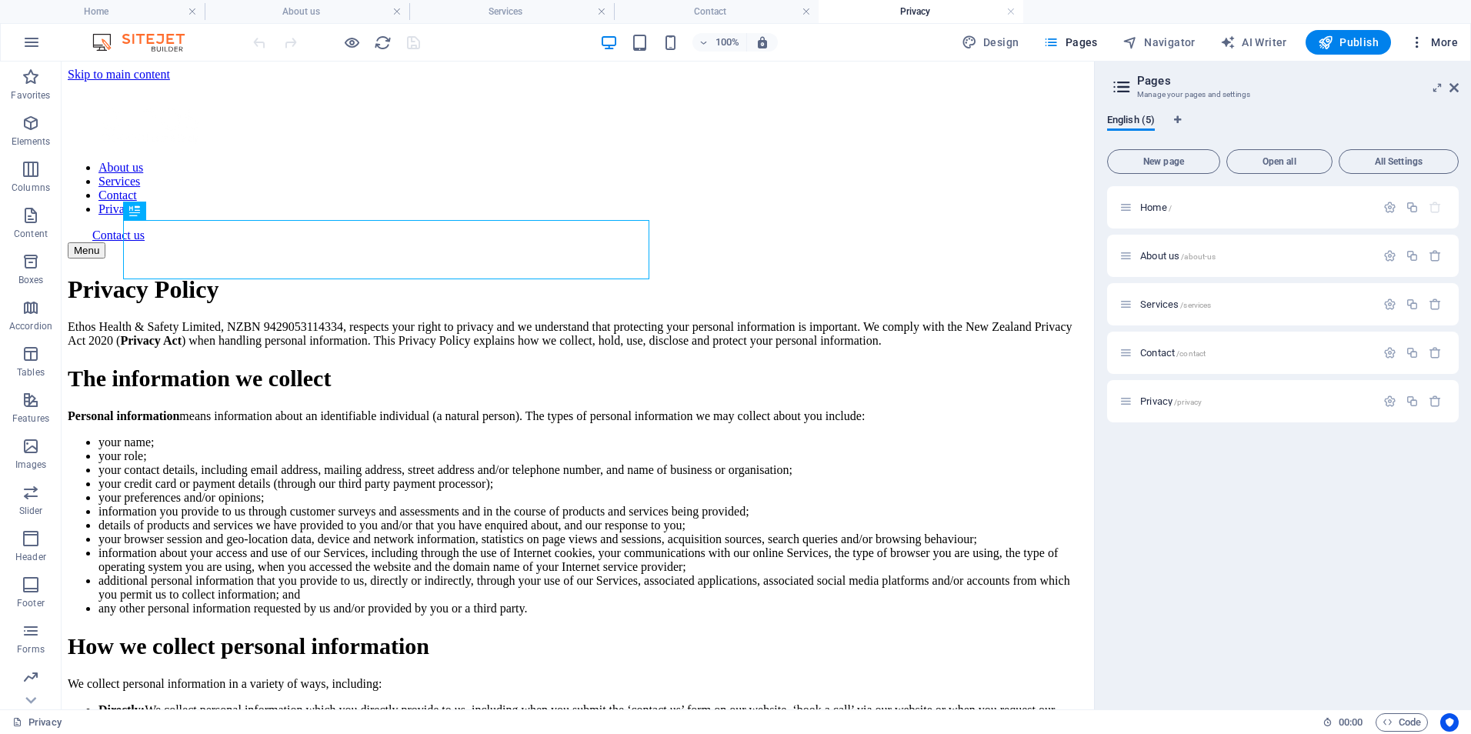
click at [978, 42] on icon "button" at bounding box center [1417, 42] width 15 height 15
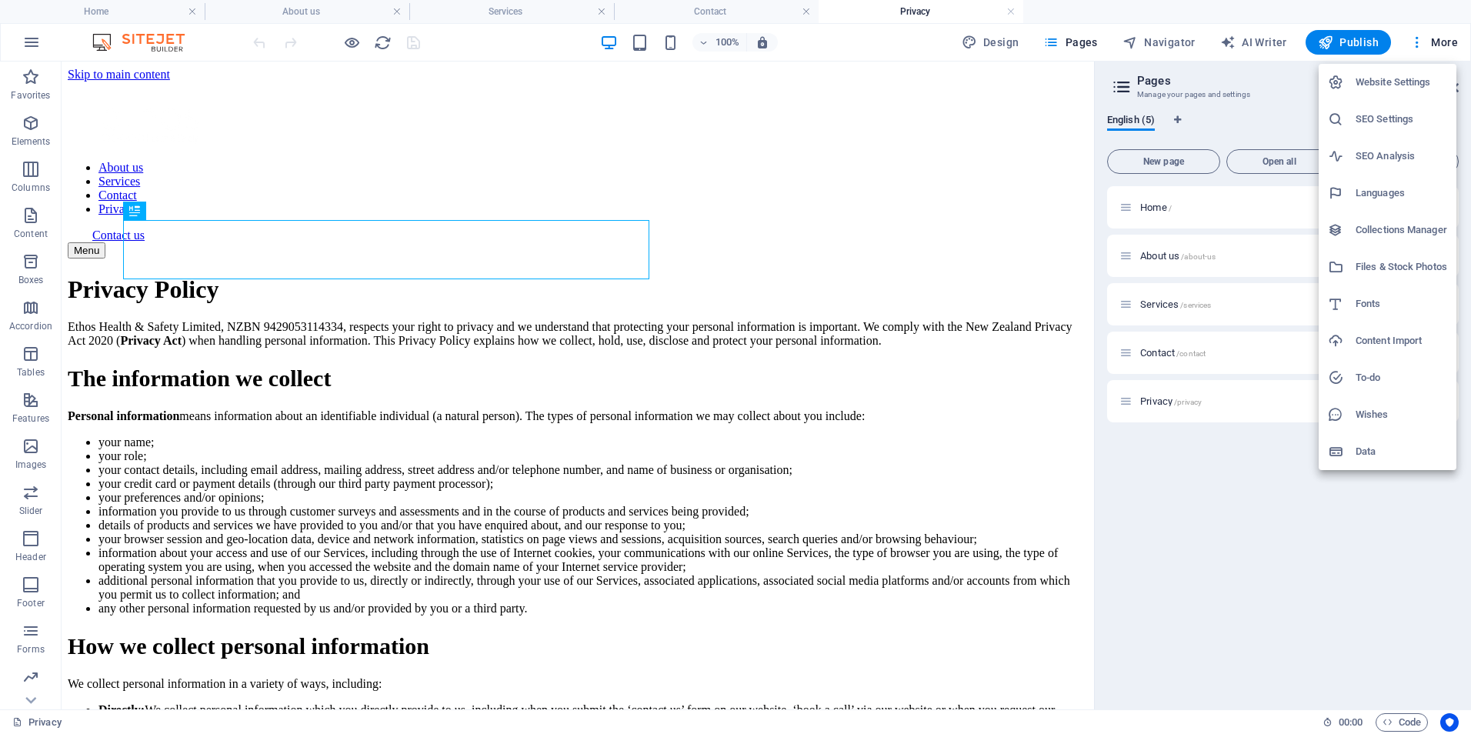
click at [31, 48] on div at bounding box center [735, 367] width 1471 height 734
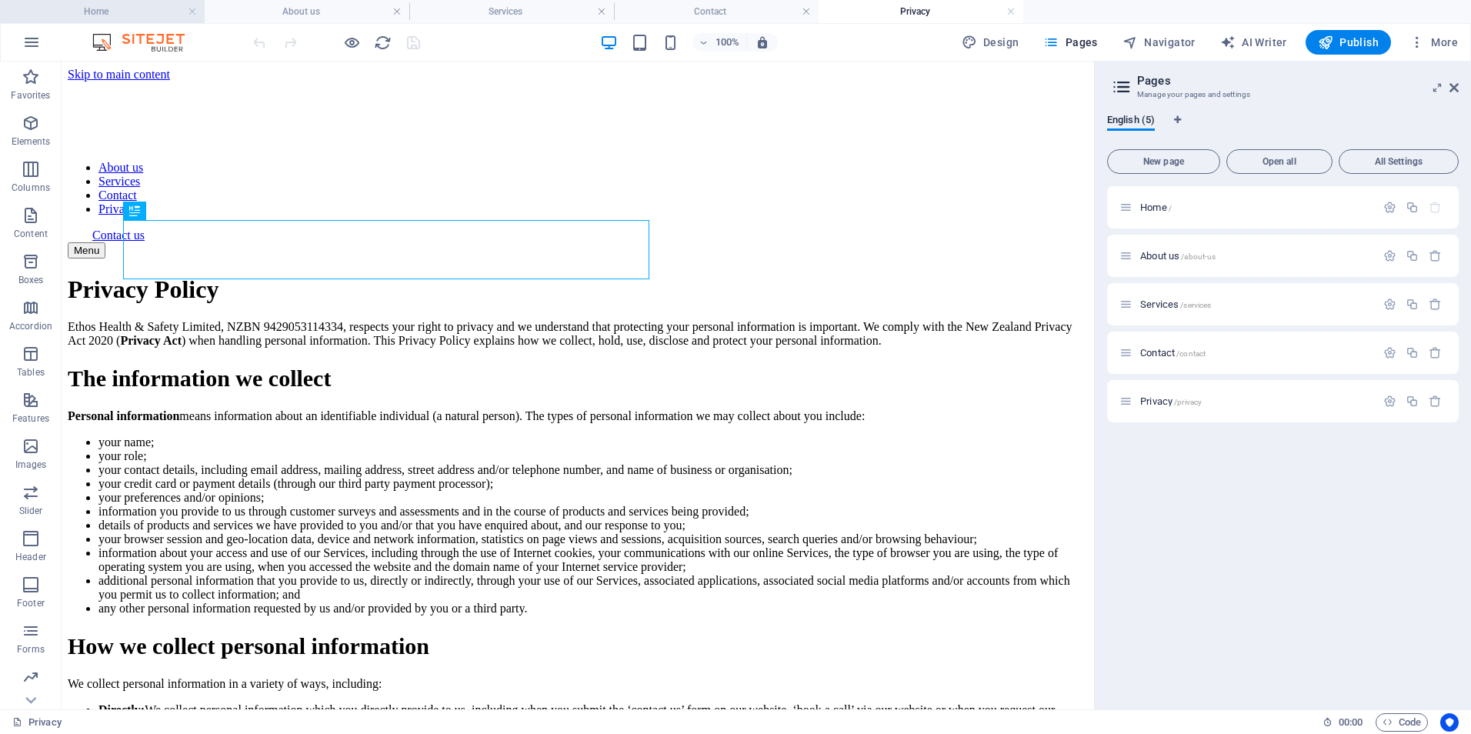
click at [112, 12] on h4 "Home" at bounding box center [102, 11] width 205 height 17
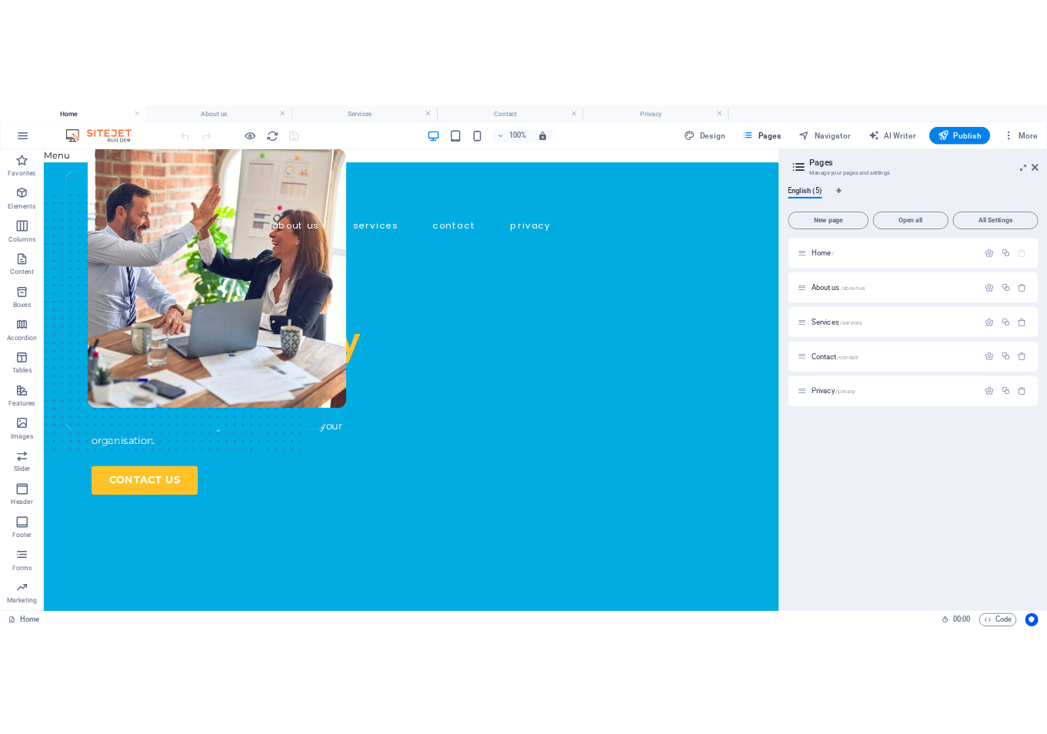
scroll to position [155, 0]
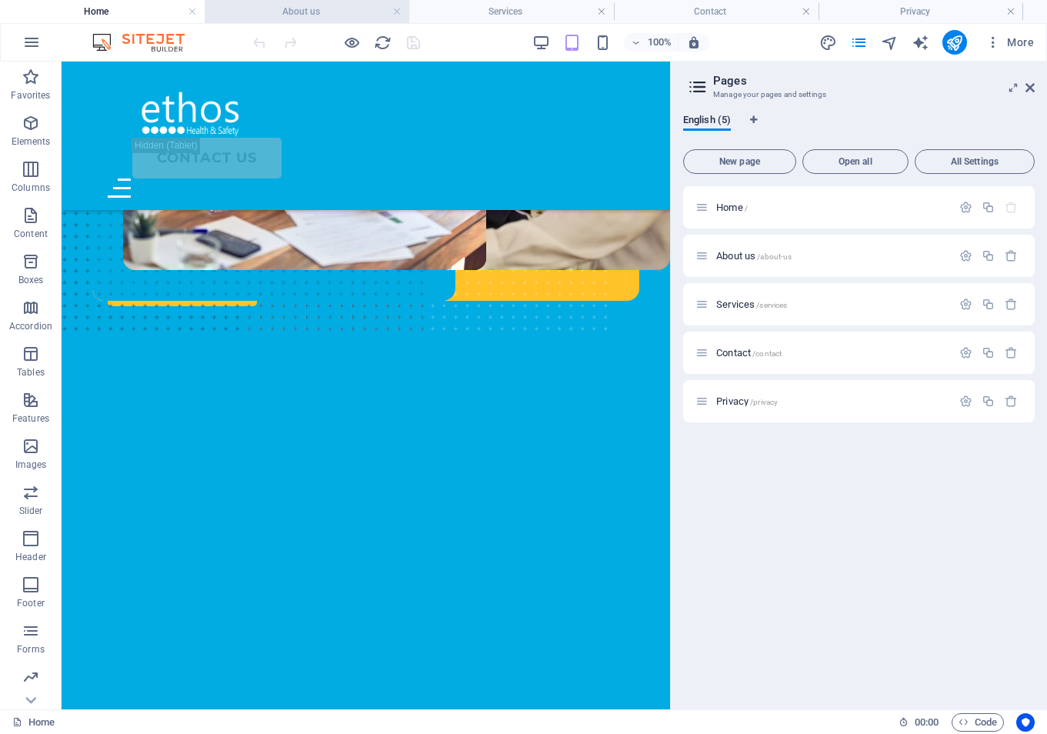
click at [266, 8] on h4 "About us" at bounding box center [307, 11] width 205 height 17
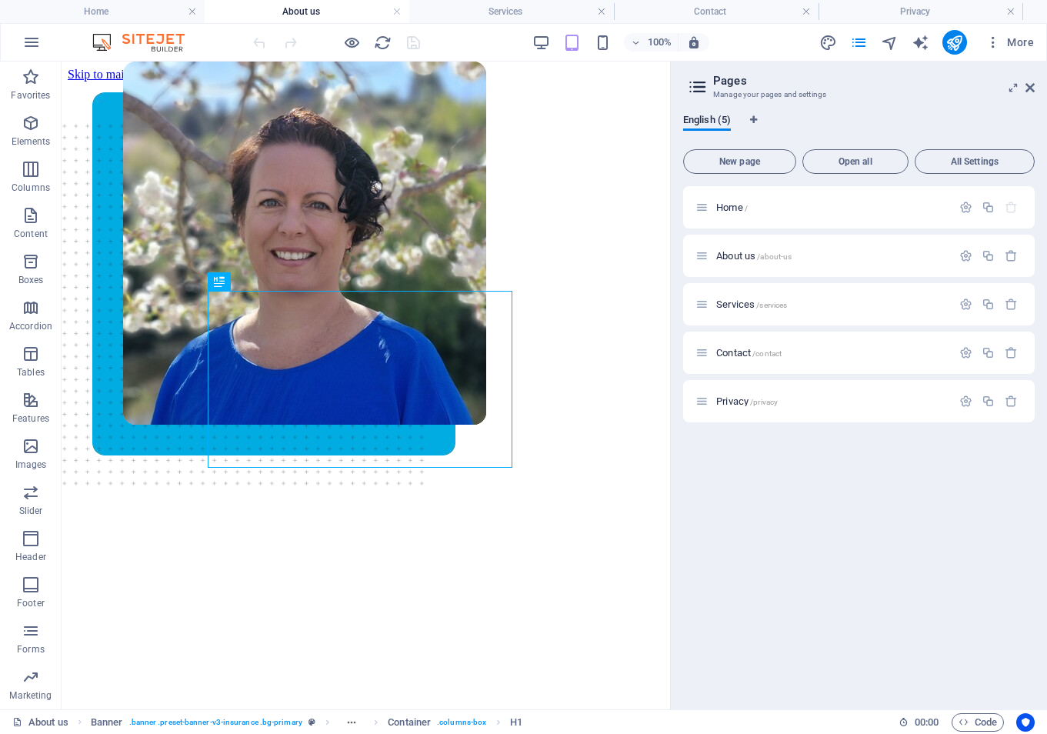
scroll to position [475, 0]
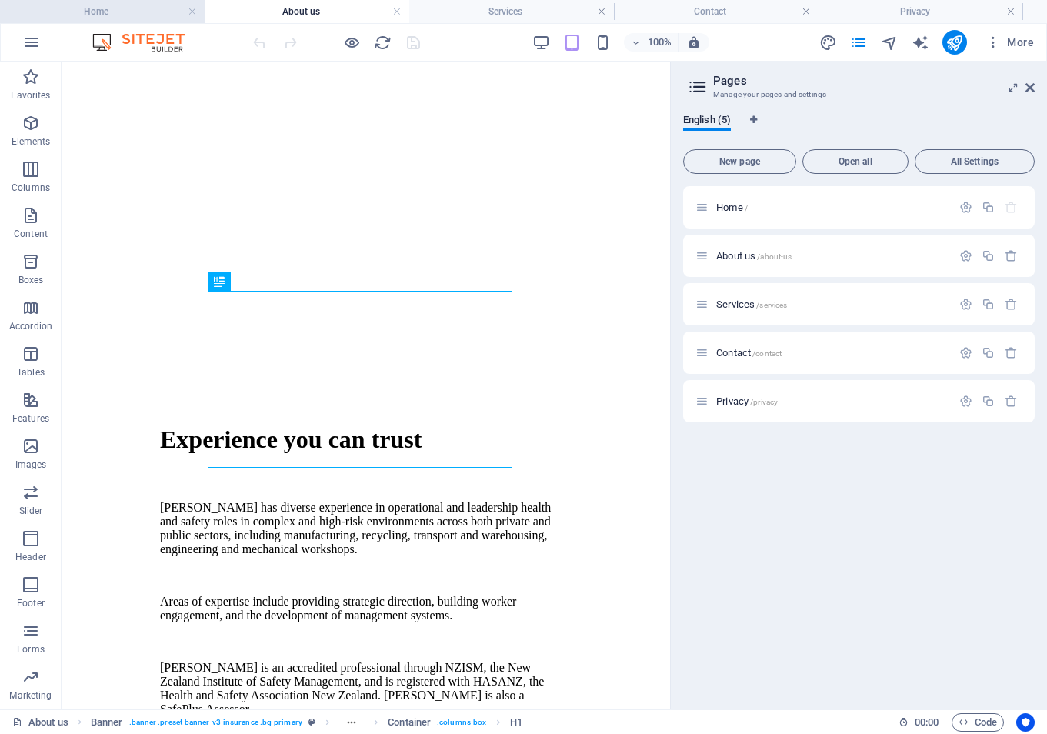
click at [138, 8] on h4 "Home" at bounding box center [102, 11] width 205 height 17
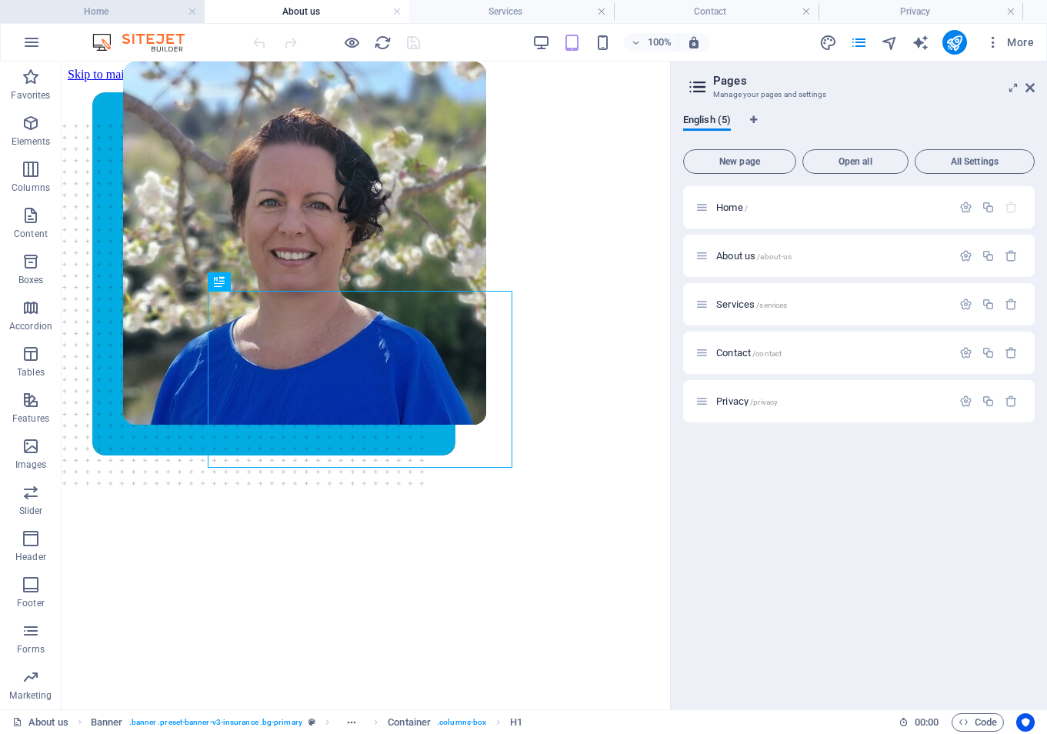
scroll to position [155, 0]
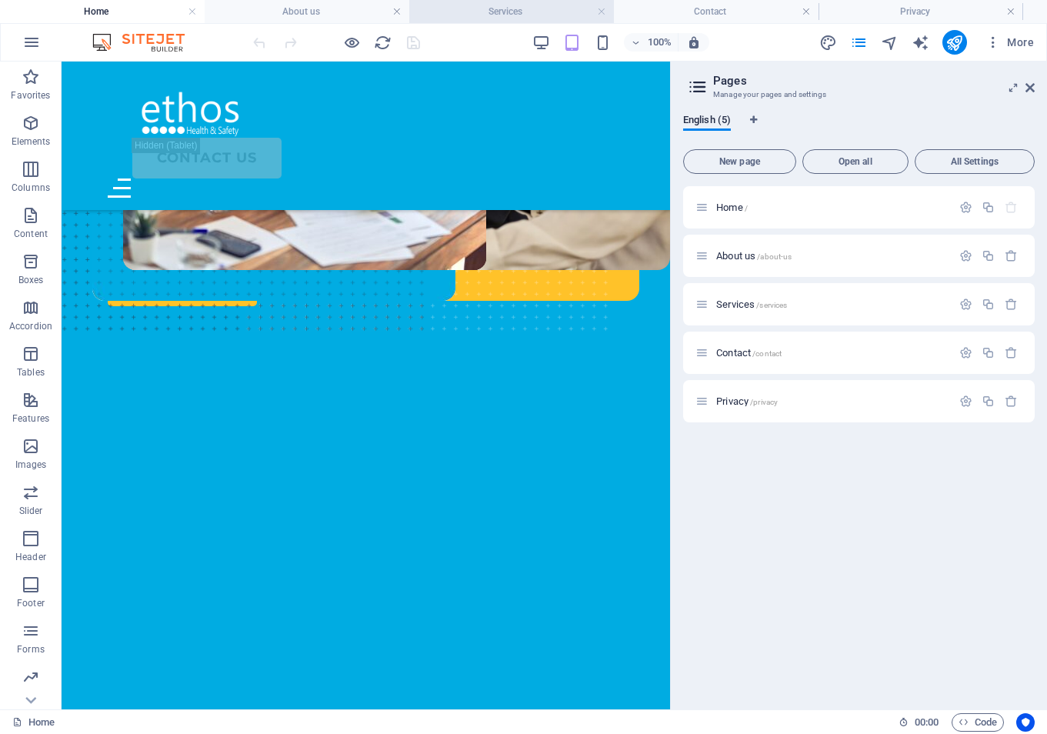
click at [444, 5] on h4 "Services" at bounding box center [511, 11] width 205 height 17
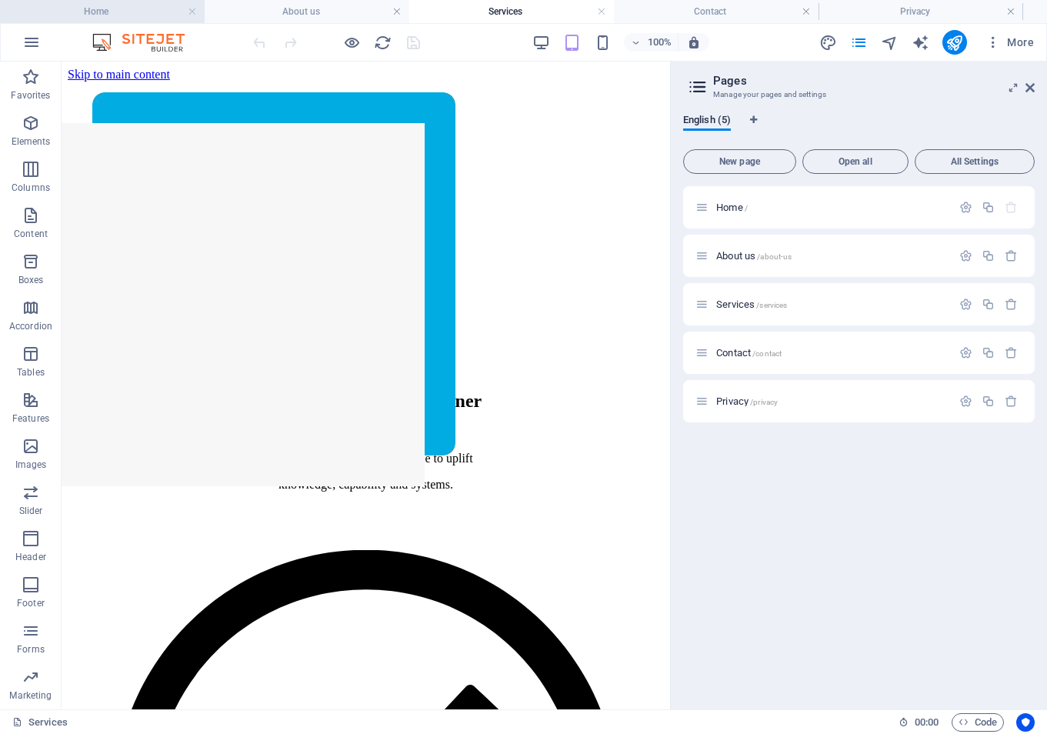
click at [53, 12] on h4 "Home" at bounding box center [102, 11] width 205 height 17
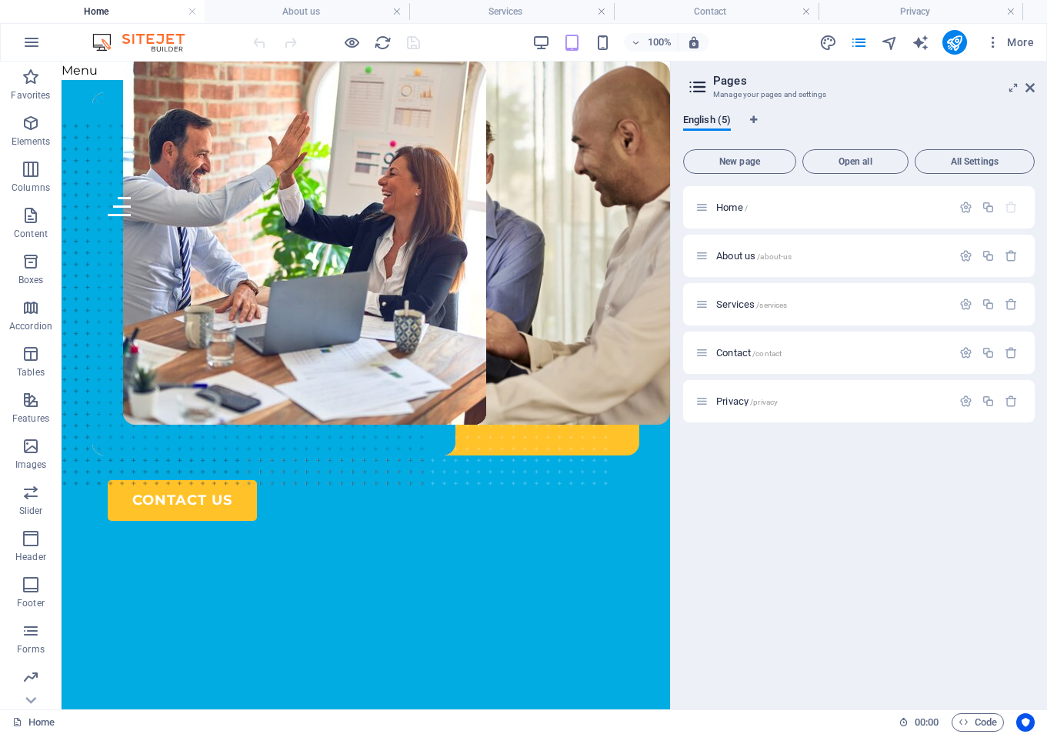
scroll to position [155, 0]
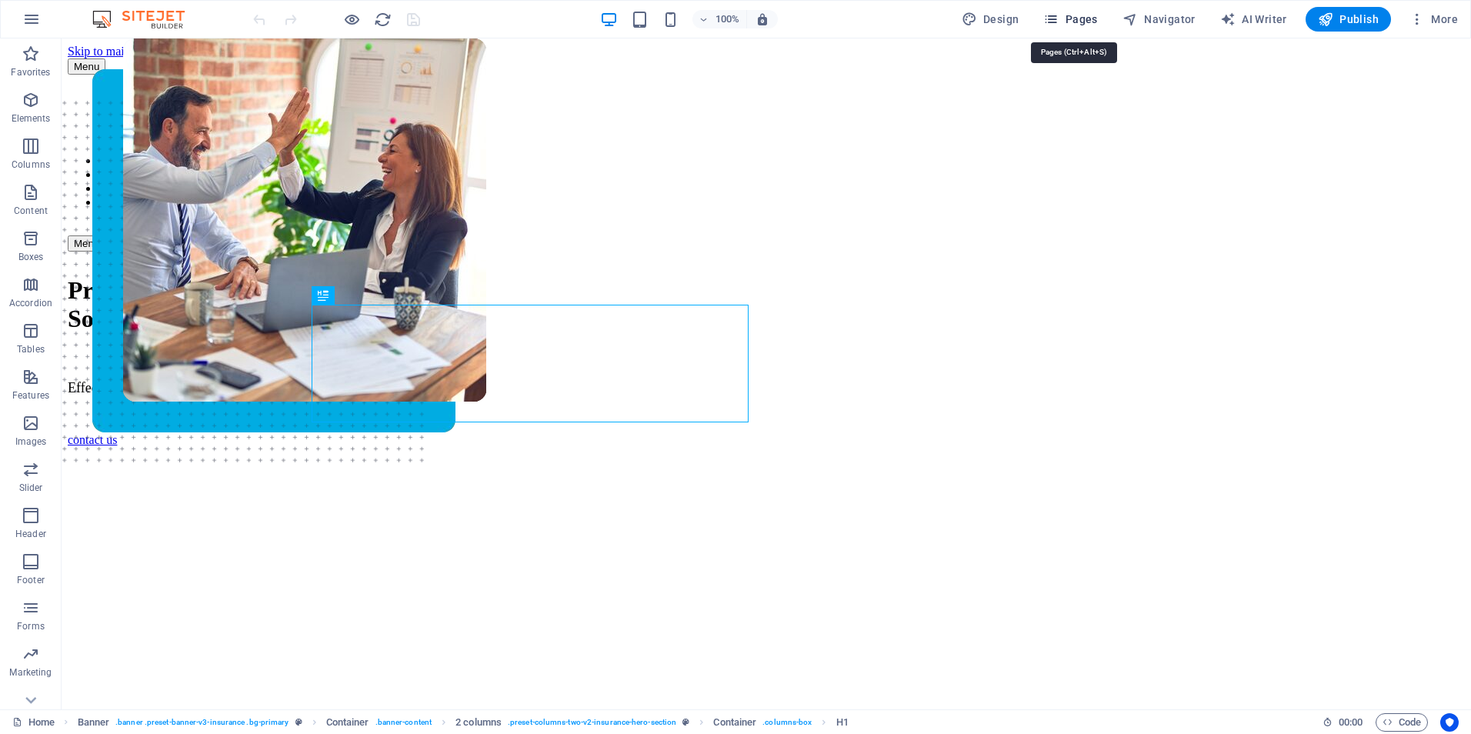
click at [1059, 13] on icon "button" at bounding box center [1050, 19] width 15 height 15
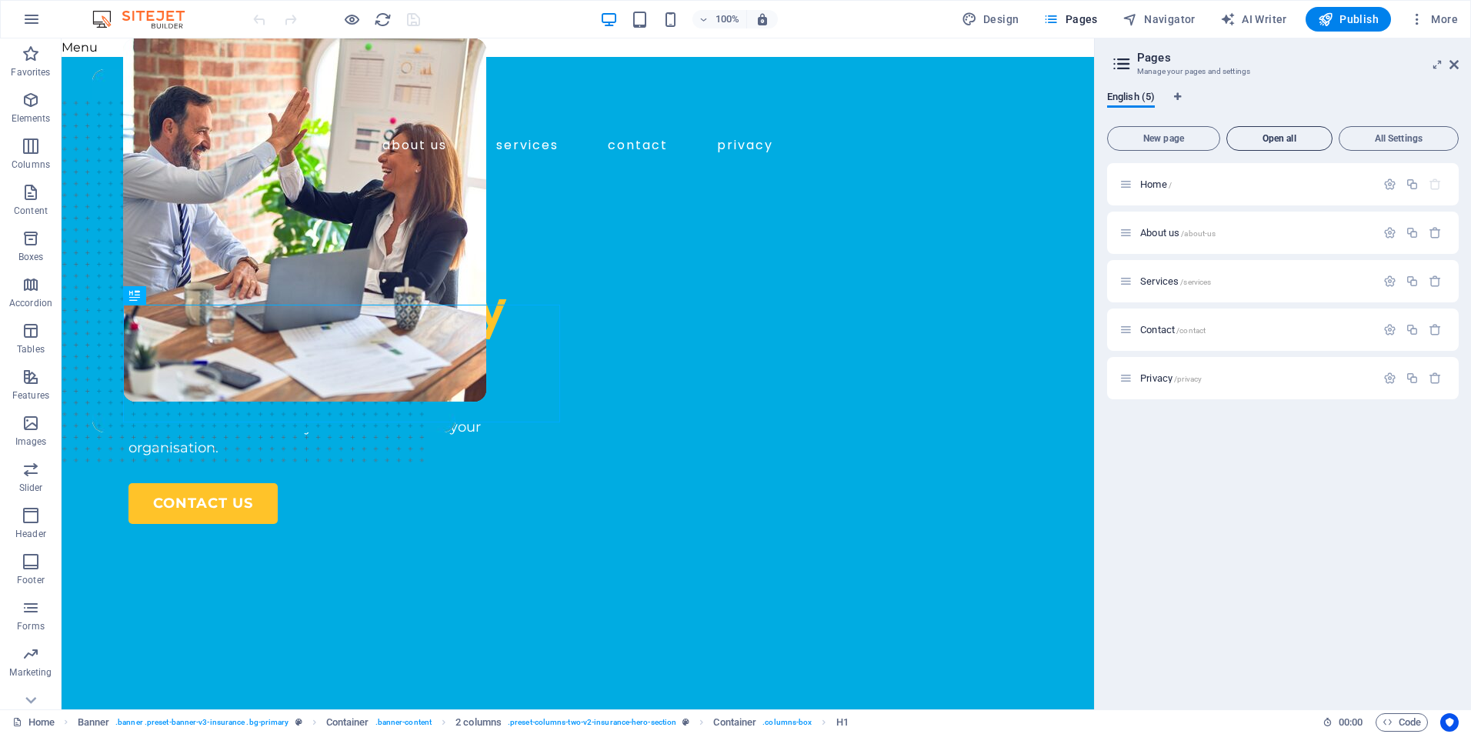
click at [1270, 135] on span "Open all" at bounding box center [1279, 138] width 92 height 9
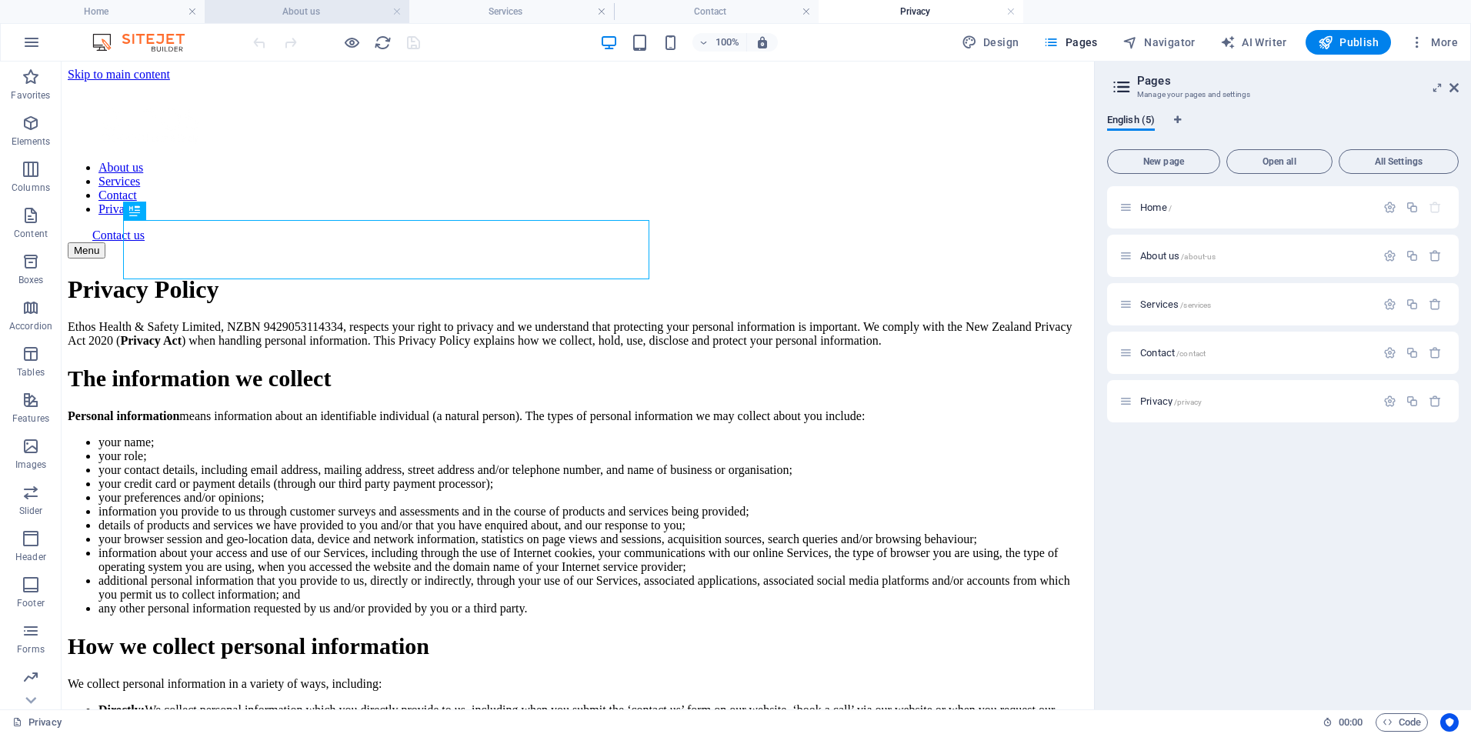
click at [310, 11] on h4 "About us" at bounding box center [307, 11] width 205 height 17
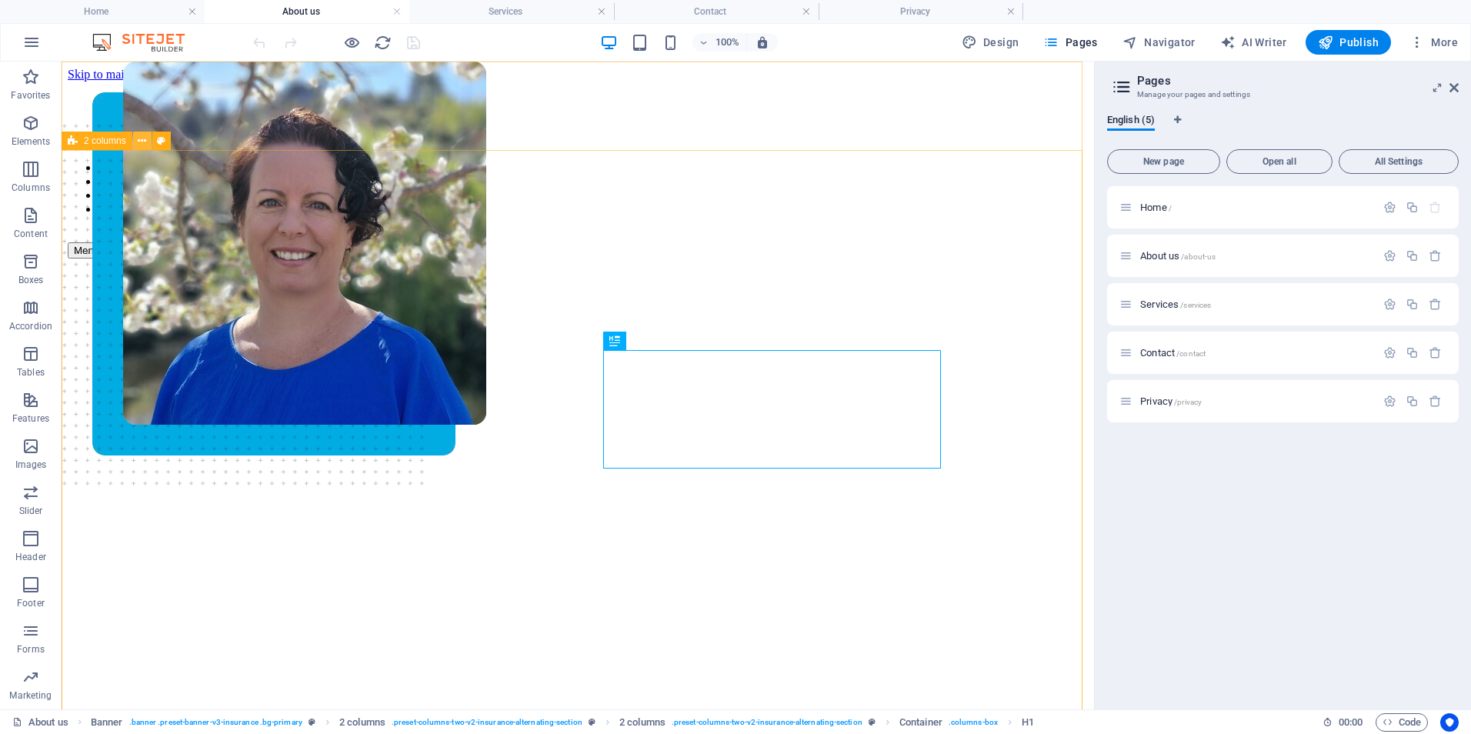
click at [142, 143] on icon at bounding box center [142, 141] width 8 height 16
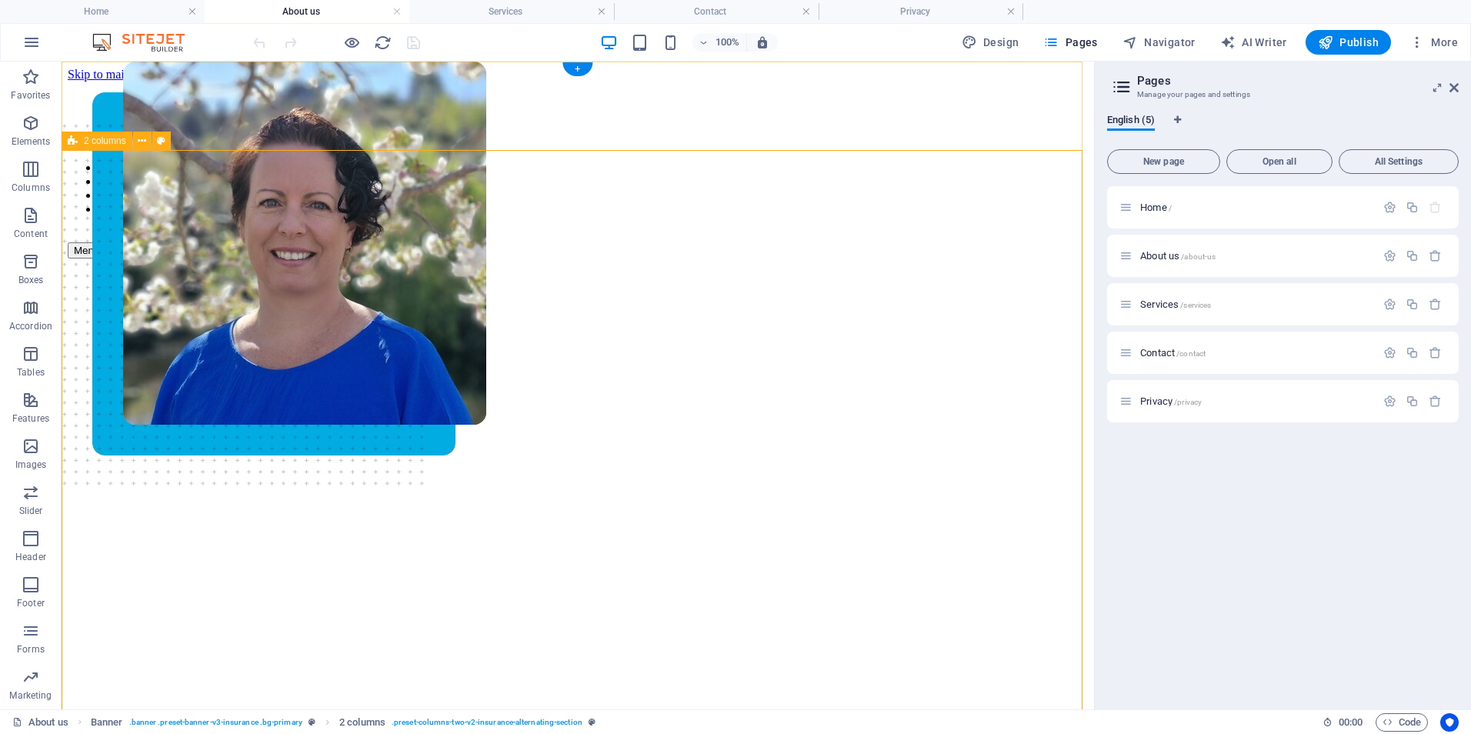
click at [138, 142] on icon at bounding box center [142, 141] width 8 height 16
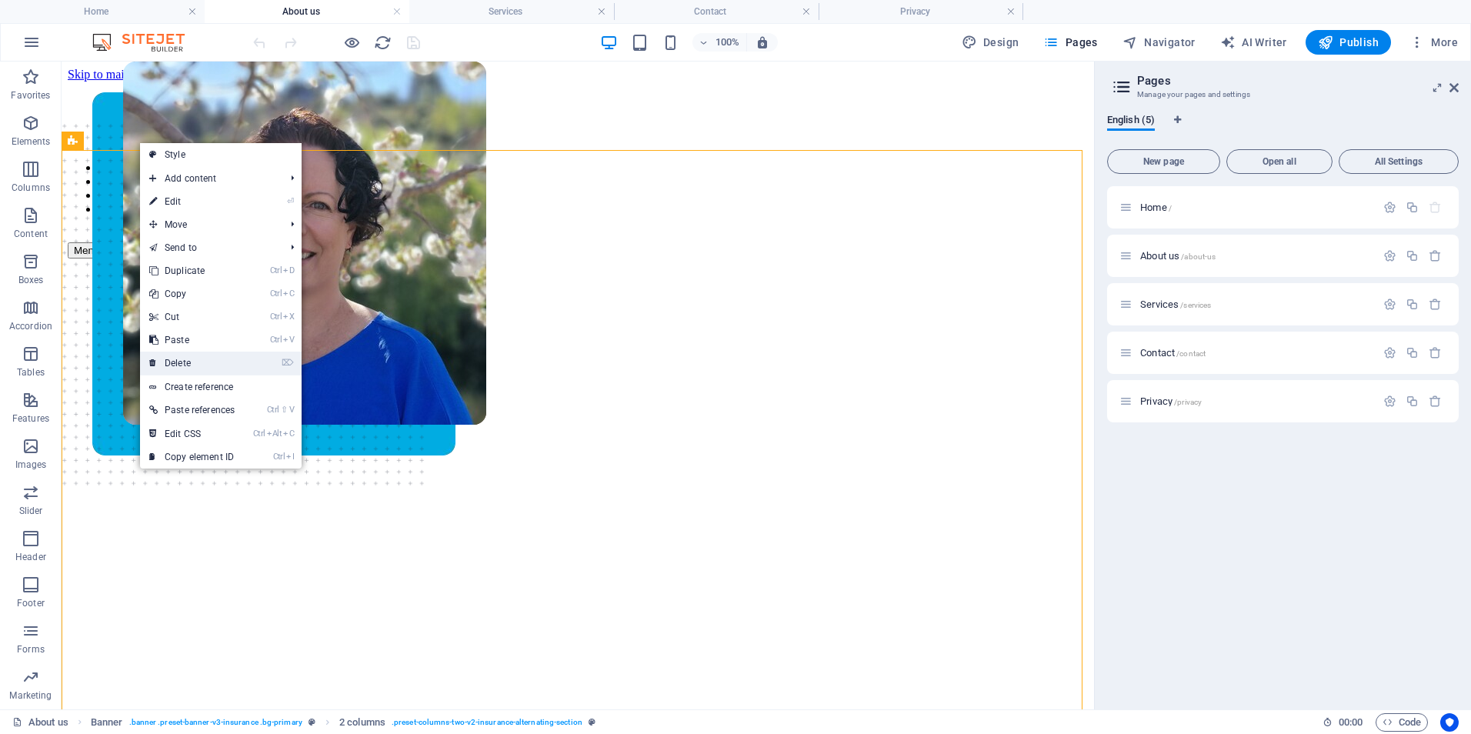
click at [178, 356] on link "⌦ Delete" at bounding box center [192, 363] width 104 height 23
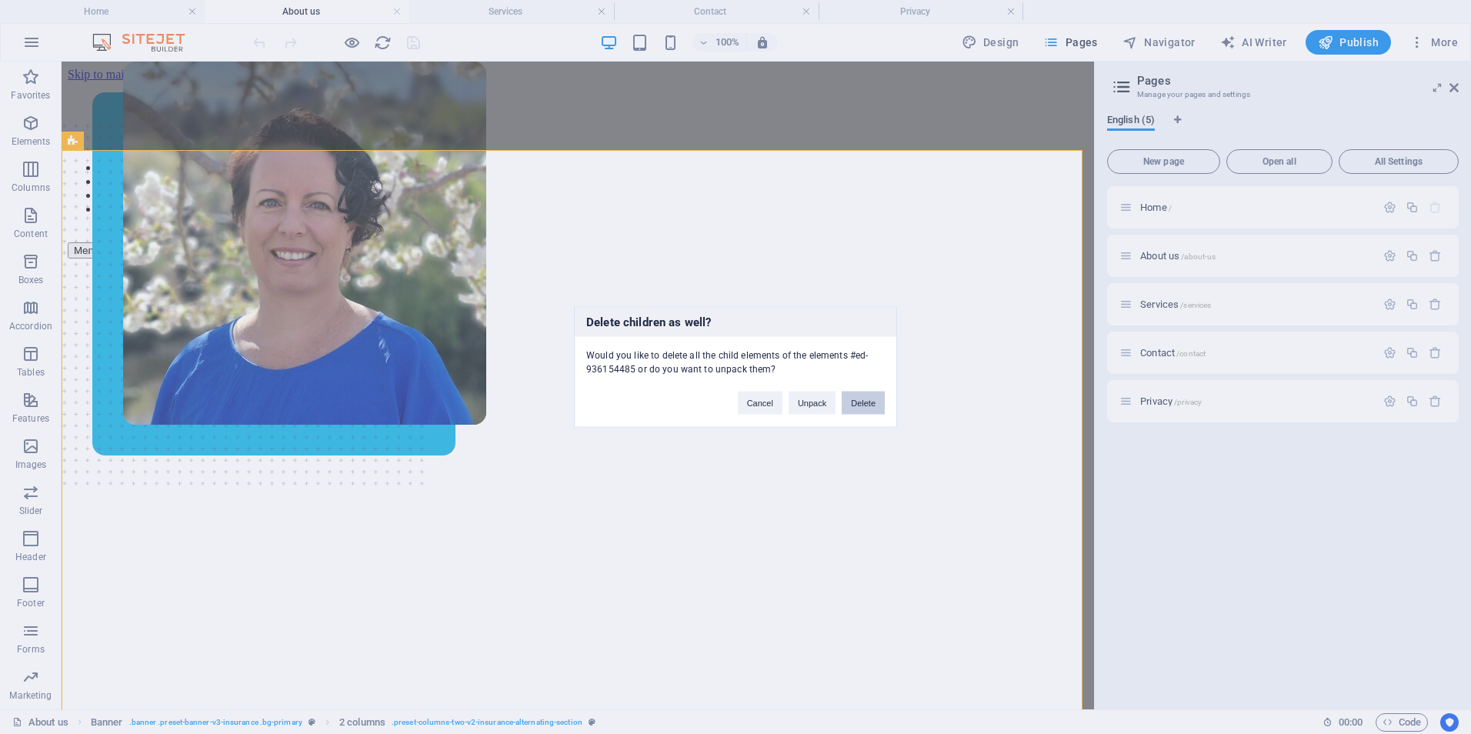
click at [869, 402] on button "Delete" at bounding box center [863, 403] width 43 height 23
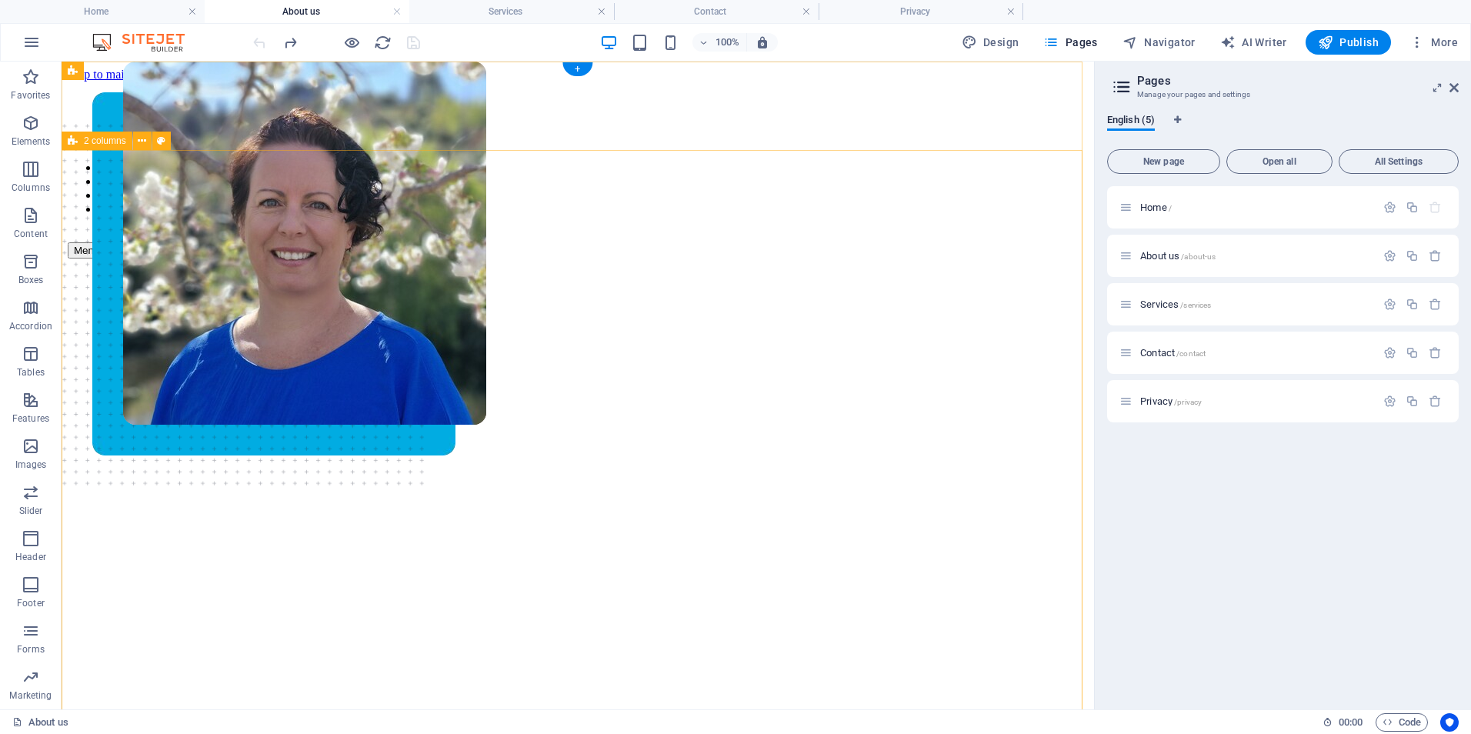
click at [139, 142] on icon at bounding box center [142, 141] width 8 height 16
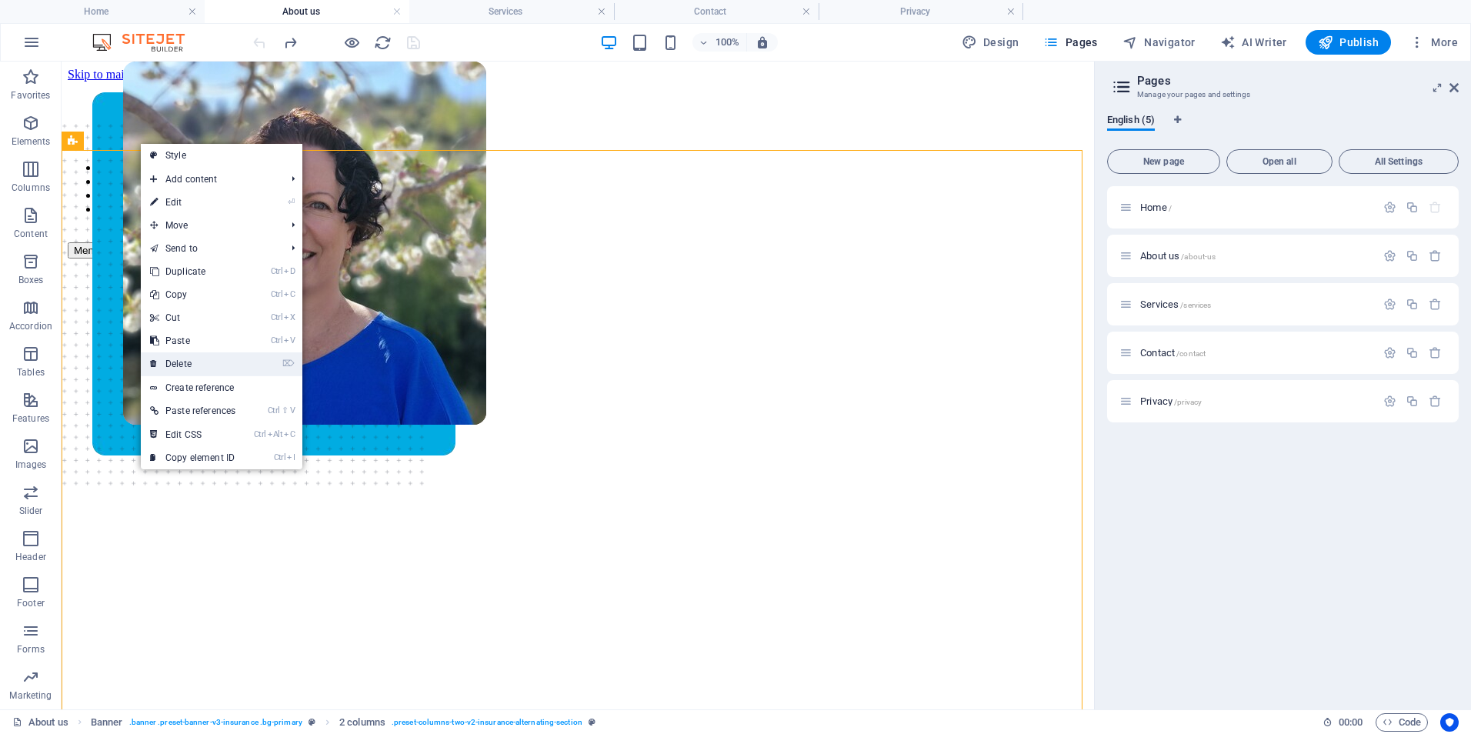
click at [177, 372] on link "⌦ Delete" at bounding box center [193, 363] width 104 height 23
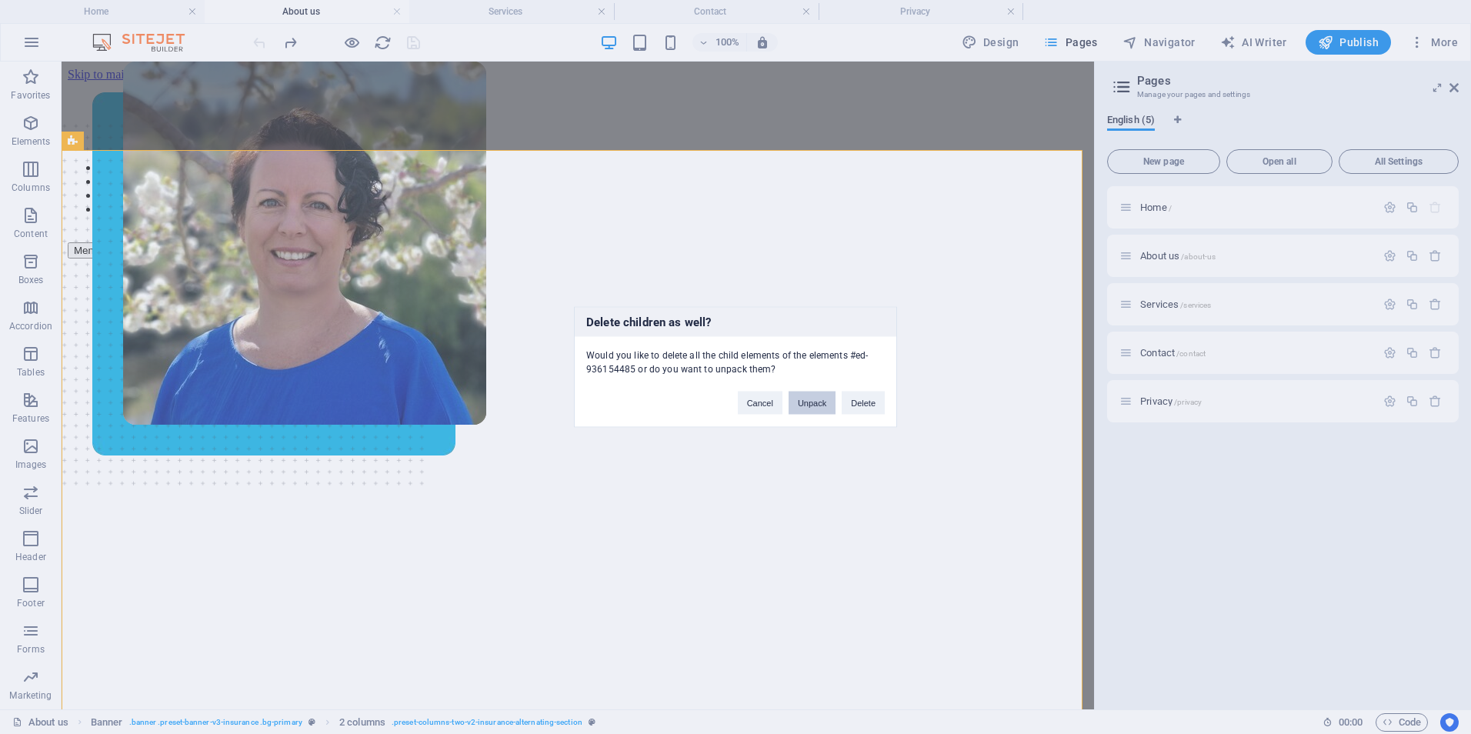
click at [813, 402] on button "Unpack" at bounding box center [812, 403] width 47 height 23
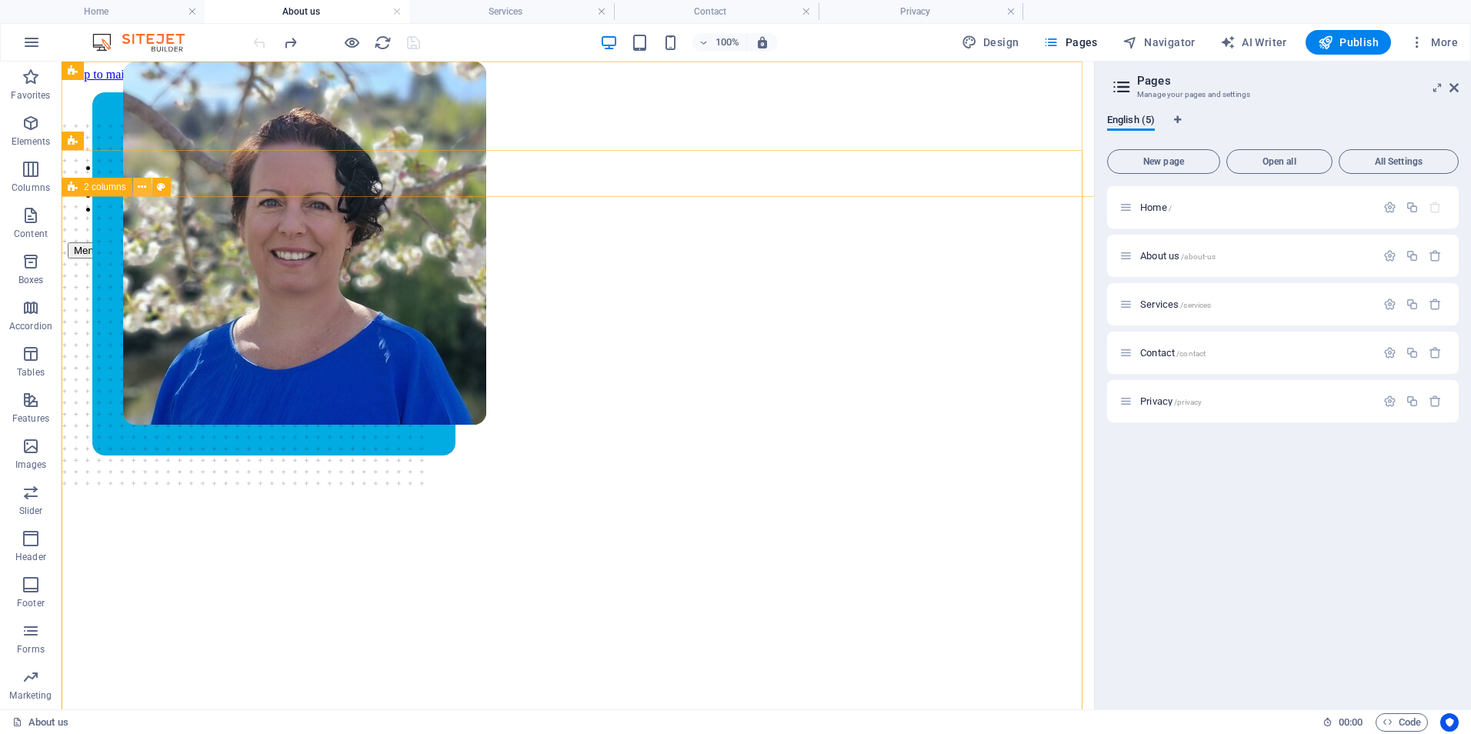
click at [138, 189] on icon at bounding box center [142, 187] width 8 height 16
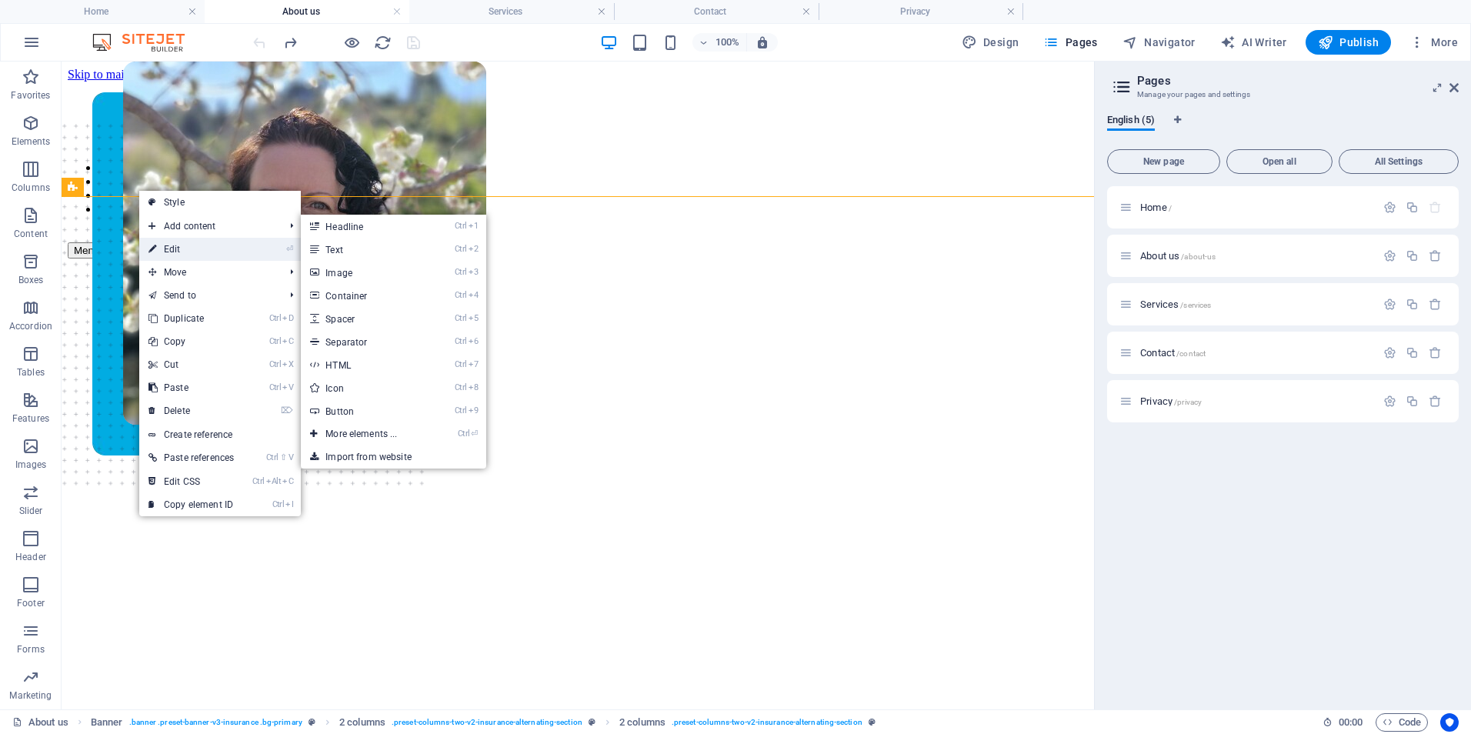
click at [161, 249] on link "⏎ Edit" at bounding box center [191, 249] width 104 height 23
select select "%"
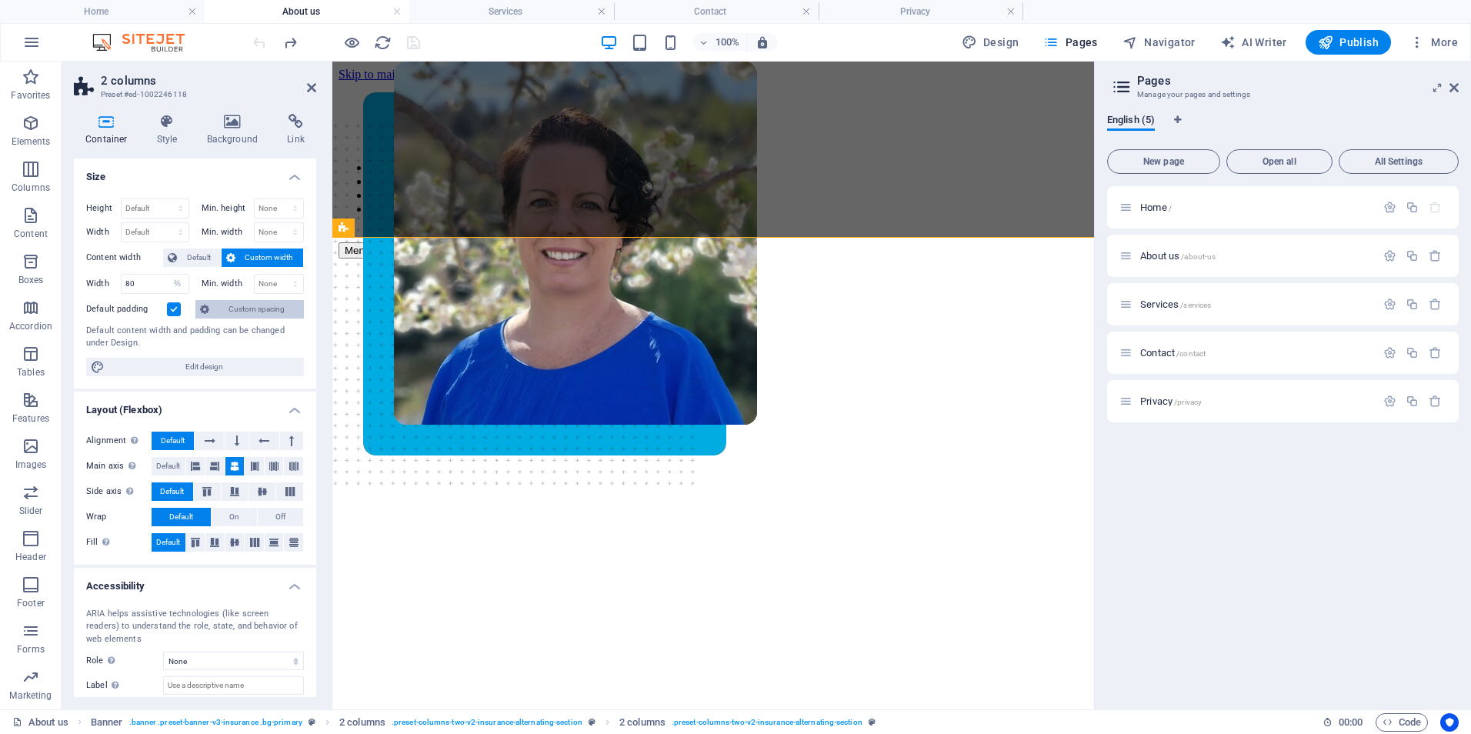
click at [239, 305] on span "Custom spacing" at bounding box center [256, 309] width 85 height 18
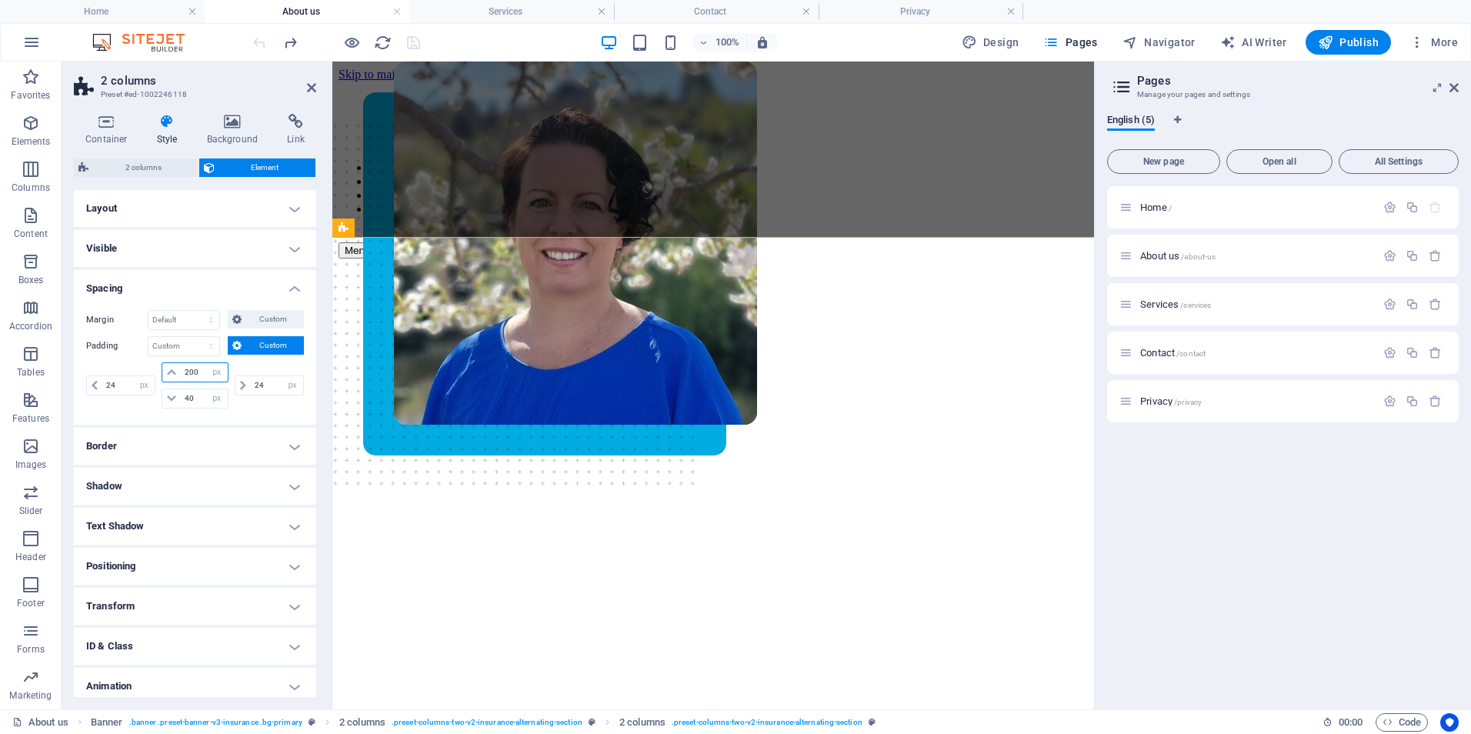
click at [200, 372] on input "200" at bounding box center [204, 372] width 46 height 18
type input "2"
drag, startPoint x: 196, startPoint y: 372, endPoint x: 181, endPoint y: 369, distance: 15.7
click at [181, 369] on input "200" at bounding box center [204, 372] width 46 height 18
type input "40"
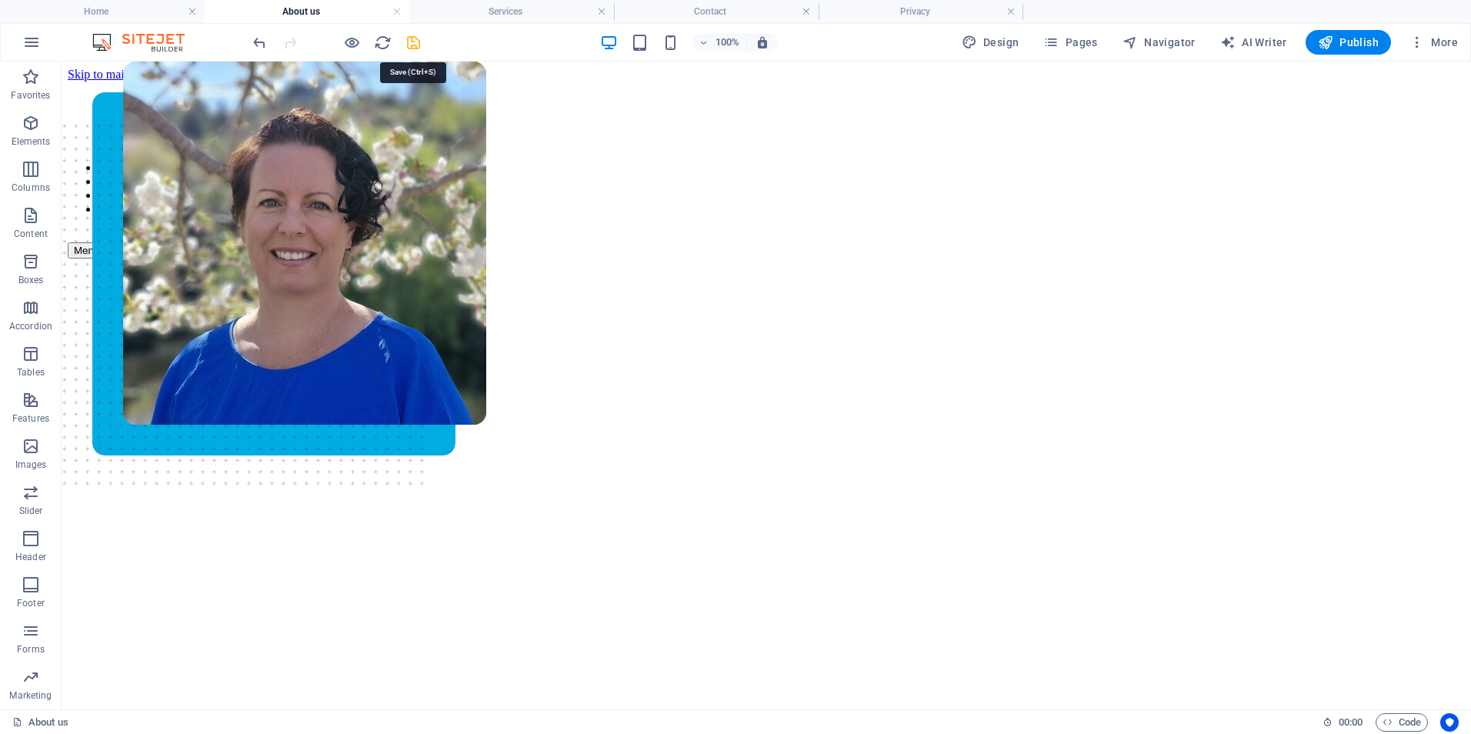
click at [412, 40] on icon "save" at bounding box center [414, 43] width 18 height 18
click at [1351, 45] on span "Publish" at bounding box center [1348, 42] width 61 height 15
